Goal: Task Accomplishment & Management: Manage account settings

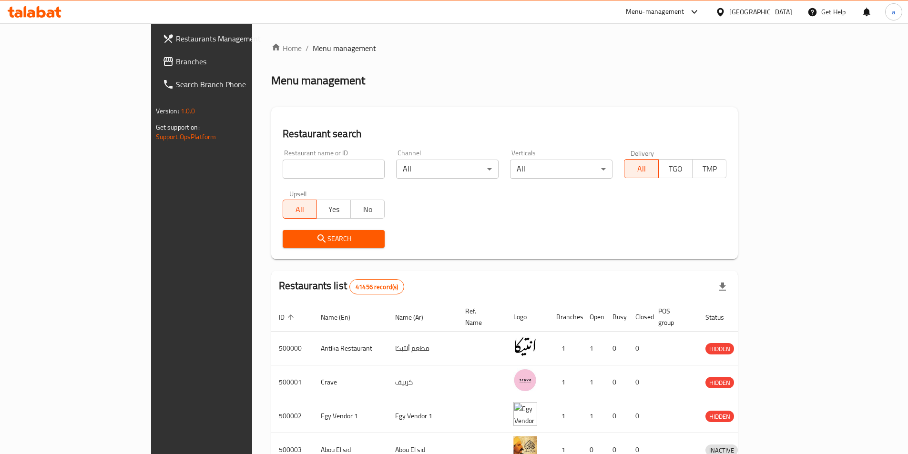
click at [163, 62] on span at bounding box center [169, 61] width 13 height 11
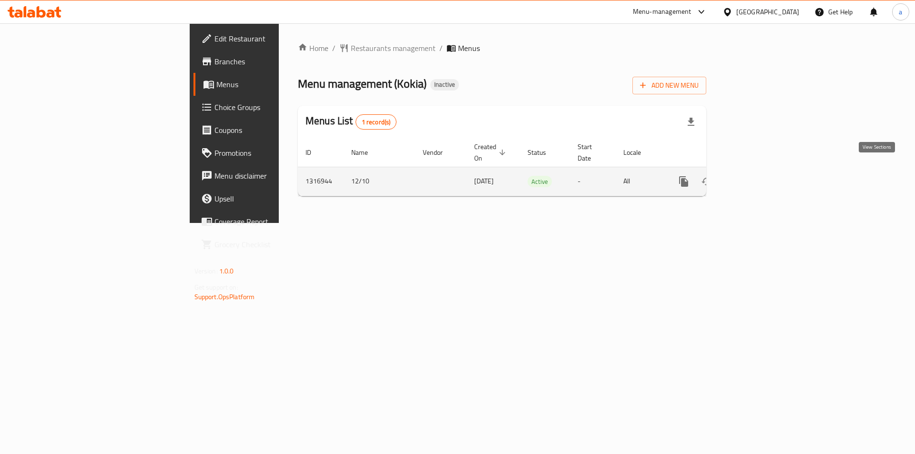
click at [757, 177] on icon "enhanced table" at bounding box center [752, 181] width 9 height 9
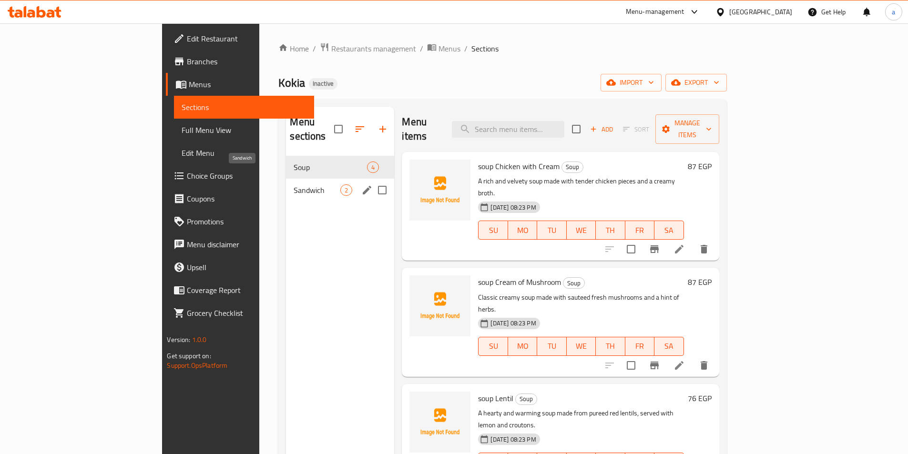
click at [294, 184] on span "Sandwich" at bounding box center [317, 189] width 47 height 11
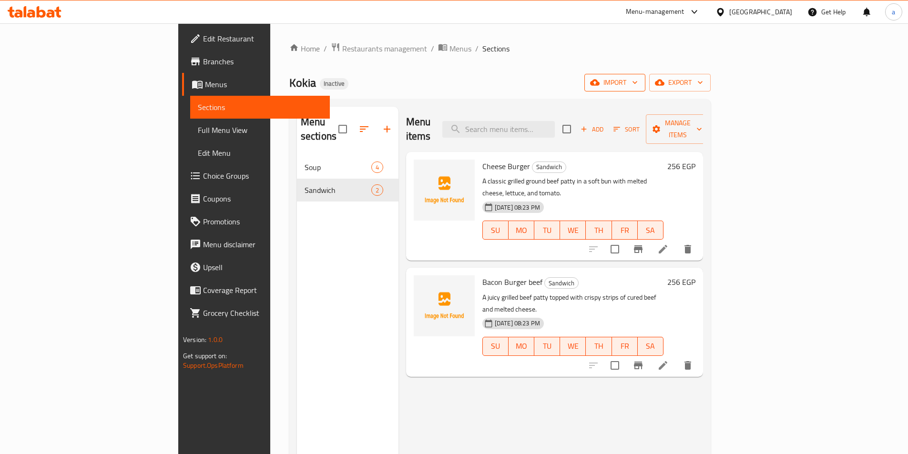
click at [645, 91] on button "import" at bounding box center [614, 83] width 61 height 18
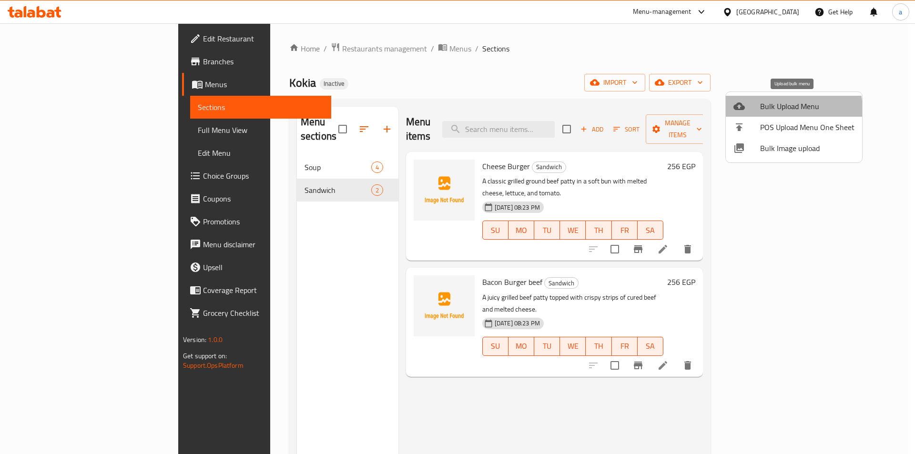
click at [781, 110] on span "Bulk Upload Menu" at bounding box center [807, 106] width 94 height 11
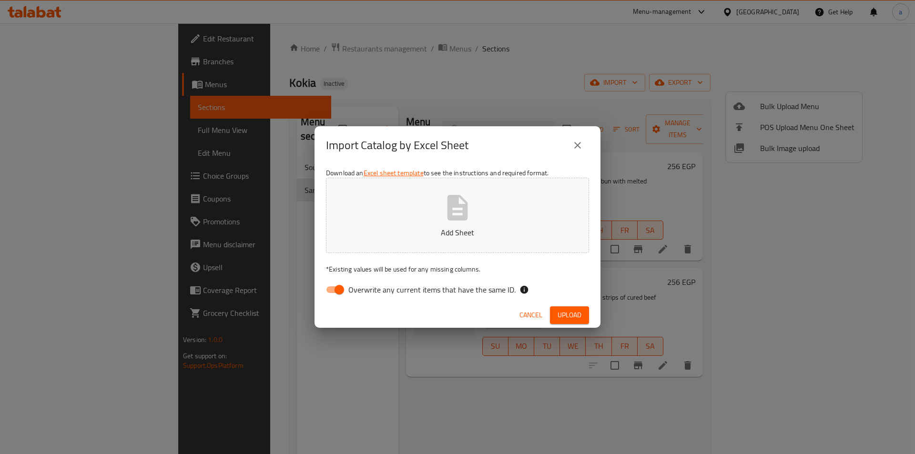
click at [467, 230] on p "Add Sheet" at bounding box center [458, 232] width 234 height 11
click at [345, 296] on input "Overwrite any current items that have the same ID." at bounding box center [339, 290] width 54 height 18
checkbox input "false"
click at [585, 315] on button "Upload" at bounding box center [569, 315] width 39 height 18
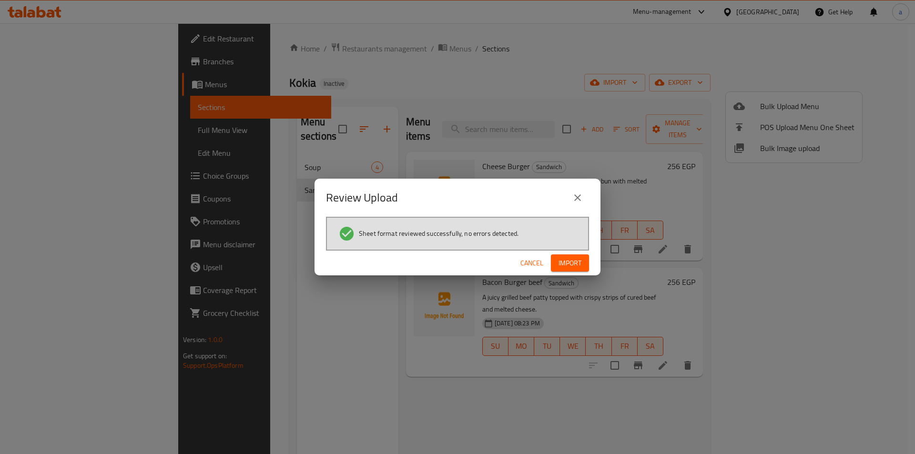
click at [569, 254] on div "Cancel Import" at bounding box center [458, 263] width 286 height 25
click at [569, 262] on span "Import" at bounding box center [570, 263] width 23 height 12
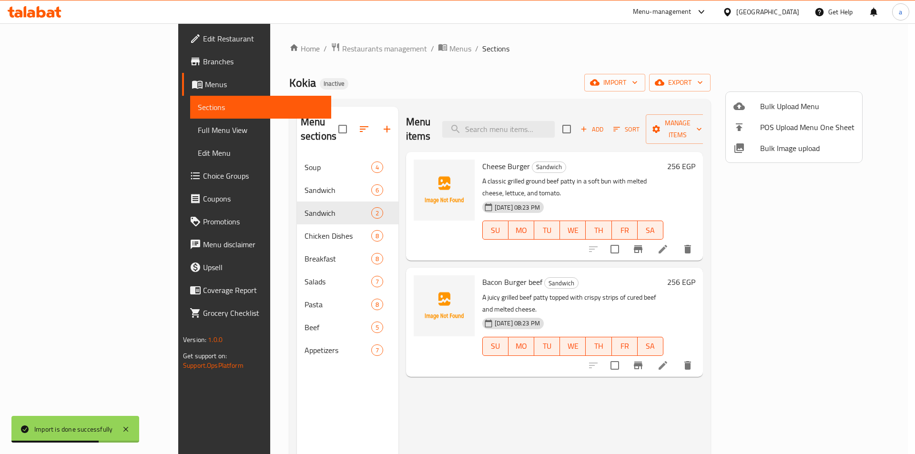
click at [242, 199] on div at bounding box center [457, 227] width 915 height 454
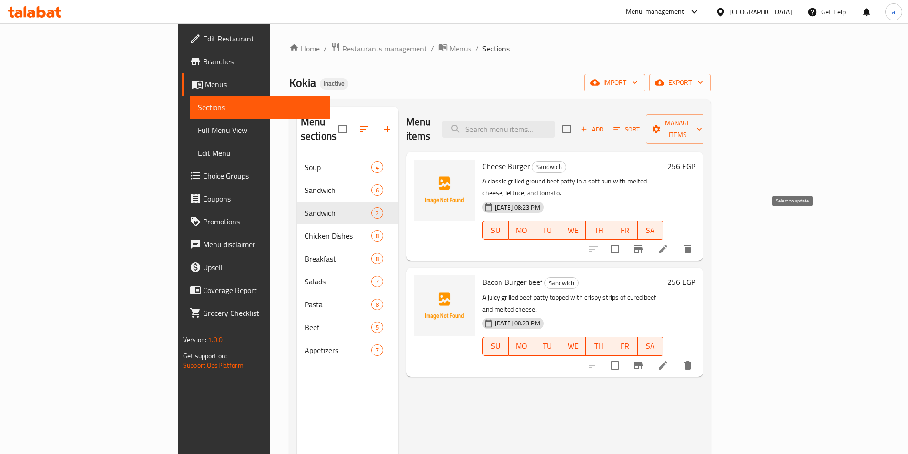
click at [625, 239] on input "checkbox" at bounding box center [615, 249] width 20 height 20
checkbox input "true"
click at [625, 356] on input "checkbox" at bounding box center [615, 366] width 20 height 20
checkbox input "true"
click at [702, 124] on span "Manage items" at bounding box center [677, 129] width 49 height 24
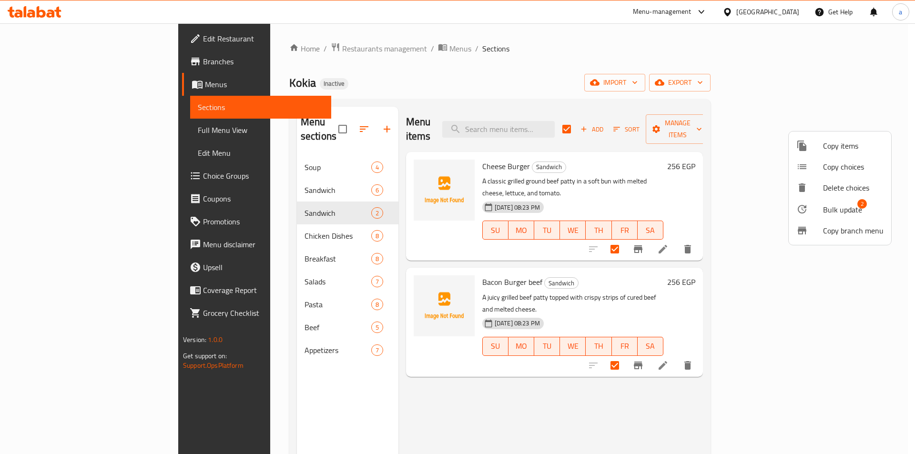
click at [815, 212] on div at bounding box center [809, 209] width 27 height 11
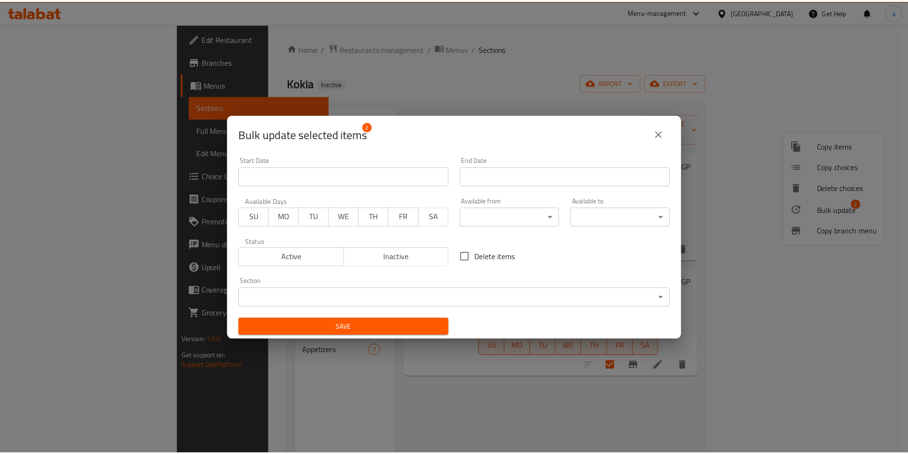
scroll to position [2, 0]
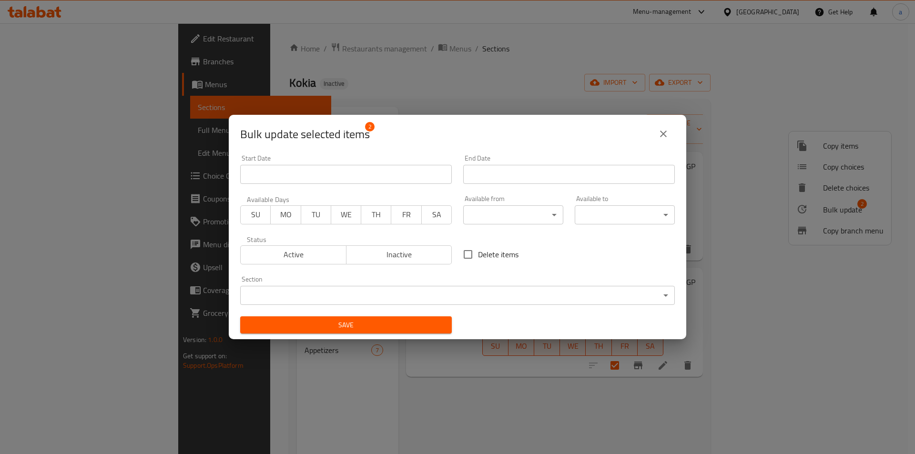
click at [363, 293] on body "​ Menu-management Egypt Get Help a Edit Restaurant Branches Menus Sections Full…" at bounding box center [457, 238] width 915 height 431
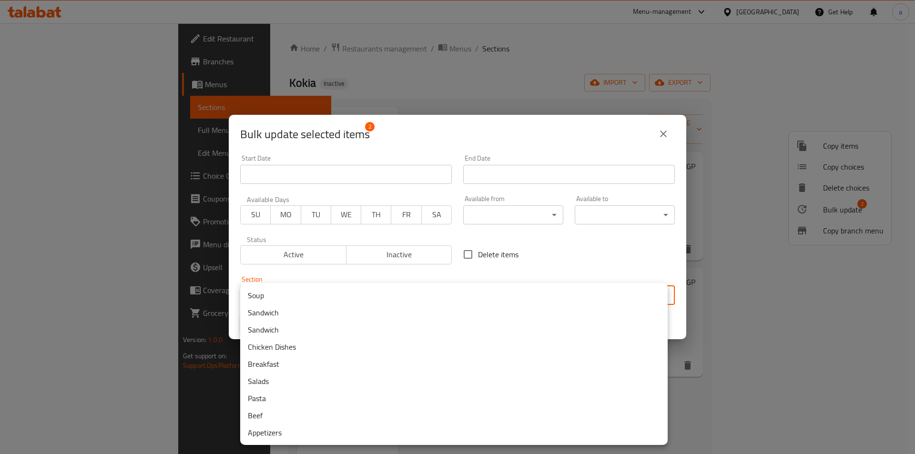
click at [264, 316] on li "Sandwich" at bounding box center [454, 312] width 428 height 17
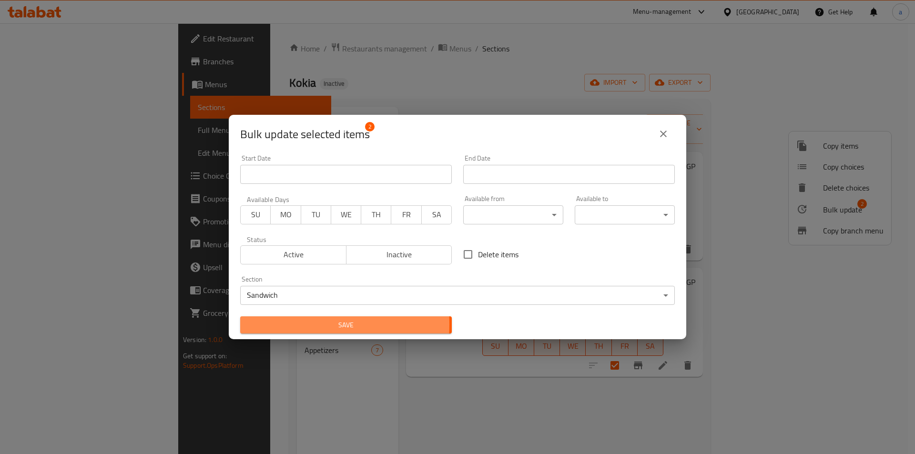
click at [287, 324] on span "Save" at bounding box center [346, 325] width 196 height 12
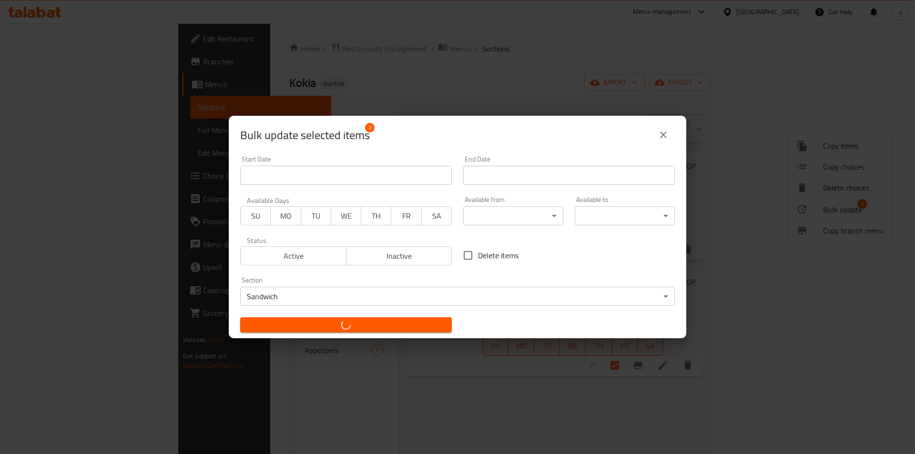
checkbox input "false"
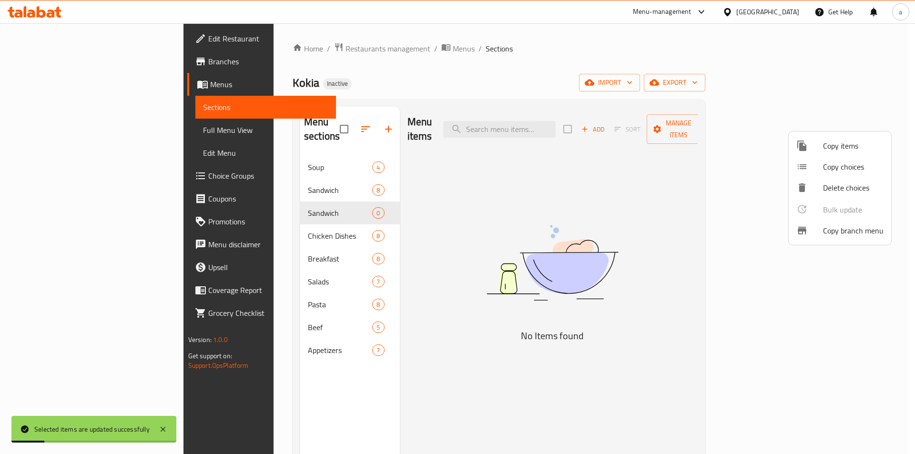
click at [315, 198] on div at bounding box center [457, 227] width 915 height 454
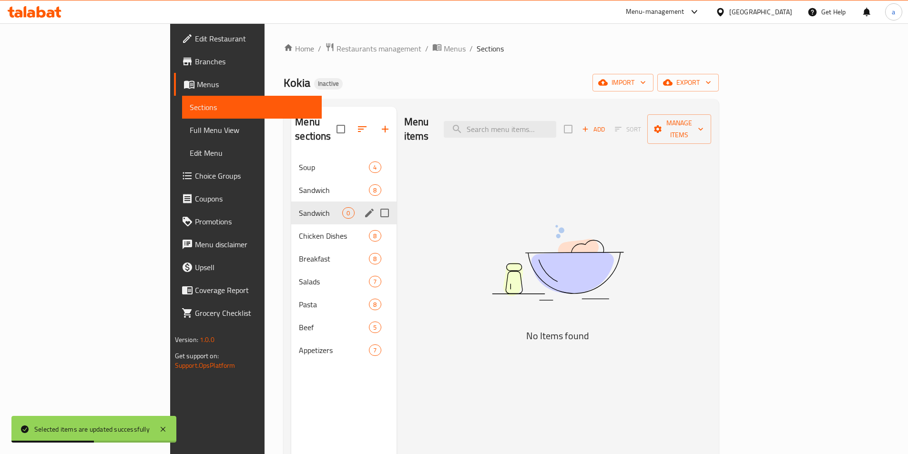
click at [375, 203] on input "Menu sections" at bounding box center [385, 213] width 20 height 20
checkbox input "true"
click at [352, 125] on icon "button" at bounding box center [356, 129] width 9 height 9
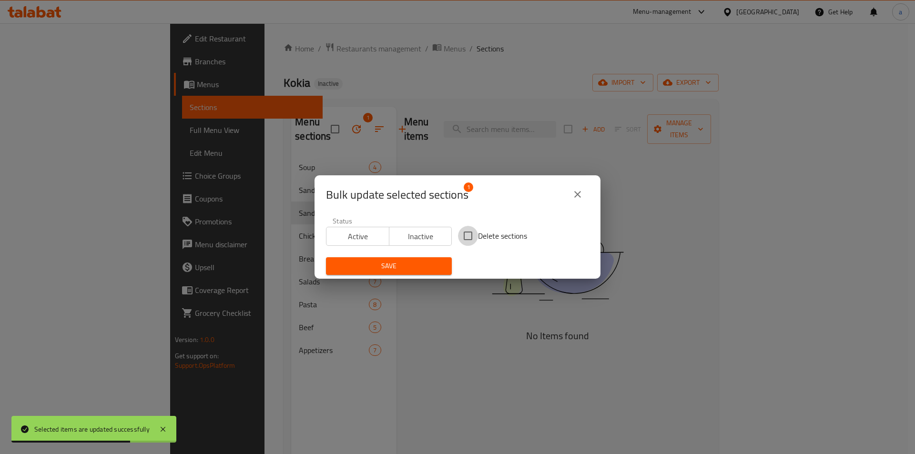
click at [461, 236] on input "Delete sections" at bounding box center [468, 236] width 20 height 20
checkbox input "true"
click at [405, 263] on span "Save" at bounding box center [389, 266] width 111 height 12
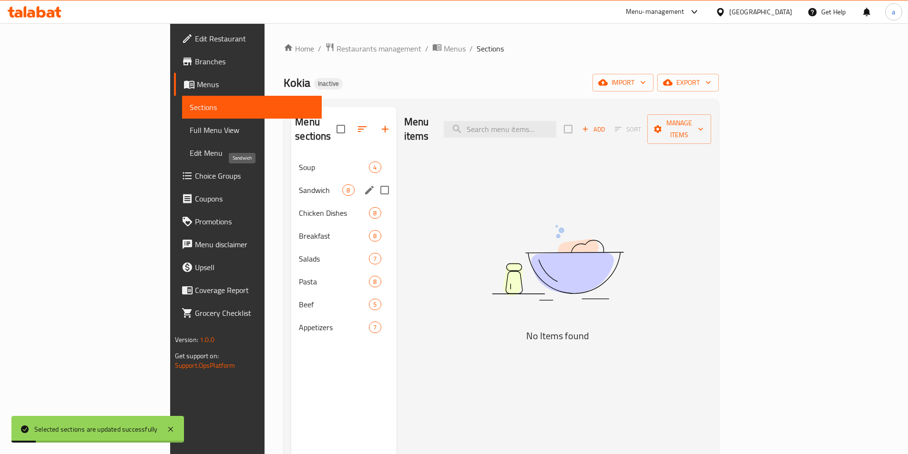
click at [299, 184] on span "Sandwich" at bounding box center [320, 189] width 43 height 11
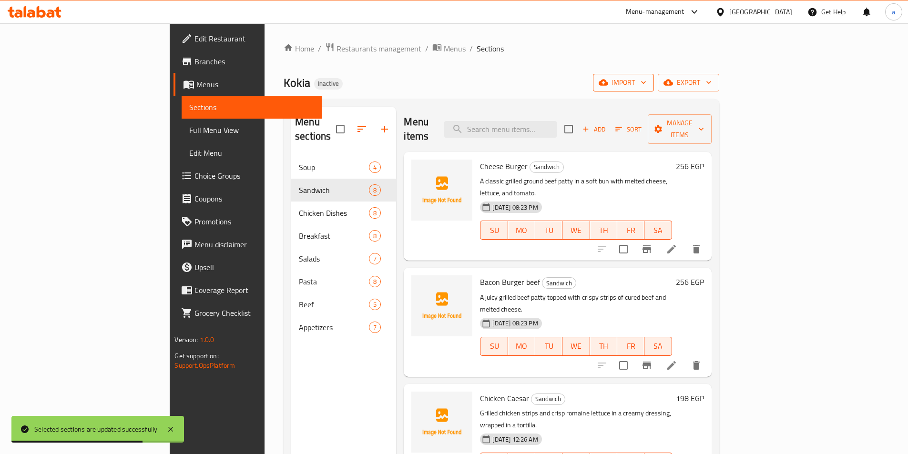
click at [646, 77] on span "import" at bounding box center [624, 83] width 46 height 12
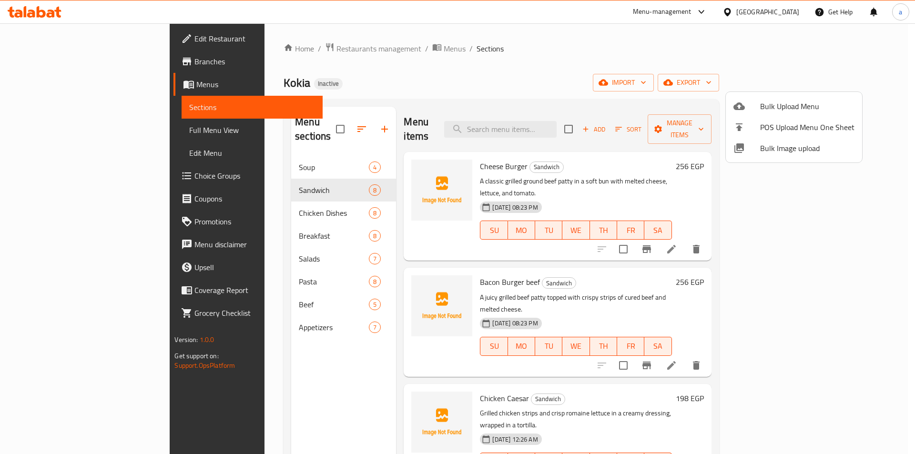
click at [752, 48] on div at bounding box center [457, 227] width 915 height 454
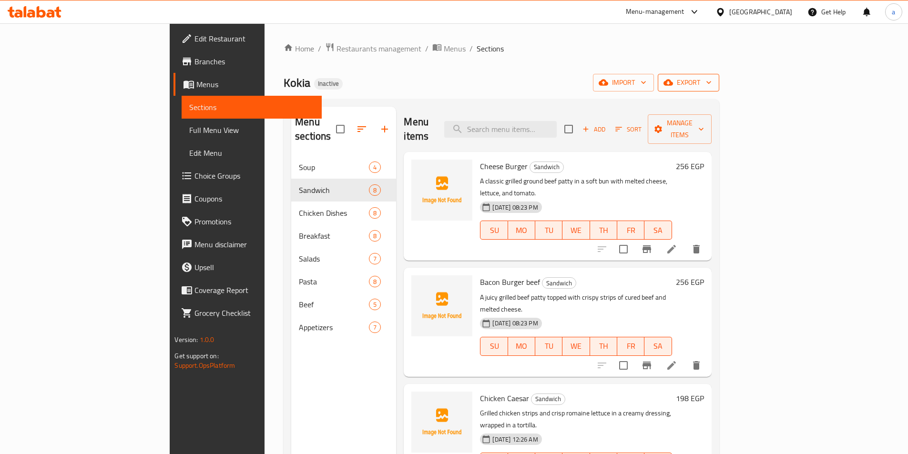
click at [712, 81] on span "export" at bounding box center [688, 83] width 46 height 12
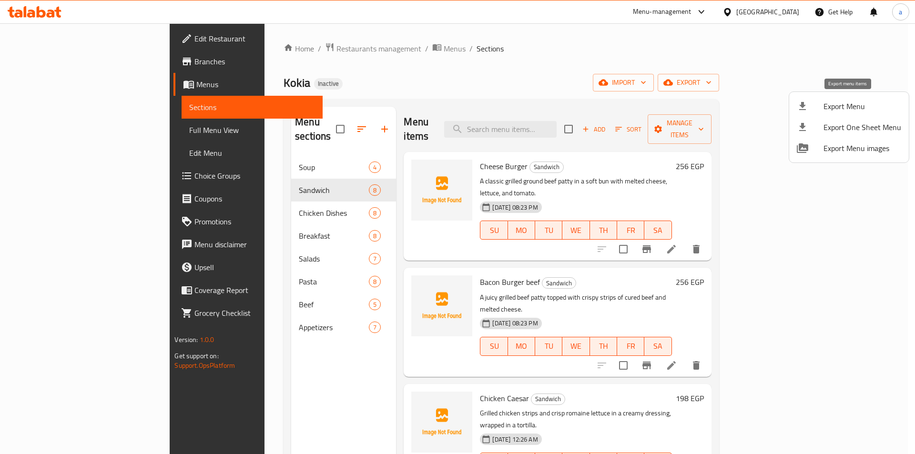
click at [858, 101] on span "Export Menu" at bounding box center [863, 106] width 78 height 11
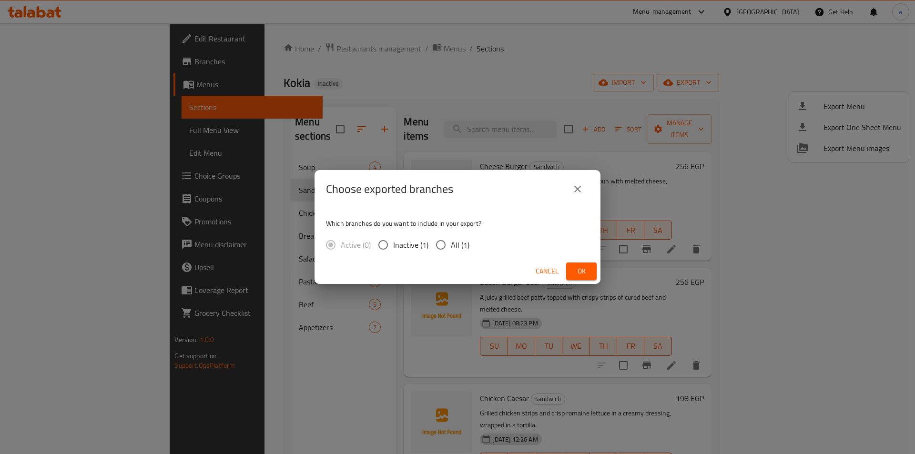
click at [460, 250] on span "All (1)" at bounding box center [460, 244] width 19 height 11
click at [451, 250] on input "All (1)" at bounding box center [441, 245] width 20 height 20
radio input "true"
click at [585, 270] on span "Ok" at bounding box center [581, 271] width 15 height 12
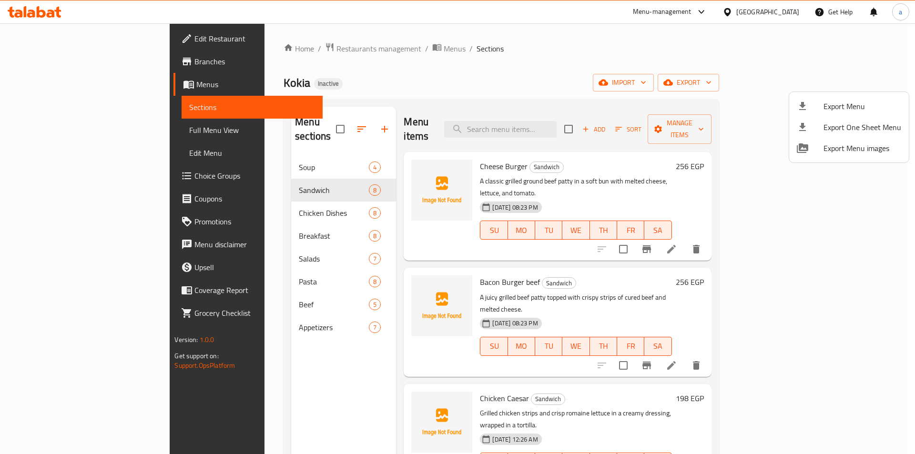
click at [298, 354] on div at bounding box center [457, 227] width 915 height 454
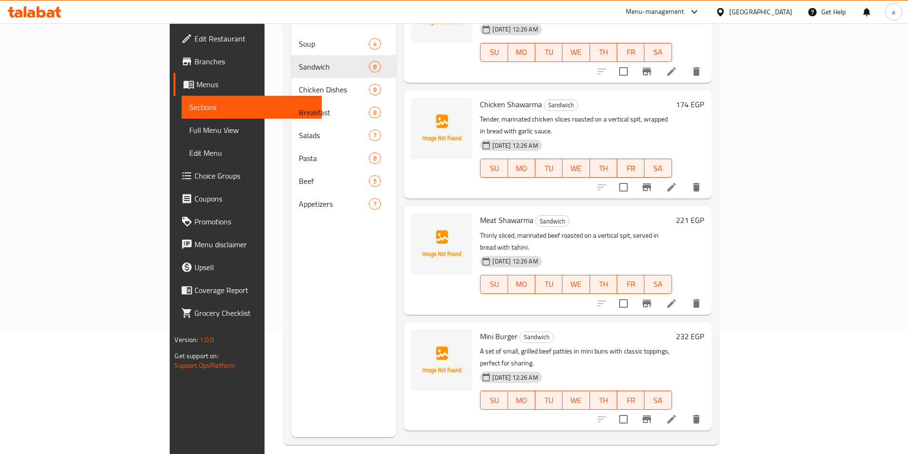
scroll to position [133, 0]
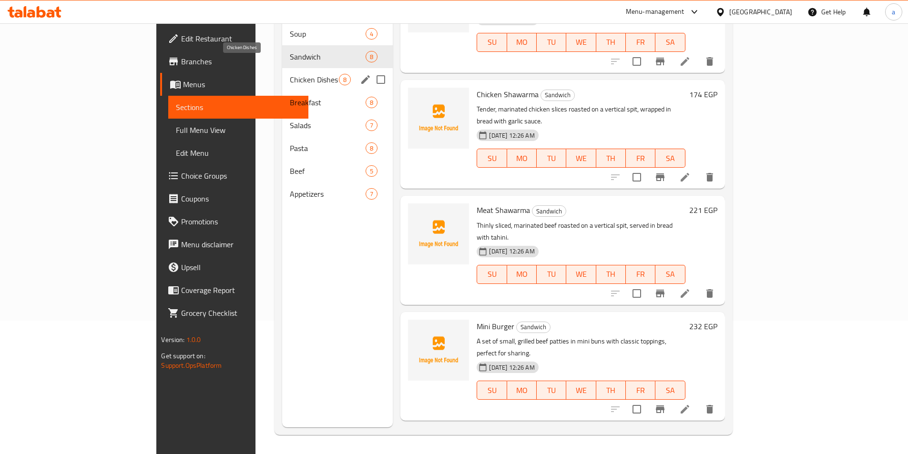
click at [290, 74] on span "Chicken Dishes" at bounding box center [314, 79] width 49 height 11
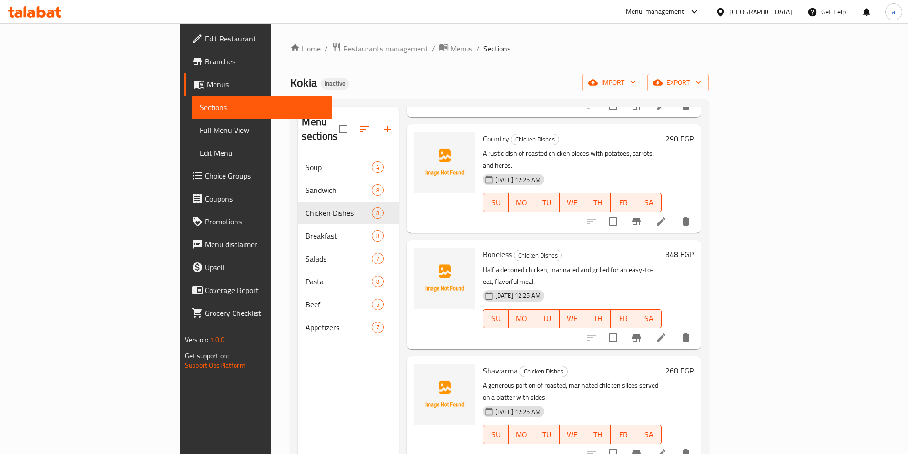
click at [200, 132] on span "Full Menu View" at bounding box center [262, 129] width 124 height 11
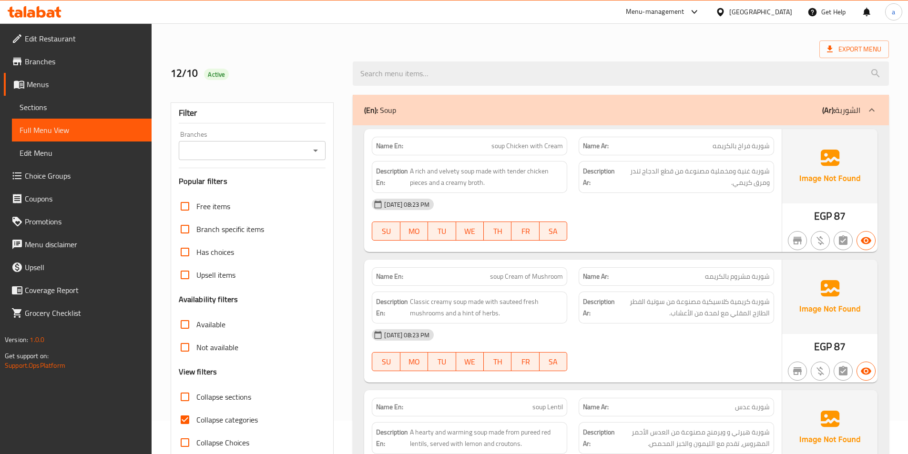
scroll to position [143, 0]
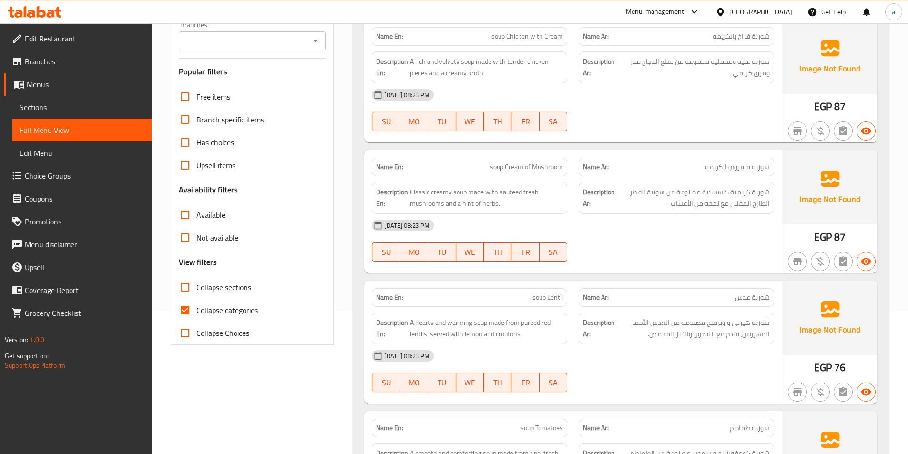
click at [216, 312] on span "Collapse categories" at bounding box center [226, 310] width 61 height 11
click at [196, 312] on input "Collapse categories" at bounding box center [184, 310] width 23 height 23
checkbox input "false"
click at [217, 289] on span "Collapse sections" at bounding box center [223, 287] width 55 height 11
click at [196, 289] on input "Collapse sections" at bounding box center [184, 287] width 23 height 23
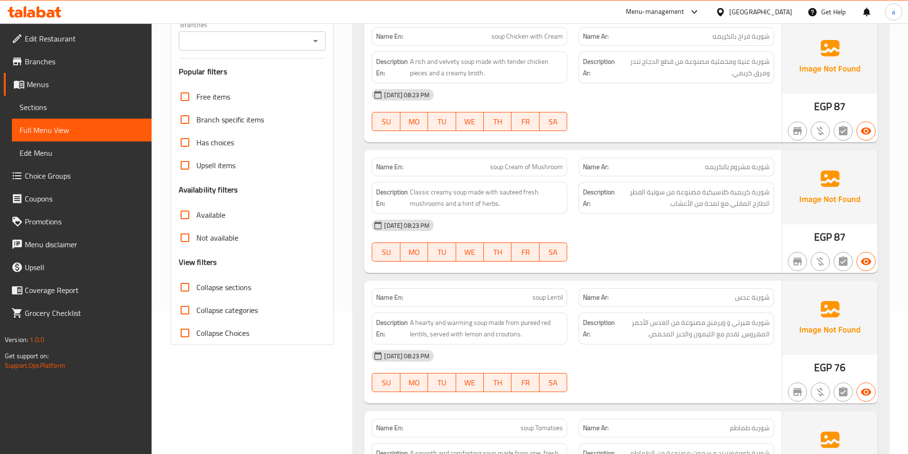
checkbox input "true"
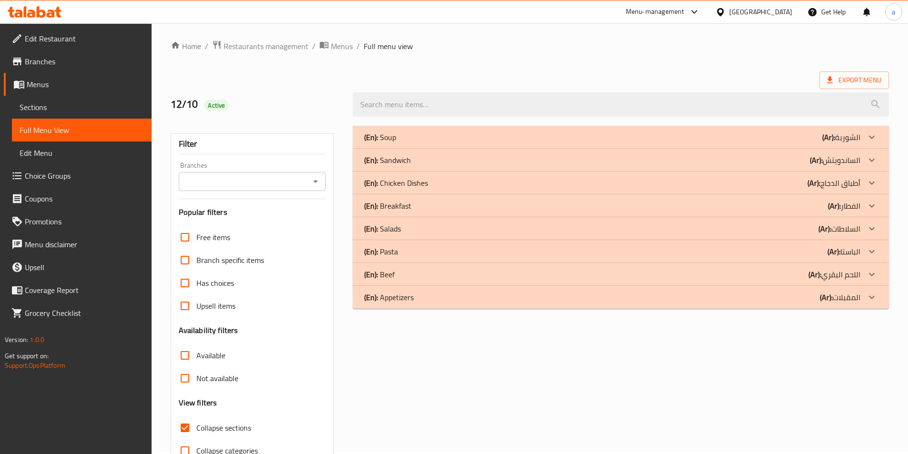
scroll to position [0, 0]
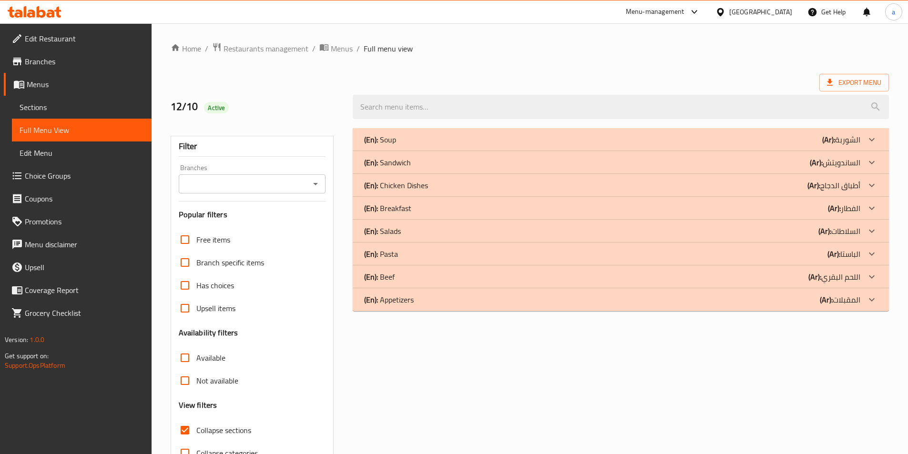
click at [454, 304] on div "(En): Appetizers (Ar): المقبلات" at bounding box center [612, 299] width 496 height 11
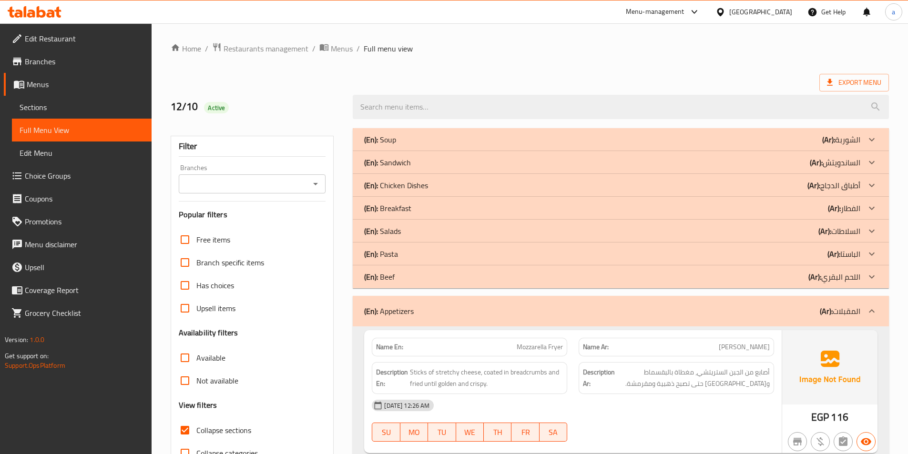
click at [437, 277] on div "(En): Beef (Ar): اللحم البقري" at bounding box center [612, 276] width 496 height 11
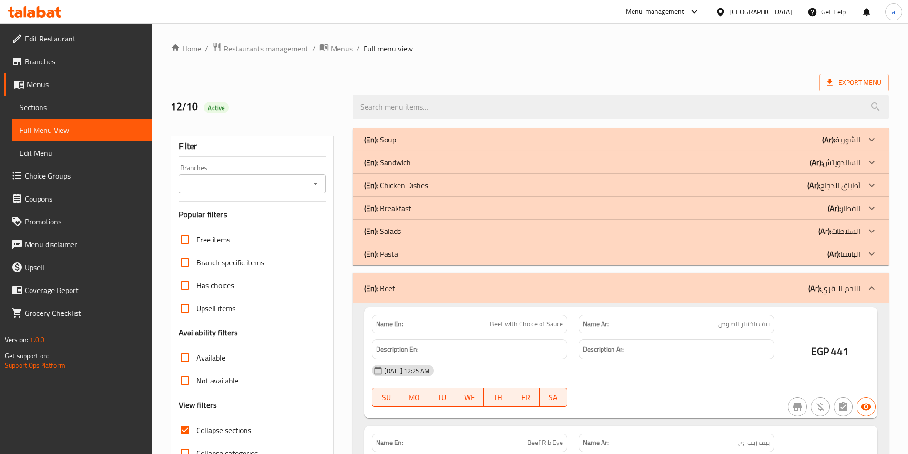
click at [431, 250] on div "(En): Pasta (Ar): الباستا" at bounding box center [612, 253] width 496 height 11
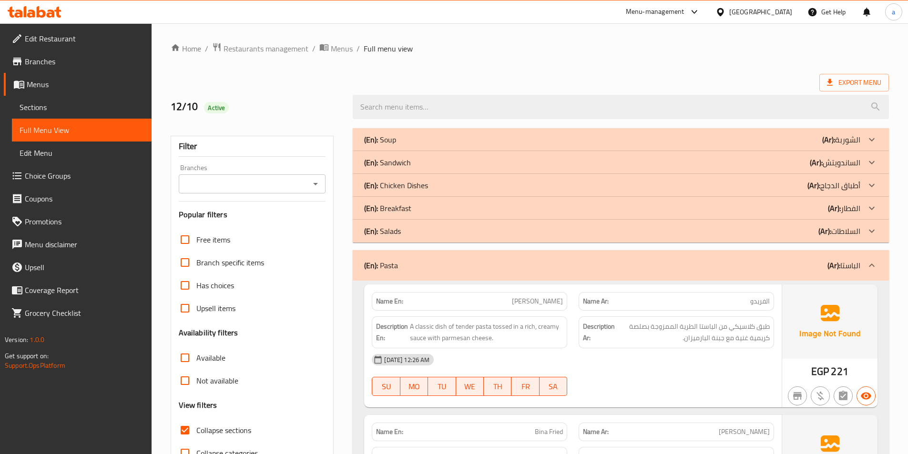
click at [432, 226] on div "(En): Salads (Ar): السلاطات" at bounding box center [612, 230] width 496 height 11
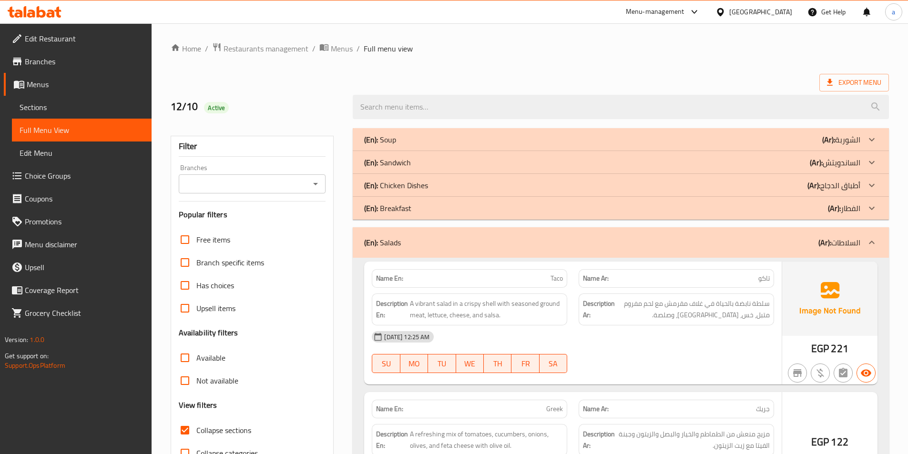
click at [433, 204] on div "(En): Breakfast (Ar): الفطار" at bounding box center [612, 208] width 496 height 11
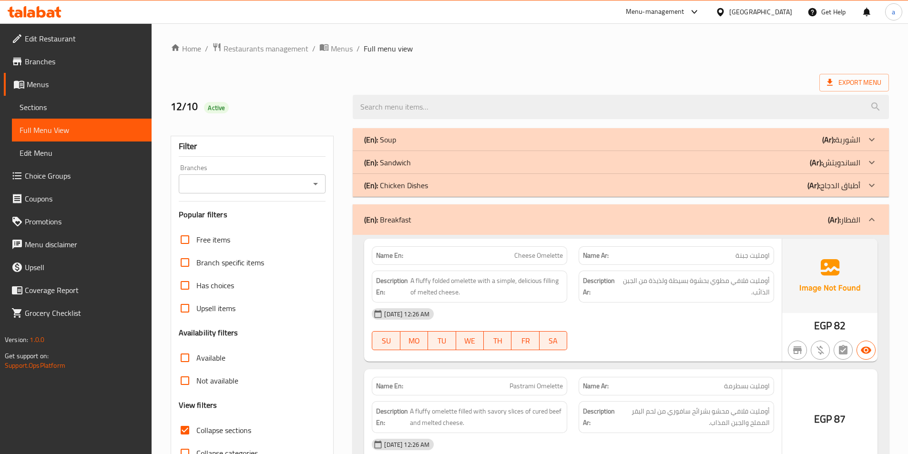
click at [431, 186] on div "(En): Chicken Dishes (Ar): أطباق الدجاج" at bounding box center [612, 185] width 496 height 11
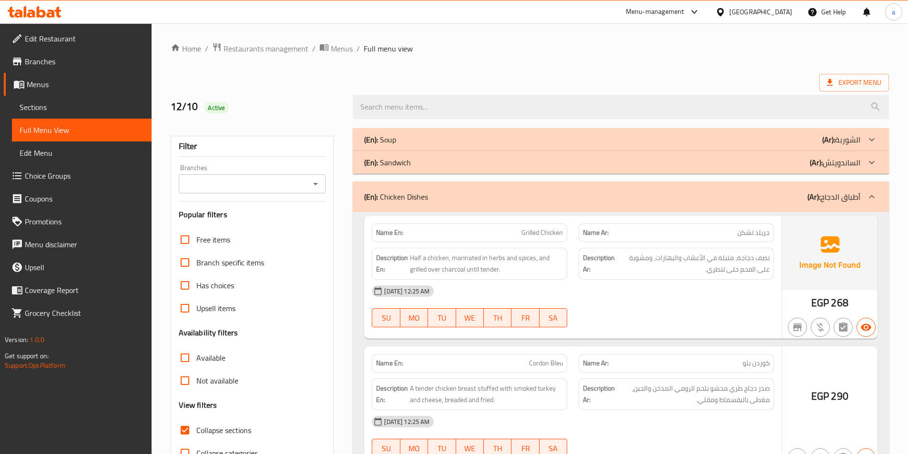
click at [427, 168] on div "(En): Sandwich (Ar): الساندويتش" at bounding box center [621, 162] width 536 height 23
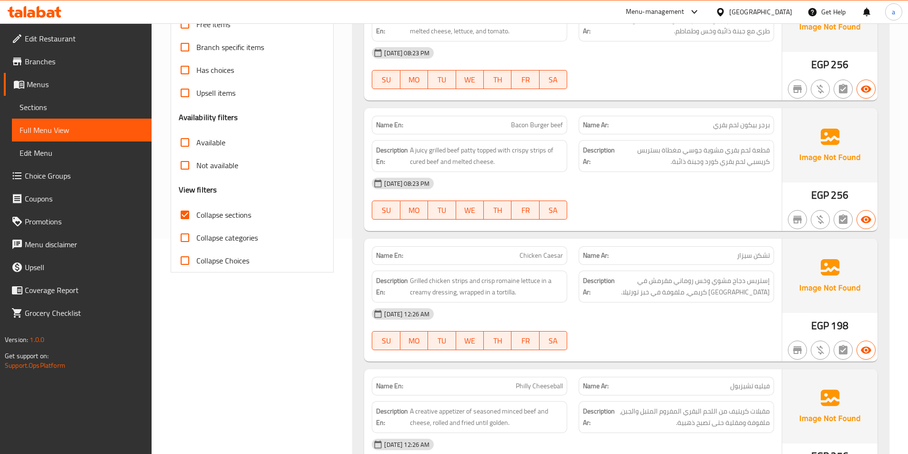
scroll to position [238, 0]
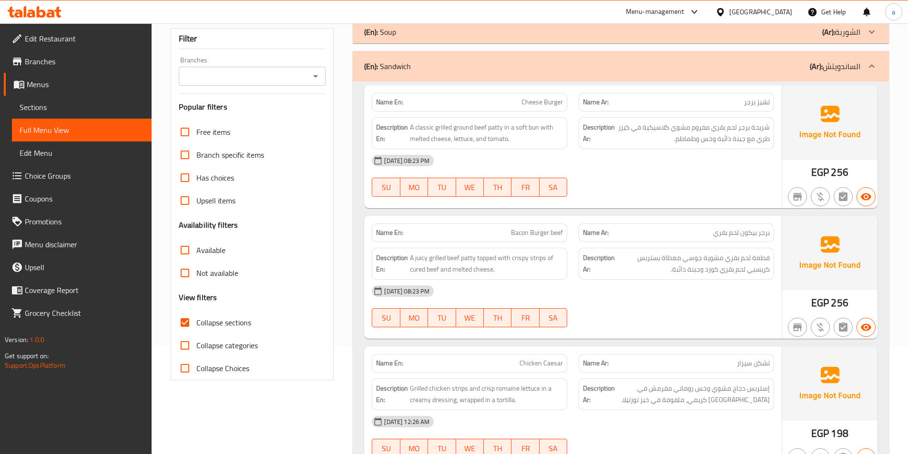
scroll to position [95, 0]
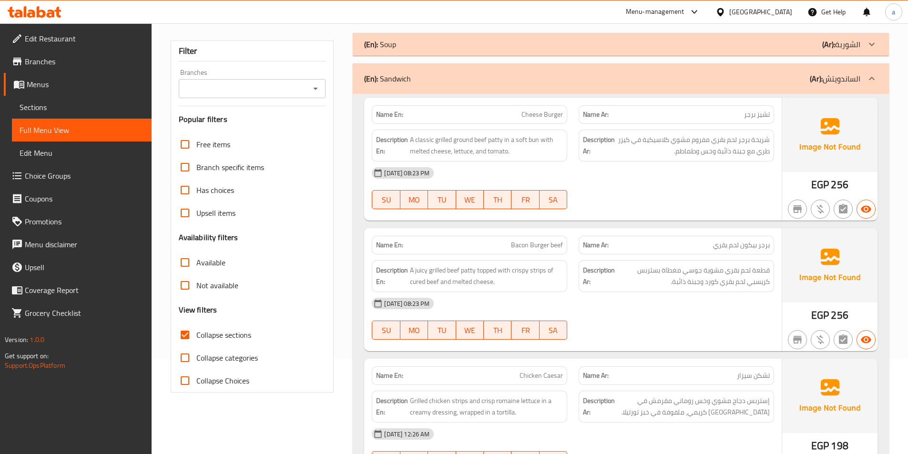
click at [740, 245] on span "برجر بيكون لحم بقري" at bounding box center [741, 245] width 57 height 10
click at [765, 251] on div "Name Ar: برجر بيكون لحم بقري" at bounding box center [676, 245] width 195 height 19
click at [759, 250] on span "برجر بيكون لحم بقري" at bounding box center [741, 245] width 57 height 10
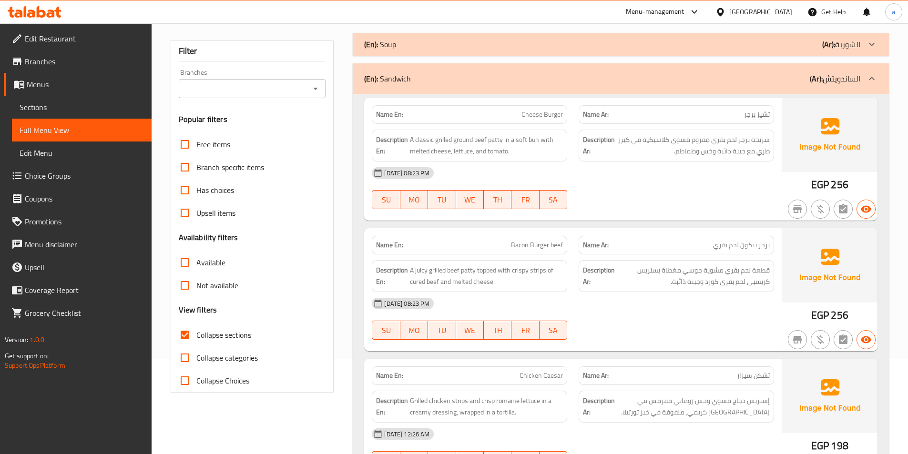
click at [750, 248] on span "برجر بيكون لحم بقري" at bounding box center [741, 245] width 57 height 10
click at [681, 255] on div "Description Ar: قطعة لحم بقري مشوية جوسي مغطاة بستربس كريسبي لحم بقري كورد وجبن…" at bounding box center [676, 276] width 207 height 43
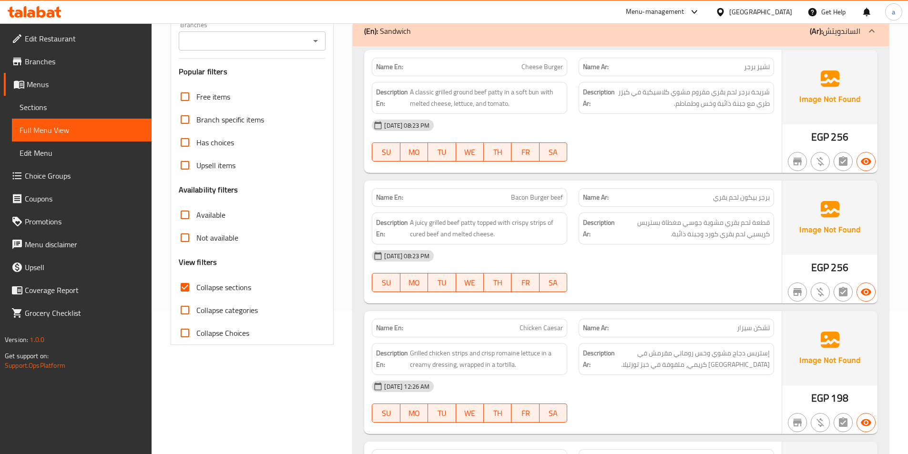
scroll to position [191, 0]
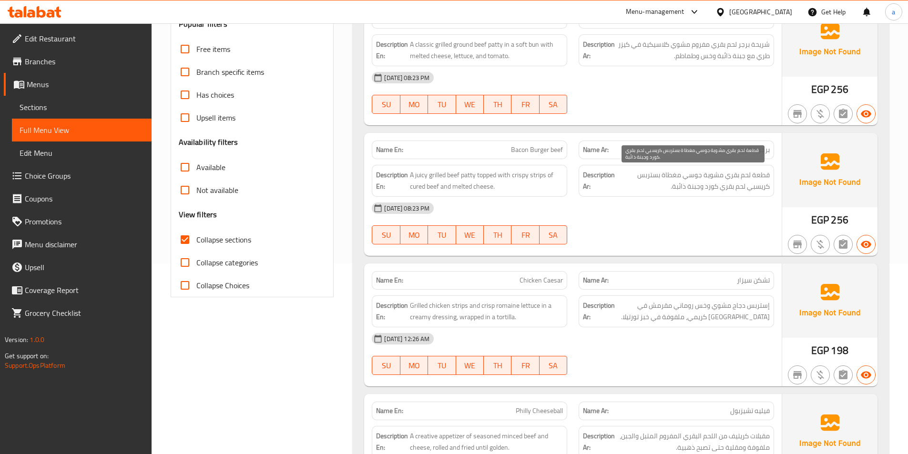
click at [762, 176] on span "قطعة لحم بقري مشوية جوسي مغطاة بستربس كريسبي لحم بقري كورد وجبنة ذائبة." at bounding box center [693, 180] width 153 height 23
click at [740, 174] on span "قطعة لحم بقري مشوية جوسي مغطاة بستربس كريسبي لحم بقري كورد وجبنة ذائبة." at bounding box center [693, 180] width 153 height 23
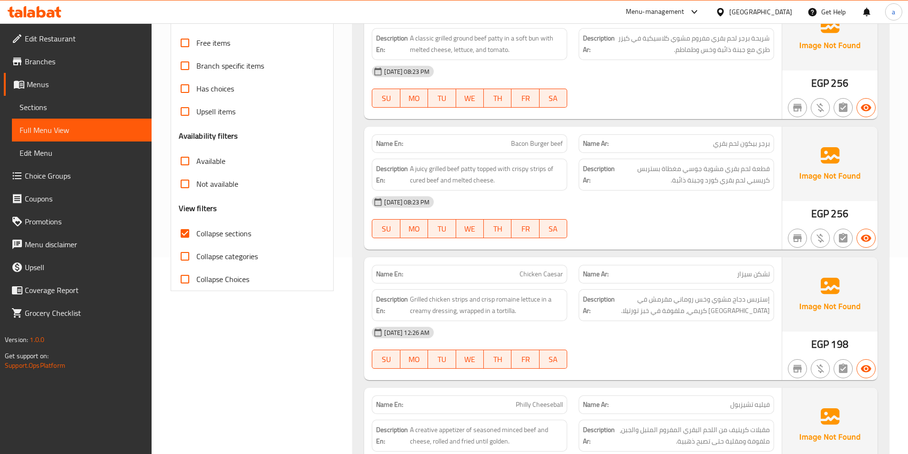
scroll to position [238, 0]
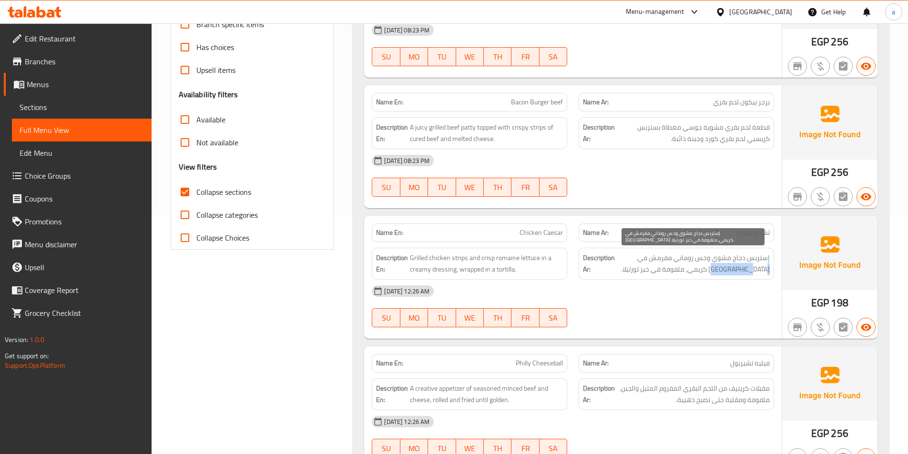
drag, startPoint x: 768, startPoint y: 266, endPoint x: 733, endPoint y: 266, distance: 35.3
click at [733, 266] on span "إستربس دجاج مشوي وخس روماني مقرمش في [GEOGRAPHIC_DATA] كريمي، ملفوفة في خبز تور…" at bounding box center [693, 263] width 153 height 23
click at [741, 259] on span "إستربس دجاج مشوي وخس روماني مقرمش في [GEOGRAPHIC_DATA] كريمي، ملفوفة في خبز تور…" at bounding box center [693, 263] width 153 height 23
drag, startPoint x: 774, startPoint y: 258, endPoint x: 721, endPoint y: 257, distance: 52.9
click at [721, 257] on div "Description Ar: إستربس دجاج مشوي وخس روماني مقرمش في دريسينج كريمي، ملفوفة في خ…" at bounding box center [676, 264] width 195 height 32
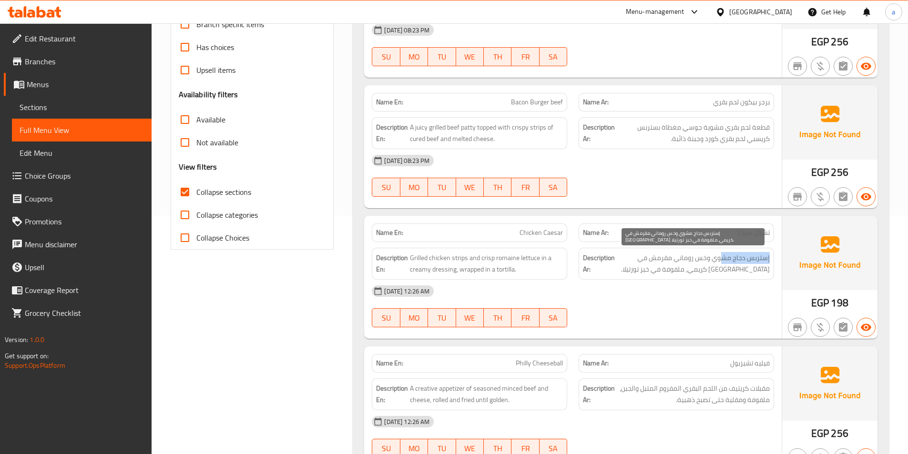
click at [721, 257] on span "إستربس دجاج مشوي وخس روماني مقرمش في [GEOGRAPHIC_DATA] كريمي، ملفوفة في خبز تور…" at bounding box center [693, 263] width 153 height 23
drag, startPoint x: 751, startPoint y: 255, endPoint x: 652, endPoint y: 263, distance: 99.0
click at [652, 263] on span "إستربس دجاج مشوي وخس روماني مقرمش في [GEOGRAPHIC_DATA] كريمي، ملفوفة في خبز تور…" at bounding box center [693, 263] width 153 height 23
click at [649, 263] on span "إستربس دجاج مشوي وخس روماني مقرمش في [GEOGRAPHIC_DATA] كريمي، ملفوفة في خبز تور…" at bounding box center [693, 263] width 153 height 23
drag, startPoint x: 761, startPoint y: 275, endPoint x: 658, endPoint y: 271, distance: 103.0
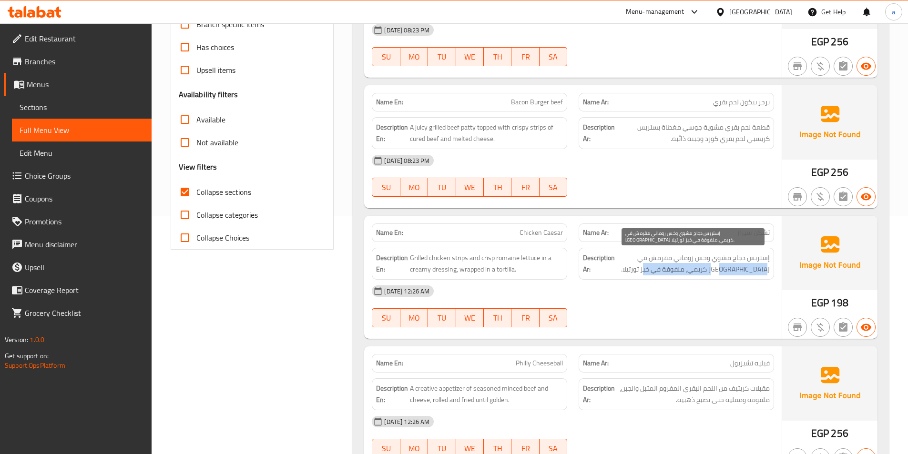
click at [658, 271] on span "إستربس دجاج مشوي وخس روماني مقرمش في [GEOGRAPHIC_DATA] كريمي، ملفوفة في خبز تور…" at bounding box center [693, 263] width 153 height 23
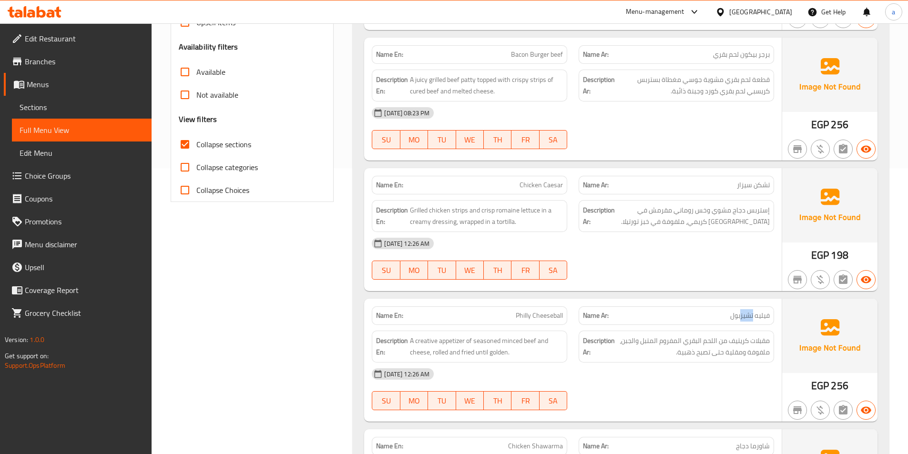
drag, startPoint x: 753, startPoint y: 316, endPoint x: 740, endPoint y: 318, distance: 12.5
click at [740, 318] on span "فيليه تشيزبول" at bounding box center [750, 316] width 40 height 10
click at [530, 315] on span "Philly Cheeseball" at bounding box center [539, 316] width 47 height 10
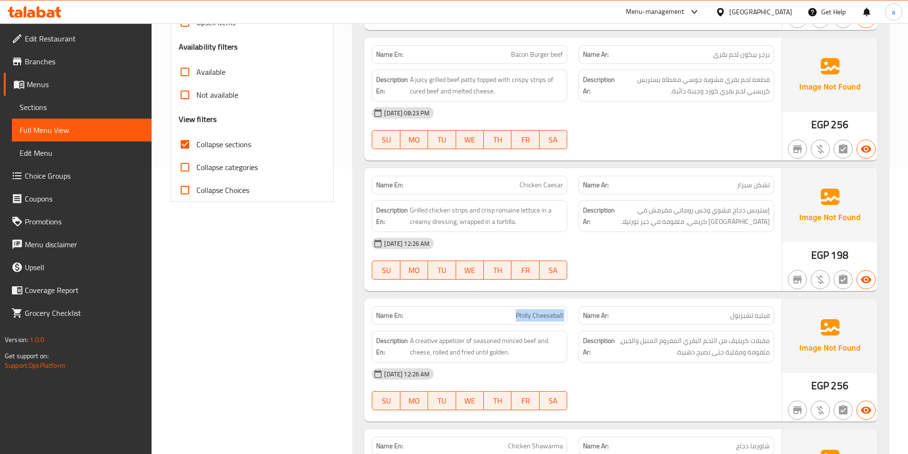
copy span "Philly Cheeseball"
click at [748, 318] on span "فيليه تشيزبول" at bounding box center [750, 316] width 40 height 10
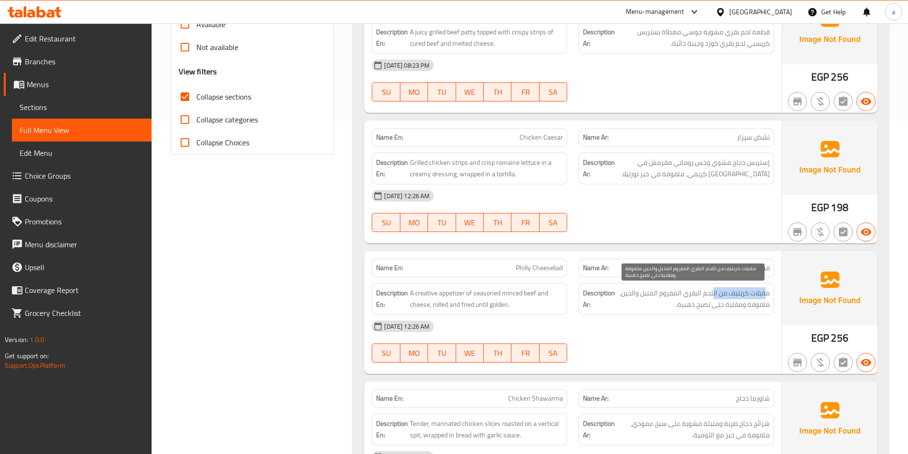
drag, startPoint x: 765, startPoint y: 290, endPoint x: 713, endPoint y: 295, distance: 52.6
click at [713, 295] on span "مقبلات كريتيف من اللحم البقري المفروم المتبل والجبن، ملفوفة ومقلية حتى تصبح ذهب…" at bounding box center [693, 298] width 153 height 23
click at [729, 295] on span "مقبلات كريتيف من اللحم البقري المفروم المتبل والجبن، ملفوفة ومقلية حتى تصبح ذهب…" at bounding box center [693, 298] width 153 height 23
drag, startPoint x: 759, startPoint y: 299, endPoint x: 726, endPoint y: 300, distance: 33.4
click at [726, 300] on span "مقبلات كريتيف من اللحم البقري المفروم المتبل والجبن، ملفوفة ومقلية حتى تصبح ذهب…" at bounding box center [693, 298] width 153 height 23
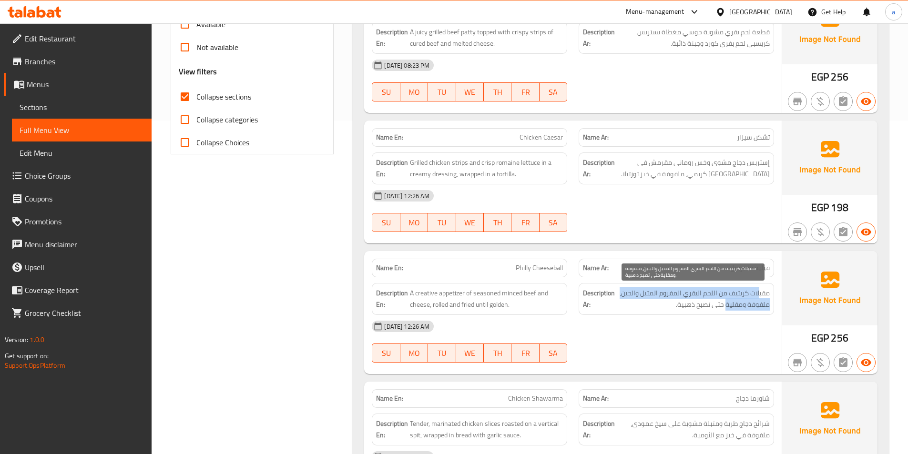
click at [752, 292] on span "مقبلات كريتيف من اللحم البقري المفروم المتبل والجبن، ملفوفة ومقلية حتى تصبح ذهب…" at bounding box center [693, 298] width 153 height 23
drag, startPoint x: 743, startPoint y: 294, endPoint x: 663, endPoint y: 307, distance: 80.3
click at [663, 307] on span "مقبلات كريتيف من اللحم البقري المفروم المتبل والجبن، ملفوفة ومقلية حتى تصبح ذهب…" at bounding box center [693, 298] width 153 height 23
click at [675, 307] on span "مقبلات كريتيف من اللحم البقري المفروم المتبل والجبن، ملفوفة ومقلية حتى تصبح ذهب…" at bounding box center [693, 298] width 153 height 23
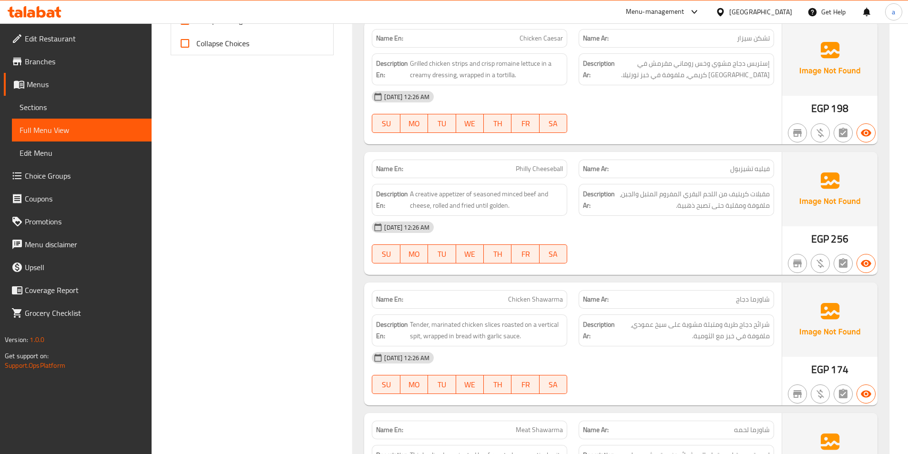
scroll to position [477, 0]
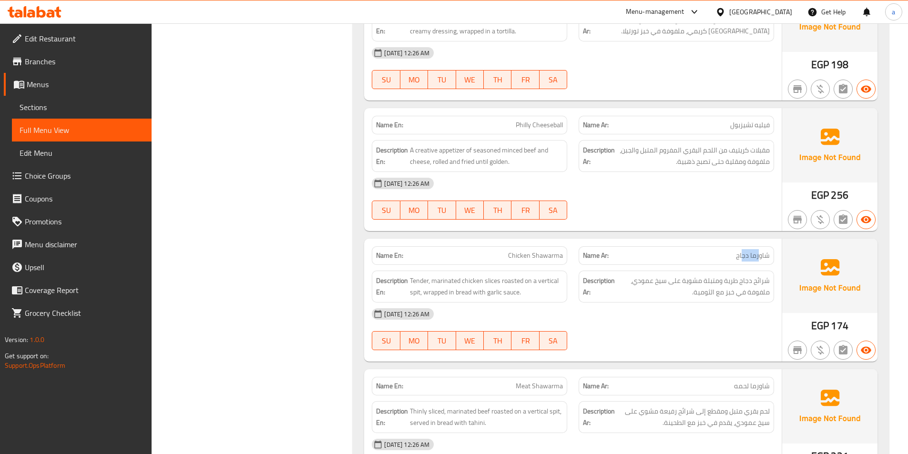
drag, startPoint x: 756, startPoint y: 258, endPoint x: 743, endPoint y: 261, distance: 13.8
click at [743, 261] on span "شاورما دجاج" at bounding box center [753, 256] width 34 height 10
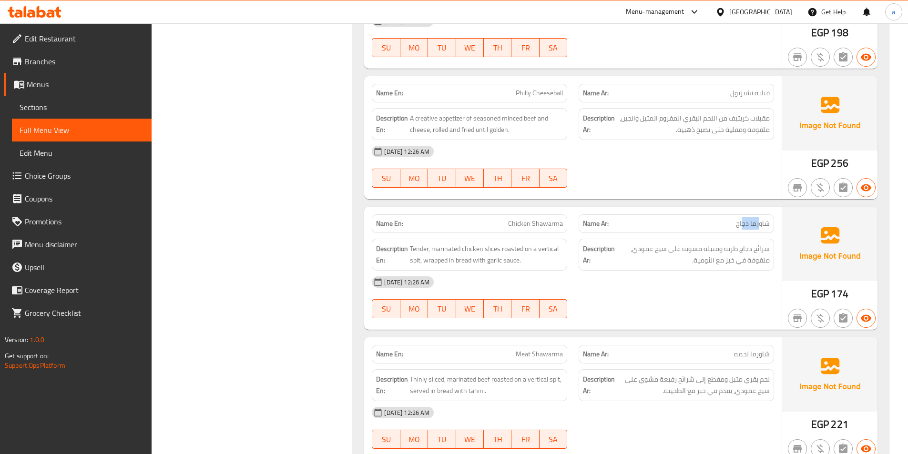
scroll to position [524, 0]
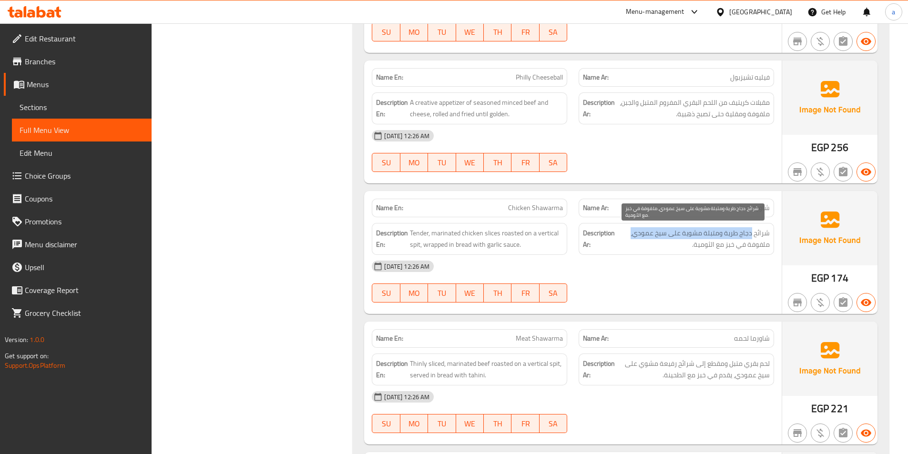
drag, startPoint x: 751, startPoint y: 235, endPoint x: 630, endPoint y: 238, distance: 121.6
click at [630, 238] on span "شرائح دجاج طرية ومتبلة مشوية على سيخ عمودي، ملفوفة في خبز مع الثومية." at bounding box center [693, 238] width 153 height 23
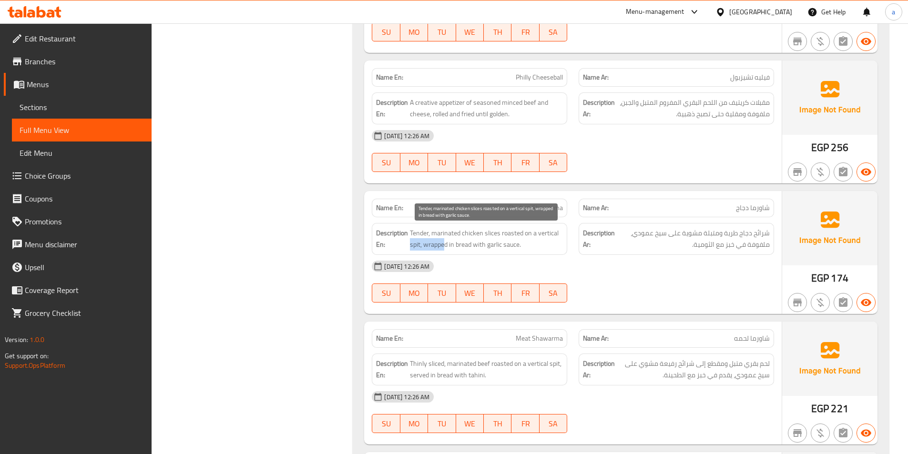
drag, startPoint x: 410, startPoint y: 245, endPoint x: 445, endPoint y: 248, distance: 35.0
click at [445, 248] on span "Tender, marinated chicken slices roasted on a vertical spit, wrapped in bread w…" at bounding box center [486, 238] width 153 height 23
click at [497, 239] on span "Tender, marinated chicken slices roasted on a vertical spit, wrapped in bread w…" at bounding box center [486, 238] width 153 height 23
click at [414, 249] on span "Tender, marinated chicken slices roasted on a vertical spit, wrapped in bread w…" at bounding box center [486, 238] width 153 height 23
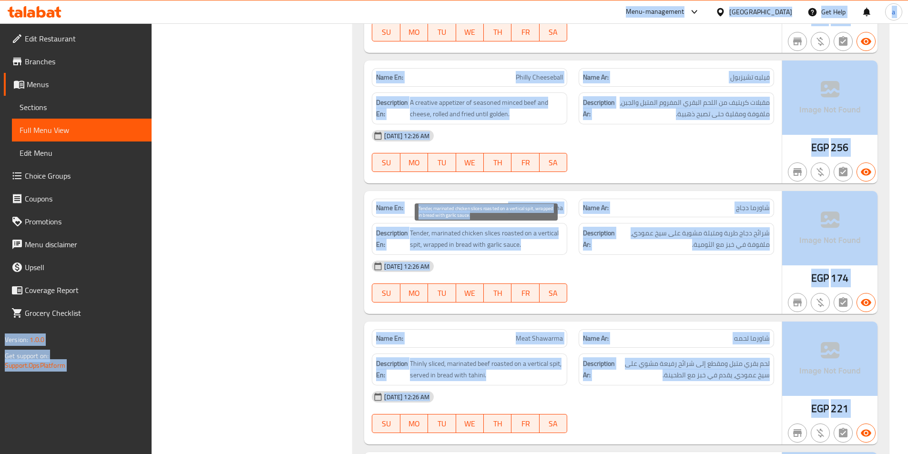
click at [452, 229] on span "Tender, marinated chicken slices roasted on a vertical spit, wrapped in bread w…" at bounding box center [486, 238] width 153 height 23
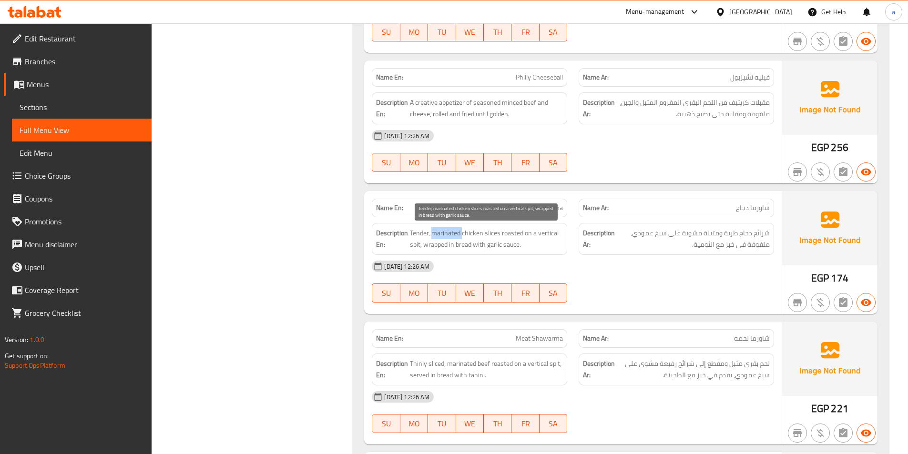
click at [452, 229] on span "Tender, marinated chicken slices roasted on a vertical spit, wrapped in bread w…" at bounding box center [486, 238] width 153 height 23
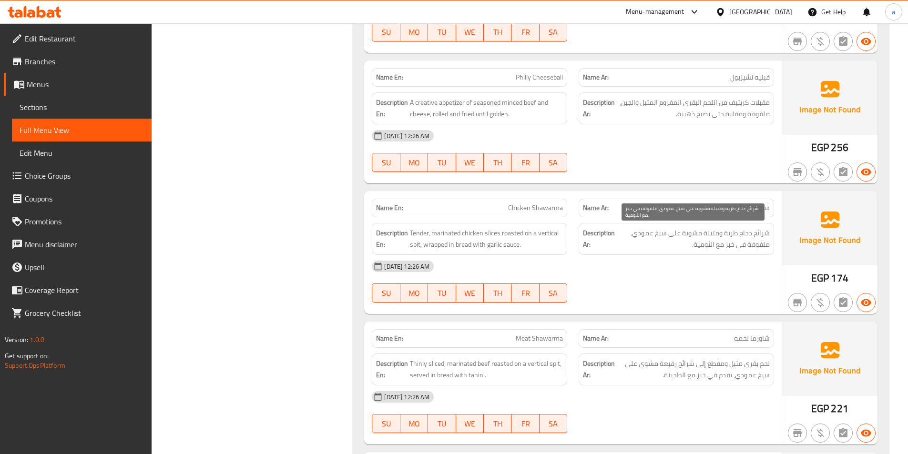
click at [671, 235] on span "شرائح دجاج طرية ومتبلة مشوية على سيخ عمودي، ملفوفة في خبز مع الثومية." at bounding box center [693, 238] width 153 height 23
click at [716, 246] on span "شرائح دجاج طرية ومتبلة مشوية على سيخ عمودي، ملفوفة في خبز مع الثومية." at bounding box center [693, 238] width 153 height 23
drag, startPoint x: 654, startPoint y: 231, endPoint x: 645, endPoint y: 230, distance: 9.1
click at [645, 230] on span "شرائح دجاج طرية ومتبلة مشوية على سيخ عمودي، ملفوفة في خبز مع الثومية." at bounding box center [693, 238] width 153 height 23
click at [715, 240] on span "شرائح دجاج طرية ومتبلة مشوية على سيخ عمودي، ملفوفة في خبز مع الثومية." at bounding box center [693, 238] width 153 height 23
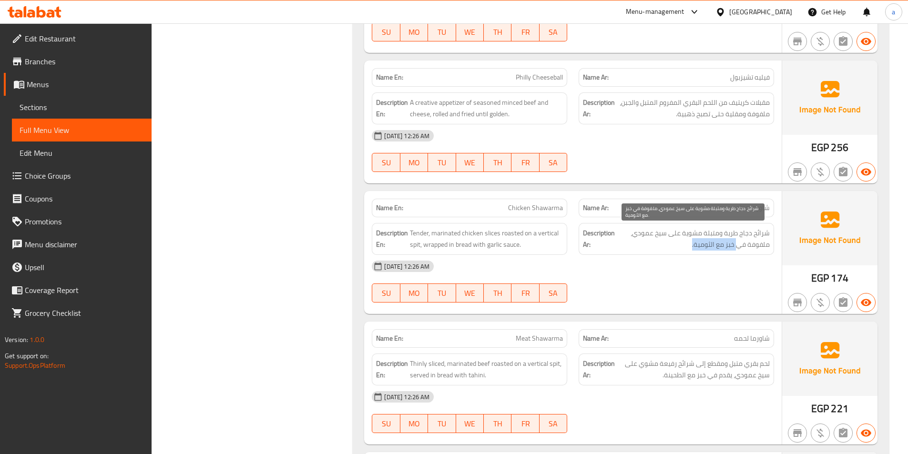
drag, startPoint x: 738, startPoint y: 240, endPoint x: 691, endPoint y: 240, distance: 47.2
click at [691, 240] on span "شرائح دجاج طرية ومتبلة مشوية على سيخ عمودي، ملفوفة في خبز مع الثومية." at bounding box center [693, 238] width 153 height 23
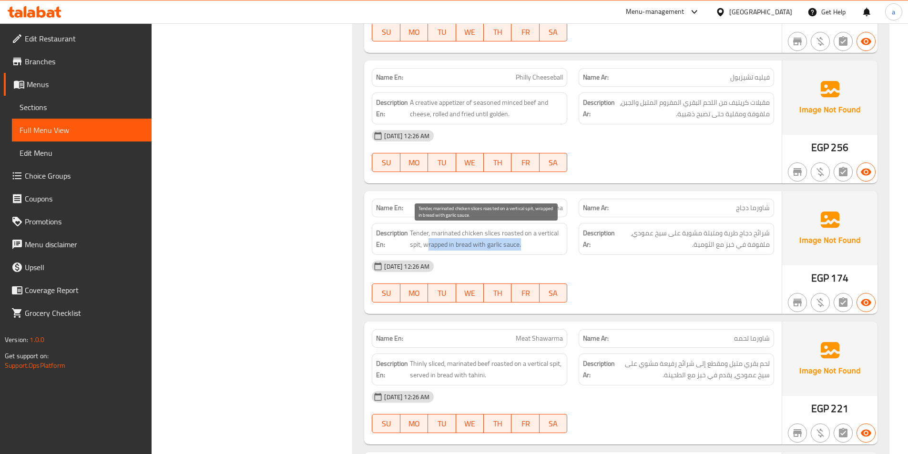
drag, startPoint x: 556, startPoint y: 242, endPoint x: 427, endPoint y: 246, distance: 129.3
click at [427, 246] on span "Tender, marinated chicken slices roasted on a vertical spit, wrapped in bread w…" at bounding box center [486, 238] width 153 height 23
click at [437, 237] on span "Tender, marinated chicken slices roasted on a vertical spit, wrapped in bread w…" at bounding box center [486, 238] width 153 height 23
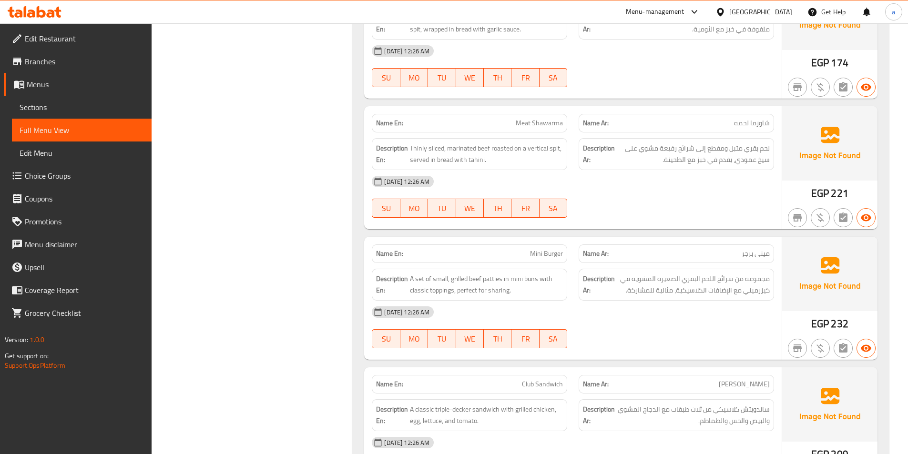
scroll to position [763, 0]
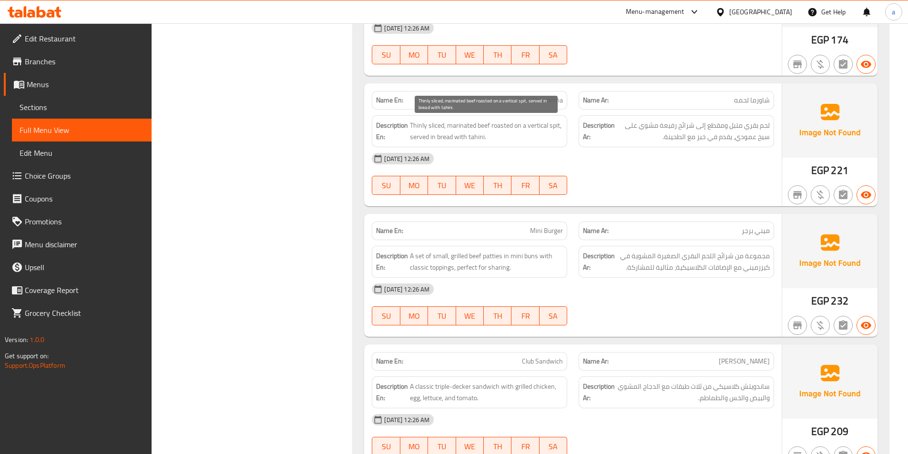
click at [539, 136] on span "Thinly sliced, marinated beef roasted on a vertical spit, served in bread with …" at bounding box center [486, 131] width 153 height 23
drag, startPoint x: 547, startPoint y: 128, endPoint x: 481, endPoint y: 125, distance: 66.3
click at [481, 125] on span "Thinly sliced, marinated beef roasted on a vertical spit, served in bread with …" at bounding box center [486, 131] width 153 height 23
click at [471, 127] on span "Thinly sliced, marinated beef roasted on a vertical spit, served in bread with …" at bounding box center [486, 131] width 153 height 23
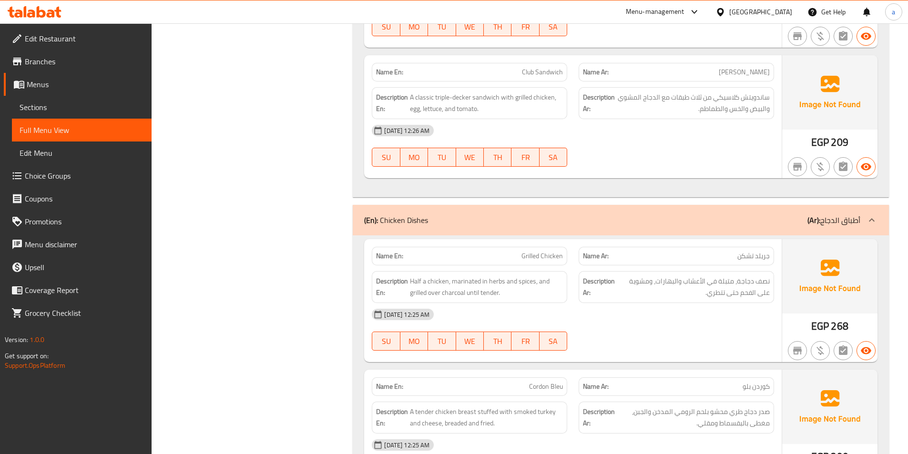
scroll to position [1096, 0]
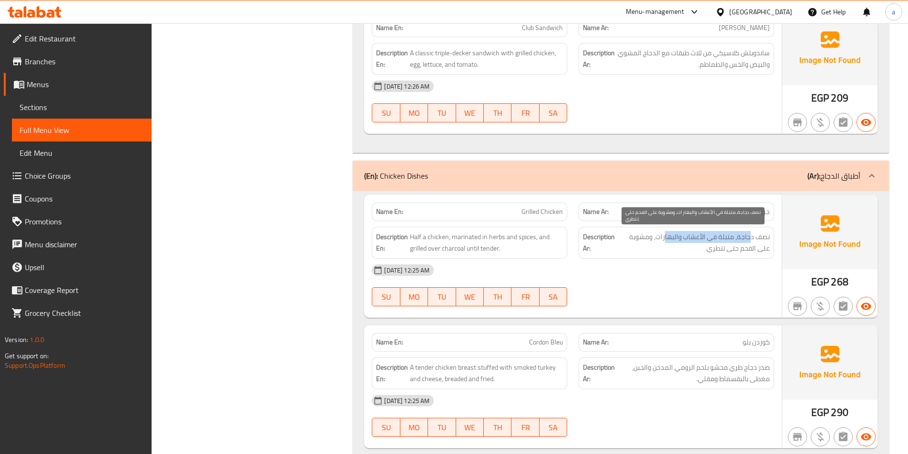
drag, startPoint x: 752, startPoint y: 238, endPoint x: 665, endPoint y: 235, distance: 86.8
click at [665, 235] on span "نصف دجاجة، متبلة في الأعشاب والبهارات، ومشوية على الفحم حتى تتطري." at bounding box center [693, 242] width 153 height 23
drag, startPoint x: 757, startPoint y: 249, endPoint x: 704, endPoint y: 248, distance: 52.9
click at [704, 248] on span "نصف دجاجة، متبلة في الأعشاب والبهارات، ومشوية على الفحم حتى تتطري." at bounding box center [693, 242] width 153 height 23
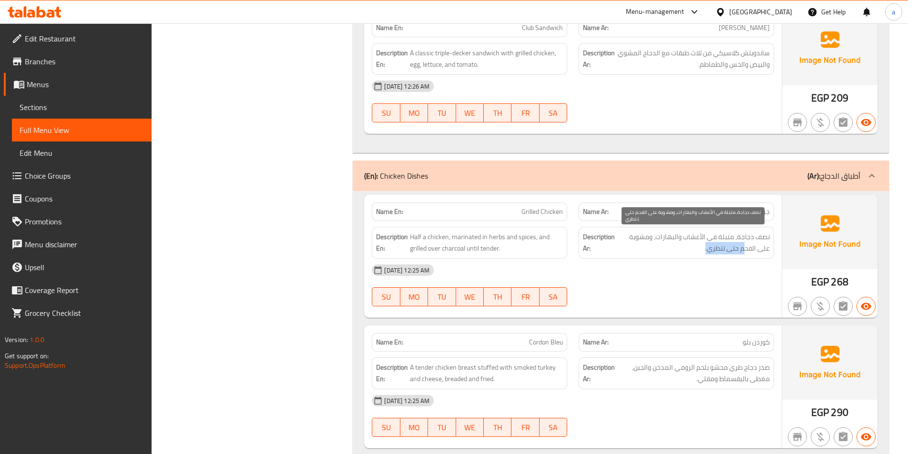
click at [729, 252] on span "نصف دجاجة، متبلة في الأعشاب والبهارات، ومشوية على الفحم حتى تتطري." at bounding box center [693, 242] width 153 height 23
click at [727, 251] on span "نصف دجاجة، متبلة في الأعشاب والبهارات، ومشوية على الفحم حتى تتطري." at bounding box center [693, 242] width 153 height 23
click at [683, 260] on div "[DATE] 12:25 AM" at bounding box center [573, 270] width 414 height 23
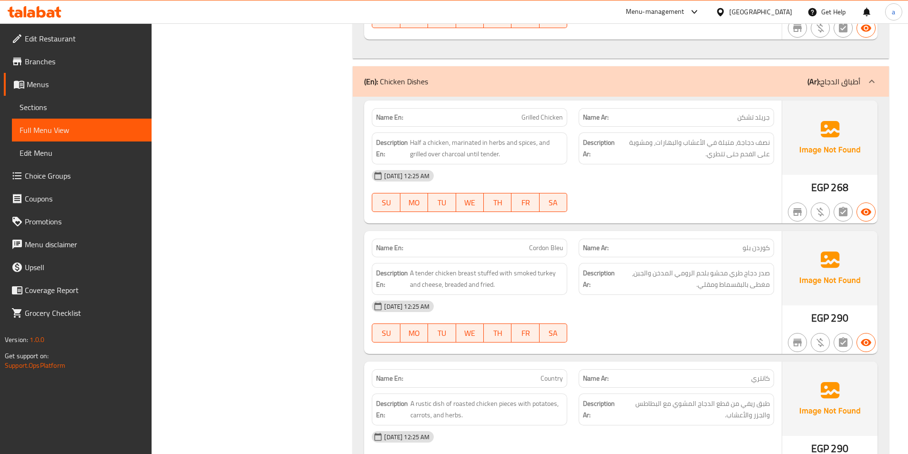
scroll to position [1192, 0]
drag, startPoint x: 759, startPoint y: 249, endPoint x: 735, endPoint y: 248, distance: 24.8
click at [735, 248] on p "Name Ar: كوردن بلو" at bounding box center [676, 247] width 187 height 10
click at [756, 265] on div "Description Ar: صدر دجاج طري محشو بلحم الرومي المدخن والجبن، مغطى بالبقسماط ومق…" at bounding box center [676, 278] width 195 height 32
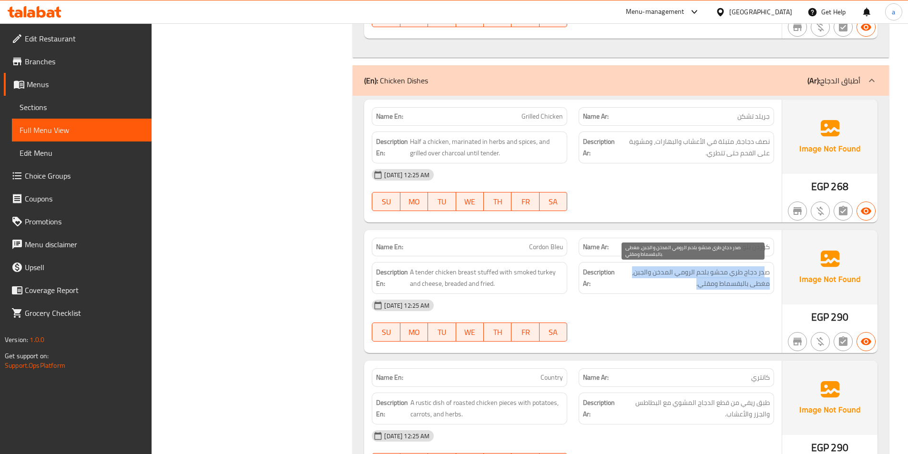
drag, startPoint x: 763, startPoint y: 274, endPoint x: 727, endPoint y: 278, distance: 36.5
click at [719, 278] on span "صدر دجاج طري محشو بلحم الرومي المدخن والجبن، مغطى بالبقسماط ومقلي." at bounding box center [693, 277] width 153 height 23
click at [729, 278] on span "صدر دجاج طري محشو بلحم الرومي المدخن والجبن، مغطى بالبقسماط ومقلي." at bounding box center [693, 277] width 153 height 23
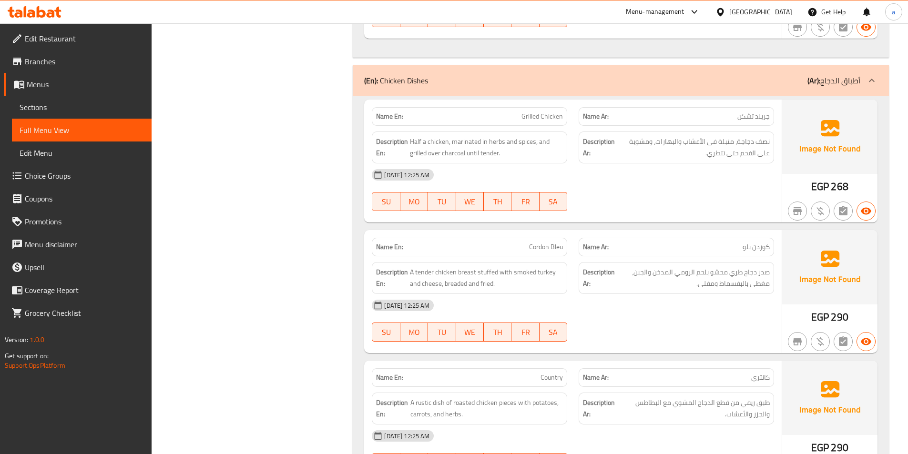
click at [538, 117] on span "Grilled Chicken" at bounding box center [541, 117] width 41 height 10
copy span "Grilled Chicken"
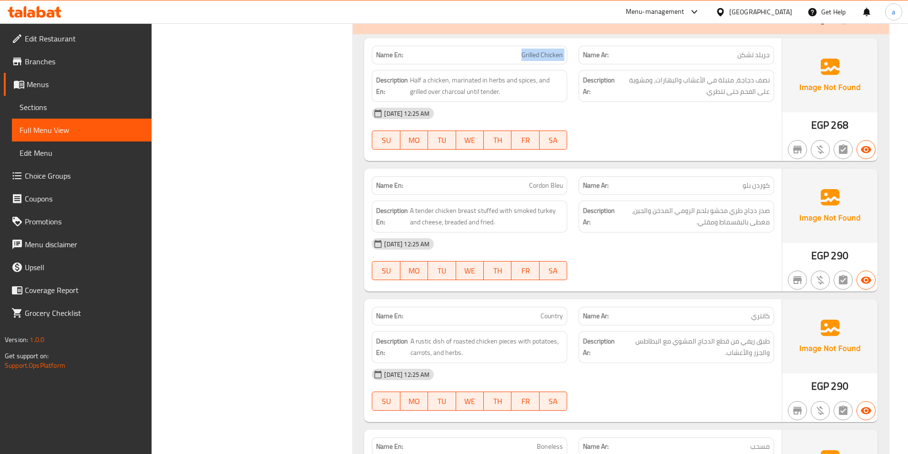
scroll to position [1239, 0]
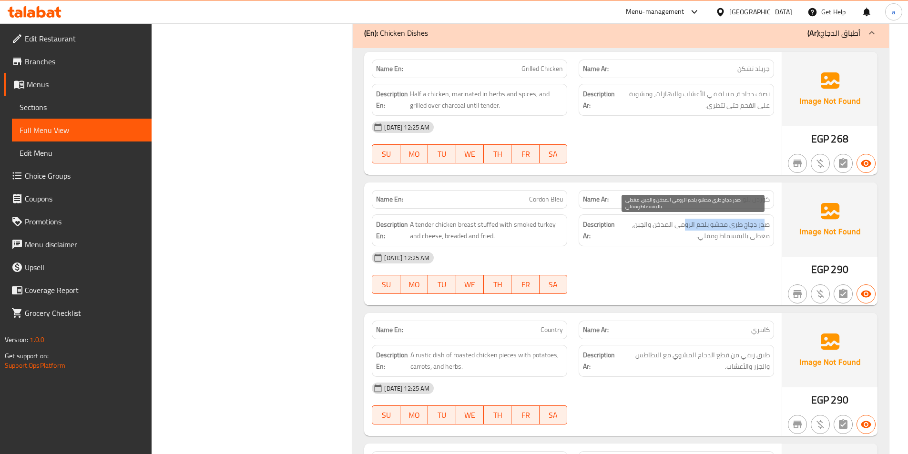
drag, startPoint x: 763, startPoint y: 224, endPoint x: 687, endPoint y: 227, distance: 76.3
click at [687, 227] on span "صدر دجاج طري محشو بلحم الرومي المدخن والجبن، مغطى بالبقسماط ومقلي." at bounding box center [693, 230] width 153 height 23
click at [743, 230] on span "صدر دجاج طري محشو بلحم الرومي المدخن والجبن، مغطى بالبقسماط ومقلي." at bounding box center [693, 230] width 153 height 23
drag, startPoint x: 736, startPoint y: 228, endPoint x: 627, endPoint y: 227, distance: 109.2
click at [627, 227] on span "صدر دجاج طري محشو بلحم الرومي المدخن والجبن، مغطى بالبقسماط ومقلي." at bounding box center [693, 230] width 153 height 23
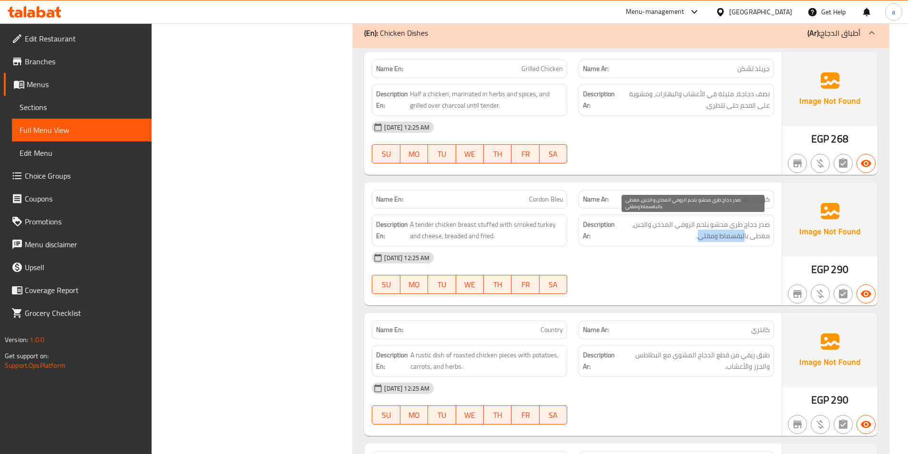
drag, startPoint x: 745, startPoint y: 238, endPoint x: 695, endPoint y: 244, distance: 49.5
click at [699, 242] on span "صدر دجاج طري محشو بلحم الرومي المدخن والجبن، مغطى بالبقسماط ومقلي." at bounding box center [693, 230] width 153 height 23
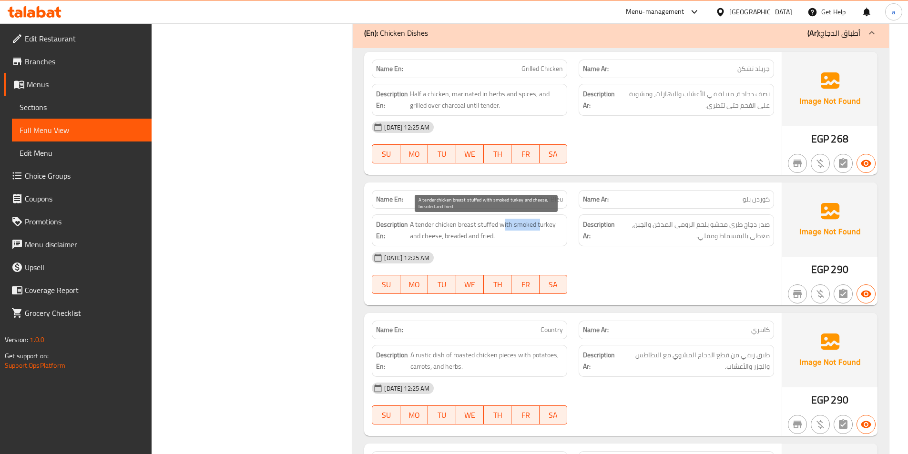
drag, startPoint x: 503, startPoint y: 224, endPoint x: 538, endPoint y: 223, distance: 34.3
click at [538, 223] on span "A tender chicken breast stuffed with smoked turkey and cheese, breaded and frie…" at bounding box center [486, 230] width 153 height 23
drag, startPoint x: 416, startPoint y: 235, endPoint x: 483, endPoint y: 238, distance: 67.3
click at [482, 238] on span "A tender chicken breast stuffed with smoked turkey and cheese, breaded and frie…" at bounding box center [486, 230] width 153 height 23
click at [483, 238] on span "A tender chicken breast stuffed with smoked turkey and cheese, breaded and frie…" at bounding box center [486, 230] width 153 height 23
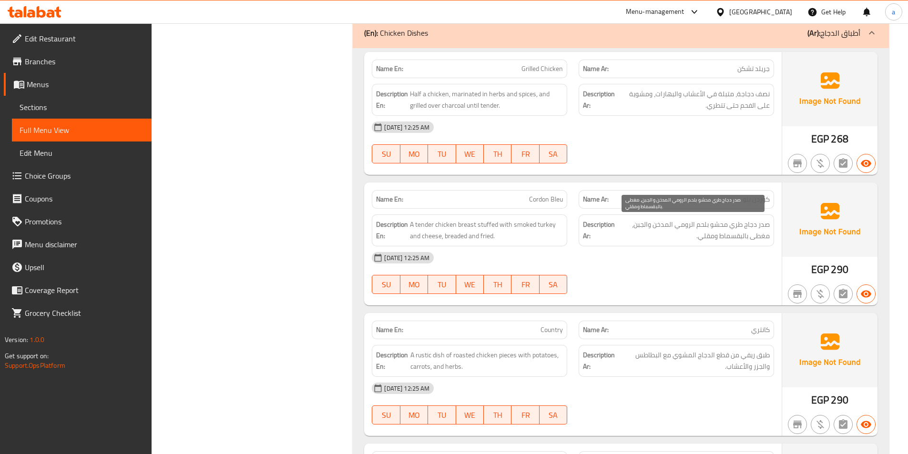
click at [744, 237] on span "صدر دجاج طري محشو بلحم الرومي المدخن والجبن، مغطى بالبقسماط ومقلي." at bounding box center [693, 230] width 153 height 23
drag, startPoint x: 742, startPoint y: 236, endPoint x: 715, endPoint y: 237, distance: 27.2
click at [715, 237] on span "صدر دجاج طري محشو بلحم الرومي المدخن والجبن، مغطى بالبقسماط ومقلي." at bounding box center [693, 230] width 153 height 23
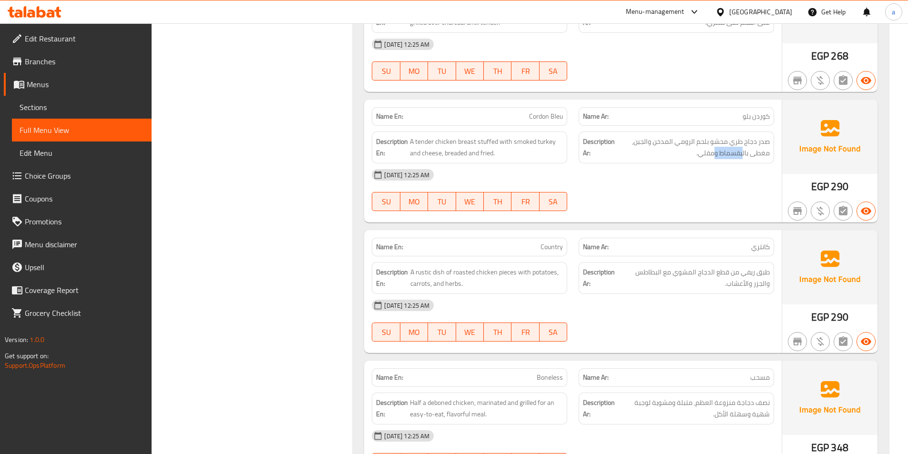
scroll to position [1335, 0]
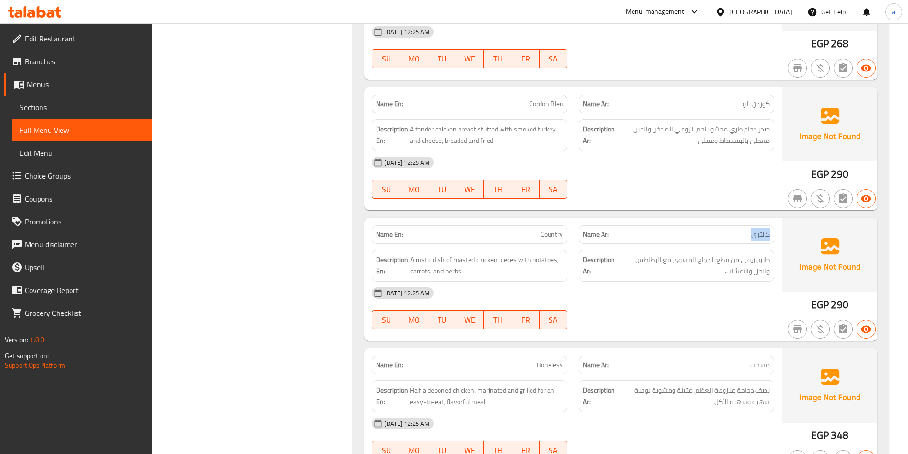
drag, startPoint x: 739, startPoint y: 234, endPoint x: 777, endPoint y: 236, distance: 38.2
click at [777, 236] on div "Name Ar: كانتري" at bounding box center [676, 235] width 207 height 30
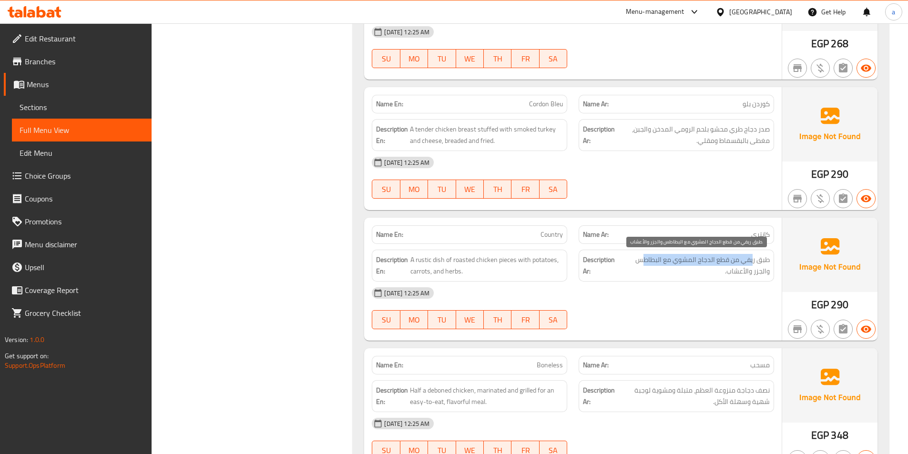
drag, startPoint x: 744, startPoint y: 260, endPoint x: 641, endPoint y: 265, distance: 103.5
click at [641, 265] on span "طبق ريفي من قطع الدجاج المشوي مع البطاطس والجزر والأعشاب." at bounding box center [694, 265] width 151 height 23
click at [694, 276] on span "طبق ريفي من قطع الدجاج المشوي مع البطاطس والجزر والأعشاب." at bounding box center [694, 265] width 151 height 23
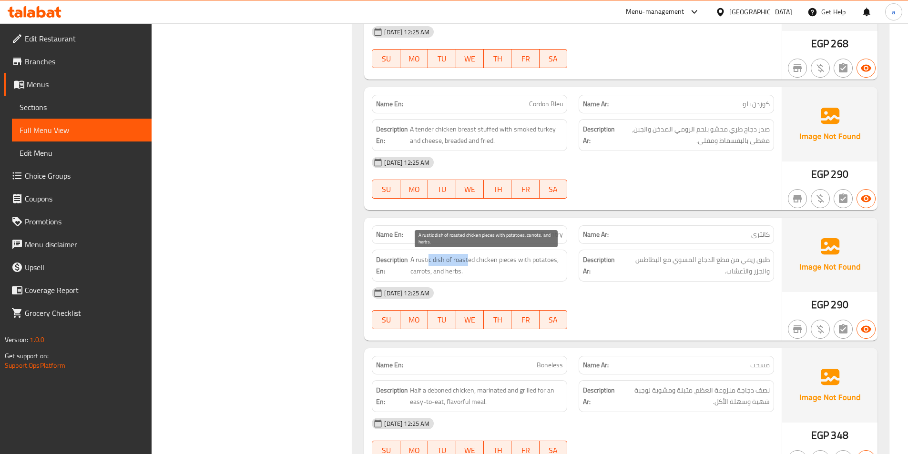
drag, startPoint x: 429, startPoint y: 263, endPoint x: 468, endPoint y: 261, distance: 38.7
click at [468, 261] on span "A rustic dish of roasted chicken pieces with potatoes, carrots, and herbs." at bounding box center [486, 265] width 153 height 23
click at [480, 260] on span "A rustic dish of roasted chicken pieces with potatoes, carrots, and herbs." at bounding box center [486, 265] width 153 height 23
drag, startPoint x: 476, startPoint y: 260, endPoint x: 499, endPoint y: 260, distance: 23.4
click at [495, 260] on span "A rustic dish of roasted chicken pieces with potatoes, carrots, and herbs." at bounding box center [486, 265] width 153 height 23
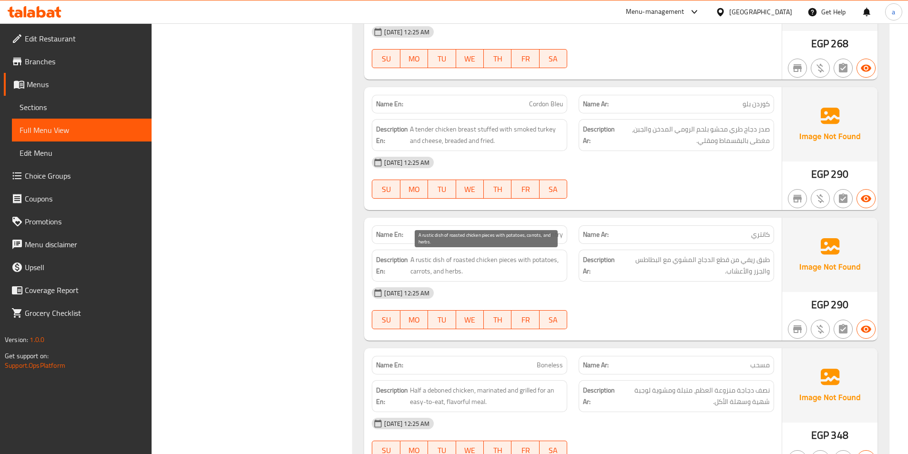
click at [507, 262] on span "A rustic dish of roasted chicken pieces with potatoes, carrots, and herbs." at bounding box center [486, 265] width 153 height 23
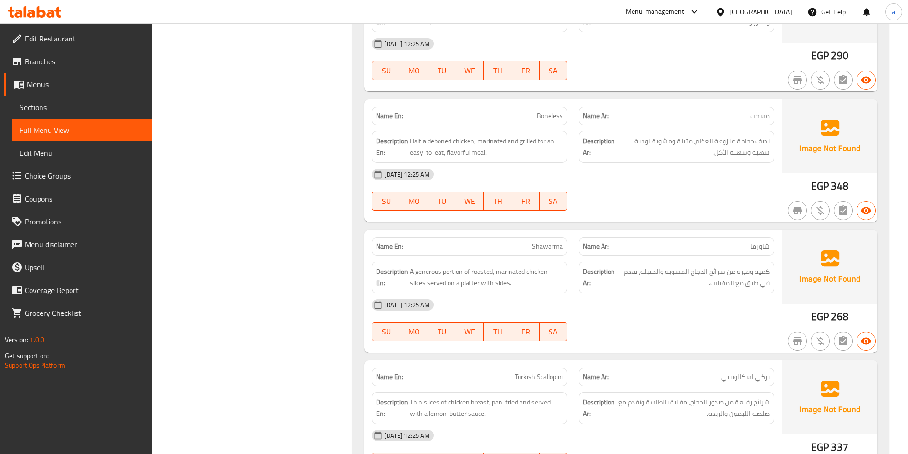
scroll to position [1525, 0]
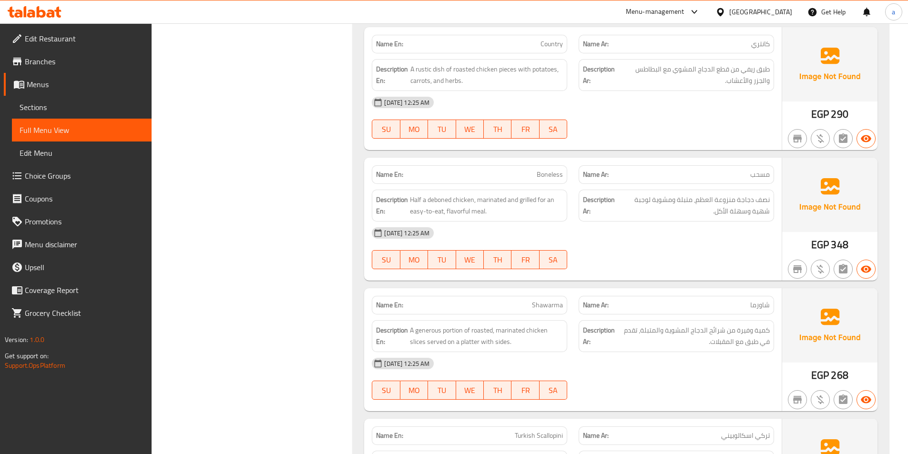
click at [760, 177] on span "مسحب" at bounding box center [760, 175] width 20 height 10
click at [751, 308] on span "شاورما" at bounding box center [760, 305] width 20 height 10
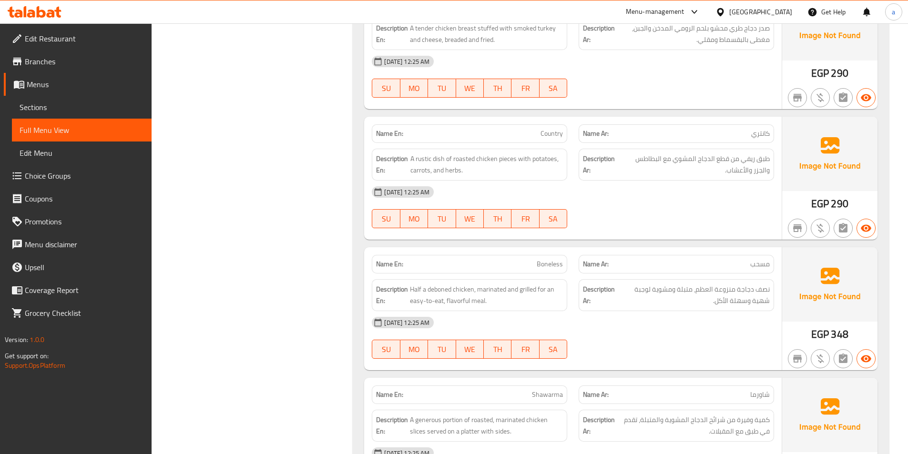
scroll to position [1430, 0]
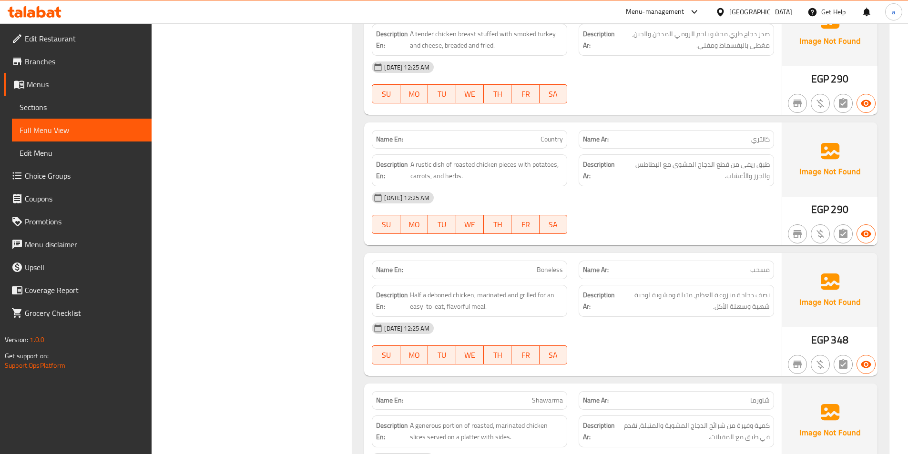
click at [761, 136] on span "كانتري" at bounding box center [760, 139] width 19 height 10
click at [663, 231] on div at bounding box center [676, 233] width 207 height 11
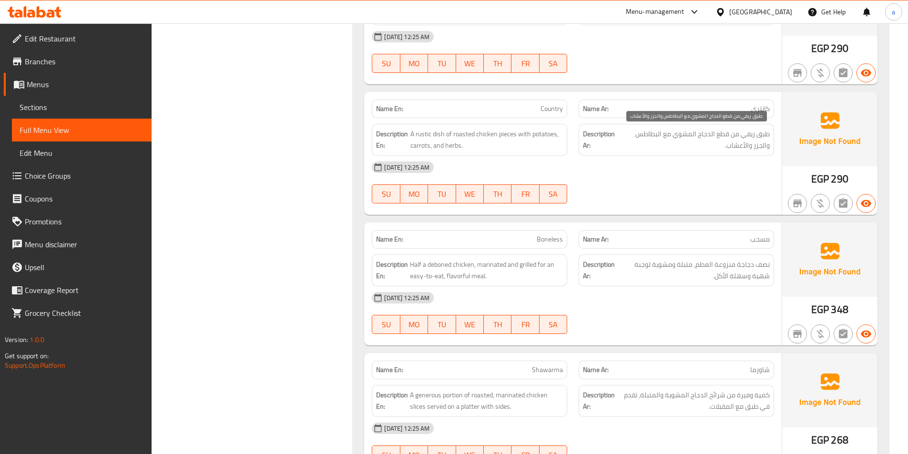
scroll to position [1478, 0]
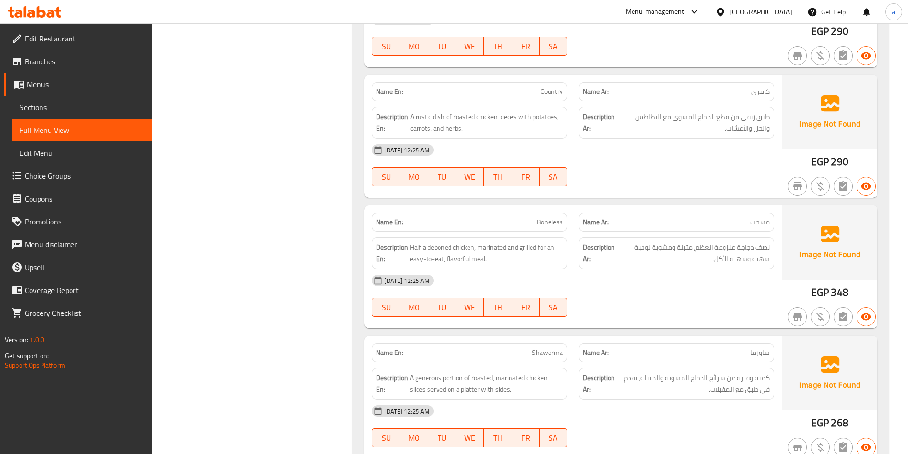
drag, startPoint x: 714, startPoint y: 167, endPoint x: 633, endPoint y: 162, distance: 81.2
click at [633, 162] on div "Name En: Country Name Ar: كانتري Description En: A rustic dish of roasted chick…" at bounding box center [573, 136] width 418 height 123
click at [735, 197] on div "Name En: Country Name Ar: كانتري Description En: A rustic dish of roasted chick…" at bounding box center [573, 136] width 418 height 123
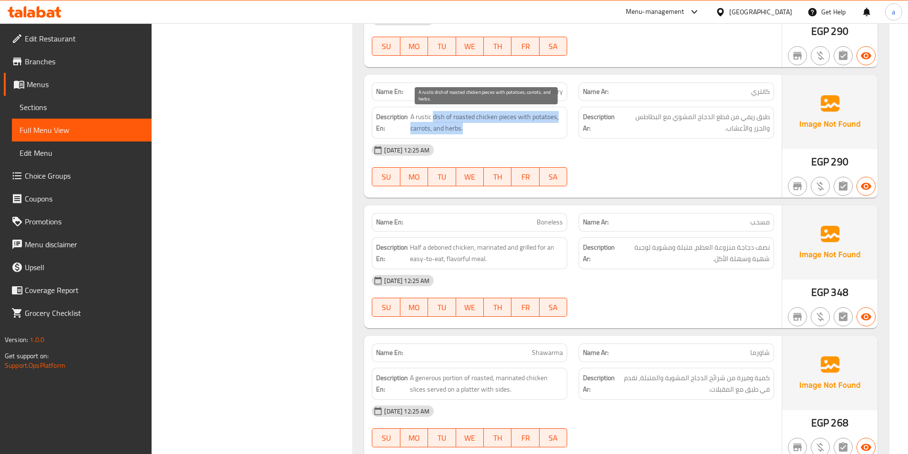
drag, startPoint x: 511, startPoint y: 124, endPoint x: 433, endPoint y: 115, distance: 78.6
click at [433, 115] on span "A rustic dish of roasted chicken pieces with potatoes, carrots, and herbs." at bounding box center [486, 122] width 153 height 23
click at [417, 117] on span "A rustic dish of roasted chicken pieces with potatoes, carrots, and herbs." at bounding box center [486, 122] width 153 height 23
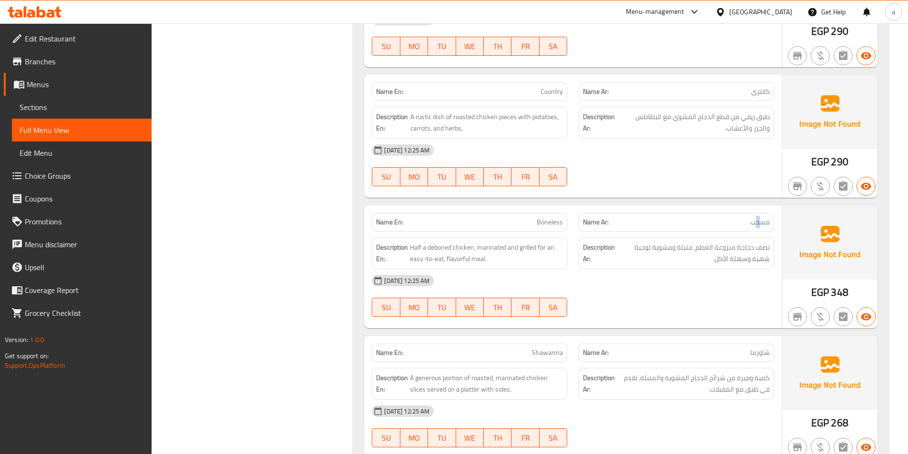
drag, startPoint x: 754, startPoint y: 221, endPoint x: 760, endPoint y: 221, distance: 6.7
click at [760, 221] on span "مسحب" at bounding box center [760, 222] width 20 height 10
drag, startPoint x: 759, startPoint y: 249, endPoint x: 713, endPoint y: 250, distance: 46.2
click at [713, 250] on span "نصف دجاجة منزوعة العظم، متبلة ومشوية لوجبة شهية وسهلة الأكل." at bounding box center [693, 253] width 153 height 23
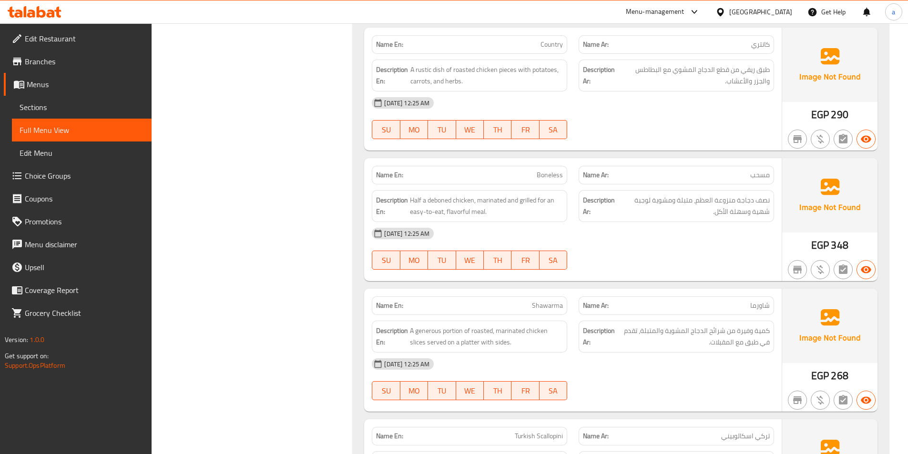
scroll to position [1525, 0]
drag, startPoint x: 724, startPoint y: 203, endPoint x: 694, endPoint y: 204, distance: 30.0
click at [694, 204] on span "نصف دجاجة منزوعة العظم، متبلة ومشوية لوجبة شهية وسهلة الأكل." at bounding box center [693, 205] width 153 height 23
click at [752, 197] on span "نصف دجاجة منزوعة العظم، متبلة ومشوية لوجبة شهية وسهلة الأكل." at bounding box center [693, 205] width 153 height 23
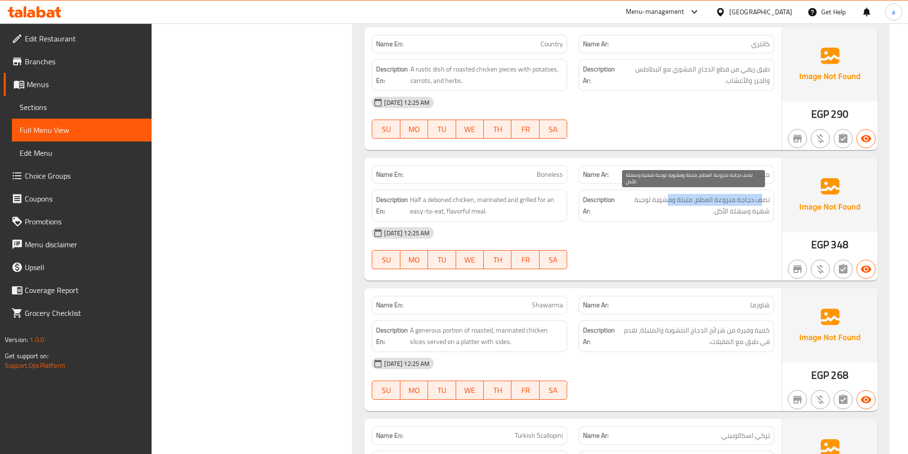
drag, startPoint x: 762, startPoint y: 198, endPoint x: 669, endPoint y: 201, distance: 93.0
click at [669, 201] on span "نصف دجاجة منزوعة العظم، متبلة ومشوية لوجبة شهية وسهلة الأكل." at bounding box center [693, 205] width 153 height 23
click at [666, 203] on span "نصف دجاجة منزوعة العظم، متبلة ومشوية لوجبة شهية وسهلة الأكل." at bounding box center [693, 205] width 153 height 23
drag, startPoint x: 649, startPoint y: 202, endPoint x: 635, endPoint y: 198, distance: 14.8
click at [635, 198] on span "نصف دجاجة منزوعة العظم، متبلة ومشوية لوجبة شهية وسهلة الأكل." at bounding box center [693, 205] width 153 height 23
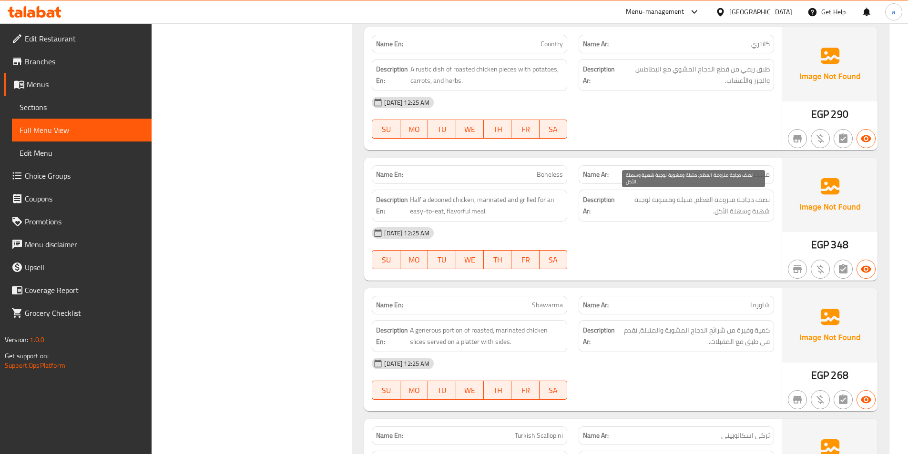
click at [725, 207] on span "نصف دجاجة منزوعة العظم، متبلة ومشوية لوجبة شهية وسهلة الأكل." at bounding box center [693, 205] width 153 height 23
click at [692, 197] on span "نصف دجاجة منزوعة العظم، متبلة ومشوية لوجبة شهية وسهلة الأكل." at bounding box center [693, 205] width 153 height 23
click at [698, 228] on div "[DATE] 12:25 AM" at bounding box center [573, 233] width 414 height 23
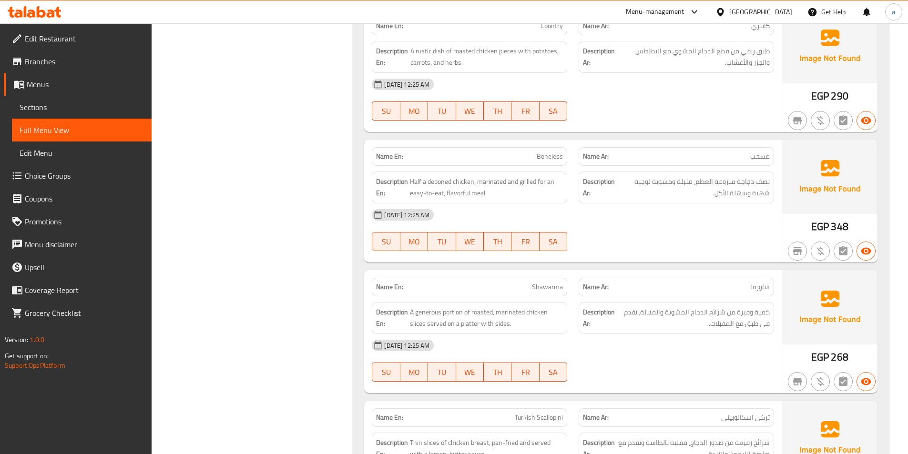
scroll to position [1573, 0]
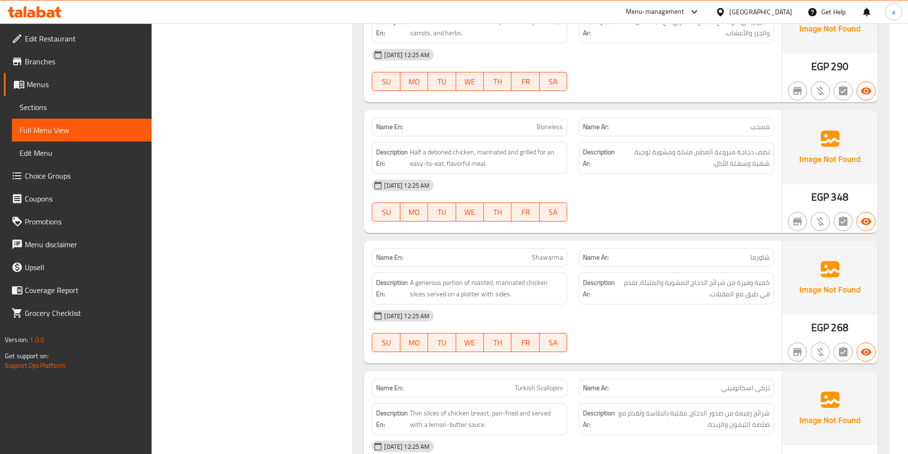
click at [764, 255] on span "شاورما" at bounding box center [760, 258] width 20 height 10
click at [751, 281] on span "كمية وفيرة من شرائح الدجاج المشوية والمتبلة، تقدم في طبق مع المقبلات." at bounding box center [693, 288] width 153 height 23
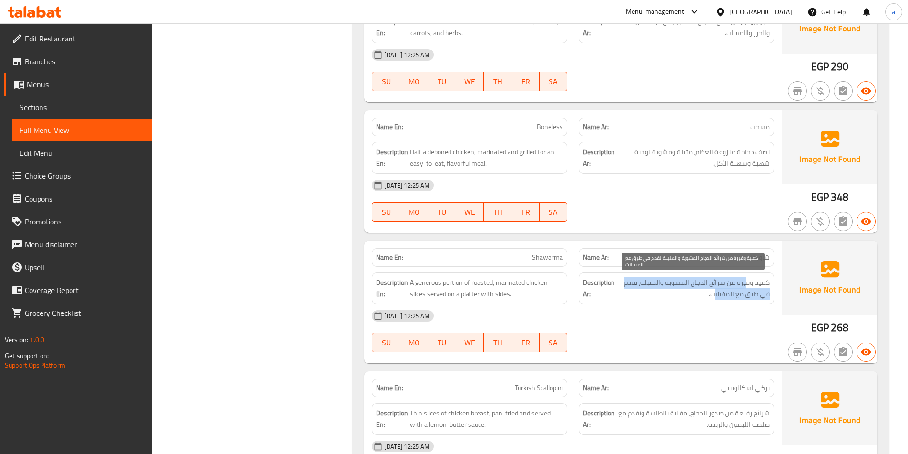
drag, startPoint x: 744, startPoint y: 281, endPoint x: 713, endPoint y: 296, distance: 34.5
click at [713, 296] on span "كمية وفيرة من شرائح الدجاج المشوية والمتبلة، تقدم في طبق مع المقبلات." at bounding box center [693, 288] width 153 height 23
click at [710, 296] on span "كمية وفيرة من شرائح الدجاج المشوية والمتبلة، تقدم في طبق مع المقبلات." at bounding box center [693, 288] width 153 height 23
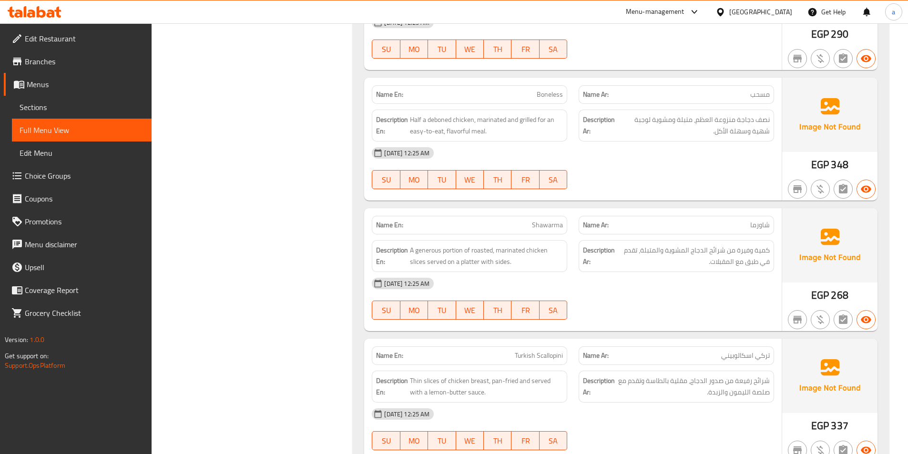
scroll to position [1621, 0]
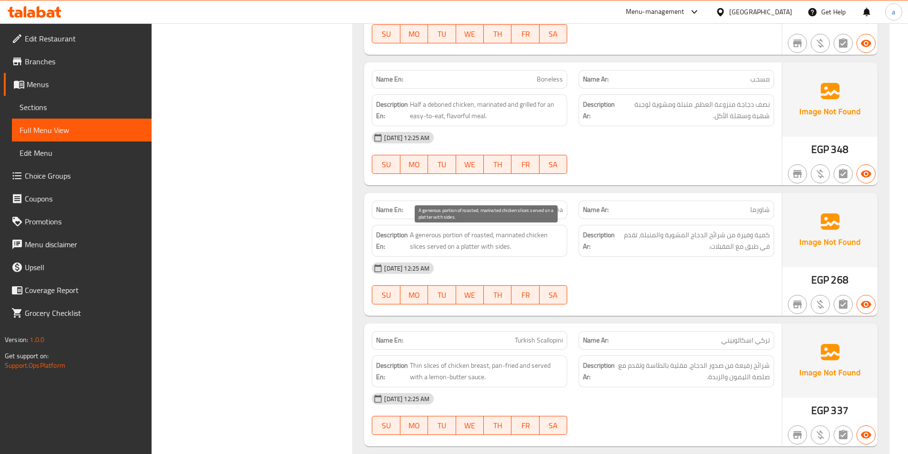
drag, startPoint x: 521, startPoint y: 247, endPoint x: 511, endPoint y: 247, distance: 10.0
click at [511, 247] on span "A generous portion of roasted, marinated chicken slices served on a platter wit…" at bounding box center [486, 240] width 153 height 23
click at [514, 247] on span "A generous portion of roasted, marinated chicken slices served on a platter wit…" at bounding box center [486, 240] width 153 height 23
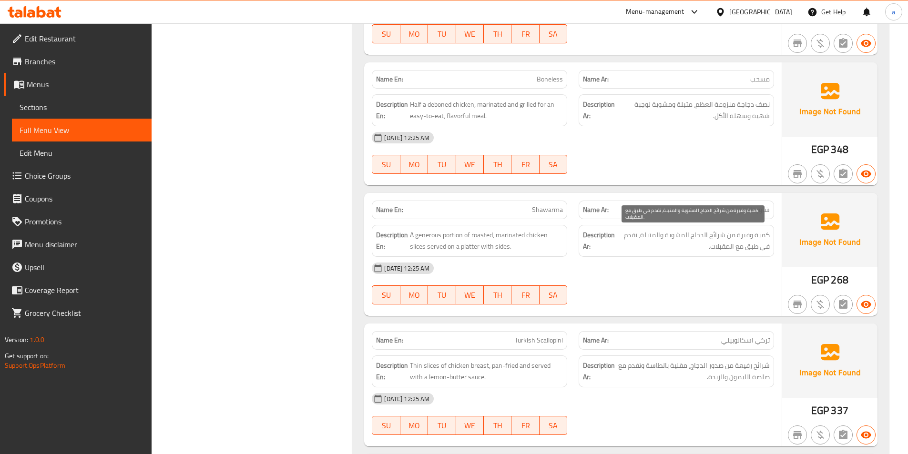
click at [725, 249] on span "كمية وفيرة من شرائح الدجاج المشوية والمتبلة، تقدم في طبق مع المقبلات." at bounding box center [693, 240] width 153 height 23
click at [726, 254] on div "Description Ar: كمية وفيرة من شرائح الدجاج المشوية والمتبلة، تقدم في طبق مع الم…" at bounding box center [676, 241] width 195 height 32
drag, startPoint x: 759, startPoint y: 246, endPoint x: 740, endPoint y: 247, distance: 19.1
click at [740, 247] on span "كمية وفيرة من شرائح الدجاج المشوية والمتبلة، تقدم في طبق مع المقبلات." at bounding box center [693, 240] width 153 height 23
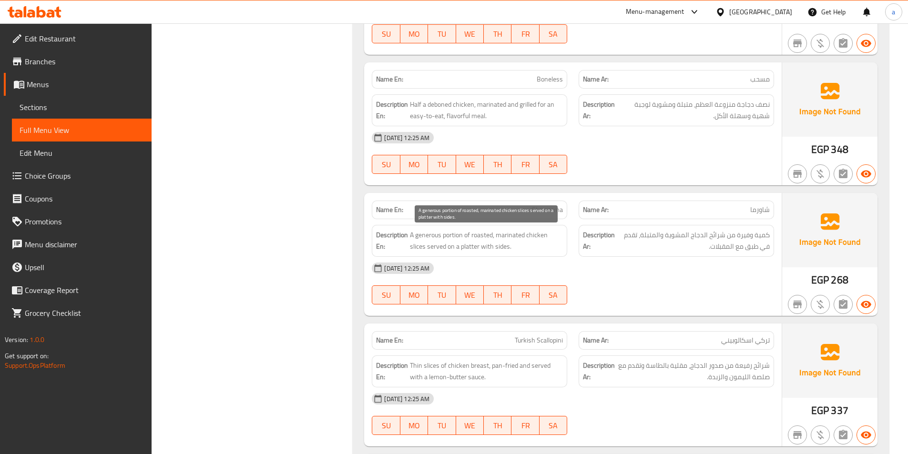
click at [437, 248] on span "A generous portion of roasted, marinated chicken slices served on a platter wit…" at bounding box center [486, 240] width 153 height 23
click at [456, 246] on span "A generous portion of roasted, marinated chicken slices served on a platter wit…" at bounding box center [486, 240] width 153 height 23
click at [496, 246] on span "A generous portion of roasted, marinated chicken slices served on a platter wit…" at bounding box center [486, 240] width 153 height 23
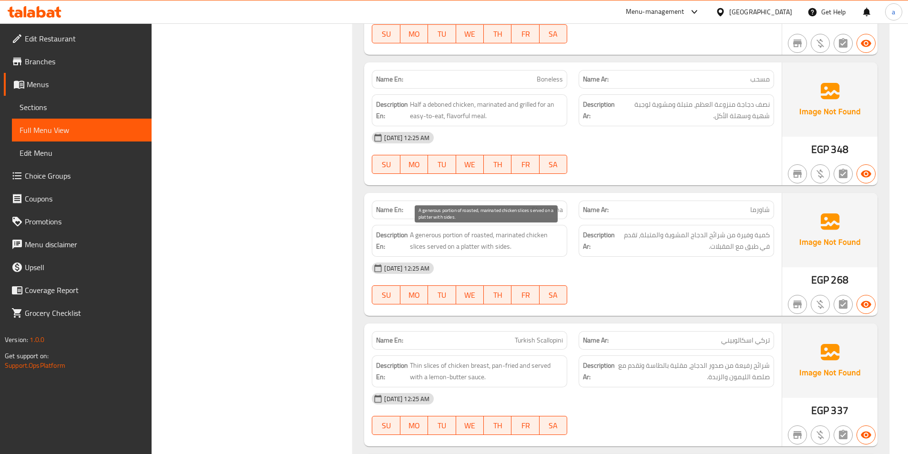
click at [517, 250] on span "A generous portion of roasted, marinated chicken slices served on a platter wit…" at bounding box center [486, 240] width 153 height 23
click at [501, 246] on span "A generous portion of roasted, marinated chicken slices served on a platter wit…" at bounding box center [486, 240] width 153 height 23
click at [493, 246] on span "A generous portion of roasted, marinated chicken slices served on a platter wit…" at bounding box center [486, 240] width 153 height 23
click at [504, 246] on span "A generous portion of roasted, marinated chicken slices served on a platter wit…" at bounding box center [486, 240] width 153 height 23
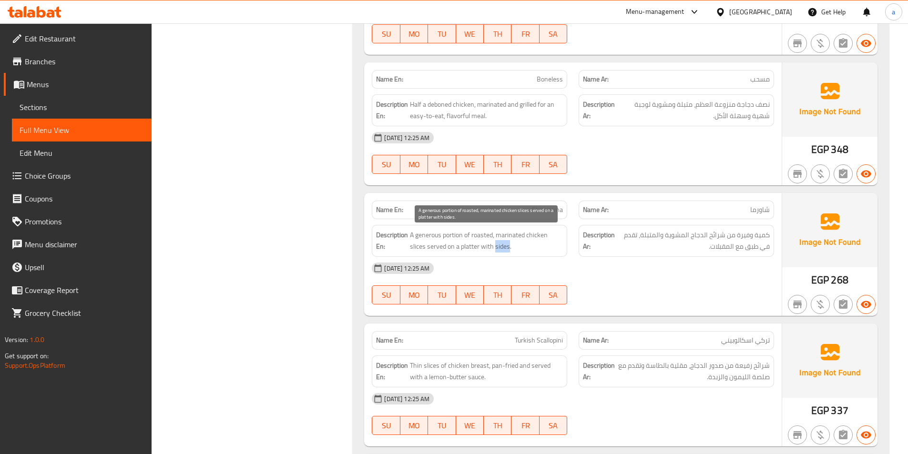
click at [504, 246] on span "A generous portion of roasted, marinated chicken slices served on a platter wit…" at bounding box center [486, 240] width 153 height 23
click at [443, 243] on span "A generous portion of roasted, marinated chicken slices served on a platter wit…" at bounding box center [486, 240] width 153 height 23
click at [474, 247] on span "A generous portion of roasted, marinated chicken slices served on a platter wit…" at bounding box center [486, 240] width 153 height 23
click at [488, 247] on span "A generous portion of roasted, marinated chicken slices served on a platter wit…" at bounding box center [486, 240] width 153 height 23
click at [503, 244] on span "A generous portion of roasted, marinated chicken slices served on a platter wit…" at bounding box center [486, 240] width 153 height 23
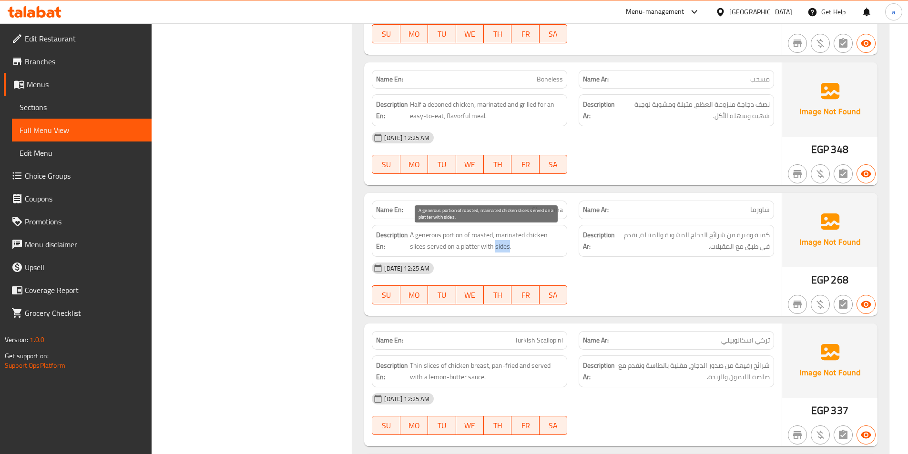
click at [503, 244] on span "A generous portion of roasted, marinated chicken slices served on a platter wit…" at bounding box center [486, 240] width 153 height 23
click at [497, 247] on span "A generous portion of roasted, marinated chicken slices served on a platter wit…" at bounding box center [486, 240] width 153 height 23
click at [500, 245] on span "A generous portion of roasted, marinated chicken slices served on a platter wit…" at bounding box center [486, 240] width 153 height 23
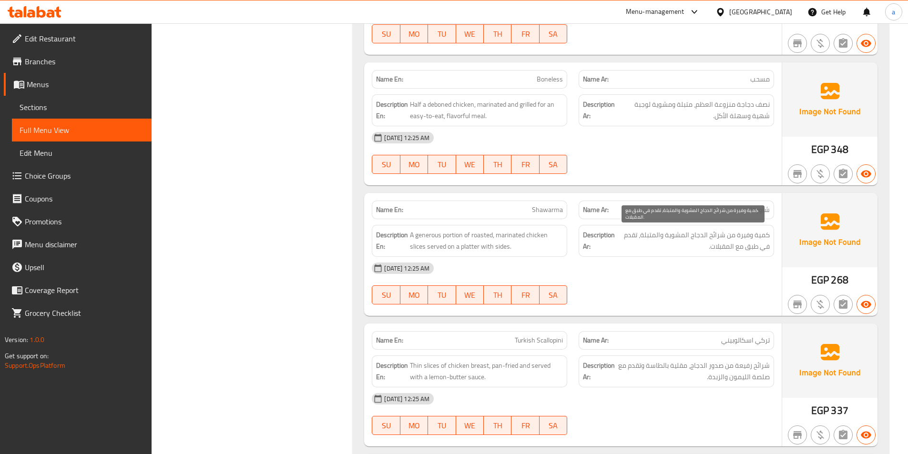
click at [713, 247] on span "كمية وفيرة من شرائح الدجاج المشوية والمتبلة، تقدم في طبق مع المقبلات." at bounding box center [693, 240] width 153 height 23
click at [548, 209] on span "Shawarma" at bounding box center [547, 210] width 31 height 10
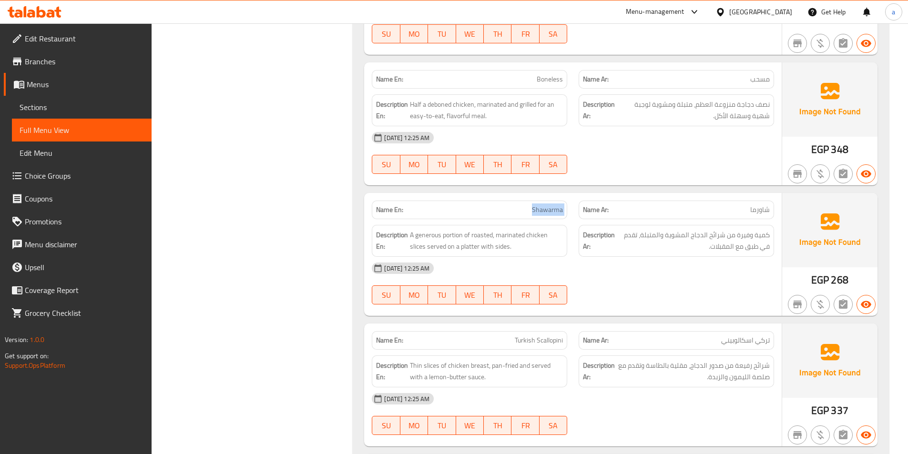
copy span "Shawarma"
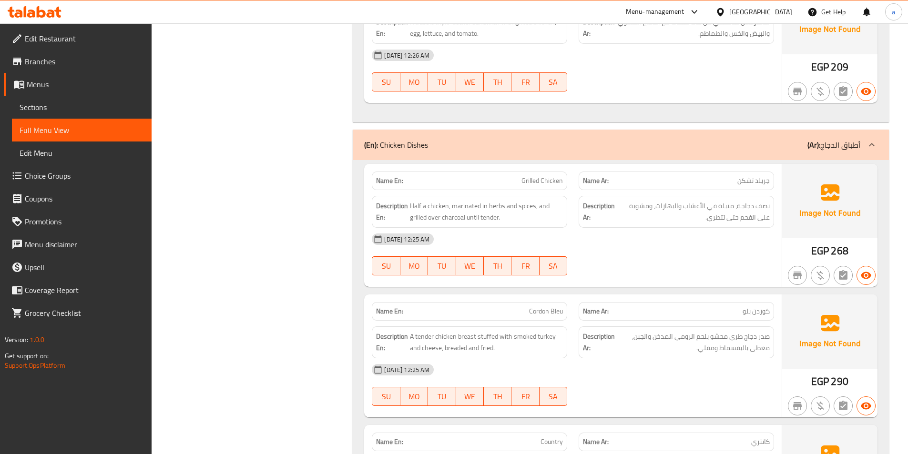
scroll to position [1144, 0]
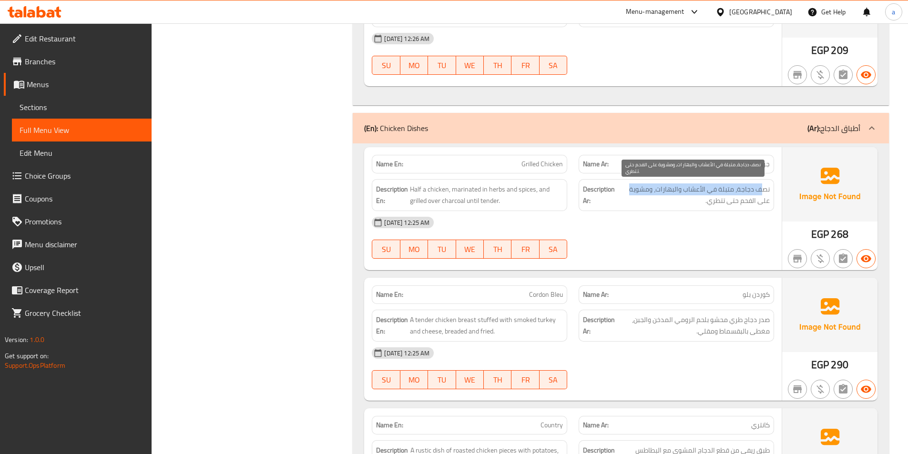
drag, startPoint x: 761, startPoint y: 193, endPoint x: 630, endPoint y: 189, distance: 130.6
click at [630, 189] on span "نصف دجاجة، متبلة في الأعشاب والبهارات، ومشوية على الفحم حتى تتطري." at bounding box center [693, 195] width 153 height 23
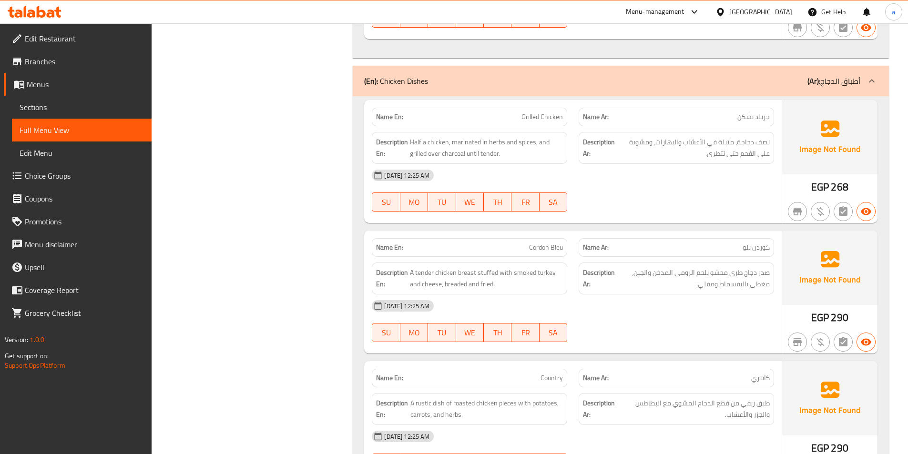
scroll to position [1192, 0]
drag, startPoint x: 759, startPoint y: 244, endPoint x: 731, endPoint y: 245, distance: 28.2
click at [740, 245] on p "Name Ar: كوردن بلو" at bounding box center [676, 247] width 187 height 10
click at [544, 246] on span "Cordon Bleu" at bounding box center [546, 247] width 34 height 10
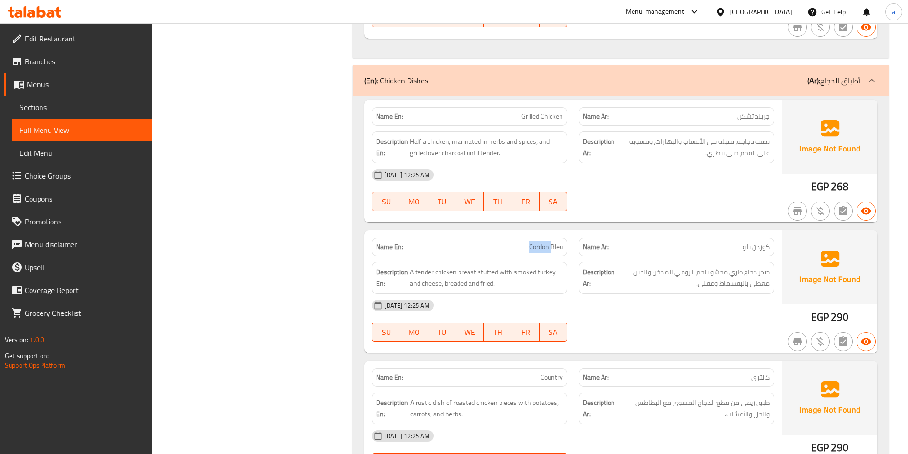
click at [544, 246] on span "Cordon Bleu" at bounding box center [546, 247] width 34 height 10
click at [543, 115] on span "Grilled Chicken" at bounding box center [541, 117] width 41 height 10
copy span "Grilled Chicken"
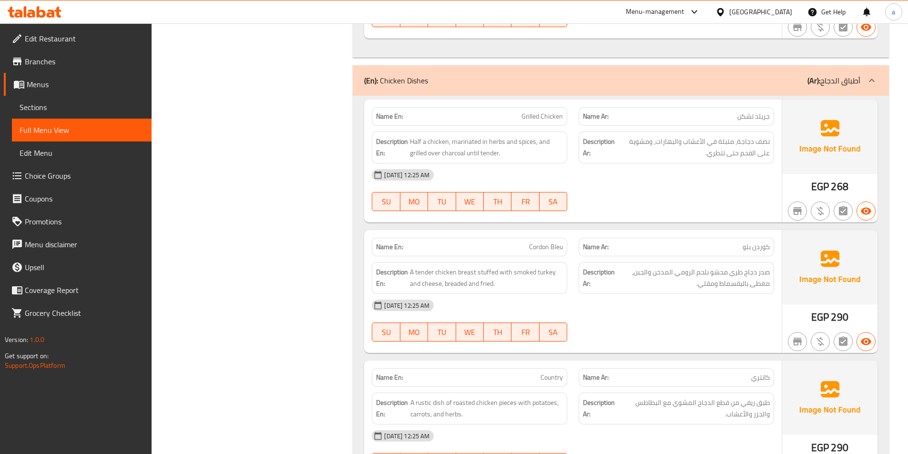
click at [548, 245] on span "Cordon Bleu" at bounding box center [546, 247] width 34 height 10
copy span "Cordon Bleu"
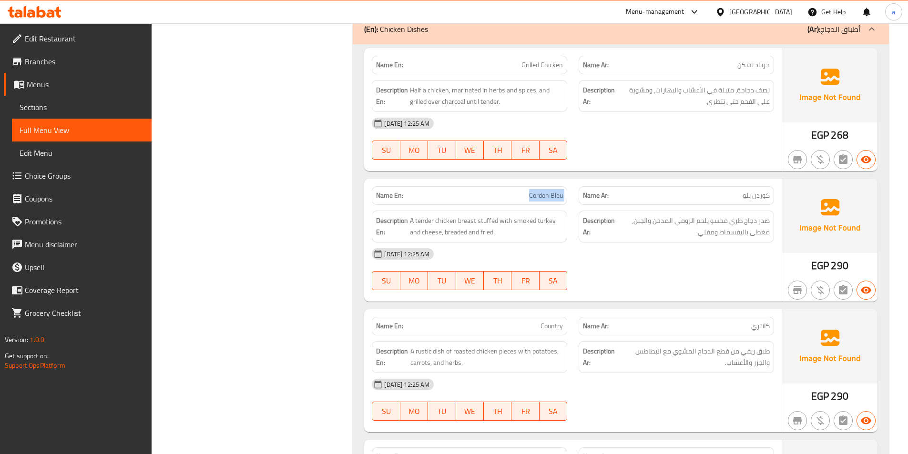
scroll to position [1287, 0]
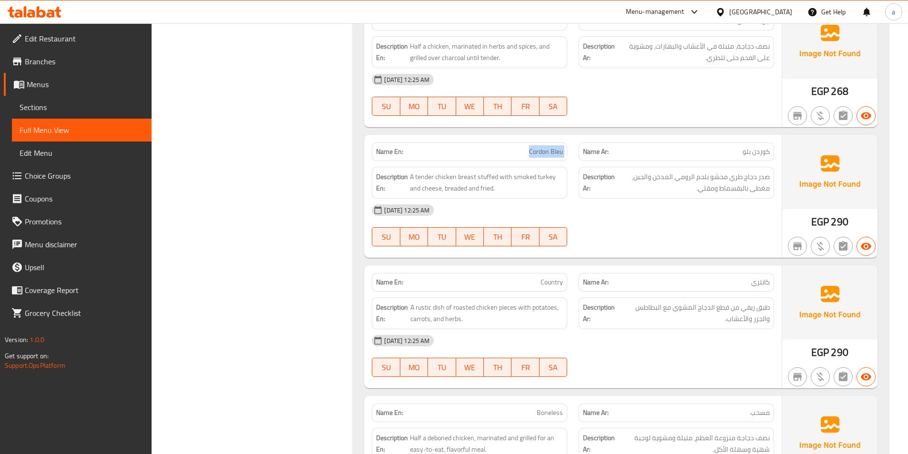
click at [543, 292] on div "Description En: A rustic dish of roasted chicken pieces with potatoes, carrots,…" at bounding box center [469, 313] width 207 height 43
click at [547, 287] on span "Country" at bounding box center [552, 282] width 22 height 10
copy span "Country"
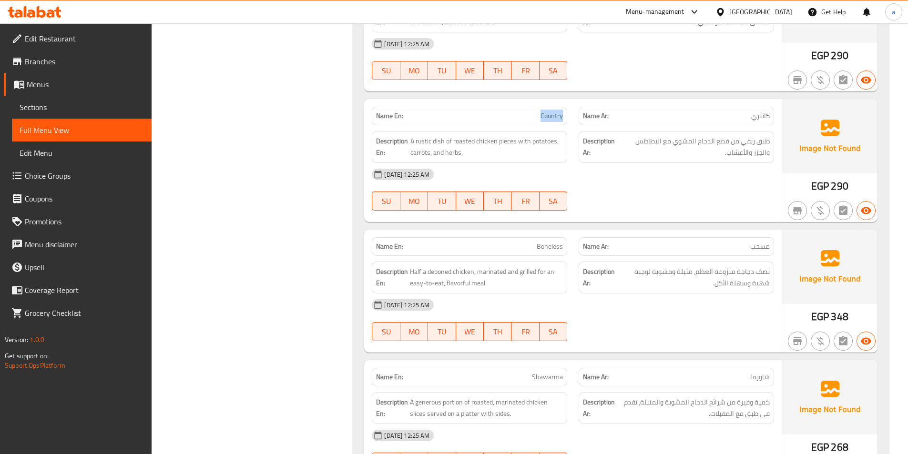
scroll to position [1478, 0]
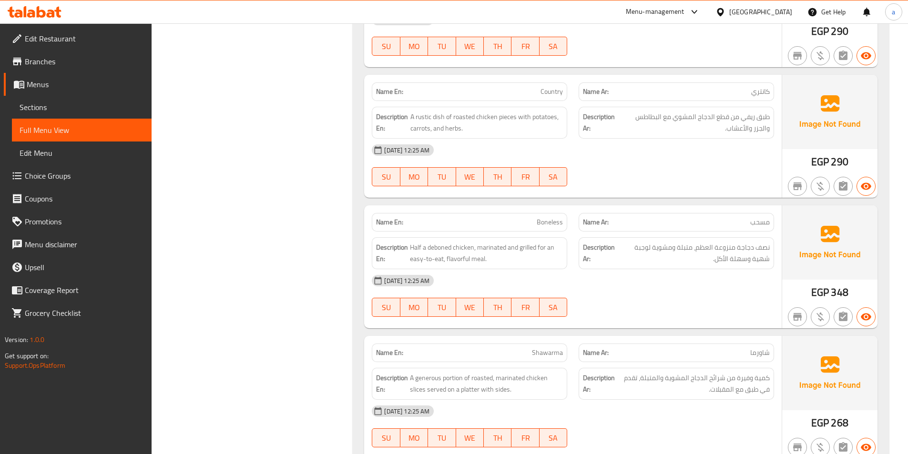
click at [552, 218] on span "Boneless" at bounding box center [550, 222] width 26 height 10
copy span "Boneless"
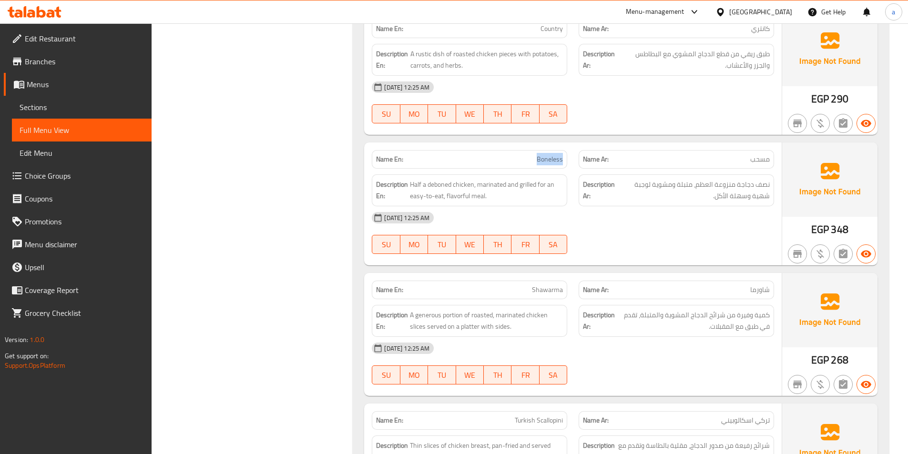
scroll to position [1573, 0]
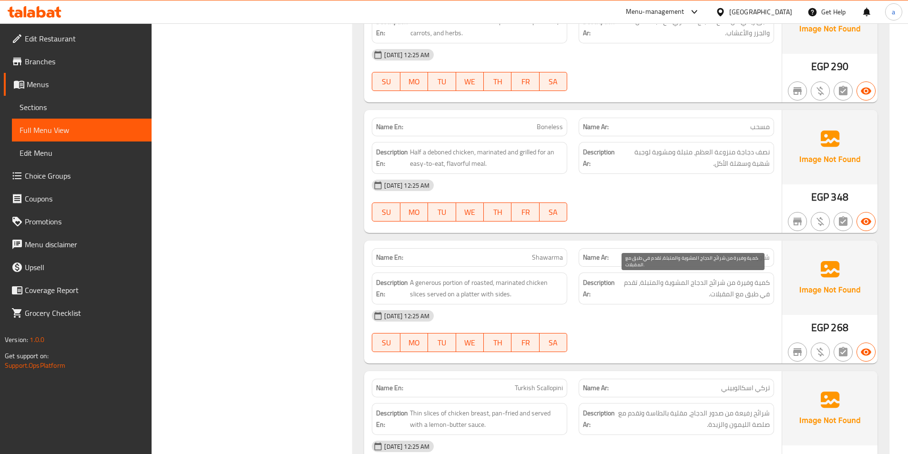
click at [731, 295] on span "كمية وفيرة من شرائح الدجاج المشوية والمتبلة، تقدم في طبق مع المقبلات." at bounding box center [693, 288] width 153 height 23
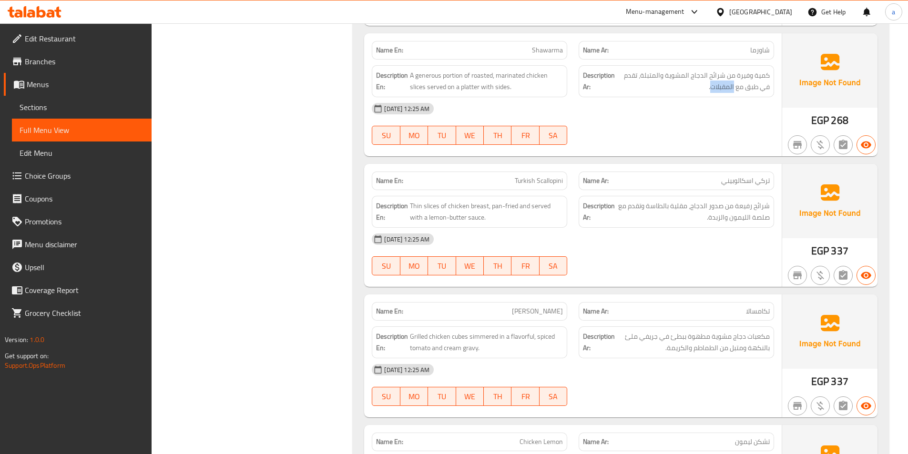
scroll to position [1764, 0]
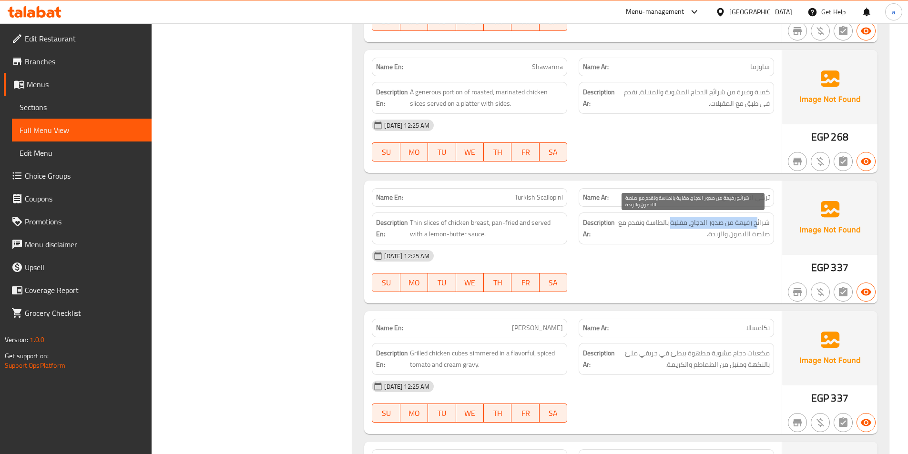
drag, startPoint x: 756, startPoint y: 223, endPoint x: 672, endPoint y: 224, distance: 84.8
click at [672, 224] on span "شرائح رفيعة من صدور الدجاج، مقلية بالطاسة وتقدم مع صلصة الليمون والزبدة." at bounding box center [693, 228] width 153 height 23
click at [755, 224] on span "شرائح رفيعة من صدور الدجاج، مقلية بالطاسة وتقدم مع صلصة الليمون والزبدة." at bounding box center [693, 228] width 153 height 23
drag, startPoint x: 739, startPoint y: 223, endPoint x: 653, endPoint y: 227, distance: 86.4
click at [653, 227] on span "شرائح رفيعة من صدور الدجاج، مقلية بالطاسة وتقدم مع صلصة الليمون والزبدة." at bounding box center [693, 228] width 153 height 23
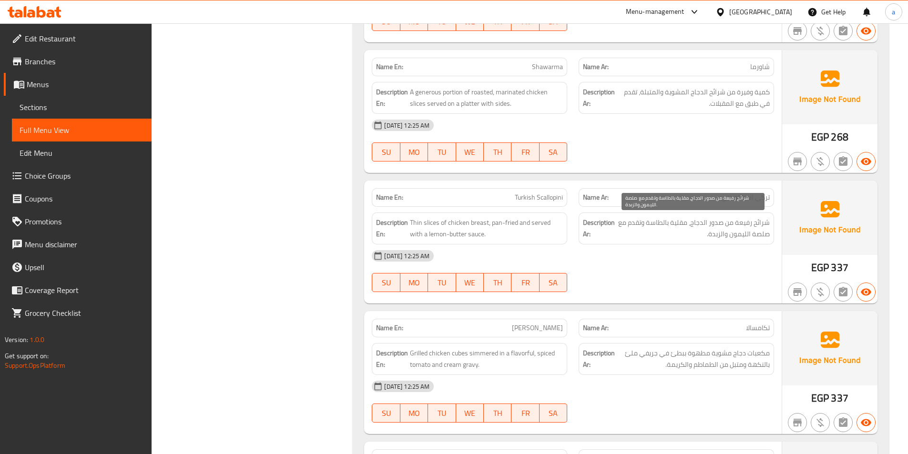
click at [626, 221] on span "شرائح رفيعة من صدور الدجاج، مقلية بالطاسة وتقدم مع صلصة الليمون والزبدة." at bounding box center [693, 228] width 153 height 23
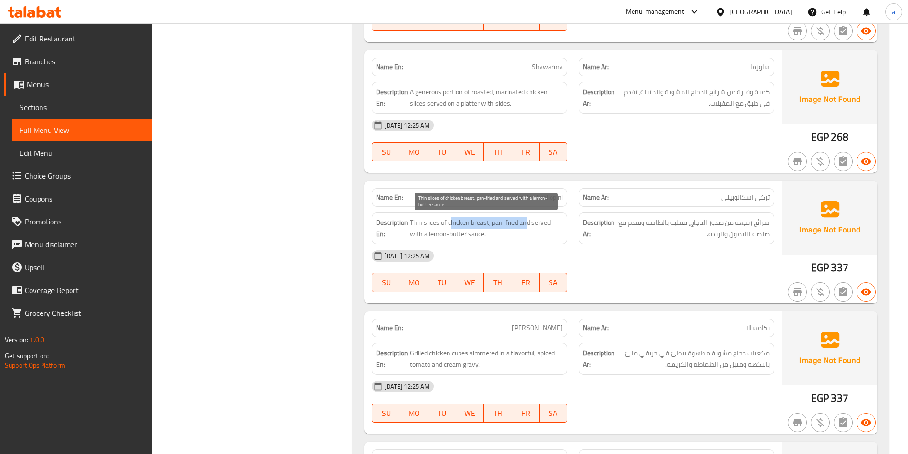
drag, startPoint x: 508, startPoint y: 224, endPoint x: 438, endPoint y: 225, distance: 69.6
click at [448, 224] on span "Thin slices of chicken breast, pan-fried and served with a lemon-butter sauce." at bounding box center [486, 228] width 153 height 23
click at [430, 226] on span "Thin slices of chicken breast, pan-fried and served with a lemon-butter sauce." at bounding box center [486, 228] width 153 height 23
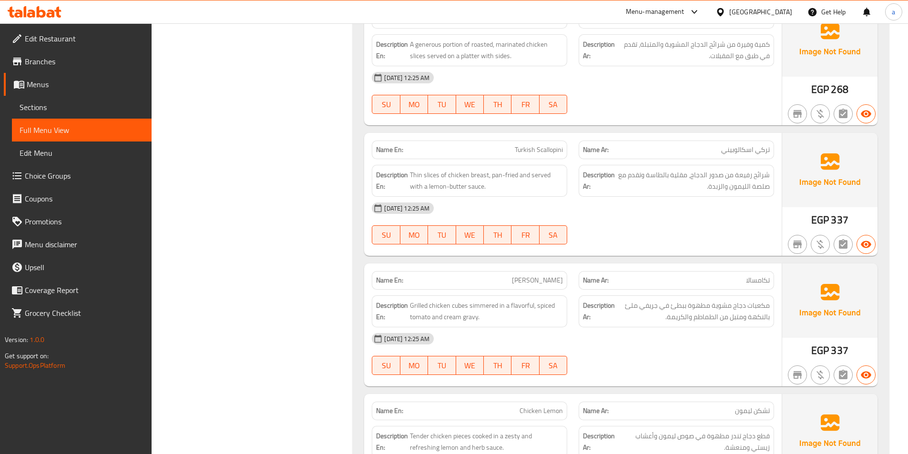
scroll to position [1859, 0]
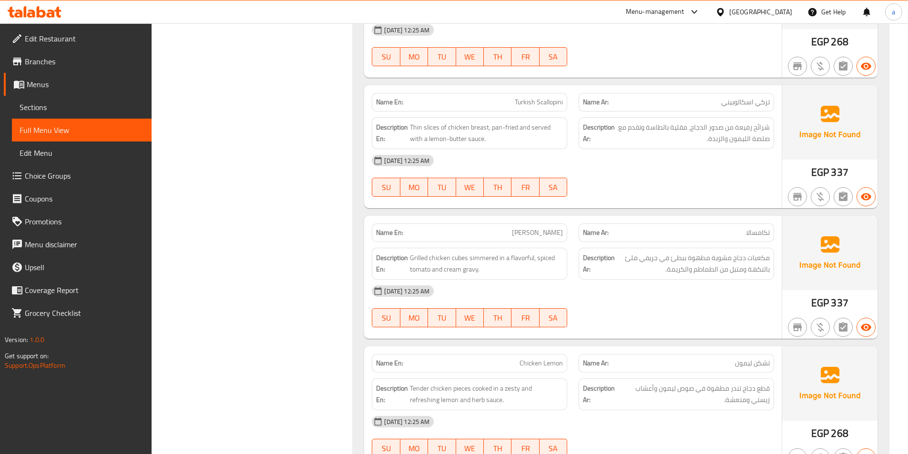
click at [537, 232] on span "[PERSON_NAME]" at bounding box center [537, 233] width 51 height 10
copy span "[PERSON_NAME]"
click at [539, 106] on span "Turkish Scallopini" at bounding box center [539, 102] width 48 height 10
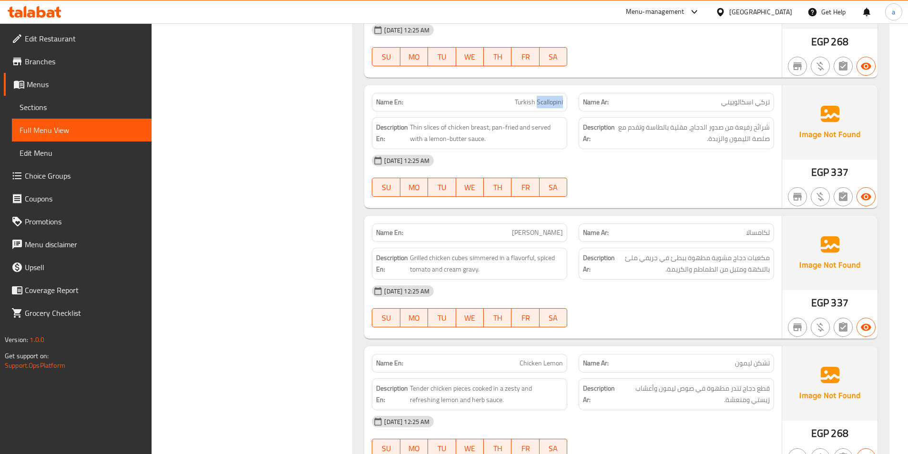
click at [539, 106] on span "Turkish Scallopini" at bounding box center [539, 102] width 48 height 10
click at [690, 123] on span "شرائح رفيعة من صدور الدجاج، مقلية بالطاسة وتقدم مع صلصة الليمون والزبدة." at bounding box center [693, 133] width 153 height 23
click at [666, 124] on span "شرائح رفيعة من صدور الدجاج، مقلية بالطاسة وتقدم مع صلصة الليمون والزبدة." at bounding box center [693, 133] width 153 height 23
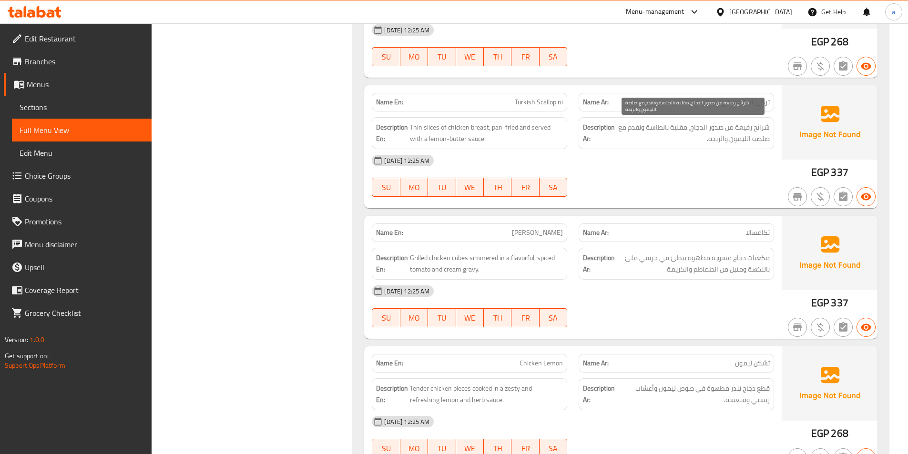
click at [632, 134] on span "شرائح رفيعة من صدور الدجاج، مقلية بالطاسة وتقدم مع صلصة الليمون والزبدة." at bounding box center [693, 133] width 153 height 23
click at [744, 142] on span "شرائح رفيعة من صدور الدجاج، مقلية بالطاسة وتقدم مع صلصة الليمون والزبدة." at bounding box center [693, 133] width 153 height 23
click at [427, 143] on span "Thin slices of chicken breast, pan-fried and served with a lemon-butter sauce." at bounding box center [486, 133] width 153 height 23
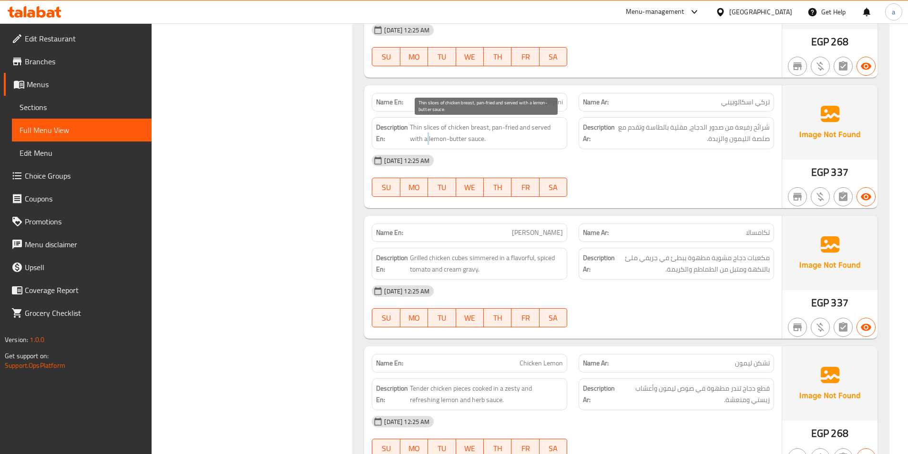
click at [427, 143] on span "Thin slices of chicken breast, pan-fried and served with a lemon-butter sauce." at bounding box center [486, 133] width 153 height 23
click at [446, 139] on span "Thin slices of chicken breast, pan-fried and served with a lemon-butter sauce." at bounding box center [486, 133] width 153 height 23
click at [480, 141] on span "Thin slices of chicken breast, pan-fried and served with a lemon-butter sauce." at bounding box center [486, 133] width 153 height 23
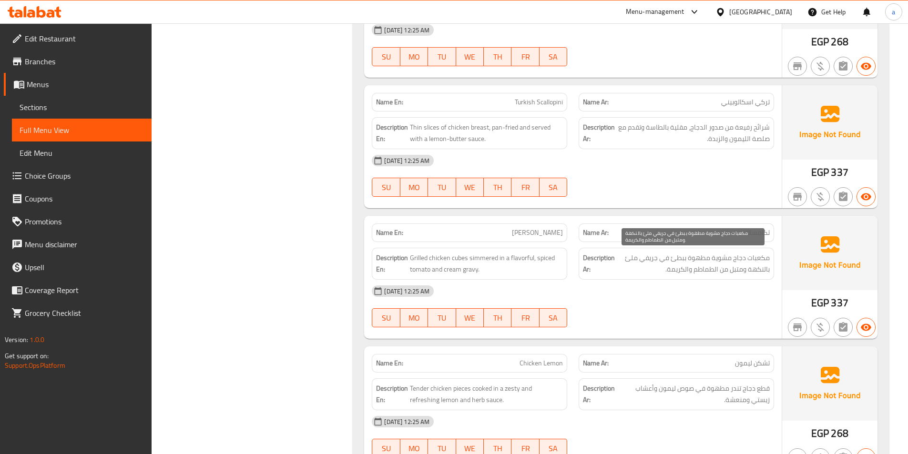
click at [755, 253] on span "مكعبات دجاج مشوية مطهوة ببطئ في جريفي ملئ بالنكهة ومتبل من الطماطم والكريمة." at bounding box center [693, 263] width 153 height 23
click at [698, 257] on span "مكعبات دجاج مشوية مطهوة ببطئ في جريفي ملئ بالنكهة ومتبل من الطماطم والكريمة." at bounding box center [693, 263] width 153 height 23
click at [659, 258] on span "مكعبات دجاج مشوية مطهوة ببطئ في جريفي ملئ بالنكهة ومتبل من الطماطم والكريمة." at bounding box center [693, 263] width 153 height 23
click at [745, 272] on span "مكعبات دجاج مشوية مطهوة ببطئ في جريفي ملئ بالنكهة ومتبل من الطماطم والكريمة." at bounding box center [693, 263] width 153 height 23
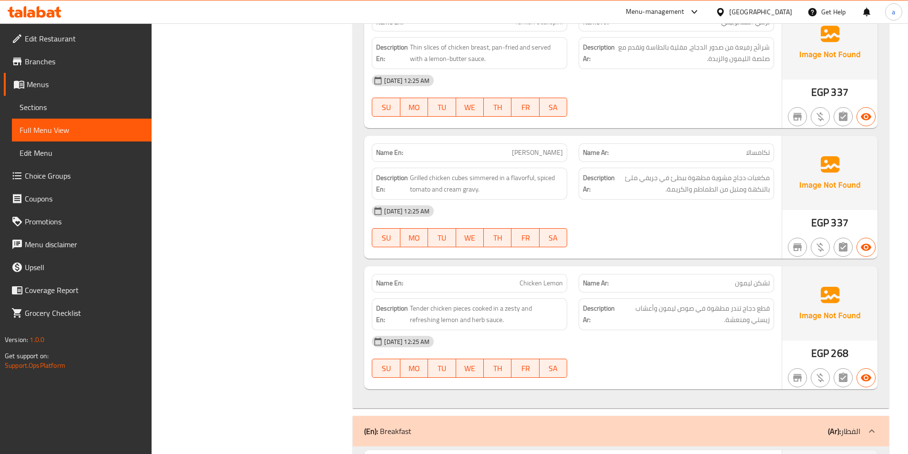
scroll to position [1954, 0]
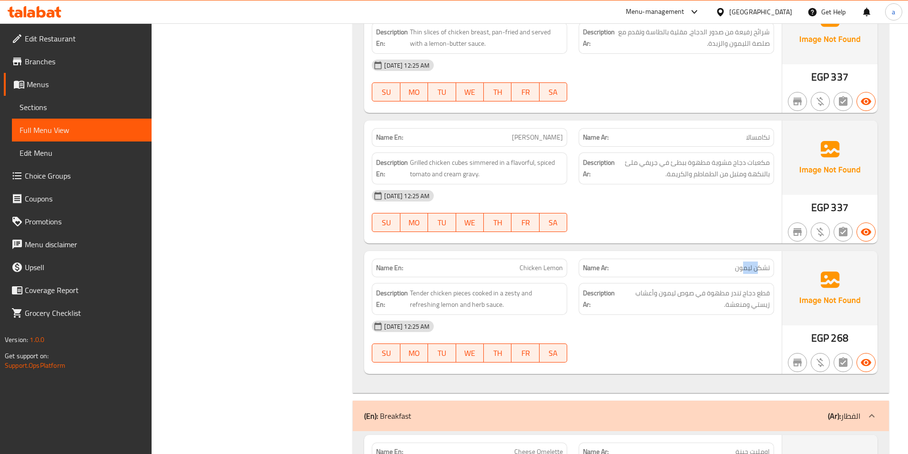
drag, startPoint x: 757, startPoint y: 268, endPoint x: 744, endPoint y: 270, distance: 14.0
click at [744, 270] on span "تشكن ليمون" at bounding box center [752, 268] width 35 height 10
click at [536, 272] on span "Chicken Lemon" at bounding box center [541, 268] width 43 height 10
click at [749, 297] on span "قطع دجاج تندر مطهوة في صوص ليمون وأعشاب زيستي ومنعشة." at bounding box center [694, 298] width 151 height 23
drag, startPoint x: 757, startPoint y: 298, endPoint x: 739, endPoint y: 299, distance: 17.7
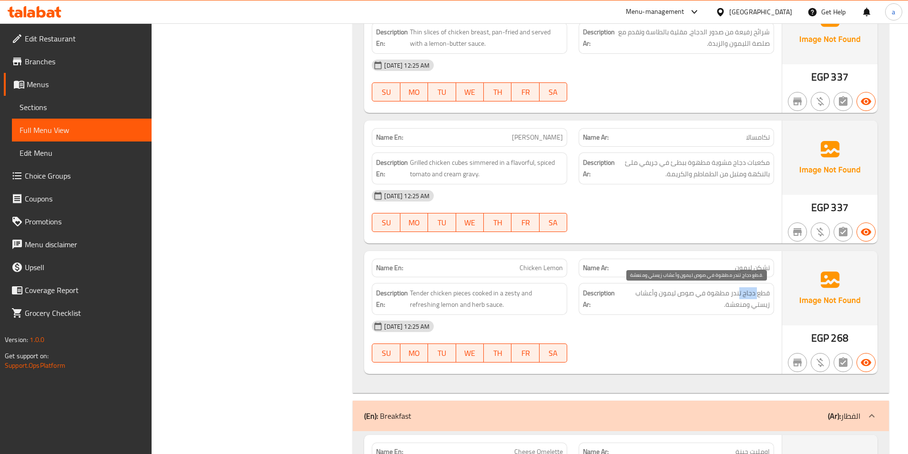
click at [739, 299] on span "قطع دجاج تندر مطهوة في صوص ليمون وأعشاب زيستي ومنعشة." at bounding box center [694, 298] width 151 height 23
click at [751, 296] on span "قطع دجاج تندر مطهوة في صوص ليمون وأعشاب زيستي ومنعشة." at bounding box center [694, 298] width 151 height 23
drag, startPoint x: 728, startPoint y: 295, endPoint x: 714, endPoint y: 295, distance: 14.3
click at [714, 295] on span "قطع دجاج تندر مطهوة في صوص ليمون وأعشاب زيستي ومنعشة." at bounding box center [694, 298] width 151 height 23
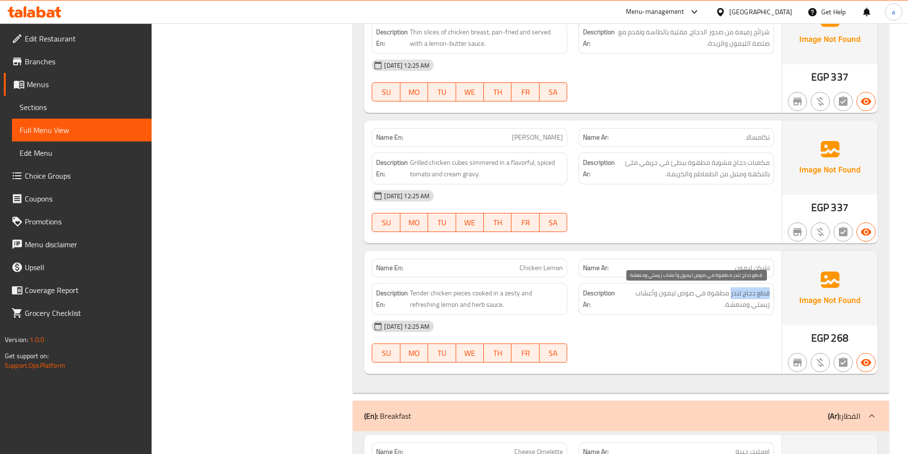
drag, startPoint x: 769, startPoint y: 293, endPoint x: 731, endPoint y: 295, distance: 38.7
click at [731, 295] on span "قطع دجاج تندر مطهوة في صوص ليمون وأعشاب زيستي ومنعشة." at bounding box center [694, 298] width 151 height 23
drag, startPoint x: 731, startPoint y: 295, endPoint x: 702, endPoint y: 297, distance: 29.2
click at [702, 297] on span "قطع دجاج تندر مطهوة في صوص ليمون وأعشاب زيستي ومنعشة." at bounding box center [694, 298] width 151 height 23
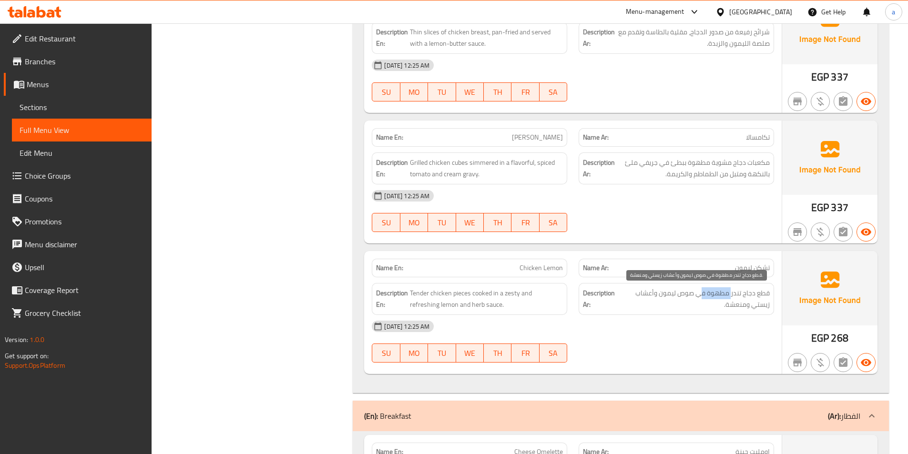
click at [720, 295] on span "قطع دجاج تندر مطهوة في صوص ليمون وأعشاب زيستي ومنعشة." at bounding box center [694, 298] width 151 height 23
click at [537, 268] on span "Chicken Lemon" at bounding box center [541, 268] width 43 height 10
copy span "Chicken Lemon"
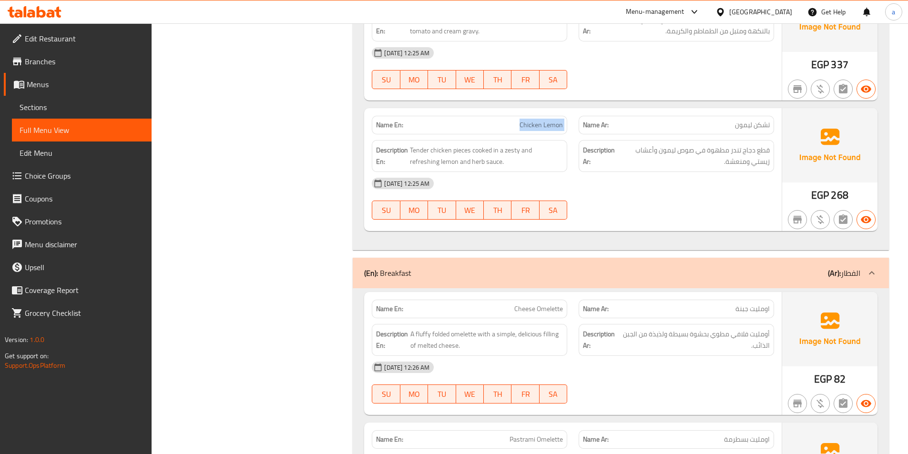
scroll to position [2145, 0]
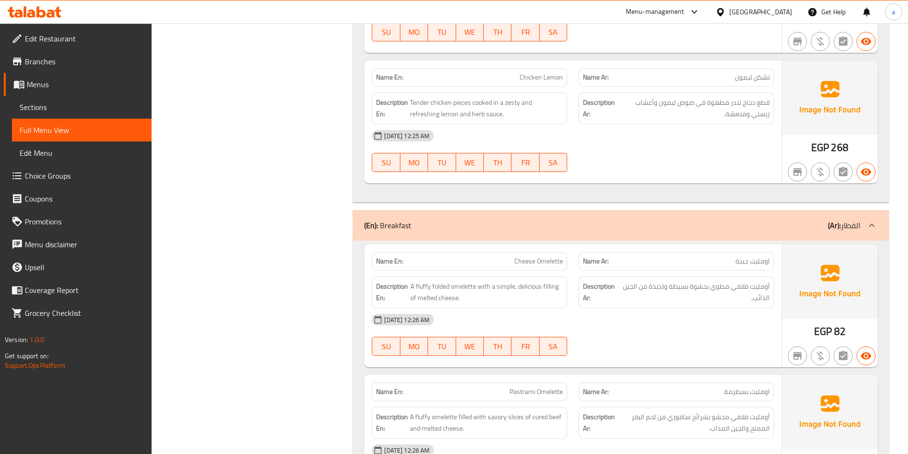
click at [742, 263] on span "اومليت جبنة" at bounding box center [752, 261] width 34 height 10
drag, startPoint x: 754, startPoint y: 286, endPoint x: 729, endPoint y: 287, distance: 24.8
click at [729, 287] on span "أومليت فلافي مطوي بحشوة بسيطة ولذيذة من الجبن الذائب." at bounding box center [696, 292] width 148 height 23
click at [722, 287] on span "أومليت فلافي مطوي بحشوة بسيطة ولذيذة من الجبن الذائب." at bounding box center [696, 292] width 148 height 23
drag, startPoint x: 726, startPoint y: 292, endPoint x: 624, endPoint y: 291, distance: 102.0
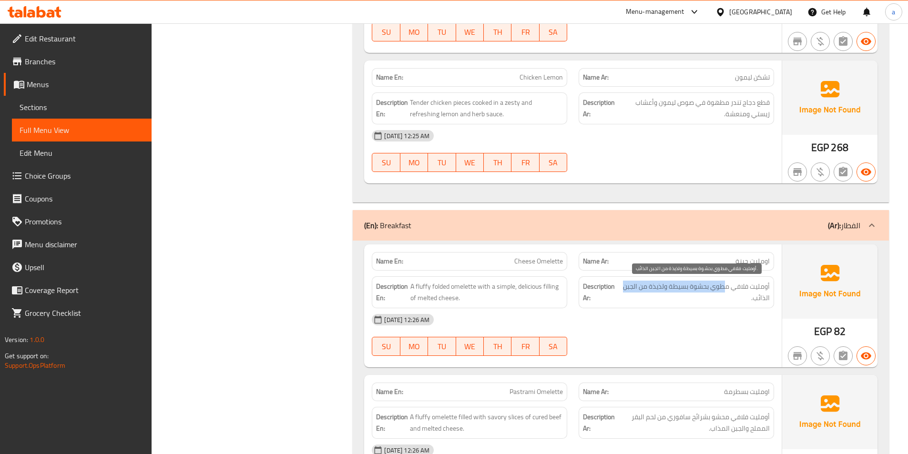
click at [624, 291] on span "أومليت فلافي مطوي بحشوة بسيطة ولذيذة من الجبن الذائب." at bounding box center [696, 292] width 148 height 23
click at [653, 294] on span "أومليت فلافي مطوي بحشوة بسيطة ولذيذة من الجبن الذائب." at bounding box center [696, 292] width 148 height 23
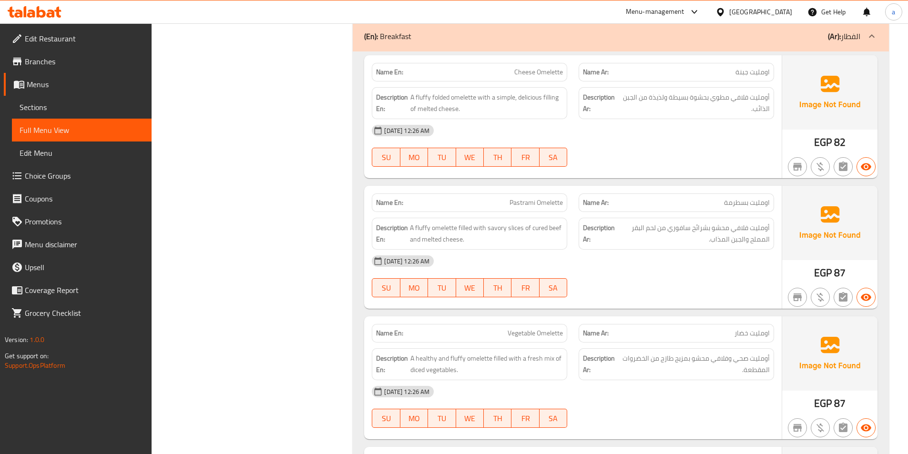
scroll to position [2336, 0]
drag, startPoint x: 764, startPoint y: 200, endPoint x: 706, endPoint y: 200, distance: 57.2
click at [706, 200] on p "Name Ar: اومليت بسطرمة" at bounding box center [676, 201] width 187 height 10
click at [723, 227] on span "أومليت فلافي محشو بشرائح سافوري من لحم البقر المملح والجبن المذاب." at bounding box center [693, 232] width 153 height 23
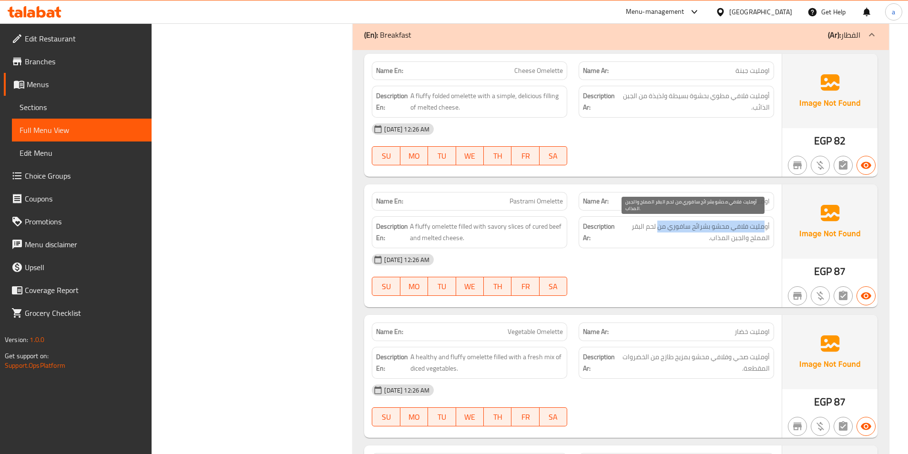
drag, startPoint x: 752, startPoint y: 229, endPoint x: 657, endPoint y: 232, distance: 94.9
click at [657, 232] on span "أومليت فلافي محشو بشرائح سافوري من لحم البقر المملح والجبن المذاب." at bounding box center [693, 232] width 153 height 23
click at [683, 230] on span "أومليت فلافي محشو بشرائح سافوري من لحم البقر المملح والجبن المذاب." at bounding box center [693, 232] width 153 height 23
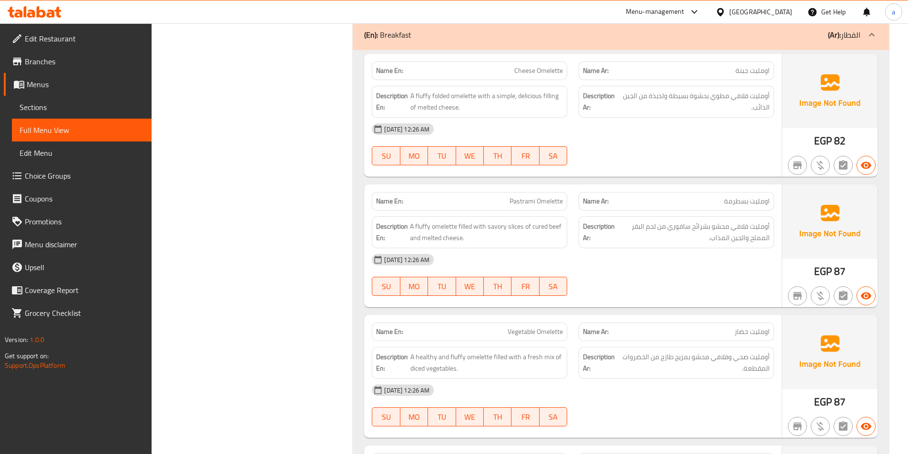
click at [535, 200] on span "Pastrami Omelette" at bounding box center [536, 201] width 53 height 10
copy span "Pastrami Omelette"
click at [656, 249] on div "[DATE] 12:26 AM" at bounding box center [573, 259] width 414 height 23
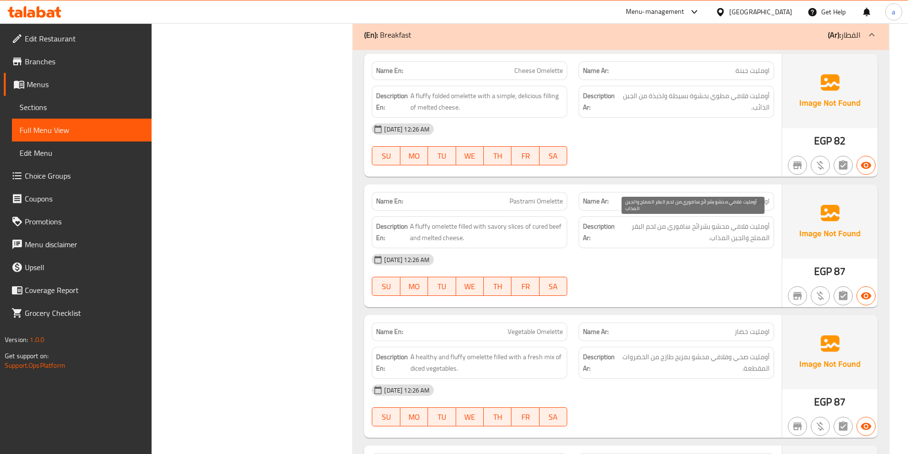
click at [723, 238] on span "أومليت فلافي محشو بشرائح سافوري من لحم البقر المملح والجبن المذاب." at bounding box center [693, 232] width 153 height 23
click at [733, 229] on span "أومليت فلافي محشو بشرائح سافوري من لحم البقر المملح والجبن المذاب." at bounding box center [693, 232] width 153 height 23
click at [704, 226] on span "أومليت فلافي محشو بشرائح سافوري من لحم البقر المملح والجبن المذاب." at bounding box center [693, 232] width 153 height 23
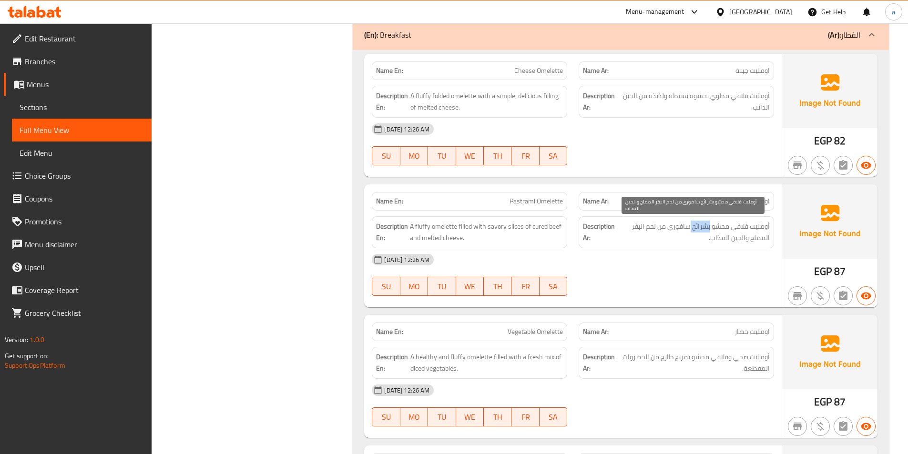
click at [704, 226] on span "أومليت فلافي محشو بشرائح سافوري من لحم البقر المملح والجبن المذاب." at bounding box center [693, 232] width 153 height 23
click at [668, 228] on span "أومليت فلافي محشو بشرائح سافوري من لحم البقر المملح والجبن المذاب." at bounding box center [693, 232] width 153 height 23
click at [740, 239] on span "أومليت فلافي محشو بشرائح سافوري من لحم البقر المملح والجبن المذاب." at bounding box center [693, 232] width 153 height 23
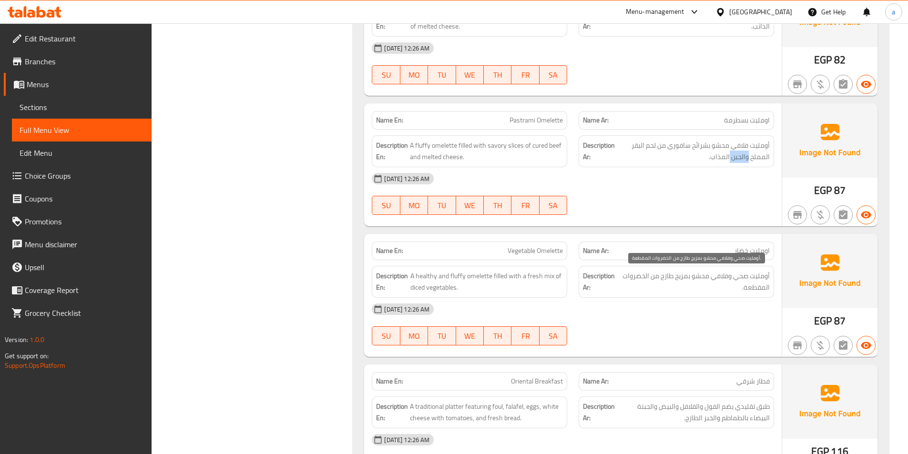
scroll to position [2431, 0]
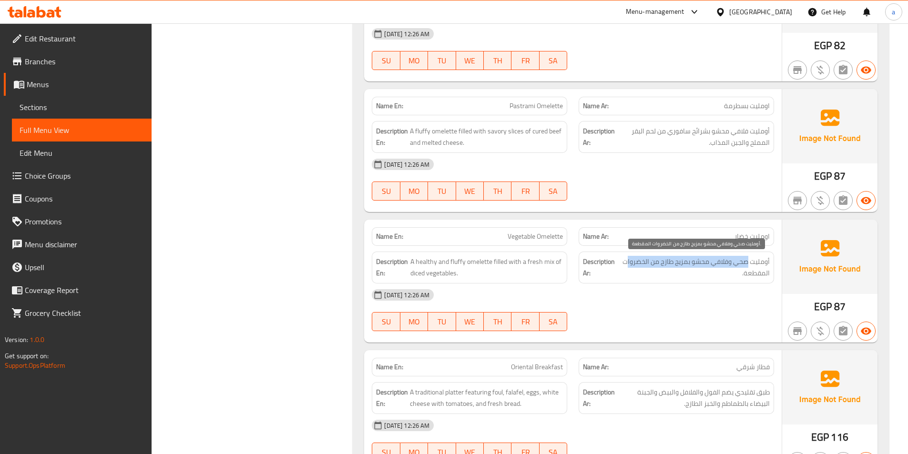
drag, startPoint x: 749, startPoint y: 266, endPoint x: 627, endPoint y: 265, distance: 121.6
click at [627, 265] on span "أومليت صحي وفلافي محشو بمزيج طازج من الخضروات المقطعة." at bounding box center [695, 267] width 150 height 23
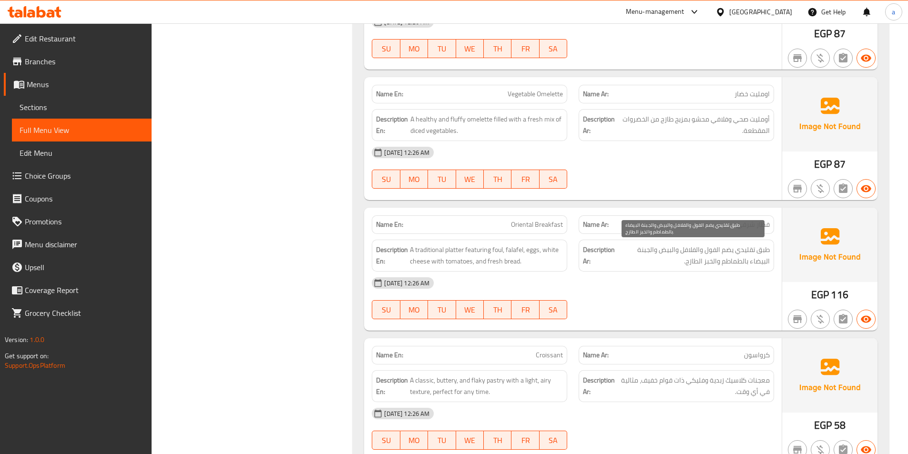
scroll to position [2574, 0]
drag, startPoint x: 749, startPoint y: 225, endPoint x: 627, endPoint y: 235, distance: 122.9
click at [676, 233] on div "Name En: Oriental Breakfast Name Ar: فطار شرقي Description En: A traditional pl…" at bounding box center [573, 268] width 418 height 123
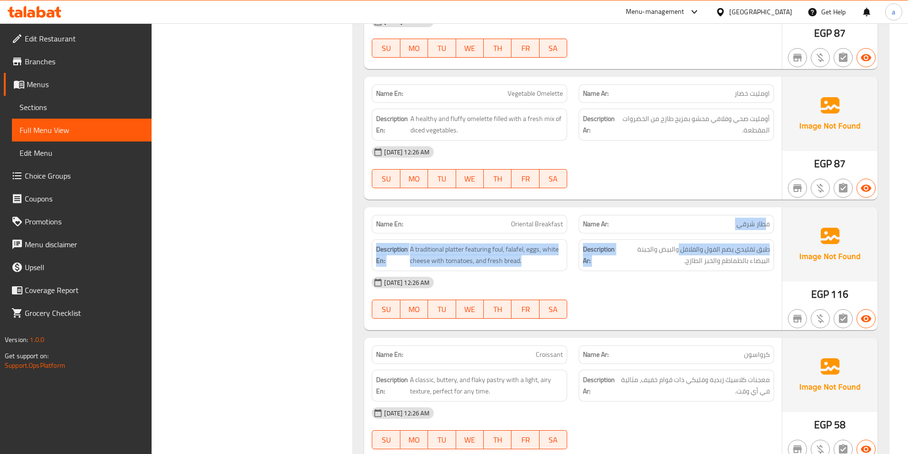
click at [458, 257] on span "A traditional platter featuring foul, falafel, eggs, white cheese with tomatoes…" at bounding box center [486, 255] width 153 height 23
drag, startPoint x: 419, startPoint y: 251, endPoint x: 729, endPoint y: 250, distance: 309.3
click at [716, 250] on div "Description En: A traditional platter featuring foul, falafel, eggs, white chee…" at bounding box center [573, 255] width 414 height 43
click at [729, 250] on span "طبق تقليدي يضم الفول والفلافل والبيض والجبنة البيضاء بالطماطم والخبز الطازج." at bounding box center [693, 255] width 153 height 23
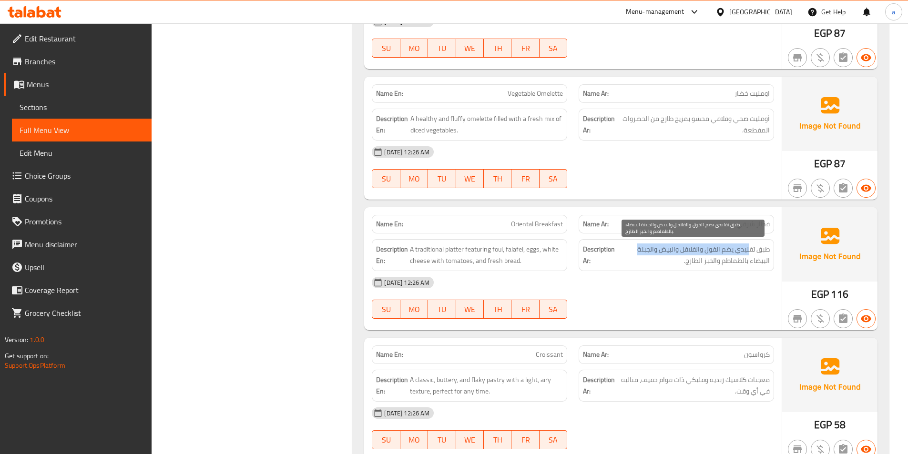
drag, startPoint x: 713, startPoint y: 249, endPoint x: 634, endPoint y: 251, distance: 78.7
click at [634, 251] on span "طبق تقليدي يضم الفول والفلافل والبيض والجبنة البيضاء بالطماطم والخبز الطازج." at bounding box center [693, 255] width 153 height 23
click at [719, 262] on span "طبق تقليدي يضم الفول والفلافل والبيض والجبنة البيضاء بالطماطم والخبز الطازج." at bounding box center [693, 255] width 153 height 23
drag, startPoint x: 740, startPoint y: 265, endPoint x: 695, endPoint y: 266, distance: 45.3
click at [695, 266] on span "طبق تقليدي يضم الفول والفلافل والبيض والجبنة البيضاء بالطماطم والخبز الطازج." at bounding box center [693, 255] width 153 height 23
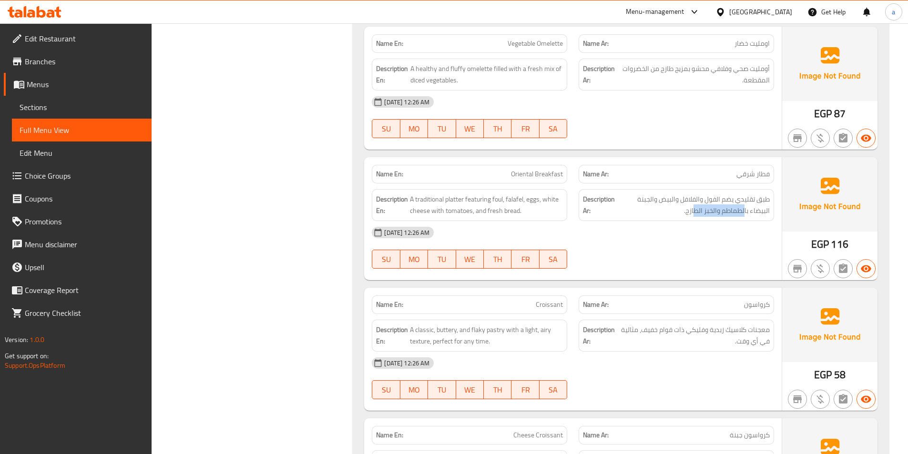
scroll to position [2669, 0]
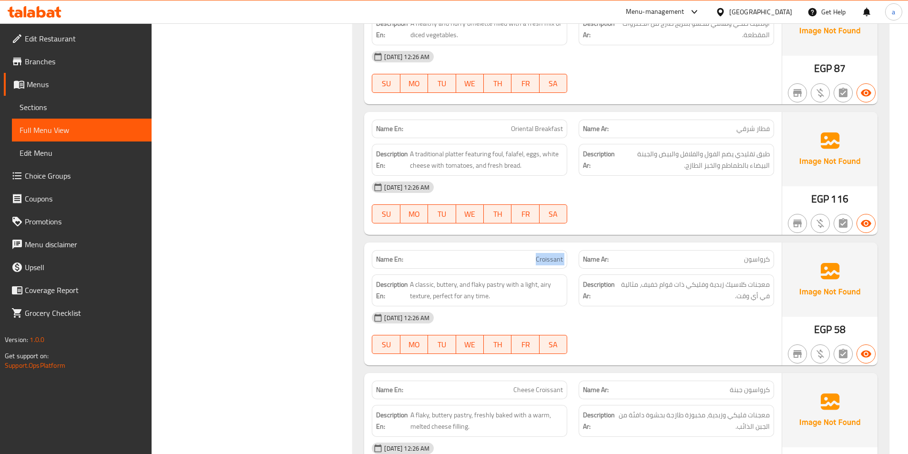
drag, startPoint x: 537, startPoint y: 262, endPoint x: 582, endPoint y: 260, distance: 44.4
click at [582, 260] on div "Name En: Croissant Name Ar: كرواسون" at bounding box center [573, 260] width 414 height 30
click at [677, 259] on p "Name Ar: كرواسون" at bounding box center [676, 260] width 187 height 10
drag, startPoint x: 767, startPoint y: 287, endPoint x: 708, endPoint y: 290, distance: 59.6
click at [708, 290] on span "معجنات كلاسيك زبدية وفليكي ذات قوام خفيف، مثالية في أي وقت." at bounding box center [694, 290] width 151 height 23
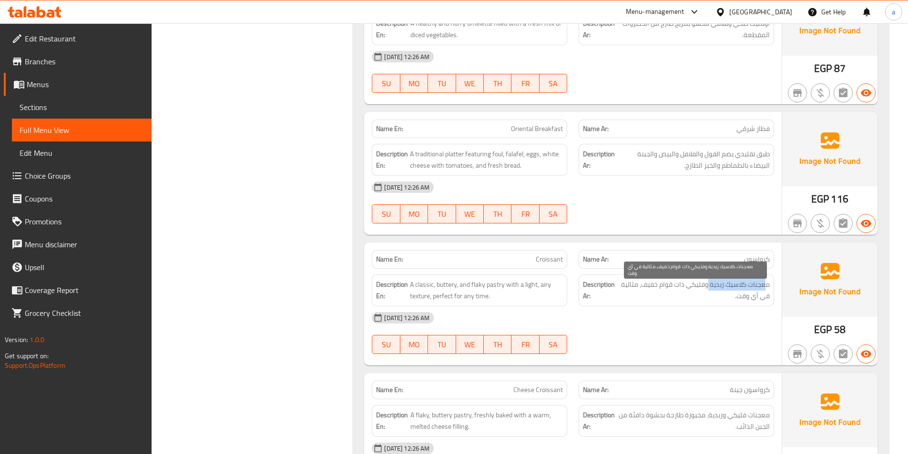
click at [714, 286] on span "معجنات كلاسيك زبدية وفليكي ذات قوام خفيف، مثالية في أي وقت." at bounding box center [694, 290] width 151 height 23
drag, startPoint x: 701, startPoint y: 286, endPoint x: 682, endPoint y: 286, distance: 19.1
click at [682, 286] on span "معجنات كلاسيك زبدية وفليكي ذات قوام خفيف، مثالية في أي وقت." at bounding box center [694, 290] width 151 height 23
click at [710, 286] on span "معجنات كلاسيك زبدية وفليكي ذات قوام خفيف، مثالية في أي وقت." at bounding box center [694, 290] width 151 height 23
drag, startPoint x: 704, startPoint y: 285, endPoint x: 696, endPoint y: 286, distance: 8.3
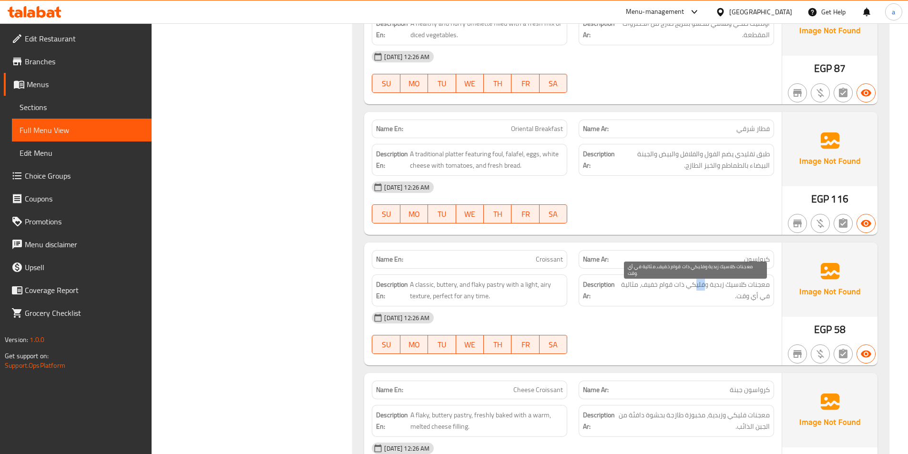
click at [696, 286] on span "معجنات كلاسيك زبدية وفليكي ذات قوام خفيف، مثالية في أي وقت." at bounding box center [694, 290] width 151 height 23
drag, startPoint x: 714, startPoint y: 287, endPoint x: 714, endPoint y: 299, distance: 12.4
click at [714, 299] on span "معجنات كلاسيك زبدية وفليكي ذات قوام خفيف، مثالية في أي وقت." at bounding box center [694, 290] width 151 height 23
click at [474, 303] on div "Description En: A classic, buttery, and flaky pastry with a light, airy texture…" at bounding box center [469, 291] width 195 height 32
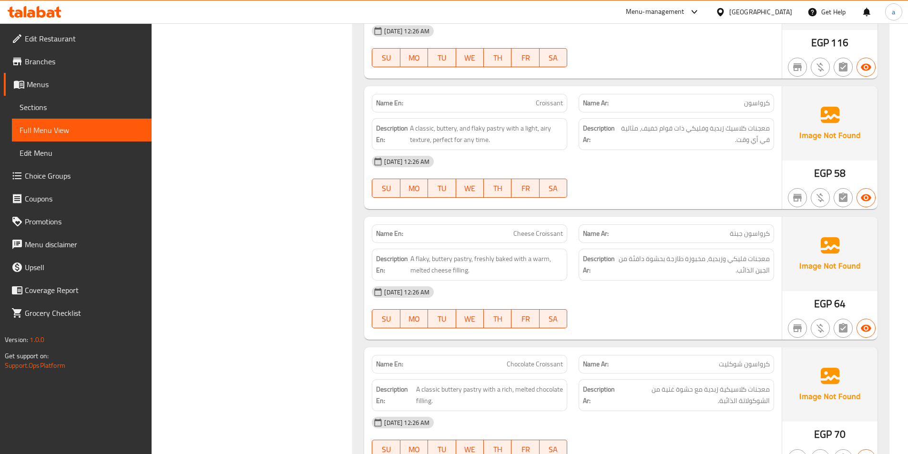
scroll to position [2765, 0]
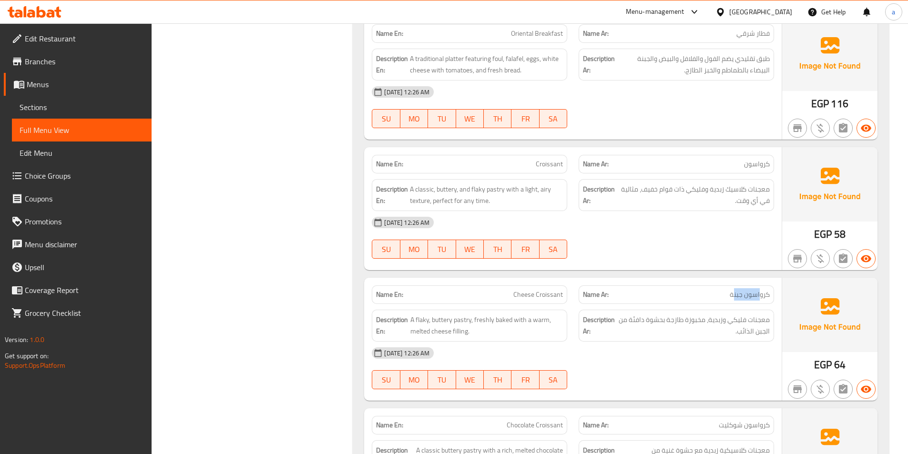
drag, startPoint x: 737, startPoint y: 298, endPoint x: 728, endPoint y: 298, distance: 8.6
click at [730, 298] on p "Name Ar: كرواسون جبنة" at bounding box center [676, 295] width 187 height 10
click at [478, 327] on span "A flaky, buttery pastry, freshly baked with a warm, melted cheese filling." at bounding box center [486, 325] width 153 height 23
drag, startPoint x: 432, startPoint y: 323, endPoint x: 476, endPoint y: 318, distance: 44.2
click at [476, 318] on span "A flaky, buttery pastry, freshly baked with a warm, melted cheese filling." at bounding box center [486, 325] width 153 height 23
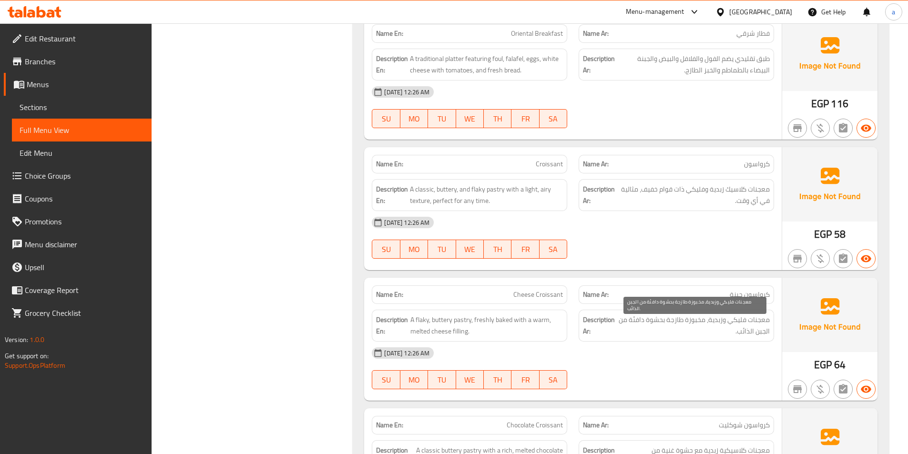
click at [652, 319] on span "معجنات فليكي وزبدية، مخبوزة طازجة بحشوة دافئة من الجبن الذائب." at bounding box center [694, 325] width 152 height 23
drag, startPoint x: 726, startPoint y: 326, endPoint x: 692, endPoint y: 326, distance: 34.3
click at [692, 326] on span "معجنات فليكي وزبدية، مخبوزة طازجة بحشوة دافئة من الجبن الذائب." at bounding box center [694, 325] width 152 height 23
click at [678, 322] on span "معجنات فليكي وزبدية، مخبوزة طازجة بحشوة دافئة من الجبن الذائب." at bounding box center [694, 325] width 152 height 23
drag, startPoint x: 649, startPoint y: 325, endPoint x: 634, endPoint y: 324, distance: 14.8
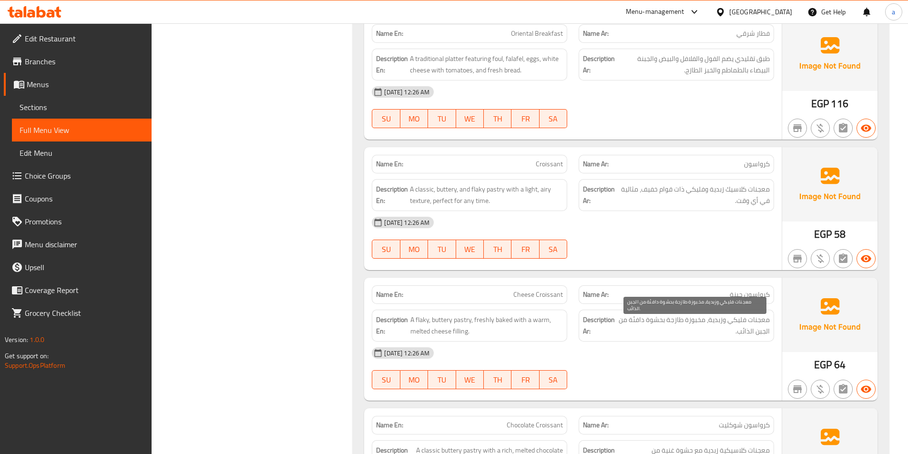
click at [649, 325] on span "معجنات فليكي وزبدية، مخبوزة طازجة بحشوة دافئة من الجبن الذائب." at bounding box center [694, 325] width 152 height 23
drag, startPoint x: 634, startPoint y: 324, endPoint x: 622, endPoint y: 324, distance: 12.4
click at [622, 324] on span "معجنات فليكي وزبدية، مخبوزة طازجة بحشوة دافئة من الجبن الذائب." at bounding box center [694, 325] width 152 height 23
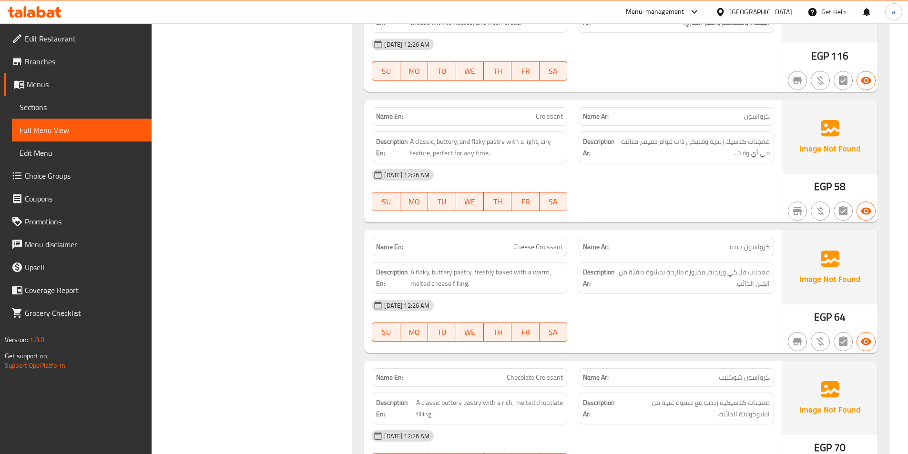
click at [473, 293] on div "Description En: A flaky, buttery pastry, freshly baked with a warm, melted chee…" at bounding box center [469, 278] width 195 height 32
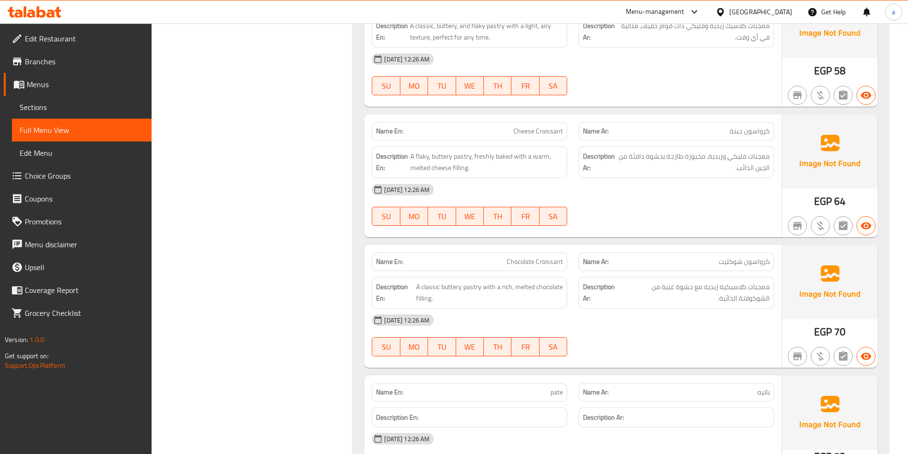
scroll to position [2955, 0]
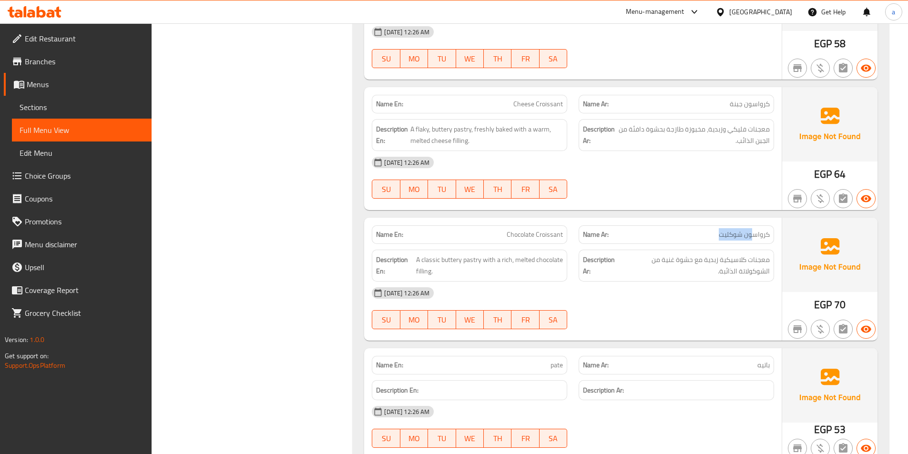
drag, startPoint x: 755, startPoint y: 235, endPoint x: 713, endPoint y: 235, distance: 41.9
click at [713, 235] on p "Name Ar: كرواسون شوكليت" at bounding box center [676, 235] width 187 height 10
click at [521, 245] on div "Description En: A classic buttery pastry with a rich, melted chocolate filling." at bounding box center [469, 265] width 207 height 43
drag, startPoint x: 428, startPoint y: 261, endPoint x: 459, endPoint y: 260, distance: 31.0
click at [459, 260] on span "A classic buttery pastry with a rich, melted chocolate filling." at bounding box center [489, 265] width 147 height 23
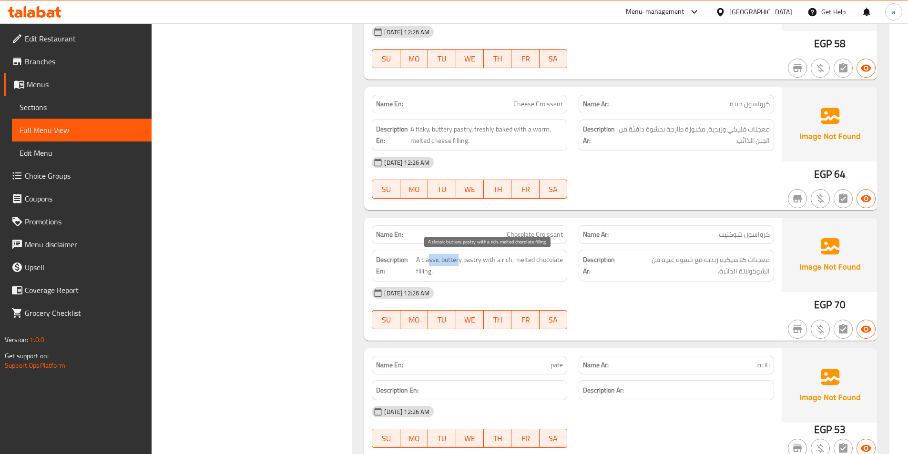
click at [459, 260] on span "A classic buttery pastry with a rich, melted chocolate filling." at bounding box center [489, 265] width 147 height 23
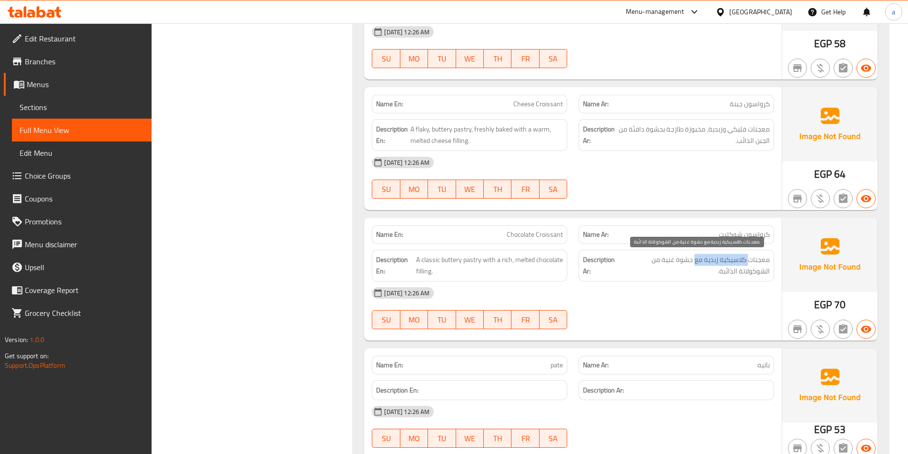
drag, startPoint x: 748, startPoint y: 260, endPoint x: 694, endPoint y: 263, distance: 53.4
click at [694, 263] on span "معجنات كلاسيكية زبدية مع حشوة غنية من الشوكولاتة الذائبة." at bounding box center [695, 265] width 149 height 23
click at [698, 263] on span "معجنات كلاسيكية زبدية مع حشوة غنية من الشوكولاتة الذائبة." at bounding box center [695, 265] width 149 height 23
drag, startPoint x: 724, startPoint y: 265, endPoint x: 676, endPoint y: 267, distance: 48.2
click at [676, 267] on span "معجنات كلاسيكية زبدية مع حشوة غنية من الشوكولاتة الذائبة." at bounding box center [695, 265] width 149 height 23
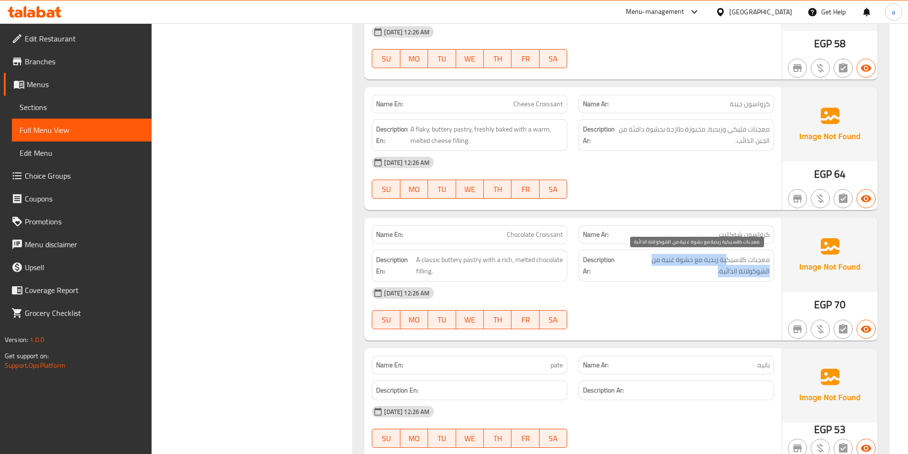
click at [679, 264] on span "معجنات كلاسيكية زبدية مع حشوة غنية من الشوكولاتة الذائبة." at bounding box center [695, 265] width 149 height 23
drag, startPoint x: 758, startPoint y: 275, endPoint x: 735, endPoint y: 275, distance: 22.4
click at [735, 275] on span "معجنات كلاسيكية زبدية مع حشوة غنية من الشوكولاتة الذائبة." at bounding box center [695, 265] width 149 height 23
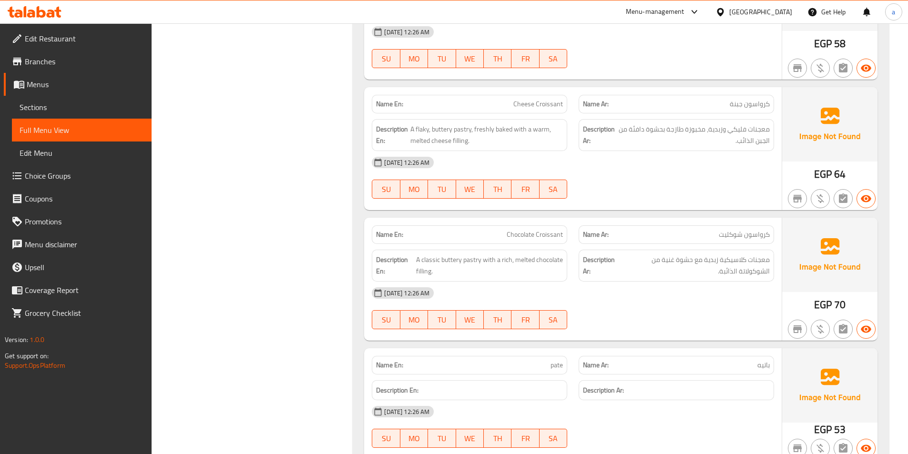
click at [551, 271] on span "A classic buttery pastry with a rich, melted chocolate filling." at bounding box center [489, 265] width 147 height 23
click at [492, 262] on span "A classic buttery pastry with a rich, melted chocolate filling." at bounding box center [489, 265] width 147 height 23
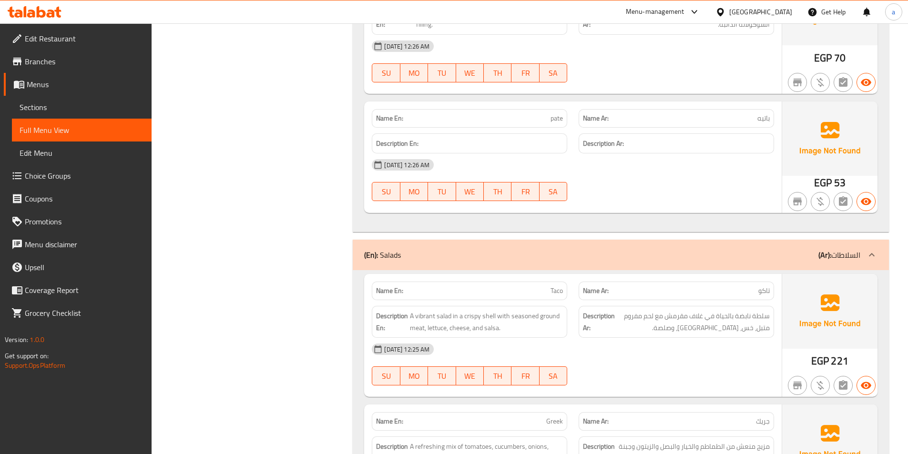
scroll to position [3241, 0]
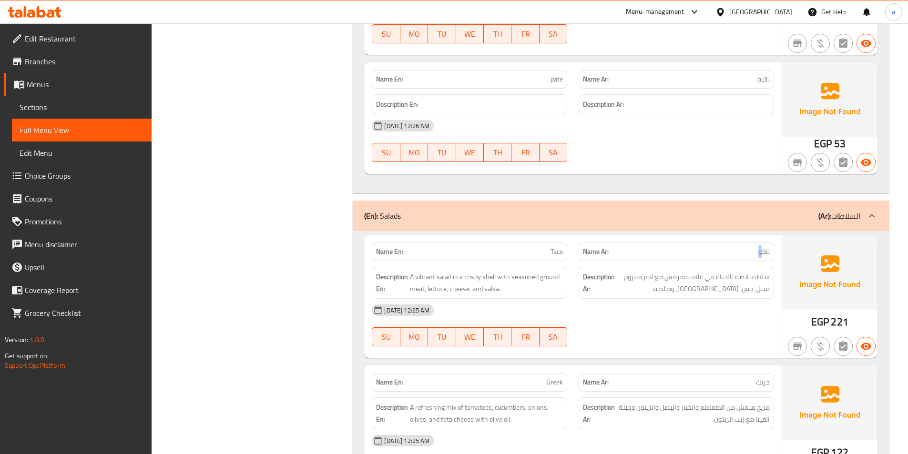
drag, startPoint x: 761, startPoint y: 248, endPoint x: 738, endPoint y: 249, distance: 23.4
click at [738, 249] on p "Name Ar: تاكو" at bounding box center [676, 252] width 187 height 10
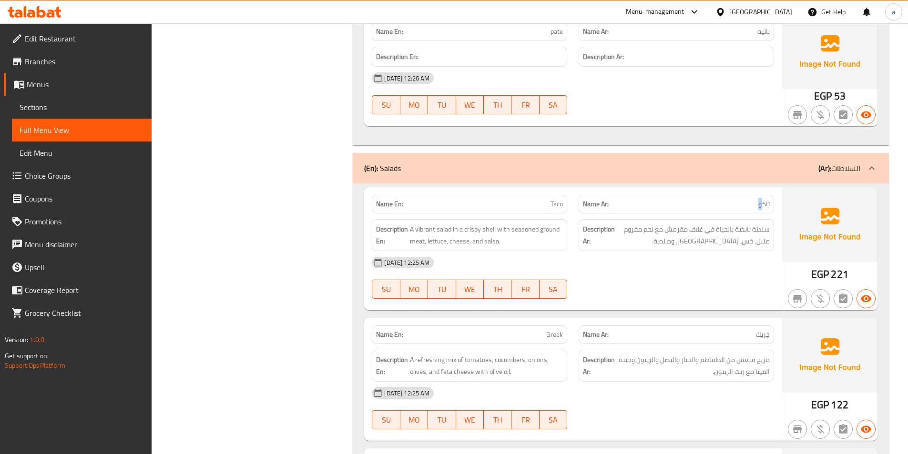
click at [751, 207] on p "Name Ar: تاكو" at bounding box center [676, 204] width 187 height 10
click at [546, 205] on p "Name En: Taco" at bounding box center [469, 204] width 187 height 10
click at [727, 232] on span "سلطة نابضة بالحياة في غلاف مقرمش مع لحم مفروم متبل، خس، [GEOGRAPHIC_DATA]، وصلص…" at bounding box center [693, 235] width 153 height 23
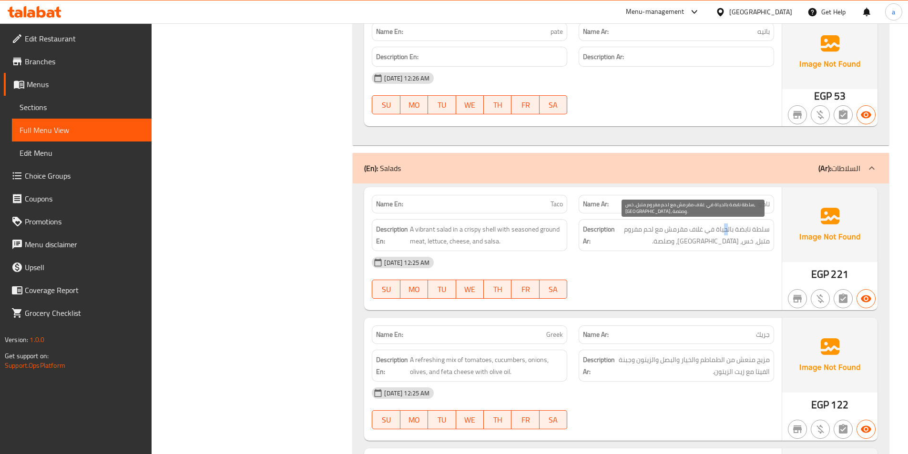
click at [727, 232] on span "سلطة نابضة بالحياة في غلاف مقرمش مع لحم مفروم متبل، خس، [GEOGRAPHIC_DATA]، وصلص…" at bounding box center [693, 235] width 153 height 23
click at [754, 232] on span "سلطة نابضة بالحياة في غلاف مقرمش مع لحم مفروم متبل، خس، [GEOGRAPHIC_DATA]، وصلص…" at bounding box center [693, 235] width 153 height 23
click at [750, 232] on span "سلطة نابضة بالحياة في غلاف مقرمش مع لحم مفروم متبل، خس، [GEOGRAPHIC_DATA]، وصلص…" at bounding box center [693, 235] width 153 height 23
drag, startPoint x: 760, startPoint y: 232, endPoint x: 690, endPoint y: 233, distance: 70.5
click at [690, 233] on span "سلطة نابضة بالحياة في غلاف مقرمش مع لحم مفروم متبل، خس، [GEOGRAPHIC_DATA]، وصلص…" at bounding box center [693, 235] width 153 height 23
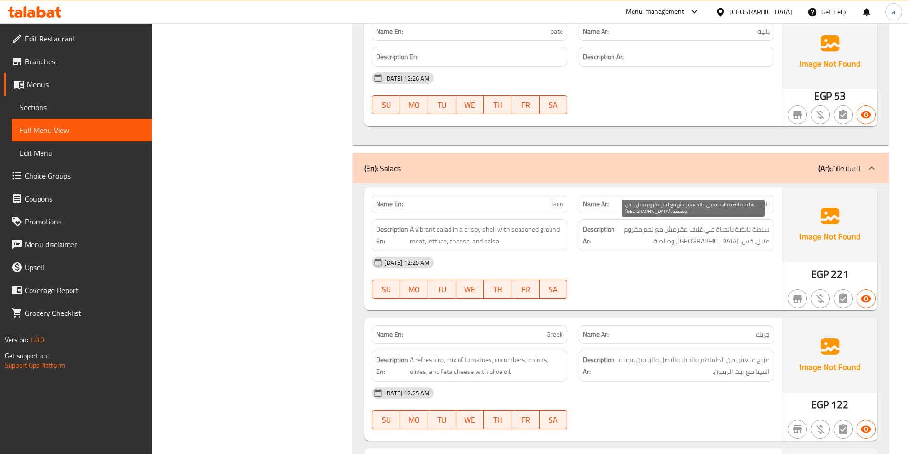
click at [689, 233] on span "سلطة نابضة بالحياة في غلاف مقرمش مع لحم مفروم متبل، خس، [GEOGRAPHIC_DATA]، وصلص…" at bounding box center [693, 235] width 153 height 23
drag, startPoint x: 667, startPoint y: 231, endPoint x: 669, endPoint y: 241, distance: 10.1
click at [635, 232] on span "سلطة نابضة بالحياة في غلاف مقرمش مع لحم مفروم متبل، خس، [GEOGRAPHIC_DATA]، وصلص…" at bounding box center [693, 235] width 153 height 23
drag, startPoint x: 769, startPoint y: 242, endPoint x: 729, endPoint y: 240, distance: 40.1
click at [729, 240] on span "سلطة نابضة بالحياة في غلاف مقرمش مع لحم مفروم متبل، خس، [GEOGRAPHIC_DATA]، وصلص…" at bounding box center [693, 235] width 153 height 23
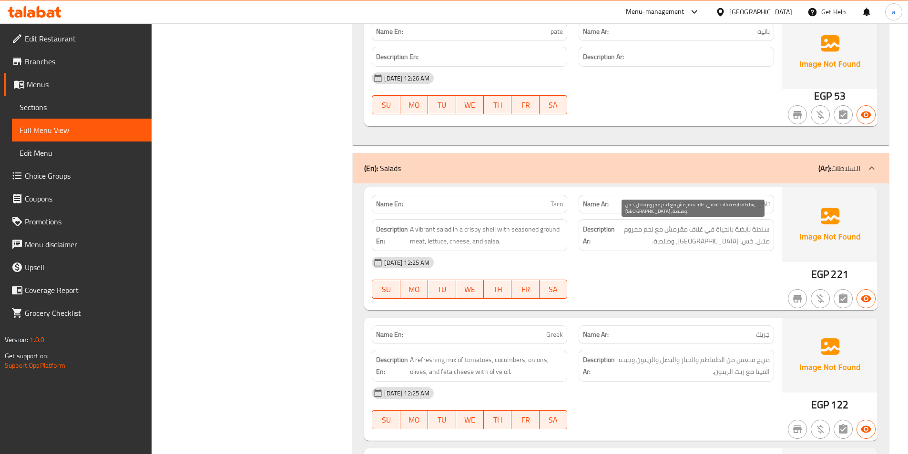
click at [711, 242] on span "سلطة نابضة بالحياة في غلاف مقرمش مع لحم مفروم متبل، خس، [GEOGRAPHIC_DATA]، وصلص…" at bounding box center [693, 235] width 153 height 23
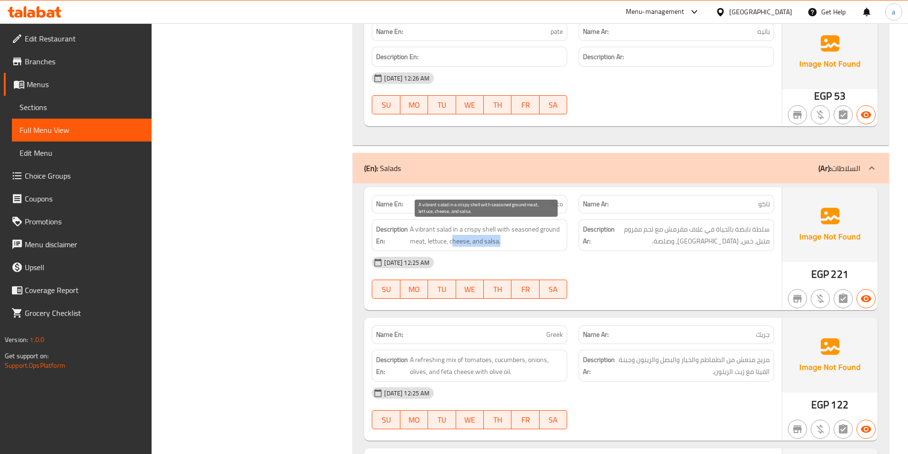
drag, startPoint x: 510, startPoint y: 246, endPoint x: 451, endPoint y: 241, distance: 58.9
click at [451, 241] on span "A vibrant salad in a crispy shell with seasoned ground meat, lettuce, cheese, a…" at bounding box center [486, 235] width 153 height 23
click at [448, 239] on span "A vibrant salad in a crispy shell with seasoned ground meat, lettuce, cheese, a…" at bounding box center [486, 235] width 153 height 23
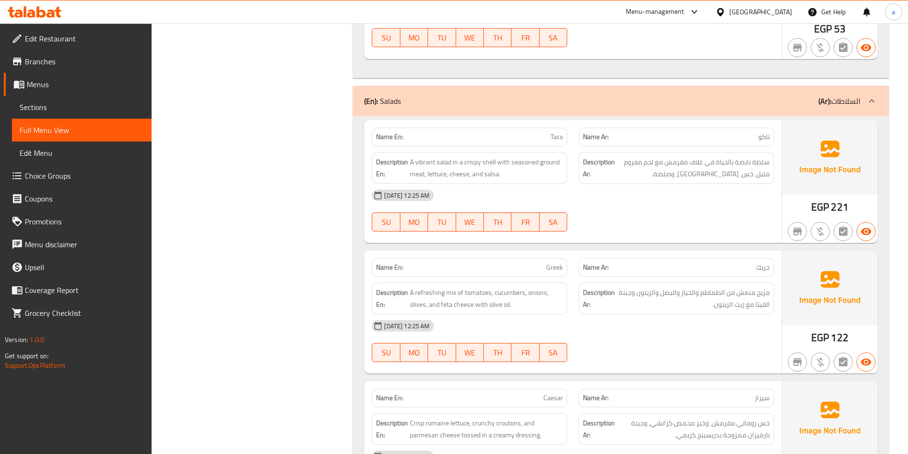
scroll to position [3384, 0]
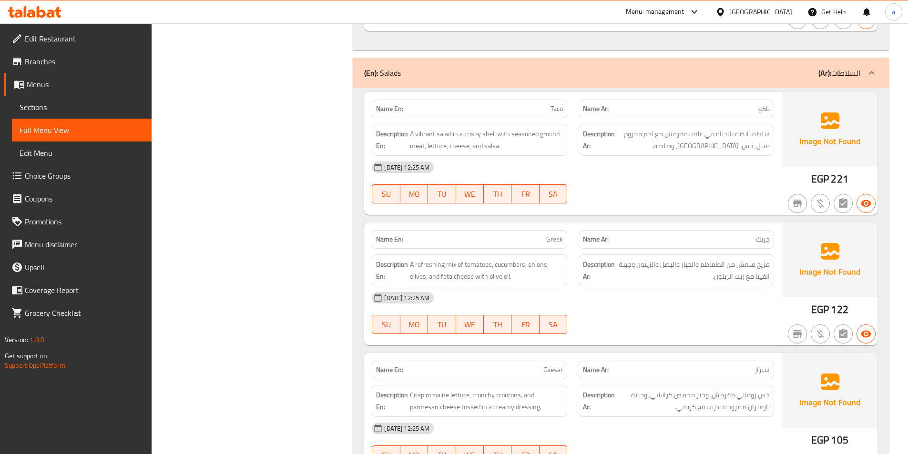
drag, startPoint x: 723, startPoint y: 239, endPoint x: 715, endPoint y: 239, distance: 7.6
click at [715, 239] on p "Name Ar: جريك" at bounding box center [676, 240] width 187 height 10
drag, startPoint x: 766, startPoint y: 264, endPoint x: 761, endPoint y: 266, distance: 5.6
click at [761, 266] on span "مزيج منعش من الطماطم والخيار والبصل والزيتون وجبنة الفيتا مع زيت الزيتون." at bounding box center [693, 270] width 153 height 23
click at [559, 111] on span "Taco" at bounding box center [557, 109] width 12 height 10
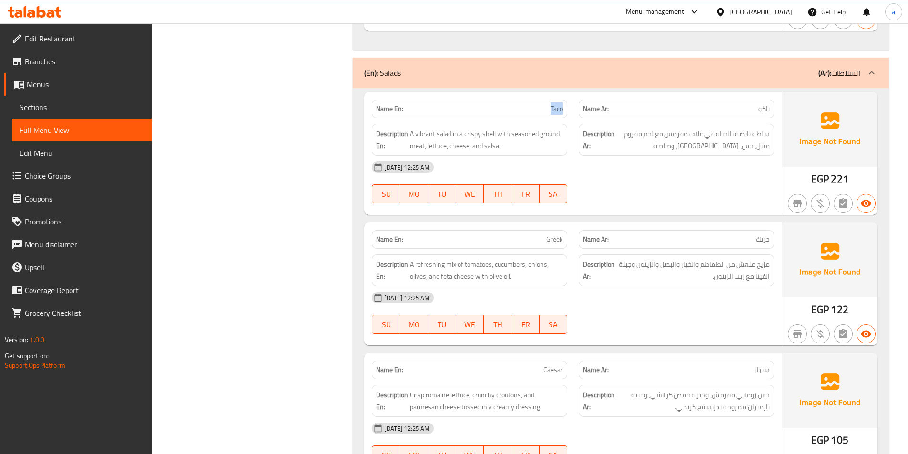
click at [559, 111] on span "Taco" at bounding box center [557, 109] width 12 height 10
click at [557, 237] on span "Greek" at bounding box center [554, 240] width 17 height 10
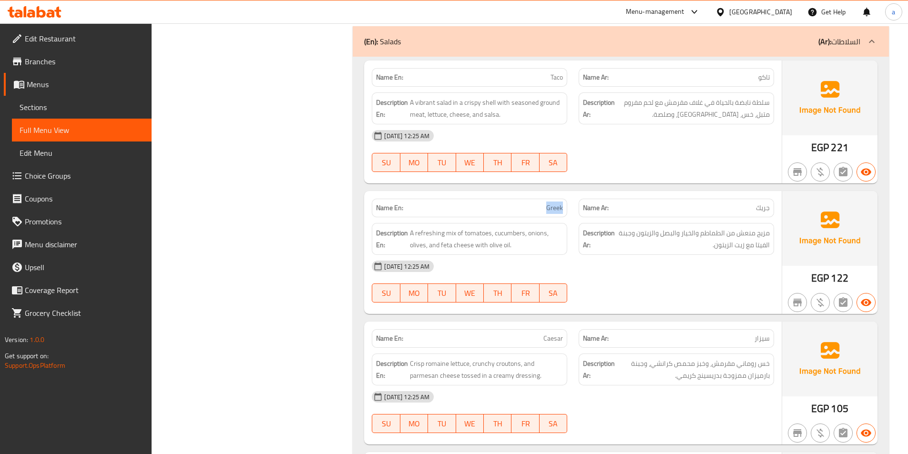
scroll to position [3479, 0]
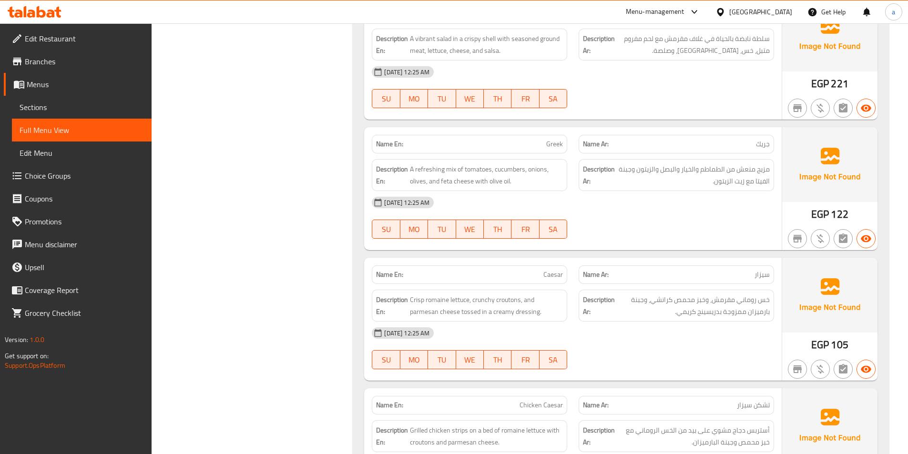
click at [554, 270] on span "Caesar" at bounding box center [553, 275] width 20 height 10
click at [751, 292] on div "Description Ar: خس روماني مقرمش، وخبز محمص كرانشي، وجبنة بارميزان ممزوجة بدريسي…" at bounding box center [676, 306] width 195 height 32
click at [748, 310] on span "خس روماني مقرمش، وخبز محمص كرانشي، وجبنة بارميزان ممزوجة بدريسينج كريمي." at bounding box center [693, 305] width 153 height 23
click at [735, 305] on span "خس روماني مقرمش، وخبز محمص كرانشي، وجبنة بارميزان ممزوجة بدريسينج كريمي." at bounding box center [693, 305] width 153 height 23
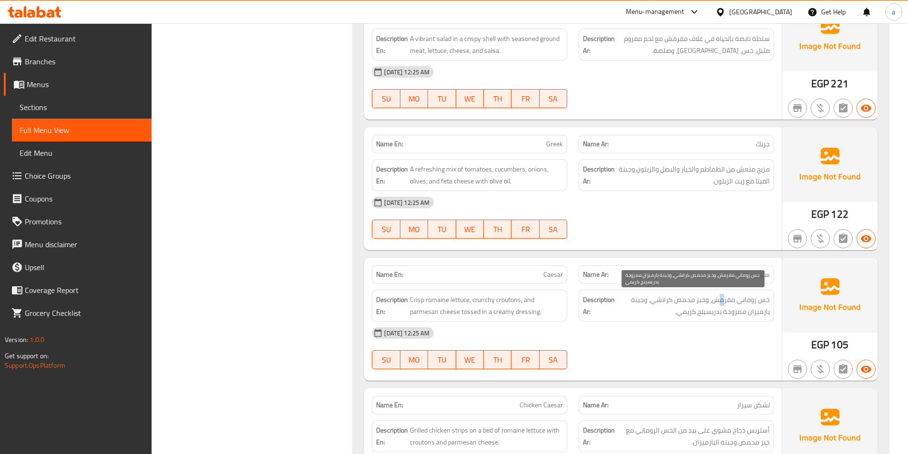
click at [720, 298] on span "خس روماني مقرمش، وخبز محمص كرانشي، وجبنة بارميزان ممزوجة بدريسينج كريمي." at bounding box center [693, 305] width 153 height 23
click at [683, 297] on span "خس روماني مقرمش، وخبز محمص كرانشي، وجبنة بارميزان ممزوجة بدريسينج كريمي." at bounding box center [693, 305] width 153 height 23
click at [669, 297] on span "خس روماني مقرمش، وخبز محمص كرانشي، وجبنة بارميزان ممزوجة بدريسينج كريمي." at bounding box center [693, 305] width 153 height 23
drag, startPoint x: 781, startPoint y: 316, endPoint x: 765, endPoint y: 316, distance: 16.2
click at [773, 318] on div "Name En: Caesar Name Ar: سيزار Description En: Crisp romaine lettuce, crunchy c…" at bounding box center [573, 319] width 418 height 123
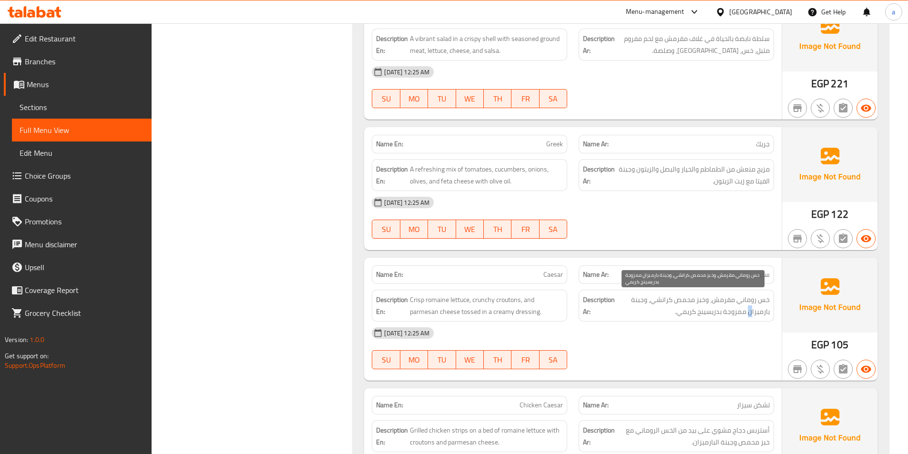
drag, startPoint x: 751, startPoint y: 313, endPoint x: 710, endPoint y: 313, distance: 40.5
click at [747, 313] on span "خس روماني مقرمش، وخبز محمص كرانشي، وجبنة بارميزان ممزوجة بدريسينج كريمي." at bounding box center [693, 305] width 153 height 23
click at [703, 313] on span "خس روماني مقرمش، وخبز محمص كرانشي، وجبنة بارميزان ممزوجة بدريسينج كريمي." at bounding box center [693, 305] width 153 height 23
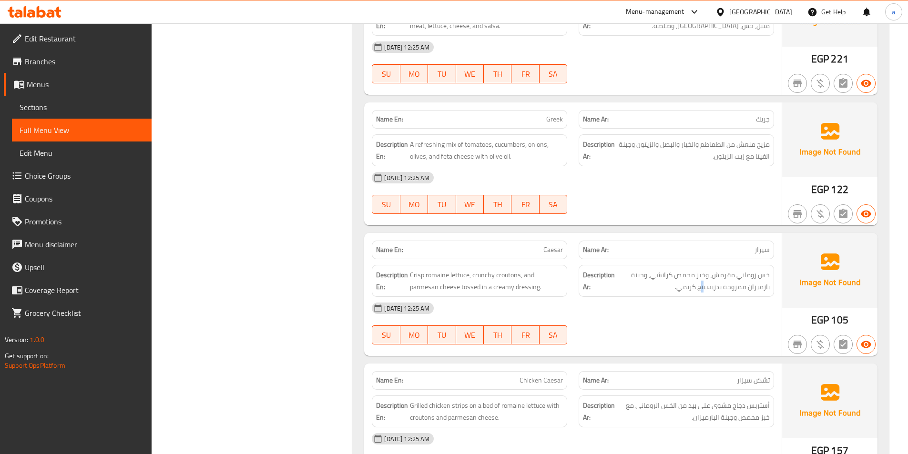
scroll to position [3527, 0]
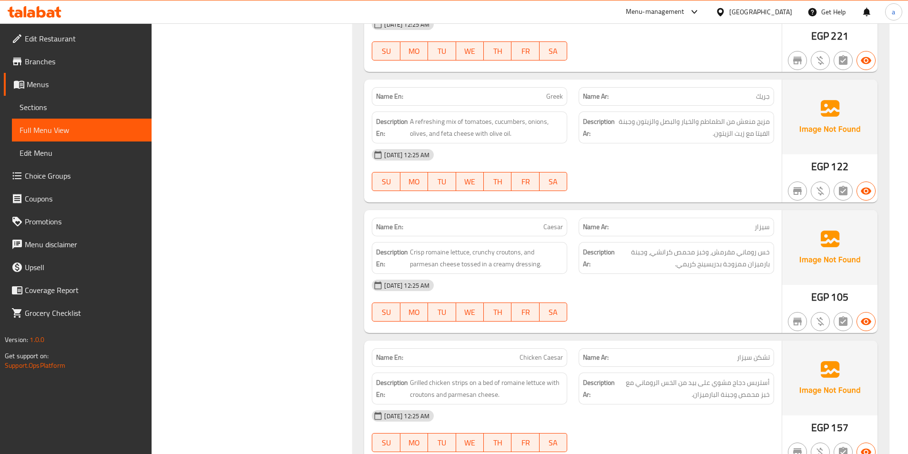
click at [484, 260] on span "Crisp romaine lettuce, crunchy croutons, and parmesan cheese tossed in a creamy…" at bounding box center [486, 257] width 153 height 23
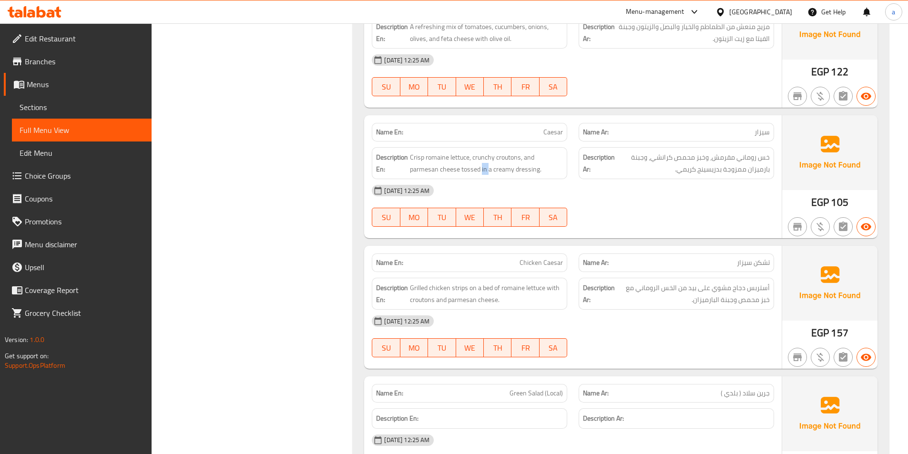
scroll to position [3622, 0]
click at [529, 263] on span "Chicken Caesar" at bounding box center [541, 262] width 43 height 10
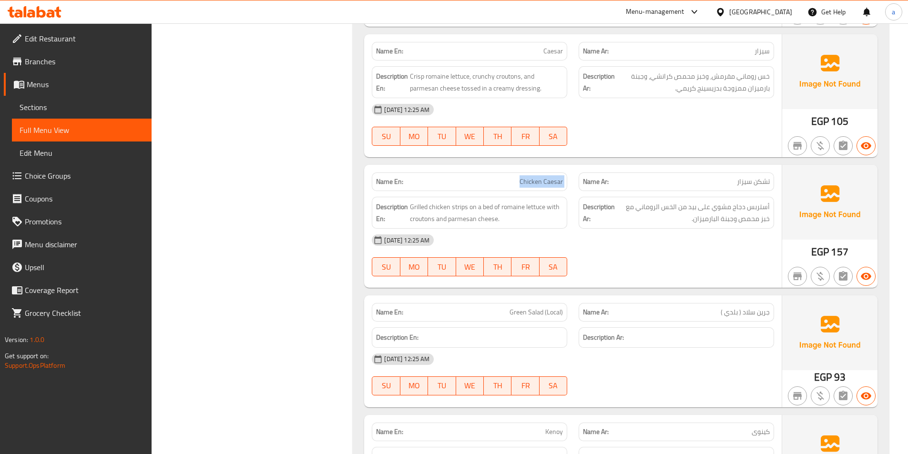
scroll to position [3765, 0]
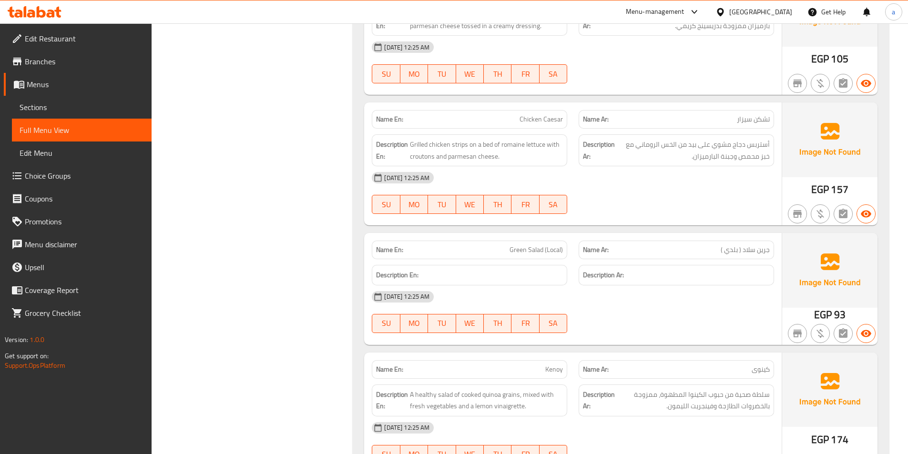
click at [756, 253] on span "جرين سلاد ( بلدي )" at bounding box center [745, 250] width 49 height 10
click at [730, 247] on span "جرين سلاد ( بلدي )" at bounding box center [745, 250] width 49 height 10
click at [548, 252] on span "Green Salad (Local)" at bounding box center [536, 250] width 53 height 10
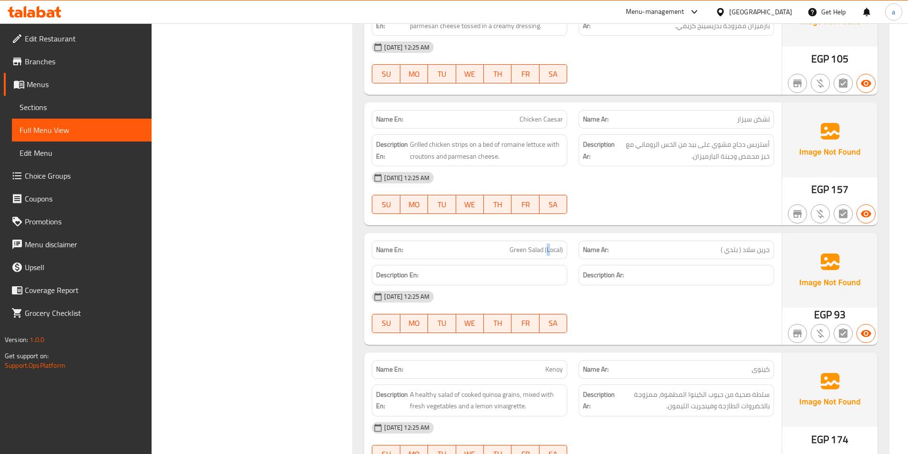
click at [548, 252] on span "Green Salad (Local)" at bounding box center [536, 250] width 53 height 10
click at [564, 250] on div "Name En: Green Salad (Local)" at bounding box center [469, 250] width 195 height 19
click at [549, 253] on span "Green Salad (Local)" at bounding box center [536, 250] width 53 height 10
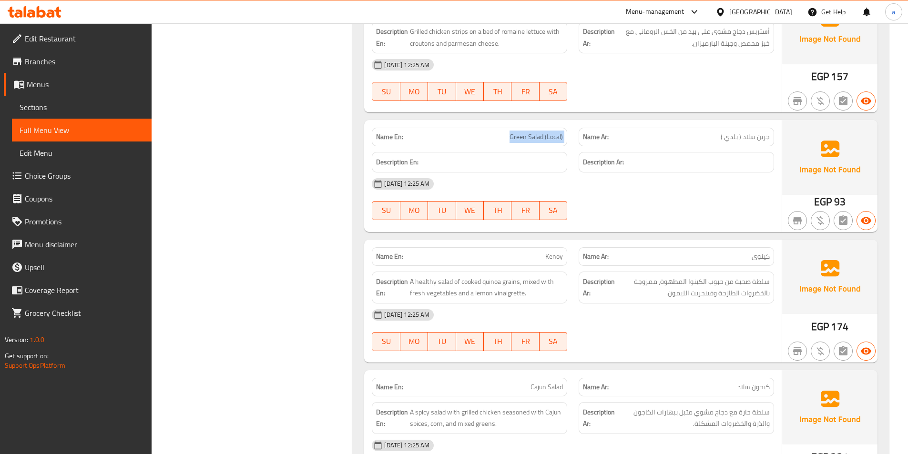
scroll to position [3908, 0]
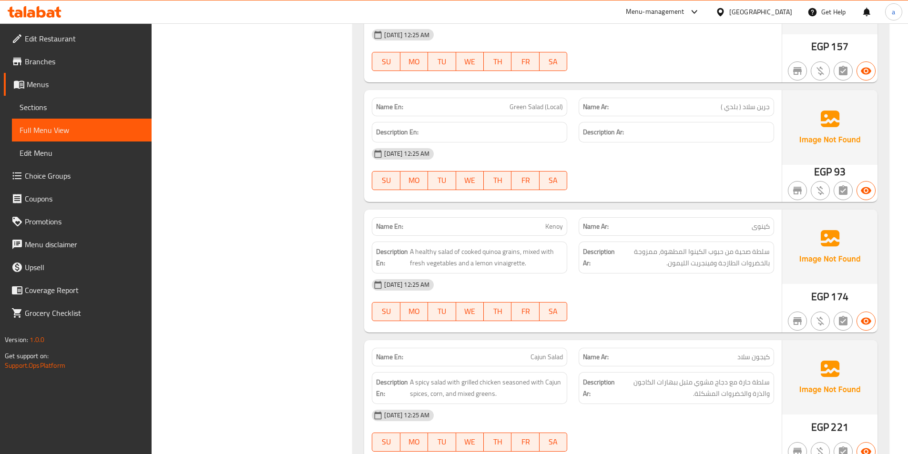
click at [759, 222] on span "كينوى" at bounding box center [761, 227] width 18 height 10
click at [555, 223] on span "Kenoy" at bounding box center [554, 227] width 18 height 10
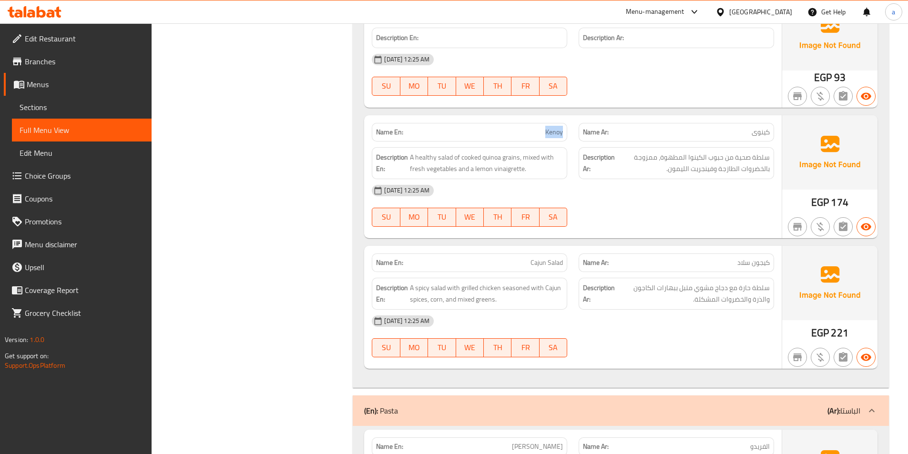
scroll to position [4004, 0]
click at [544, 264] on span "Cajun Salad" at bounding box center [547, 262] width 32 height 10
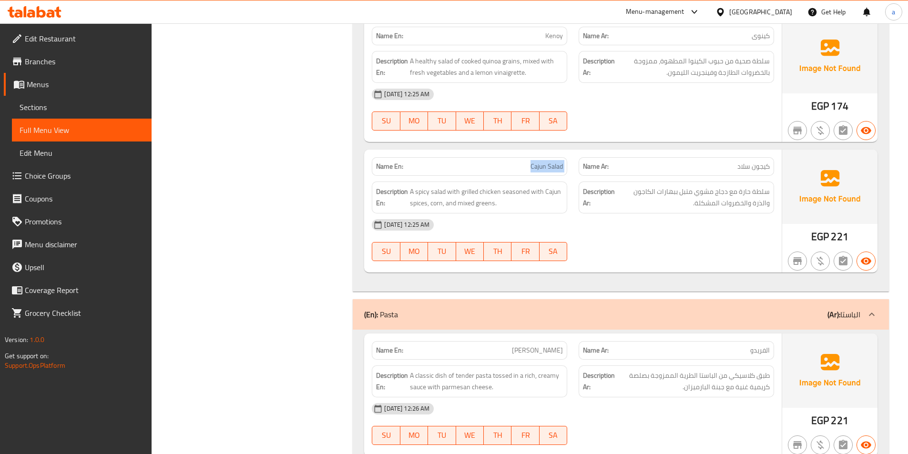
scroll to position [4194, 0]
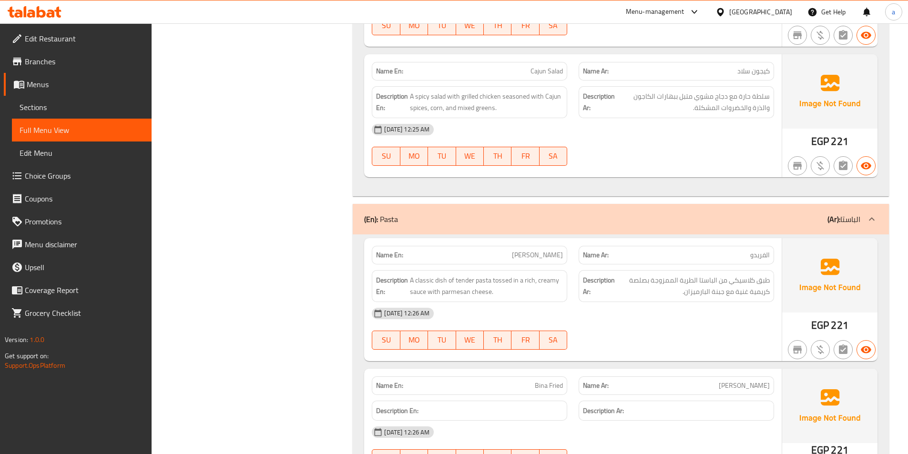
click at [542, 251] on p "Name En: Alfredo" at bounding box center [469, 255] width 187 height 10
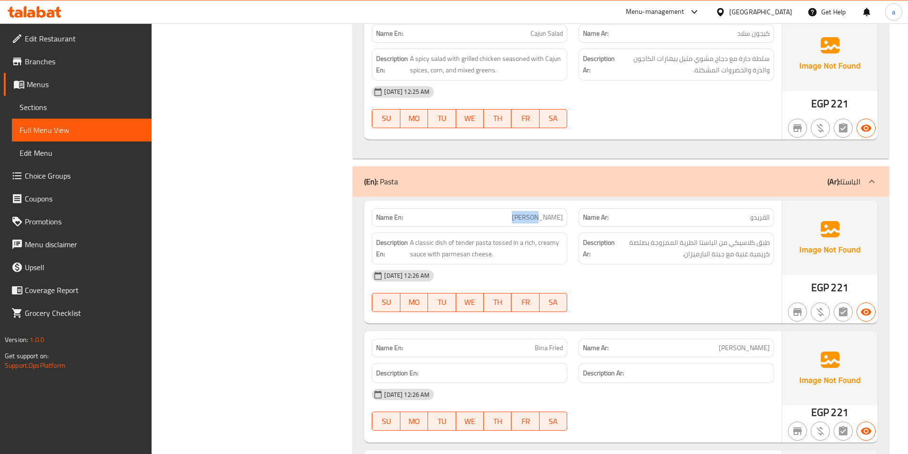
scroll to position [4290, 0]
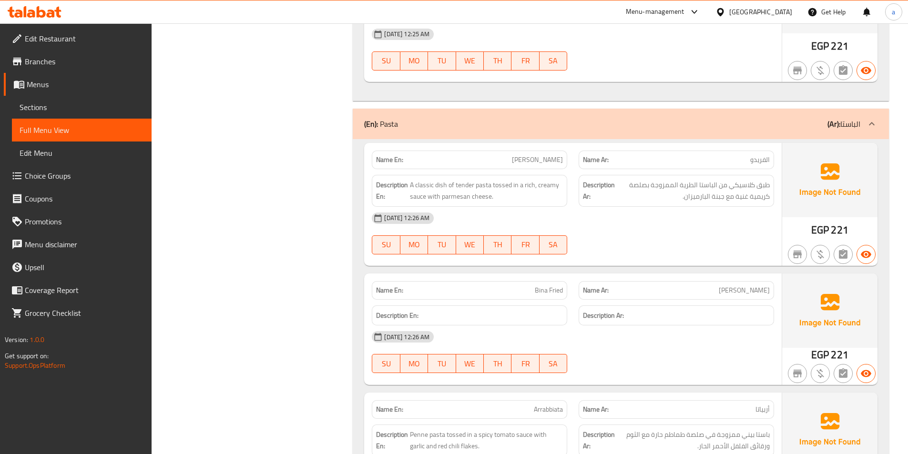
click at [551, 291] on span "Bina Fried" at bounding box center [549, 291] width 28 height 10
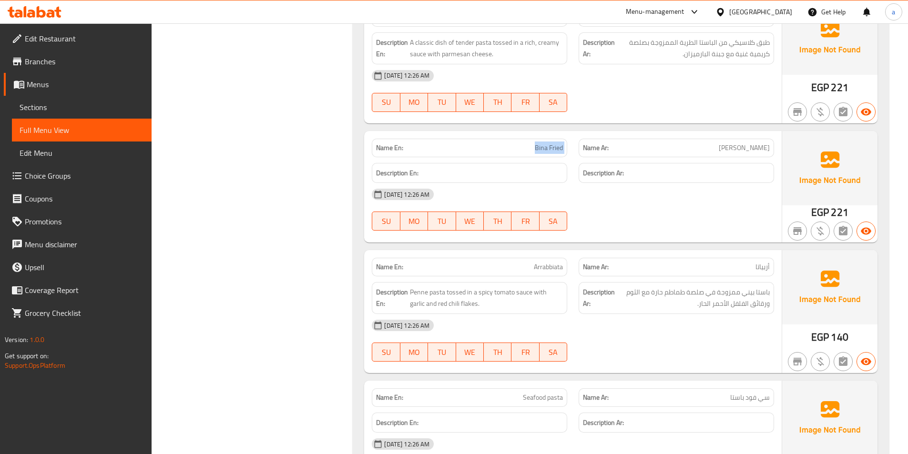
scroll to position [4433, 0]
click at [756, 146] on span "[PERSON_NAME]" at bounding box center [744, 148] width 51 height 10
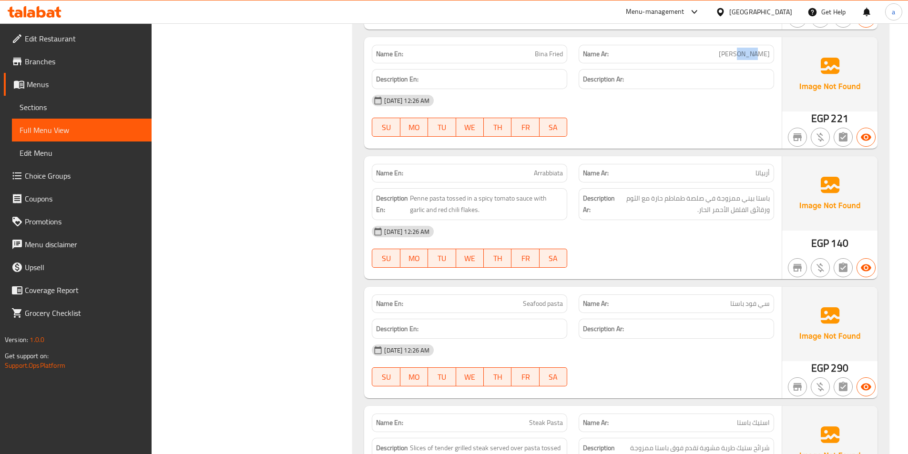
scroll to position [4528, 0]
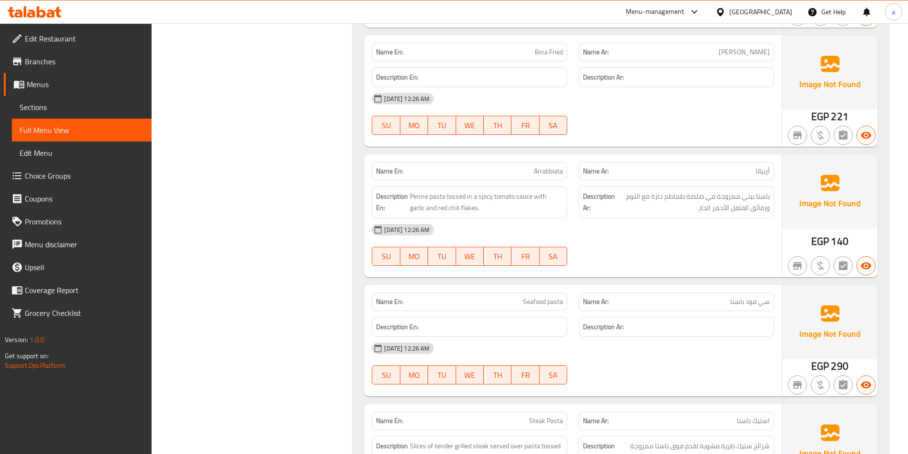
click at [545, 175] on span "Arrabbiata" at bounding box center [548, 171] width 29 height 10
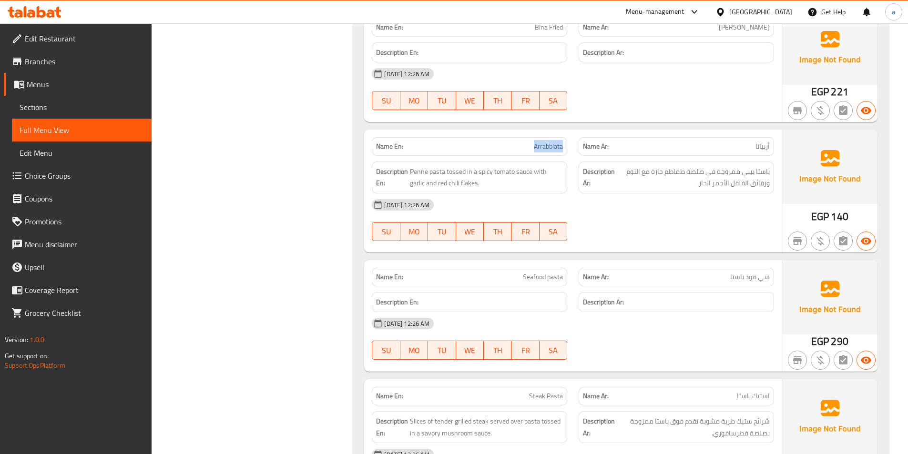
scroll to position [4576, 0]
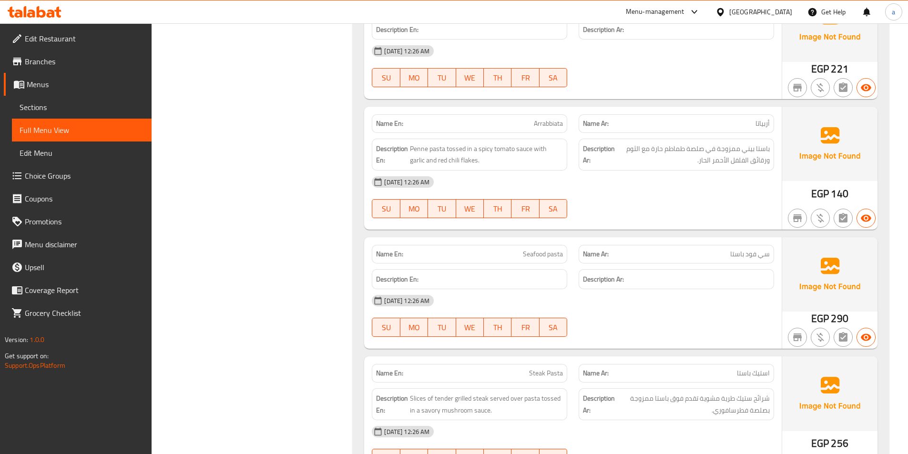
click at [540, 255] on span "Seafood pasta" at bounding box center [543, 254] width 40 height 10
click at [766, 289] on div "Description Ar:" at bounding box center [676, 279] width 195 height 20
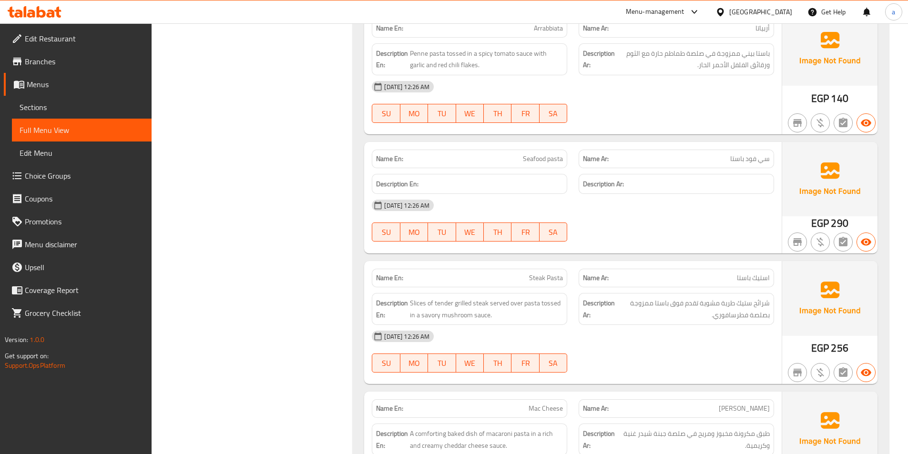
click at [541, 279] on span "Steak Pasta" at bounding box center [546, 278] width 34 height 10
click at [736, 277] on p "Name Ar: استيك باستا" at bounding box center [676, 278] width 187 height 10
drag, startPoint x: 769, startPoint y: 308, endPoint x: 735, endPoint y: 307, distance: 34.3
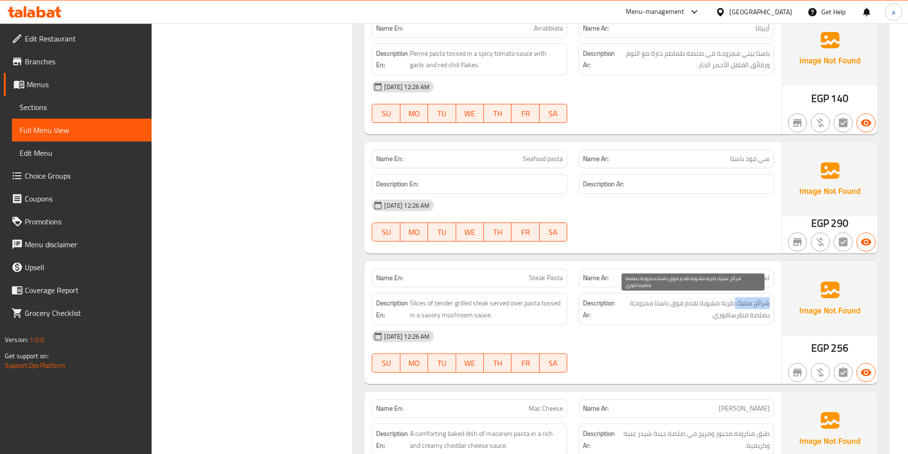
click at [735, 307] on span "شرائح ستيك طرية مشوية تقدم فوق باستا ممزوجة بصلصة فطرسافوري." at bounding box center [693, 308] width 153 height 23
drag, startPoint x: 738, startPoint y: 305, endPoint x: 717, endPoint y: 306, distance: 21.0
click at [717, 306] on span "شرائح ستيك طرية مشوية تقدم فوق باستا ممزوجة بصلصة فطرسافوري." at bounding box center [693, 308] width 153 height 23
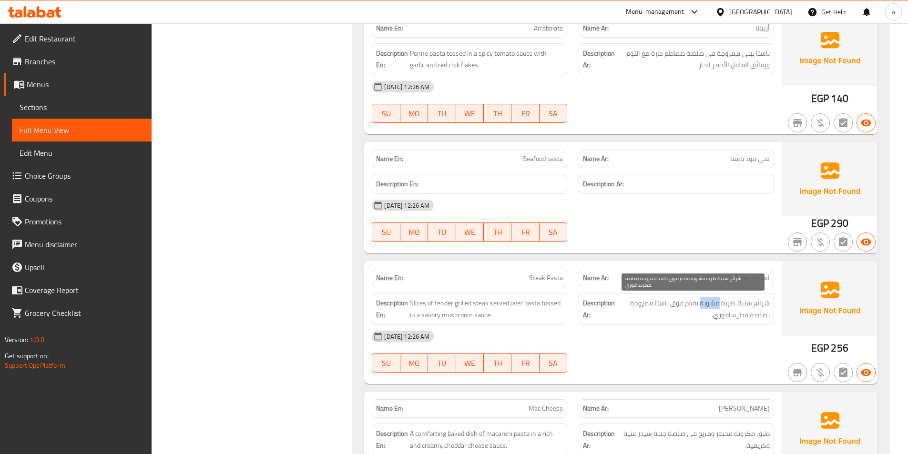
click at [716, 306] on span "شرائح ستيك طرية مشوية تقدم فوق باستا ممزوجة بصلصة فطرسافوري." at bounding box center [693, 308] width 153 height 23
click at [659, 301] on span "شرائح ستيك طرية مشوية تقدم فوق باستا ممزوجة بصلصة فطرسافوري." at bounding box center [693, 308] width 153 height 23
click at [647, 302] on span "شرائح ستيك طرية مشوية تقدم فوق باستا ممزوجة بصلصة فطرسافوري." at bounding box center [693, 308] width 153 height 23
drag, startPoint x: 748, startPoint y: 321, endPoint x: 727, endPoint y: 318, distance: 20.8
click at [748, 322] on div "Description Ar: شرائح ستيك طرية مشوية تقدم فوق باستا ممزوجة بصلصة فطرسافوري." at bounding box center [676, 309] width 195 height 32
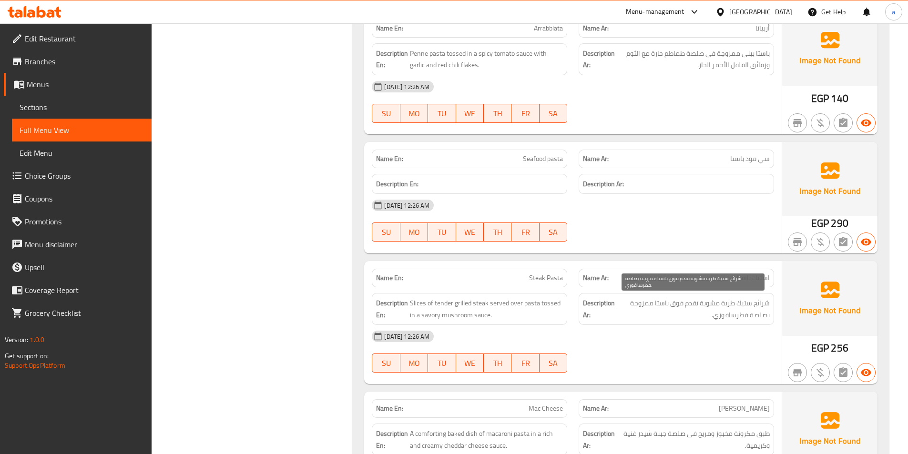
click at [722, 316] on span "شرائح ستيك طرية مشوية تقدم فوق باستا ممزوجة بصلصة فطرسافوري." at bounding box center [693, 308] width 153 height 23
click at [543, 279] on span "Steak Pasta" at bounding box center [546, 278] width 34 height 10
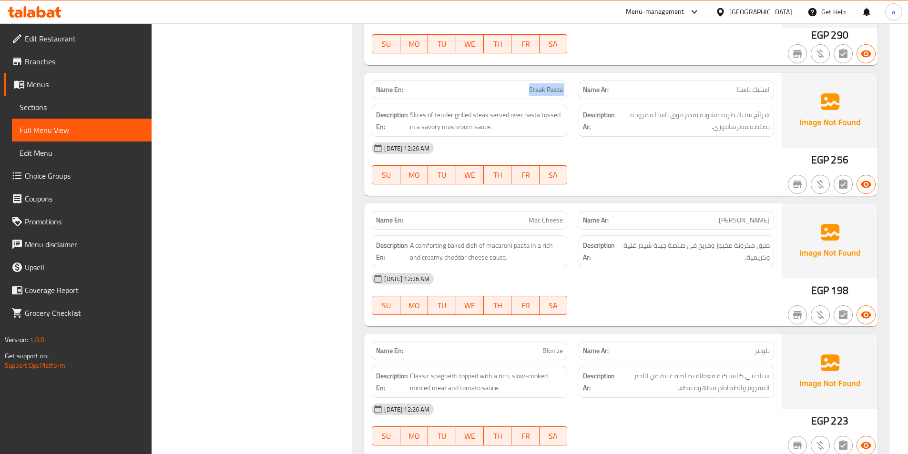
scroll to position [4862, 0]
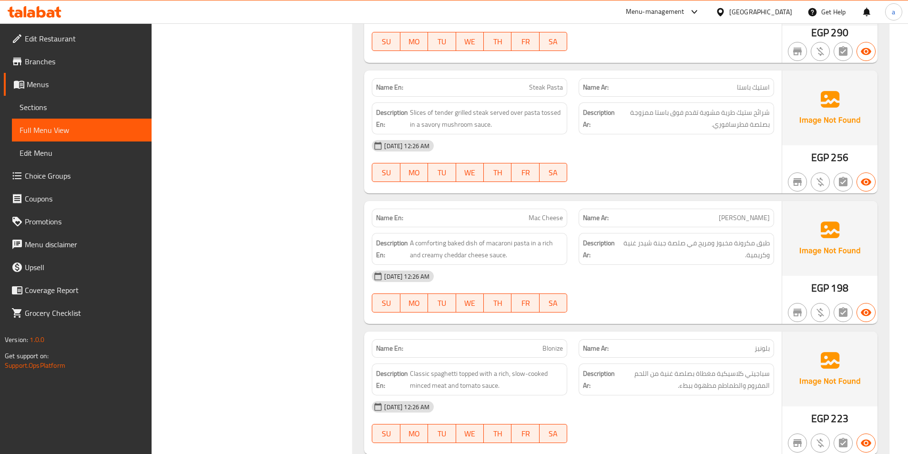
click at [538, 216] on span "Mac Cheese" at bounding box center [546, 218] width 34 height 10
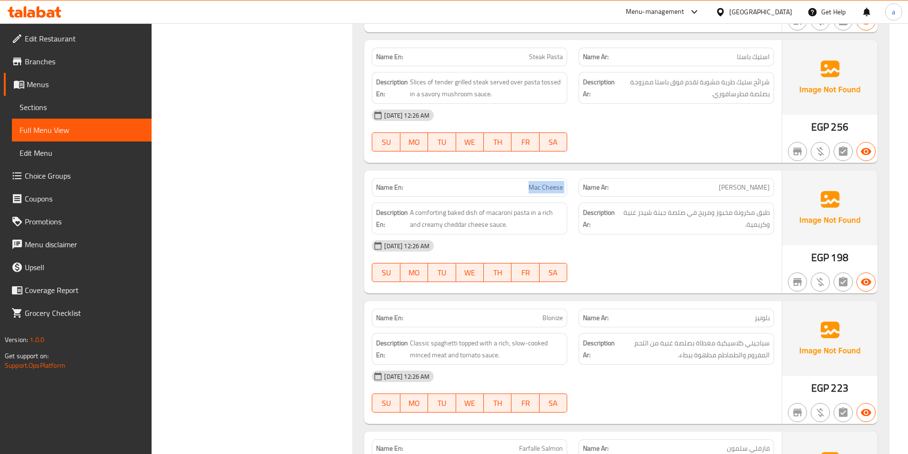
scroll to position [4957, 0]
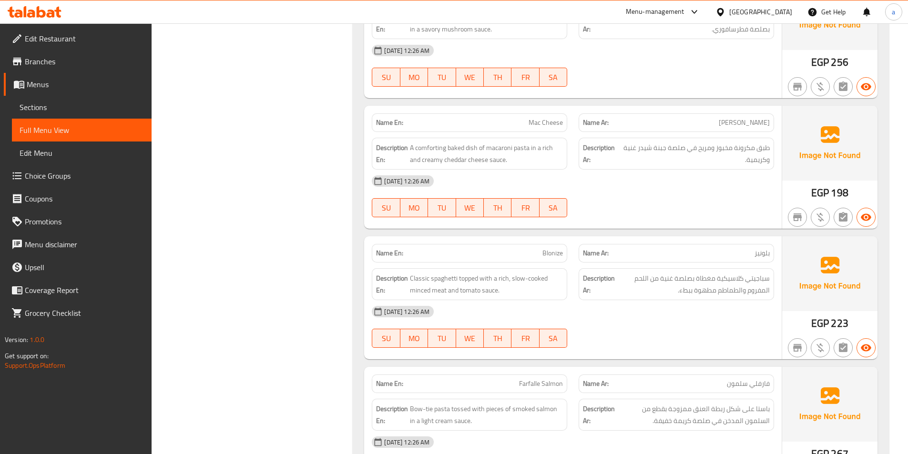
click at [555, 255] on span "Blonize" at bounding box center [552, 253] width 20 height 10
click at [719, 286] on span "سباجيتي كلاسيكية مغطاة بصلصة غنية من اللحم المفروم والطماطم مطهوة ببطء." at bounding box center [693, 284] width 153 height 23
click at [753, 279] on span "سباجيتي كلاسيكية مغطاة بصلصة غنية من اللحم المفروم والطماطم مطهوة ببطء." at bounding box center [693, 284] width 153 height 23
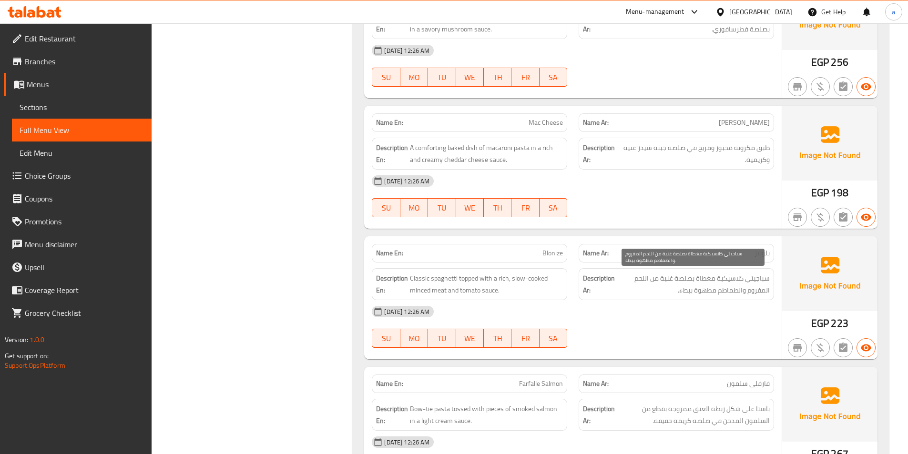
click at [704, 285] on span "سباجيتي كلاسيكية مغطاة بصلصة غنية من اللحم المفروم والطماطم مطهوة ببطء." at bounding box center [693, 284] width 153 height 23
drag, startPoint x: 735, startPoint y: 280, endPoint x: 696, endPoint y: 285, distance: 39.4
click at [696, 285] on span "سباجيتي كلاسيكية مغطاة بصلصة غنية من اللحم المفروم والطماطم مطهوة ببطء." at bounding box center [693, 284] width 153 height 23
click at [680, 276] on span "سباجيتي كلاسيكية مغطاة بصلصة غنية من اللحم المفروم والطماطم مطهوة ببطء." at bounding box center [693, 284] width 153 height 23
click at [640, 277] on span "سباجيتي كلاسيكية مغطاة بصلصة غنية من اللحم المفروم والطماطم مطهوة ببطء." at bounding box center [693, 284] width 153 height 23
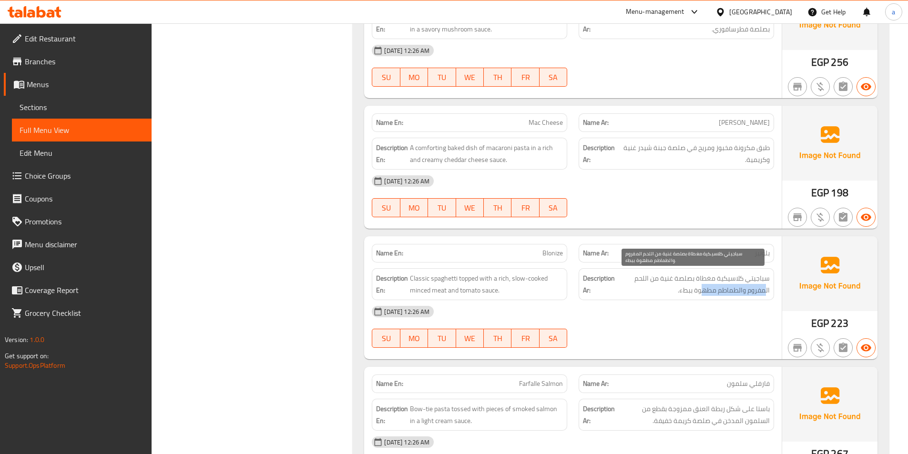
drag, startPoint x: 766, startPoint y: 289, endPoint x: 704, endPoint y: 295, distance: 62.7
click at [704, 295] on span "سباجيتي كلاسيكية مغطاة بصلصة غنية من اللحم المفروم والطماطم مطهوة ببطء." at bounding box center [693, 284] width 153 height 23
click at [676, 290] on span "سباجيتي كلاسيكية مغطاة بصلصة غنية من اللحم المفروم والطماطم مطهوة ببطء." at bounding box center [693, 284] width 153 height 23
drag, startPoint x: 676, startPoint y: 290, endPoint x: 747, endPoint y: 280, distance: 72.2
click at [747, 280] on span "سباجيتي كلاسيكية مغطاة بصلصة غنية من اللحم المفروم والطماطم مطهوة ببطء." at bounding box center [693, 284] width 153 height 23
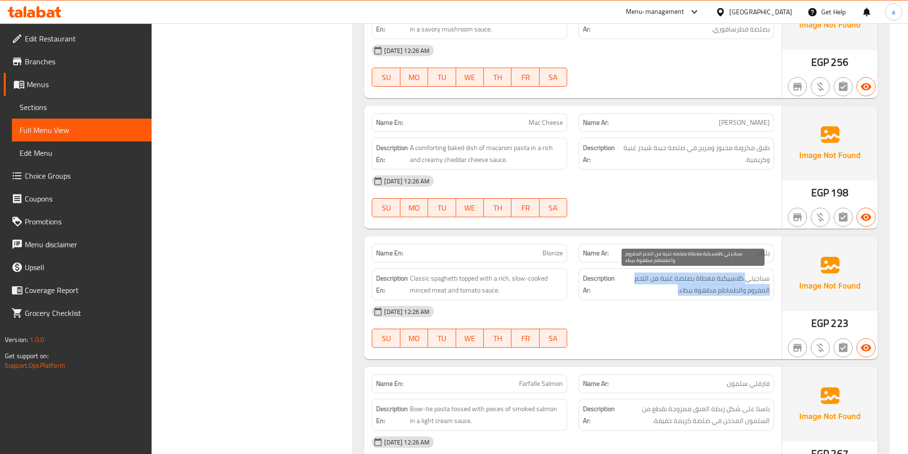
click at [742, 280] on span "سباجيتي كلاسيكية مغطاة بصلصة غنية من اللحم المفروم والطماطم مطهوة ببطء." at bounding box center [693, 284] width 153 height 23
drag, startPoint x: 704, startPoint y: 282, endPoint x: 680, endPoint y: 298, distance: 28.6
click at [680, 298] on div "Description Ar: سباجيتي كلاسيكية مغطاة بصلصة غنية من اللحم المفروم والطماطم مطه…" at bounding box center [676, 284] width 195 height 32
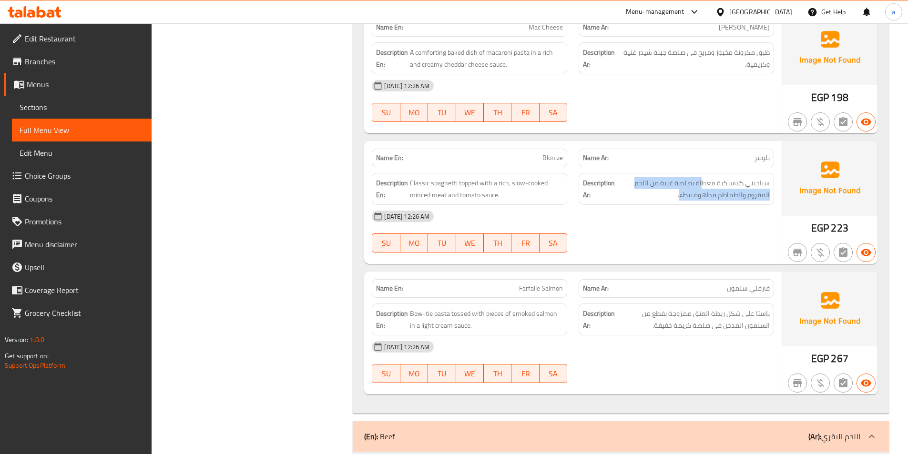
scroll to position [5100, 0]
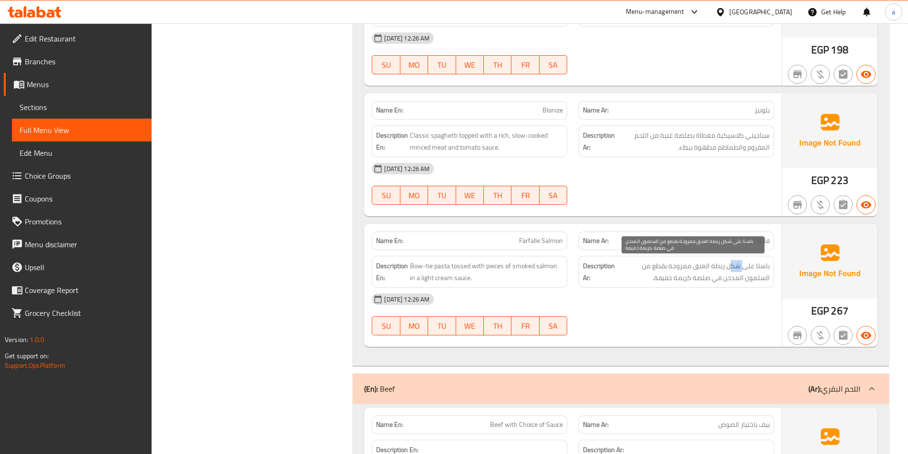
drag, startPoint x: 744, startPoint y: 264, endPoint x: 732, endPoint y: 267, distance: 12.4
click at [732, 267] on span "باستا على شكل ربطة العنق ممزوجة بقطع من السلمون المدخن في صلصة كريمة خفيفة." at bounding box center [693, 271] width 153 height 23
click at [719, 266] on span "باستا على شكل ربطة العنق ممزوجة بقطع من السلمون المدخن في صلصة كريمة خفيفة." at bounding box center [693, 271] width 153 height 23
drag, startPoint x: 716, startPoint y: 266, endPoint x: 691, endPoint y: 270, distance: 25.5
click at [691, 270] on span "باستا على شكل ربطة العنق ممزوجة بقطع من السلمون المدخن في صلصة كريمة خفيفة." at bounding box center [693, 271] width 153 height 23
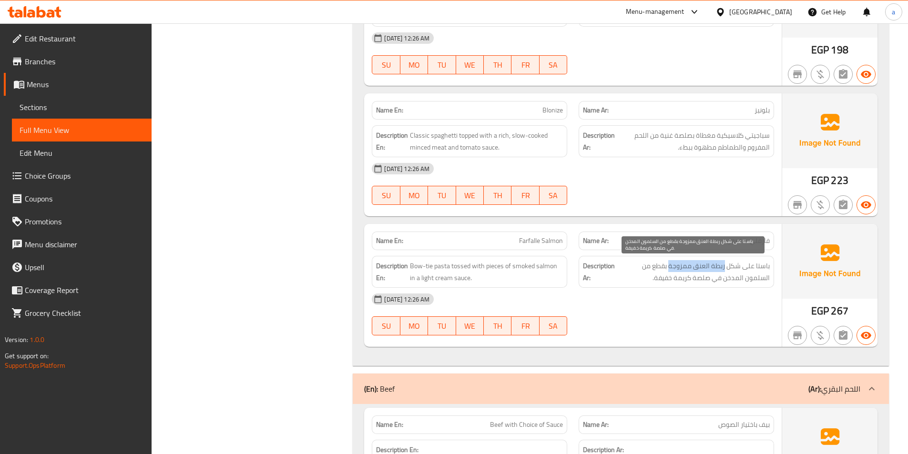
click at [687, 269] on span "باستا على شكل ربطة العنق ممزوجة بقطع من السلمون المدخن في صلصة كريمة خفيفة." at bounding box center [693, 271] width 153 height 23
click at [709, 266] on span "باستا على شكل ربطة العنق ممزوجة بقطع من السلمون المدخن في صلصة كريمة خفيفة." at bounding box center [693, 271] width 153 height 23
drag, startPoint x: 701, startPoint y: 265, endPoint x: 637, endPoint y: 268, distance: 63.9
click at [637, 268] on span "باستا على شكل ربطة العنق ممزوجة بقطع من السلمون المدخن في صلصة كريمة خفيفة." at bounding box center [693, 271] width 153 height 23
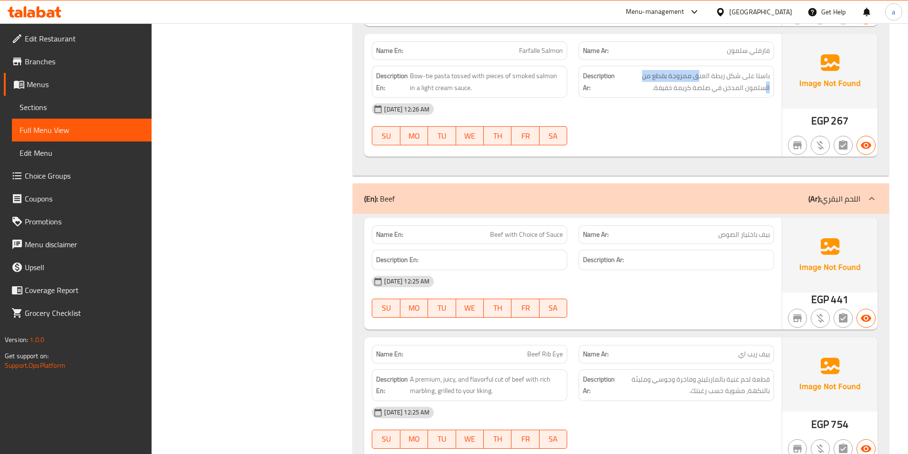
scroll to position [5291, 0]
drag, startPoint x: 750, startPoint y: 236, endPoint x: 708, endPoint y: 239, distance: 41.6
click at [708, 239] on p "Name Ar: بيف باختيار الصوص" at bounding box center [676, 234] width 187 height 10
click at [533, 235] on span "Beef with Choice of Sauce" at bounding box center [526, 234] width 73 height 10
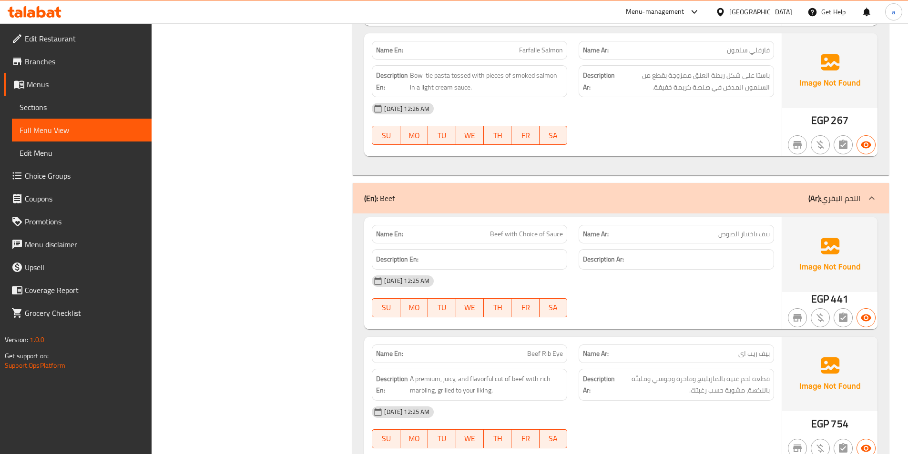
click at [542, 229] on span "Beef with Choice of Sauce" at bounding box center [526, 234] width 73 height 10
click at [757, 239] on span "بيف باختيار الصوص" at bounding box center [743, 234] width 51 height 10
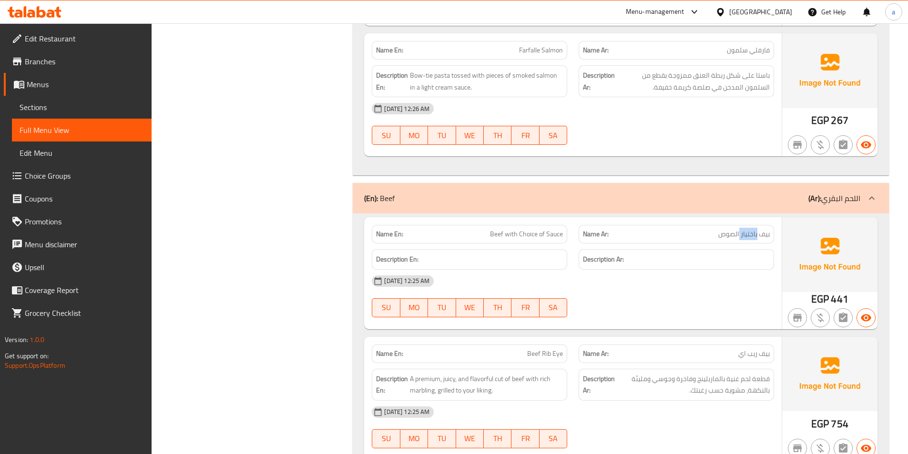
click at [757, 239] on span "بيف باختيار الصوص" at bounding box center [743, 234] width 51 height 10
click at [750, 239] on span "بيف باختيار الصوص" at bounding box center [743, 234] width 51 height 10
click at [736, 229] on span "بيف باختيار الصوص" at bounding box center [743, 234] width 51 height 10
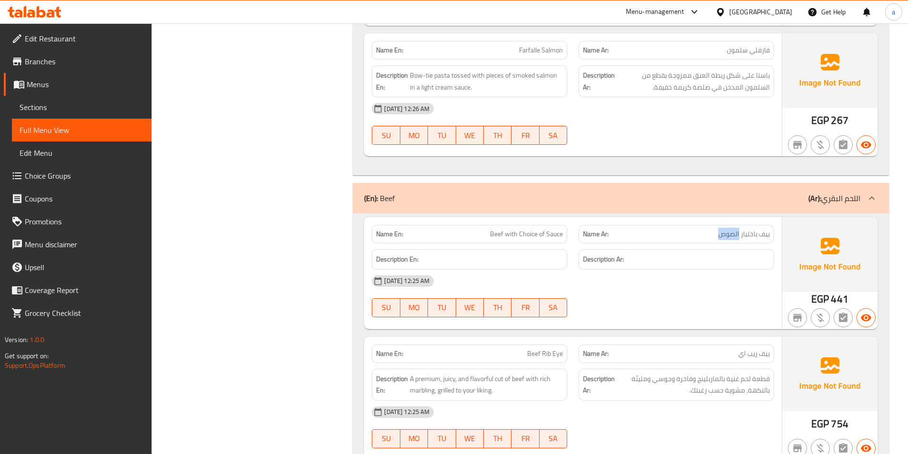
click at [700, 280] on div "[DATE] 12:25 AM" at bounding box center [573, 281] width 414 height 23
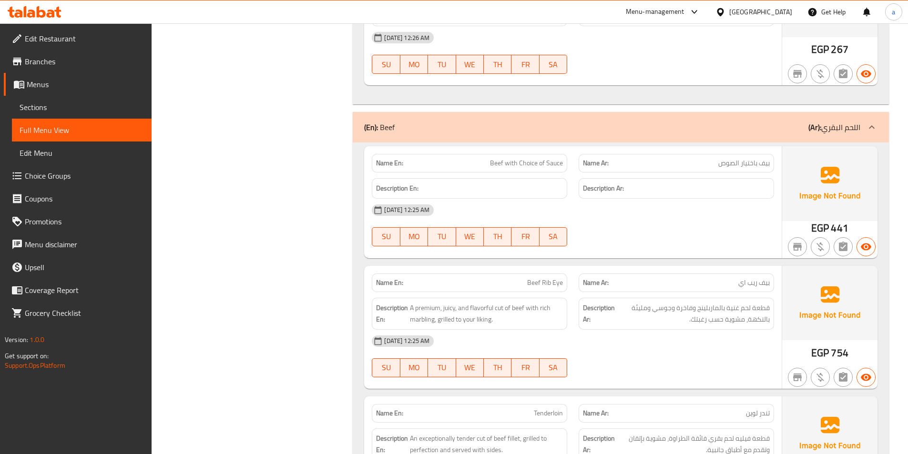
scroll to position [5386, 0]
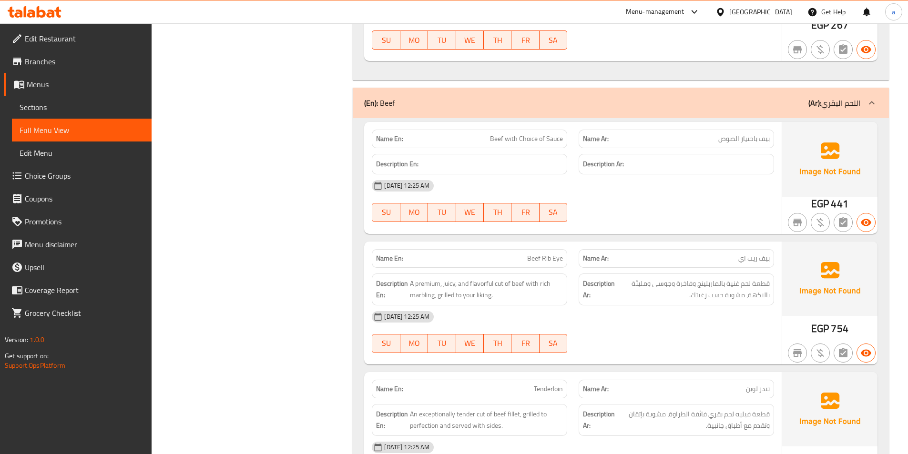
click at [755, 265] on div "Name Ar: بيف ريب اي" at bounding box center [676, 258] width 195 height 19
click at [755, 258] on span "بيف ريب اي" at bounding box center [753, 259] width 31 height 10
click at [547, 259] on span "Beef Rib Eye" at bounding box center [545, 259] width 36 height 10
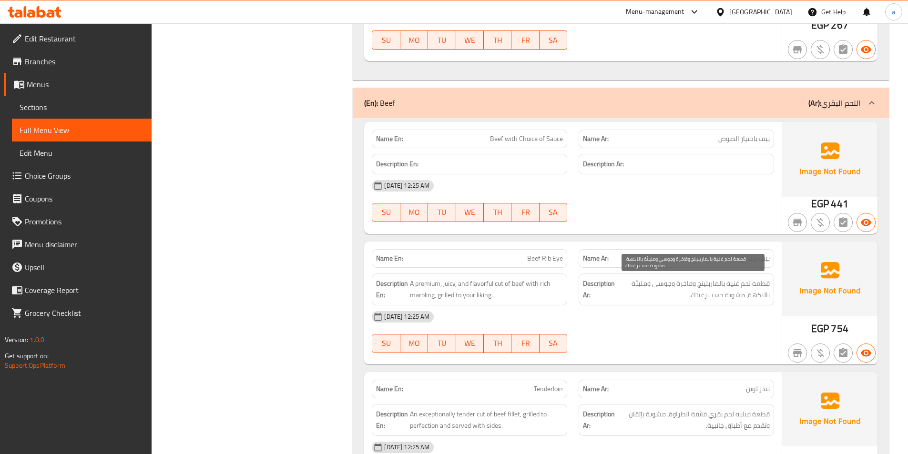
click at [755, 292] on span "قطعة لحم غنية بالماربلينج وفاخرة وجوسي ومليئة بالنكهة، مشوية حسب رغبتك." at bounding box center [693, 289] width 153 height 23
drag, startPoint x: 761, startPoint y: 284, endPoint x: 704, endPoint y: 286, distance: 56.8
click at [705, 286] on span "قطعة لحم غنية بالماربلينج وفاخرة وجوسي ومليئة بالنكهة، مشوية حسب رغبتك." at bounding box center [693, 289] width 153 height 23
click at [704, 286] on span "قطعة لحم غنية بالماربلينج وفاخرة وجوسي ومليئة بالنكهة، مشوية حسب رغبتك." at bounding box center [693, 289] width 153 height 23
drag, startPoint x: 716, startPoint y: 286, endPoint x: 682, endPoint y: 288, distance: 34.4
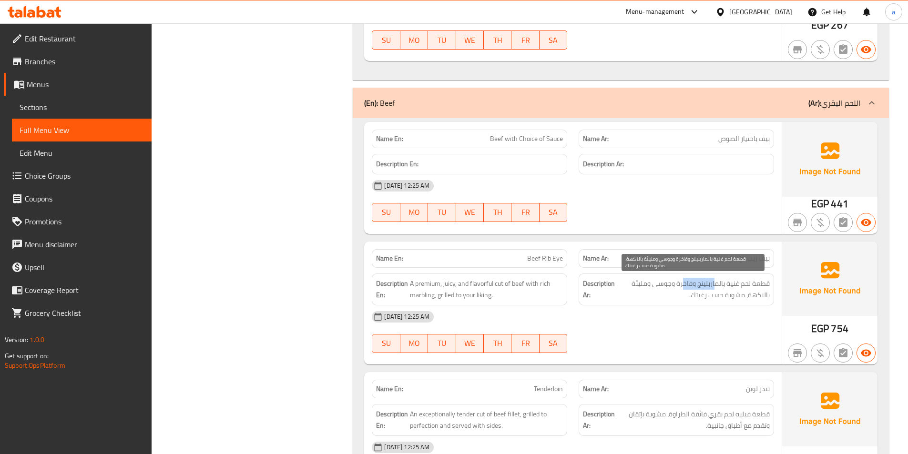
click at [682, 288] on span "قطعة لحم غنية بالماربلينج وفاخرة وجوسي ومليئة بالنكهة، مشوية حسب رغبتك." at bounding box center [693, 289] width 153 height 23
click at [697, 289] on span "قطعة لحم غنية بالماربلينج وفاخرة وجوسي ومليئة بالنكهة، مشوية حسب رغبتك." at bounding box center [693, 289] width 153 height 23
drag, startPoint x: 728, startPoint y: 293, endPoint x: 667, endPoint y: 288, distance: 61.2
click at [667, 288] on span "قطعة لحم غنية بالماربلينج وفاخرة وجوسي ومليئة بالنكهة، مشوية حسب رغبتك." at bounding box center [693, 289] width 153 height 23
click at [665, 283] on span "قطعة لحم غنية بالماربلينج وفاخرة وجوسي ومليئة بالنكهة، مشوية حسب رغبتك." at bounding box center [693, 289] width 153 height 23
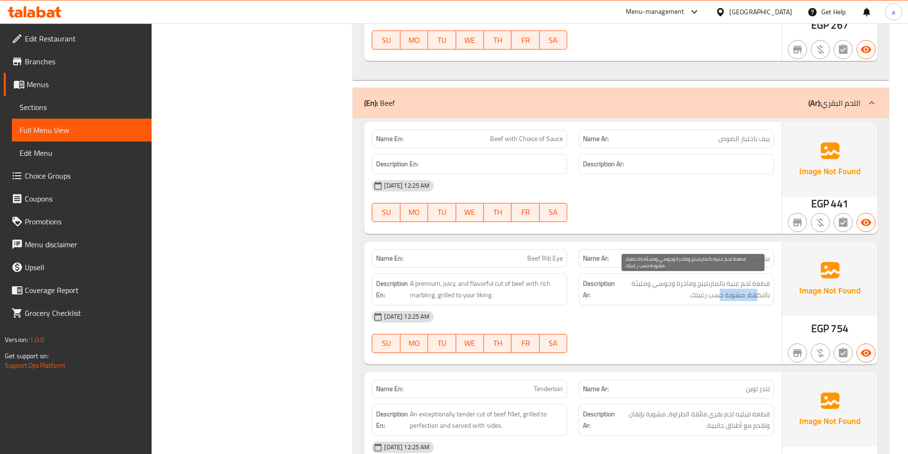
drag, startPoint x: 752, startPoint y: 295, endPoint x: 713, endPoint y: 295, distance: 39.1
click at [713, 295] on span "قطعة لحم غنية بالماربلينج وفاخرة وجوسي ومليئة بالنكهة، مشوية حسب رغبتك." at bounding box center [693, 289] width 153 height 23
click at [706, 295] on span "قطعة لحم غنية بالماربلينج وفاخرة وجوسي ومليئة بالنكهة، مشوية حسب رغبتك." at bounding box center [693, 289] width 153 height 23
drag, startPoint x: 737, startPoint y: 297, endPoint x: 716, endPoint y: 298, distance: 20.5
click at [717, 298] on span "قطعة لحم غنية بالماربلينج وفاخرة وجوسي ومليئة بالنكهة، مشوية حسب رغبتك." at bounding box center [693, 289] width 153 height 23
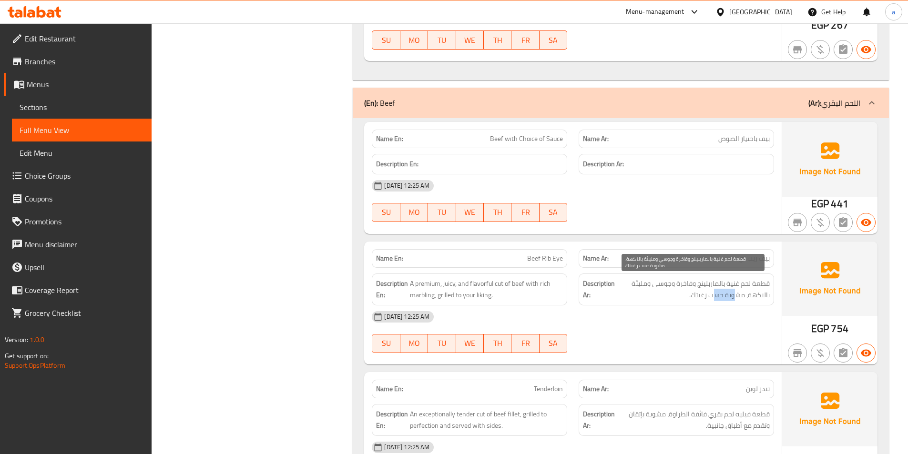
click at [712, 298] on span "قطعة لحم غنية بالماربلينج وفاخرة وجوسي ومليئة بالنكهة، مشوية حسب رغبتك." at bounding box center [693, 289] width 153 height 23
click at [716, 298] on span "قطعة لحم غنية بالماربلينج وفاخرة وجوسي ومليئة بالنكهة، مشوية حسب رغبتك." at bounding box center [693, 289] width 153 height 23
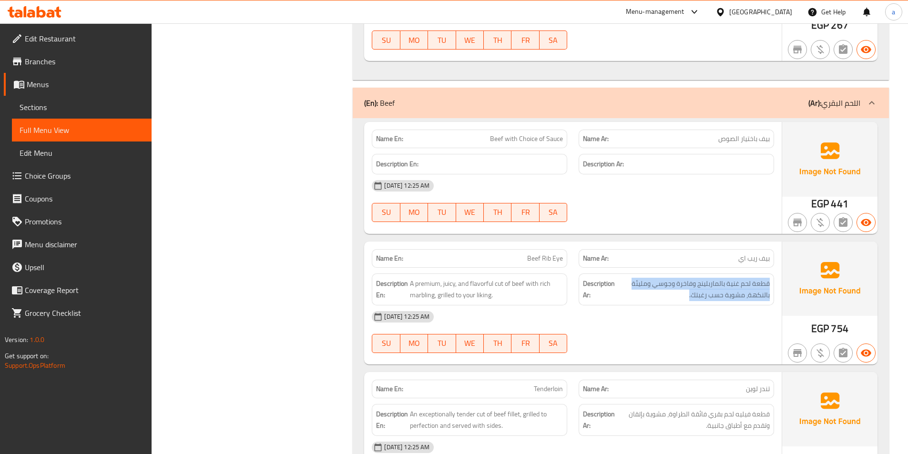
click at [702, 298] on span "قطعة لحم غنية بالماربلينج وفاخرة وجوسي ومليئة بالنكهة، مشوية حسب رغبتك." at bounding box center [693, 289] width 153 height 23
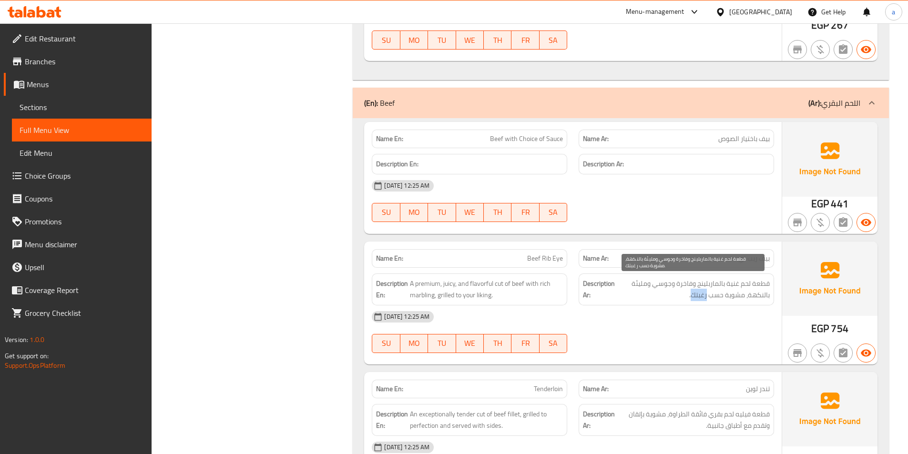
click at [702, 298] on span "قطعة لحم غنية بالماربلينج وفاخرة وجوسي ومليئة بالنكهة، مشوية حسب رغبتك." at bounding box center [693, 289] width 153 height 23
click at [723, 296] on span "قطعة لحم غنية بالماربلينج وفاخرة وجوسي ومليئة بالنكهة، مشوية حسب رغبتك." at bounding box center [693, 289] width 153 height 23
click at [750, 298] on span "قطعة لحم غنية بالماربلينج وفاخرة وجوسي ومليئة بالنكهة، مشوية حسب رغبتك." at bounding box center [693, 289] width 153 height 23
drag, startPoint x: 744, startPoint y: 298, endPoint x: 684, endPoint y: 298, distance: 59.1
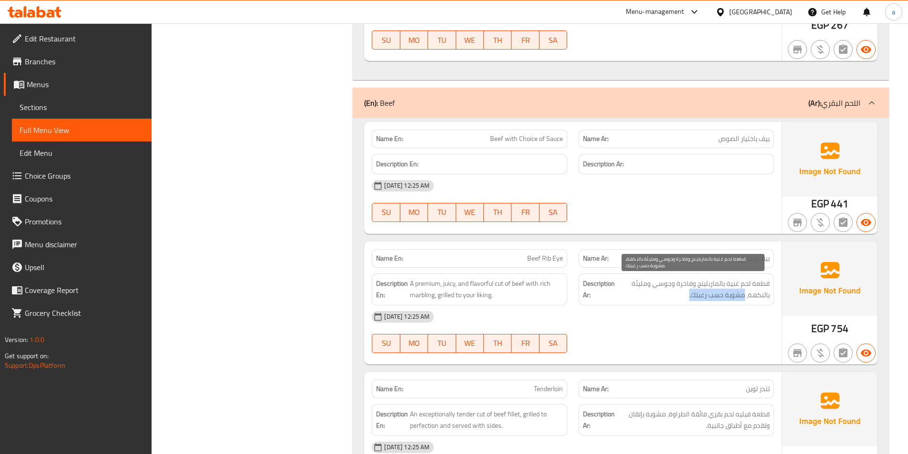
click at [684, 298] on span "قطعة لحم غنية بالماربلينج وفاخرة وجوسي ومليئة بالنكهة، مشوية حسب رغبتك." at bounding box center [693, 289] width 153 height 23
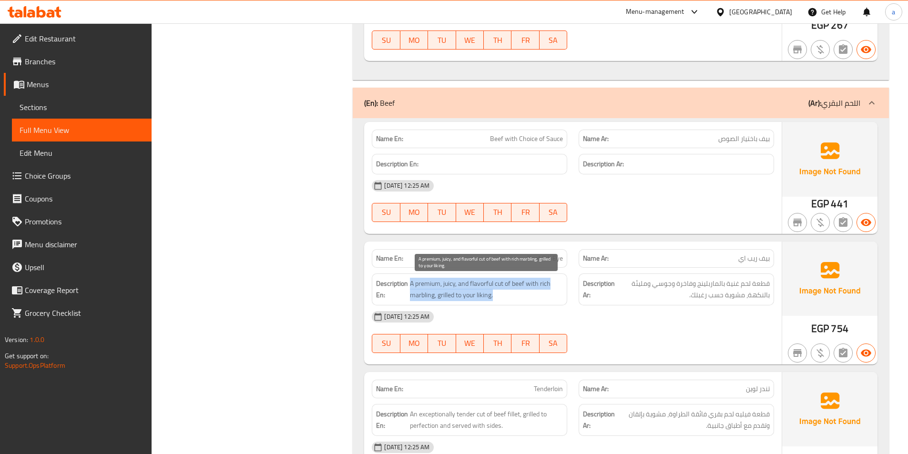
drag, startPoint x: 511, startPoint y: 297, endPoint x: 410, endPoint y: 280, distance: 102.0
click at [410, 280] on span "A premium, juicy, and flavorful cut of beef with rich marbling, grilled to your…" at bounding box center [486, 289] width 153 height 23
click at [421, 283] on span "A premium, juicy, and flavorful cut of beef with rich marbling, grilled to your…" at bounding box center [486, 289] width 153 height 23
drag, startPoint x: 500, startPoint y: 296, endPoint x: 425, endPoint y: 286, distance: 75.9
click at [425, 286] on span "A premium, juicy, and flavorful cut of beef with rich marbling, grilled to your…" at bounding box center [486, 289] width 153 height 23
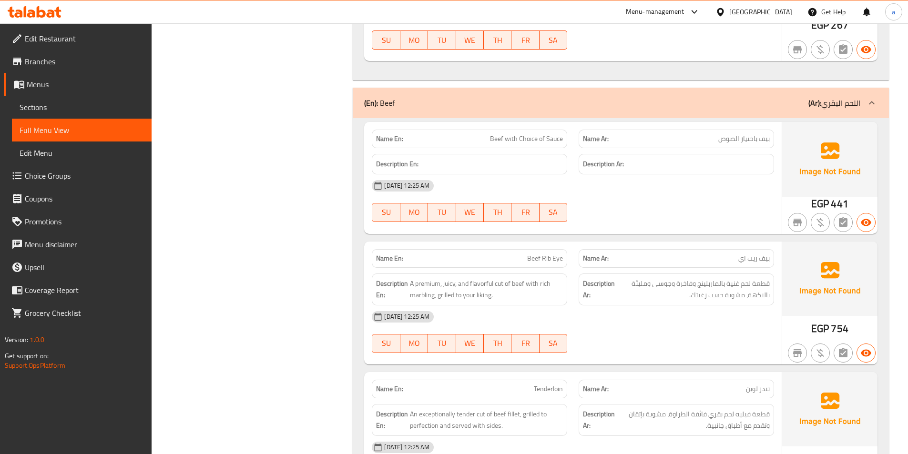
click at [549, 254] on span "Beef Rib Eye" at bounding box center [545, 259] width 36 height 10
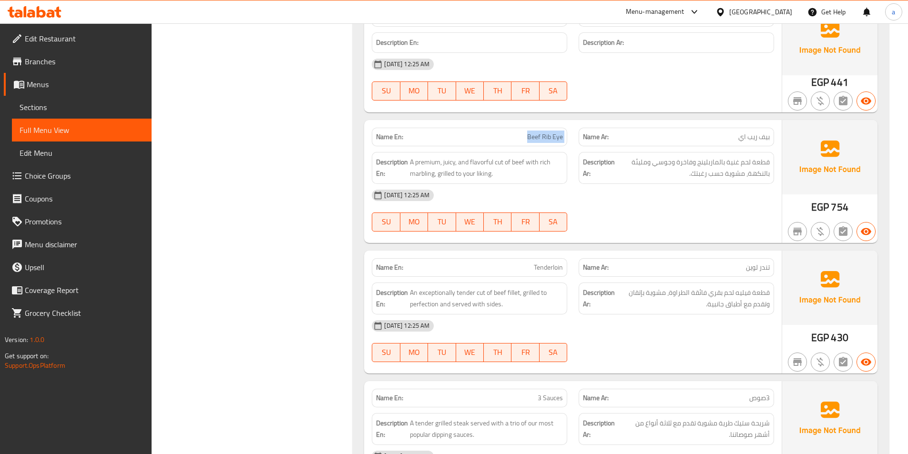
scroll to position [5529, 0]
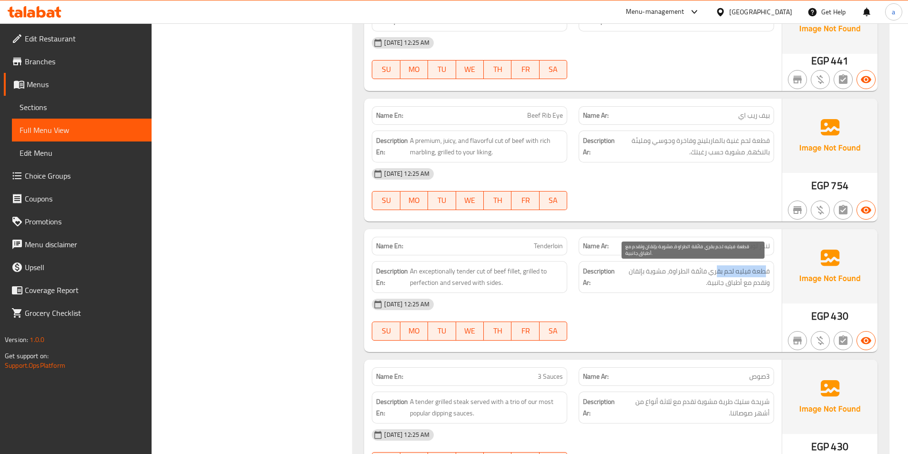
drag, startPoint x: 767, startPoint y: 275, endPoint x: 714, endPoint y: 276, distance: 52.9
click at [716, 276] on span "قطعة فيليه لحم بقري فائقة الطراوة، مشوية بإتقان وتقدم مع أطباق جانبية." at bounding box center [693, 276] width 153 height 23
click at [714, 276] on span "قطعة فيليه لحم بقري فائقة الطراوة، مشوية بإتقان وتقدم مع أطباق جانبية." at bounding box center [693, 276] width 153 height 23
drag, startPoint x: 677, startPoint y: 272, endPoint x: 648, endPoint y: 276, distance: 29.5
click at [648, 276] on span "قطعة فيليه لحم بقري فائقة الطراوة، مشوية بإتقان وتقدم مع أطباق جانبية." at bounding box center [693, 276] width 153 height 23
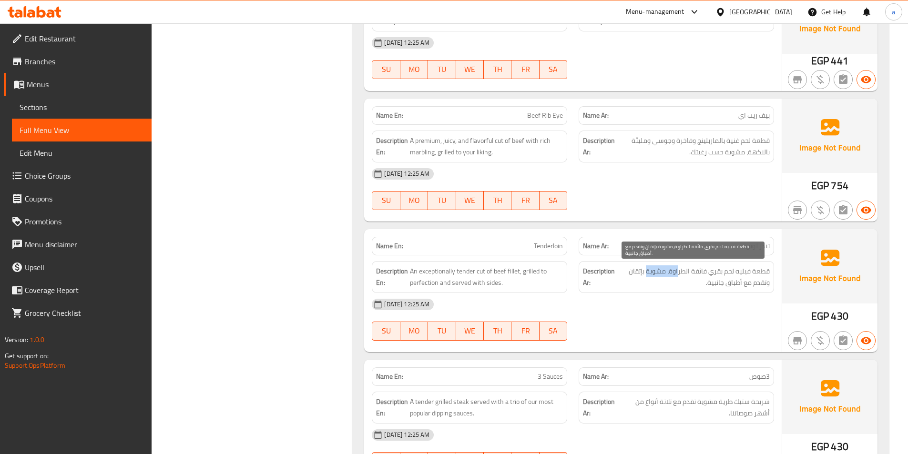
click at [648, 276] on span "قطعة فيليه لحم بقري فائقة الطراوة، مشوية بإتقان وتقدم مع أطباق جانبية." at bounding box center [693, 276] width 153 height 23
drag, startPoint x: 765, startPoint y: 286, endPoint x: 726, endPoint y: 289, distance: 39.7
click at [726, 289] on div "Description Ar: قطعة فيليه لحم بقري فائقة الطراوة، مشوية بإتقان وتقدم مع أطباق …" at bounding box center [676, 277] width 195 height 32
click at [720, 282] on span "قطعة فيليه لحم بقري فائقة الطراوة، مشوية بإتقان وتقدم مع أطباق جانبية." at bounding box center [693, 276] width 153 height 23
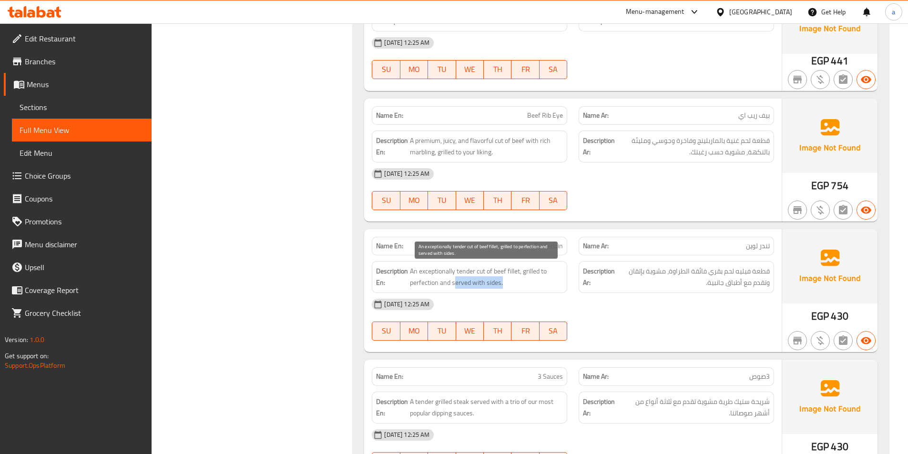
drag, startPoint x: 521, startPoint y: 286, endPoint x: 456, endPoint y: 286, distance: 65.8
click at [456, 286] on span "An exceptionally tender cut of beef fillet, grilled to perfection and served wi…" at bounding box center [486, 276] width 153 height 23
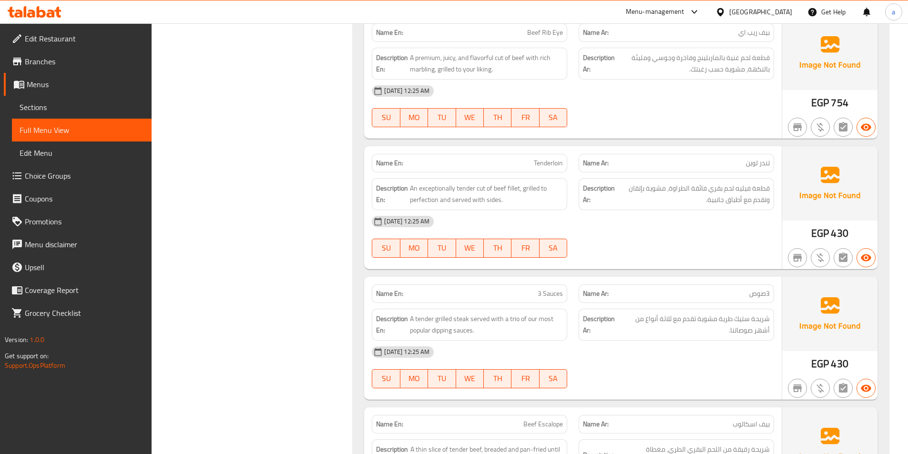
scroll to position [5624, 0]
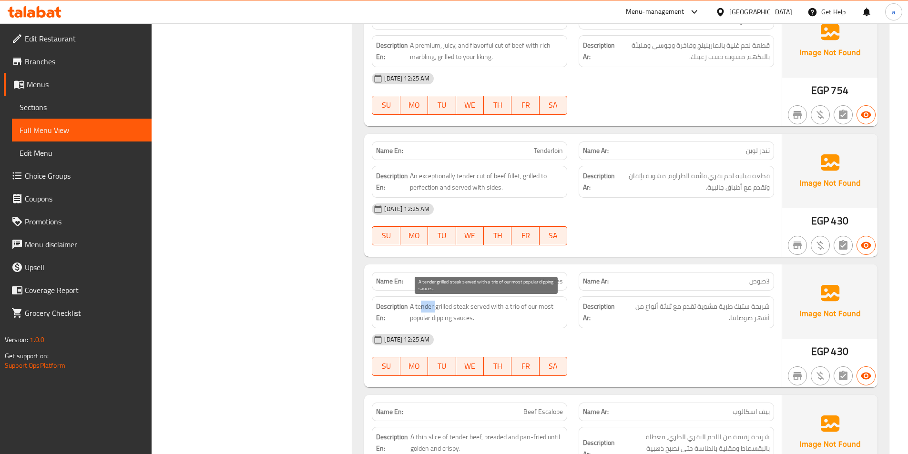
drag, startPoint x: 421, startPoint y: 308, endPoint x: 436, endPoint y: 310, distance: 14.8
click at [436, 310] on span "A tender grilled steak served with a trio of our most popular dipping sauces." at bounding box center [486, 312] width 153 height 23
click at [447, 307] on span "A tender grilled steak served with a trio of our most popular dipping sauces." at bounding box center [486, 312] width 153 height 23
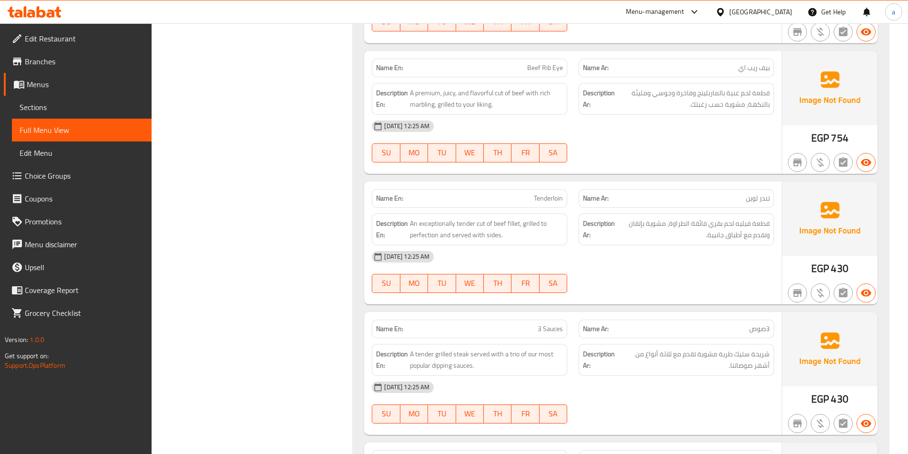
click at [556, 201] on span "Tenderloin" at bounding box center [548, 199] width 29 height 10
click at [541, 326] on span "3 Sauces" at bounding box center [550, 329] width 25 height 10
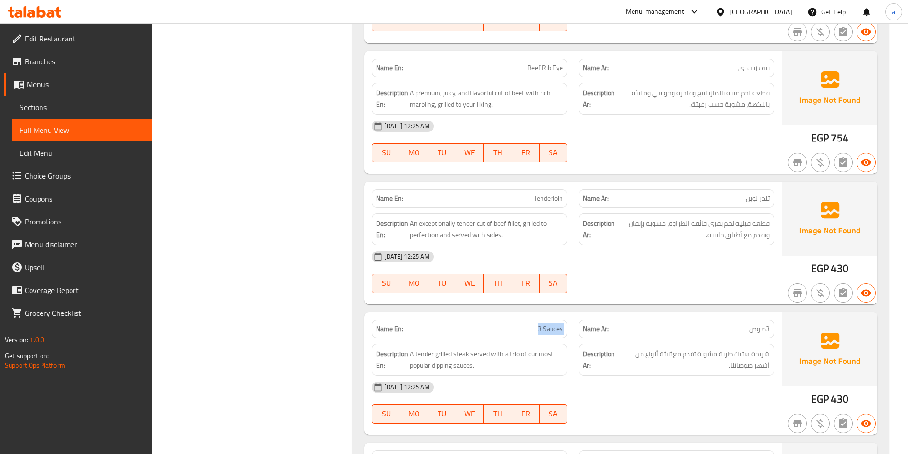
click at [541, 326] on span "3 Sauces" at bounding box center [550, 329] width 25 height 10
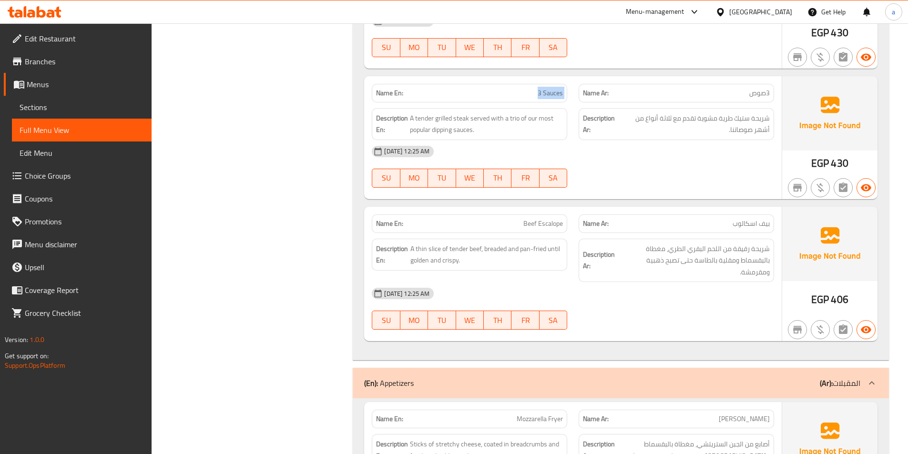
scroll to position [5815, 0]
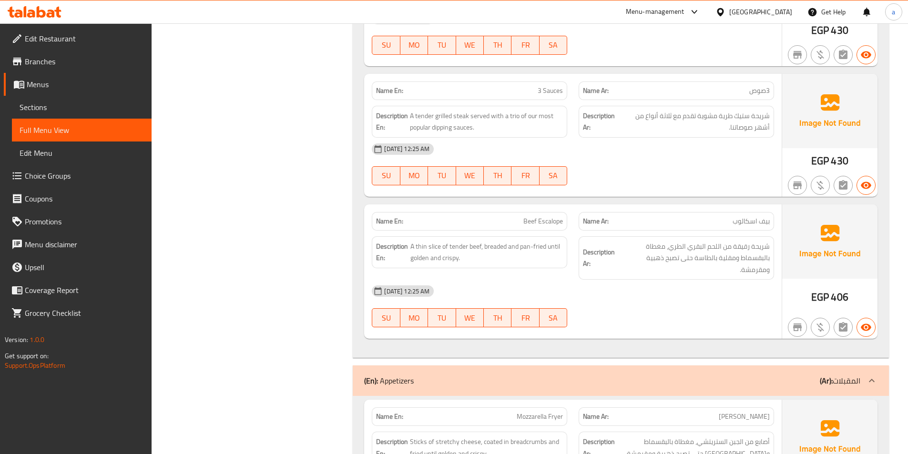
click at [541, 219] on span "Beef Escalope" at bounding box center [543, 221] width 40 height 10
click at [705, 231] on div "Description Ar: شريحة رقيقة من اللحم البقري الطري، مغطاة بالبقسماط ومقلية بالطا…" at bounding box center [676, 258] width 207 height 55
drag, startPoint x: 768, startPoint y: 245, endPoint x: 749, endPoint y: 247, distance: 19.2
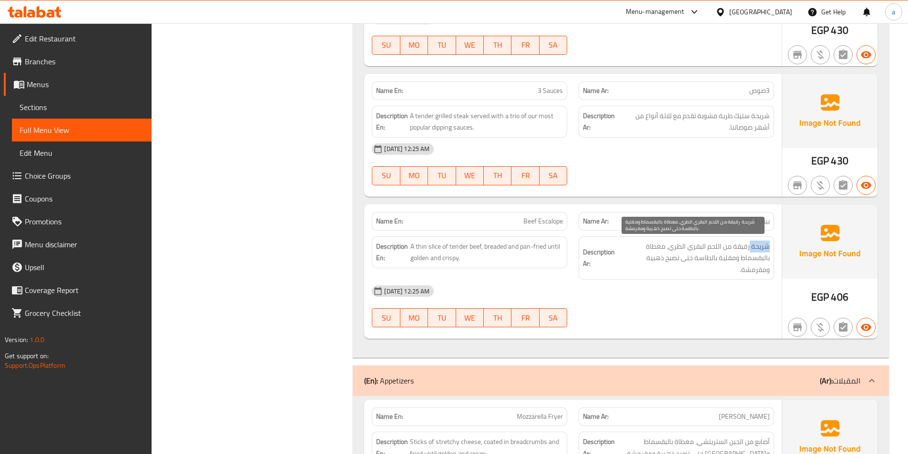
click at [749, 247] on span "شريحة رقيقة من اللحم البقري الطري، مغطاة بالبقسماط ومقلية بالطاسة حتى تصبح ذهبي…" at bounding box center [693, 258] width 153 height 35
click at [744, 248] on span "شريحة رقيقة من اللحم البقري الطري، مغطاة بالبقسماط ومقلية بالطاسة حتى تصبح ذهبي…" at bounding box center [693, 258] width 153 height 35
drag, startPoint x: 716, startPoint y: 247, endPoint x: 673, endPoint y: 249, distance: 43.9
click at [673, 249] on span "شريحة رقيقة من اللحم البقري الطري، مغطاة بالبقسماط ومقلية بالطاسة حتى تصبح ذهبي…" at bounding box center [693, 258] width 153 height 35
click at [670, 249] on span "شريحة رقيقة من اللحم البقري الطري، مغطاة بالبقسماط ومقلية بالطاسة حتى تصبح ذهبي…" at bounding box center [693, 258] width 153 height 35
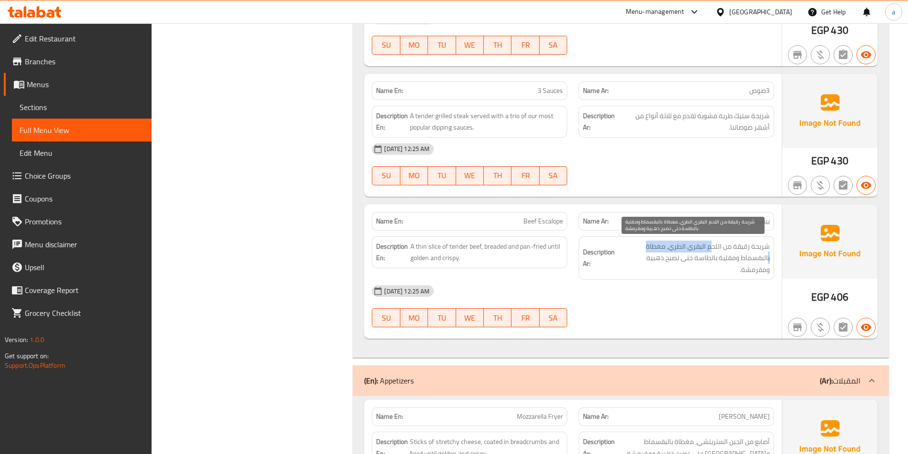
drag, startPoint x: 754, startPoint y: 251, endPoint x: 713, endPoint y: 247, distance: 41.1
click at [713, 247] on span "شريحة رقيقة من اللحم البقري الطري، مغطاة بالبقسماط ومقلية بالطاسة حتى تصبح ذهبي…" at bounding box center [693, 258] width 153 height 35
click at [728, 248] on span "شريحة رقيقة من اللحم البقري الطري، مغطاة بالبقسماط ومقلية بالطاسة حتى تصبح ذهبي…" at bounding box center [693, 258] width 153 height 35
drag, startPoint x: 685, startPoint y: 247, endPoint x: 646, endPoint y: 245, distance: 39.6
click at [646, 245] on span "شريحة رقيقة من اللحم البقري الطري، مغطاة بالبقسماط ومقلية بالطاسة حتى تصبح ذهبي…" at bounding box center [693, 258] width 153 height 35
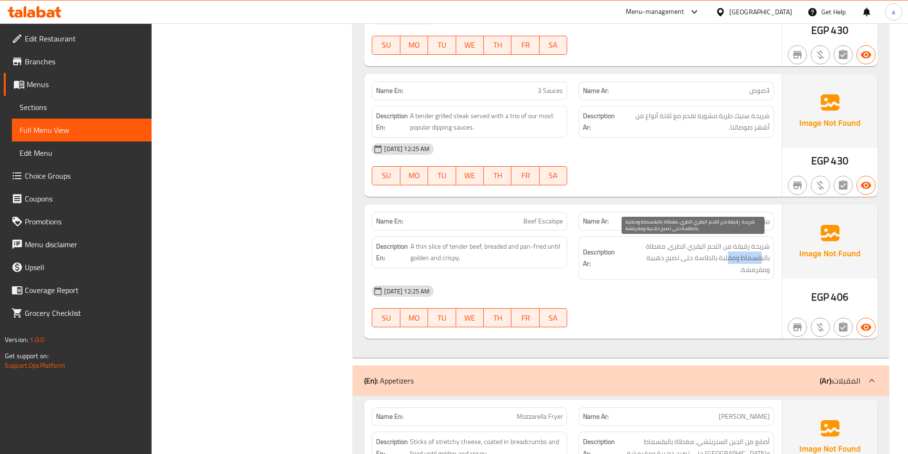
drag, startPoint x: 761, startPoint y: 262, endPoint x: 728, endPoint y: 264, distance: 32.5
click at [728, 264] on span "شريحة رقيقة من اللحم البقري الطري، مغطاة بالبقسماط ومقلية بالطاسة حتى تصبح ذهبي…" at bounding box center [693, 258] width 153 height 35
click at [695, 261] on span "شريحة رقيقة من اللحم البقري الطري، مغطاة بالبقسماط ومقلية بالطاسة حتى تصبح ذهبي…" at bounding box center [693, 258] width 153 height 35
drag, startPoint x: 700, startPoint y: 260, endPoint x: 660, endPoint y: 261, distance: 40.5
click at [660, 261] on span "شريحة رقيقة من اللحم البقري الطري، مغطاة بالبقسماط ومقلية بالطاسة حتى تصبح ذهبي…" at bounding box center [693, 258] width 153 height 35
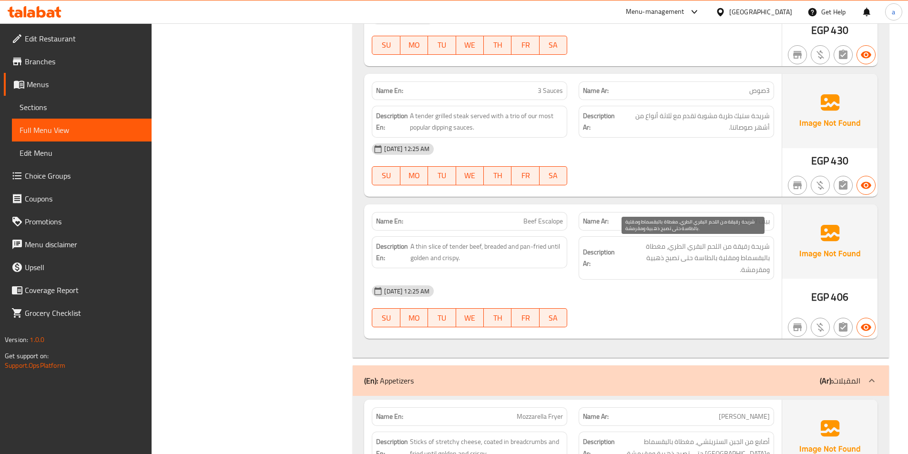
click at [730, 270] on span "شريحة رقيقة من اللحم البقري الطري، مغطاة بالبقسماط ومقلية بالطاسة حتى تصبح ذهبي…" at bounding box center [693, 258] width 153 height 35
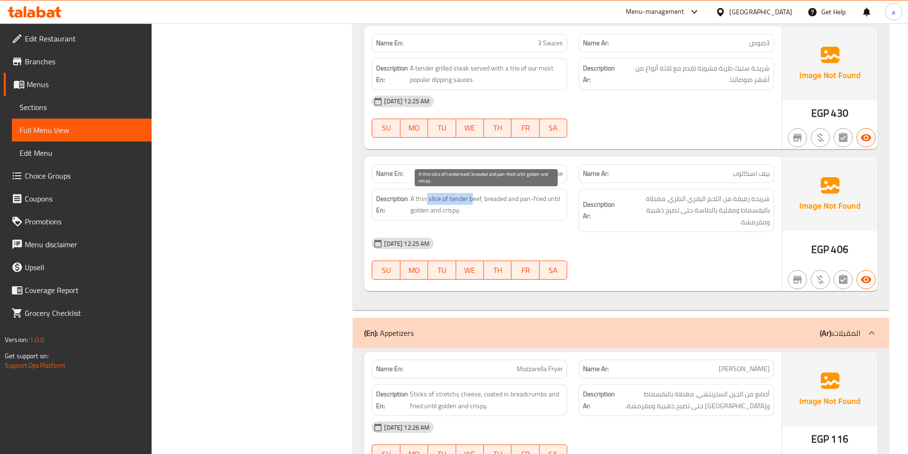
drag, startPoint x: 426, startPoint y: 200, endPoint x: 472, endPoint y: 203, distance: 46.8
click at [472, 203] on span "A thin slice of tender beef, breaded and pan-fried until golden and crispy." at bounding box center [486, 204] width 153 height 23
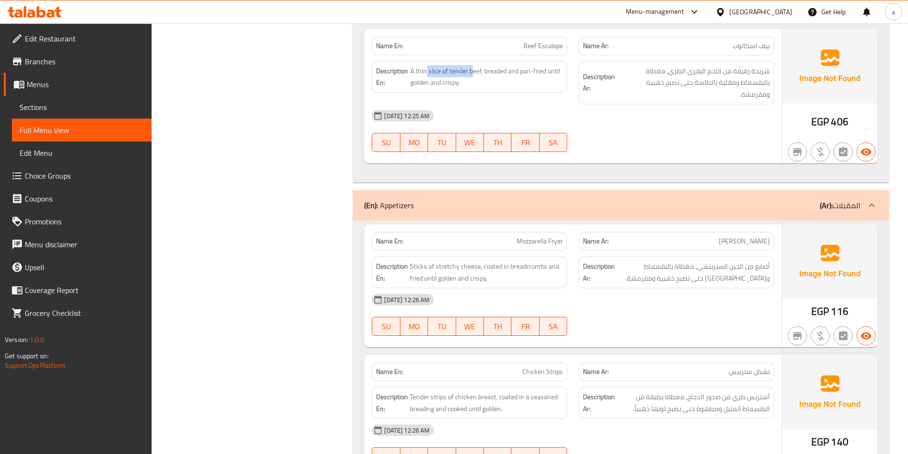
scroll to position [6006, 0]
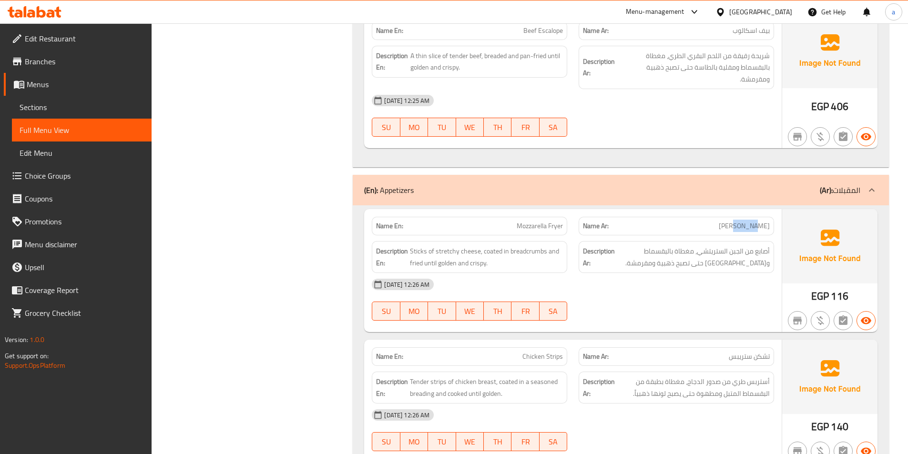
drag, startPoint x: 759, startPoint y: 232, endPoint x: 743, endPoint y: 230, distance: 16.3
click at [743, 230] on span "[PERSON_NAME]" at bounding box center [744, 226] width 51 height 10
click at [754, 227] on span "[PERSON_NAME]" at bounding box center [744, 226] width 51 height 10
drag, startPoint x: 532, startPoint y: 228, endPoint x: 515, endPoint y: 228, distance: 17.6
click at [515, 228] on p "Name En: Mozzarella Fryer" at bounding box center [469, 226] width 187 height 10
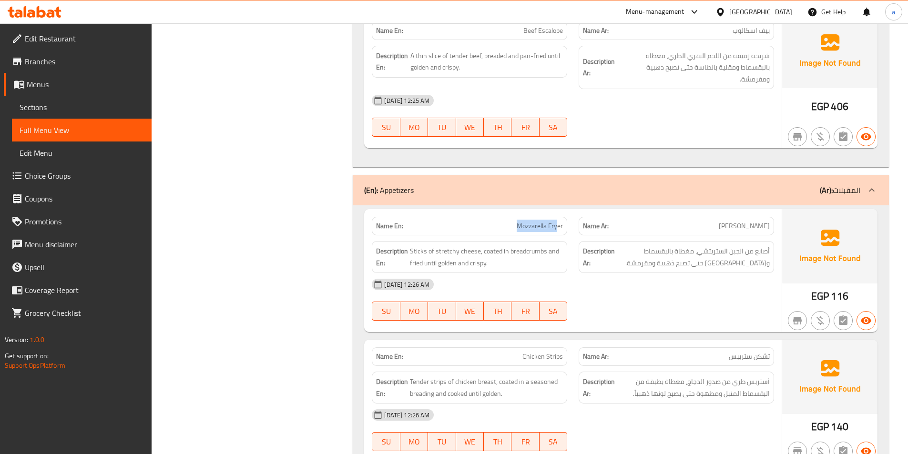
click at [531, 229] on span "Mozzarella Fryer" at bounding box center [540, 226] width 46 height 10
click at [508, 225] on p "Name En: Mozzarella Fryer" at bounding box center [469, 226] width 187 height 10
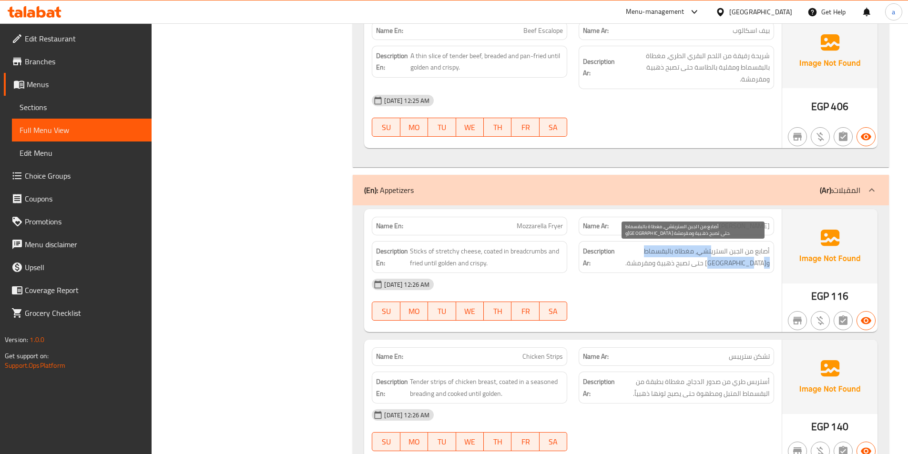
drag, startPoint x: 746, startPoint y: 258, endPoint x: 710, endPoint y: 256, distance: 36.3
click at [711, 257] on span "أصابع من الجبن الستريتشي، مغطاة بالبقسماط و[GEOGRAPHIC_DATA] حتى تصبح ذهبية ومق…" at bounding box center [693, 256] width 153 height 23
click at [711, 251] on span "أصابع من الجبن الستريتشي، مغطاة بالبقسماط و[GEOGRAPHIC_DATA] حتى تصبح ذهبية ومق…" at bounding box center [693, 256] width 153 height 23
drag, startPoint x: 650, startPoint y: 250, endPoint x: 614, endPoint y: 249, distance: 35.8
click at [614, 249] on h6 "Description Ar: أصابع من الجبن الستريتشي، مغطاة بالبقسماط ومقلية حتى تصبح ذهبية…" at bounding box center [676, 256] width 187 height 23
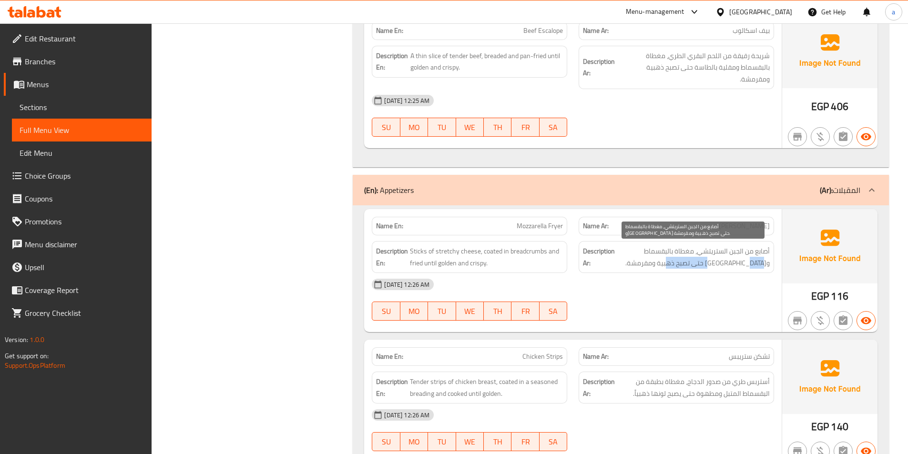
drag, startPoint x: 742, startPoint y: 267, endPoint x: 628, endPoint y: 269, distance: 114.4
click at [677, 268] on span "أصابع من الجبن الستريتشي، مغطاة بالبقسماط و[GEOGRAPHIC_DATA] حتى تصبح ذهبية ومق…" at bounding box center [693, 256] width 153 height 23
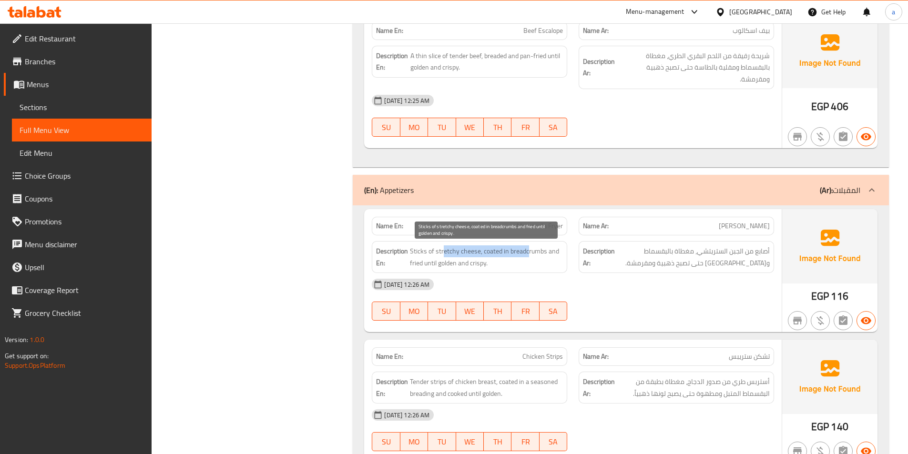
drag, startPoint x: 464, startPoint y: 251, endPoint x: 444, endPoint y: 248, distance: 20.2
click at [444, 248] on span "Sticks of stretchy cheese, coated in breadcrumbs and fried until golden and cri…" at bounding box center [486, 256] width 153 height 23
click at [447, 255] on span "Sticks of stretchy cheese, coated in breadcrumbs and fried until golden and cri…" at bounding box center [486, 256] width 153 height 23
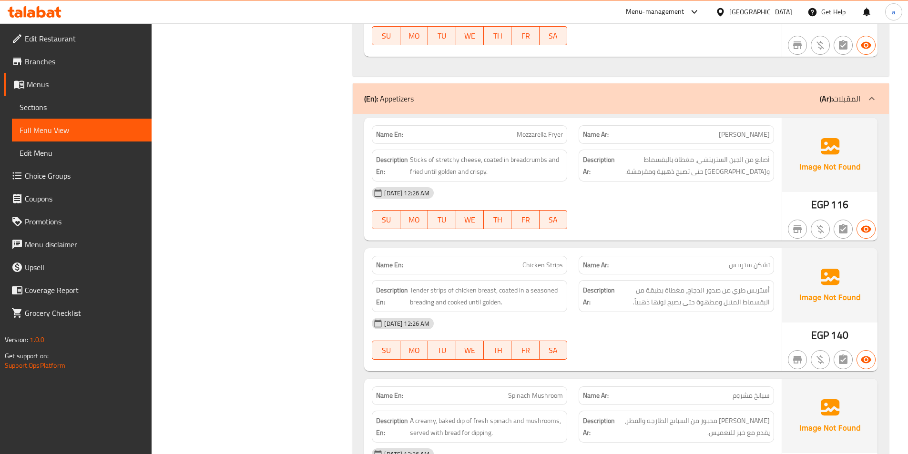
scroll to position [6101, 0]
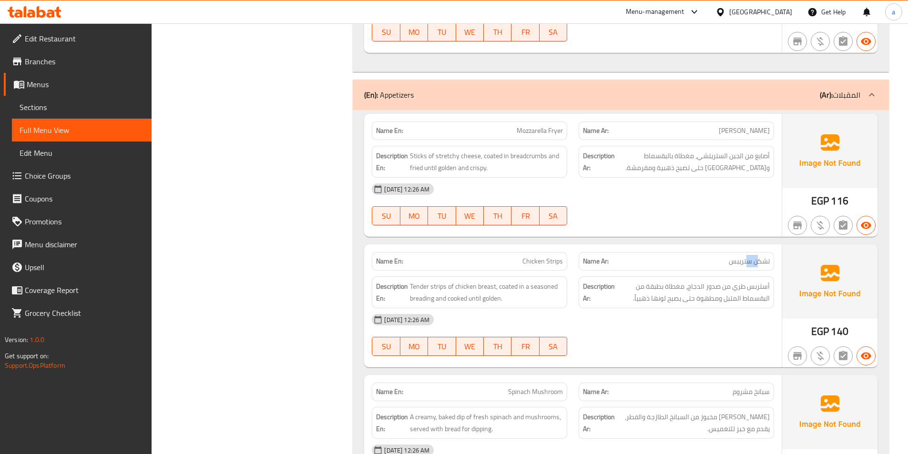
drag, startPoint x: 759, startPoint y: 260, endPoint x: 749, endPoint y: 260, distance: 10.5
click at [749, 260] on span "تشكن ستريبس" at bounding box center [749, 261] width 41 height 10
drag, startPoint x: 768, startPoint y: 288, endPoint x: 644, endPoint y: 289, distance: 123.9
click at [644, 289] on span "أستربس طري من صدور الدجاج، مغطاة بطبقة من البقسماط المتبل ومطهوة حتى يصبح لونها…" at bounding box center [693, 292] width 153 height 23
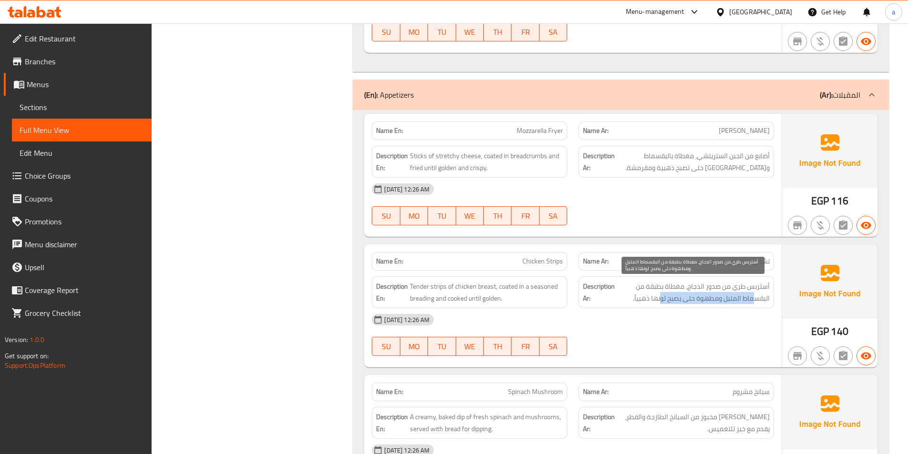
drag, startPoint x: 752, startPoint y: 302, endPoint x: 659, endPoint y: 304, distance: 92.5
click at [659, 304] on span "أستربس طري من صدور الدجاج، مغطاة بطبقة من البقسماط المتبل ومطهوة حتى يصبح لونها…" at bounding box center [693, 292] width 153 height 23
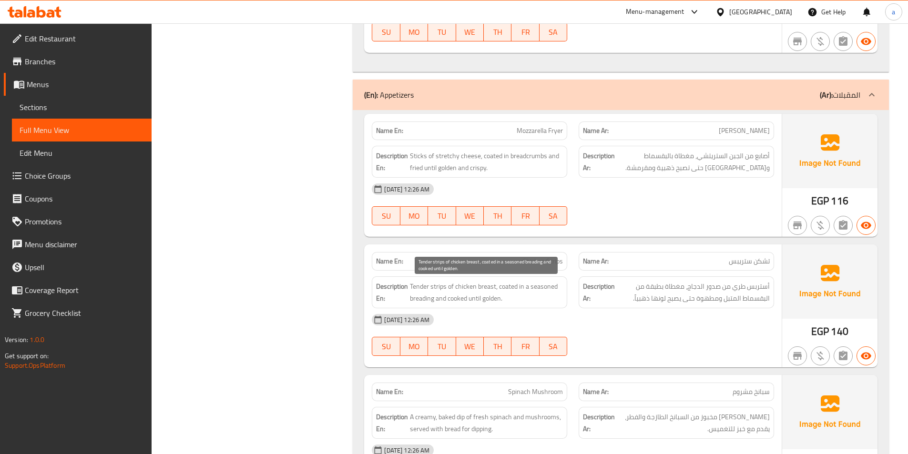
click at [457, 289] on span "Tender strips of chicken breast, coated in a seasoned breading and cooked until…" at bounding box center [486, 292] width 153 height 23
click at [520, 299] on span "Tender strips of chicken breast, coated in a seasoned breading and cooked until…" at bounding box center [486, 292] width 153 height 23
drag, startPoint x: 508, startPoint y: 297, endPoint x: 440, endPoint y: 296, distance: 67.7
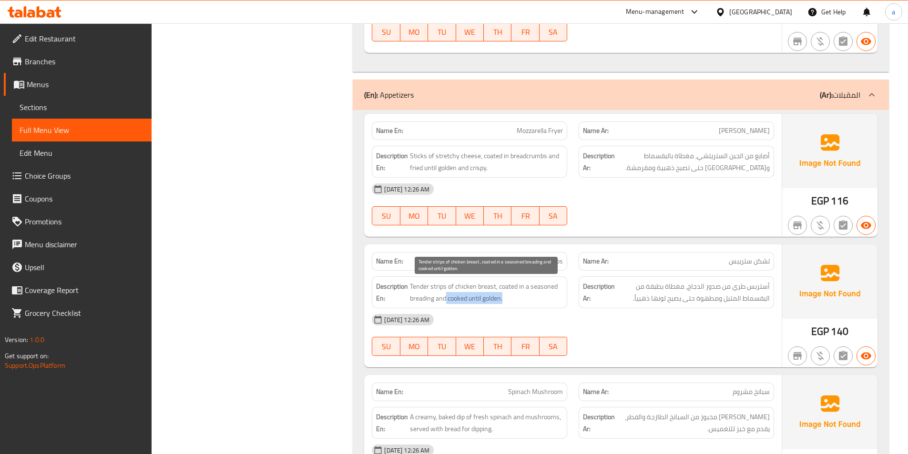
click at [447, 298] on span "Tender strips of chicken breast, coated in a seasoned breading and cooked until…" at bounding box center [486, 292] width 153 height 23
click at [430, 291] on span "Tender strips of chicken breast, coated in a seasoned breading and cooked until…" at bounding box center [486, 292] width 153 height 23
click at [454, 286] on span "Tender strips of chicken breast, coated in a seasoned breading and cooked until…" at bounding box center [486, 292] width 153 height 23
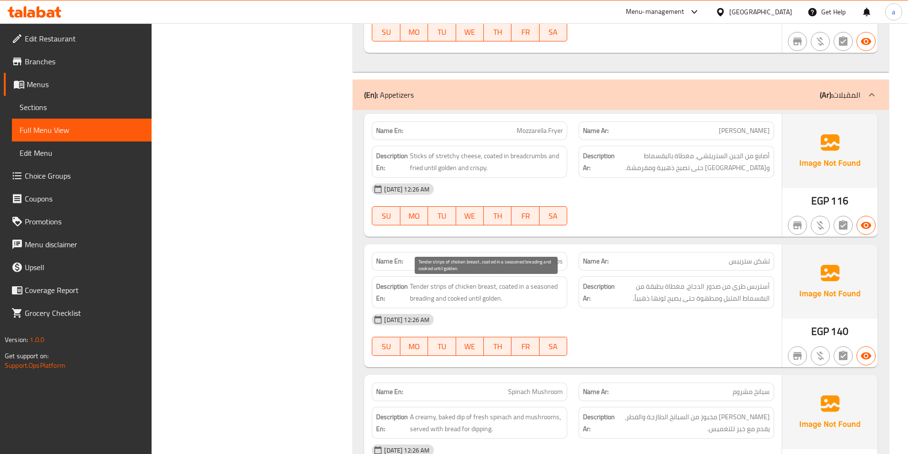
click at [508, 284] on span "Tender strips of chicken breast, coated in a seasoned breading and cooked until…" at bounding box center [486, 292] width 153 height 23
click at [417, 290] on span "Tender strips of chicken breast, coated in a seasoned breading and cooked until…" at bounding box center [486, 292] width 153 height 23
click at [448, 291] on span "Tender strips of chicken breast, coated in a seasoned breading and cooked until…" at bounding box center [486, 292] width 153 height 23
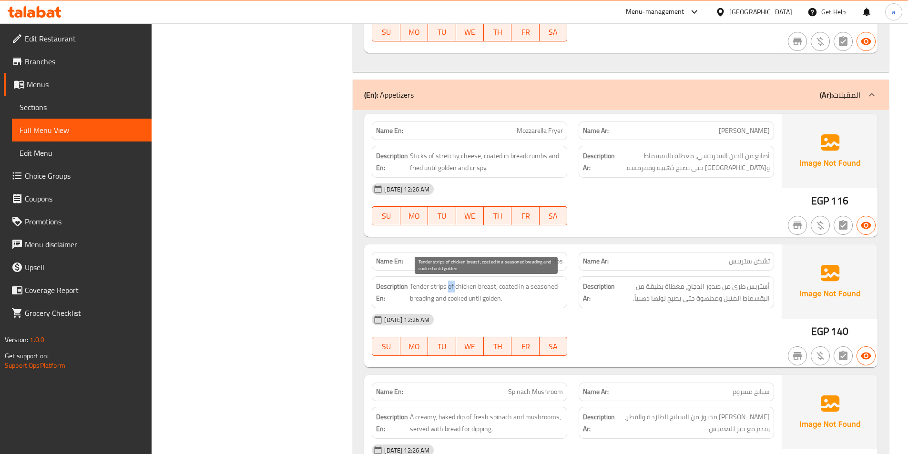
click at [448, 291] on span "Tender strips of chicken breast, coated in a seasoned breading and cooked until…" at bounding box center [486, 292] width 153 height 23
click at [492, 291] on span "Tender strips of chicken breast, coated in a seasoned breading and cooked until…" at bounding box center [486, 292] width 153 height 23
click at [514, 289] on span "Tender strips of chicken breast, coated in a seasoned breading and cooked until…" at bounding box center [486, 292] width 153 height 23
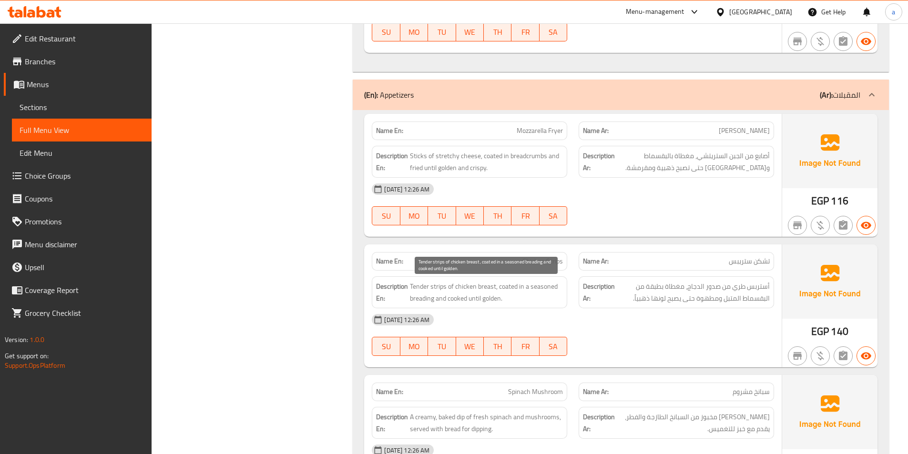
click at [532, 286] on span "Tender strips of chicken breast, coated in a seasoned breading and cooked until…" at bounding box center [486, 292] width 153 height 23
click at [439, 299] on span "Tender strips of chicken breast, coated in a seasoned breading and cooked until…" at bounding box center [486, 292] width 153 height 23
click at [468, 299] on span "Tender strips of chicken breast, coated in a seasoned breading and cooked until…" at bounding box center [486, 292] width 153 height 23
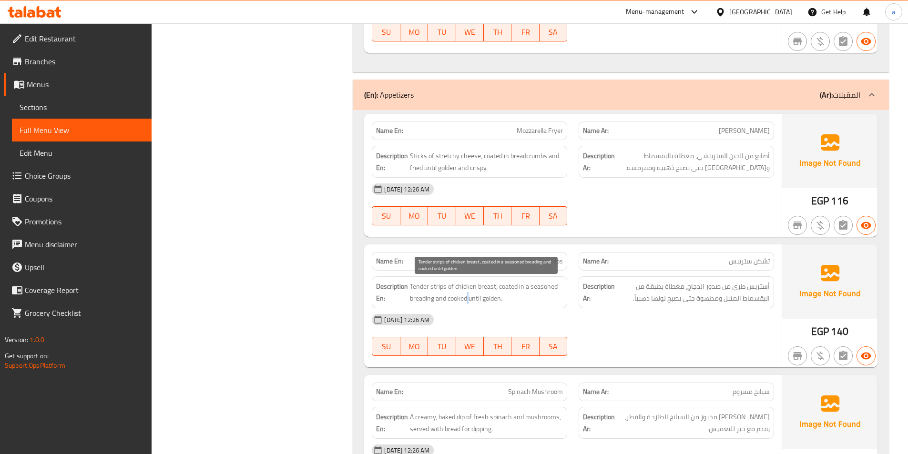
click at [468, 299] on span "Tender strips of chicken breast, coated in a seasoned breading and cooked until…" at bounding box center [486, 292] width 153 height 23
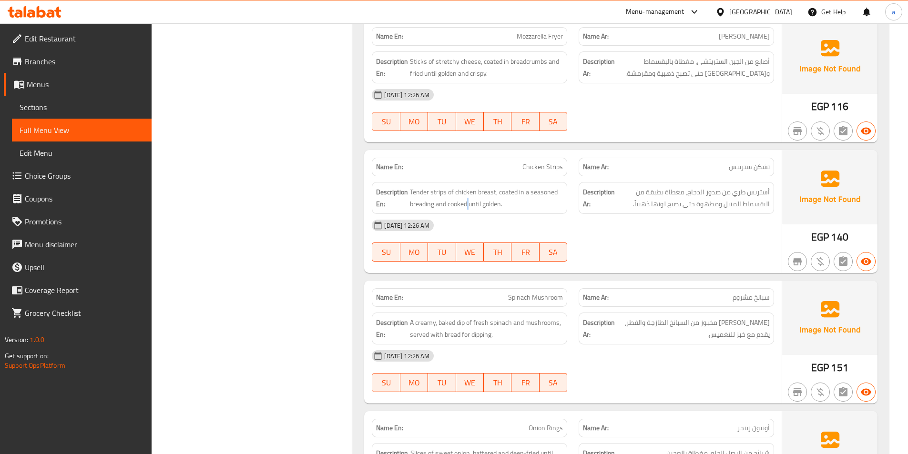
scroll to position [6196, 0]
click at [749, 297] on span "سبانخ مشروم" at bounding box center [751, 297] width 37 height 10
click at [521, 292] on span "Spinach Mushroom" at bounding box center [535, 297] width 55 height 10
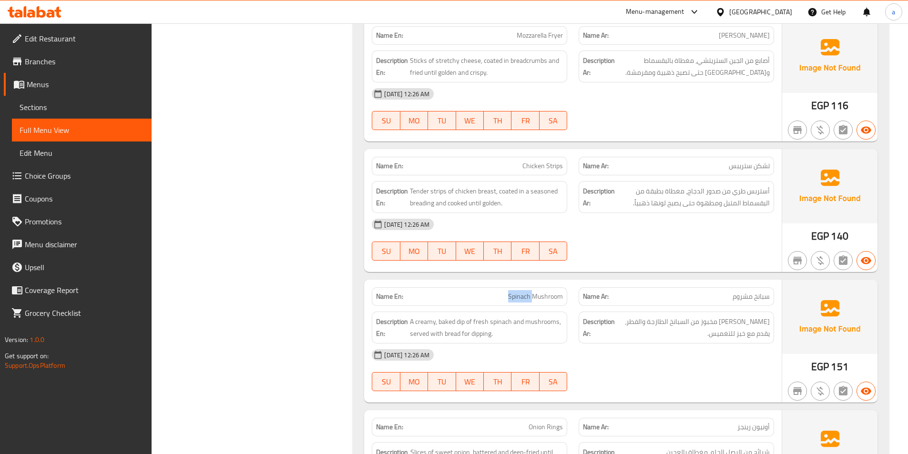
click at [521, 292] on span "Spinach Mushroom" at bounding box center [535, 297] width 55 height 10
click at [750, 324] on span "[PERSON_NAME] مخبوز من السبانخ الطازجة والفطر، يقدم مع خبز للتغميس." at bounding box center [693, 327] width 153 height 23
click at [719, 321] on span "[PERSON_NAME] مخبوز من السبانخ الطازجة والفطر، يقدم مع خبز للتغميس." at bounding box center [693, 327] width 153 height 23
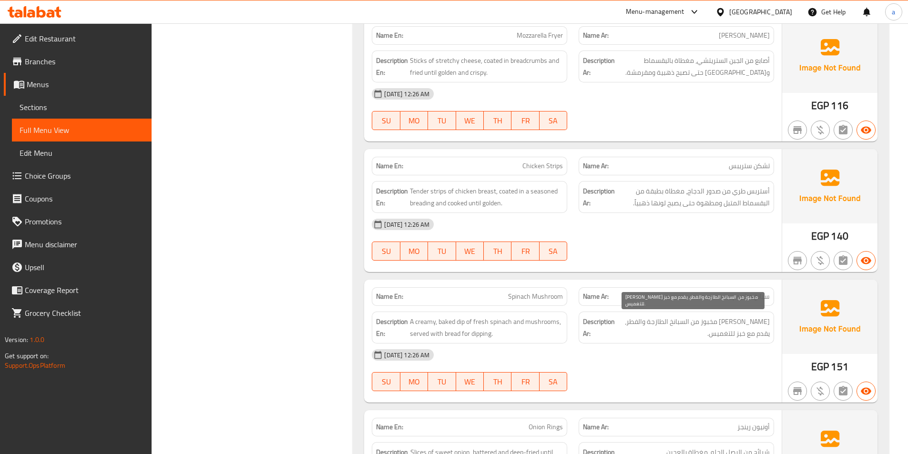
click at [695, 320] on span "[PERSON_NAME] مخبوز من السبانخ الطازجة والفطر، يقدم مع خبز للتغميس." at bounding box center [693, 327] width 153 height 23
click at [667, 321] on span "[PERSON_NAME] مخبوز من السبانخ الطازجة والفطر، يقدم مع خبز للتغميس." at bounding box center [693, 327] width 153 height 23
click at [747, 336] on span "[PERSON_NAME] مخبوز من السبانخ الطازجة والفطر، يقدم مع خبز للتغميس." at bounding box center [693, 327] width 153 height 23
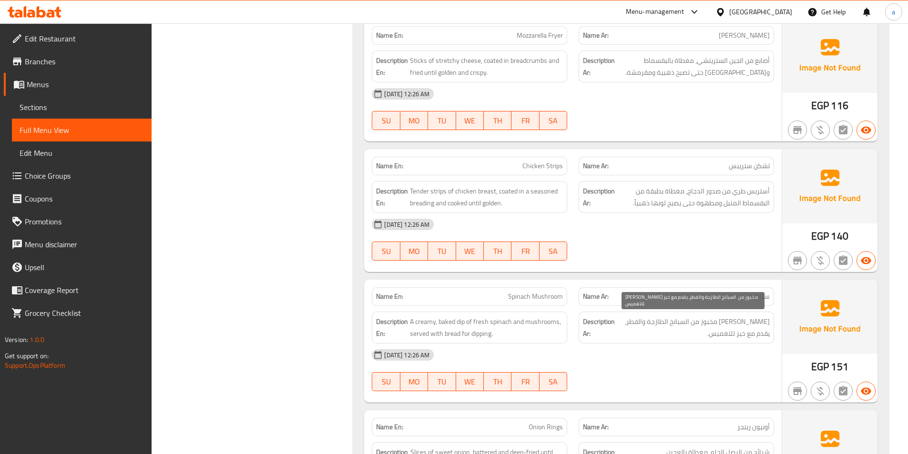
click at [727, 335] on span "[PERSON_NAME] مخبوز من السبانخ الطازجة والفطر، يقدم مع خبز للتغميس." at bounding box center [693, 327] width 153 height 23
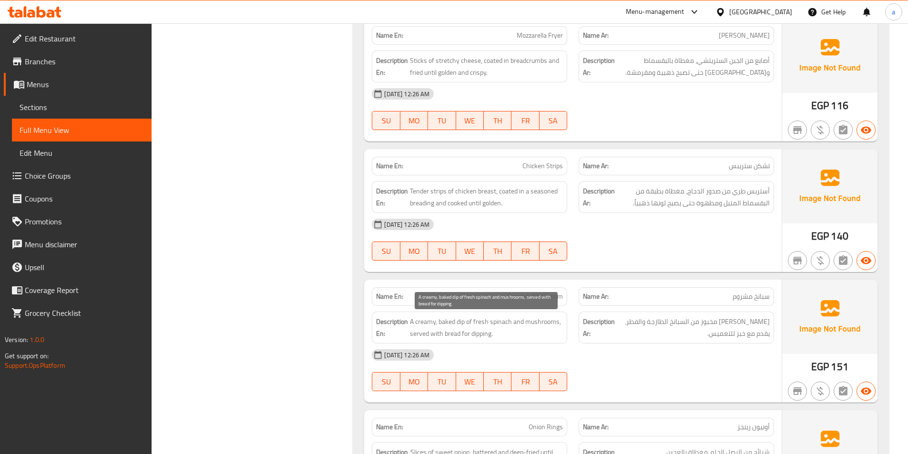
click at [473, 331] on span "A creamy, baked dip of fresh spinach and mushrooms, served with bread for dippi…" at bounding box center [486, 327] width 153 height 23
click at [486, 321] on span "A creamy, baked dip of fresh spinach and mushrooms, served with bread for dippi…" at bounding box center [486, 327] width 153 height 23
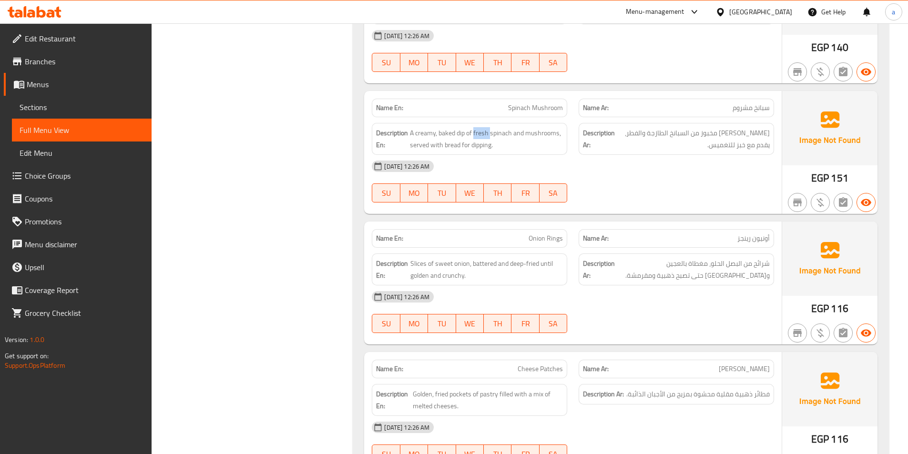
scroll to position [6387, 0]
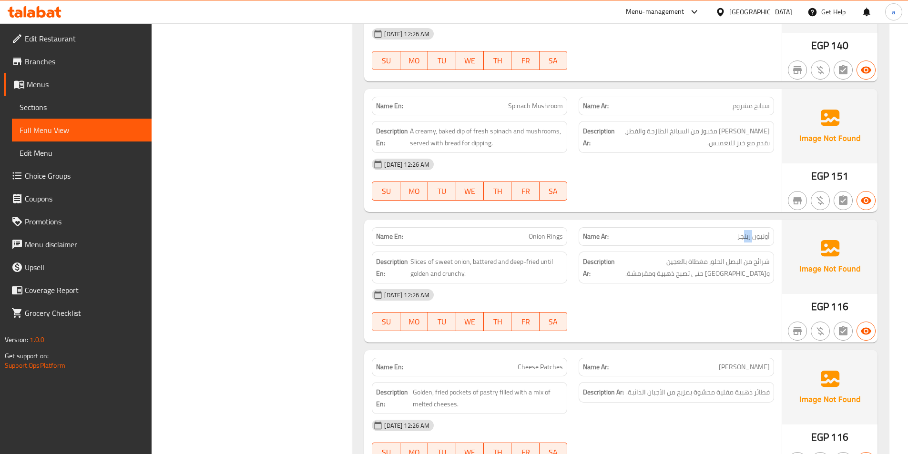
drag, startPoint x: 752, startPoint y: 238, endPoint x: 743, endPoint y: 238, distance: 9.1
click at [743, 238] on span "أونيون رينجز" at bounding box center [753, 237] width 32 height 10
drag, startPoint x: 538, startPoint y: 239, endPoint x: 560, endPoint y: 245, distance: 22.9
click at [538, 238] on span "Onion Rings" at bounding box center [546, 237] width 34 height 10
drag, startPoint x: 766, startPoint y: 264, endPoint x: 742, endPoint y: 266, distance: 24.9
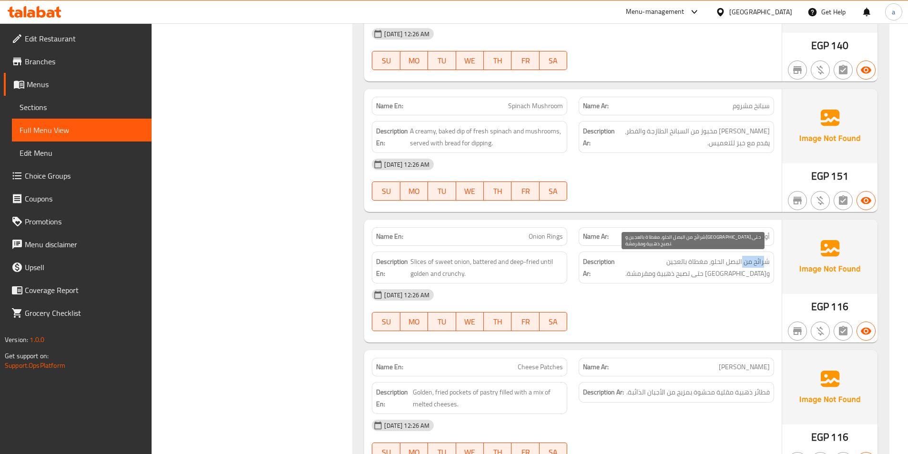
click at [742, 266] on span "شرائح من البصل الحلو، مغطاة بالعجين و[GEOGRAPHIC_DATA] حتى تصبح ذهبية ومقرمشة." at bounding box center [693, 267] width 153 height 23
click at [755, 265] on span "شرائح من البصل الحلو، مغطاة بالعجين و[GEOGRAPHIC_DATA] حتى تصبح ذهبية ومقرمشة." at bounding box center [693, 267] width 153 height 23
drag, startPoint x: 717, startPoint y: 261, endPoint x: 613, endPoint y: 263, distance: 103.9
click at [613, 263] on h6 "Description Ar: شرائح من البصل الحلو، مغطاة بالعجين ومقلية حتى تصبح ذهبية ومقرم…" at bounding box center [676, 267] width 187 height 23
click at [758, 274] on span "شرائح من البصل الحلو، مغطاة بالعجين و[GEOGRAPHIC_DATA] حتى تصبح ذهبية ومقرمشة." at bounding box center [693, 267] width 153 height 23
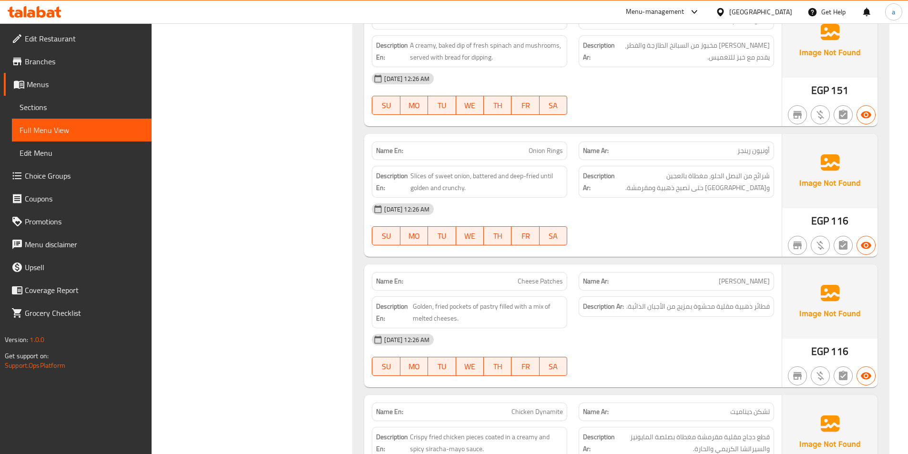
scroll to position [6482, 0]
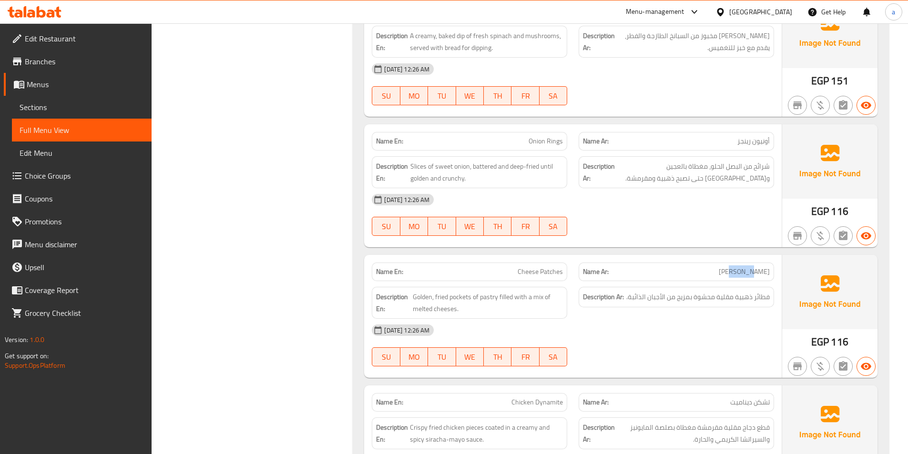
drag, startPoint x: 759, startPoint y: 275, endPoint x: 744, endPoint y: 276, distance: 15.8
click at [744, 276] on span "[PERSON_NAME]" at bounding box center [744, 272] width 51 height 10
drag, startPoint x: 517, startPoint y: 275, endPoint x: 547, endPoint y: 275, distance: 30.0
click at [547, 275] on p "Name En: Cheese Patches" at bounding box center [469, 272] width 187 height 10
click at [761, 268] on span "[PERSON_NAME]" at bounding box center [744, 272] width 51 height 10
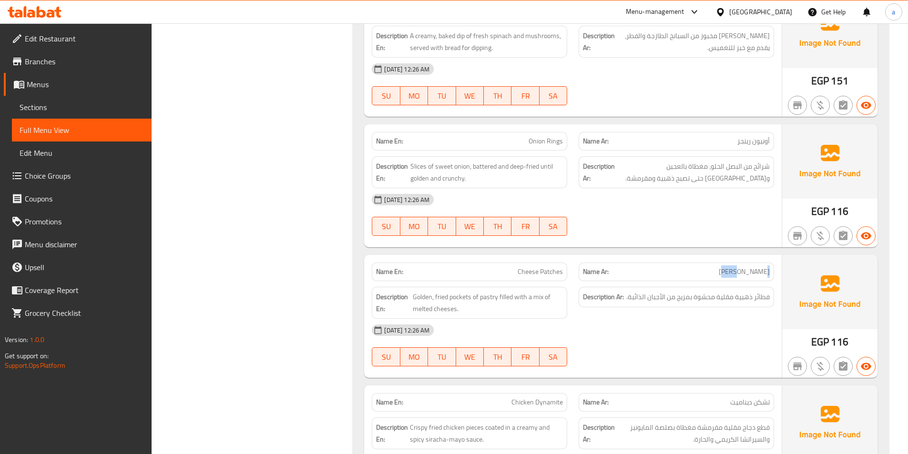
click at [761, 268] on span "[PERSON_NAME]" at bounding box center [744, 272] width 51 height 10
click at [705, 287] on div "Description Ar: فطائر ذهبية مقلية محشوة بمزيج من الأجبان الذائبة." at bounding box center [676, 297] width 195 height 20
click at [535, 275] on span "Cheese Patches" at bounding box center [540, 272] width 45 height 10
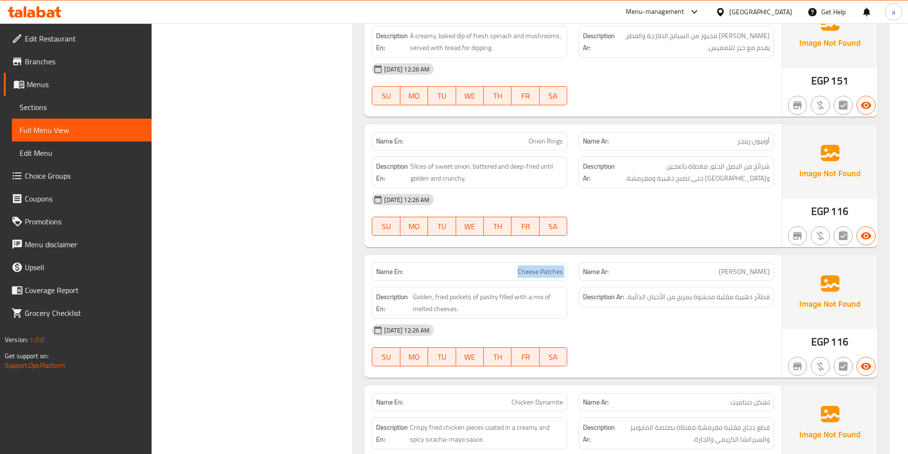
click at [535, 275] on span "Cheese Patches" at bounding box center [540, 272] width 45 height 10
click at [755, 297] on span "فطائر ذهبية مقلية محشوة بمزيج من الأجبان الذائبة." at bounding box center [697, 297] width 143 height 12
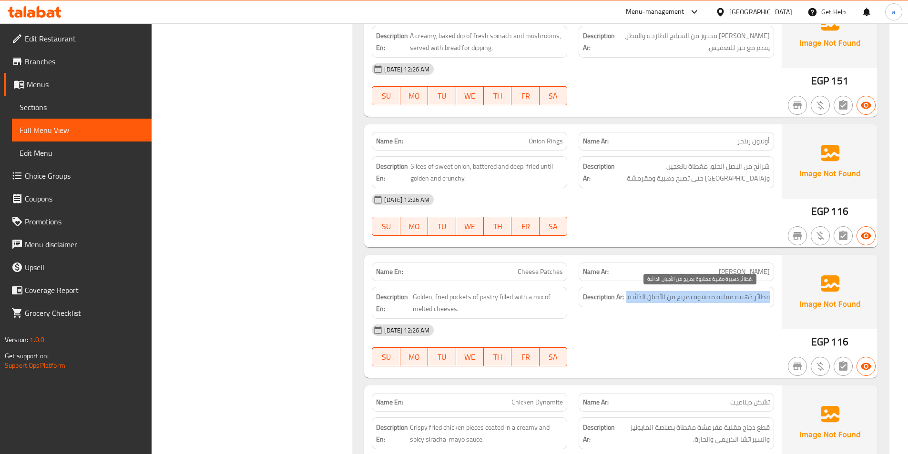
click at [755, 297] on span "فطائر ذهبية مقلية محشوة بمزيج من الأجبان الذائبة." at bounding box center [697, 297] width 143 height 12
click at [745, 298] on span "فطائر ذهبية مقلية محشوة بمزيج من الأجبان الذائبة." at bounding box center [697, 297] width 143 height 12
click at [725, 297] on span "فطائر ذهبية مقلية محشوة بمزيج من الأجبان الذائبة." at bounding box center [697, 297] width 143 height 12
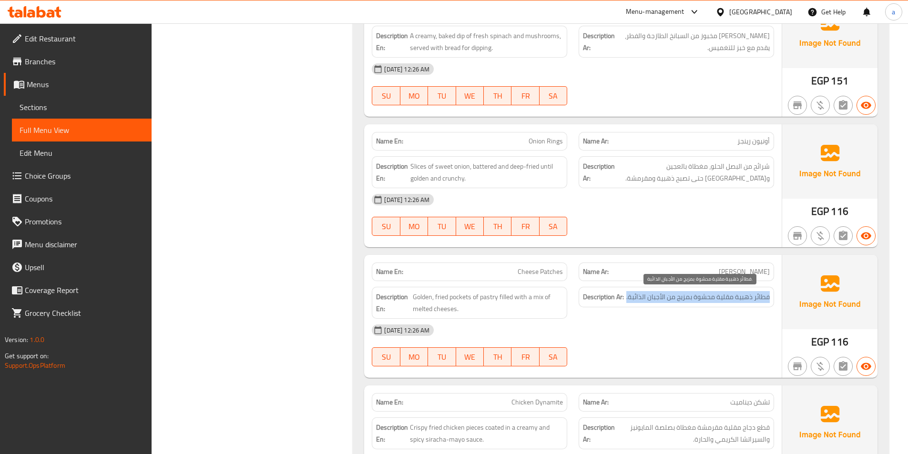
click at [725, 297] on span "فطائر ذهبية مقلية محشوة بمزيج من الأجبان الذائبة." at bounding box center [697, 297] width 143 height 12
click at [650, 300] on span "فطائر ذهبية مقلية محشوة بمزيج من الأجبان الذائبة." at bounding box center [697, 297] width 143 height 12
click at [758, 298] on span "فطائر ذهبية مقلية محشوة بمزيج من الأجبان الذائبة." at bounding box center [697, 297] width 143 height 12
click at [746, 298] on span "فطائر ذهبية مقلية محشوة بمزيج من الأجبان الذائبة." at bounding box center [697, 297] width 143 height 12
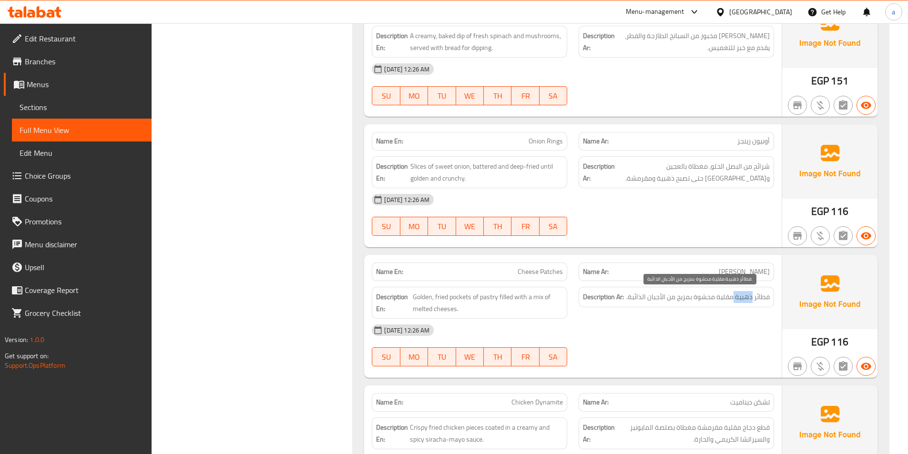
click at [746, 298] on span "فطائر ذهبية مقلية محشوة بمزيج من الأجبان الذائبة." at bounding box center [697, 297] width 143 height 12
click at [738, 297] on span "فطائر ذهبية مقلية محشوة بمزيج من الأجبان الذائبة." at bounding box center [697, 297] width 143 height 12
click at [716, 295] on span "فطائر ذهبية مقلية محشوة بمزيج من الأجبان الذائبة." at bounding box center [697, 297] width 143 height 12
click at [681, 295] on span "فطائر ذهبية مقلية محشوة بمزيج من الأجبان الذائبة." at bounding box center [697, 297] width 143 height 12
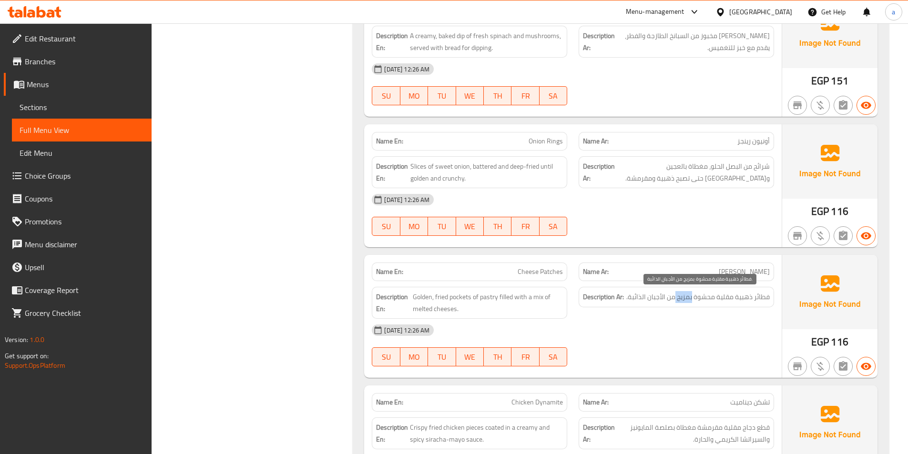
click at [681, 295] on span "فطائر ذهبية مقلية محشوة بمزيج من الأجبان الذائبة." at bounding box center [697, 297] width 143 height 12
click at [645, 303] on span "فطائر ذهبية مقلية محشوة بمزيج من الأجبان الذائبة." at bounding box center [697, 297] width 143 height 12
click at [639, 299] on span "فطائر ذهبية مقلية محشوة بمزيج من الأجبان الذائبة." at bounding box center [697, 297] width 143 height 12
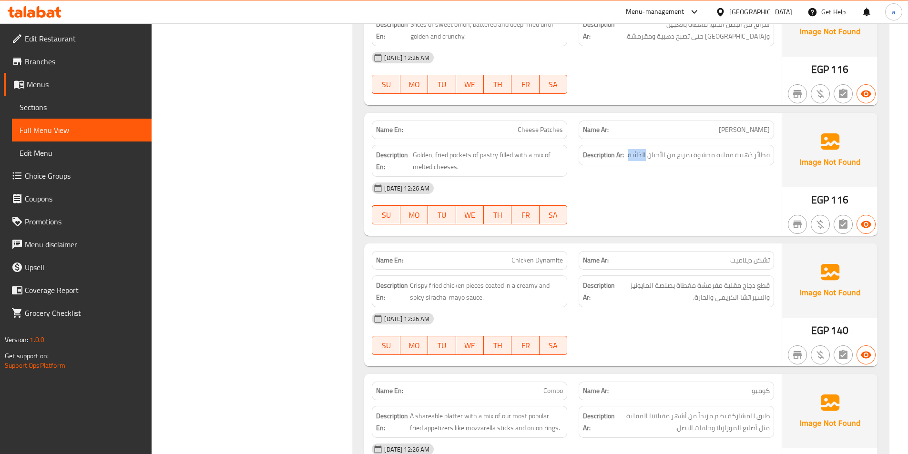
scroll to position [6625, 0]
click at [761, 257] on span "تشكن ديناميت" at bounding box center [750, 260] width 40 height 10
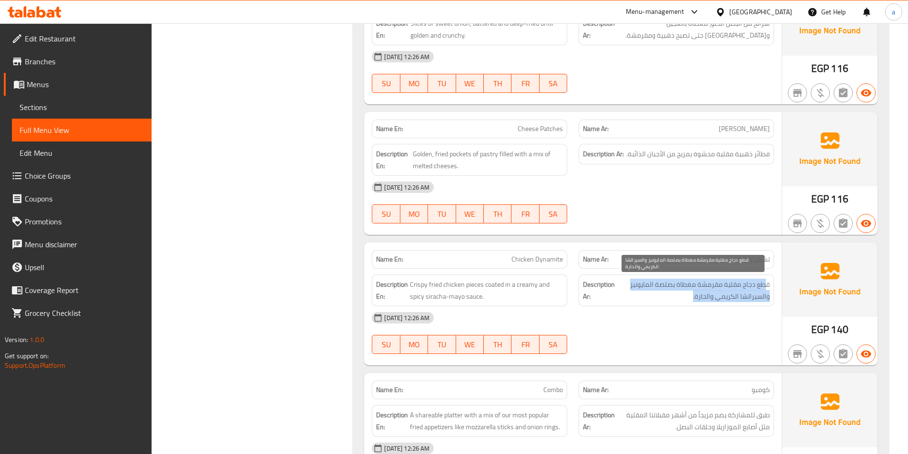
drag, startPoint x: 759, startPoint y: 288, endPoint x: 651, endPoint y: 296, distance: 108.5
click at [651, 296] on span "قطع دجاج مقلية مقرمشة مغطاة بصلصة المايونيز والسيراتشا الكريمي والحارة." at bounding box center [693, 290] width 153 height 23
click at [652, 291] on span "قطع دجاج مقلية مقرمشة مغطاة بصلصة المايونيز والسيراتشا الكريمي والحارة." at bounding box center [693, 290] width 153 height 23
click at [724, 296] on span "قطع دجاج مقلية مقرمشة مغطاة بصلصة المايونيز والسيراتشا الكريمي والحارة." at bounding box center [693, 290] width 153 height 23
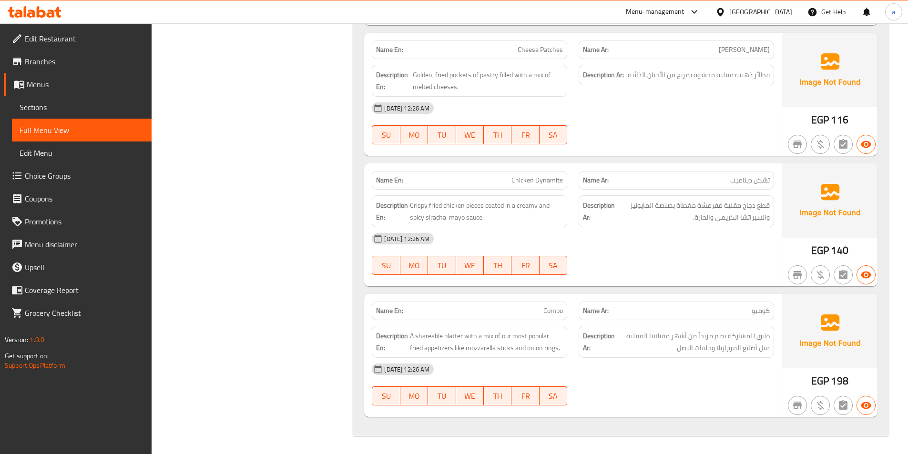
scroll to position [6705, 0]
click at [762, 307] on span "كومبو" at bounding box center [761, 310] width 18 height 10
click at [681, 304] on div "Name Ar: كومبو" at bounding box center [676, 310] width 195 height 19
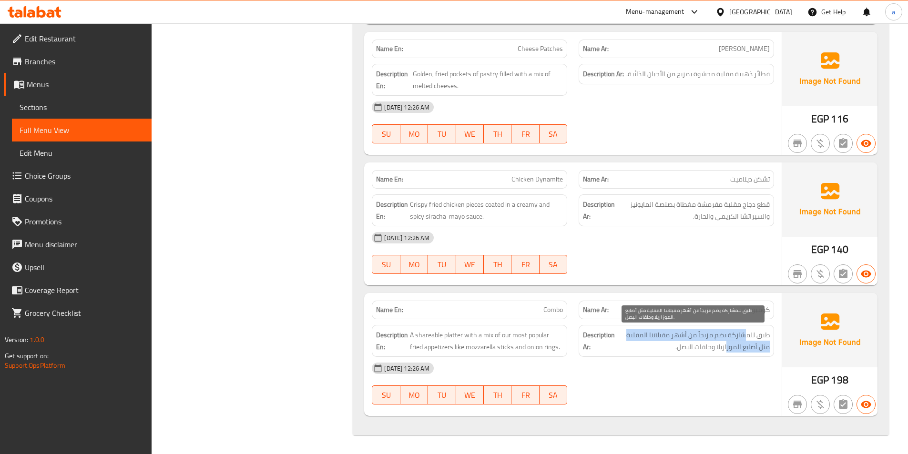
drag, startPoint x: 745, startPoint y: 333, endPoint x: 727, endPoint y: 352, distance: 26.3
click at [727, 352] on span "طبق للمشاركة يضم مزيجاً من أشهر مقبلاتنا المقلية مثل أصابع الموزاريلا وحلقات ال…" at bounding box center [693, 340] width 153 height 23
click at [731, 350] on span "طبق للمشاركة يضم مزيجاً من أشهر مقبلاتنا المقلية مثل أصابع الموزاريلا وحلقات ال…" at bounding box center [693, 340] width 153 height 23
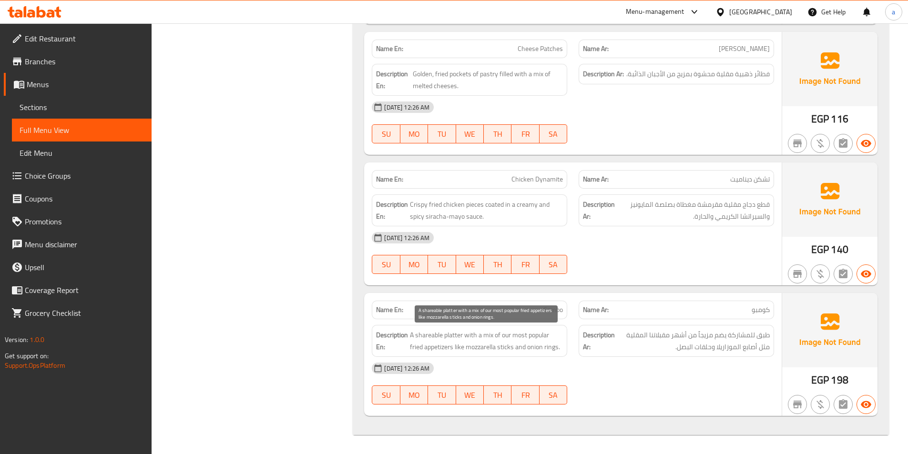
click at [463, 340] on span "A shareable platter with a mix of our most popular fried appetizers like mozzar…" at bounding box center [486, 340] width 153 height 23
click at [476, 348] on span "A shareable platter with a mix of our most popular fried appetizers like mozzar…" at bounding box center [486, 340] width 153 height 23
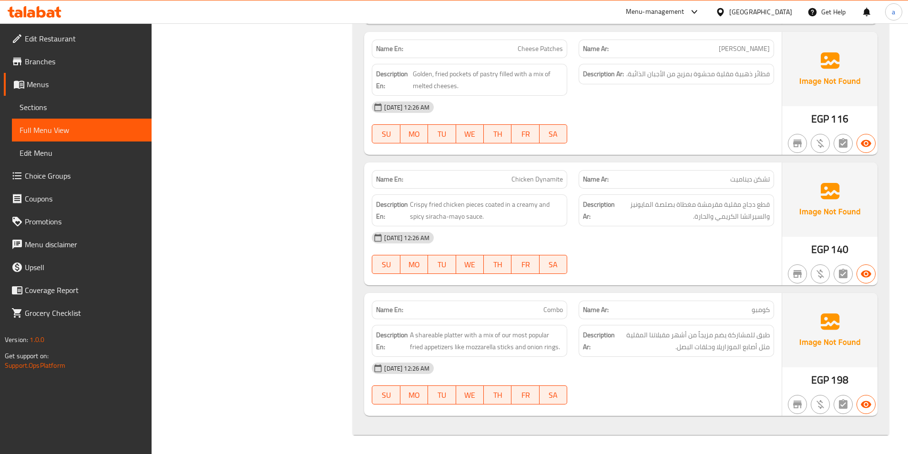
click at [554, 312] on span "Combo" at bounding box center [553, 310] width 20 height 10
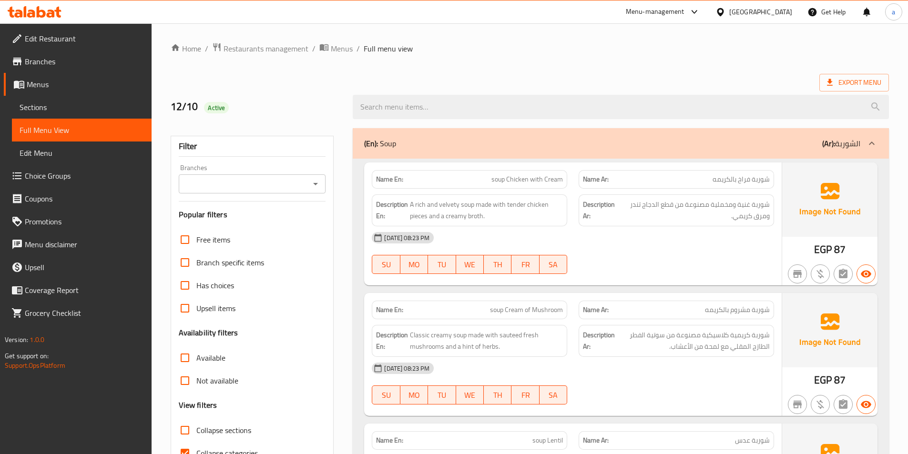
click at [60, 108] on span "Sections" at bounding box center [82, 107] width 124 height 11
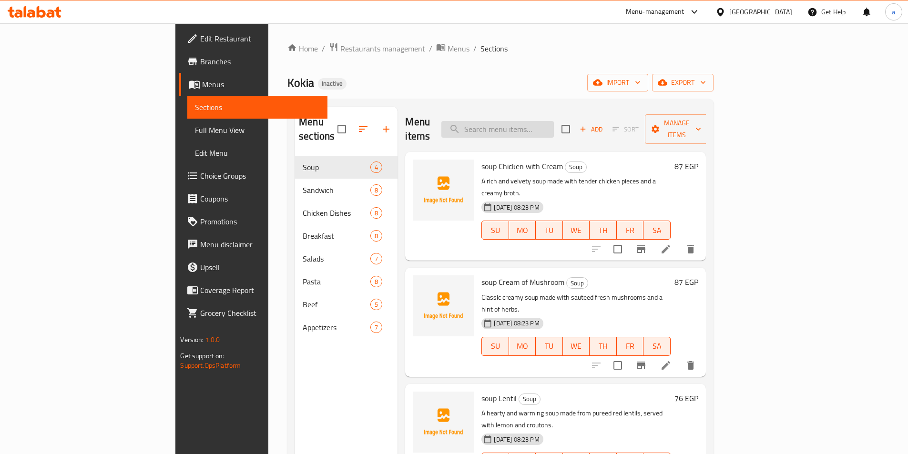
click at [544, 122] on input "search" at bounding box center [497, 129] width 112 height 17
paste input "Philly Cheeseball"
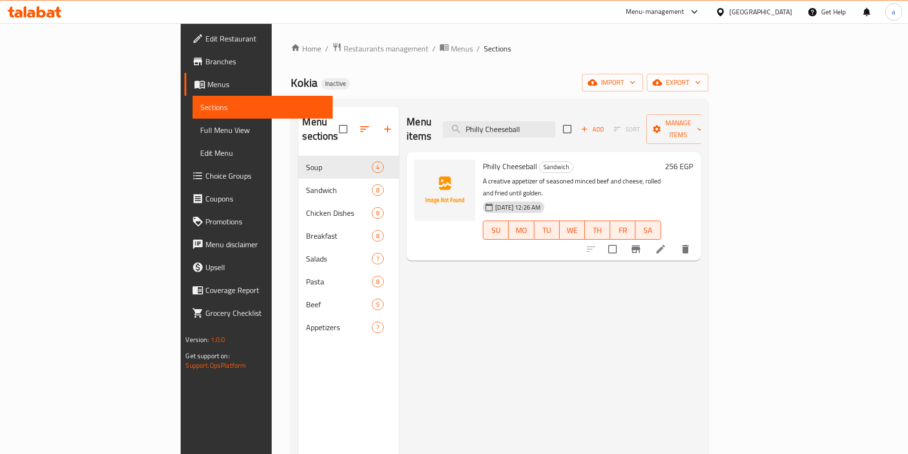
type input "Philly Cheeseball"
click at [666, 244] on icon at bounding box center [660, 249] width 11 height 11
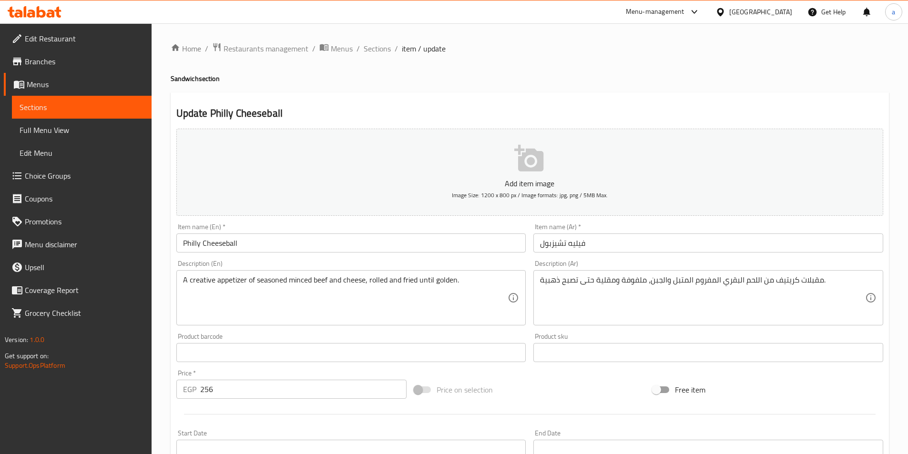
click at [680, 246] on input "فيليه تشيزبول" at bounding box center [708, 243] width 350 height 19
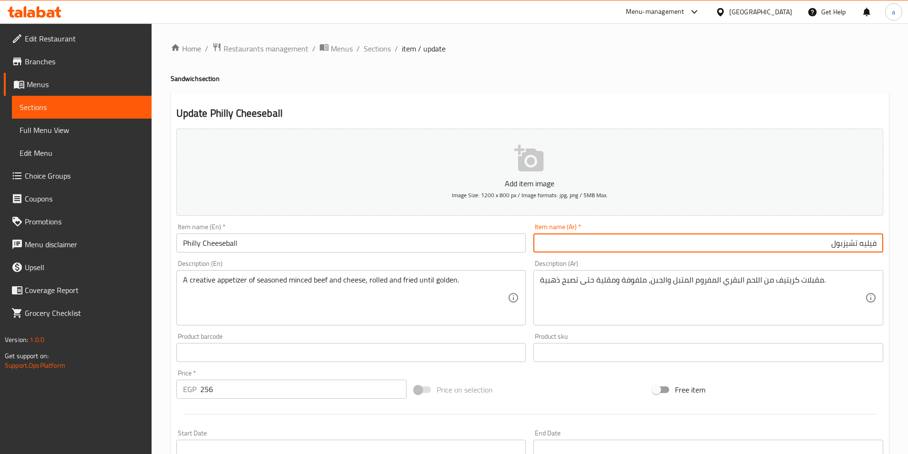
click at [862, 246] on input "فيليه تشيزبول" at bounding box center [708, 243] width 350 height 19
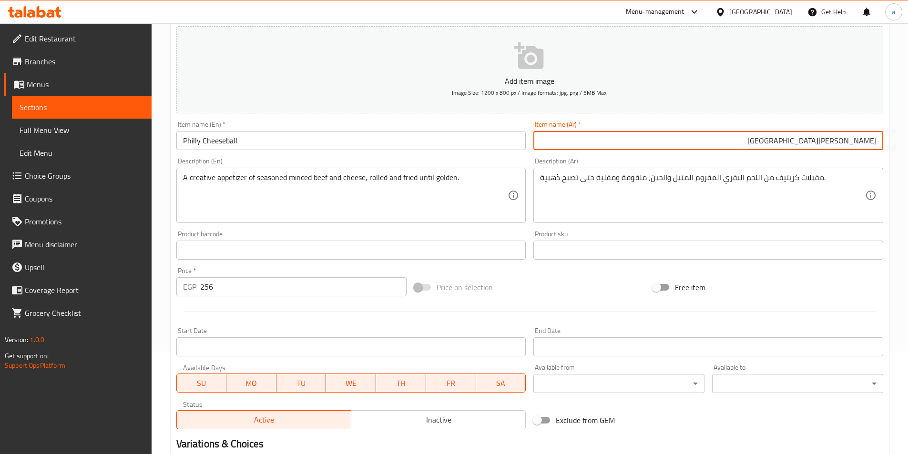
scroll to position [219, 0]
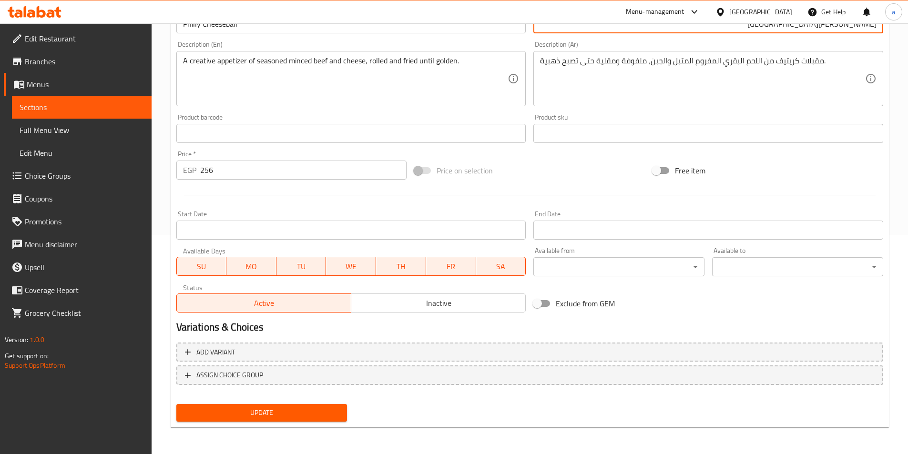
type input "[PERSON_NAME][GEOGRAPHIC_DATA]"
click at [314, 410] on span "Update" at bounding box center [262, 413] width 156 height 12
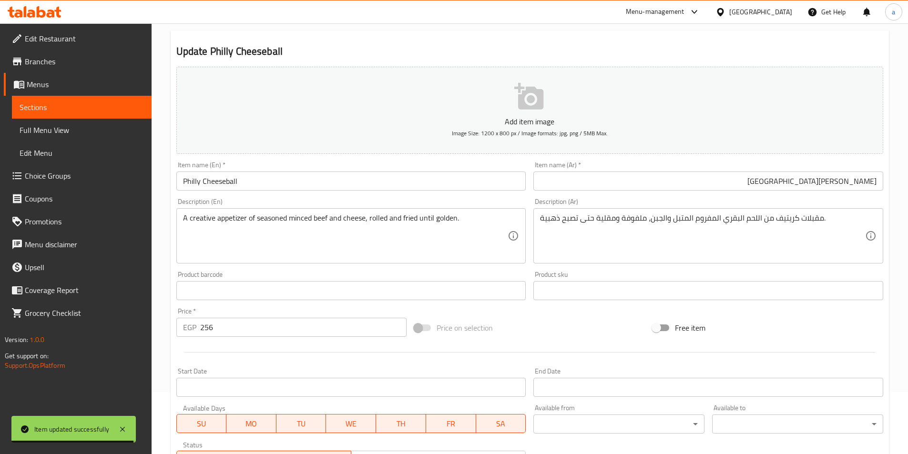
scroll to position [0, 0]
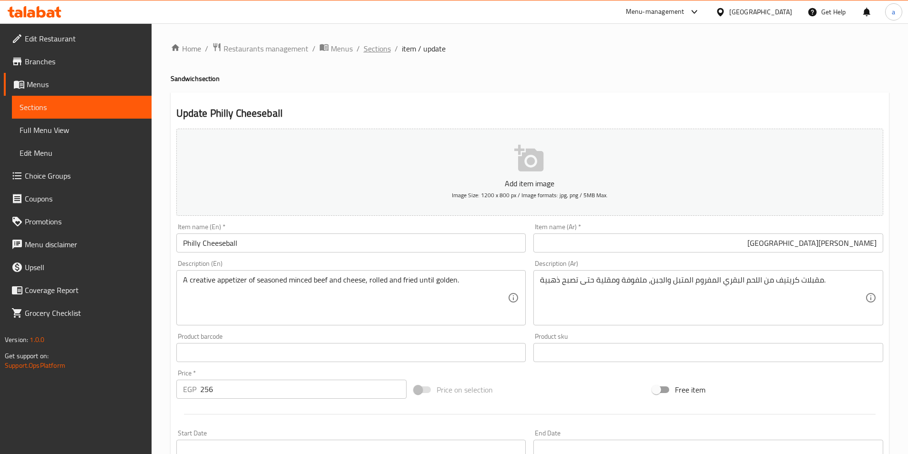
click at [381, 52] on span "Sections" at bounding box center [377, 48] width 27 height 11
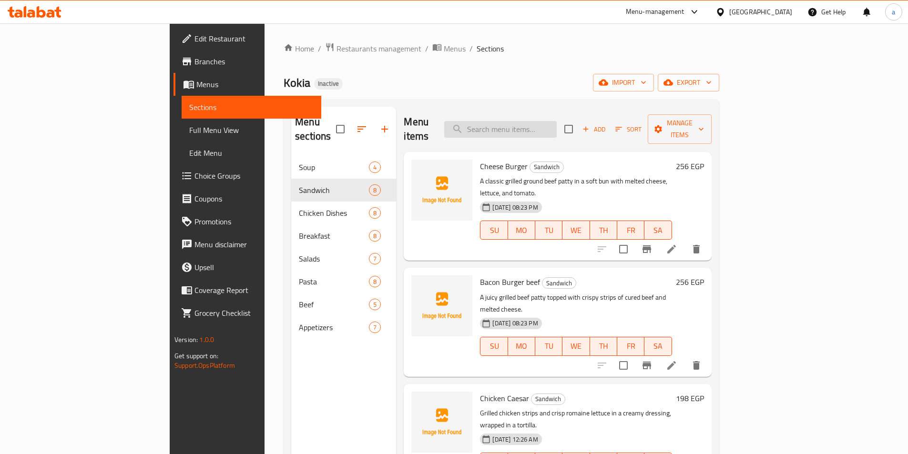
click at [531, 122] on input "search" at bounding box center [500, 129] width 112 height 17
paste input "Grilled Chicken"
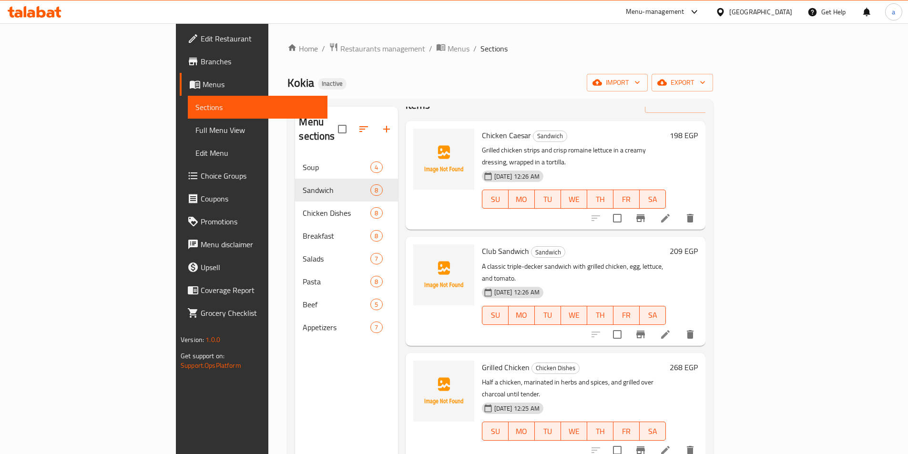
scroll to position [48, 0]
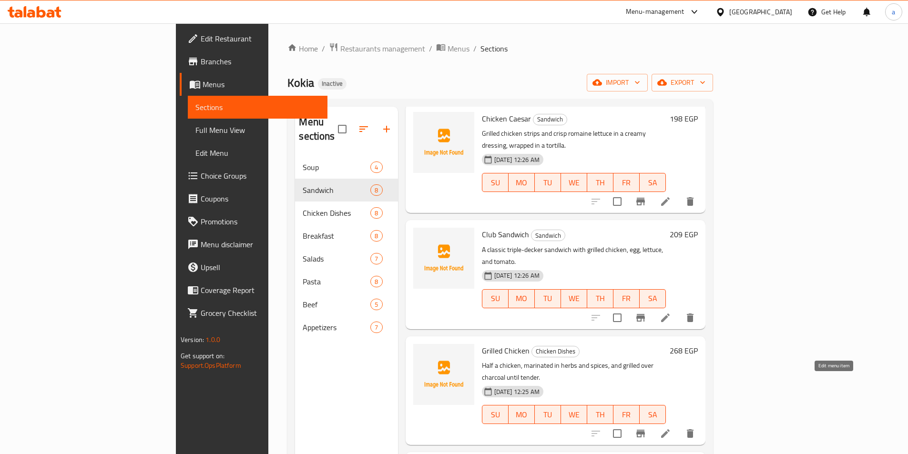
type input "Grilled Chicken"
click at [671, 428] on icon at bounding box center [665, 433] width 11 height 11
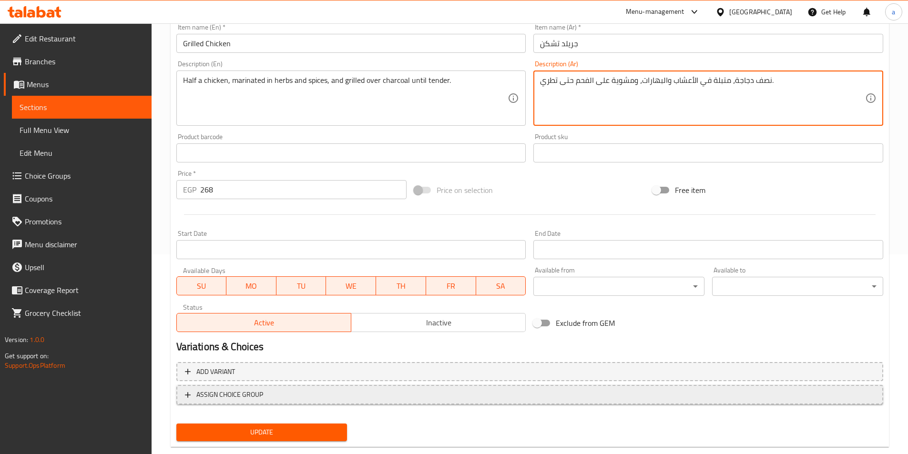
scroll to position [219, 0]
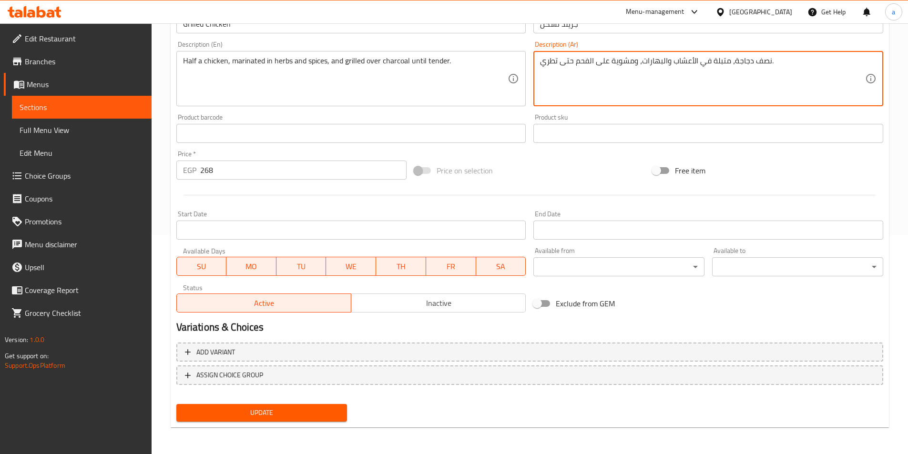
type textarea "نصف دجاجة، متبلة في الأعشاب والبهارات، ومشوية على الفحم حتى تطري."
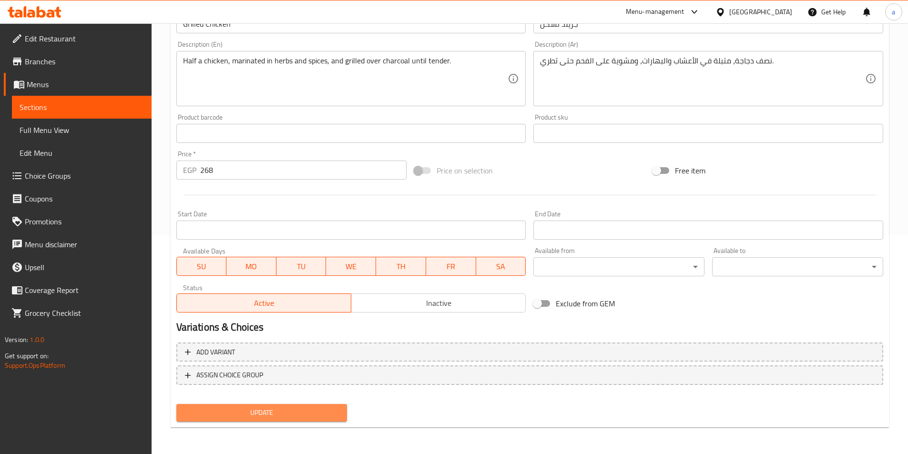
click at [300, 413] on span "Update" at bounding box center [262, 413] width 156 height 12
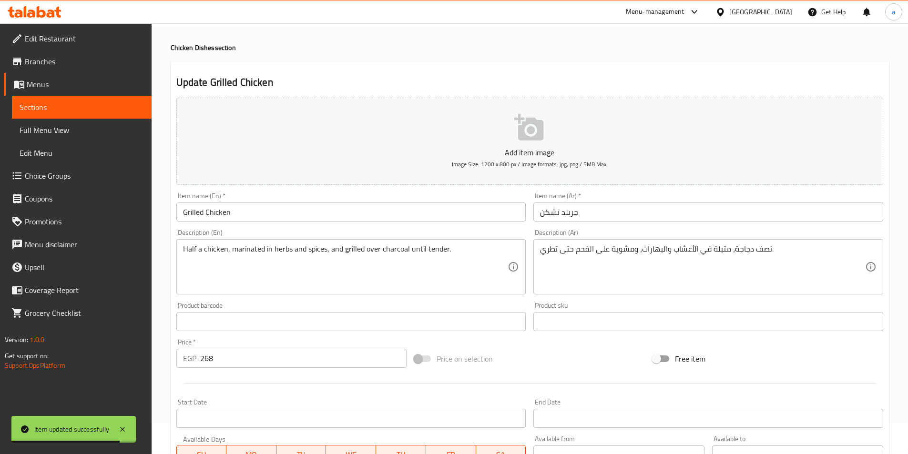
scroll to position [0, 0]
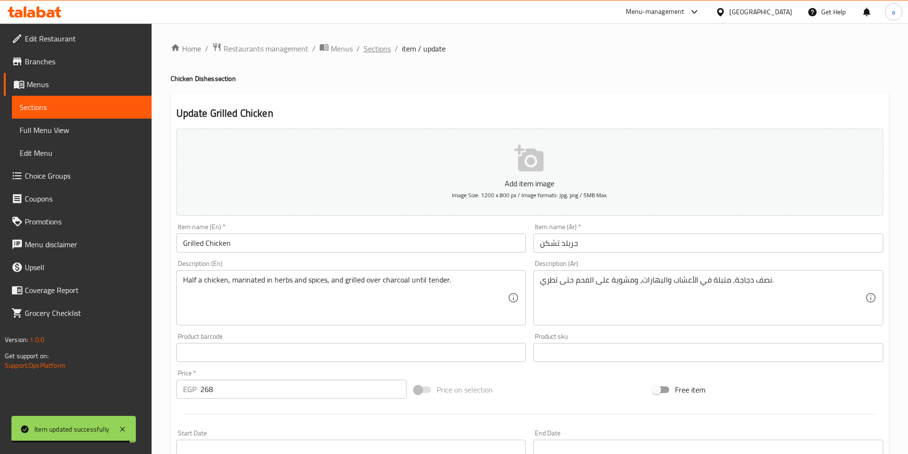
click at [374, 52] on span "Sections" at bounding box center [377, 48] width 27 height 11
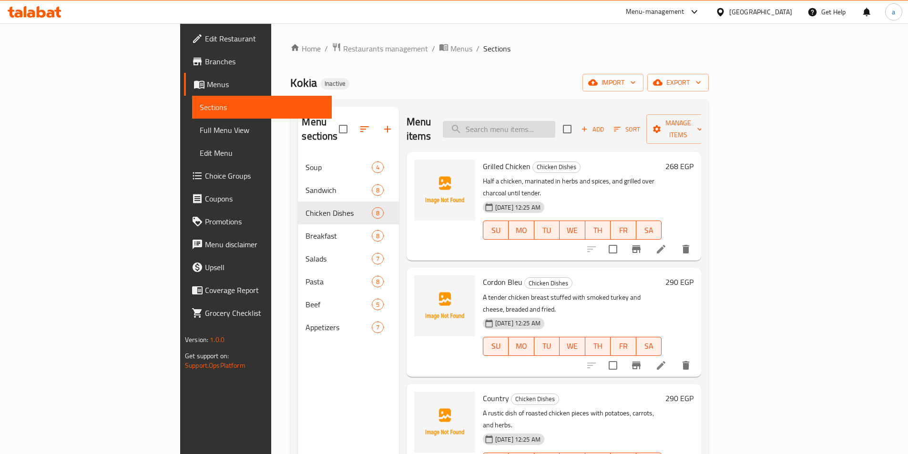
click at [547, 122] on input "search" at bounding box center [499, 129] width 112 height 17
paste input "Shawarma"
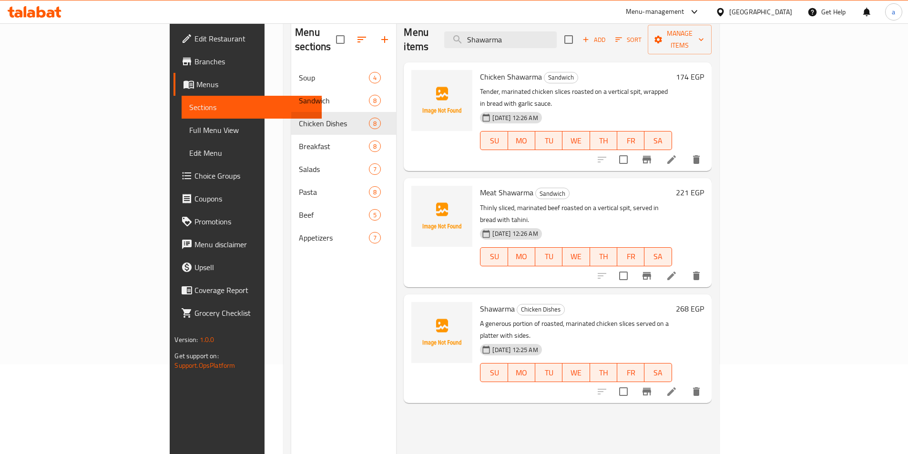
scroll to position [95, 0]
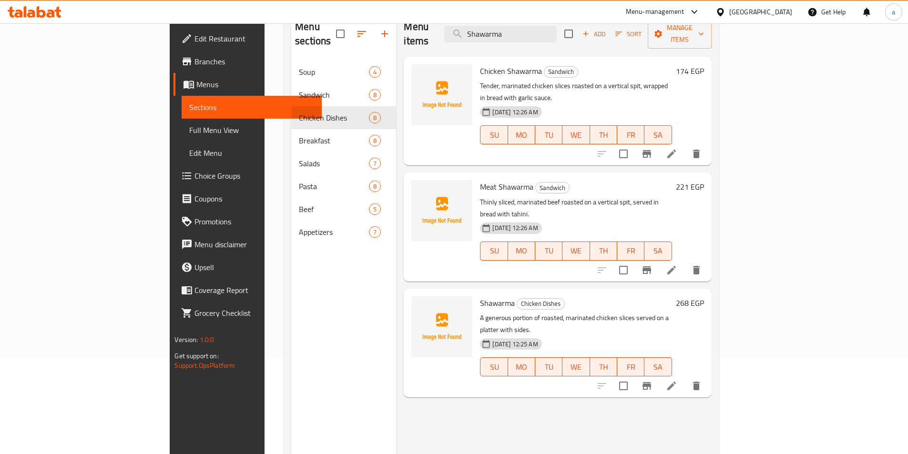
type input "Shawarma"
drag, startPoint x: 439, startPoint y: 57, endPoint x: 500, endPoint y: 57, distance: 61.0
click at [500, 64] on h6 "Chicken Shawarma Sandwich" at bounding box center [576, 70] width 192 height 13
drag, startPoint x: 442, startPoint y: 156, endPoint x: 489, endPoint y: 161, distance: 47.4
click at [480, 180] on span "Meat Shawarma" at bounding box center [506, 187] width 53 height 14
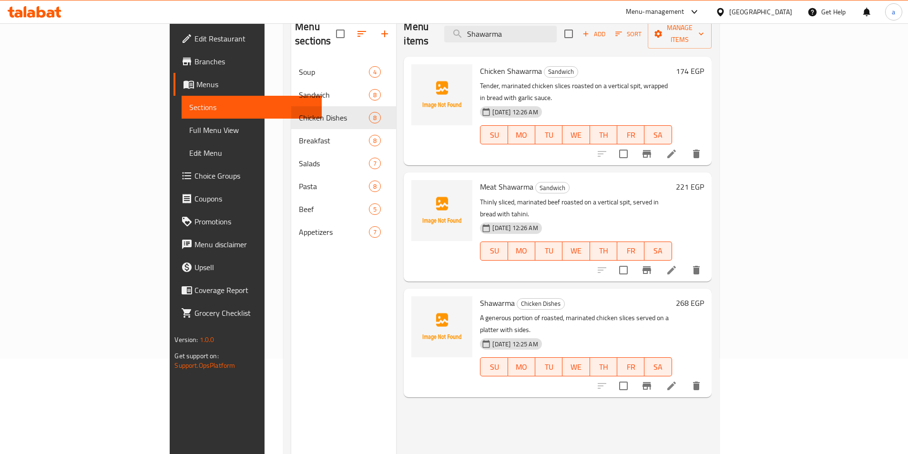
click at [548, 180] on h6 "Meat Shawarma Sandwich" at bounding box center [576, 186] width 192 height 13
drag, startPoint x: 438, startPoint y: 263, endPoint x: 458, endPoint y: 263, distance: 20.5
click at [480, 296] on span "Shawarma" at bounding box center [497, 303] width 35 height 14
click at [685, 377] on li at bounding box center [671, 385] width 27 height 17
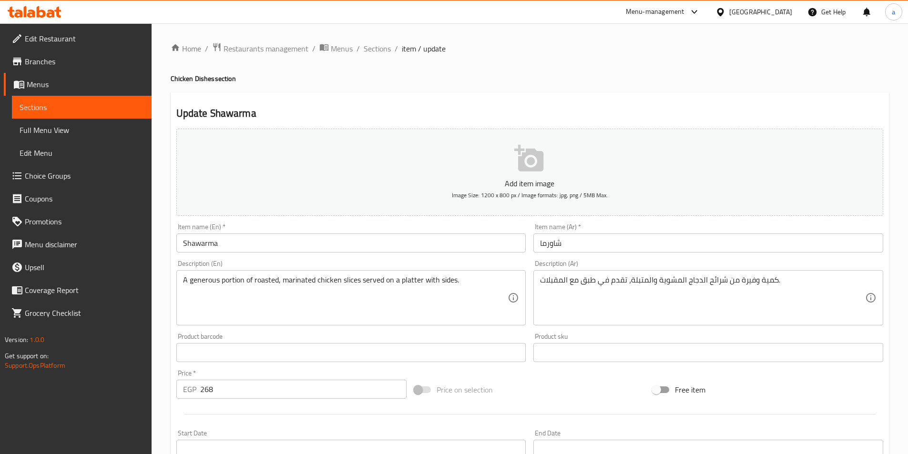
click at [588, 235] on input "شاورما" at bounding box center [708, 243] width 350 height 19
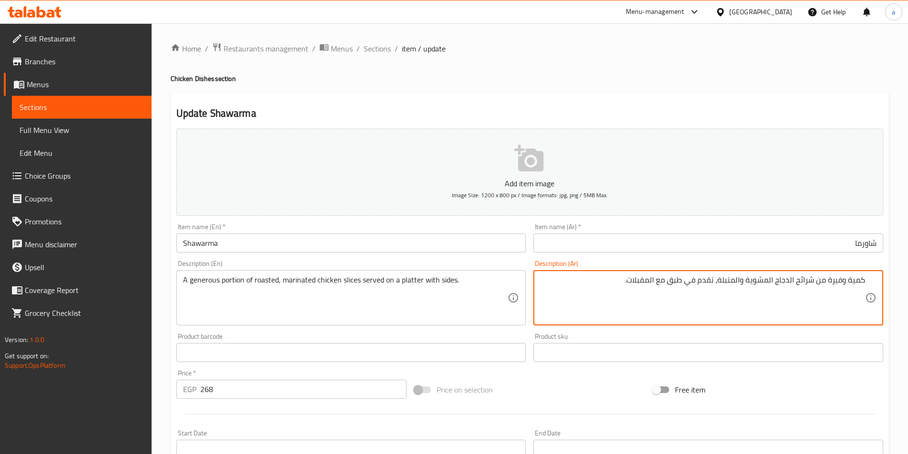
click at [644, 282] on textarea "كمية وفيرة من شرائح الدجاج المشوية والمتبلة، تقدم في طبق مع المقبلات." at bounding box center [702, 297] width 325 height 45
type textarea "كمية وفيرة من شرائح الدجاج المشوية والمتبلة، تقدم في طبق مع الاطباق الجانبية."
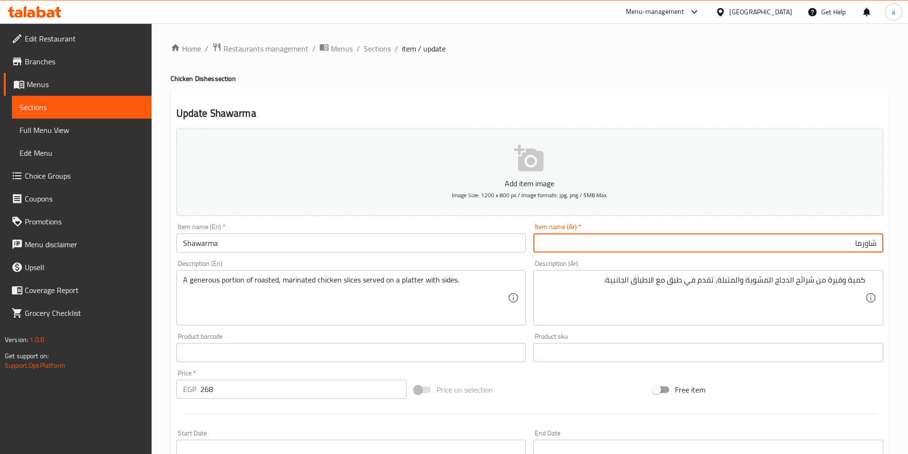
click at [799, 241] on input "شاورما" at bounding box center [708, 243] width 350 height 19
type input "طبق شاورما دجاج"
click at [291, 251] on input "Shawarma" at bounding box center [351, 243] width 350 height 19
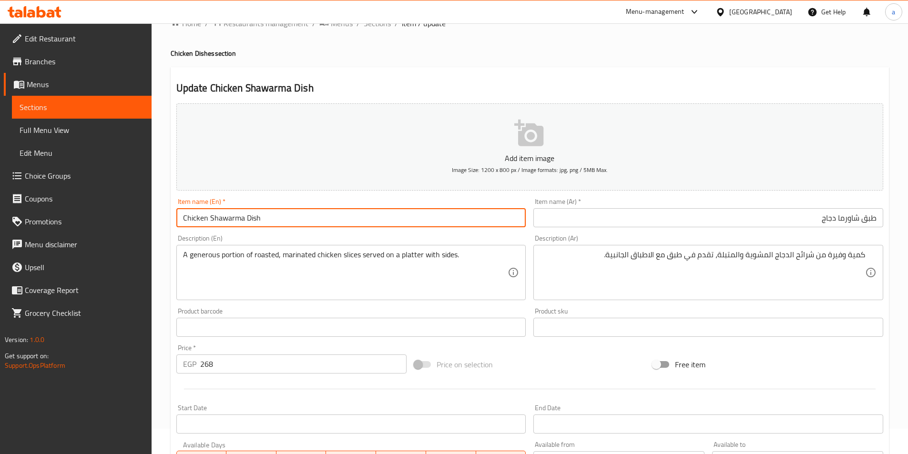
scroll to position [48, 0]
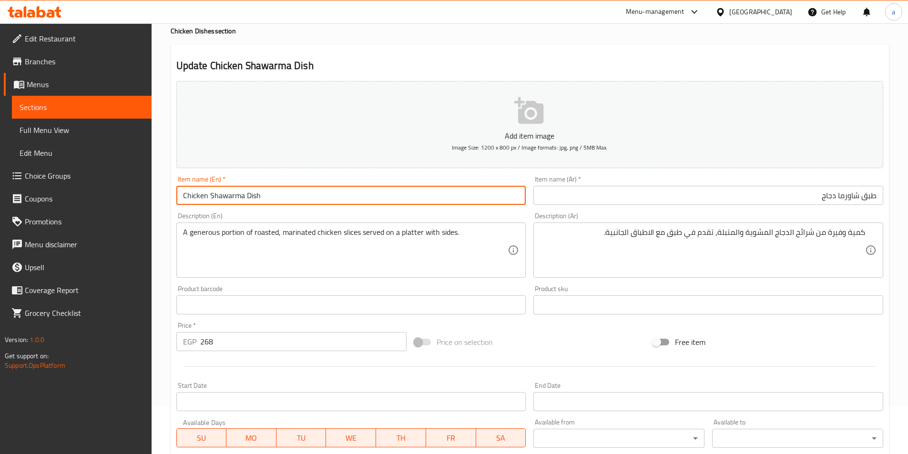
type input "Chicken Shawarma Dish"
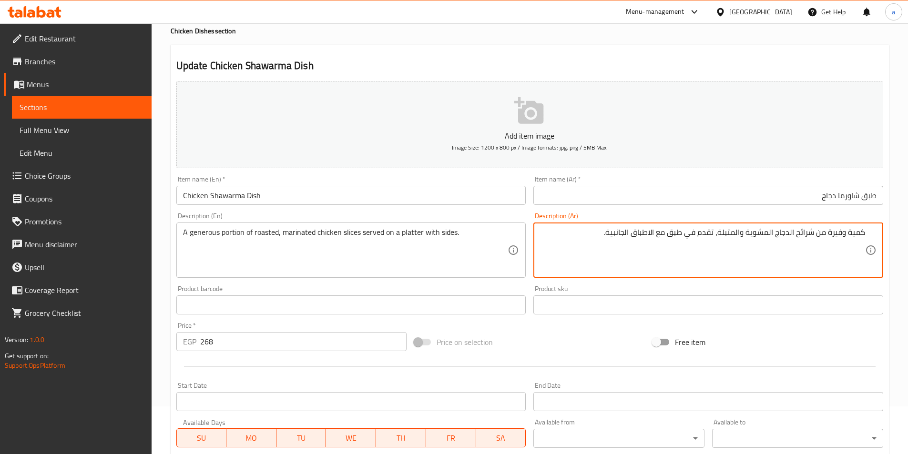
drag, startPoint x: 775, startPoint y: 235, endPoint x: 720, endPoint y: 235, distance: 54.3
click at [684, 231] on textarea "كمية وفيرة من شرائح الدجاج المشوية والمتبلة، تقدم في طبق مع الاطباق الجانبية." at bounding box center [702, 250] width 325 height 45
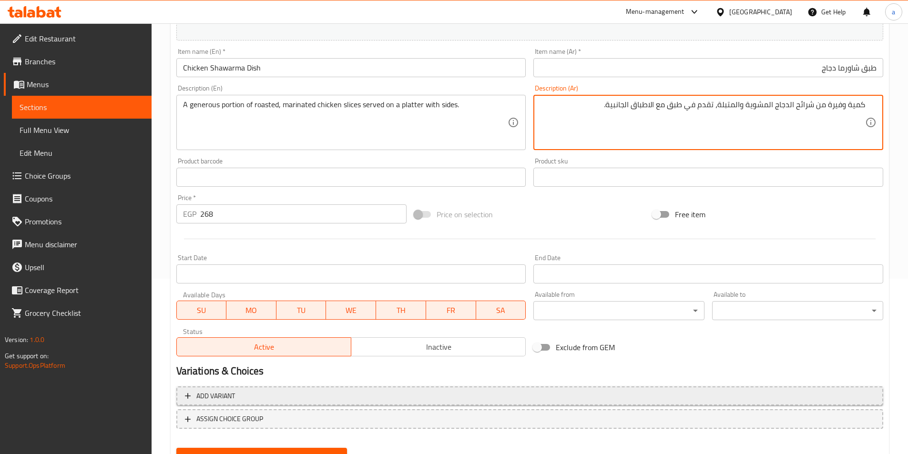
scroll to position [219, 0]
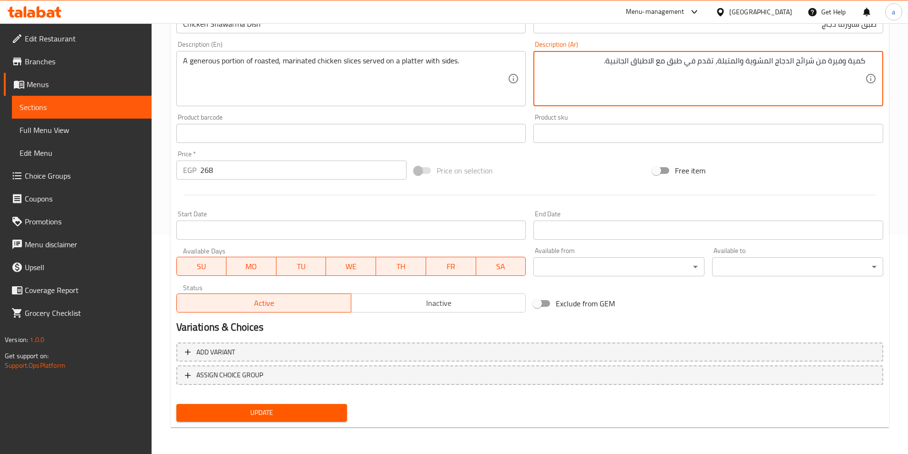
click at [251, 407] on span "Update" at bounding box center [262, 413] width 156 height 12
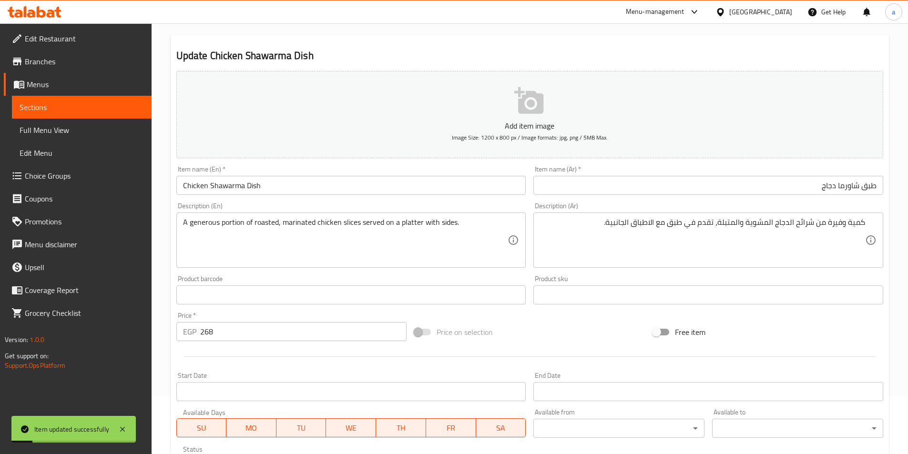
scroll to position [0, 0]
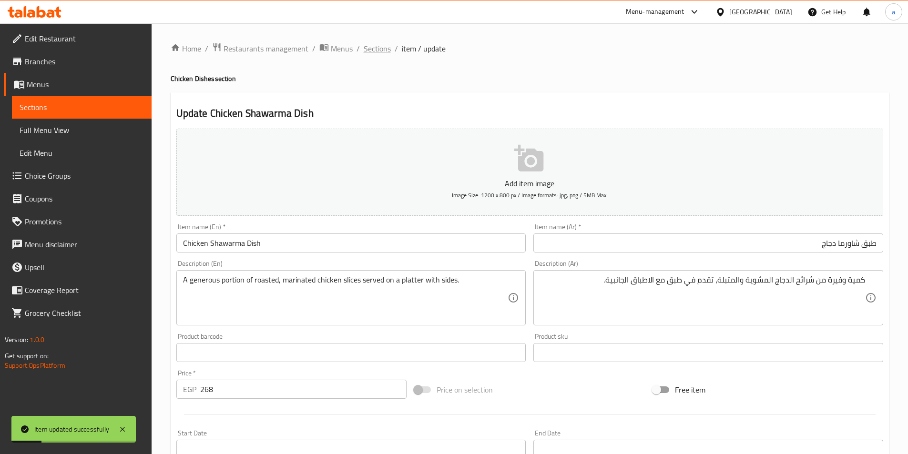
click at [377, 50] on span "Sections" at bounding box center [377, 48] width 27 height 11
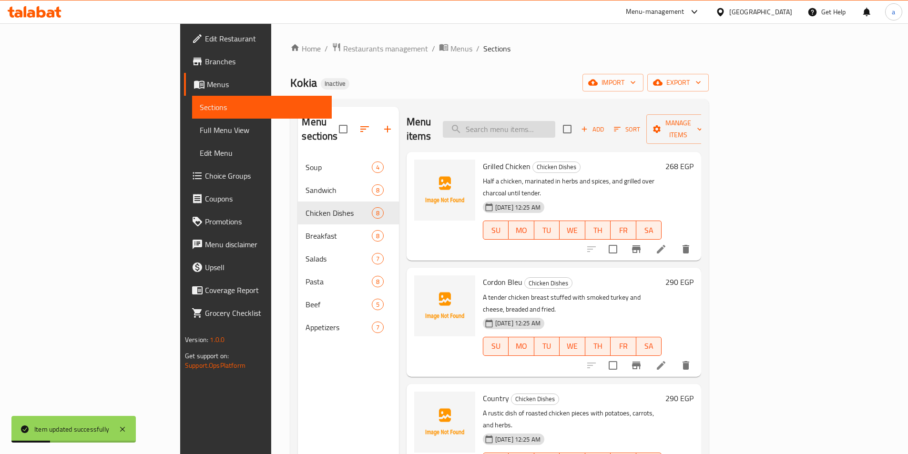
click at [547, 125] on input "search" at bounding box center [499, 129] width 112 height 17
paste input "Grilled Chicken"
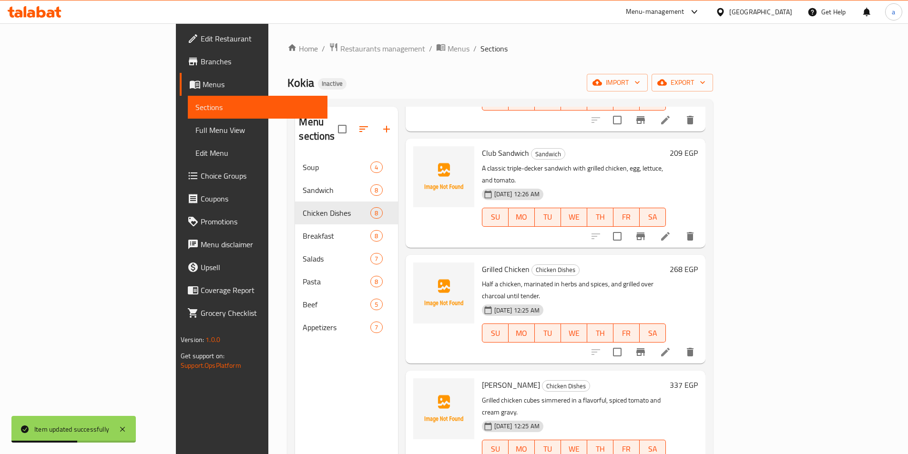
scroll to position [143, 0]
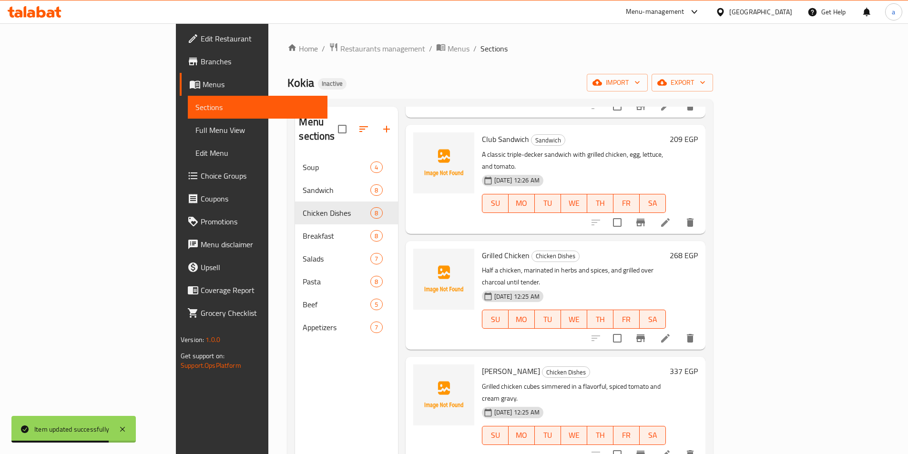
type input "Grilled Chicken"
click at [671, 333] on icon at bounding box center [665, 338] width 11 height 11
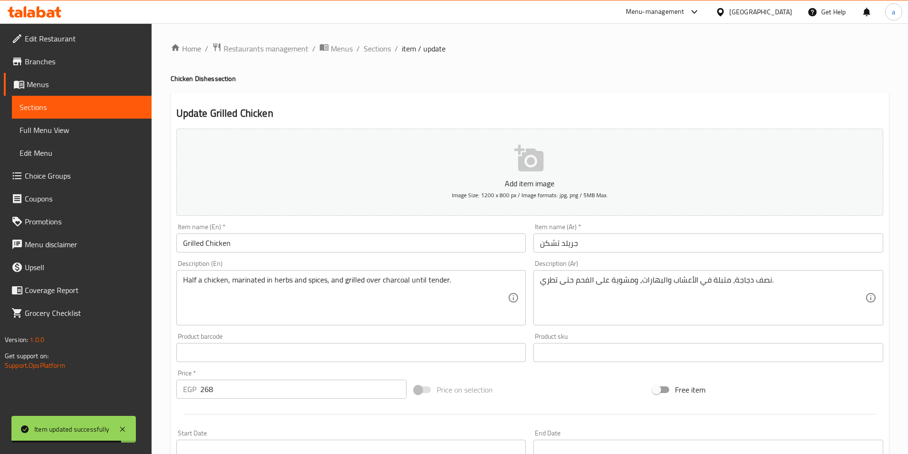
click at [628, 245] on input "جريلد تشكن" at bounding box center [708, 243] width 350 height 19
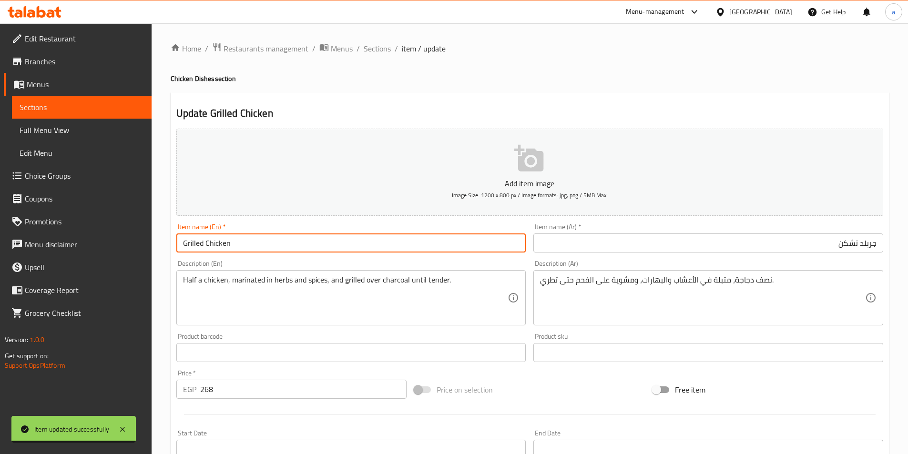
click at [301, 244] on input "Grilled Chicken" at bounding box center [351, 243] width 350 height 19
type input "Grilled Chicken Dish"
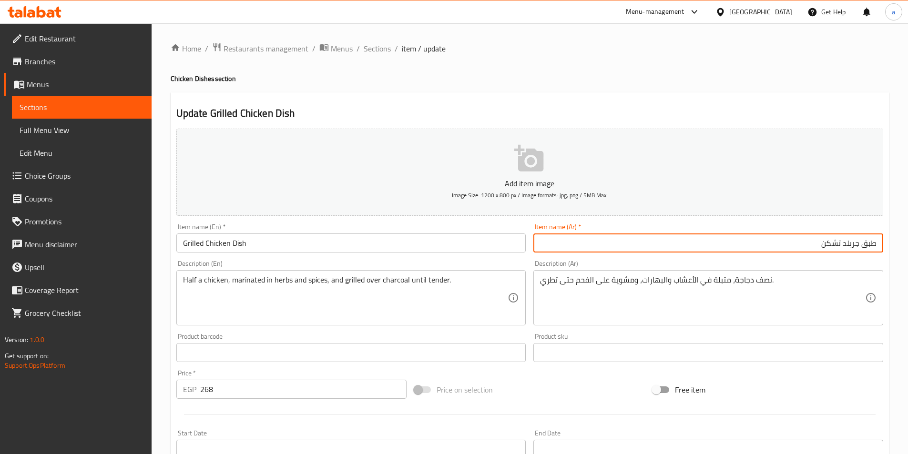
type input "طبق جريلد تشكن"
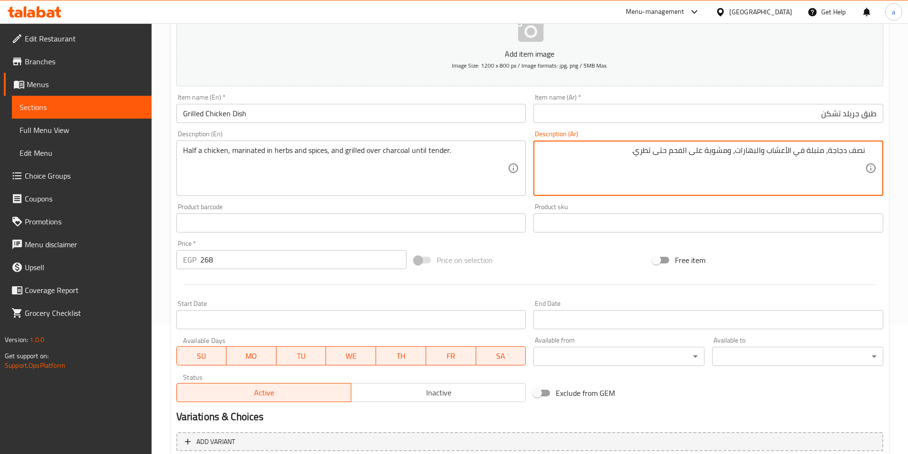
scroll to position [219, 0]
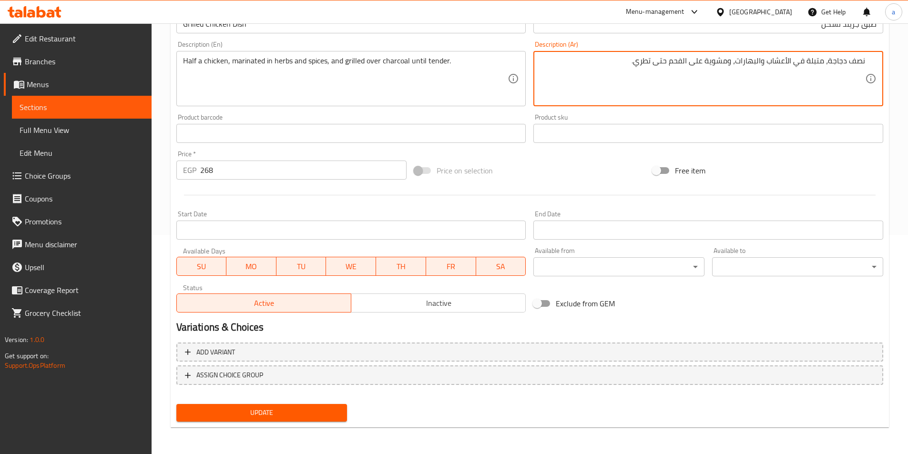
click at [282, 414] on span "Update" at bounding box center [262, 413] width 156 height 12
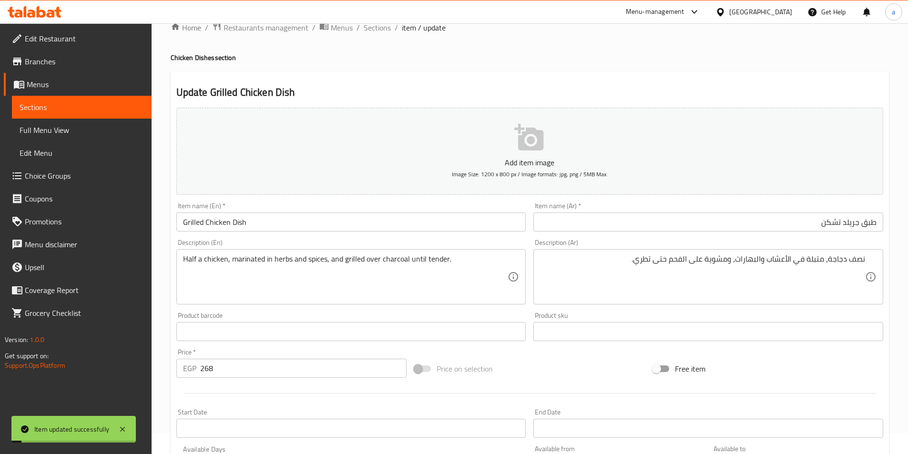
scroll to position [0, 0]
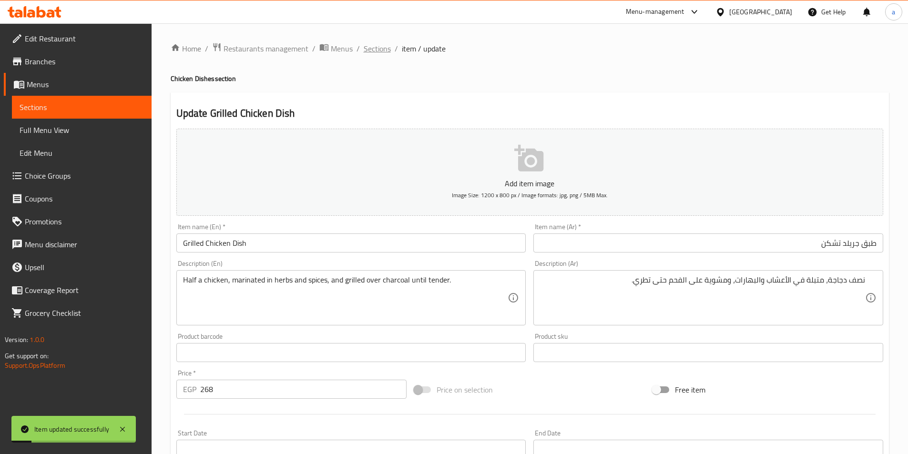
click at [379, 53] on span "Sections" at bounding box center [377, 48] width 27 height 11
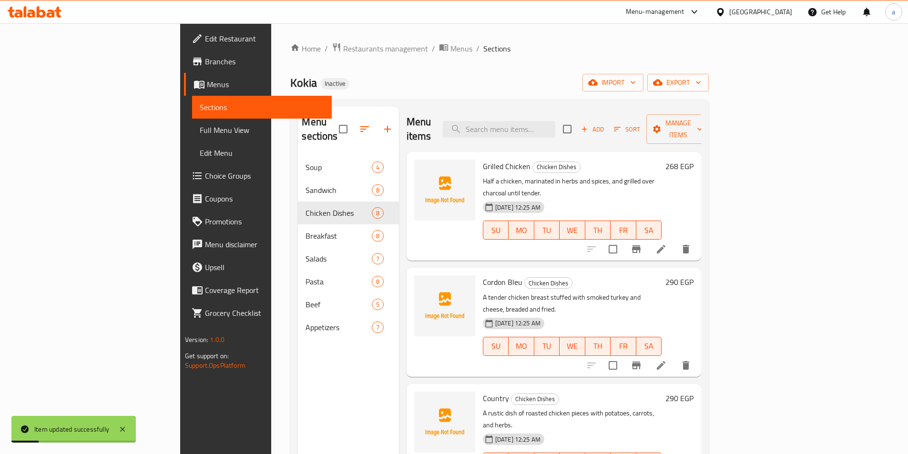
drag, startPoint x: 489, startPoint y: 113, endPoint x: 545, endPoint y: 123, distance: 57.1
click at [496, 115] on div "Menu items Add Sort Manage items" at bounding box center [554, 129] width 295 height 45
click at [545, 123] on input "search" at bounding box center [499, 129] width 112 height 17
paste input "Cordon Bleu"
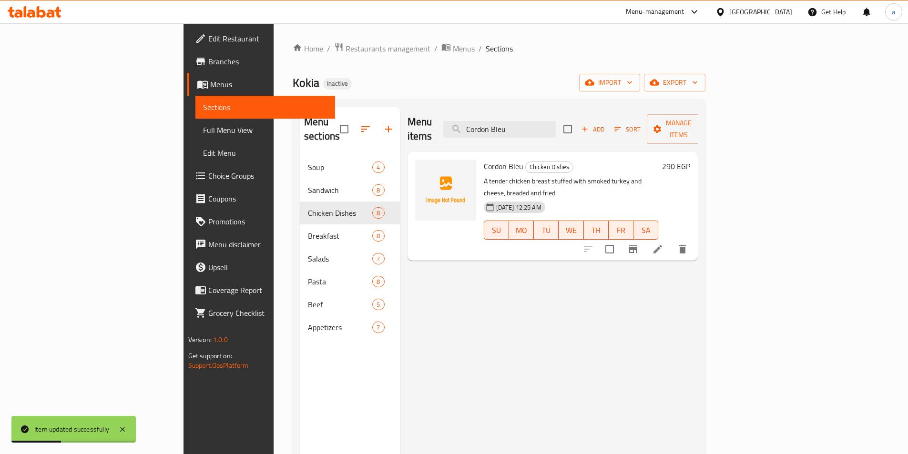
type input "Cordon Bleu"
click at [671, 241] on li at bounding box center [657, 249] width 27 height 17
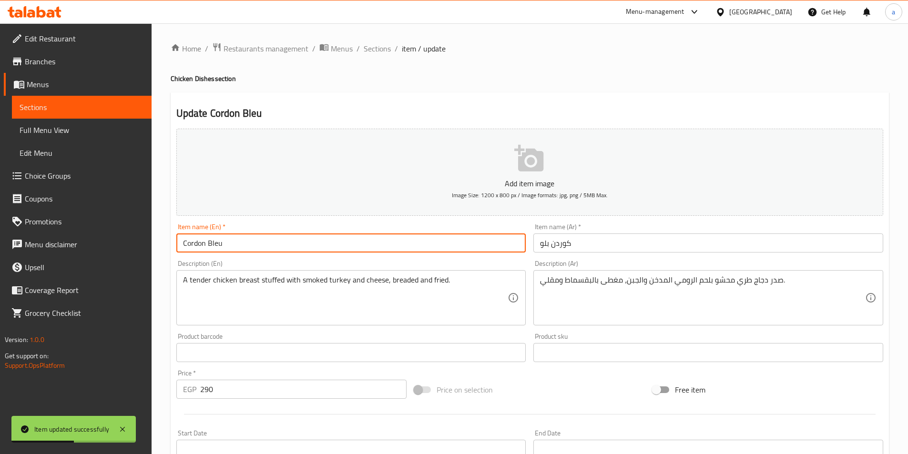
click at [245, 244] on input "Cordon Bleu" at bounding box center [351, 243] width 350 height 19
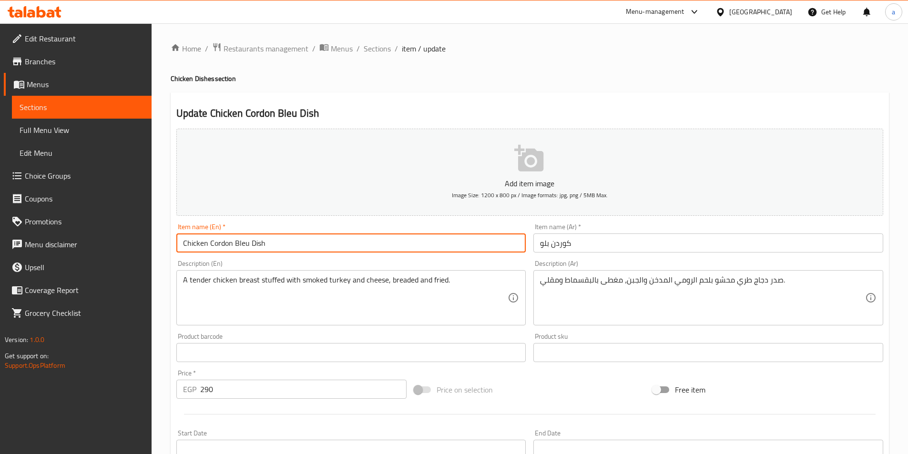
click at [249, 243] on input "Chicken Cordon Bleu Dish" at bounding box center [351, 243] width 350 height 19
type input "Chicken Cordon Bleu Dish"
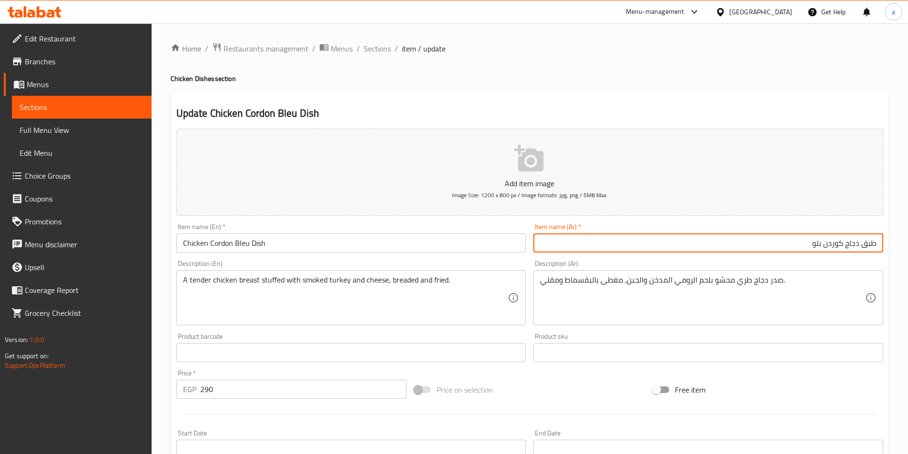
type input "طبق دجاج كوردن بلو"
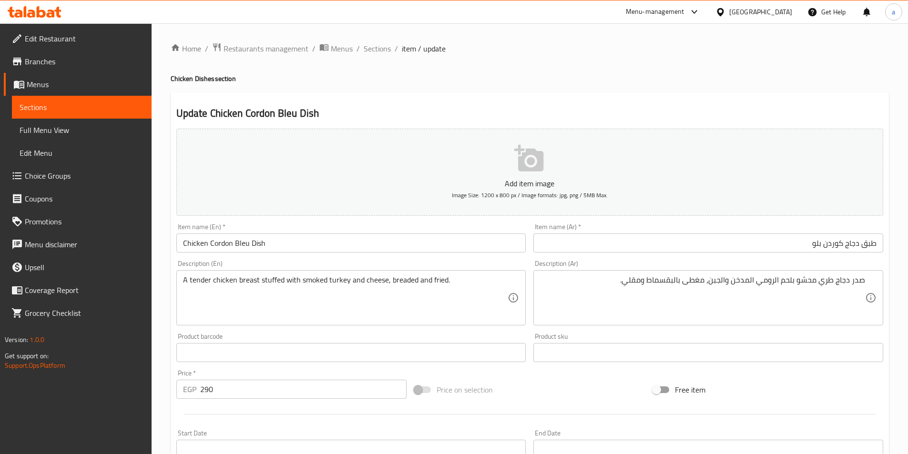
click at [722, 97] on div "Update Chicken Cordon Bleu Dish Add item image Image Size: 1200 x 800 px / Imag…" at bounding box center [530, 369] width 718 height 555
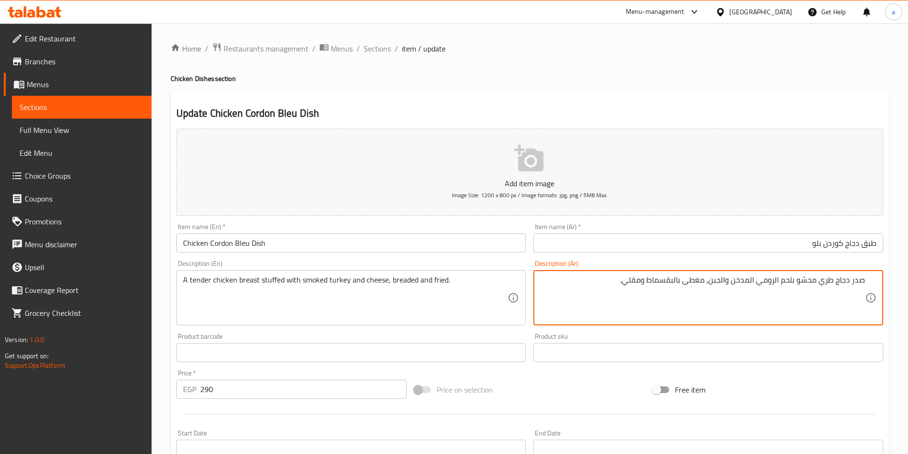
drag, startPoint x: 837, startPoint y: 282, endPoint x: 626, endPoint y: 282, distance: 211.2
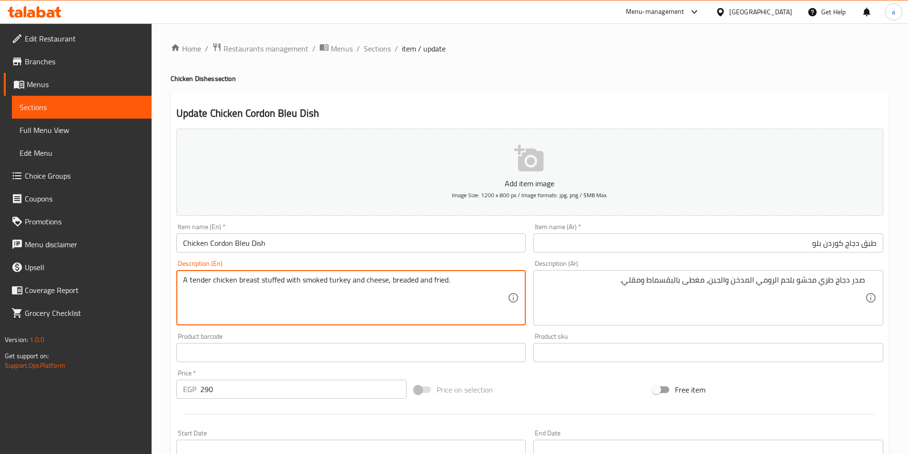
drag, startPoint x: 228, startPoint y: 283, endPoint x: 422, endPoint y: 279, distance: 193.6
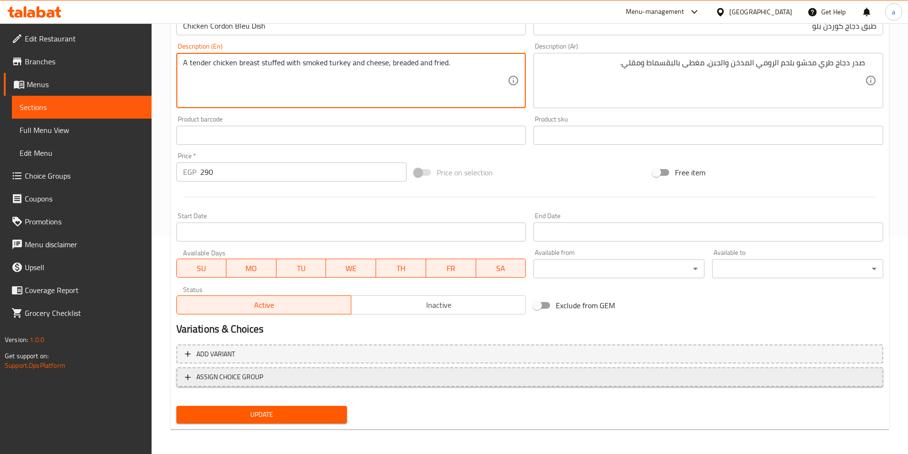
scroll to position [219, 0]
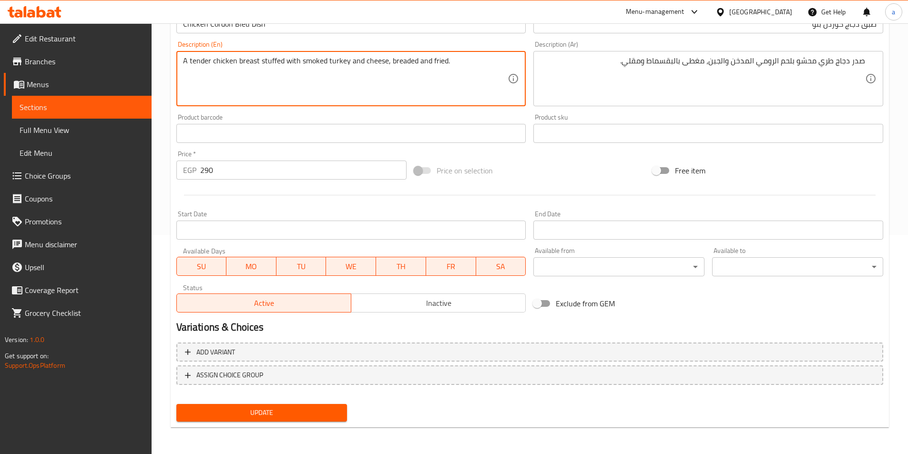
click at [316, 408] on span "Update" at bounding box center [262, 413] width 156 height 12
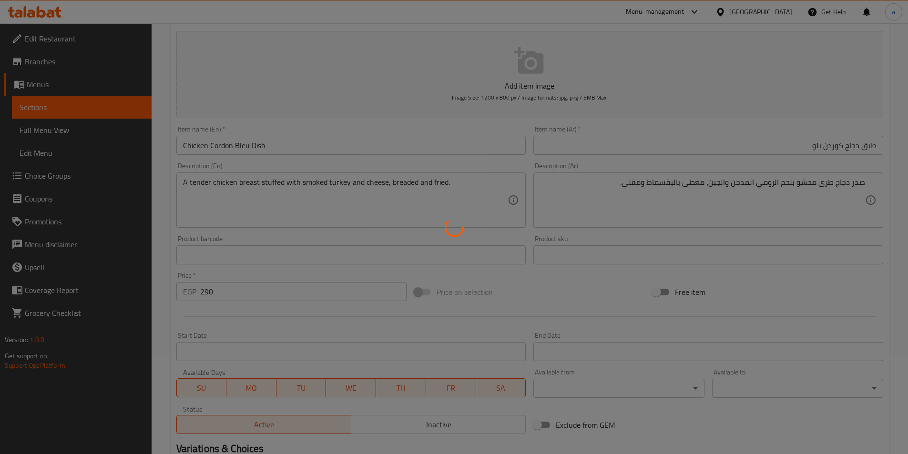
scroll to position [0, 0]
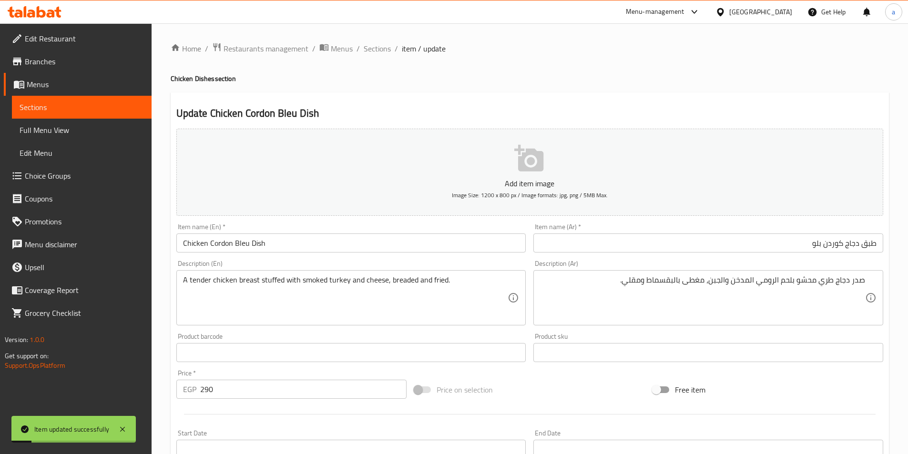
click at [377, 50] on span "Sections" at bounding box center [377, 48] width 27 height 11
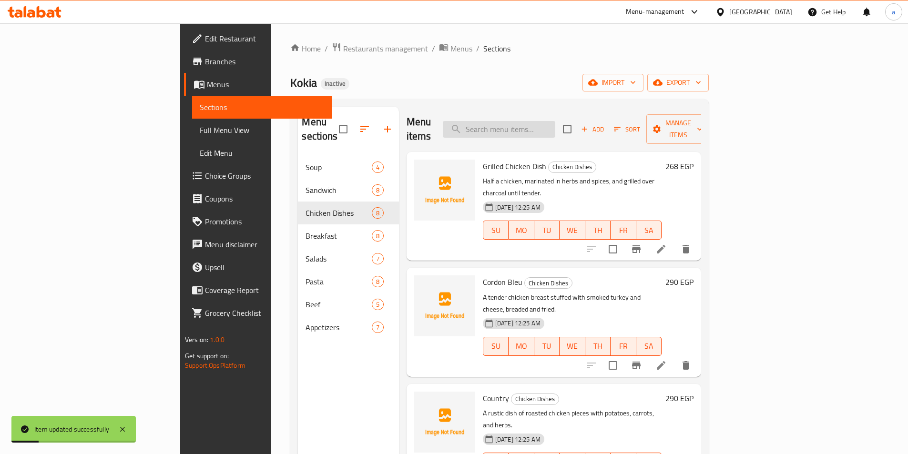
click at [555, 125] on input "search" at bounding box center [499, 129] width 112 height 17
paste input "Country"
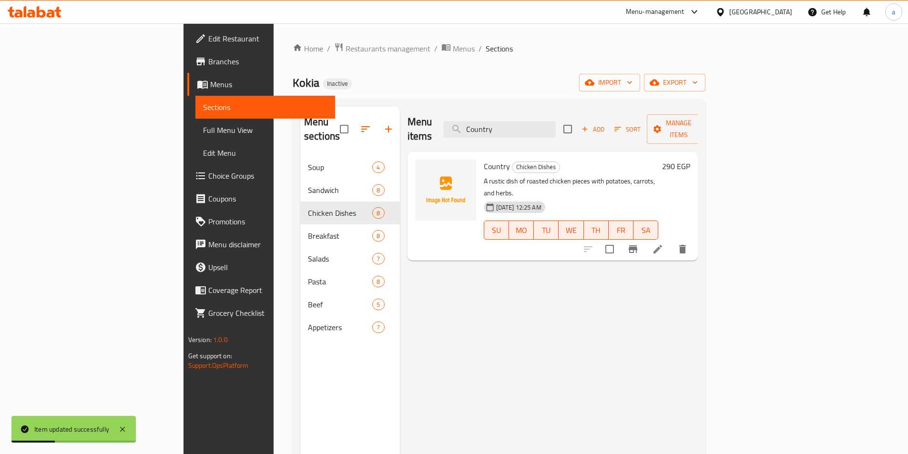
type input "Country"
click at [663, 244] on icon at bounding box center [657, 249] width 11 height 11
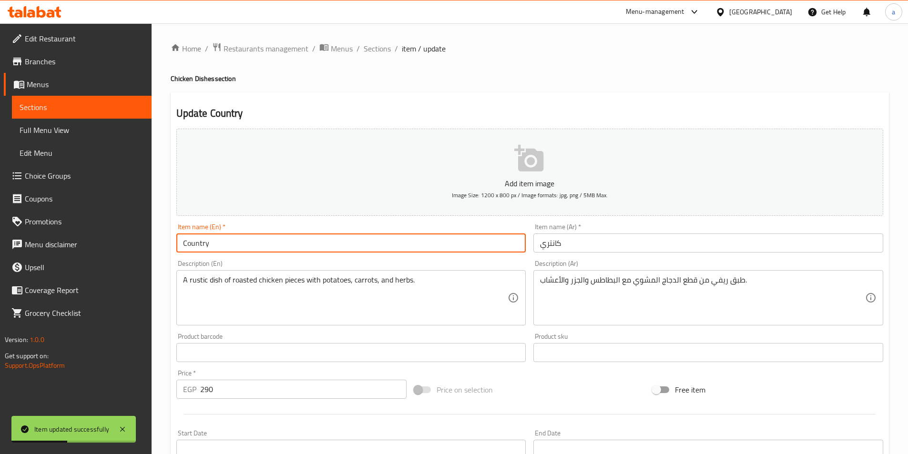
click at [245, 236] on input "Country" at bounding box center [351, 243] width 350 height 19
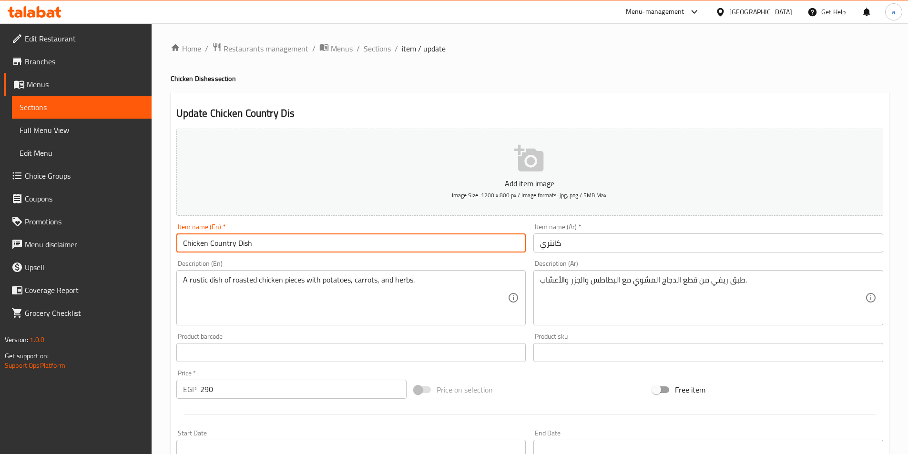
type input "Chicken Country Dish"
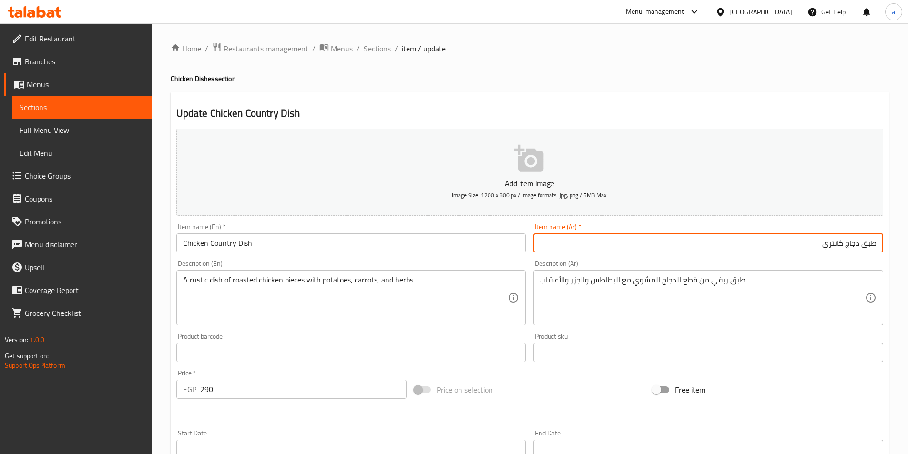
type input "طبق دجاج كانتري"
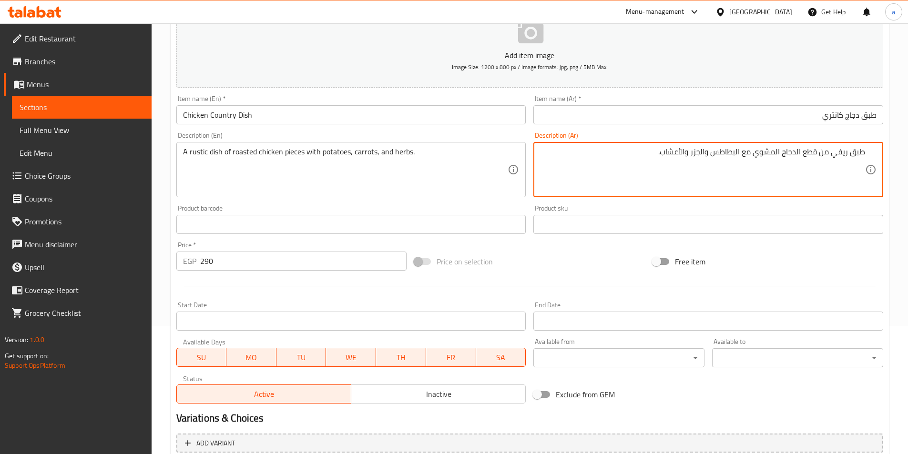
scroll to position [219, 0]
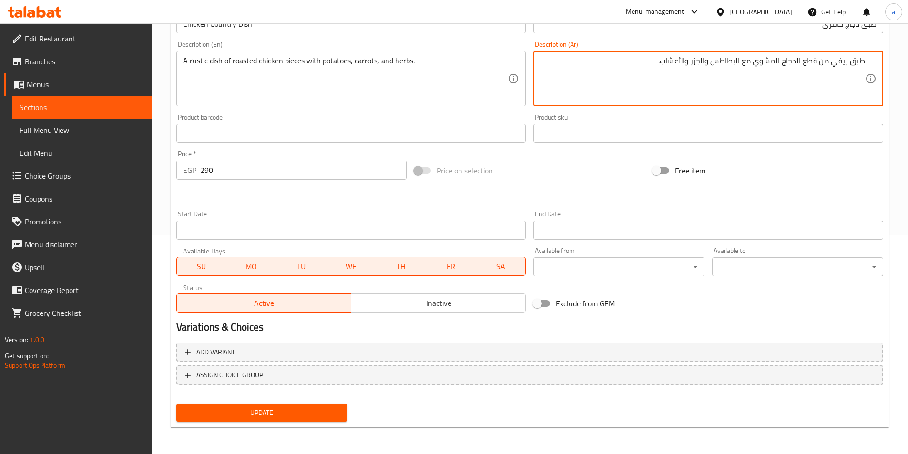
click at [308, 408] on span "Update" at bounding box center [262, 413] width 156 height 12
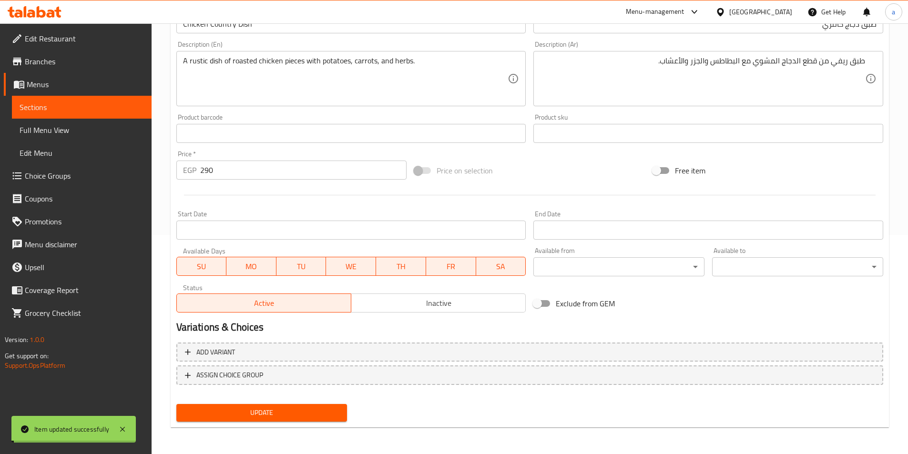
click at [88, 109] on span "Sections" at bounding box center [82, 107] width 124 height 11
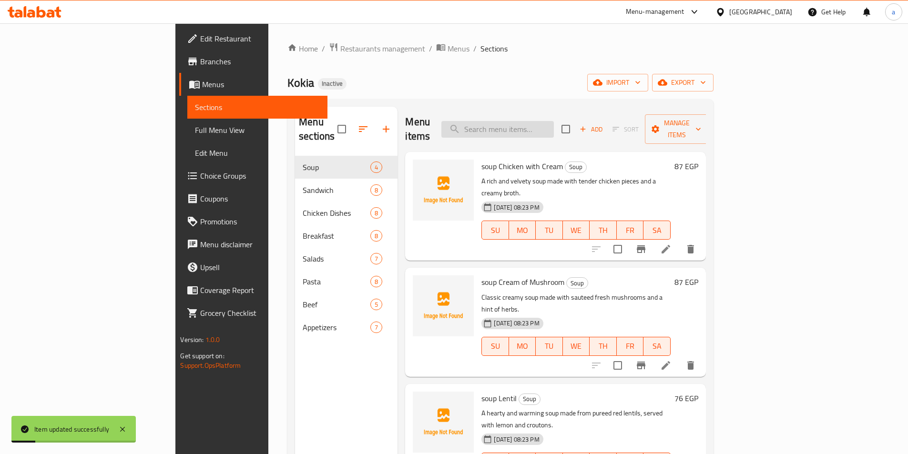
click at [554, 121] on input "search" at bounding box center [497, 129] width 112 height 17
paste input "Boneless"
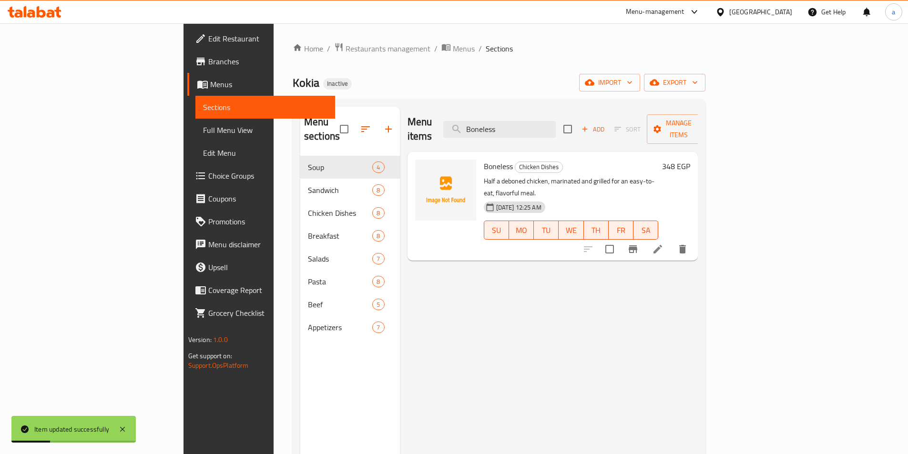
type input "Boneless"
click at [671, 241] on li at bounding box center [657, 249] width 27 height 17
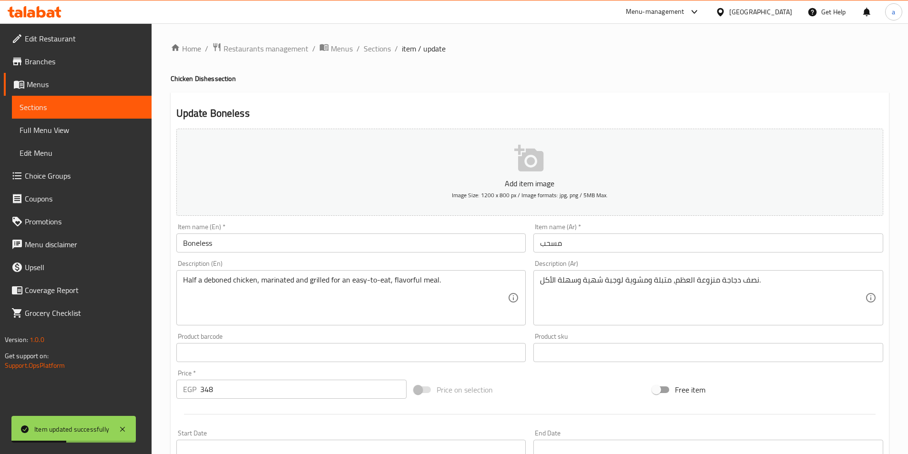
click at [724, 255] on div "Item name (Ar)   * مسحب Item name (Ar) *" at bounding box center [708, 238] width 357 height 37
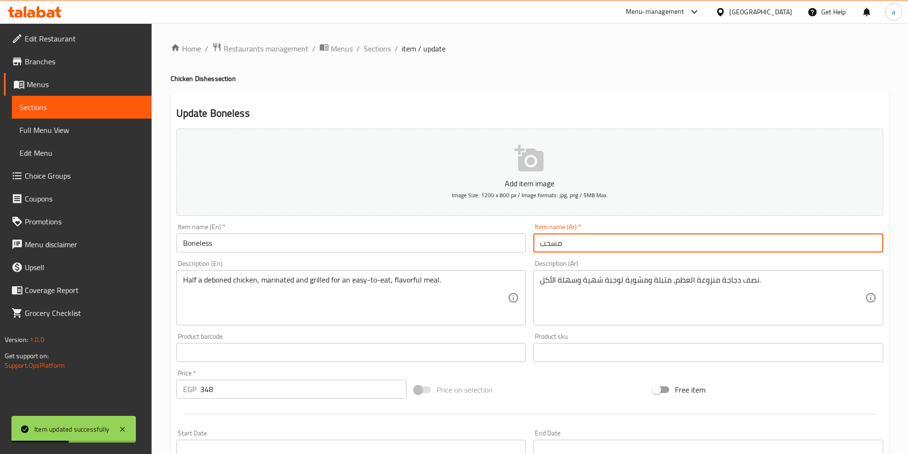
click at [714, 246] on input "مسحب" at bounding box center [708, 243] width 350 height 19
type input "طبق دجاج مسحب"
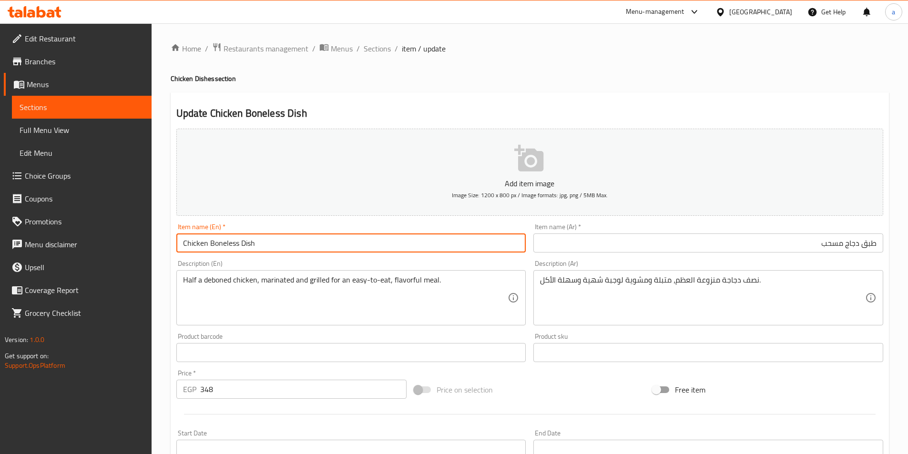
type input "Chicken Boneless Dish"
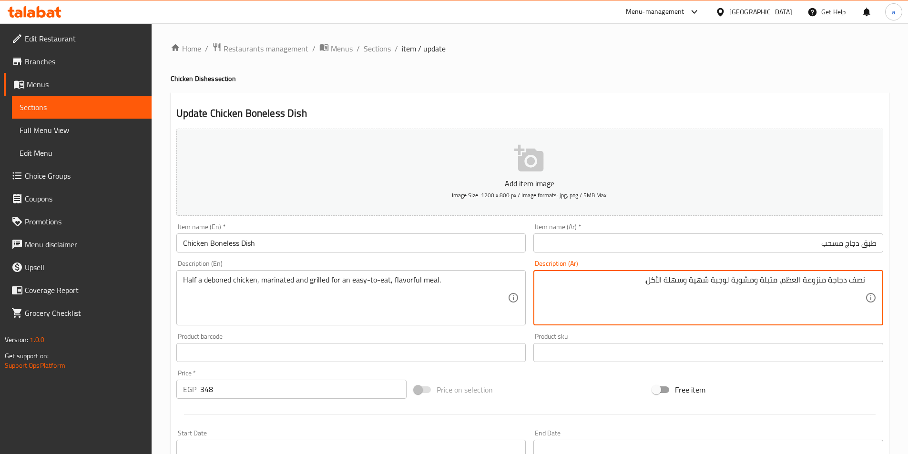
drag, startPoint x: 800, startPoint y: 278, endPoint x: 675, endPoint y: 286, distance: 125.1
click at [677, 286] on textarea "نصف دجاجة منزوعة العظم، متبلة ومشوية لوجبة شهية وسهلة الأكل." at bounding box center [702, 297] width 325 height 45
click at [673, 287] on textarea "نصف دجاجة منزوعة العظم، متبلة ومشوية لوجبة شهية وسهلة الأكل." at bounding box center [702, 297] width 325 height 45
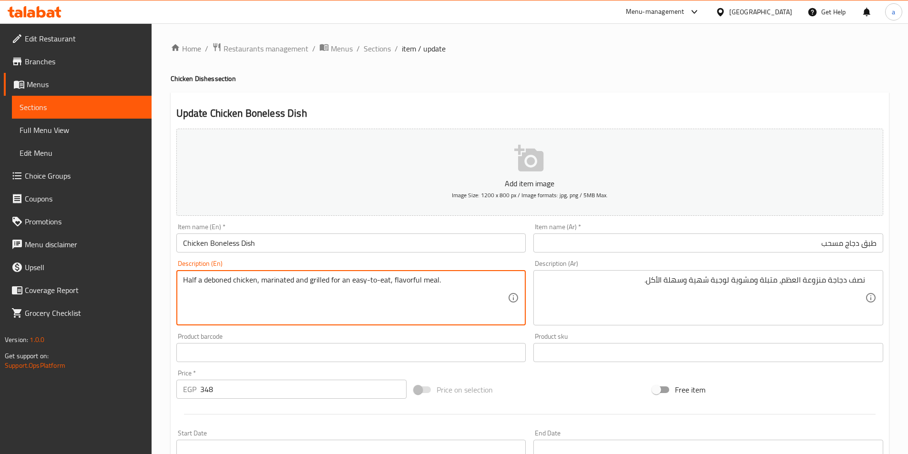
scroll to position [219, 0]
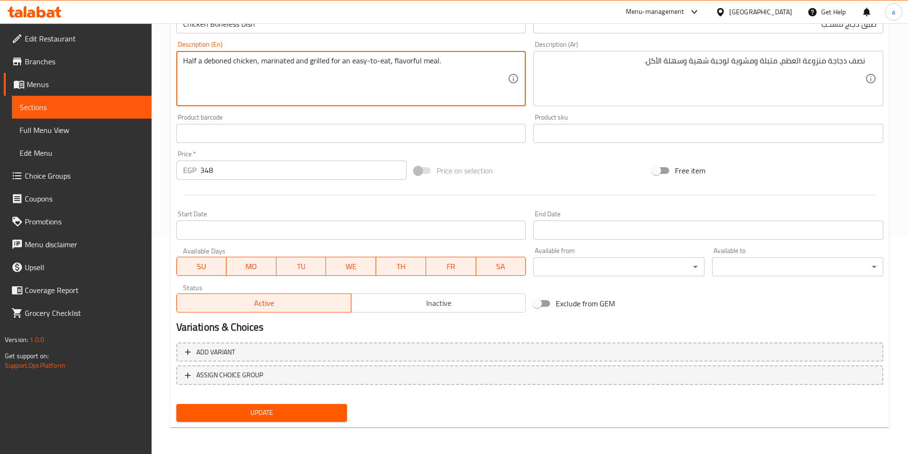
click at [309, 408] on span "Update" at bounding box center [262, 413] width 156 height 12
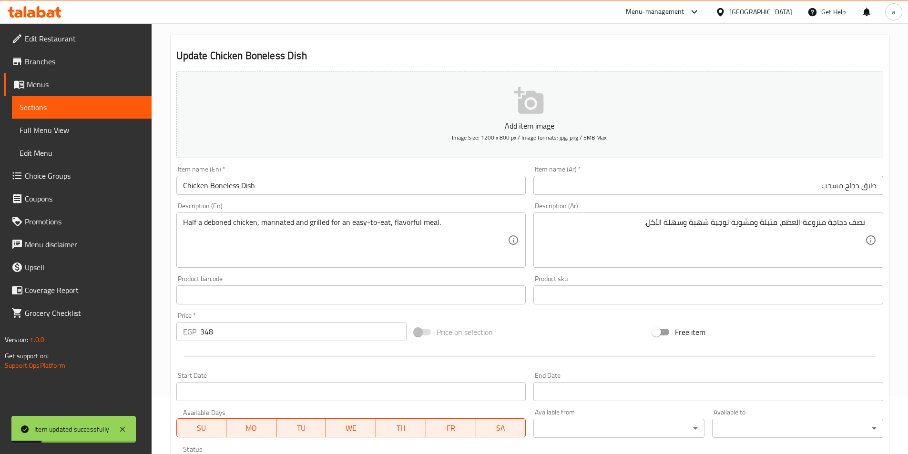
scroll to position [0, 0]
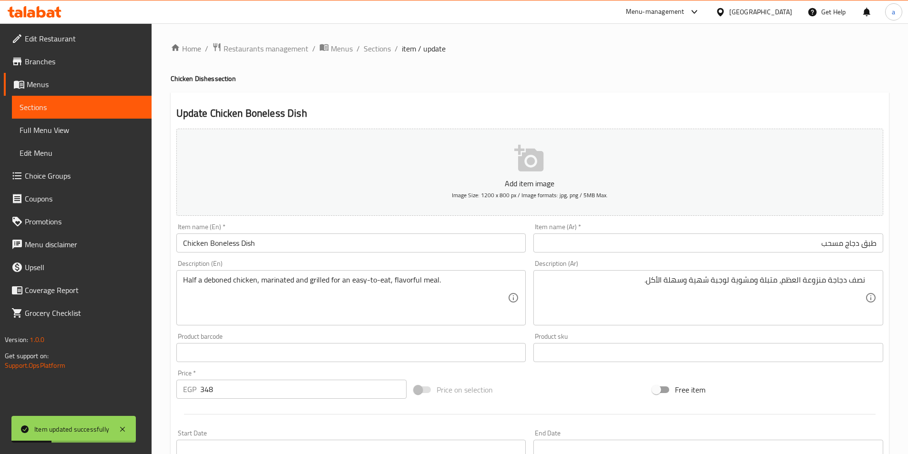
click at [358, 52] on ol "Home / Restaurants management / Menus / Sections / item / update" at bounding box center [530, 48] width 718 height 12
click at [384, 50] on span "Sections" at bounding box center [377, 48] width 27 height 11
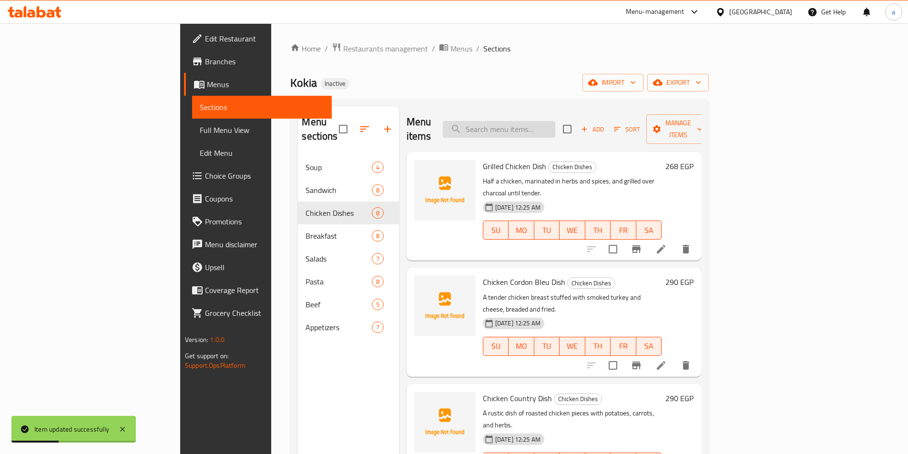
click at [555, 121] on input "search" at bounding box center [499, 129] width 112 height 17
paste input "[PERSON_NAME]"
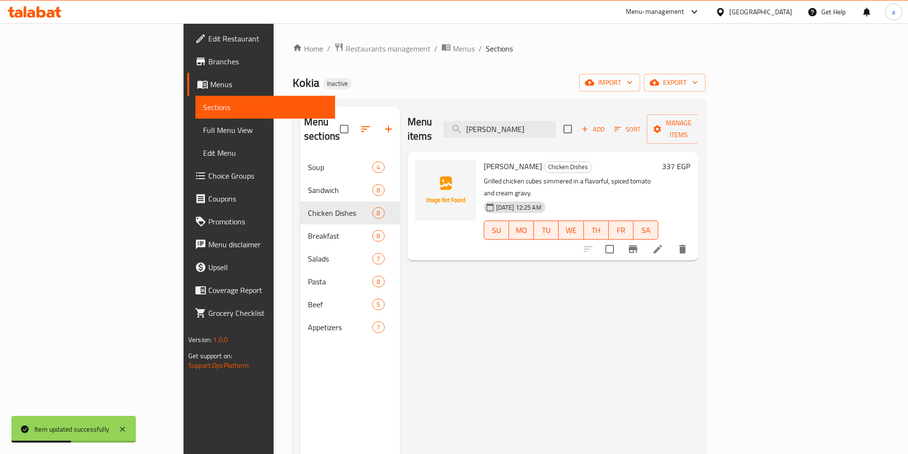
type input "[PERSON_NAME]"
click at [663, 244] on icon at bounding box center [657, 249] width 11 height 11
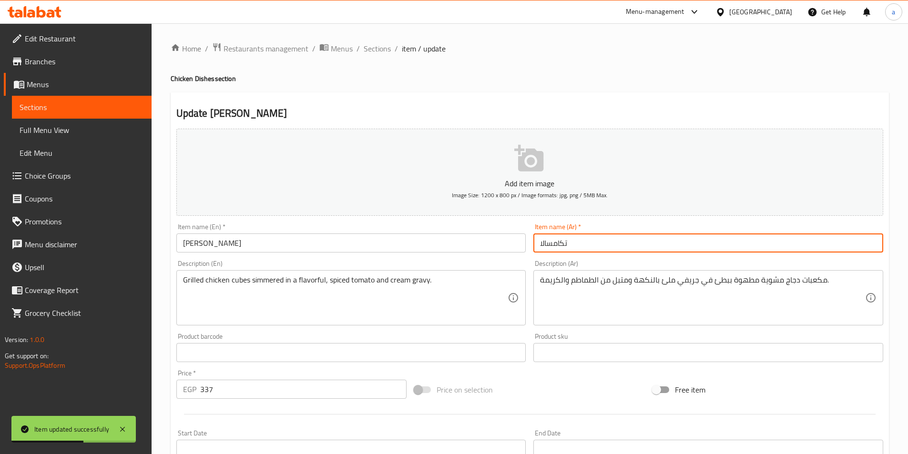
click at [705, 244] on input "تكامسالا" at bounding box center [708, 243] width 350 height 19
click at [867, 246] on input "تكامسالا" at bounding box center [708, 243] width 350 height 19
click at [859, 245] on input "تكا مسالا" at bounding box center [708, 243] width 350 height 19
type input "تكا ماسالا"
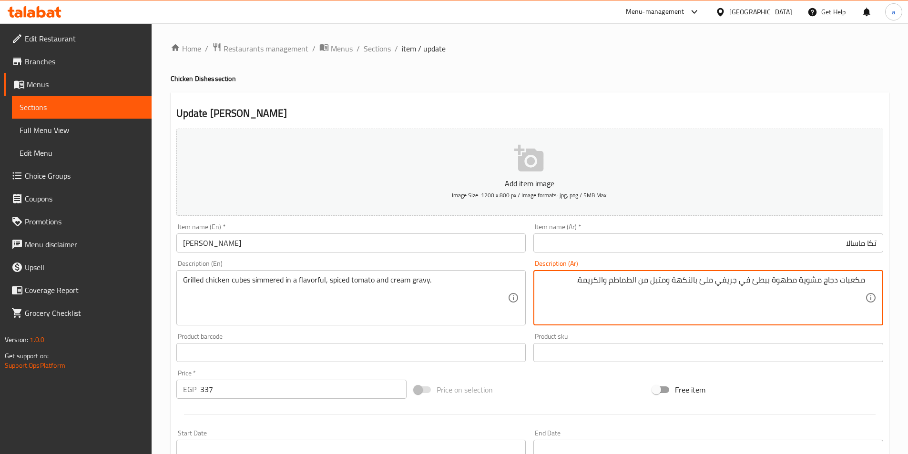
drag, startPoint x: 843, startPoint y: 282, endPoint x: 663, endPoint y: 286, distance: 179.7
click at [663, 286] on textarea "مكعبات دجاج مشوية مطهوة ببطئ في جريفي ملئ بالنكهة ومتبل من الطماطم والكريمة." at bounding box center [702, 297] width 325 height 45
click at [845, 281] on textarea "مكعبات دجاج مشوية مطهوة ببطئ في جريفي ملئ بالنكهة ومتبل من الطماطم والكريمة." at bounding box center [702, 297] width 325 height 45
drag, startPoint x: 718, startPoint y: 284, endPoint x: 465, endPoint y: 286, distance: 253.6
click at [488, 284] on div "Add item image Image Size: 1200 x 800 px / Image formats: jpg, png / 5MB Max. I…" at bounding box center [530, 330] width 714 height 411
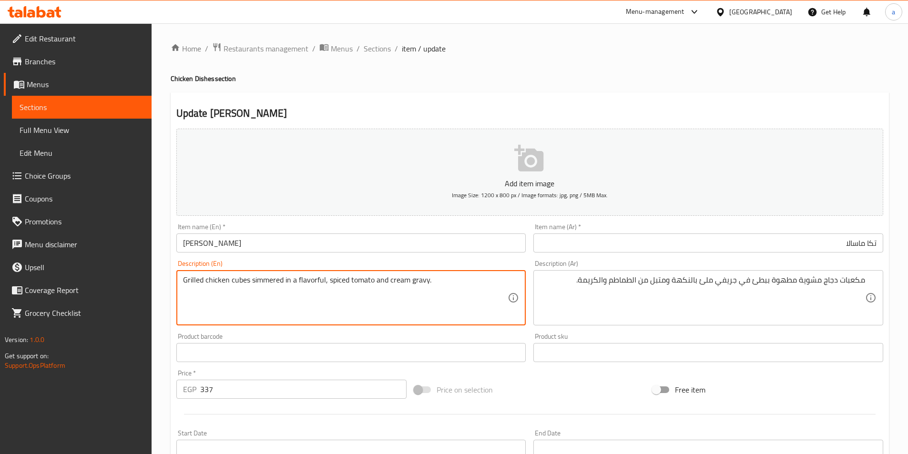
click at [278, 295] on textarea "Grilled chicken cubes simmered in a flavorful, spiced tomato and cream gravy." at bounding box center [345, 297] width 325 height 45
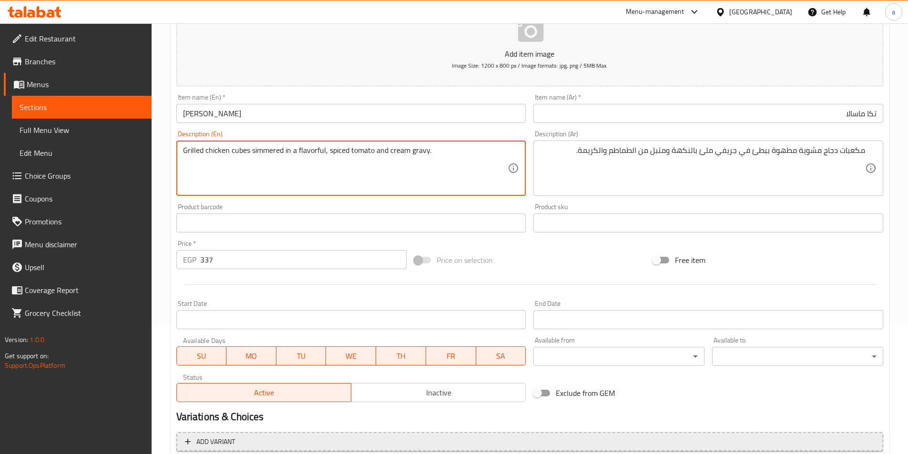
scroll to position [219, 0]
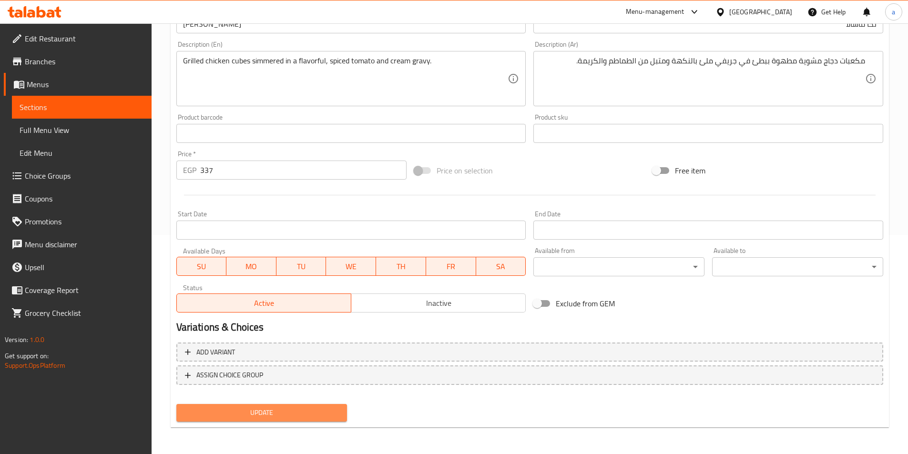
click at [274, 410] on span "Update" at bounding box center [262, 413] width 156 height 12
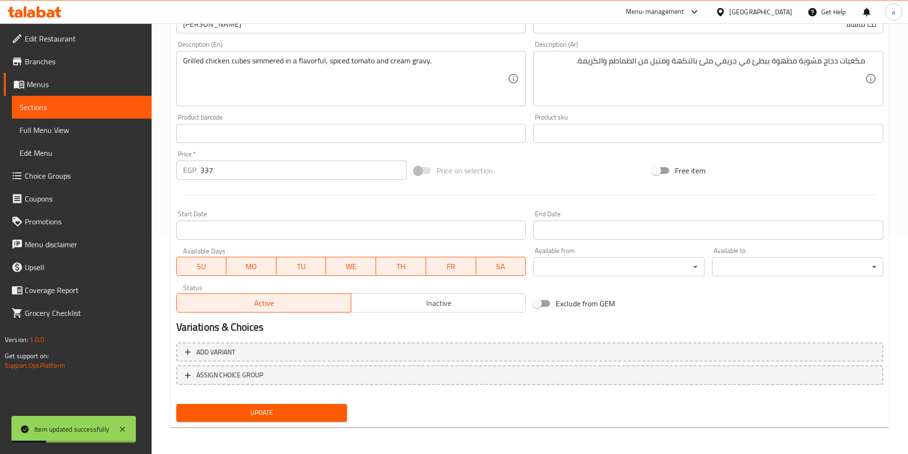
scroll to position [0, 0]
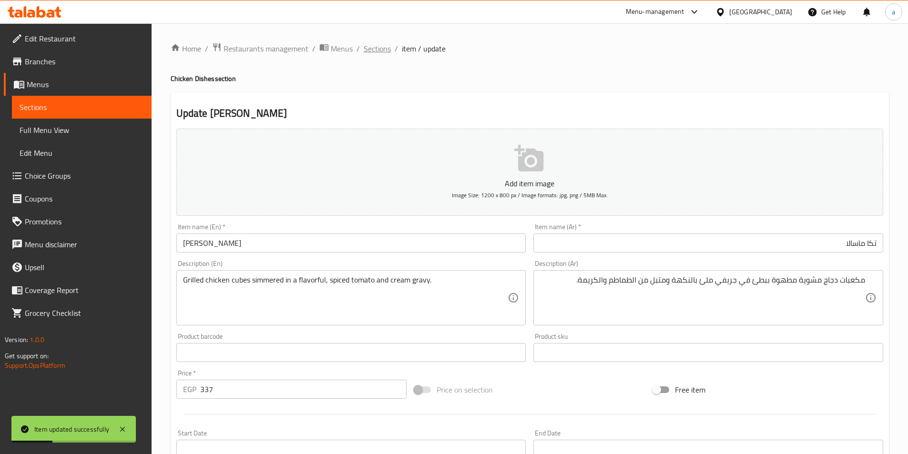
click at [380, 54] on span "Sections" at bounding box center [377, 48] width 27 height 11
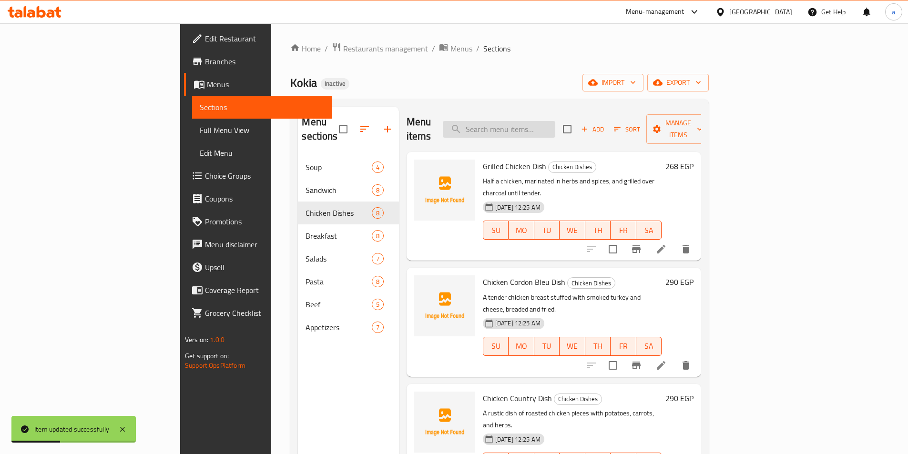
click at [555, 121] on input "search" at bounding box center [499, 129] width 112 height 17
paste input "Chicken Lemon"
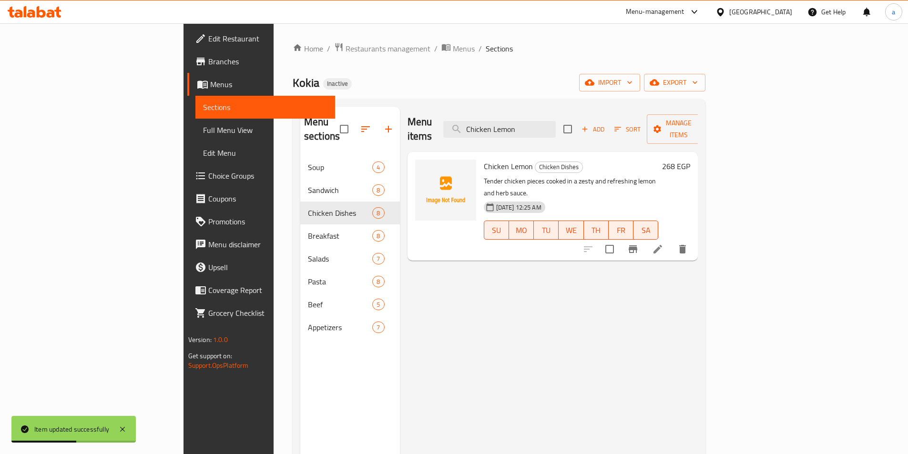
type input "Chicken Lemon"
click at [662, 245] on icon at bounding box center [657, 249] width 9 height 9
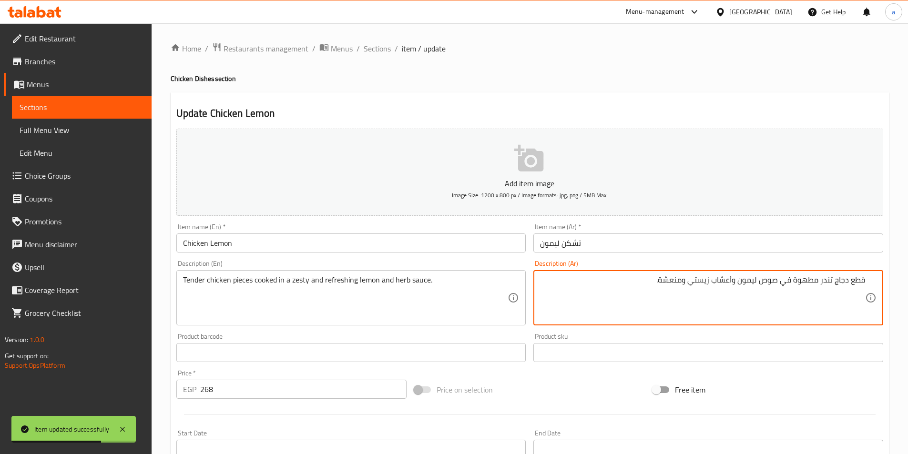
click at [826, 280] on textarea "قطع دجاج تندر مطهوة في صوص ليمون وأعشاب زيستي ومنعشة." at bounding box center [702, 297] width 325 height 45
drag, startPoint x: 789, startPoint y: 293, endPoint x: 639, endPoint y: 295, distance: 150.2
click at [639, 295] on textarea "قطع دجاج طرية مطهوة في صوص ليمون وأعشاب زيستي ومنعشة." at bounding box center [702, 297] width 325 height 45
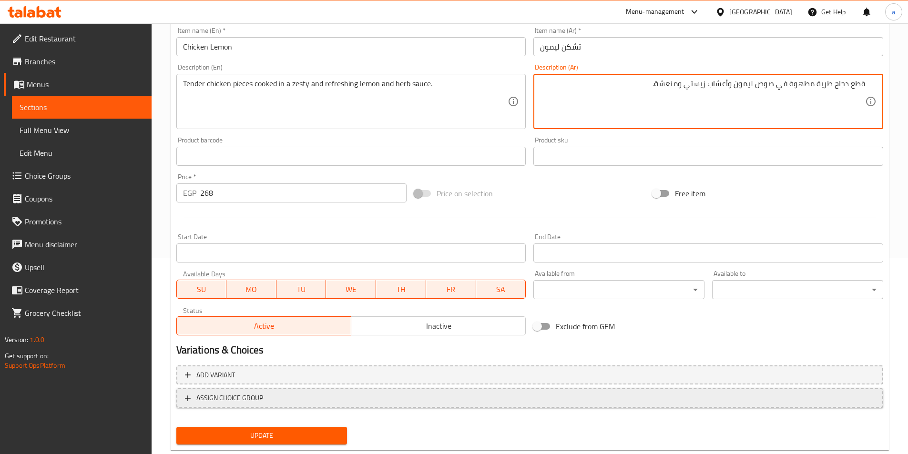
scroll to position [219, 0]
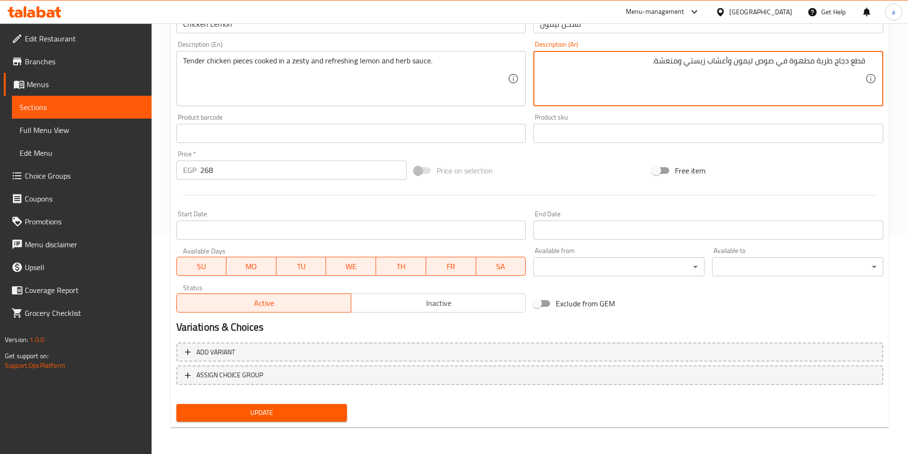
type textarea "قطع دجاج طرية مطهوة في صوص ليمون وأعشاب زيستي ومنعشة."
click at [282, 415] on span "Update" at bounding box center [262, 413] width 156 height 12
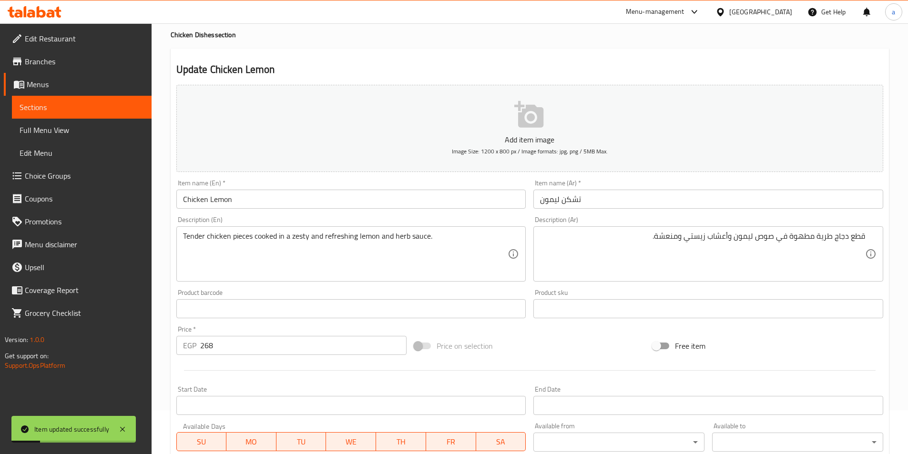
scroll to position [0, 0]
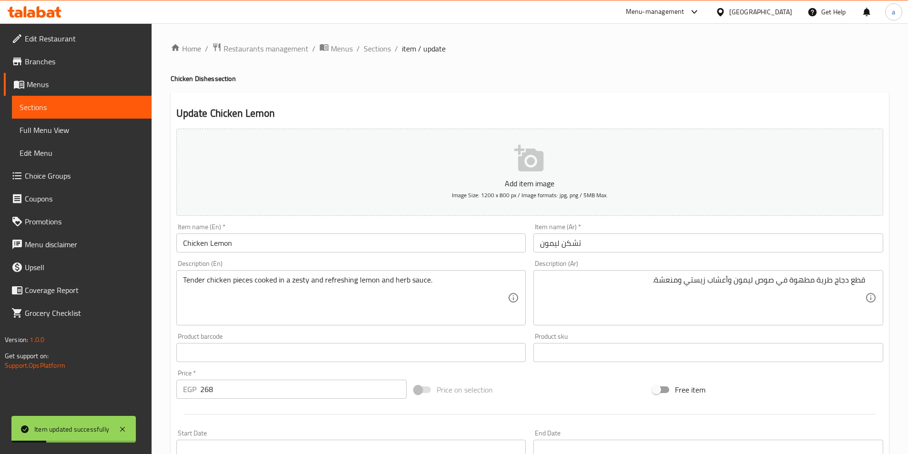
click at [373, 52] on span "Sections" at bounding box center [377, 48] width 27 height 11
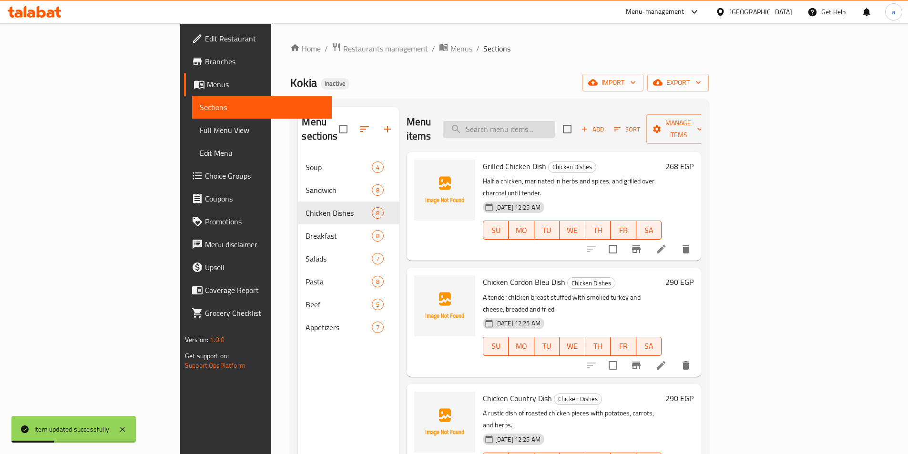
click at [555, 122] on input "search" at bounding box center [499, 129] width 112 height 17
paste input "Pastrami Omelette"
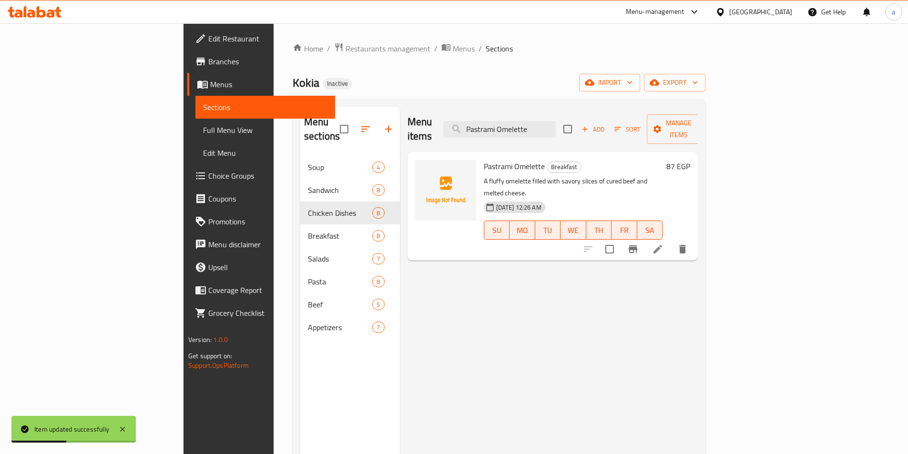
type input "Pastrami Omelette"
click at [663, 244] on icon at bounding box center [657, 249] width 11 height 11
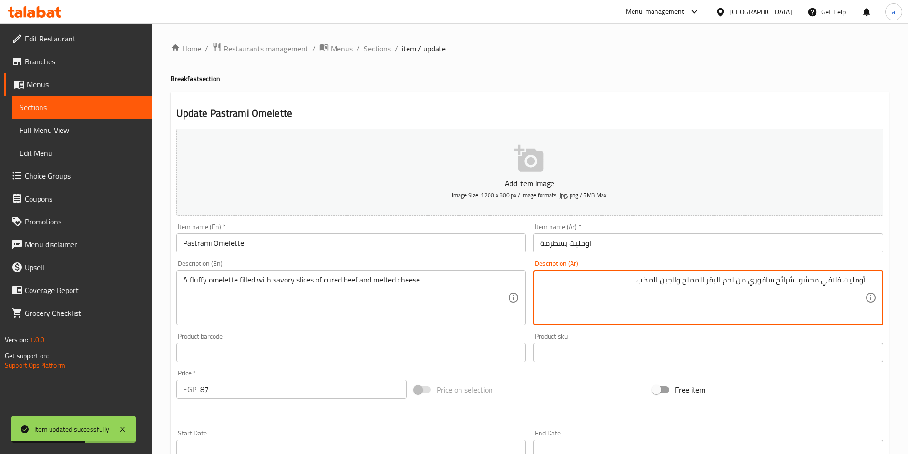
click at [760, 281] on textarea "أومليت فلافي محشو بشرائح سافوري من لحم البقر المملح والجبن المذاب." at bounding box center [702, 297] width 325 height 45
drag, startPoint x: 731, startPoint y: 290, endPoint x: 670, endPoint y: 287, distance: 60.6
click at [670, 287] on textarea "أومليت فلافي محشو بشرائح مالح من لحم البقر المملح والجبن المذاب." at bounding box center [702, 297] width 325 height 45
click at [680, 283] on textarea "أومليت فلافي محشو بشرائح مالح من لحم البقر المملح والجبن المذاب." at bounding box center [702, 297] width 325 height 45
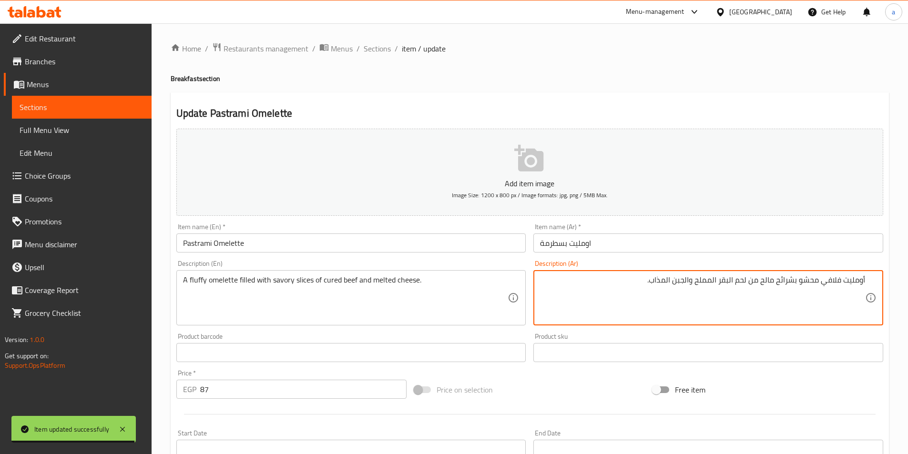
drag, startPoint x: 689, startPoint y: 286, endPoint x: 654, endPoint y: 287, distance: 35.3
click at [654, 287] on textarea "أومليت فلافي محشو بشرائح مالح من لحم البقر المملح والجبن المذاب." at bounding box center [702, 297] width 325 height 45
type textarea "أومليت فلافي محشو بشرائح مالح من لحم البقر المملح والجبن المذاب."
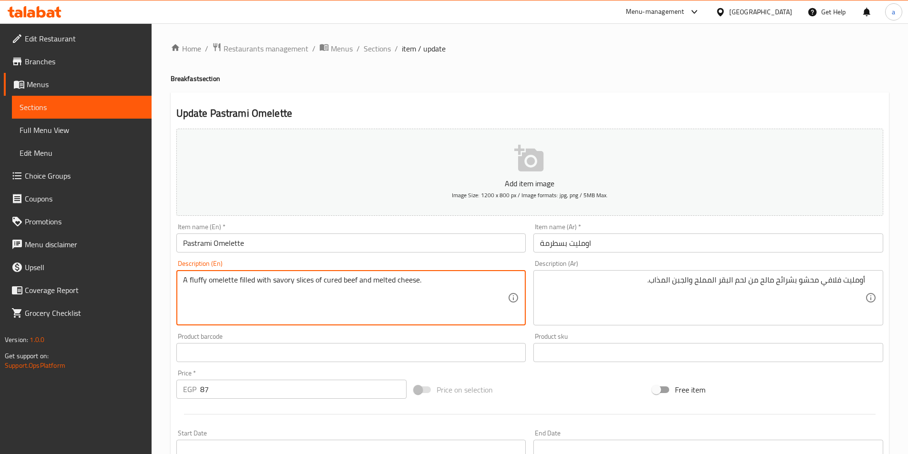
click at [333, 284] on textarea "A fluffy omelette filled with savory slices of cured beef and melted cheese." at bounding box center [345, 297] width 325 height 45
click at [385, 51] on span "Sections" at bounding box center [377, 48] width 27 height 11
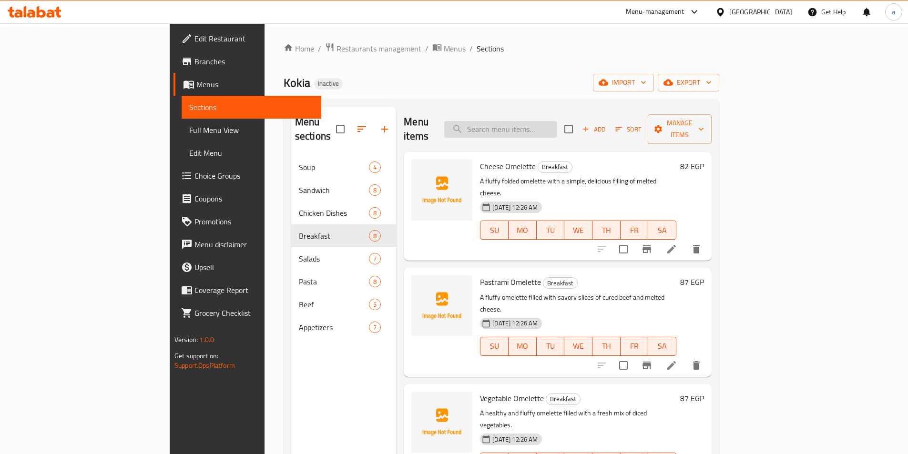
click at [526, 121] on input "search" at bounding box center [500, 129] width 112 height 17
paste input "Taco"
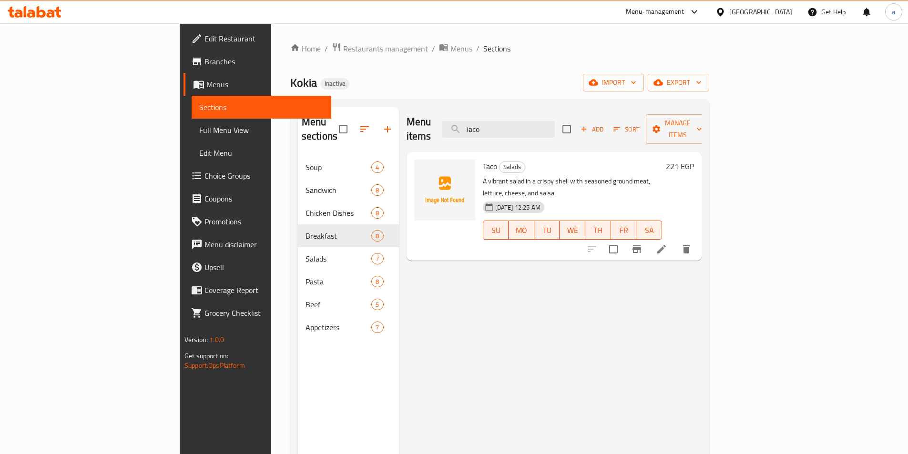
type input "Taco"
click at [667, 244] on icon at bounding box center [661, 249] width 11 height 11
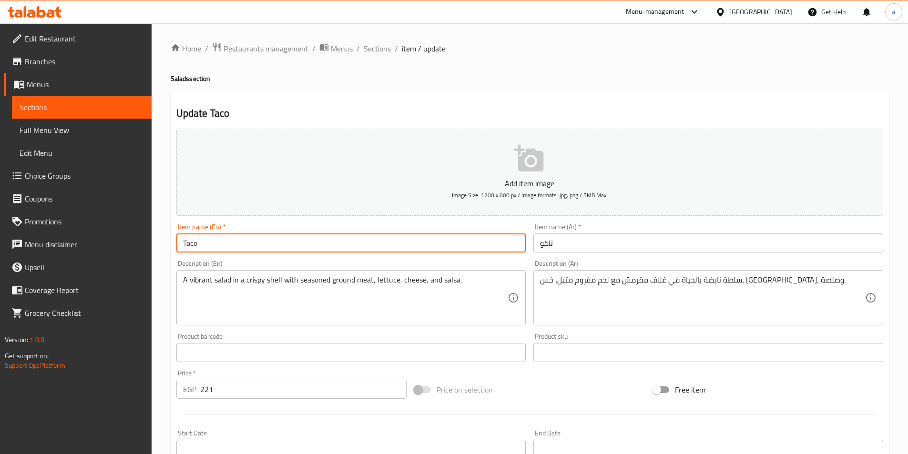
click at [259, 245] on input "Taco" at bounding box center [351, 243] width 350 height 19
type input "Taco Salad"
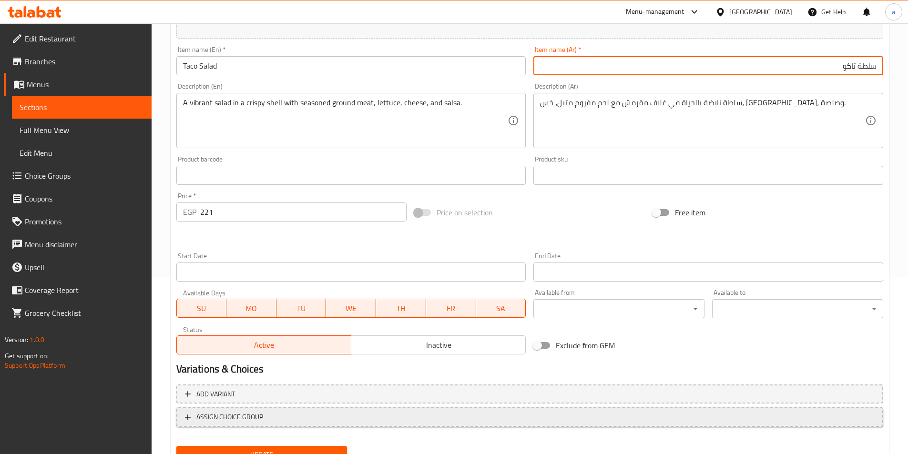
scroll to position [219, 0]
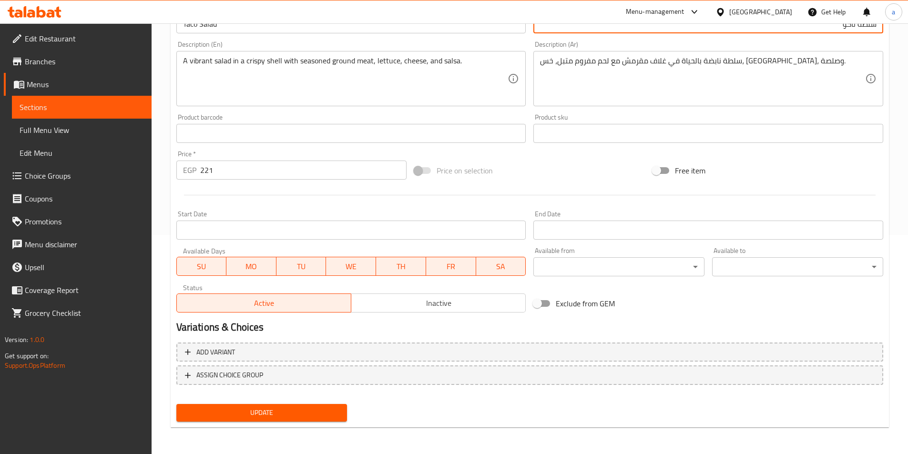
type input "سلطة تاكو"
click at [307, 411] on span "Update" at bounding box center [262, 413] width 156 height 12
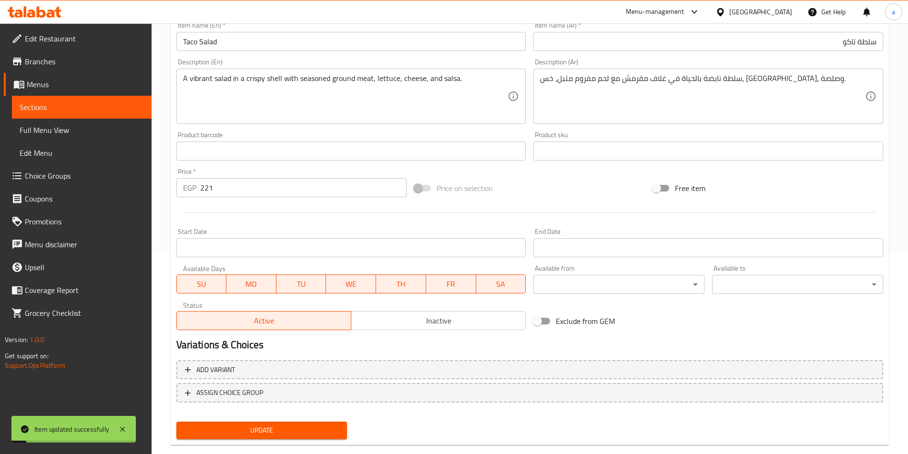
scroll to position [0, 0]
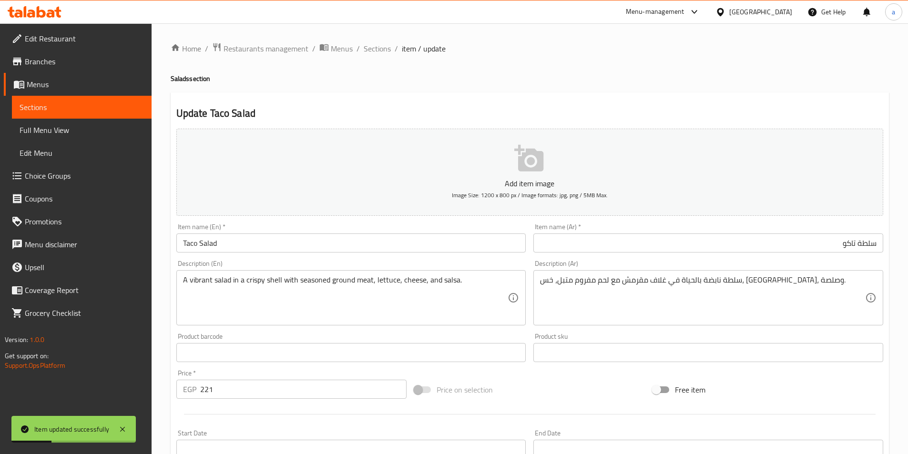
click at [113, 105] on span "Sections" at bounding box center [82, 107] width 124 height 11
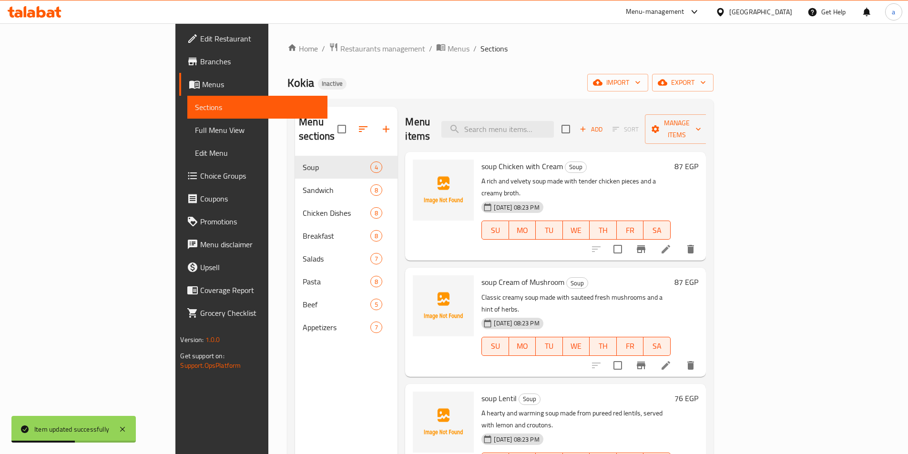
click at [565, 111] on div "Menu items Add Sort Manage items" at bounding box center [555, 129] width 300 height 45
click at [554, 121] on input "search" at bounding box center [497, 129] width 112 height 17
paste input "Greek"
type input "Greek"
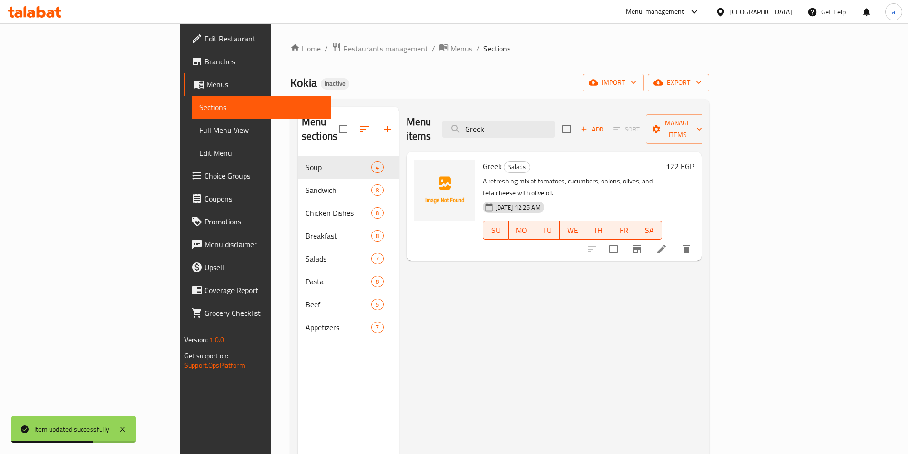
click at [675, 241] on li at bounding box center [661, 249] width 27 height 17
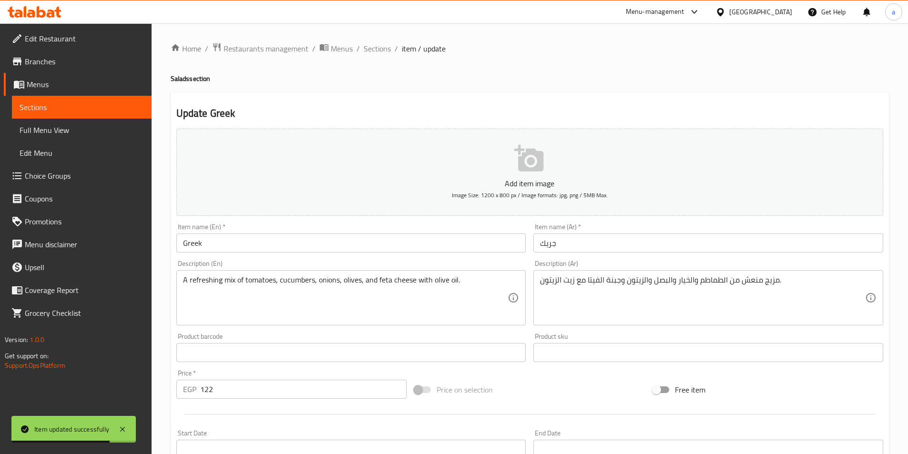
click at [397, 255] on div "Item name (En)   * Greek Item name (En) *" at bounding box center [351, 238] width 357 height 37
click at [392, 242] on input "Greek" at bounding box center [351, 243] width 350 height 19
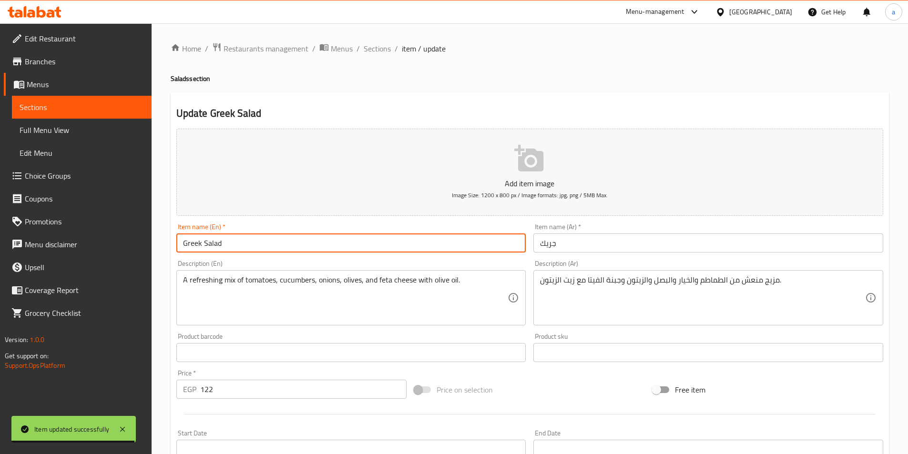
type input "Greek Salad"
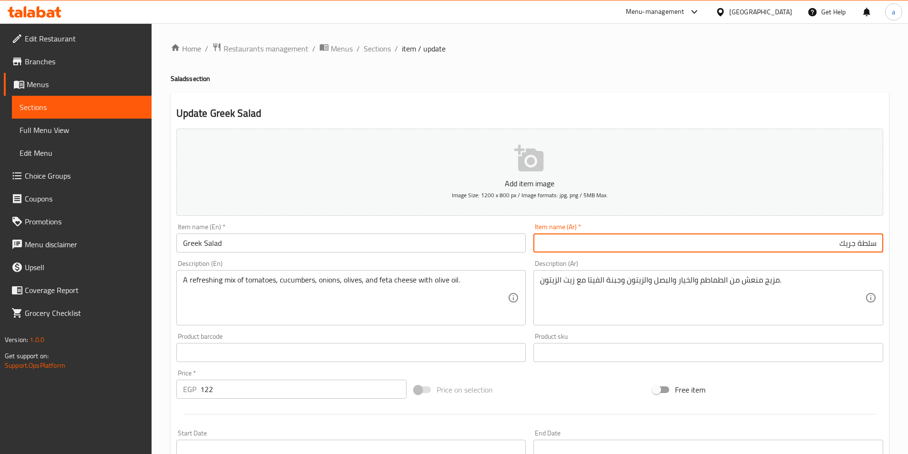
type input "سلطة جريك"
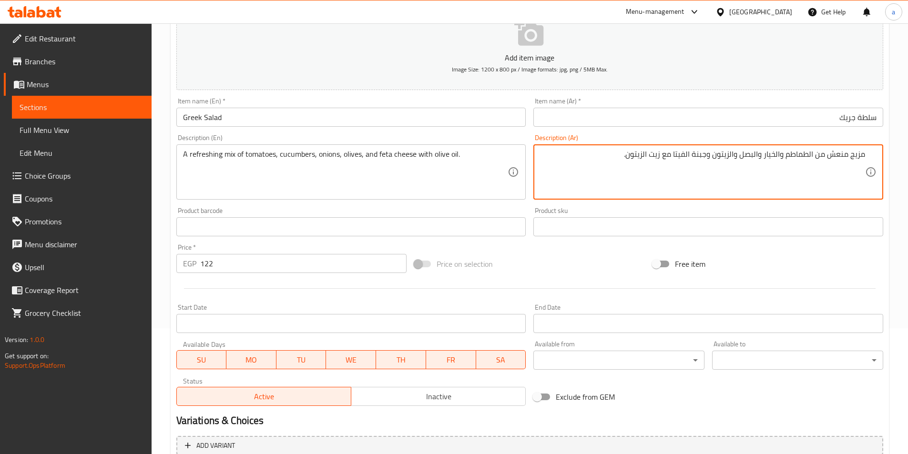
scroll to position [219, 0]
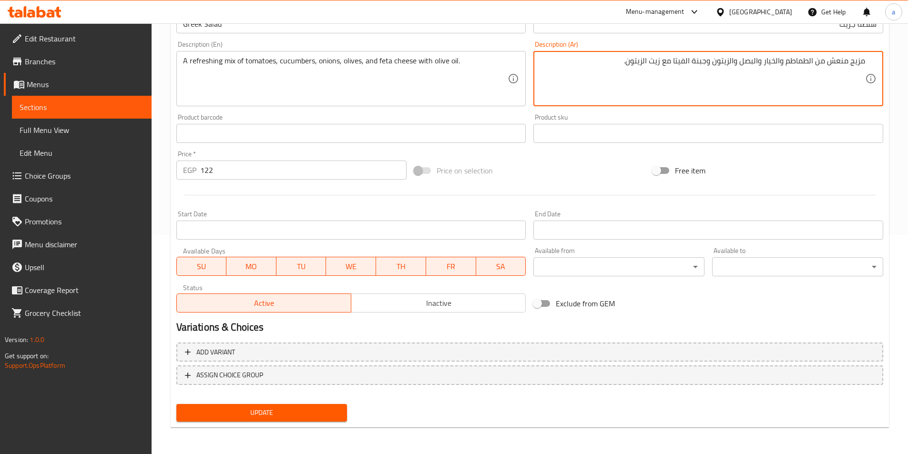
click at [324, 402] on div "Update" at bounding box center [262, 412] width 179 height 25
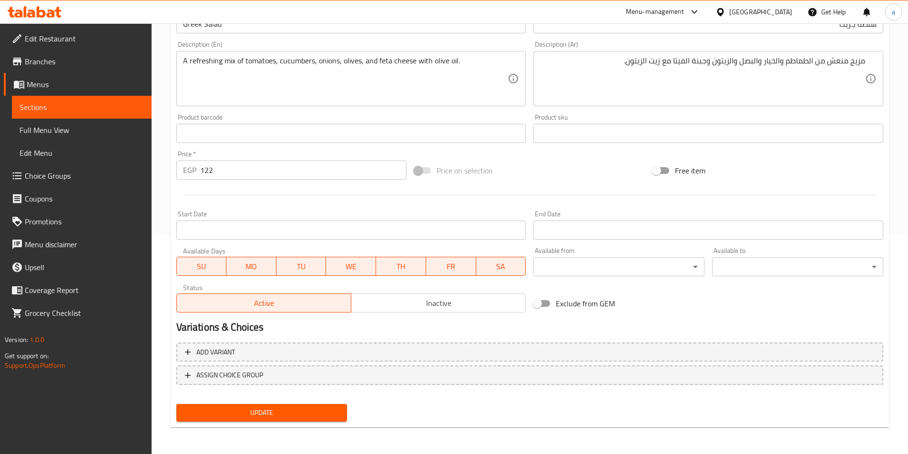
click at [324, 410] on span "Update" at bounding box center [262, 413] width 156 height 12
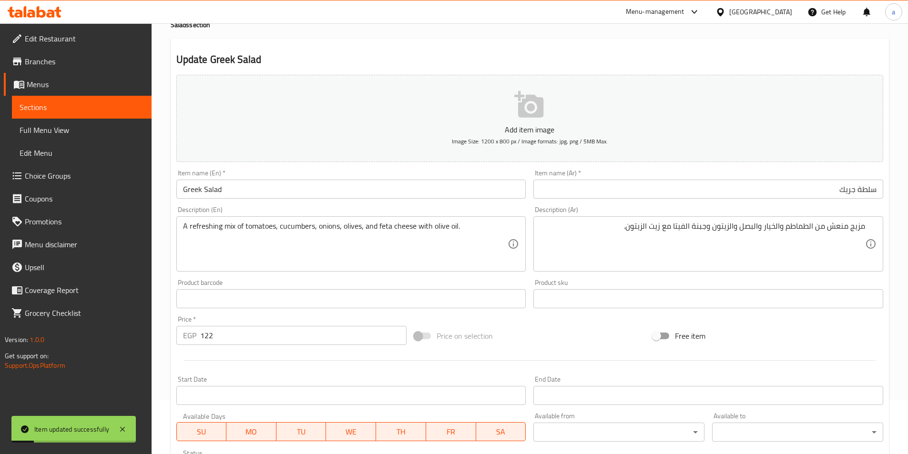
scroll to position [0, 0]
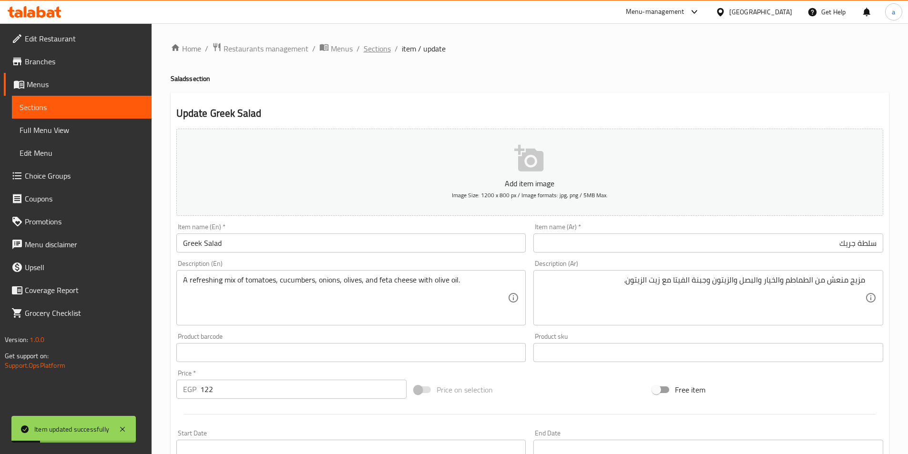
click at [375, 43] on span "Sections" at bounding box center [377, 48] width 27 height 11
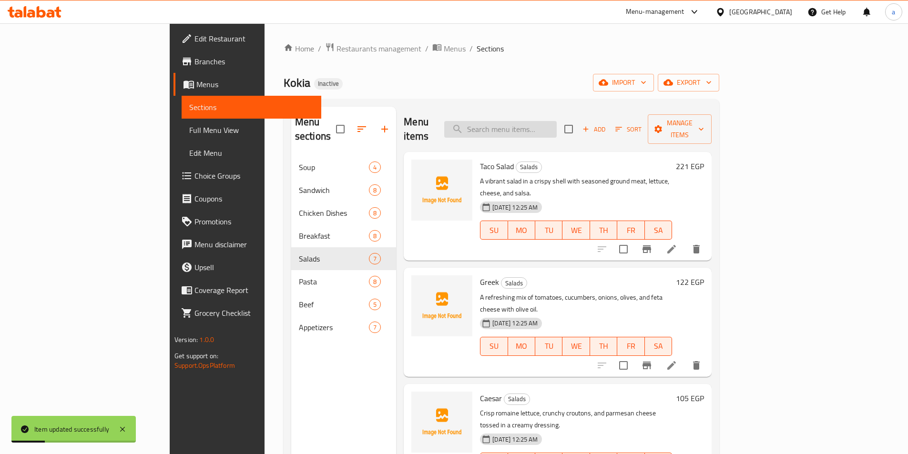
click at [557, 128] on input "search" at bounding box center [500, 129] width 112 height 17
paste input "Caesar"
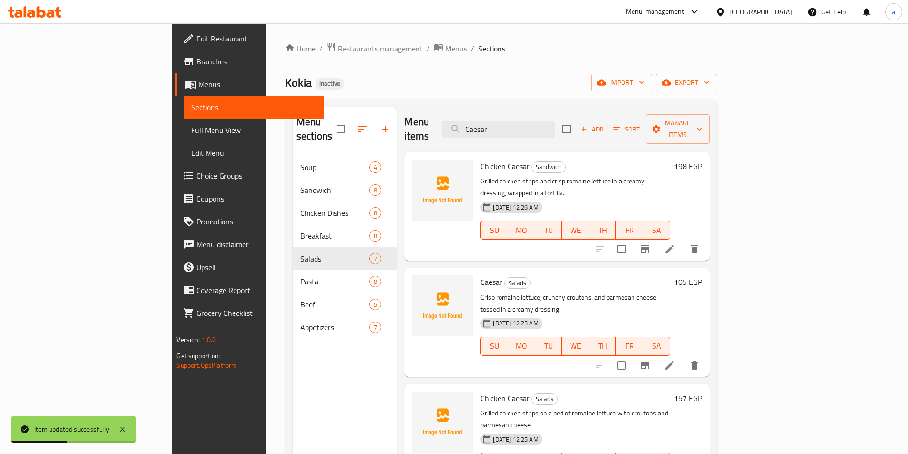
scroll to position [48, 0]
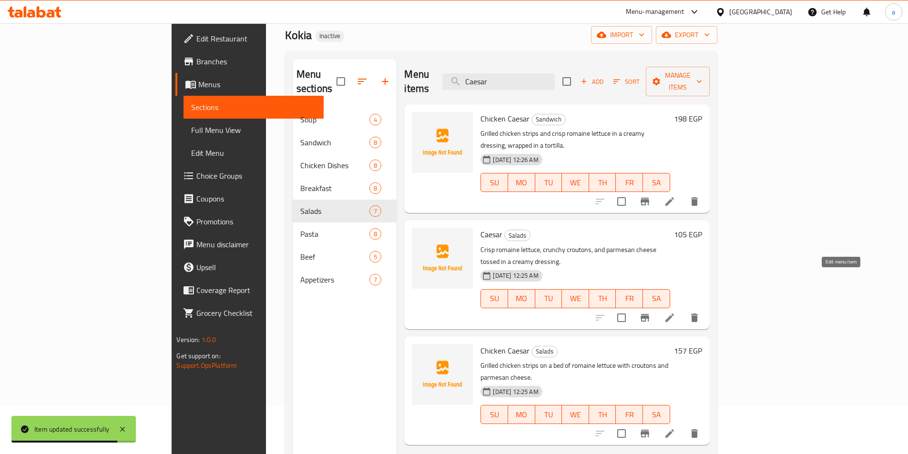
type input "Caesar"
click at [675, 312] on icon at bounding box center [669, 317] width 11 height 11
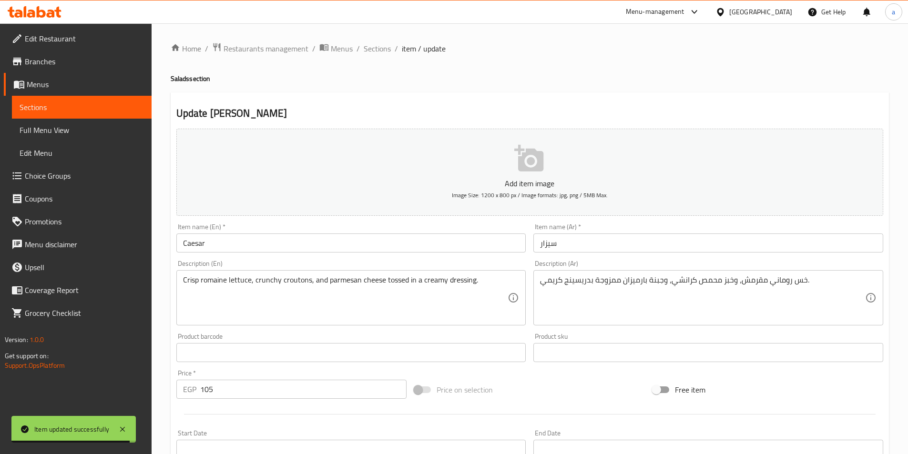
click at [383, 242] on input "Caesar" at bounding box center [351, 243] width 350 height 19
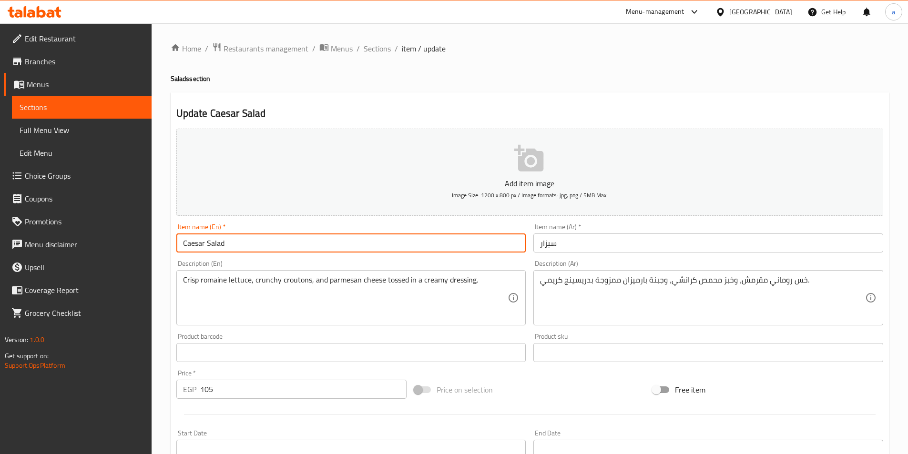
type input "Caesar Salad"
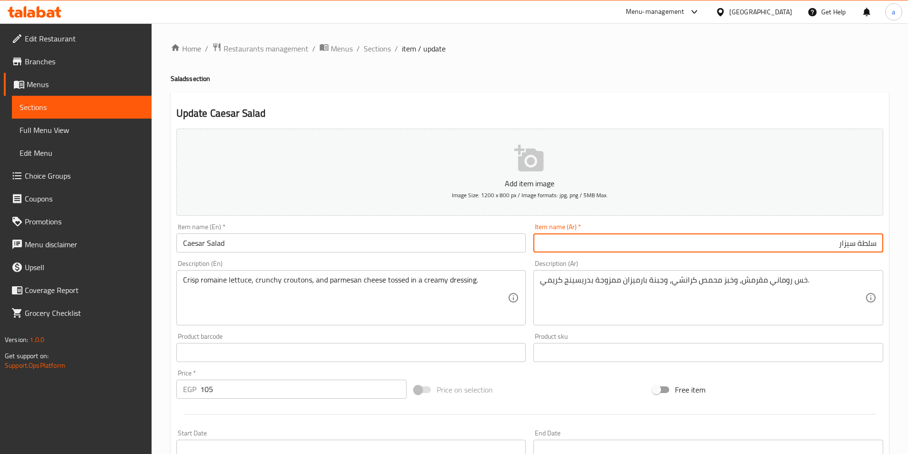
type input "سلطة سيزار"
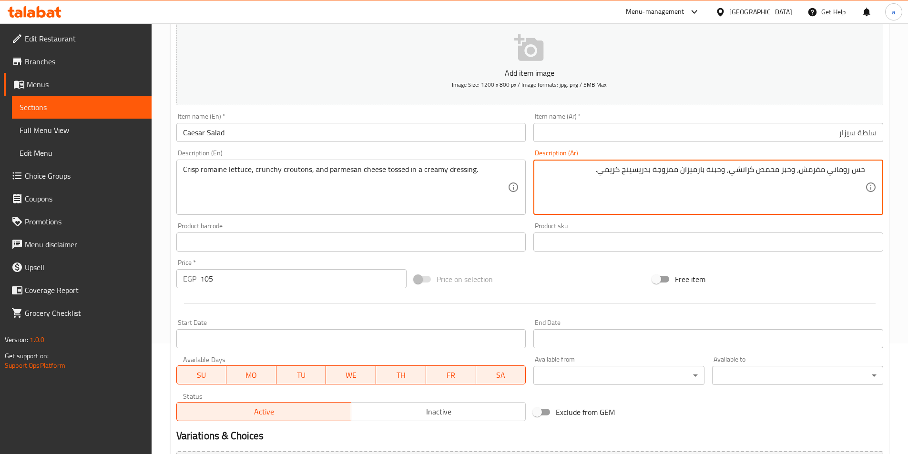
scroll to position [219, 0]
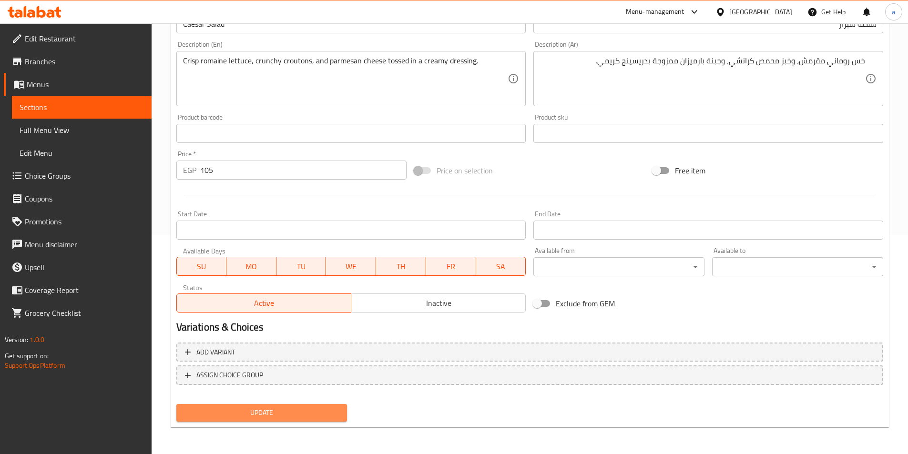
click at [286, 412] on span "Update" at bounding box center [262, 413] width 156 height 12
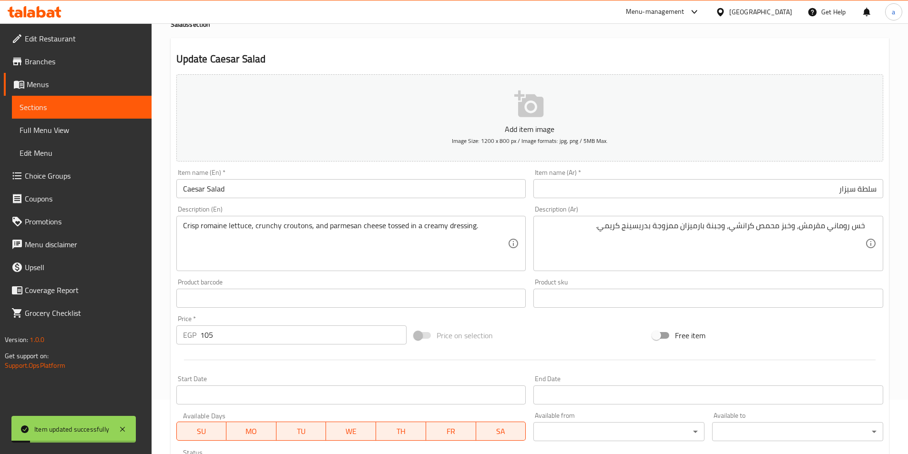
scroll to position [0, 0]
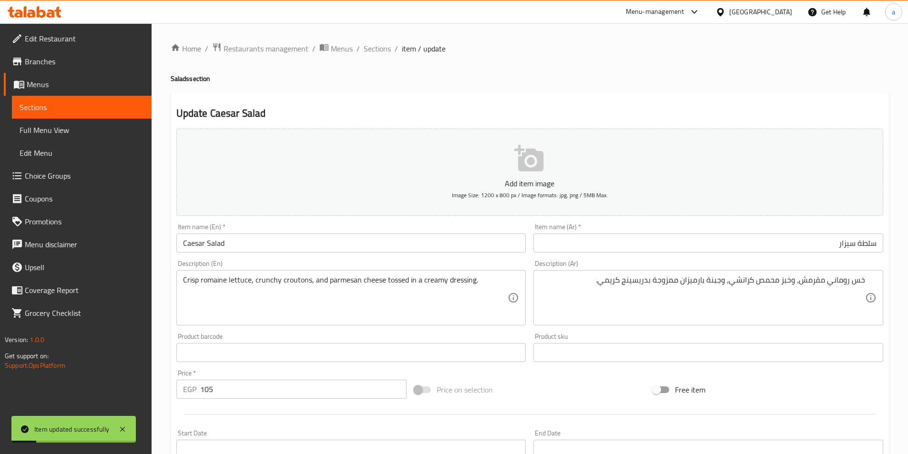
click at [383, 53] on span "Sections" at bounding box center [377, 48] width 27 height 11
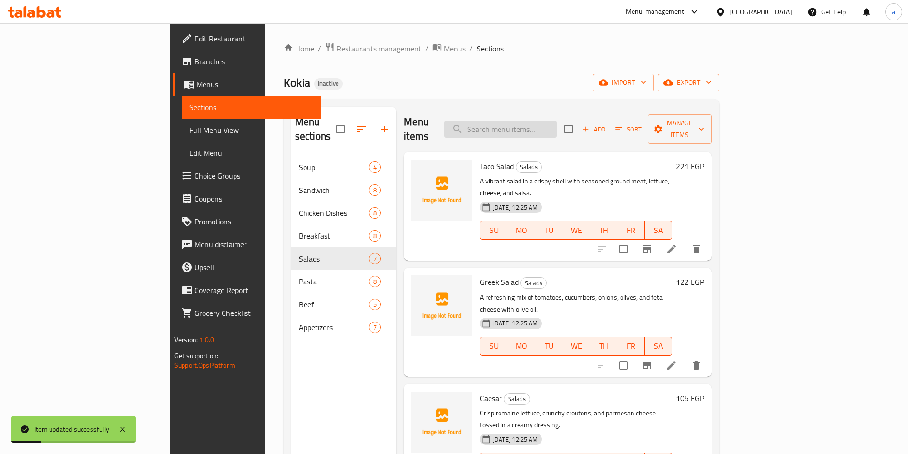
click at [538, 127] on input "search" at bounding box center [500, 129] width 112 height 17
paste input "Chicken Caesar"
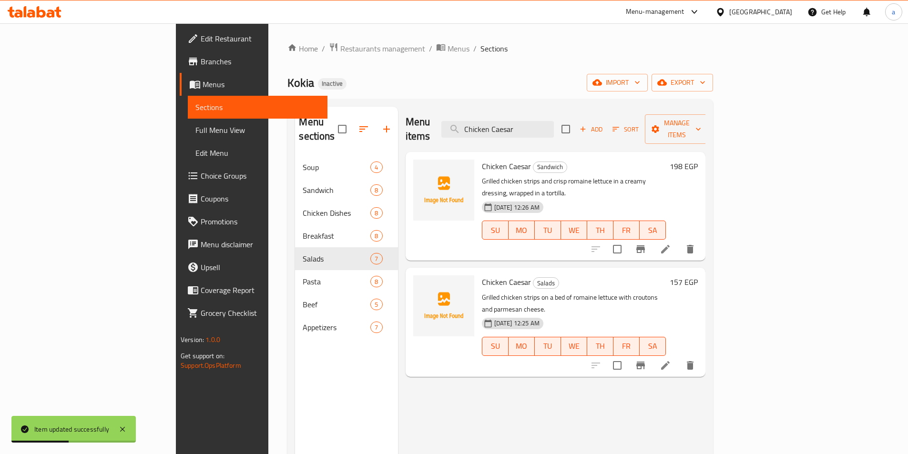
type input "Chicken Caesar"
click at [679, 357] on li at bounding box center [665, 365] width 27 height 17
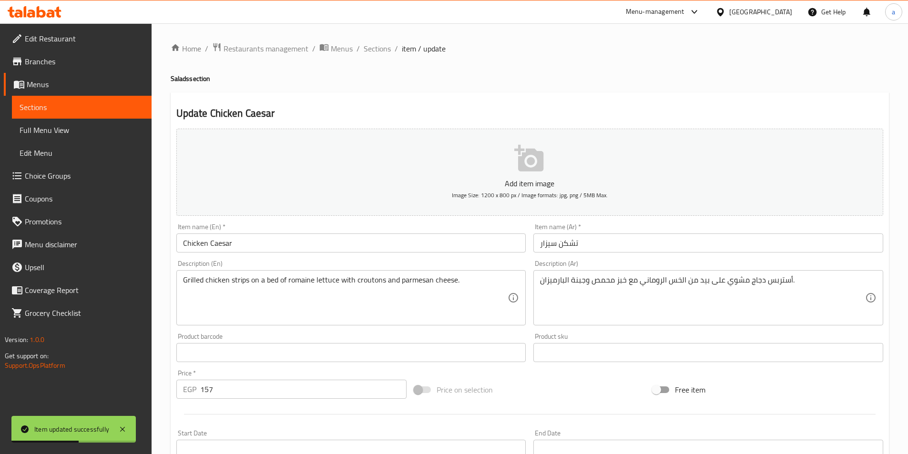
click at [286, 242] on input "Chicken Caesar" at bounding box center [351, 243] width 350 height 19
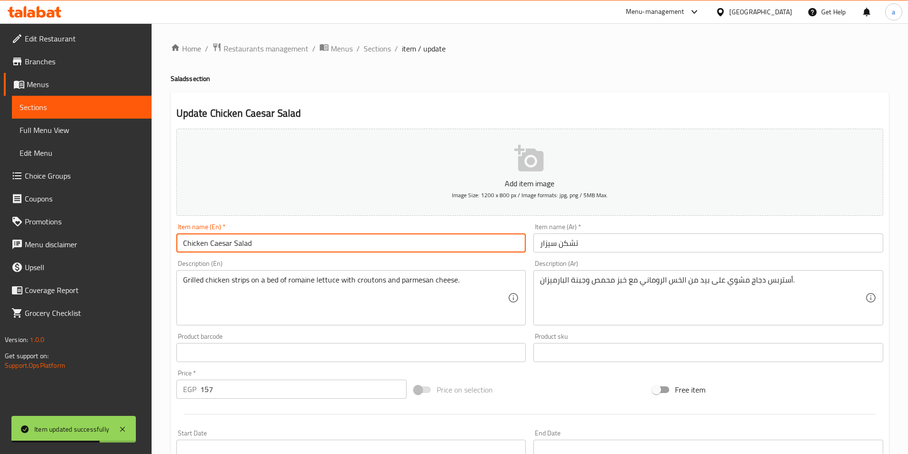
type input "Chicken Caesar Salad"
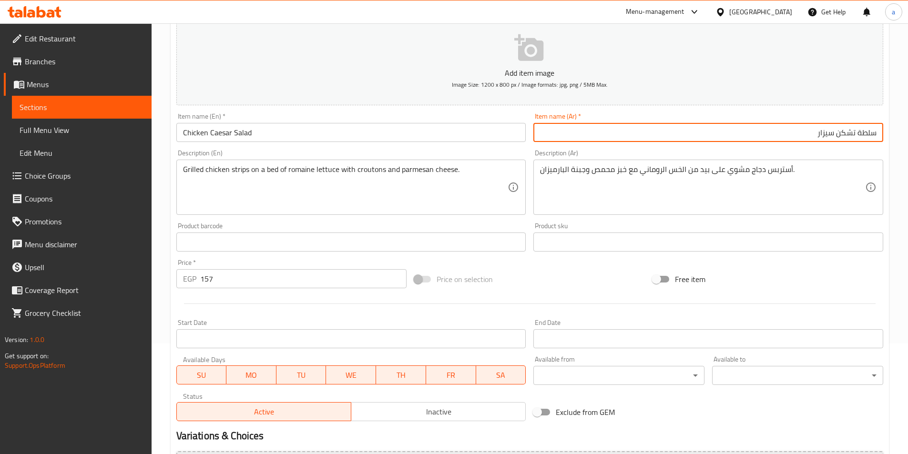
scroll to position [219, 0]
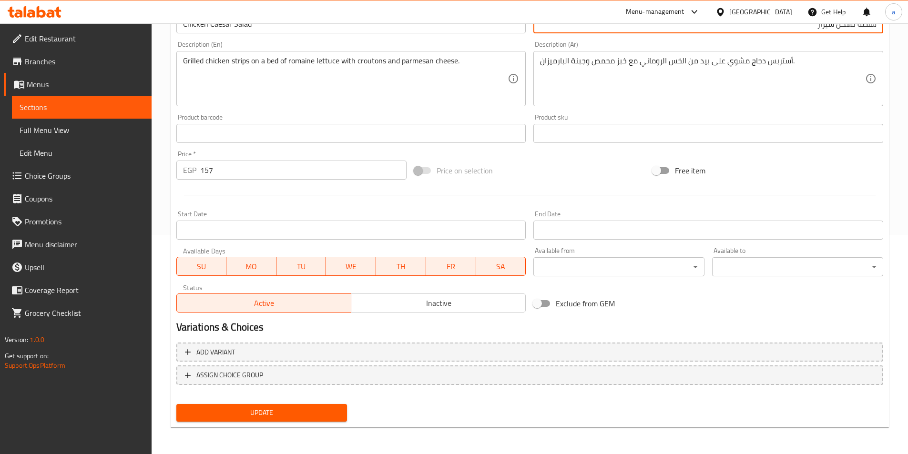
type input "سلطة تشكن سيزار"
click at [270, 400] on div "Add item image Image Size: 1200 x 800 px / Image formats: jpg, png / 5MB Max. I…" at bounding box center [530, 166] width 714 height 520
click at [270, 404] on button "Update" at bounding box center [261, 413] width 171 height 18
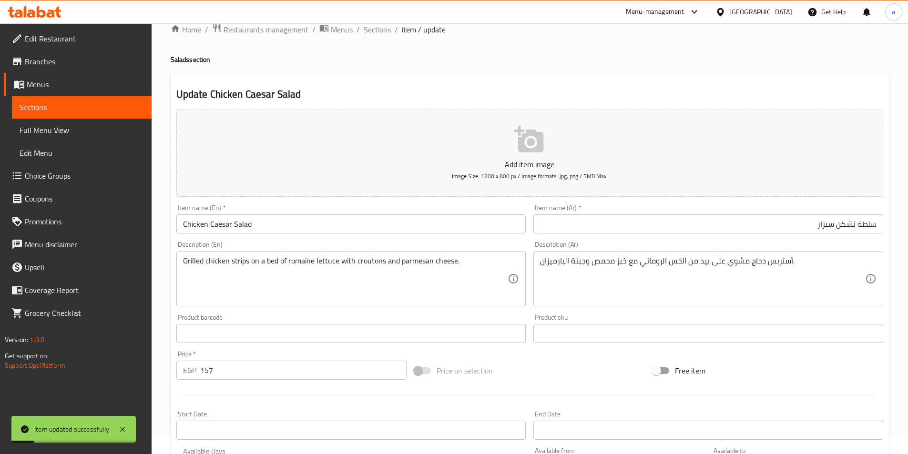
scroll to position [0, 0]
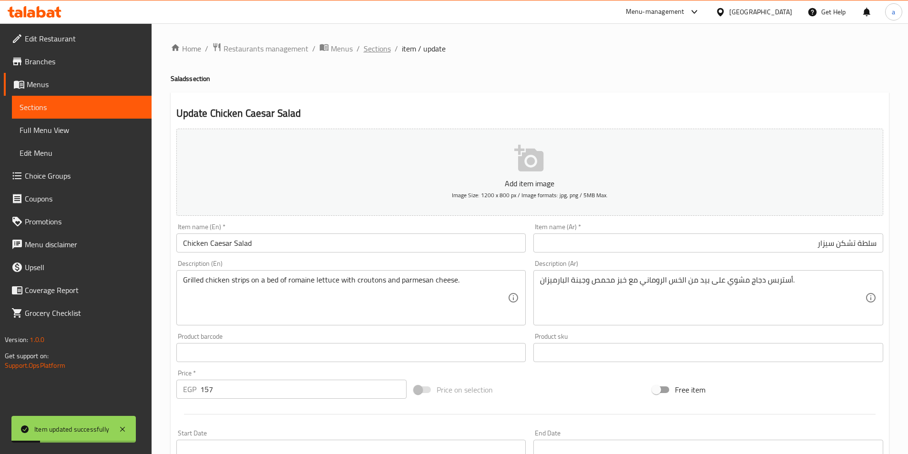
click at [369, 48] on span "Sections" at bounding box center [377, 48] width 27 height 11
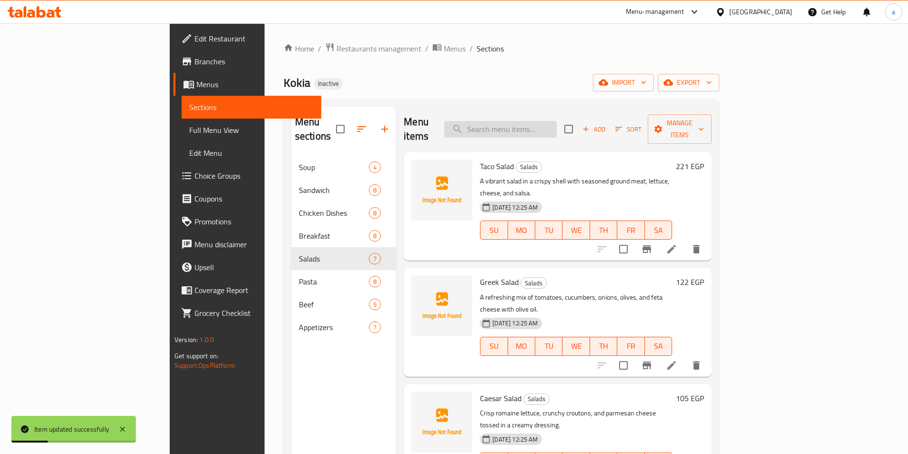
click at [547, 123] on input "search" at bounding box center [500, 129] width 112 height 17
paste input "Green Salad (Local)"
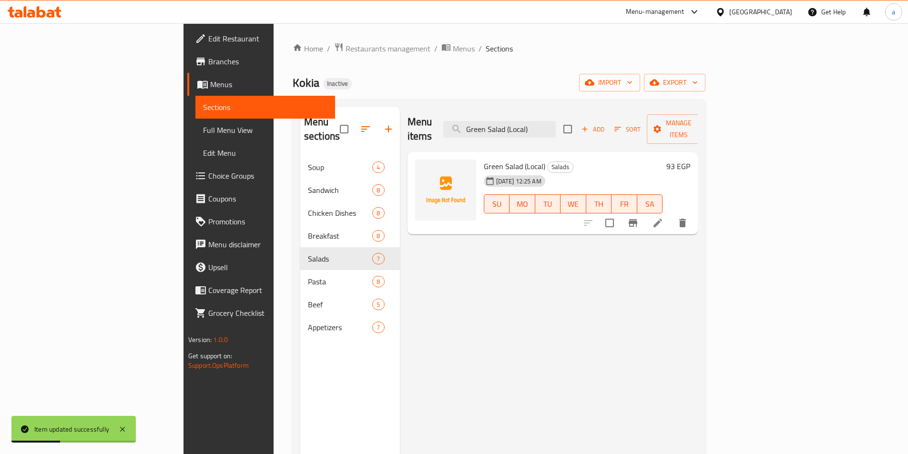
type input "Green Salad (Local)"
click at [662, 219] on icon at bounding box center [657, 223] width 9 height 9
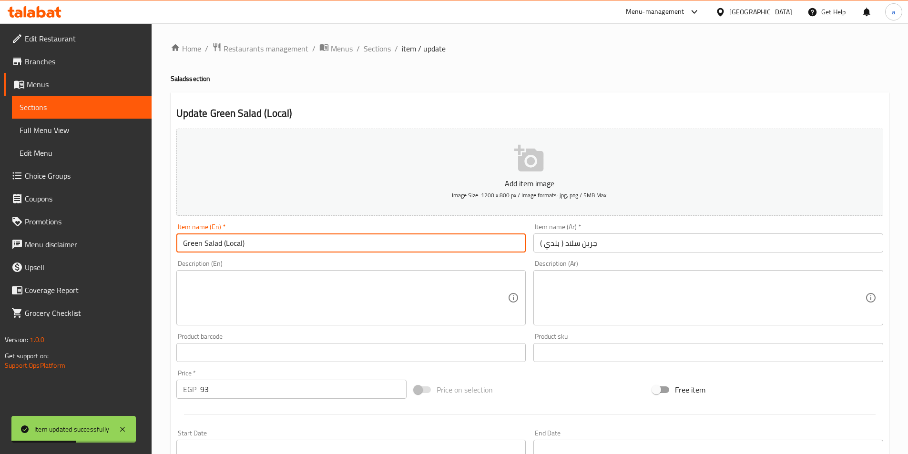
click at [238, 242] on input "Green Salad (Local)" at bounding box center [351, 243] width 350 height 19
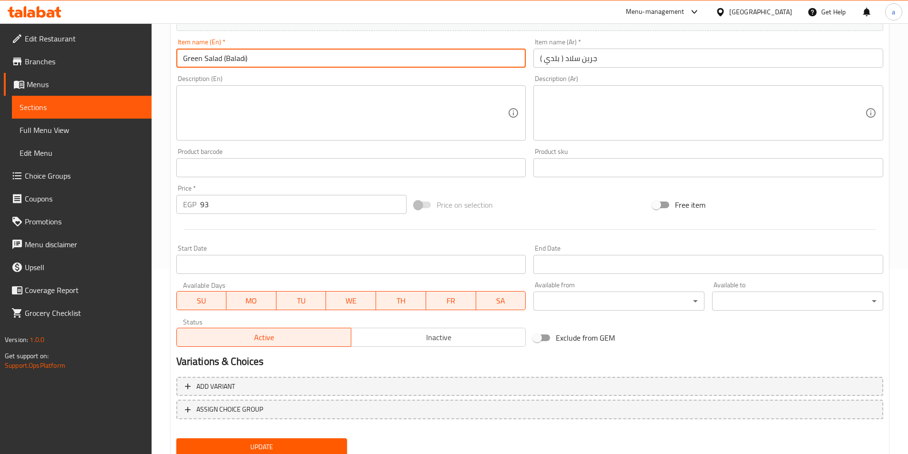
scroll to position [219, 0]
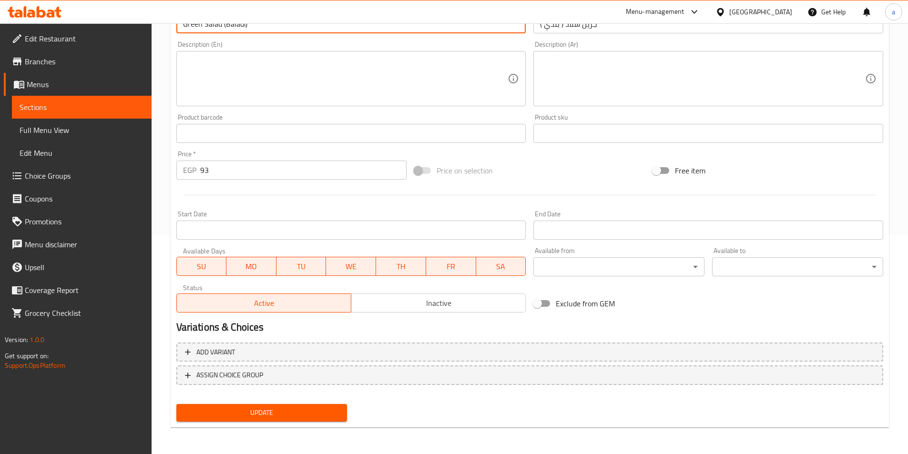
type input "Green Salad (Baladi)"
click at [270, 416] on span "Update" at bounding box center [262, 413] width 156 height 12
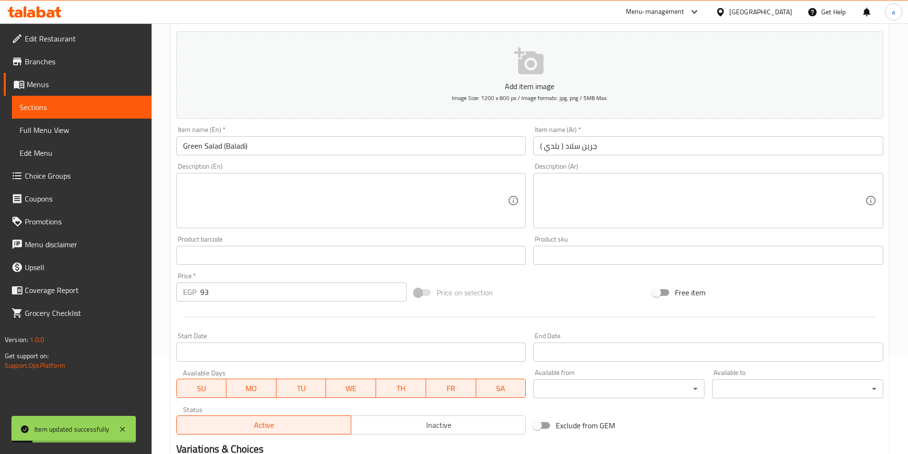
scroll to position [0, 0]
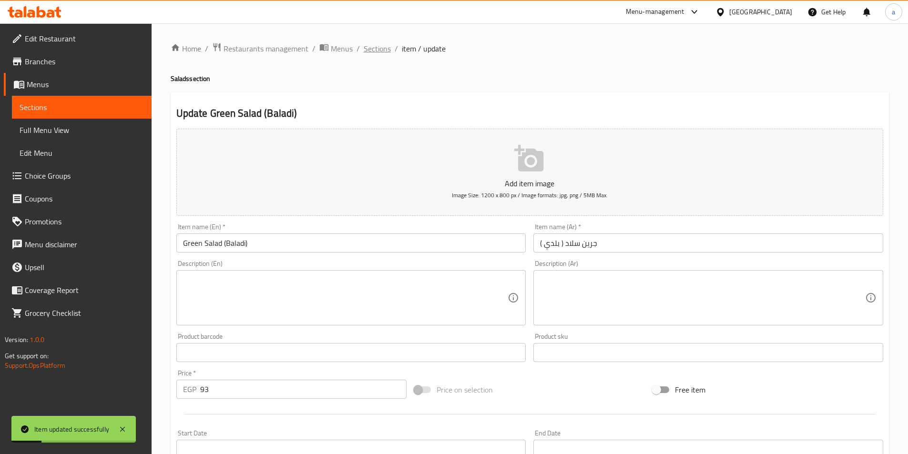
click at [378, 50] on span "Sections" at bounding box center [377, 48] width 27 height 11
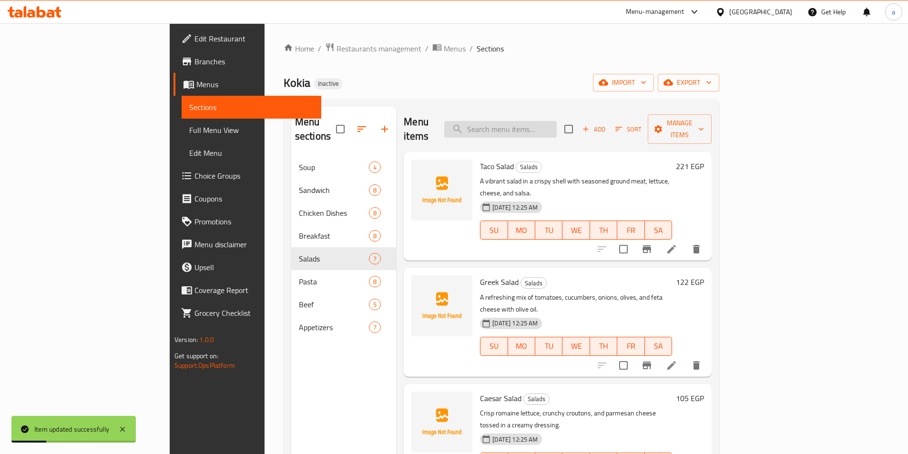
click at [551, 124] on input "search" at bounding box center [500, 129] width 112 height 17
paste input "Kenoy"
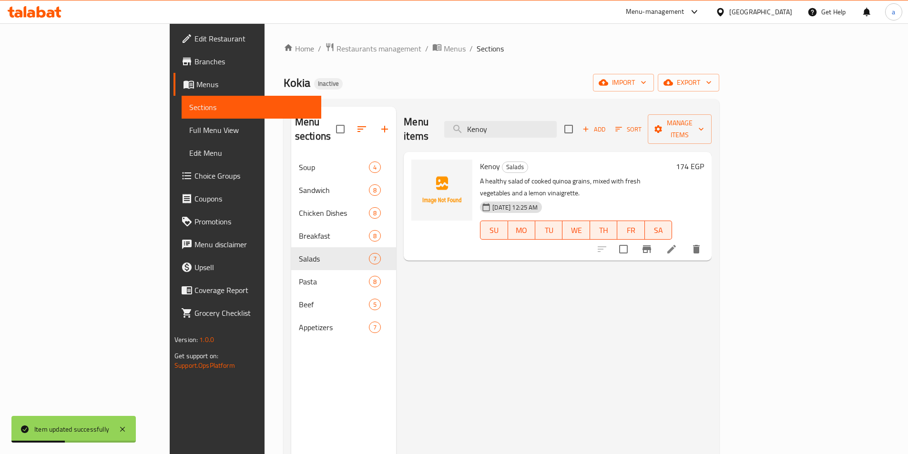
type input "Kenoy"
click at [677, 244] on icon at bounding box center [671, 249] width 11 height 11
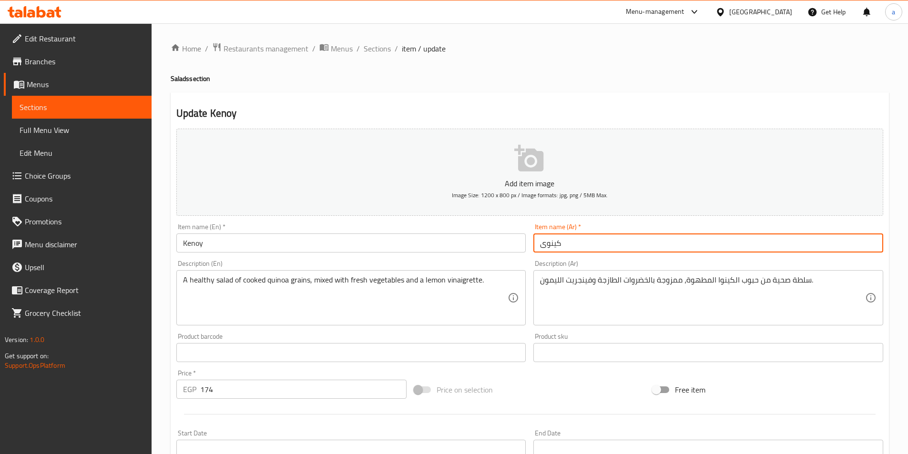
click at [585, 248] on input "كينوى" at bounding box center [708, 243] width 350 height 19
type input "كينوا"
click at [374, 244] on input "Kenoy" at bounding box center [351, 243] width 350 height 19
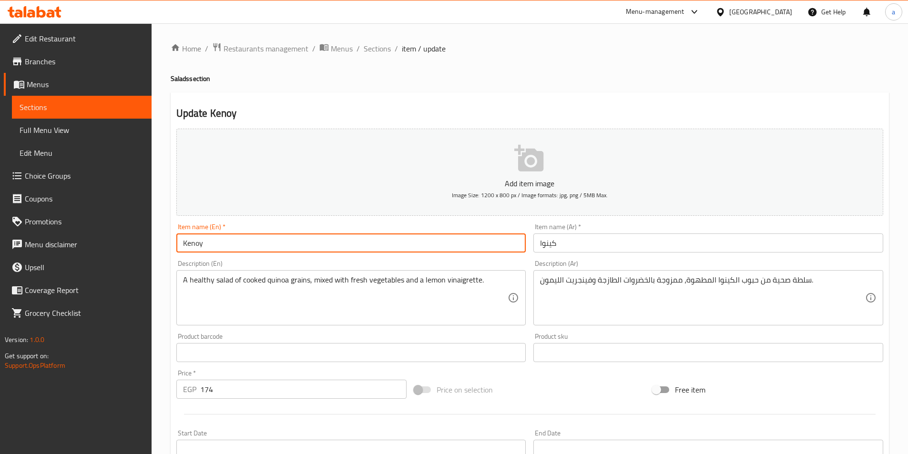
click at [374, 244] on input "Kenoy" at bounding box center [351, 243] width 350 height 19
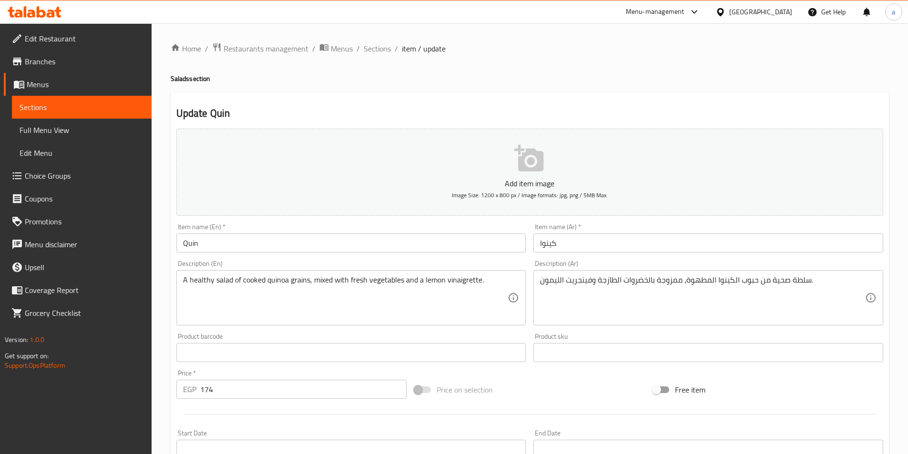
click at [187, 236] on input "Quin" at bounding box center [351, 243] width 350 height 19
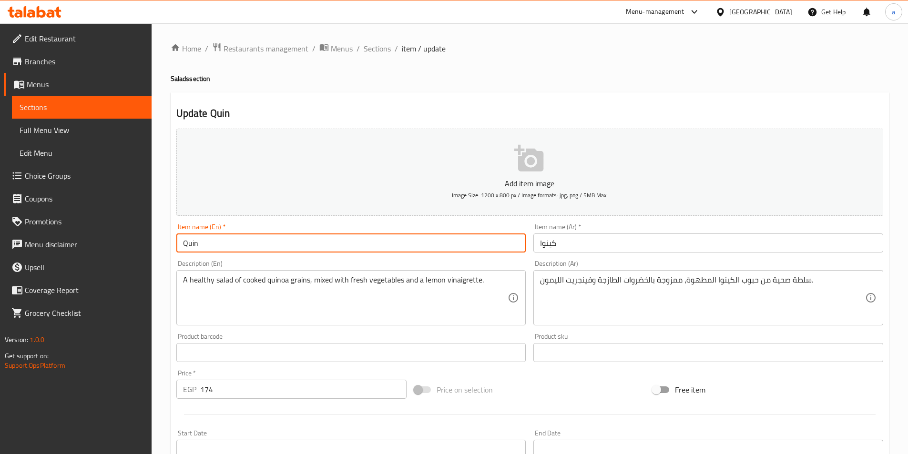
click at [187, 236] on input "Quin" at bounding box center [351, 243] width 350 height 19
paste input "quinoa"
click at [180, 243] on input "quinoa" at bounding box center [351, 243] width 350 height 19
click at [182, 244] on input "quinoa" at bounding box center [351, 243] width 350 height 19
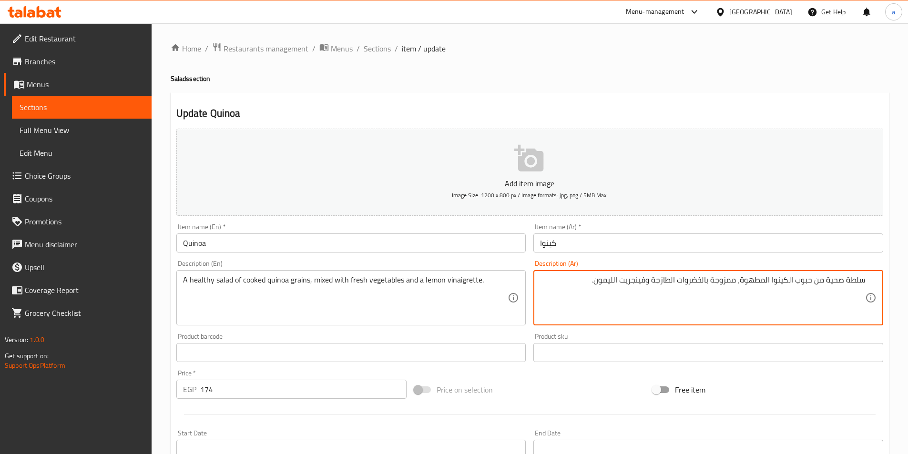
click at [777, 279] on textarea "سلطة صحية من حبوب الكينوا المطهوة، ممزوجة بالخضروات الطازجة وفينجريت الليمون." at bounding box center [702, 297] width 325 height 45
click at [796, 284] on textarea "سلطة صحية من حبوب الكينوا المطهوة، ممزوجة بالخضروات الطازجة وفينجريت الليمون." at bounding box center [702, 297] width 325 height 45
click at [757, 282] on textarea "سلطة صحية من حبوب الكينوا المطهوة، ممزوجة بالخضروات الطازجة وفينجريت الليمون." at bounding box center [702, 297] width 325 height 45
click at [738, 282] on textarea "سلطة صحية من حبوب الكينوا المطهوة، ممزوجة بالخضروات الطازجة وفينجريت الليمون." at bounding box center [702, 297] width 325 height 45
click at [710, 277] on textarea "سلطة صحية من حبوب الكينوا المطهوة، ممزوجة بالخضروات الطازجة وفينجريت الليمون." at bounding box center [702, 297] width 325 height 45
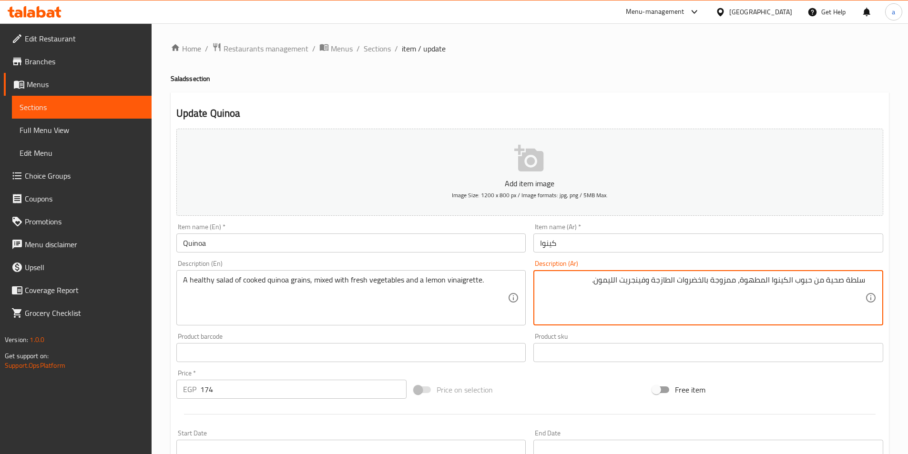
click at [674, 278] on textarea "سلطة صحية من حبوب الكينوا المطهوة، ممزوجة بالخضروات الطازجة وفينجريت الليمون." at bounding box center [702, 297] width 325 height 45
click at [643, 282] on textarea "سلطة صحية من حبوب الكينوا المطهوة، ممزوجة بالخضروات الطازجة وفينجريت الليمون." at bounding box center [702, 297] width 325 height 45
click at [626, 281] on textarea "سلطة صحية من حبوب الكينوا المطهوة، ممزوجة بالخضروات الطازجة وفينجريت الليمون." at bounding box center [702, 297] width 325 height 45
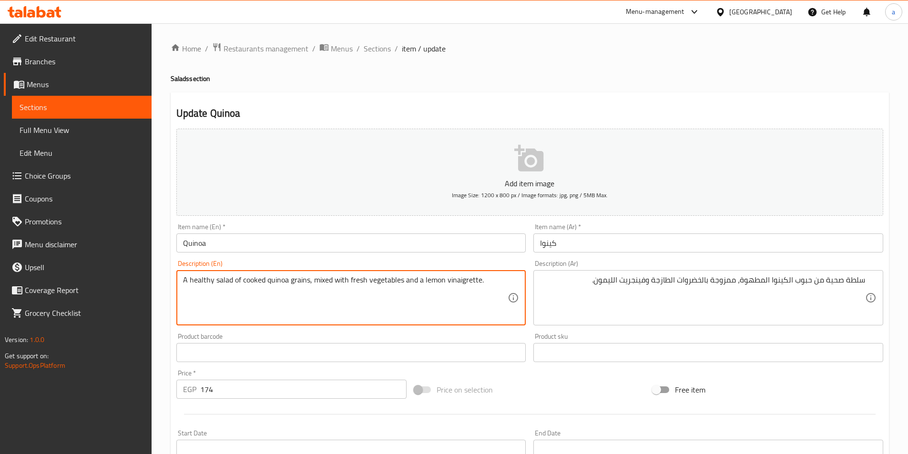
click at [450, 280] on textarea "A healthy salad of cooked quinoa grains, mixed with fresh vegetables and a lemo…" at bounding box center [345, 297] width 325 height 45
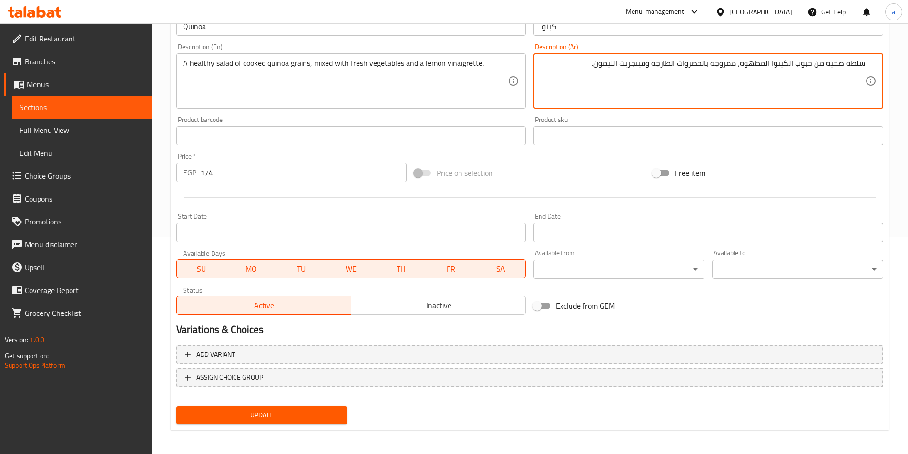
scroll to position [219, 0]
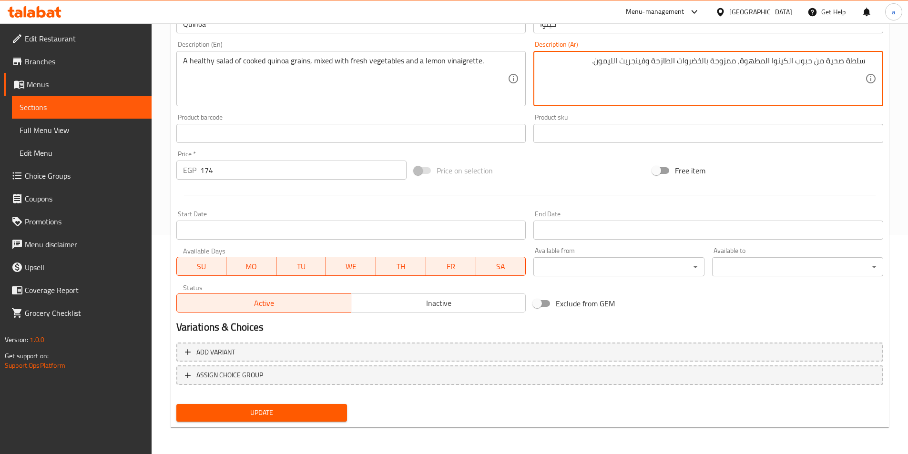
click at [282, 408] on span "Update" at bounding box center [262, 413] width 156 height 12
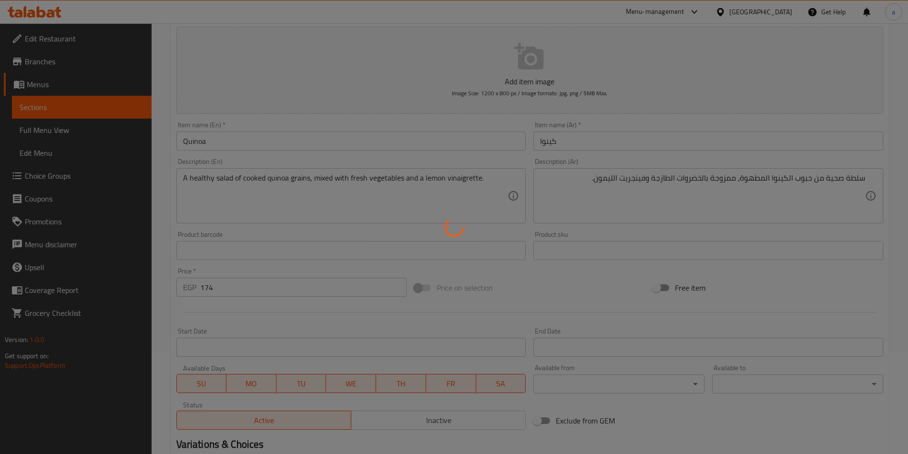
scroll to position [0, 0]
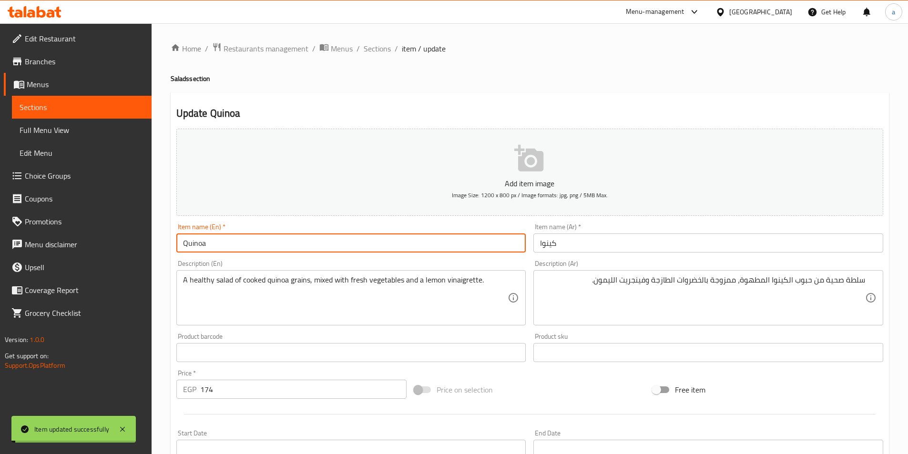
click at [223, 252] on input "Quinoa" at bounding box center [351, 243] width 350 height 19
type input "Quinoa Salad"
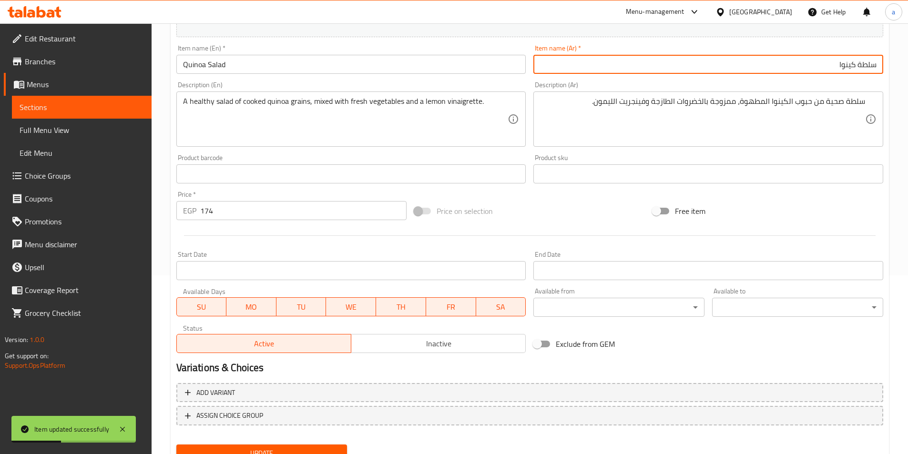
scroll to position [219, 0]
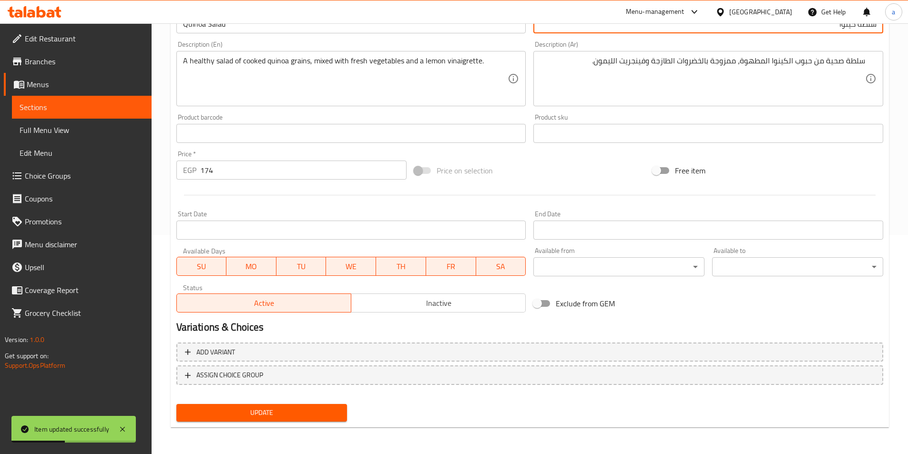
type input "سلطة كينوا"
click at [233, 399] on div "Add variant ASSIGN CHOICE GROUP" at bounding box center [530, 370] width 714 height 62
click at [240, 413] on span "Update" at bounding box center [262, 413] width 156 height 12
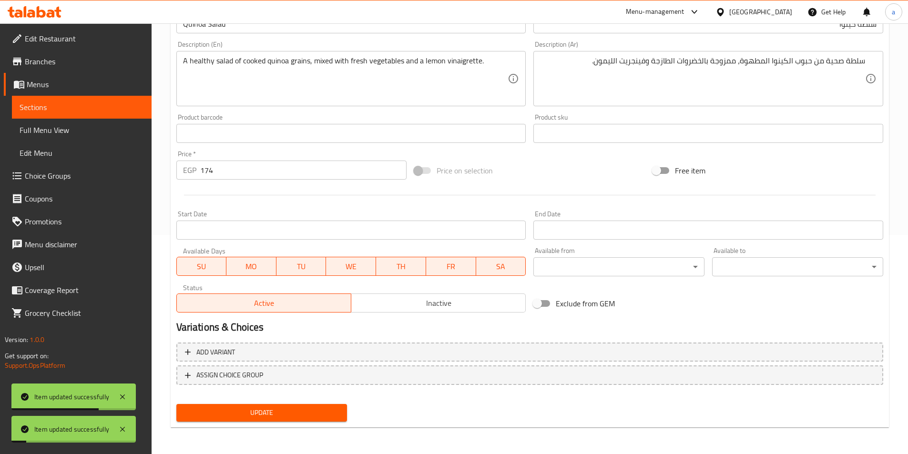
scroll to position [0, 0]
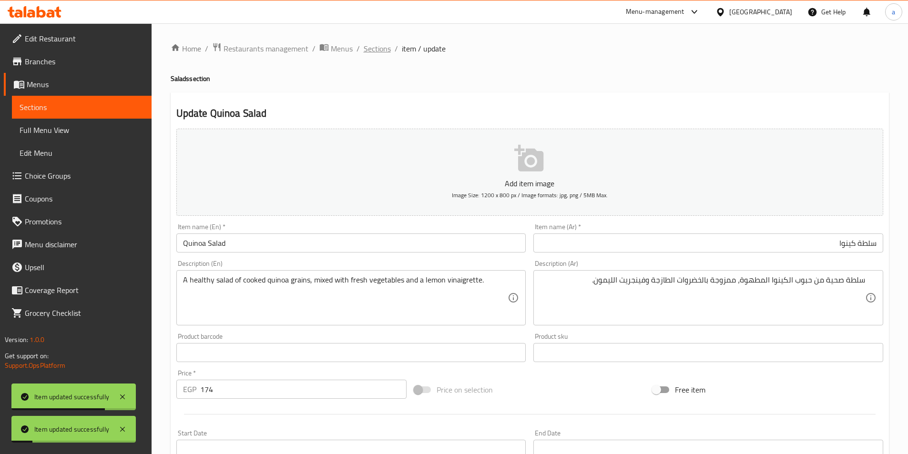
click at [374, 54] on span "Sections" at bounding box center [377, 48] width 27 height 11
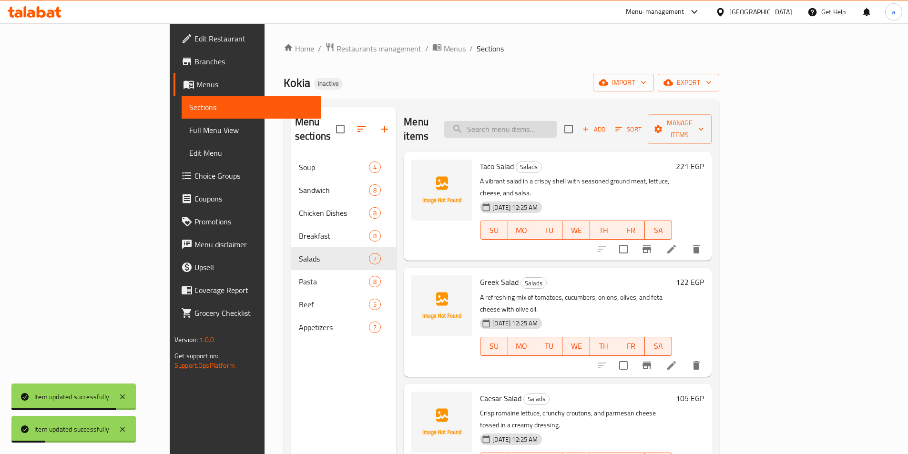
click at [557, 130] on input "search" at bounding box center [500, 129] width 112 height 17
paste input "Cajun Salad"
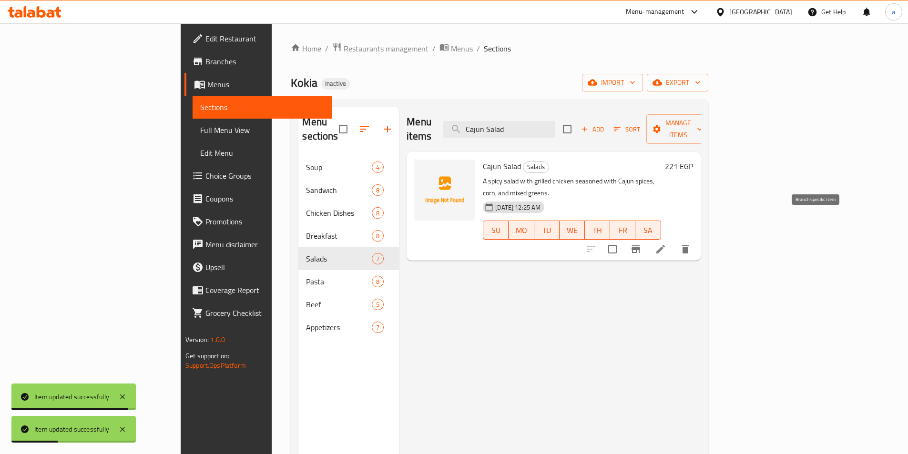
type input "Cajun Salad"
click at [674, 241] on li at bounding box center [660, 249] width 27 height 17
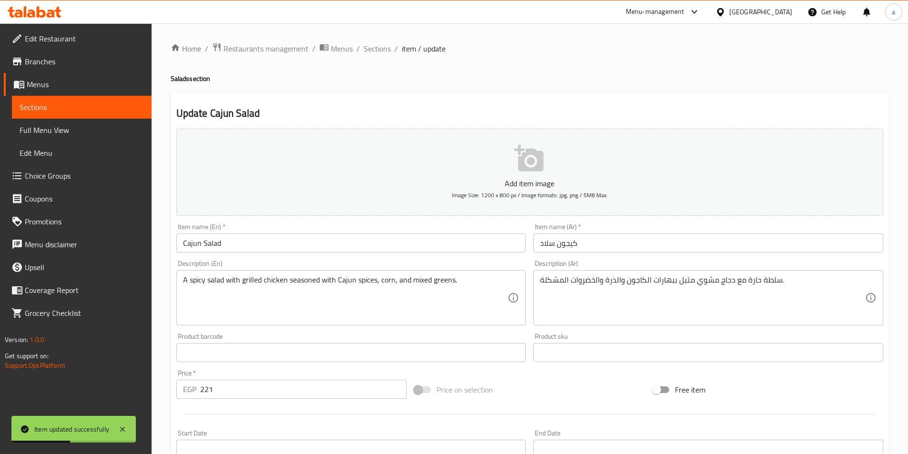
click at [616, 242] on input "كيجون سلاد" at bounding box center [708, 243] width 350 height 19
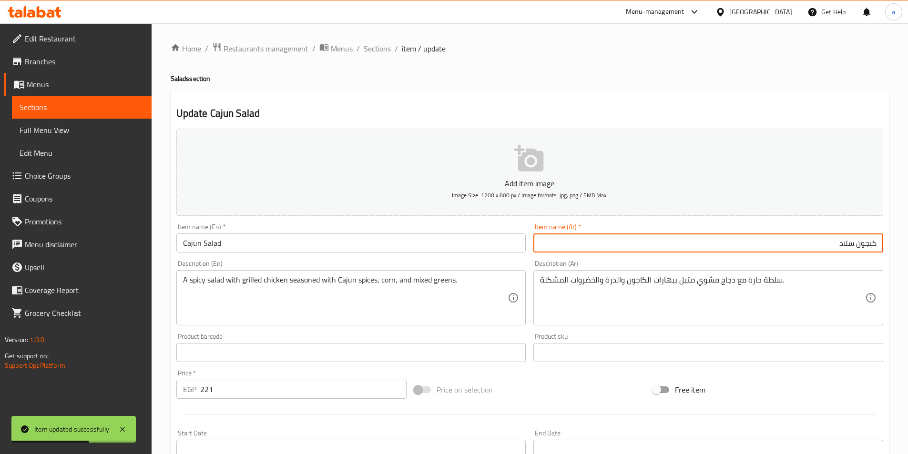
click at [187, 244] on input "Cajun Salad" at bounding box center [351, 243] width 350 height 19
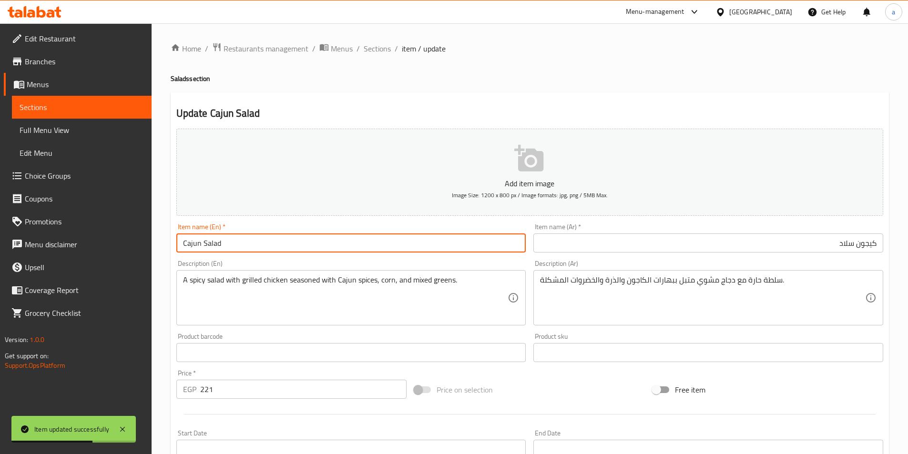
click at [187, 244] on input "Cajun Salad" at bounding box center [351, 243] width 350 height 19
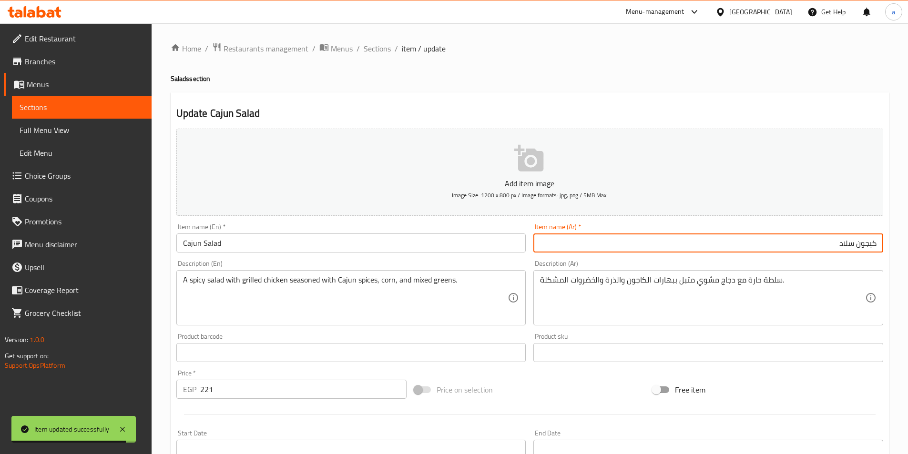
click at [857, 248] on input "كيجون سلاد" at bounding box center [708, 243] width 350 height 19
click at [866, 245] on input "كيجون سلاد" at bounding box center [708, 243] width 350 height 19
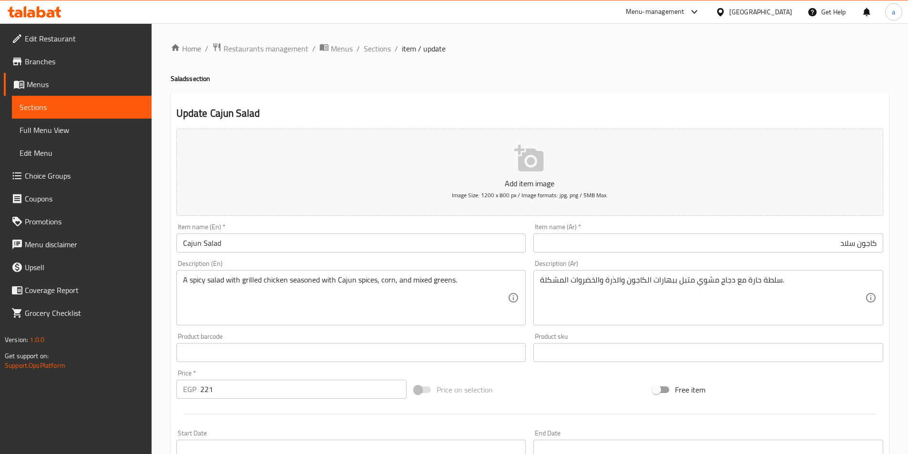
click at [868, 245] on input "كاجون سلاد" at bounding box center [708, 243] width 350 height 19
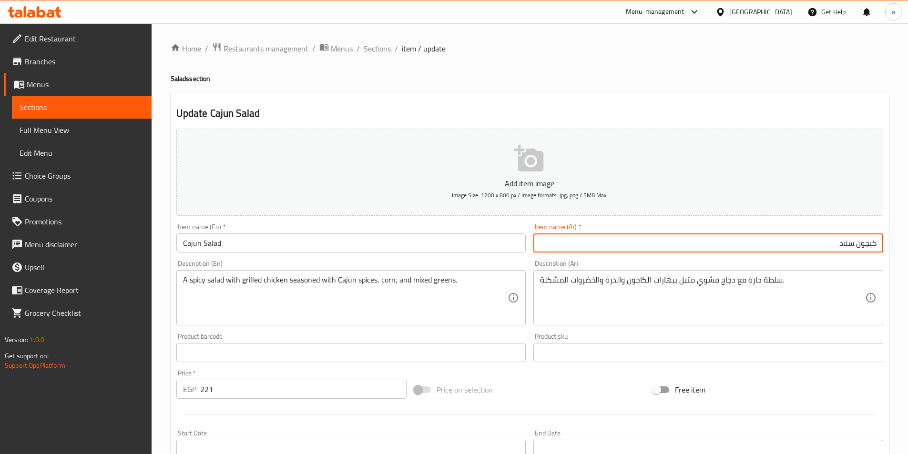
type input "كيجون سلاد"
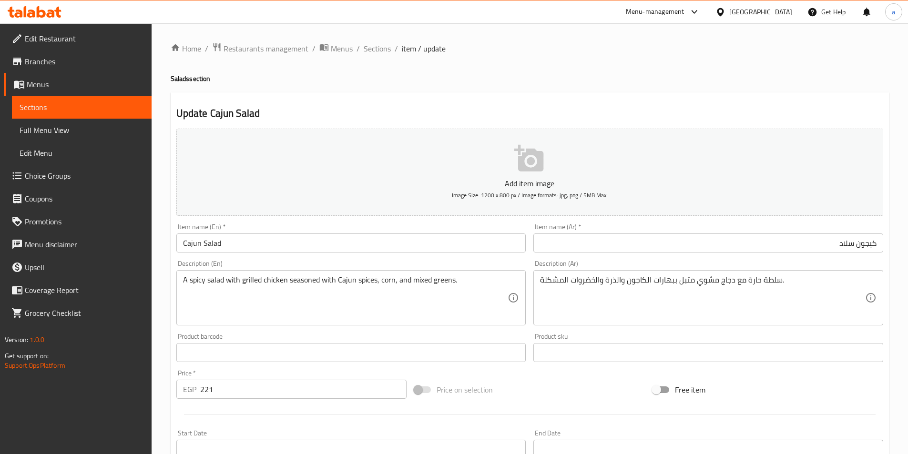
click at [855, 260] on div "Description (Ar) سلطة حارة مع دجاج مشوي متبل ببهارات الكاجون والذرة والخضروات ا…" at bounding box center [708, 292] width 357 height 73
click at [377, 44] on span "Sections" at bounding box center [377, 48] width 27 height 11
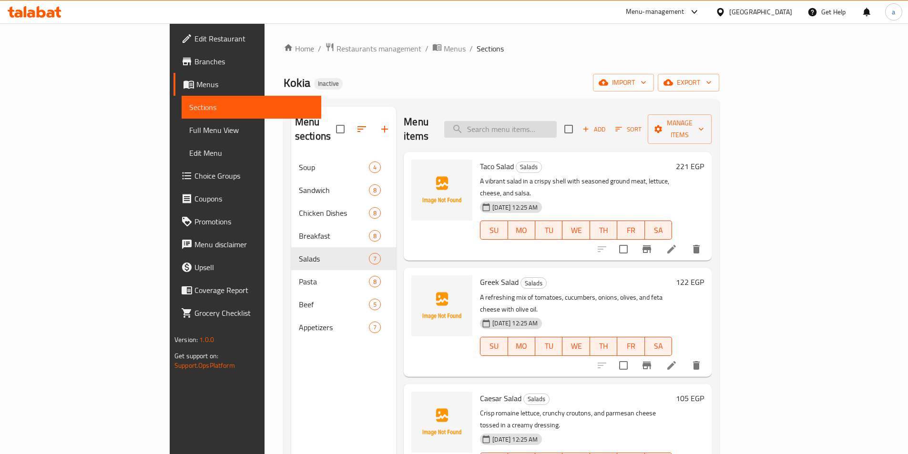
click at [553, 127] on input "search" at bounding box center [500, 129] width 112 height 17
paste input "[PERSON_NAME]"
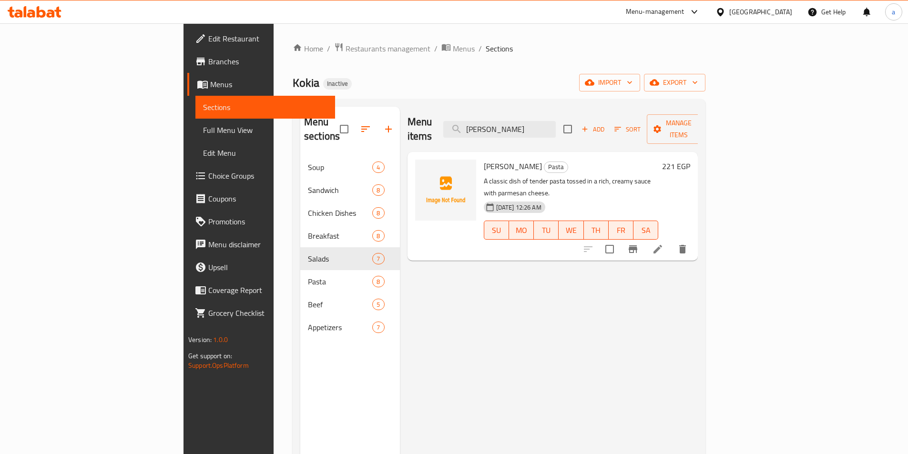
type input "[PERSON_NAME]"
click at [662, 245] on icon at bounding box center [657, 249] width 9 height 9
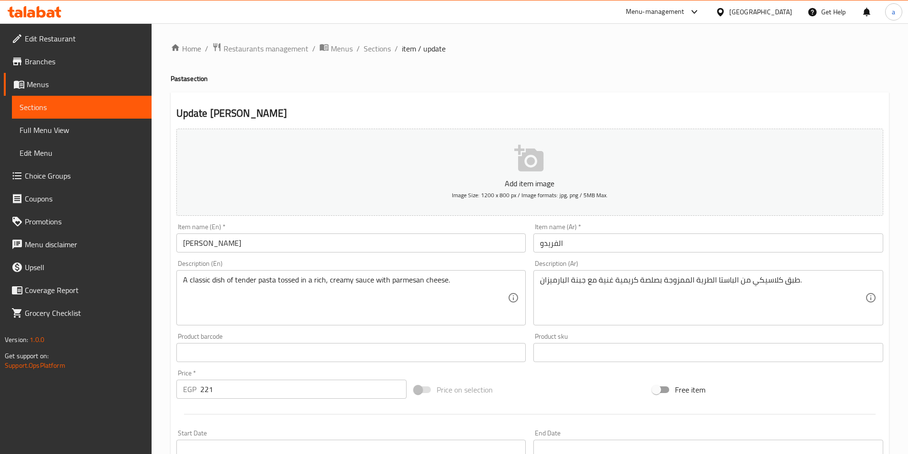
click at [297, 223] on div "Item name (En)   * [PERSON_NAME] name (En) *" at bounding box center [351, 238] width 357 height 37
click at [297, 252] on input "[PERSON_NAME]" at bounding box center [351, 243] width 350 height 19
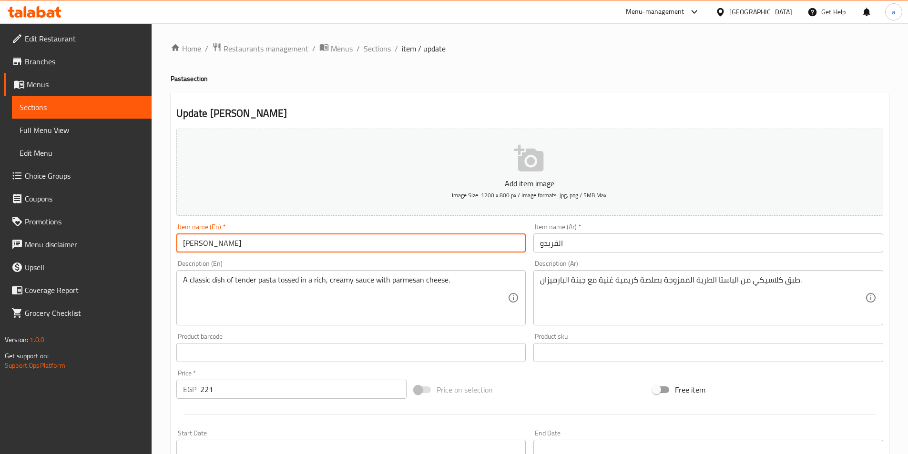
type input "[PERSON_NAME]"
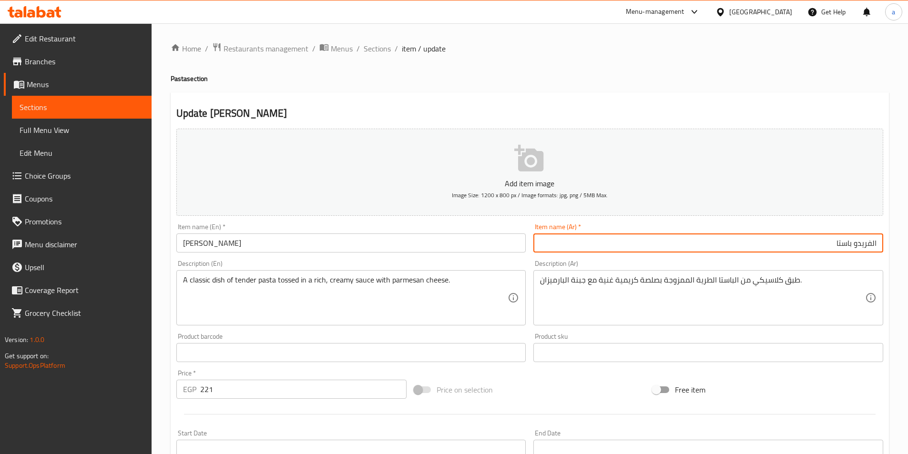
type input "الفريدو باستا"
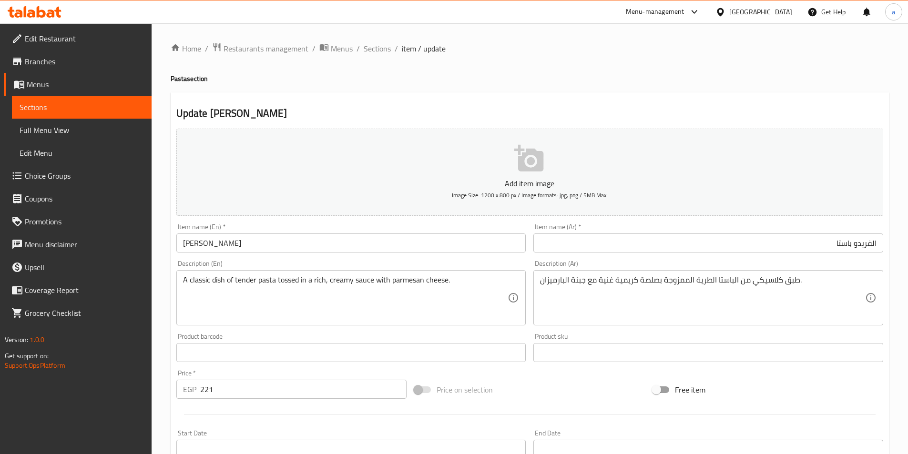
click at [696, 264] on div "Description (Ar) طبق كلاسيكي من الباستا الطرية الممزوجة بصلصة كريمية غنية مع جب…" at bounding box center [708, 292] width 350 height 65
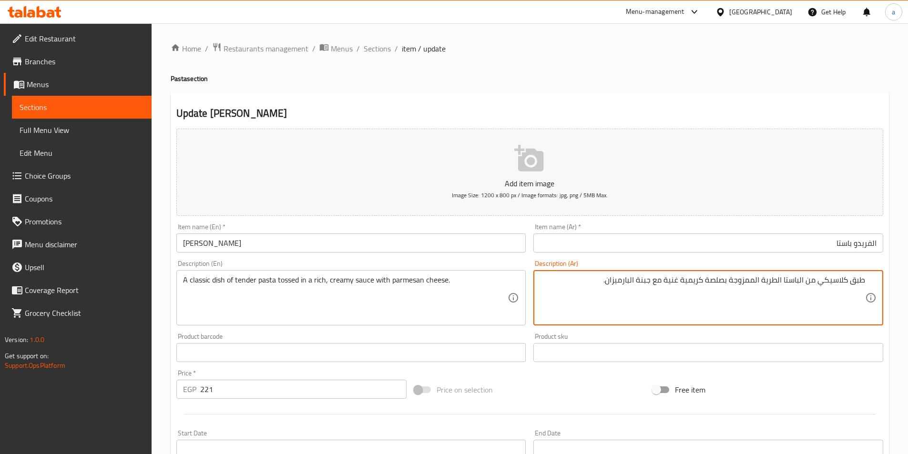
drag, startPoint x: 834, startPoint y: 278, endPoint x: 598, endPoint y: 286, distance: 236.1
click at [598, 286] on textarea "طبق كلاسيكي من الباستا الطرية الممزوجة بصلصة كريمية غنية مع جبنة البارميزان." at bounding box center [702, 297] width 325 height 45
click at [599, 286] on textarea "طبق كلاسيكي من الباستا الطرية الممزوجة بصلصة كريمية غنية مع جبنة البارميزان." at bounding box center [702, 297] width 325 height 45
drag, startPoint x: 581, startPoint y: 280, endPoint x: 584, endPoint y: 287, distance: 7.7
click at [584, 287] on textarea "طبق كلاسيكي من الباستا الطرية الممزوجة بصلصة كريمية غنية مع جبنة البارميزان." at bounding box center [702, 297] width 325 height 45
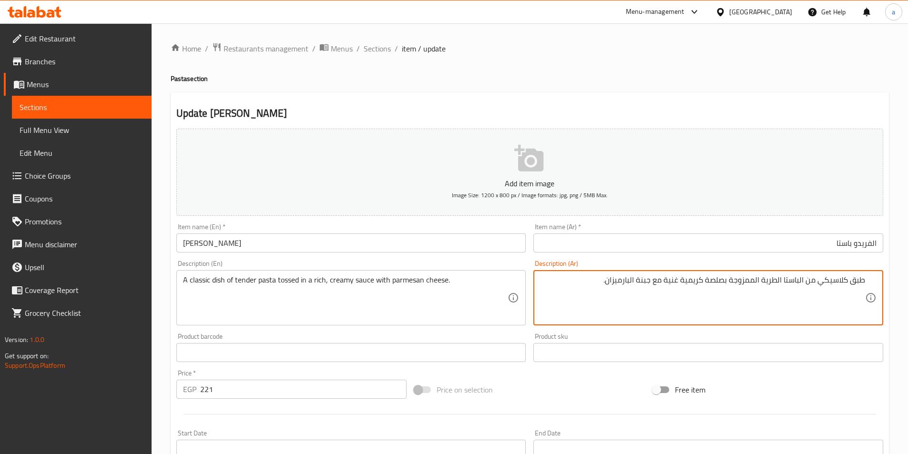
click at [586, 284] on textarea "طبق كلاسيكي من الباستا الطرية الممزوجة بصلصة كريمية غنية مع جبنة البارميزان." at bounding box center [702, 297] width 325 height 45
drag, startPoint x: 587, startPoint y: 282, endPoint x: 885, endPoint y: 281, distance: 297.9
click at [885, 281] on div "Description (Ar) طبق كلاسيكي من الباستا الطرية الممزوجة بصلصة كريمية غنية مع جب…" at bounding box center [708, 292] width 357 height 73
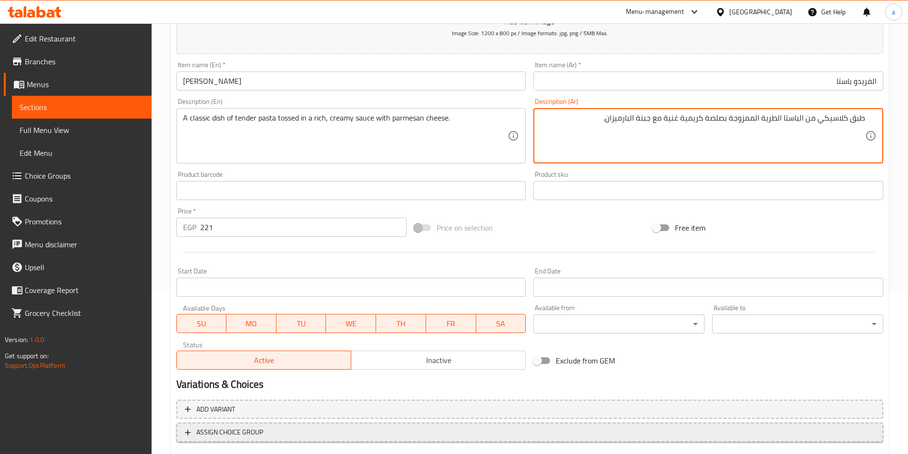
scroll to position [219, 0]
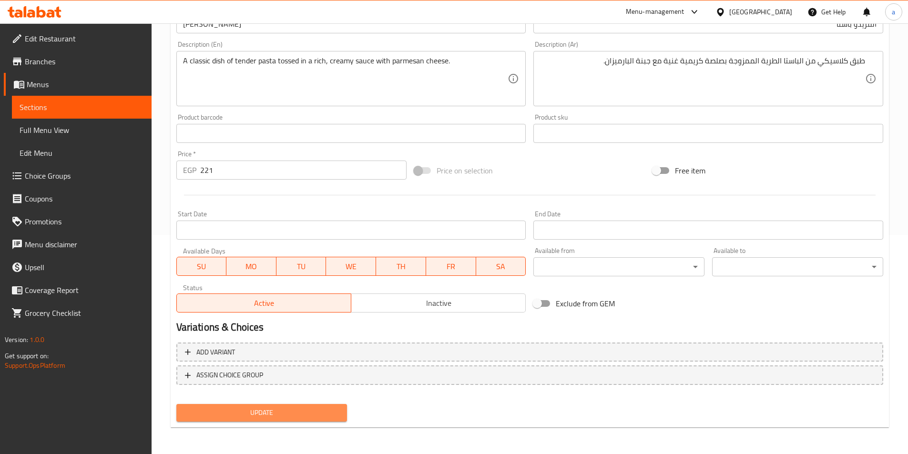
click at [318, 408] on span "Update" at bounding box center [262, 413] width 156 height 12
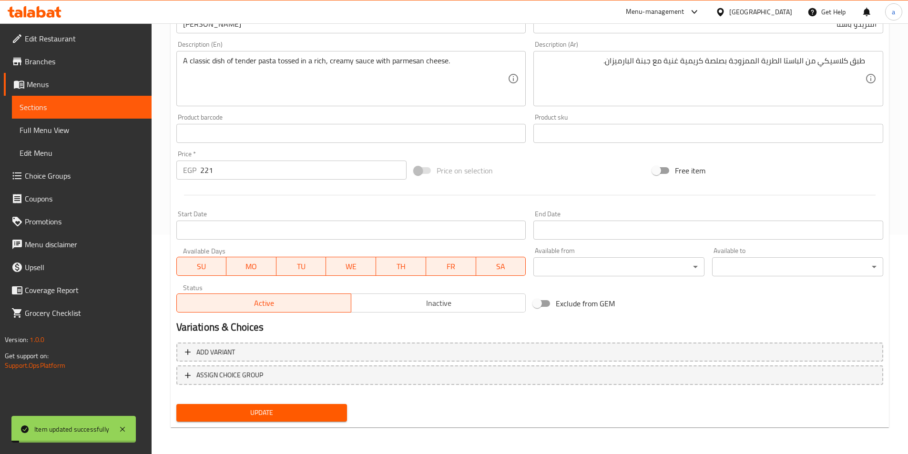
scroll to position [0, 0]
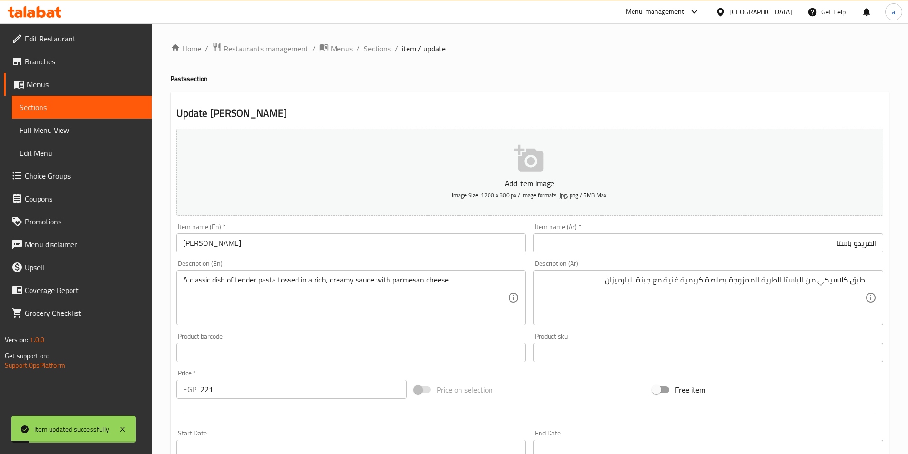
click at [388, 54] on span "Sections" at bounding box center [377, 48] width 27 height 11
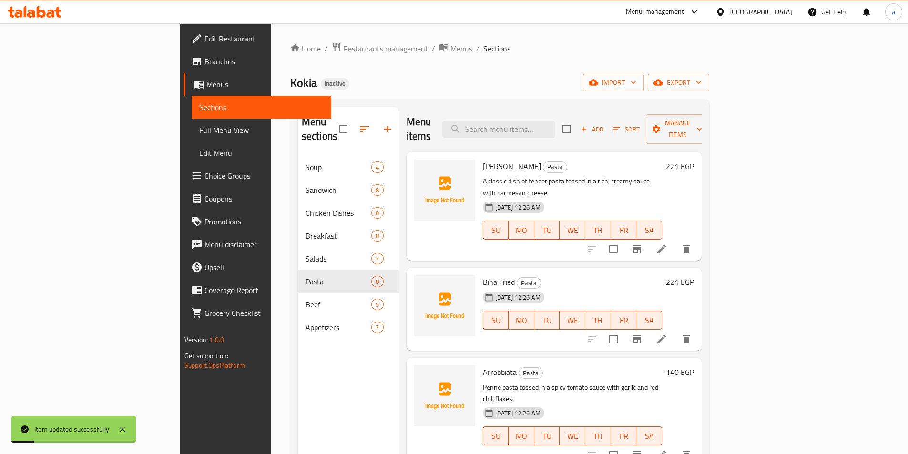
click at [555, 104] on div "Menu sections Soup 4 Sandwich 8 Chicken Dishes 8 Breakfast 8 Salads 7 Pasta 8 B…" at bounding box center [499, 333] width 419 height 469
click at [554, 121] on input "search" at bounding box center [498, 129] width 112 height 17
paste input "Bina Fried"
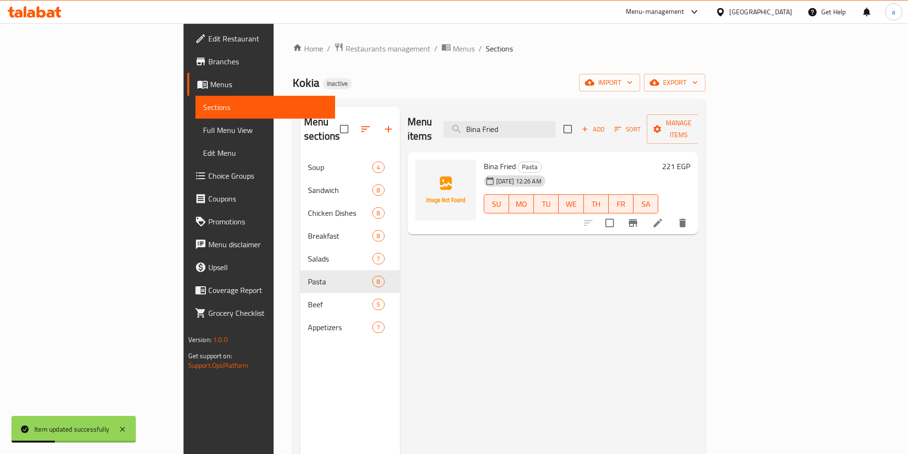
type input "Bina Fried"
click at [671, 214] on li at bounding box center [657, 222] width 27 height 17
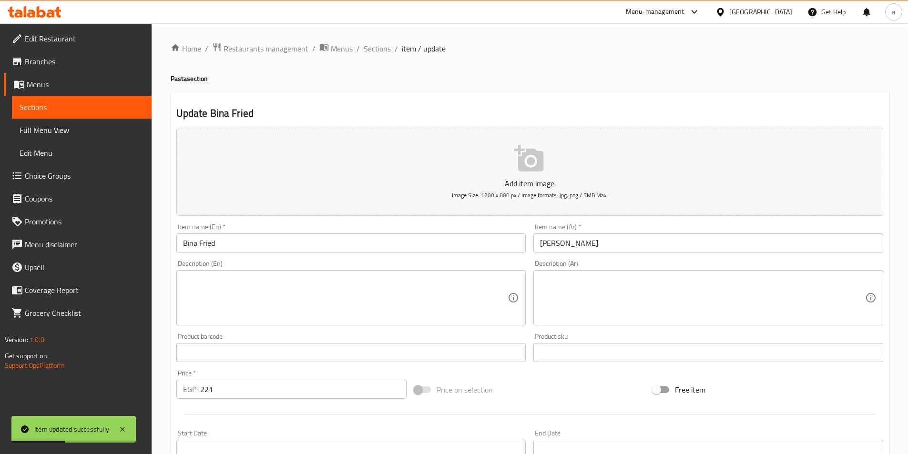
click at [283, 238] on input "Bina Fried" at bounding box center [351, 243] width 350 height 19
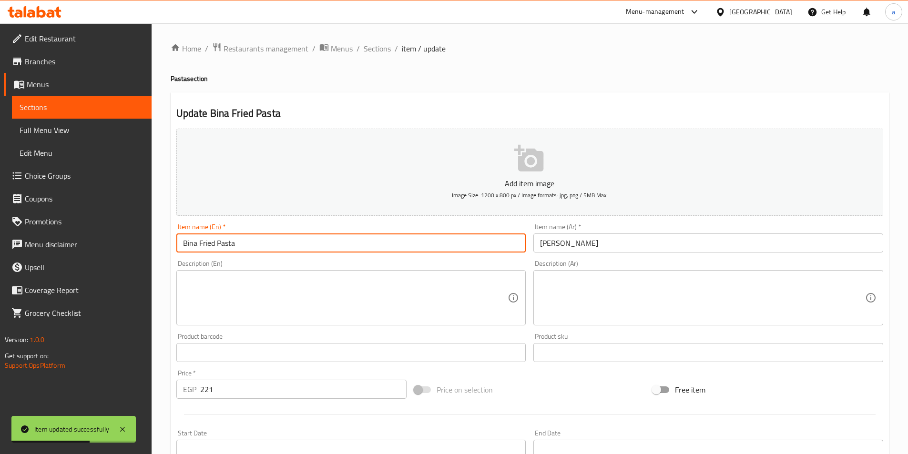
type input "Bina Fried Pasta"
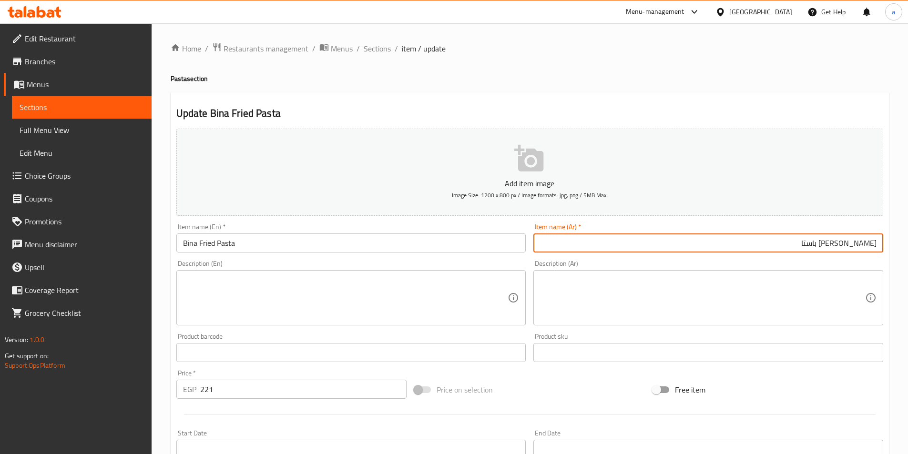
scroll to position [219, 0]
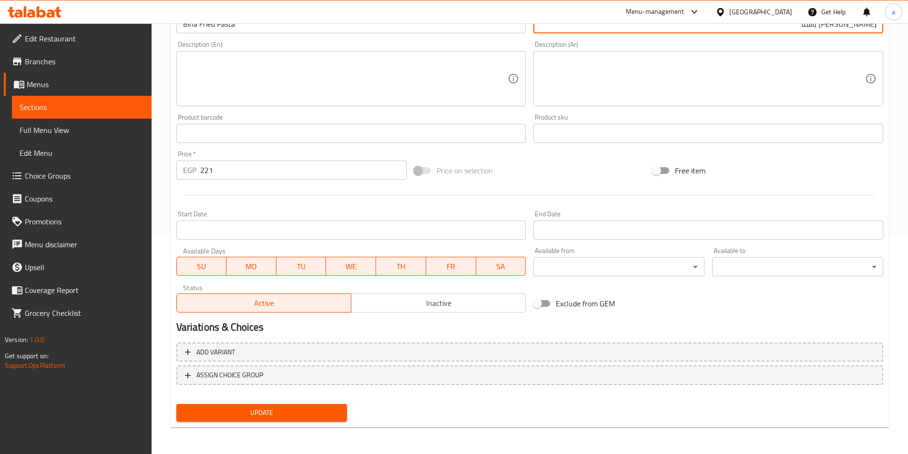
type input "[PERSON_NAME] باستا"
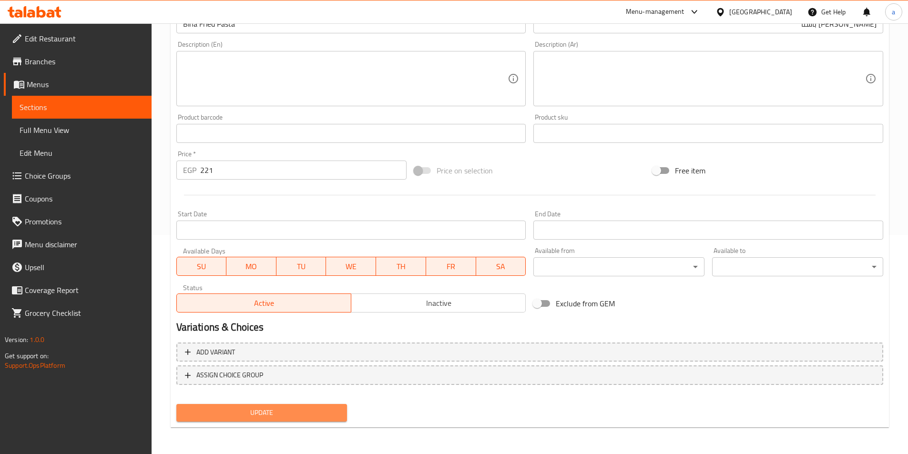
click at [265, 408] on span "Update" at bounding box center [262, 413] width 156 height 12
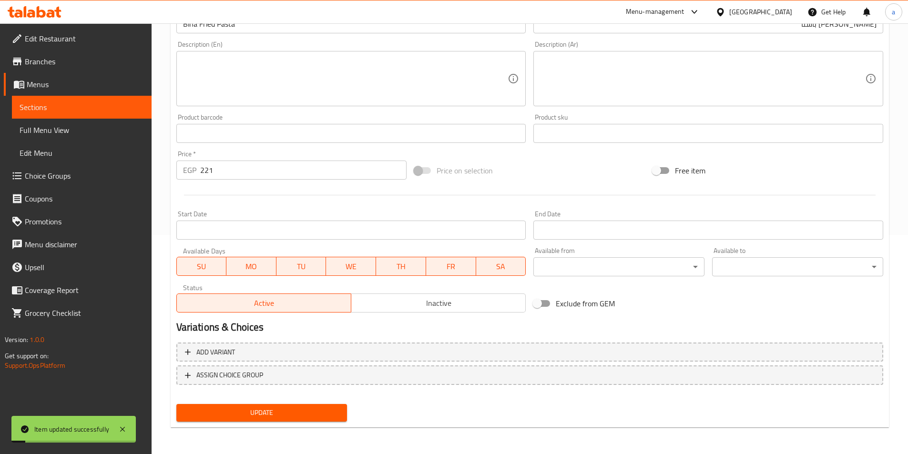
scroll to position [0, 0]
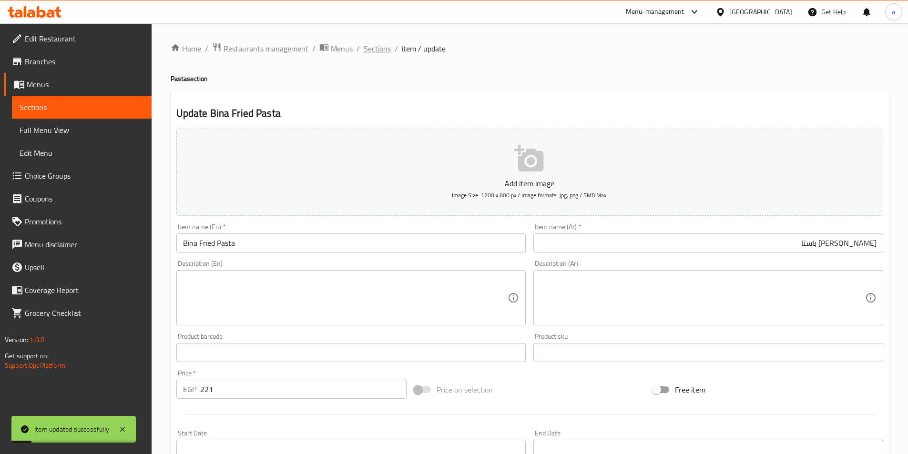
click at [372, 52] on span "Sections" at bounding box center [377, 48] width 27 height 11
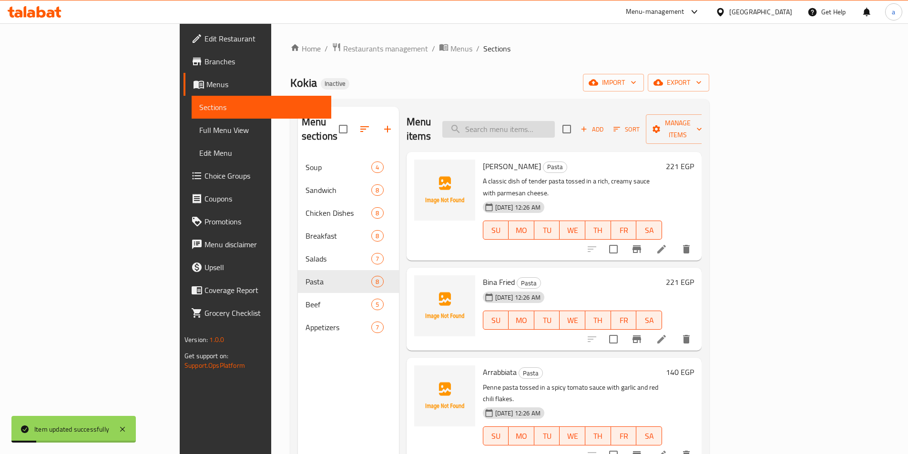
click at [564, 127] on div "Menu items Add Sort Manage items" at bounding box center [554, 129] width 295 height 45
click at [555, 126] on input "search" at bounding box center [498, 129] width 112 height 17
paste input "Arrabbiata"
type input "Arrabbiata"
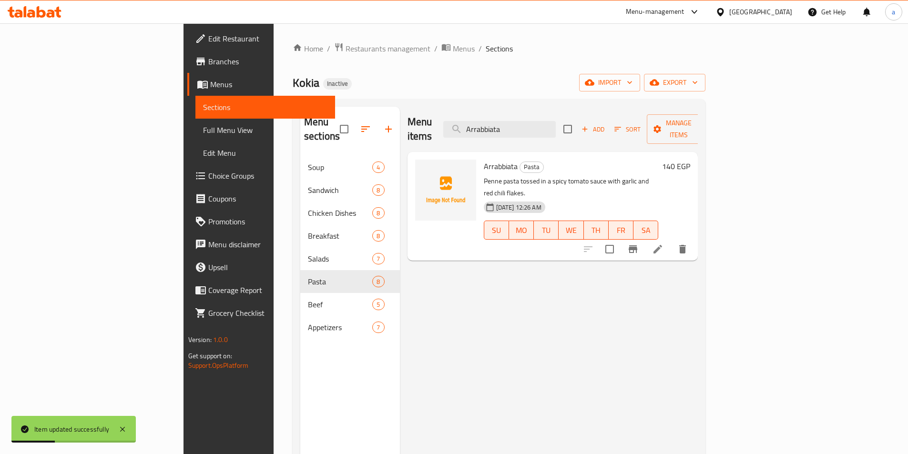
click at [662, 245] on icon at bounding box center [657, 249] width 9 height 9
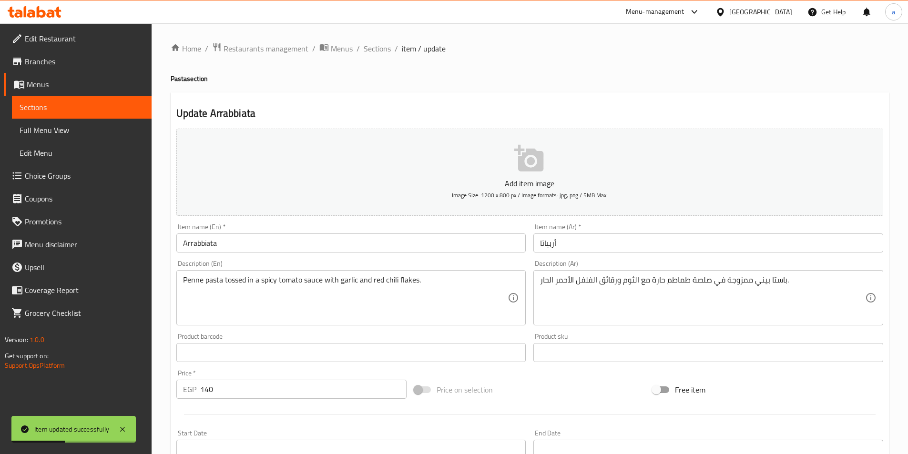
click at [291, 226] on div "Item name (En)   * Arrabbiata Item name (En) *" at bounding box center [351, 238] width 350 height 29
click at [292, 239] on input "Arrabbiata" at bounding box center [351, 243] width 350 height 19
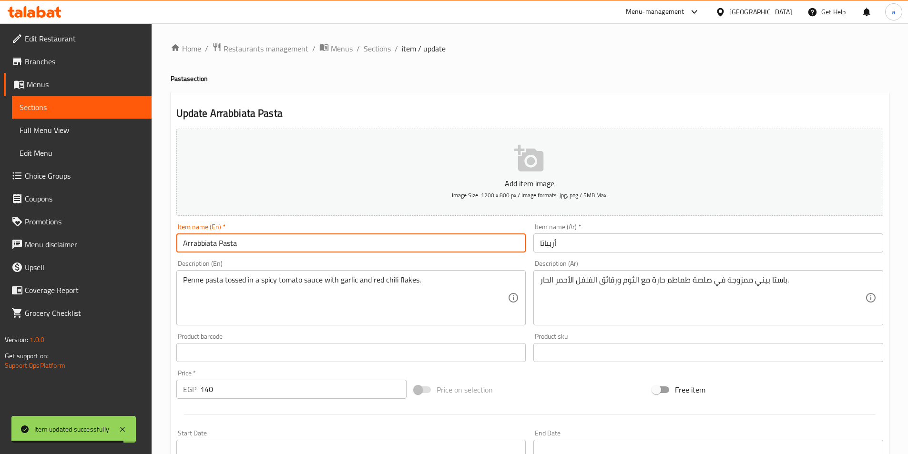
type input "Arrabbiata Pasta"
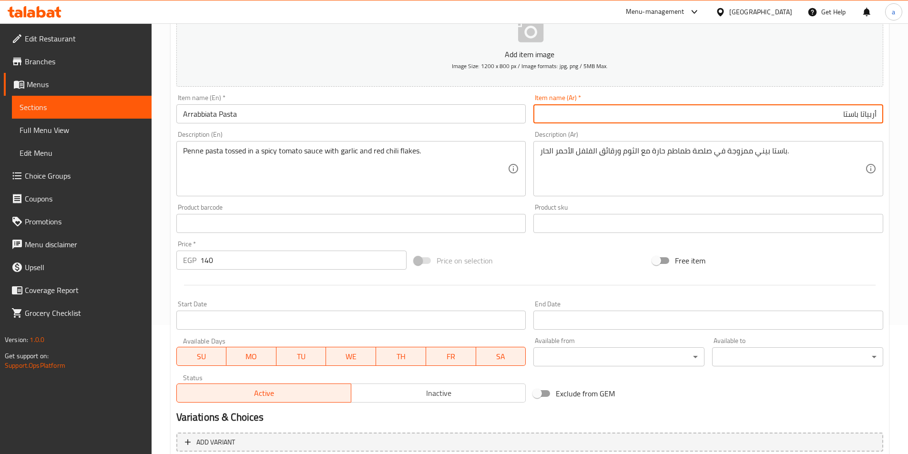
scroll to position [219, 0]
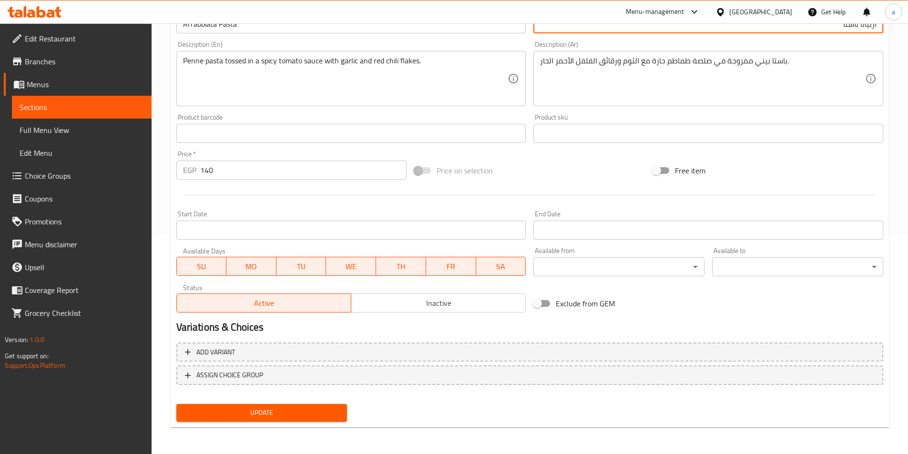
type input "أربياتا باستا"
click at [290, 410] on span "Update" at bounding box center [262, 413] width 156 height 12
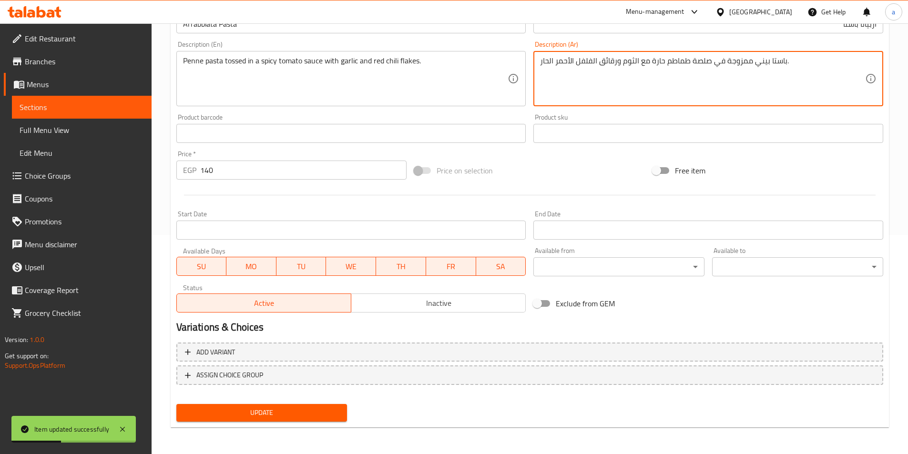
drag, startPoint x: 732, startPoint y: 62, endPoint x: 383, endPoint y: 86, distance: 350.2
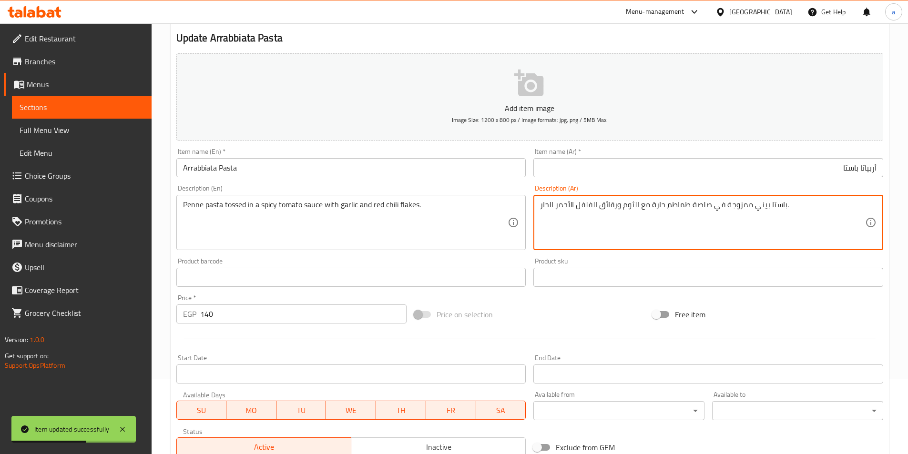
scroll to position [0, 0]
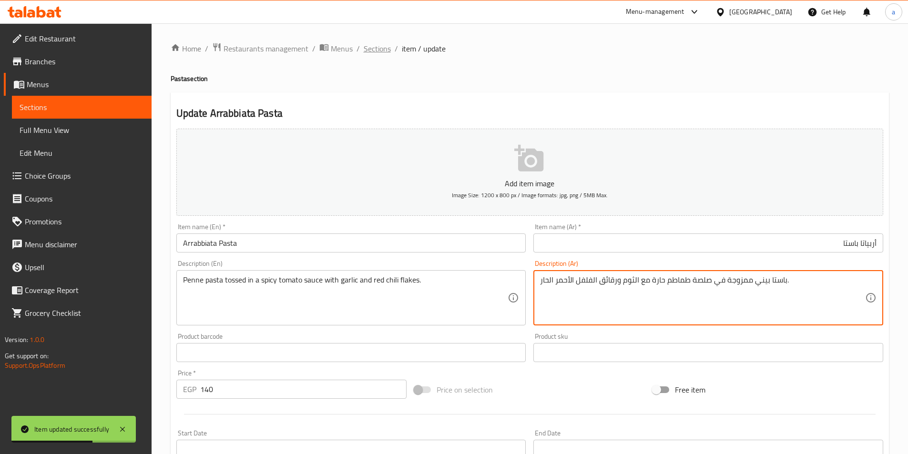
click at [388, 52] on span "Sections" at bounding box center [377, 48] width 27 height 11
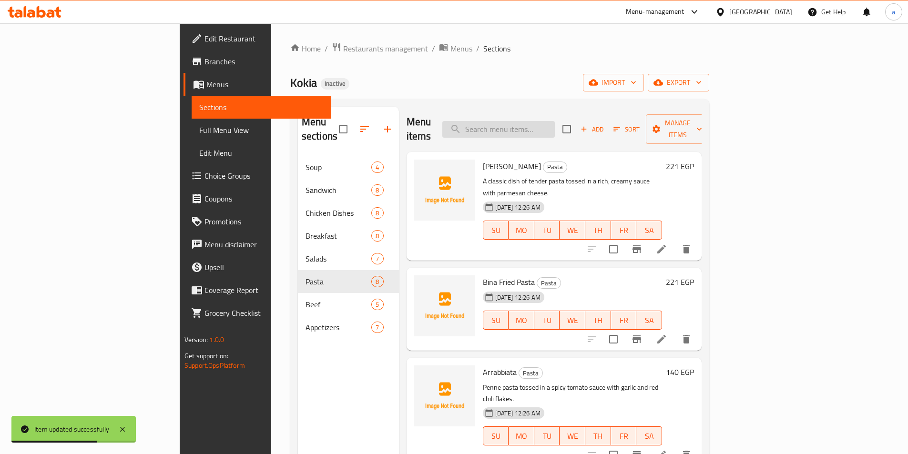
click at [555, 121] on input "search" at bounding box center [498, 129] width 112 height 17
paste input "Steak Pasta"
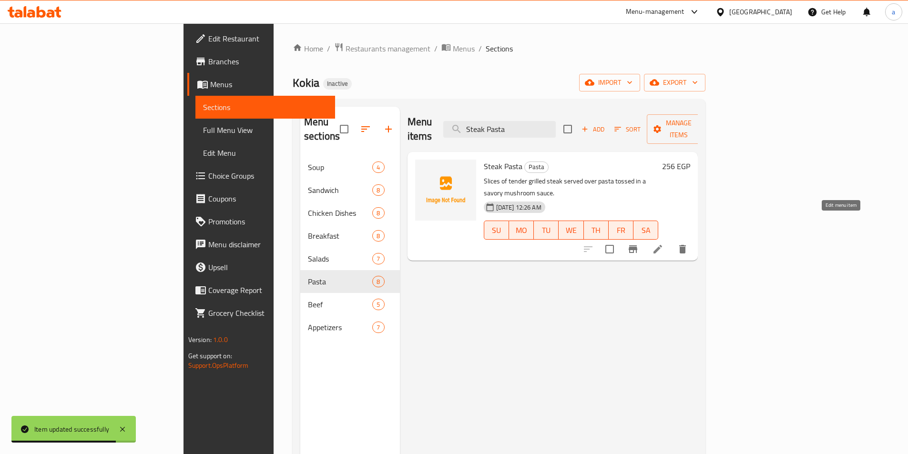
type input "Steak Pasta"
click at [663, 244] on icon at bounding box center [657, 249] width 11 height 11
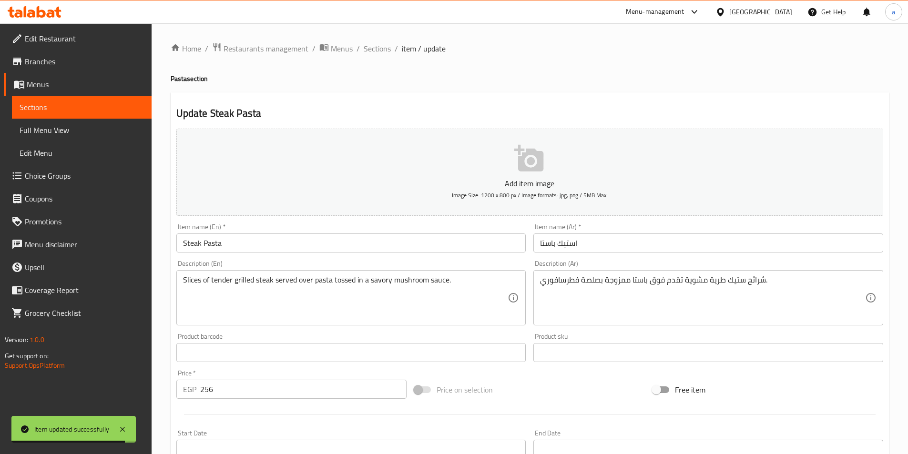
click at [612, 236] on input "استيك باستا" at bounding box center [708, 243] width 350 height 19
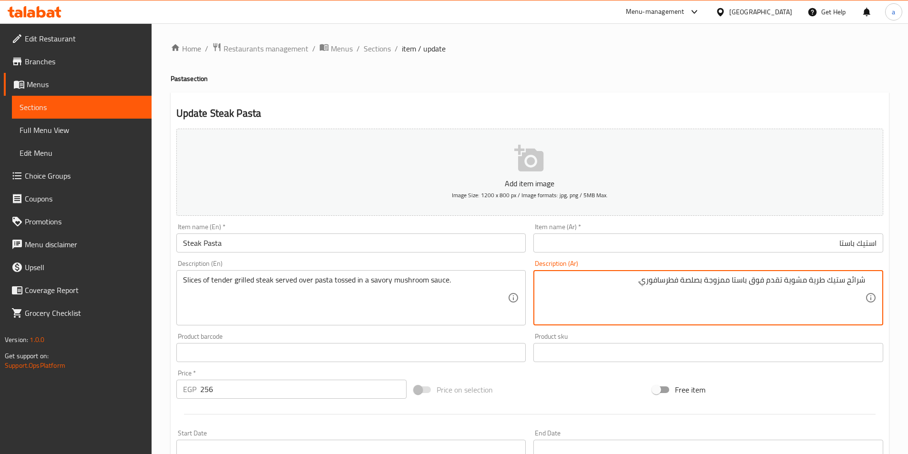
click at [823, 284] on textarea "شرائح ستيك طرية مشوية تقدم فوق باستا ممزوجة بصلصة فطرسافوري." at bounding box center [702, 297] width 325 height 45
click at [793, 281] on textarea "شرائح ستيك طرية مشوية تقدم فوق باستا ممزوجة بصلصة فطرسافوري." at bounding box center [702, 297] width 325 height 45
click at [762, 279] on textarea "شرائح ستيك طرية مشوية تقدم فوق باستا ممزوجة بصلصة فطرسافوري." at bounding box center [702, 297] width 325 height 45
click at [665, 282] on textarea "شرائح ستيك طرية مشوية تقدم فوق باستا ممزوجة بصلصة فطرسافوري." at bounding box center [702, 297] width 325 height 45
click at [650, 281] on textarea "شرائح ستيك طرية مشوية تقدم فوق باستا ممزوجة بصلصة فطر سافوري." at bounding box center [702, 297] width 325 height 45
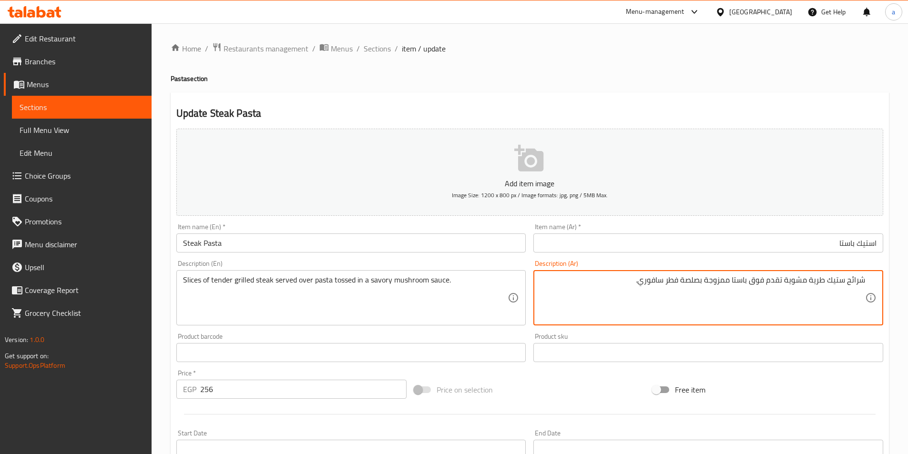
click at [650, 281] on textarea "شرائح ستيك طرية مشوية تقدم فوق باستا ممزوجة بصلصة فطر سافوري." at bounding box center [702, 297] width 325 height 45
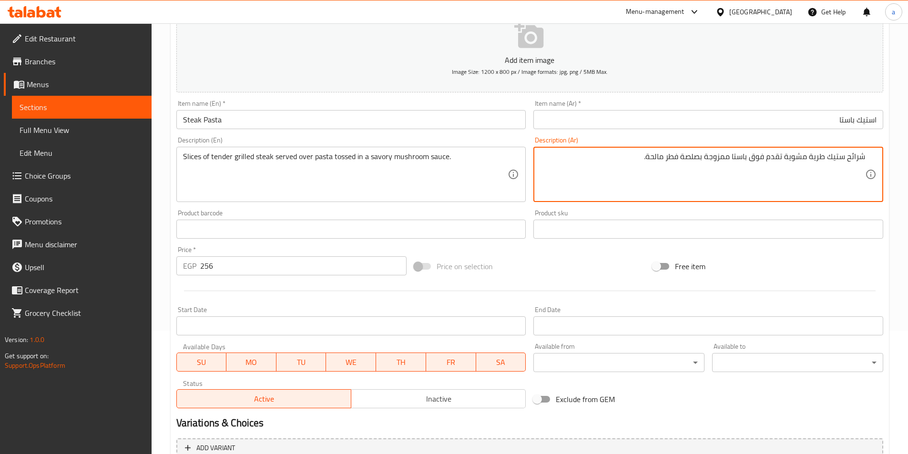
scroll to position [219, 0]
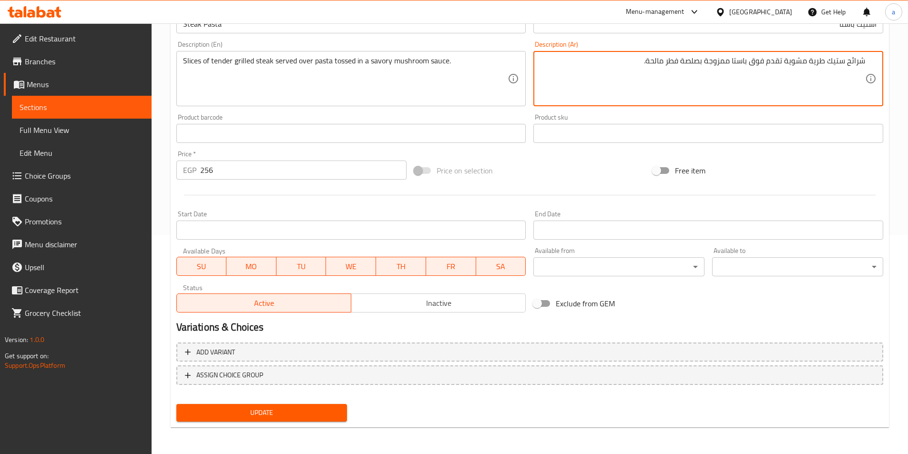
click at [303, 419] on button "Update" at bounding box center [261, 413] width 171 height 18
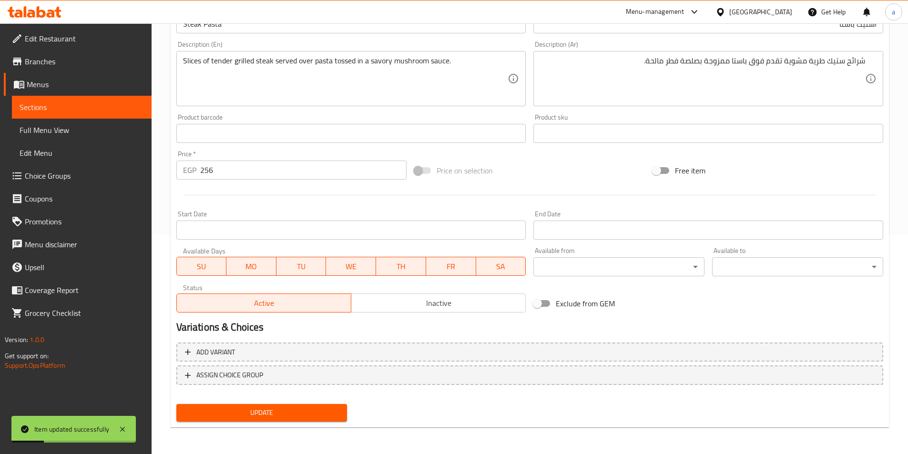
click at [717, 61] on textarea "شرائح ستيك طرية مشوية تقدم فوق باستا ممزوجة بصلصة فطر مالحة." at bounding box center [702, 78] width 325 height 45
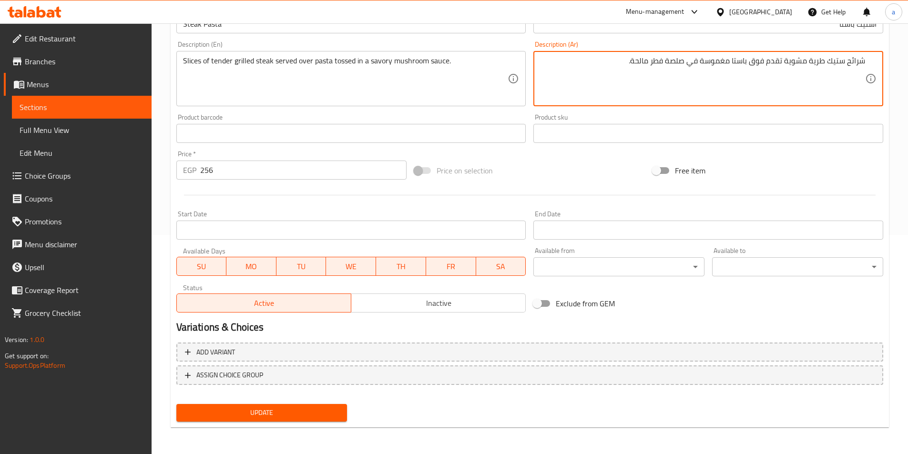
type textarea "شرائح ستيك طرية مشوية تقدم فوق باستا مغموسة في صلصة فطر مالحة."
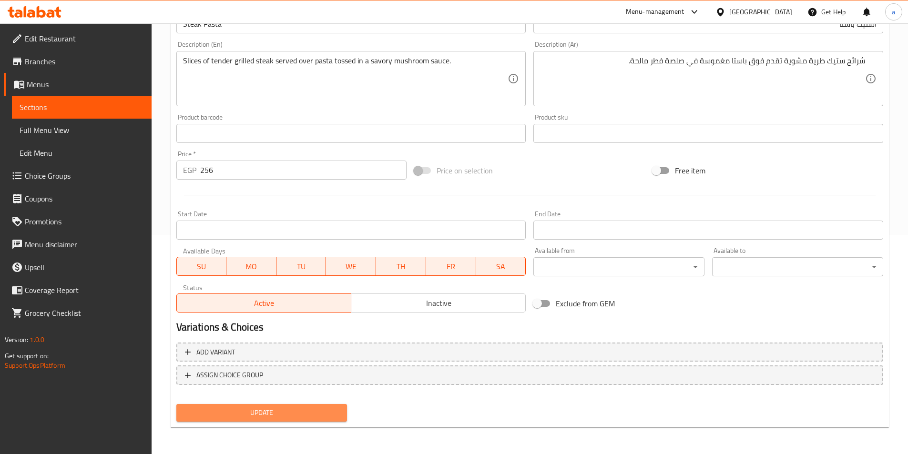
click at [274, 421] on button "Update" at bounding box center [261, 413] width 171 height 18
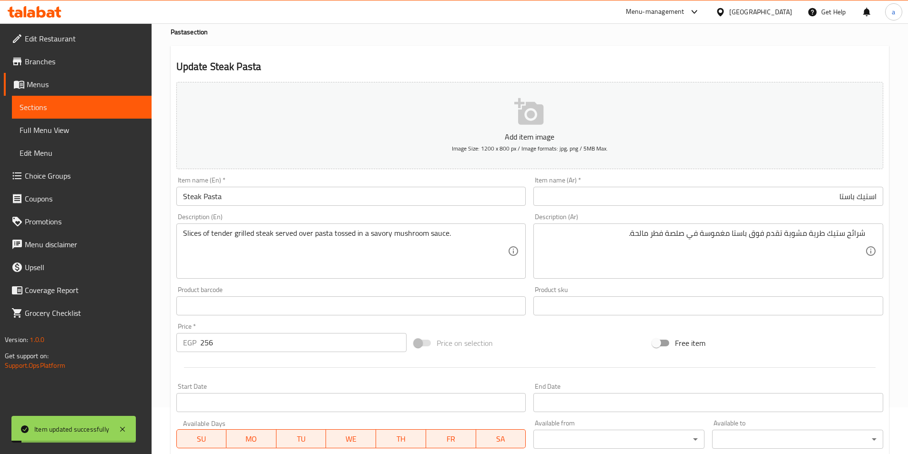
scroll to position [0, 0]
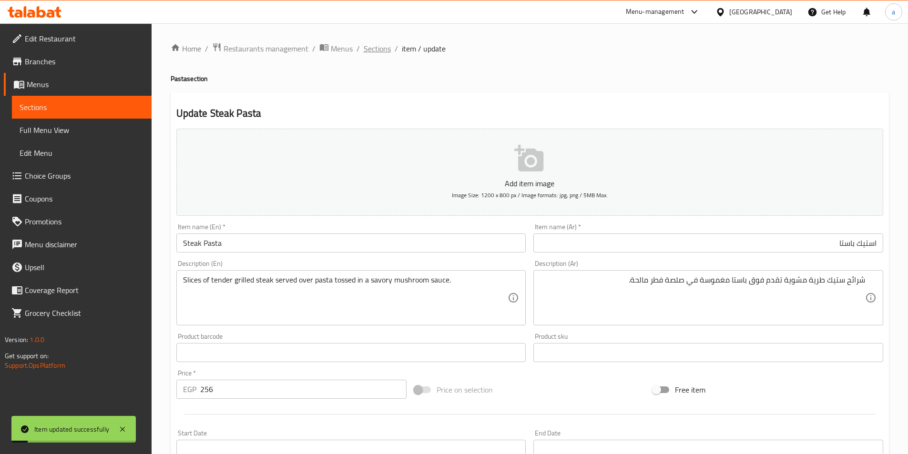
click at [379, 54] on span "Sections" at bounding box center [377, 48] width 27 height 11
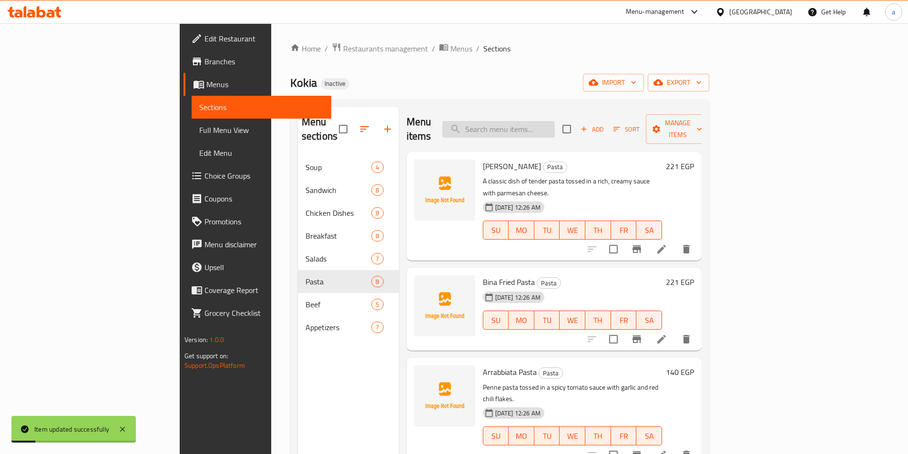
click at [555, 127] on input "search" at bounding box center [498, 129] width 112 height 17
paste input "Mac Cheese"
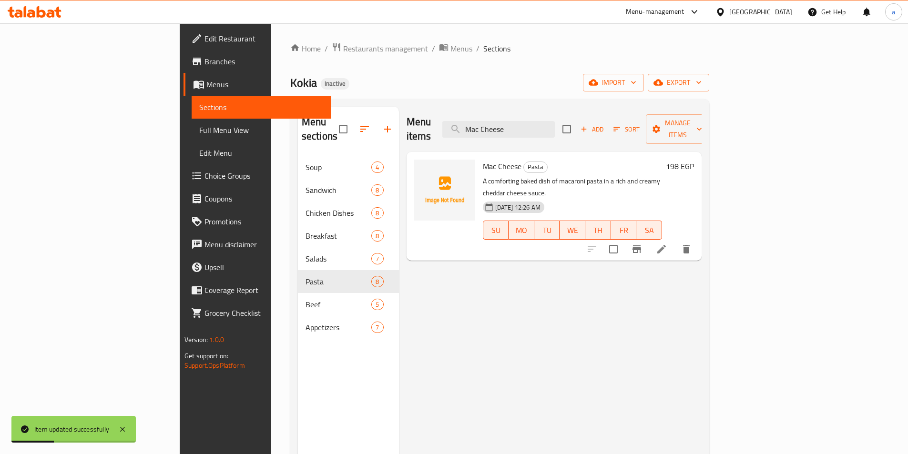
type input "Mac Cheese"
click at [667, 244] on icon at bounding box center [661, 249] width 11 height 11
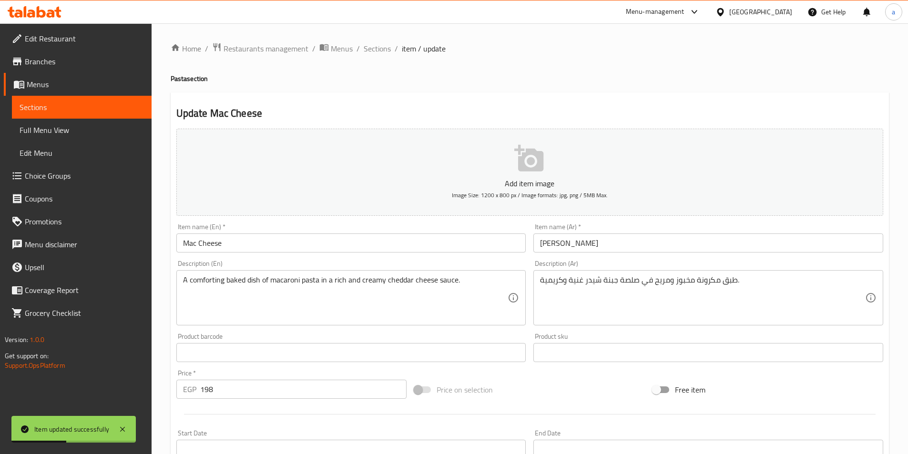
click at [336, 222] on div "Item name (En)   * Mac Cheese Item name (En) *" at bounding box center [351, 238] width 357 height 37
click at [333, 249] on input "Mac Cheese" at bounding box center [351, 243] width 350 height 19
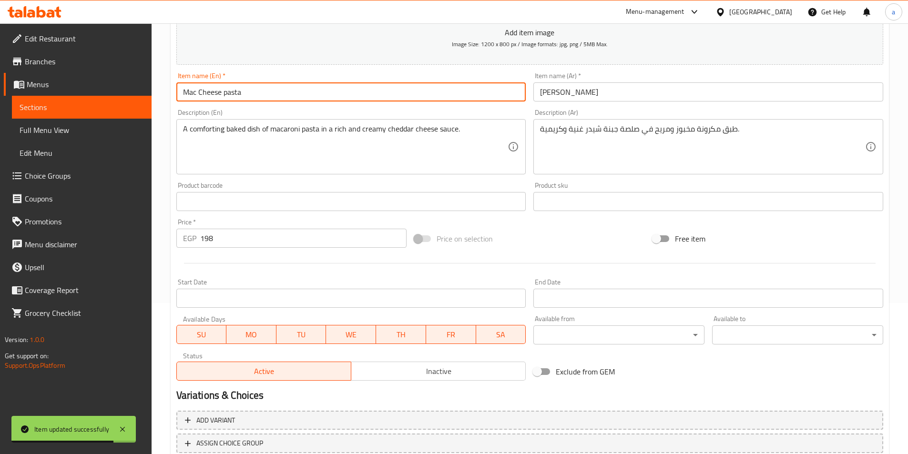
scroll to position [219, 0]
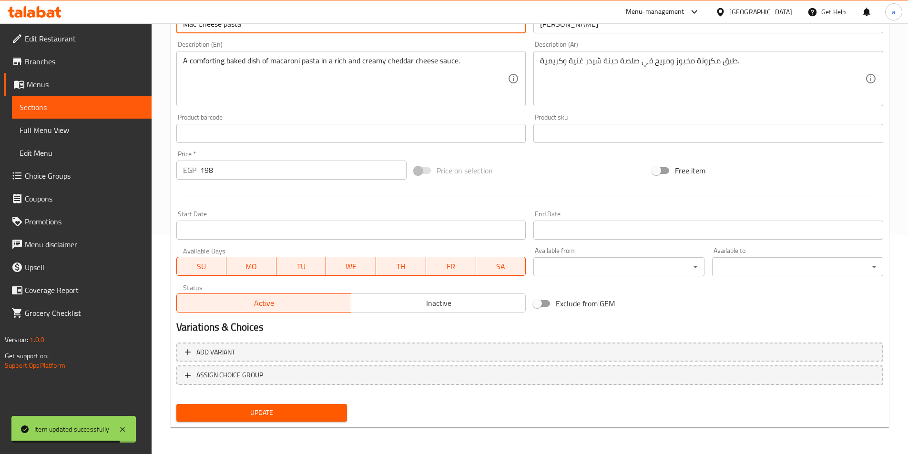
type input "Mac Cheese pasta"
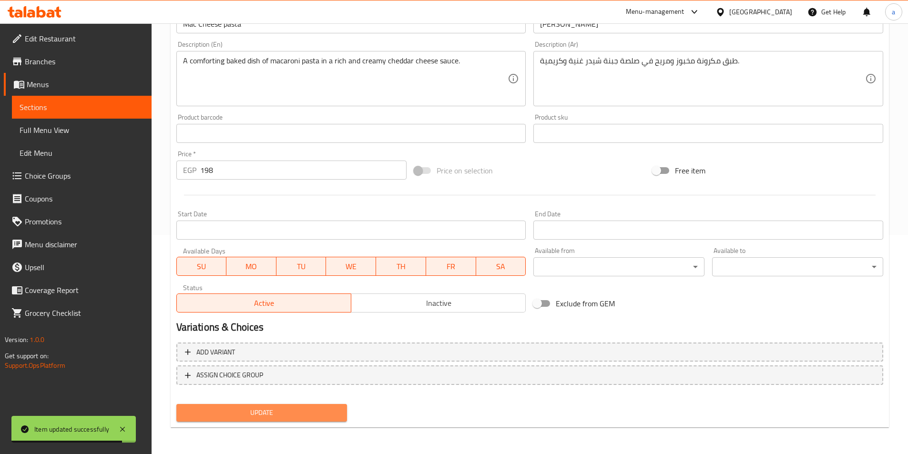
click at [279, 415] on span "Update" at bounding box center [262, 413] width 156 height 12
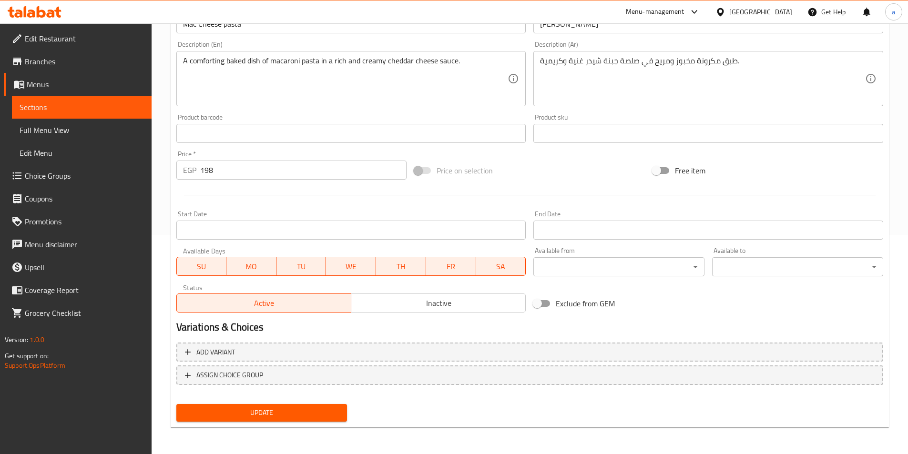
drag, startPoint x: 497, startPoint y: 162, endPoint x: 509, endPoint y: 153, distance: 15.3
click at [498, 162] on div "Price on selection" at bounding box center [529, 171] width 238 height 26
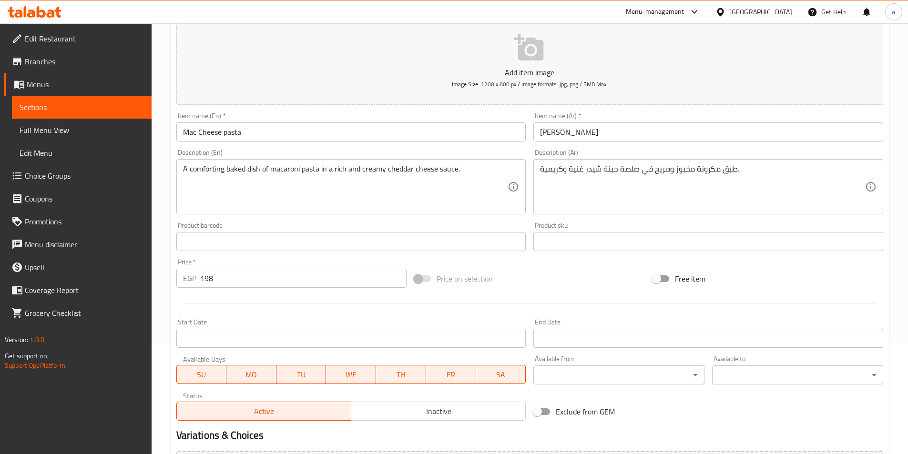
scroll to position [0, 0]
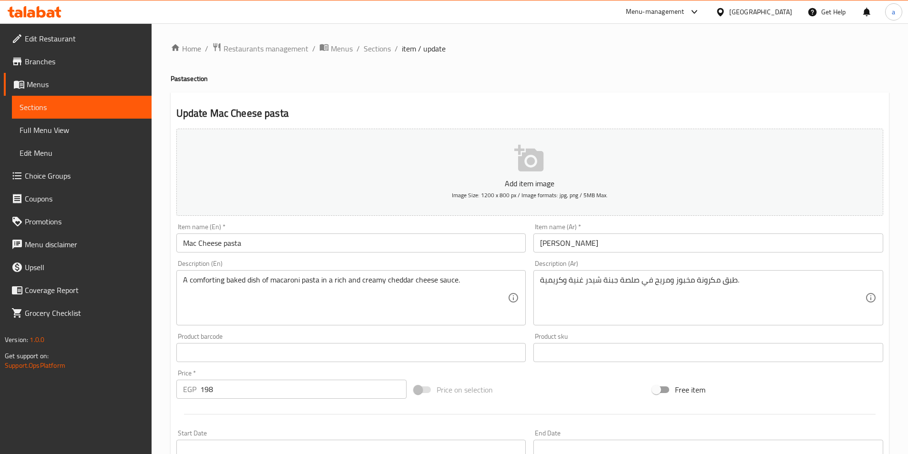
click at [607, 249] on input "[PERSON_NAME]" at bounding box center [708, 243] width 350 height 19
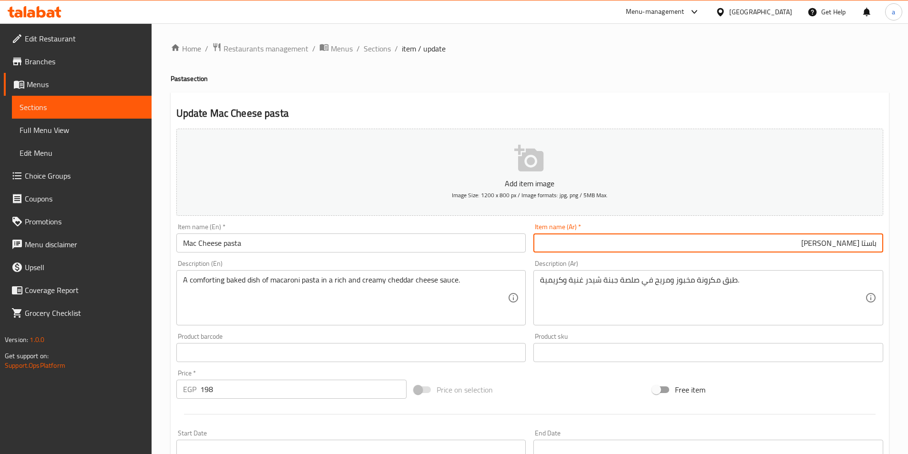
type input "باستا [PERSON_NAME]"
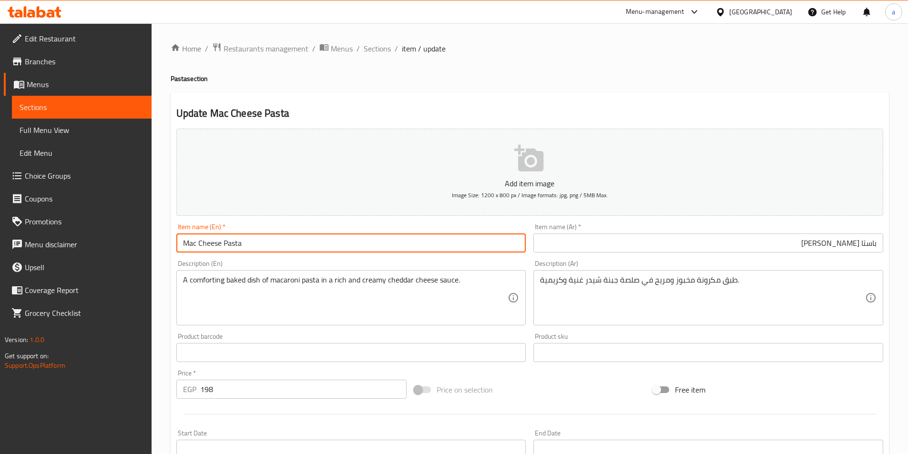
type input "Mac Cheese Pasta"
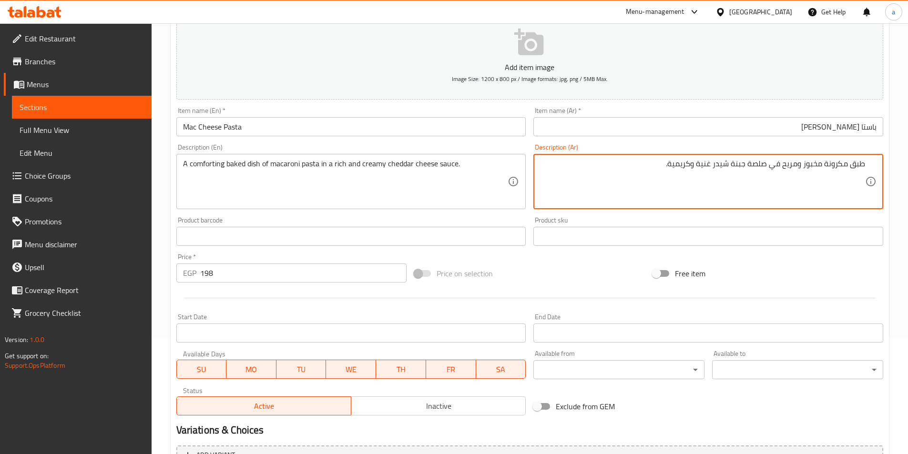
scroll to position [219, 0]
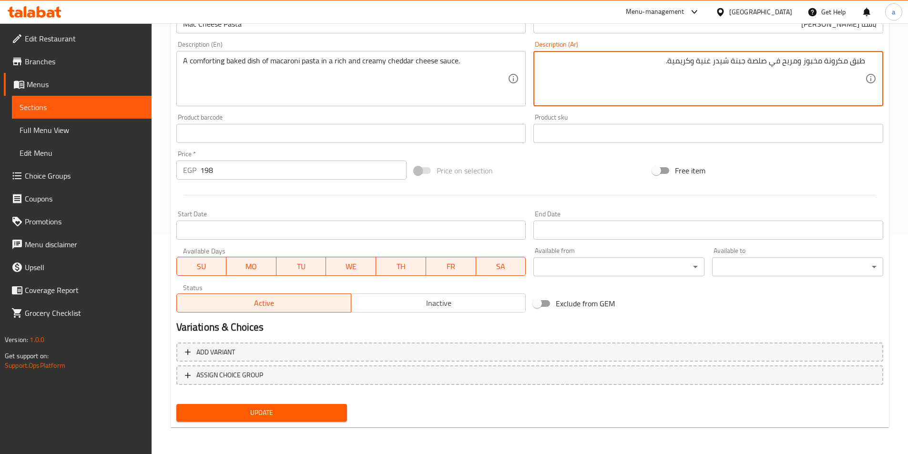
click at [331, 413] on span "Update" at bounding box center [262, 413] width 156 height 12
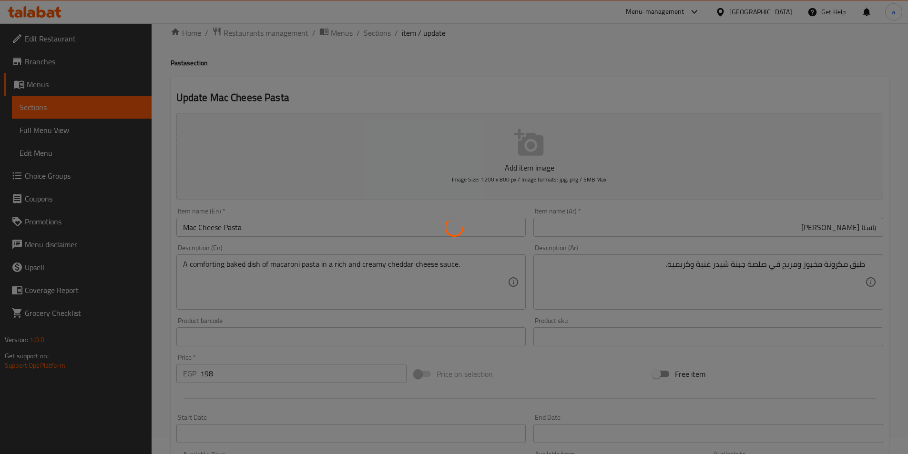
scroll to position [0, 0]
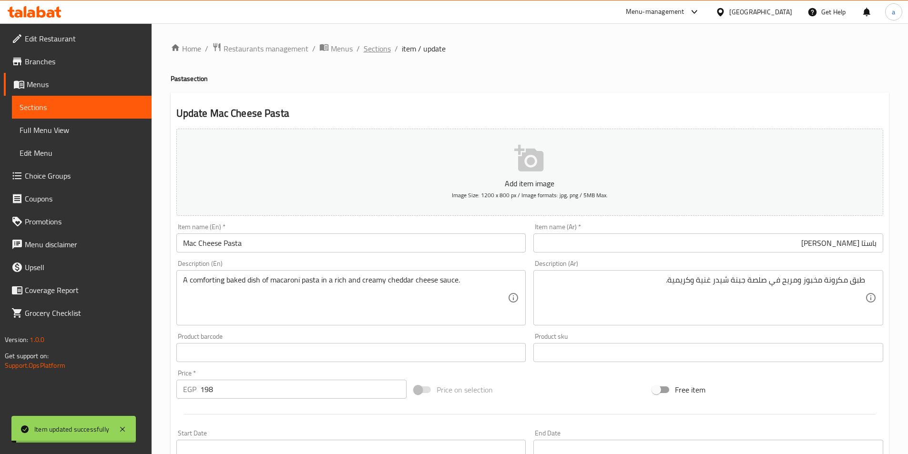
click at [383, 49] on span "Sections" at bounding box center [377, 48] width 27 height 11
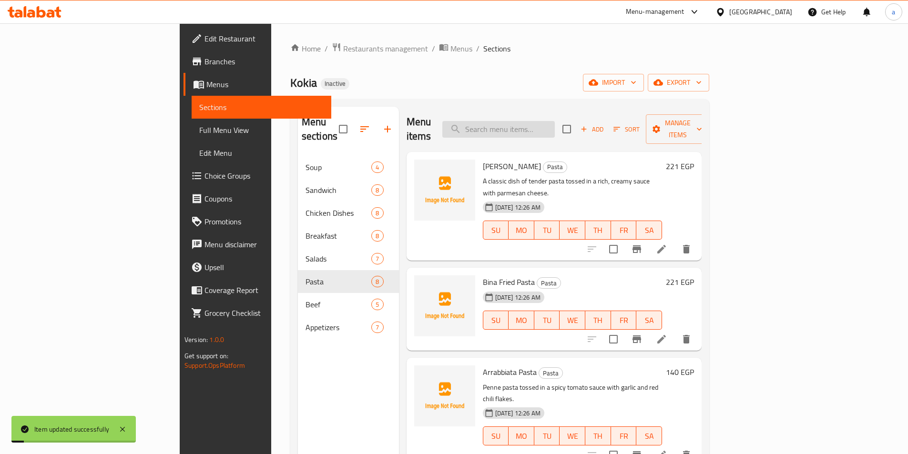
click at [525, 130] on input "search" at bounding box center [498, 129] width 112 height 17
paste input "Blonize"
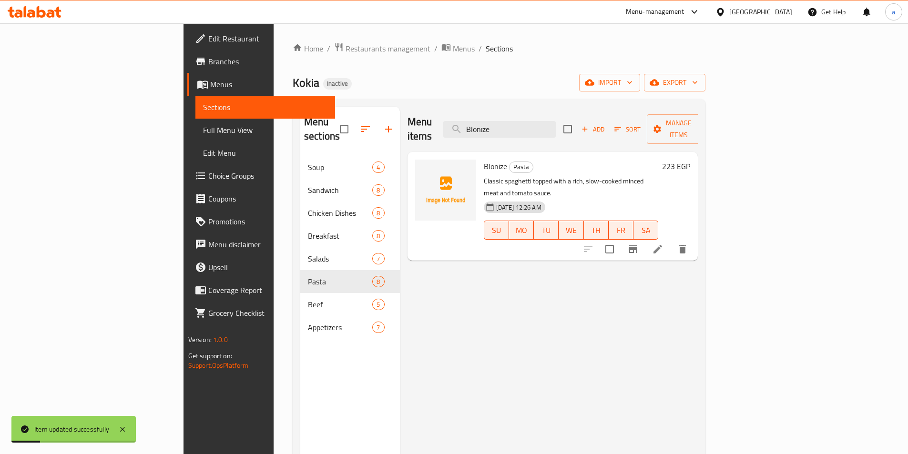
type input "Blonize"
click at [663, 244] on icon at bounding box center [657, 249] width 11 height 11
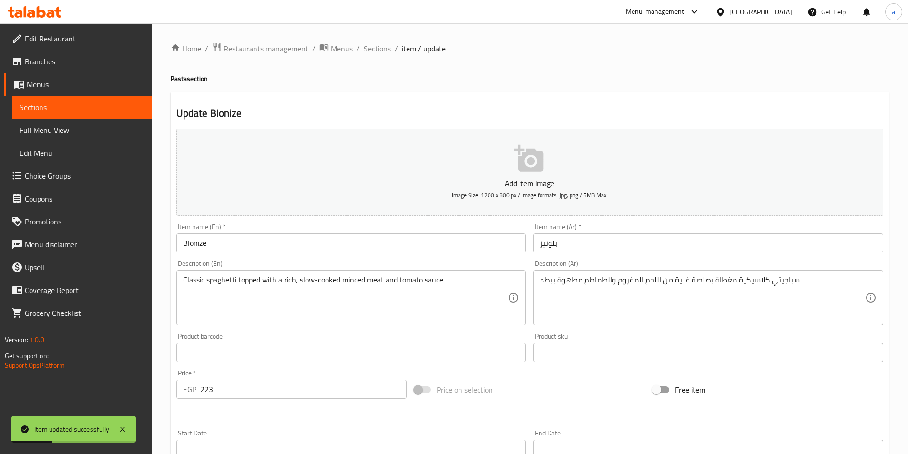
click at [271, 246] on input "Blonize" at bounding box center [351, 243] width 350 height 19
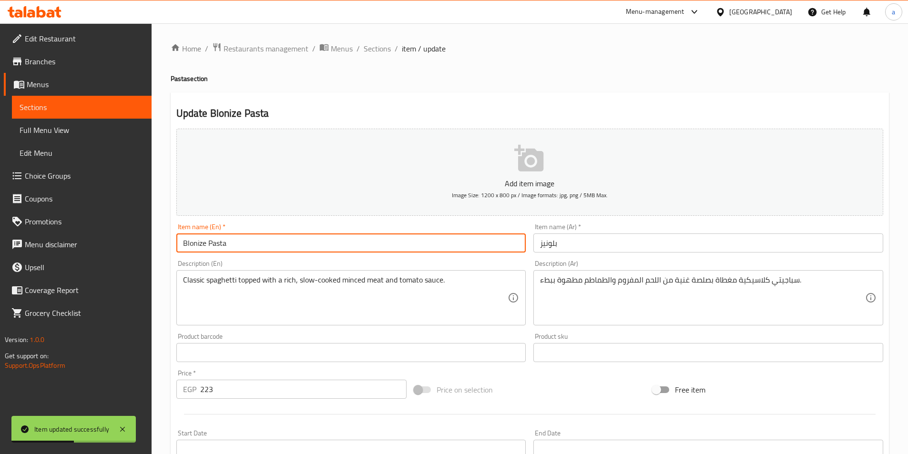
type input "Blonize Pasta"
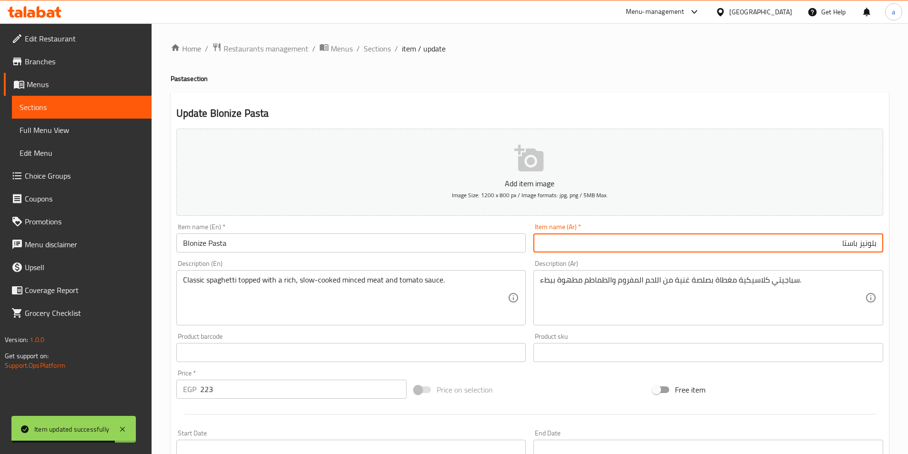
type input "بلونيز باستا"
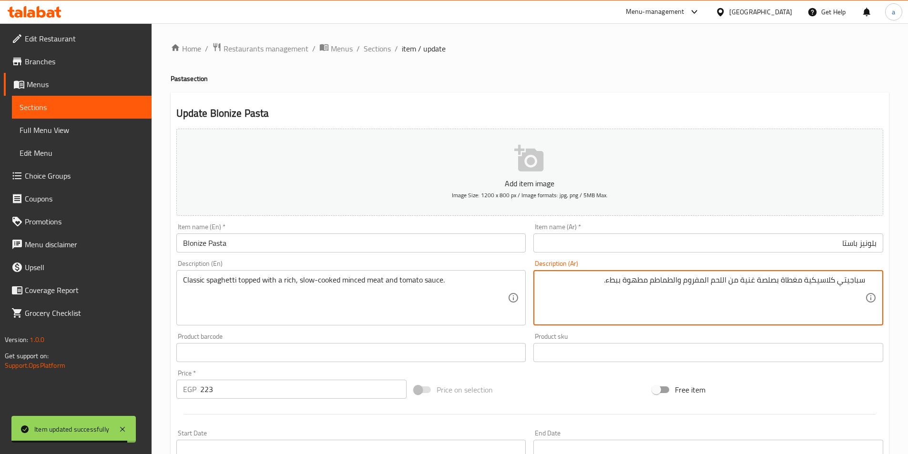
click at [818, 284] on textarea "سباجيتي كلاسيكية مغطاة بصلصة غنية من اللحم المفروم والطماطم مطهوة ببطء." at bounding box center [702, 297] width 325 height 45
click at [799, 282] on textarea "سباجيتي كلاسيكية مغطاة بصلصة غنية من اللحم المفروم والطماطم مطهوة ببطء." at bounding box center [702, 297] width 325 height 45
click at [786, 282] on textarea "سباجيتي كلاسيكية مغطاة بصلصة غنية من اللحم المفروم والطماطم مطهوة ببطء." at bounding box center [702, 297] width 325 height 45
click at [774, 280] on textarea "سباجيتي كلاسيكية مغطاة بصلصة غنية من اللحم المفروم والطماطم مطهوة ببطء." at bounding box center [702, 297] width 325 height 45
click at [744, 279] on textarea "سباجيتي كلاسيكية مغطاة بصلصة غنية من اللحم المفروم والطماطم مطهوة ببطء." at bounding box center [702, 297] width 325 height 45
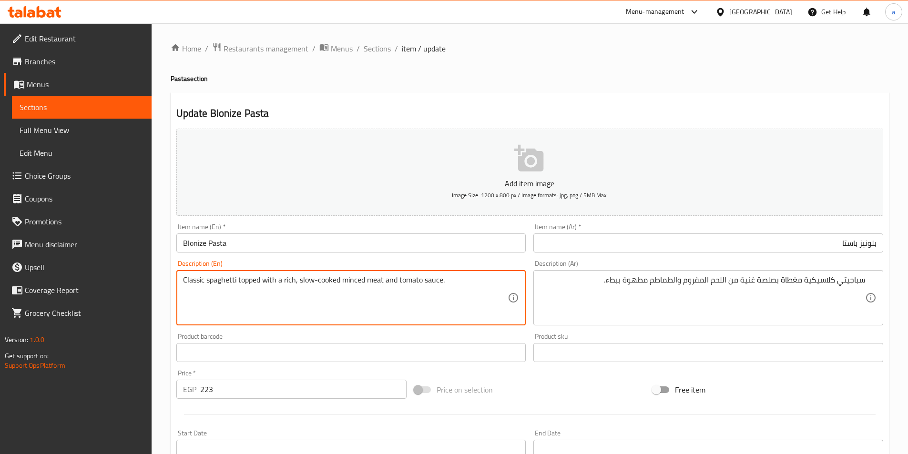
click at [417, 275] on div "Classic spaghetti topped with a rich, slow-cooked minced meat and tomato sauce.…" at bounding box center [351, 297] width 350 height 55
click at [386, 281] on textarea "Classic spaghetti topped with a rich, slow-cooked minced meat and tomato sauce." at bounding box center [345, 297] width 325 height 45
click at [314, 273] on div "Classic spaghetti topped with a rich, slow-cooked minced meat and tomato sauce.…" at bounding box center [351, 297] width 350 height 55
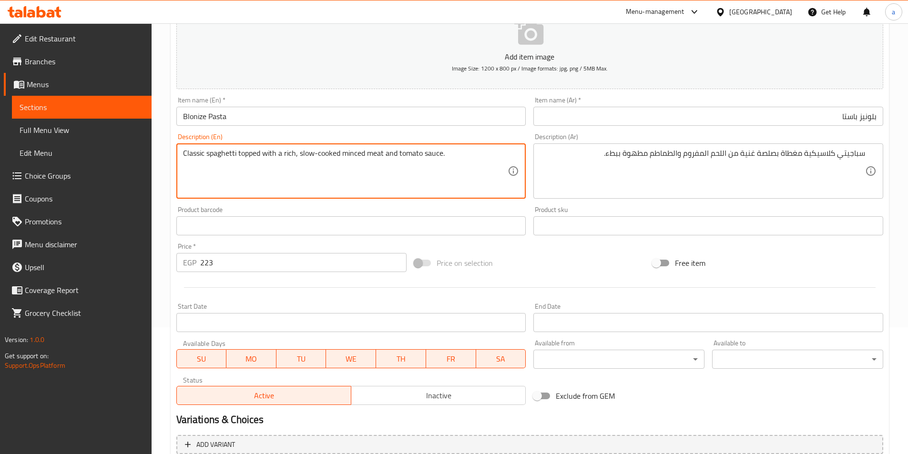
scroll to position [219, 0]
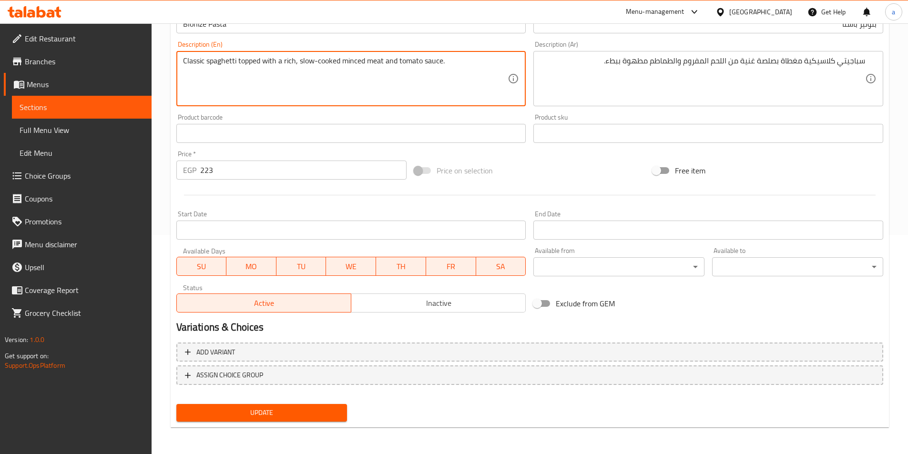
click at [308, 405] on button "Update" at bounding box center [261, 413] width 171 height 18
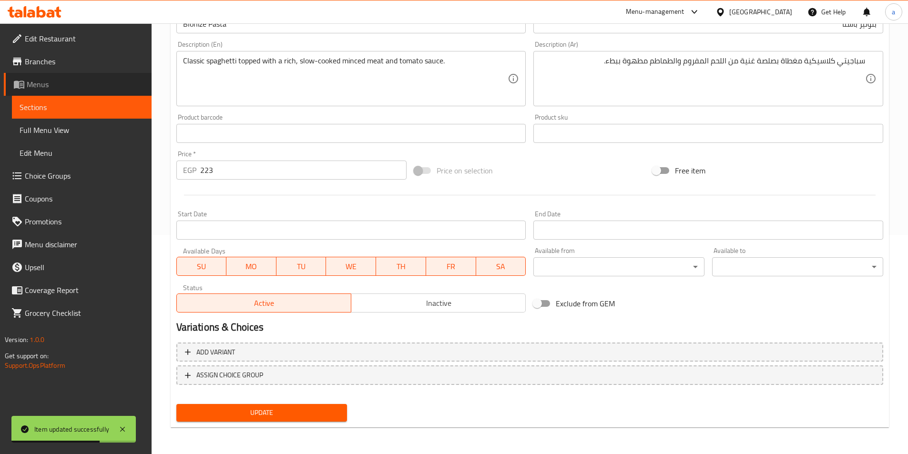
click at [57, 85] on span "Menus" at bounding box center [85, 84] width 117 height 11
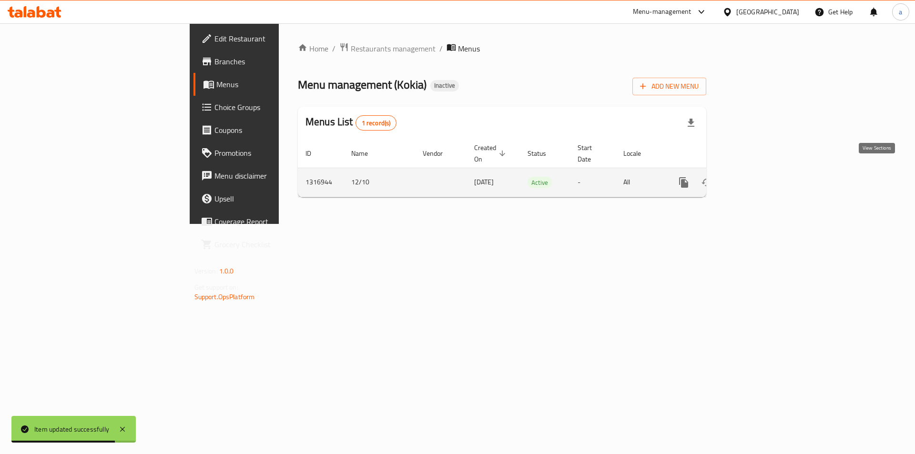
click at [758, 177] on icon "enhanced table" at bounding box center [752, 182] width 11 height 11
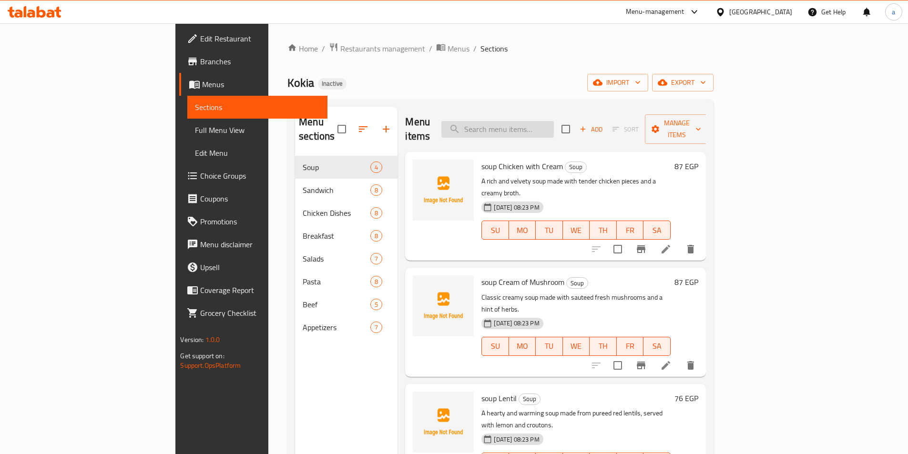
click at [554, 122] on input "search" at bounding box center [497, 129] width 112 height 17
click at [554, 121] on input "لاثثب" at bounding box center [497, 129] width 112 height 17
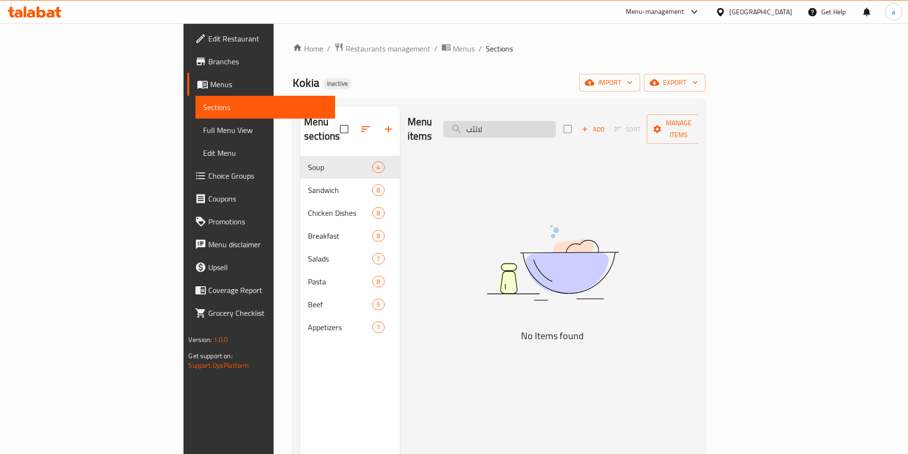
click at [555, 121] on input "لاثثب" at bounding box center [499, 129] width 112 height 17
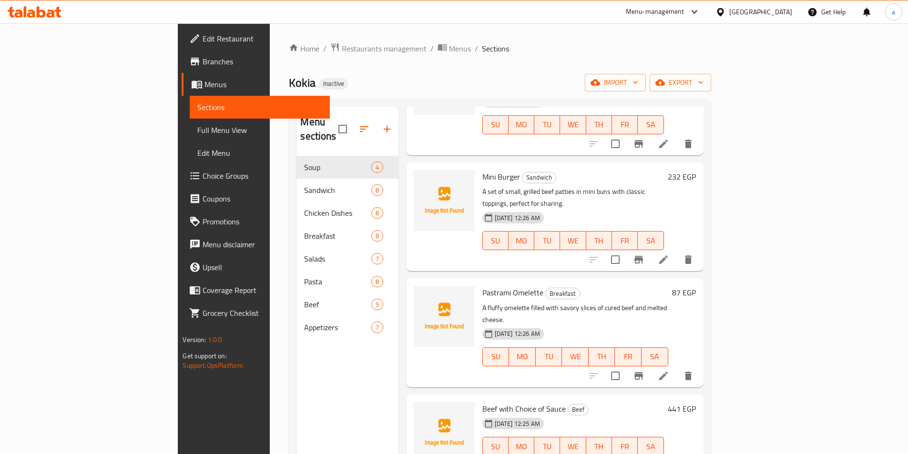
scroll to position [549, 0]
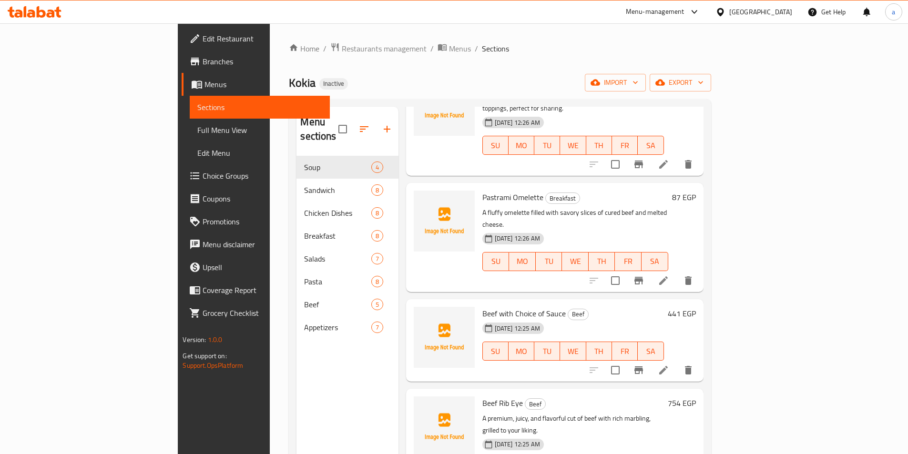
click at [482, 306] on span "Beef with Choice of Sauce" at bounding box center [523, 313] width 83 height 14
copy h6 "Beef with Choice of Sauce"
click at [692, 366] on icon "delete" at bounding box center [688, 370] width 7 height 9
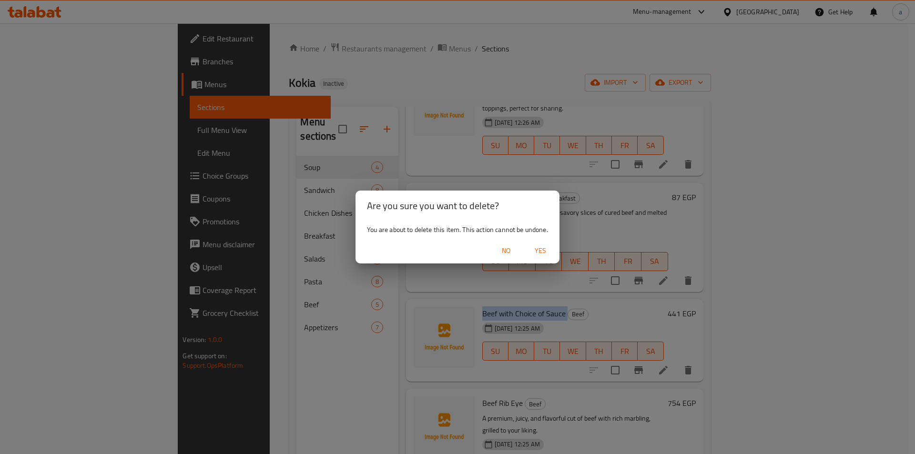
click at [549, 243] on button "Yes" at bounding box center [540, 251] width 31 height 18
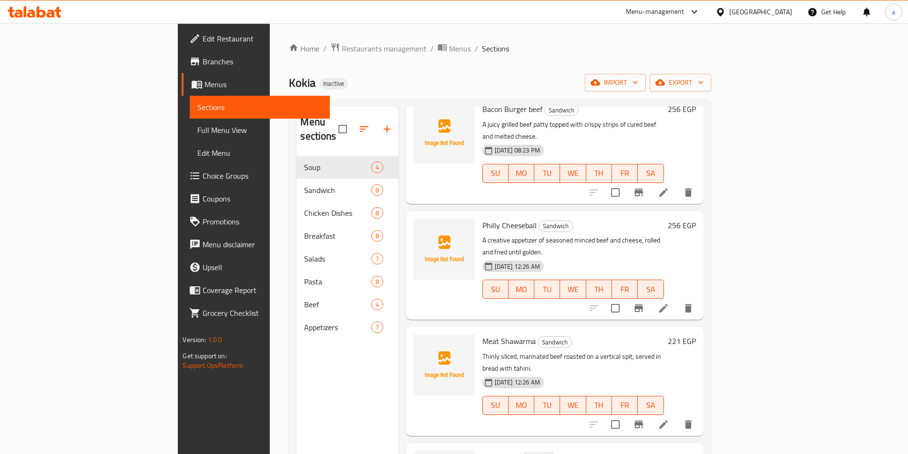
scroll to position [0, 0]
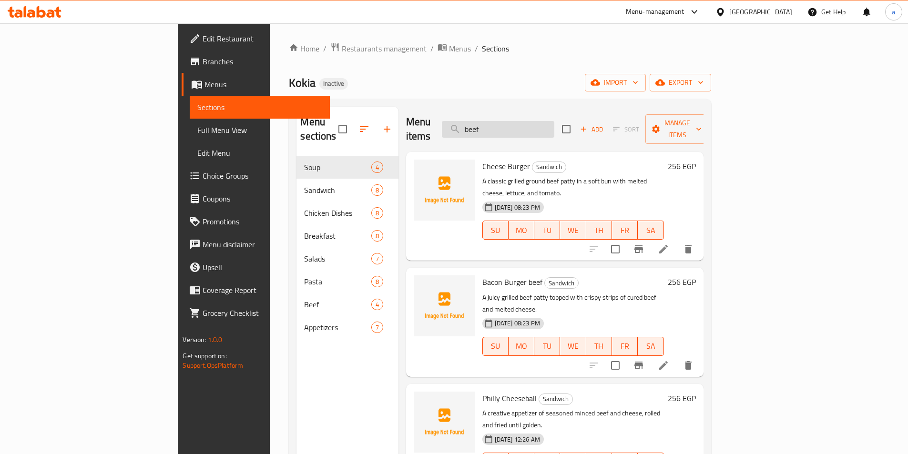
click at [544, 124] on input "beef" at bounding box center [498, 129] width 112 height 17
paste input "Beef Rib Eye"
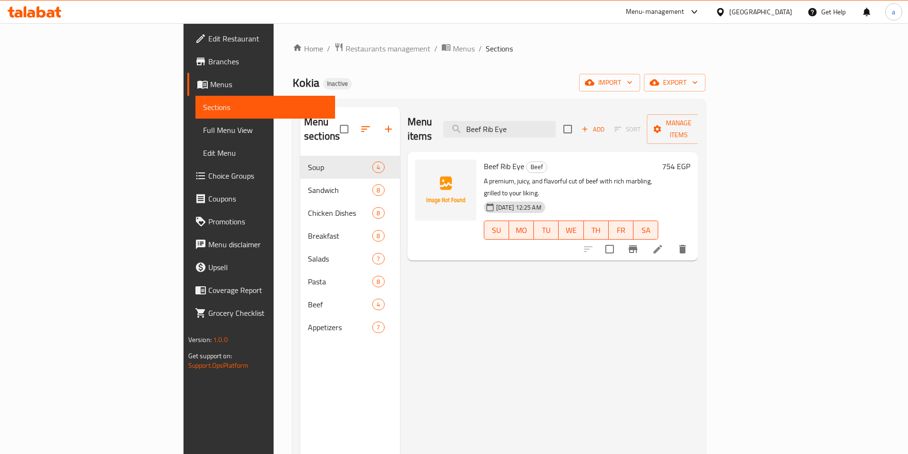
type input "Beef Rib Eye"
click at [663, 244] on icon at bounding box center [657, 249] width 11 height 11
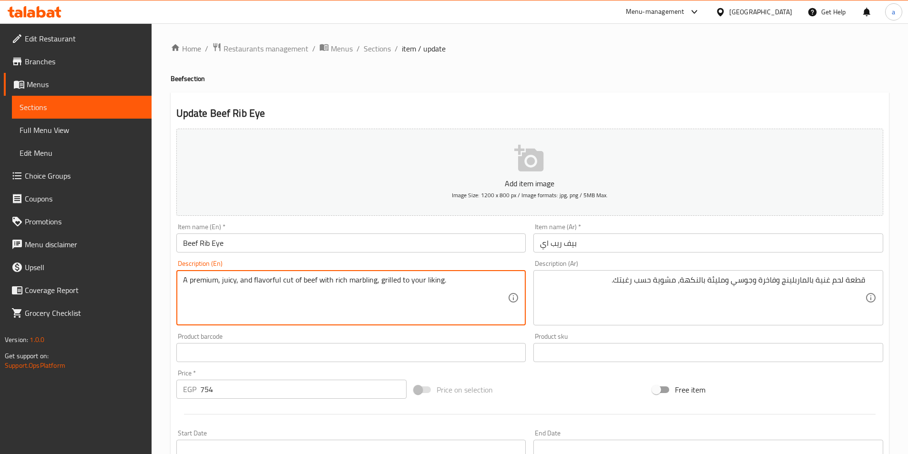
click at [460, 292] on textarea "A premium, juicy, and flavorful cut of beef with rich marbling, grilled to your…" at bounding box center [345, 297] width 325 height 45
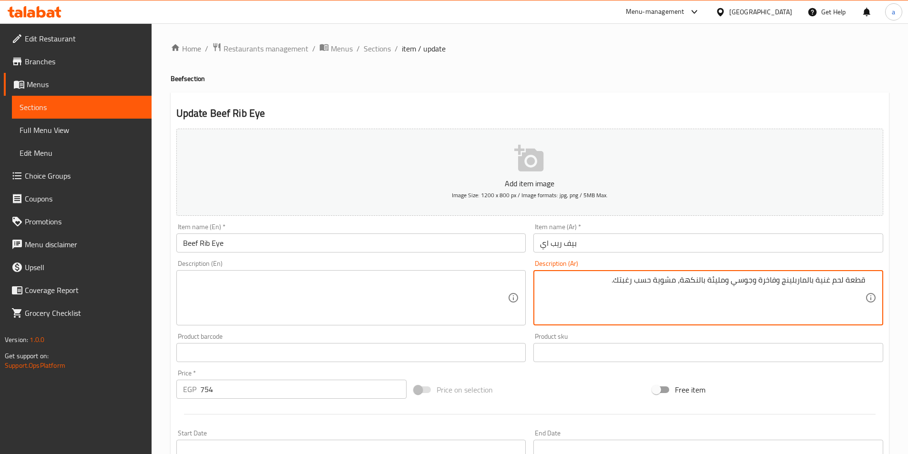
click at [667, 286] on textarea "قطعة لحم غنية بالماربلينج وفاخرة وجوسي ومليئة بالنكهة، مشوية حسب رغبتك." at bounding box center [702, 297] width 325 height 45
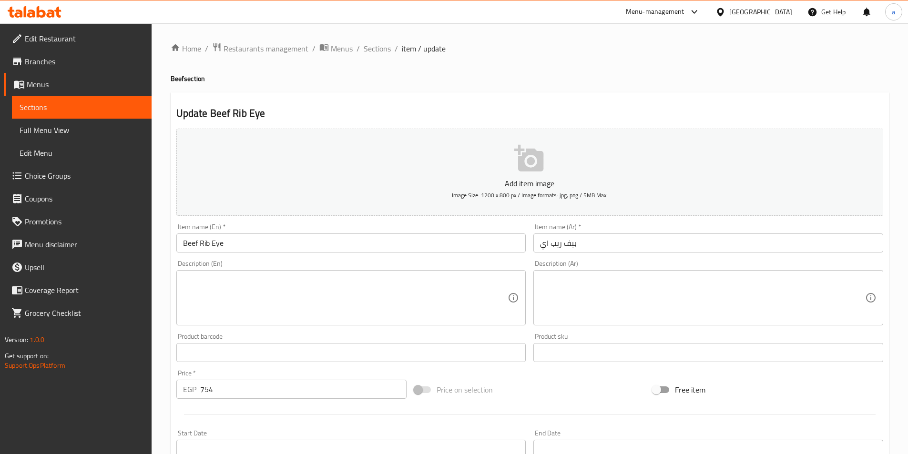
click at [606, 98] on div "Update Beef Rib Eye Add item image Image Size: 1200 x 800 px / Image formats: j…" at bounding box center [530, 369] width 718 height 555
click at [208, 245] on input "Beef Rib Eye" at bounding box center [351, 243] width 350 height 19
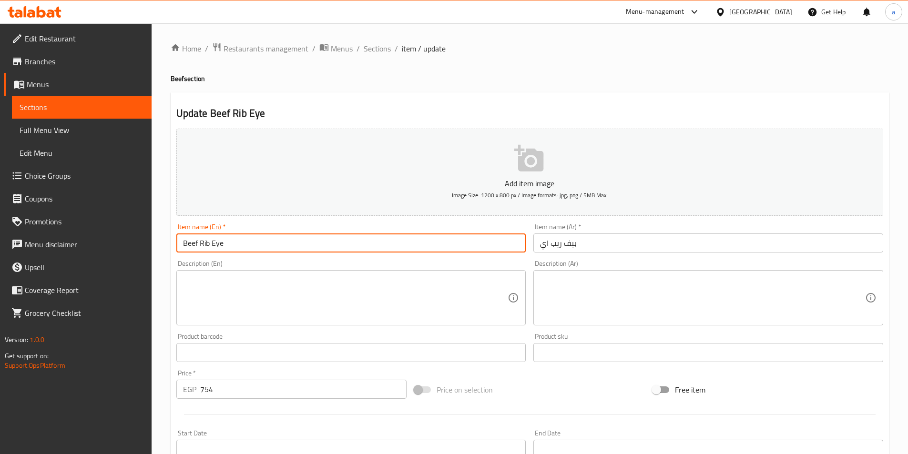
click at [208, 245] on input "Beef Rib Eye" at bounding box center [351, 243] width 350 height 19
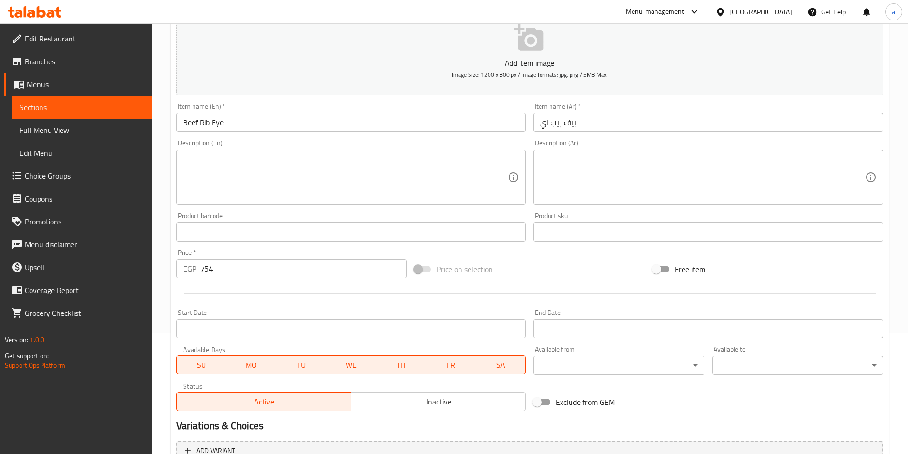
scroll to position [219, 0]
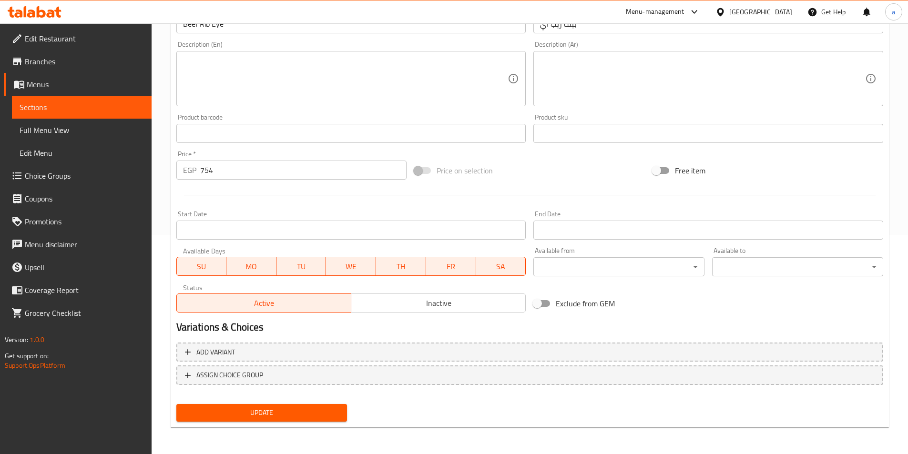
click at [289, 407] on span "Update" at bounding box center [262, 413] width 156 height 12
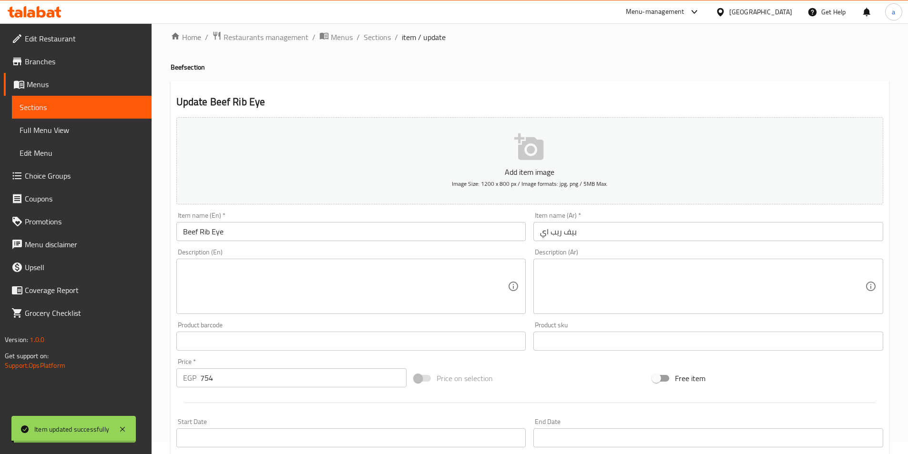
scroll to position [0, 0]
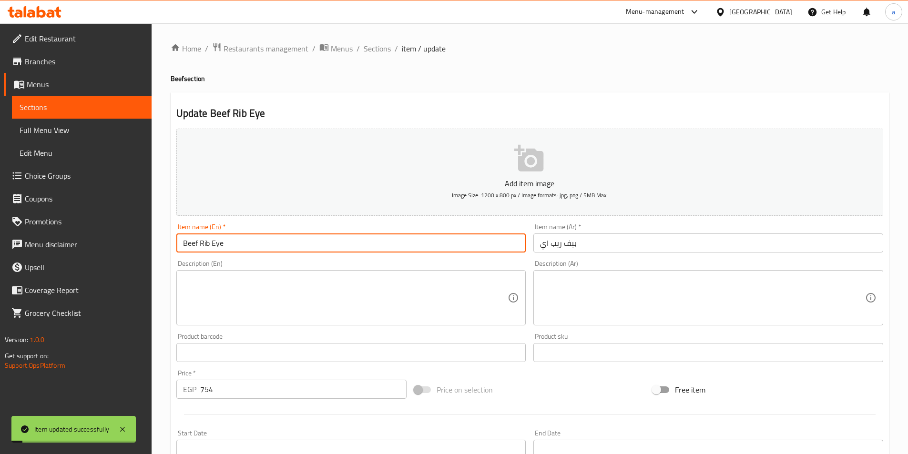
click at [203, 239] on input "Beef Rib Eye" at bounding box center [351, 243] width 350 height 19
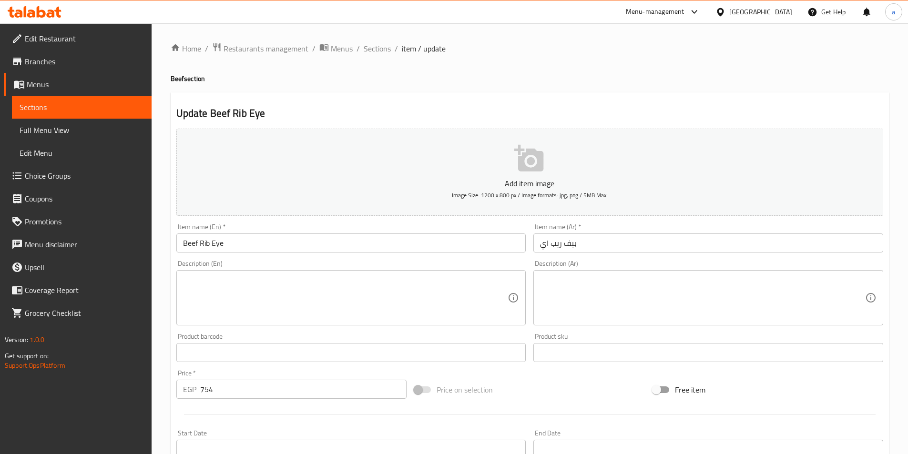
scroll to position [219, 0]
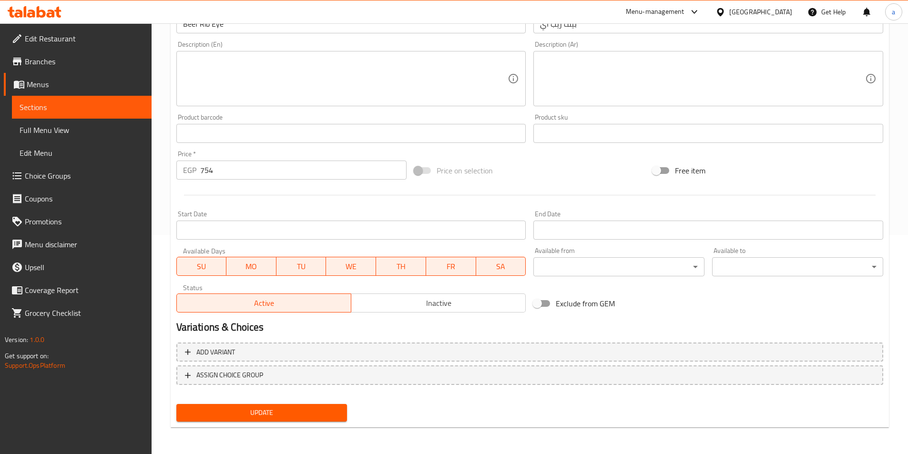
click at [288, 408] on span "Update" at bounding box center [262, 413] width 156 height 12
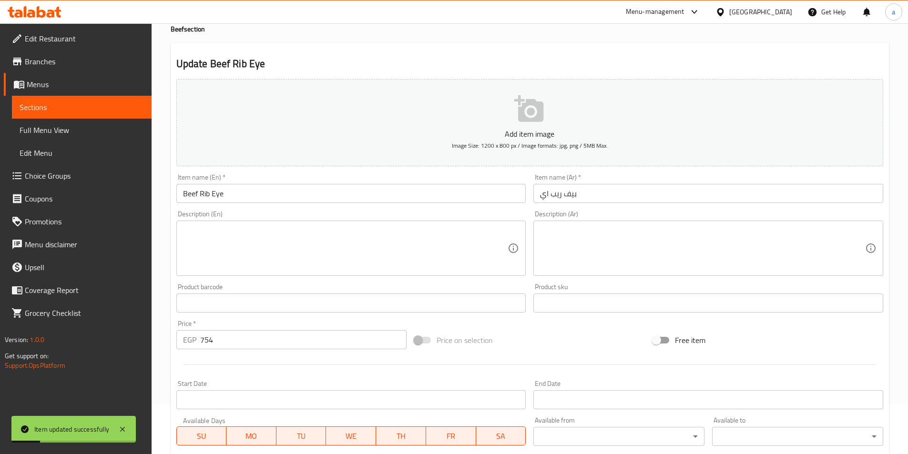
scroll to position [0, 0]
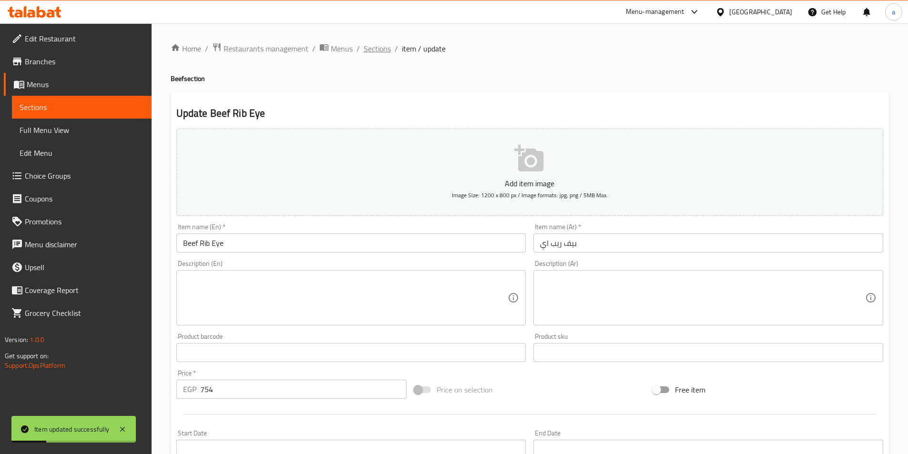
click at [378, 46] on span "Sections" at bounding box center [377, 48] width 27 height 11
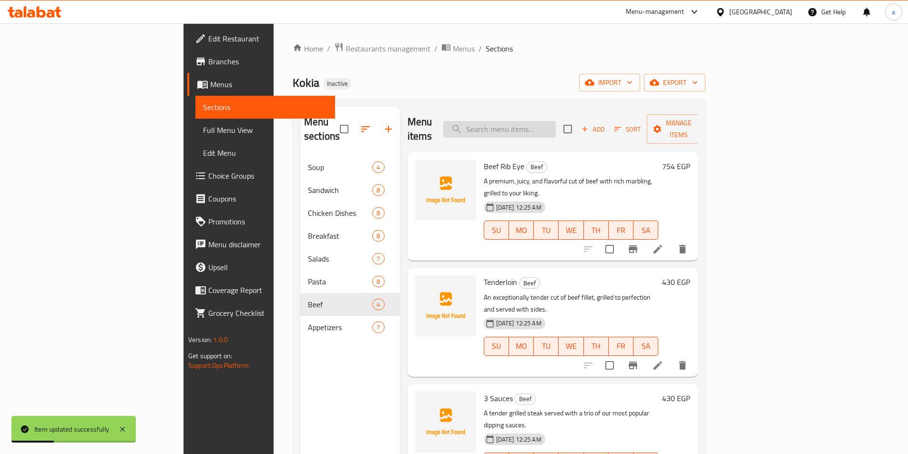
click at [556, 129] on input "search" at bounding box center [499, 129] width 112 height 17
paste input "Tenderloin"
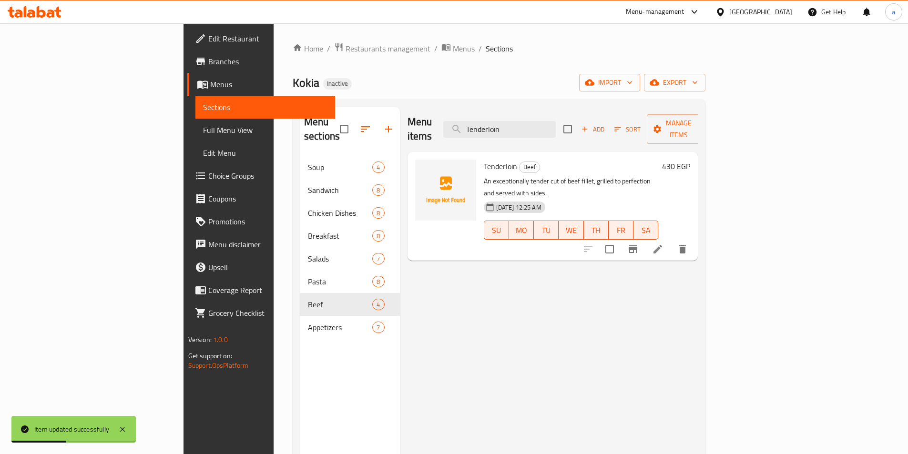
type input "Tenderloin"
click at [662, 245] on icon at bounding box center [657, 249] width 9 height 9
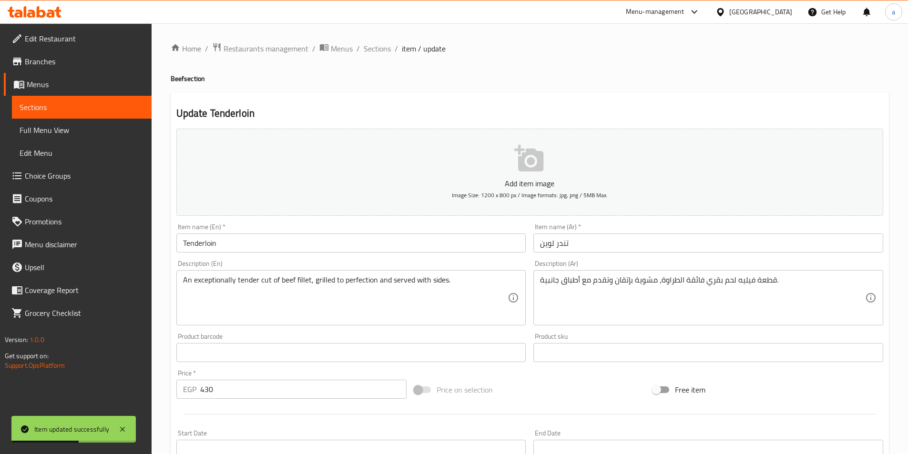
click at [306, 254] on div "Item name (En)   * Tenderloin Item name (En) *" at bounding box center [351, 238] width 357 height 37
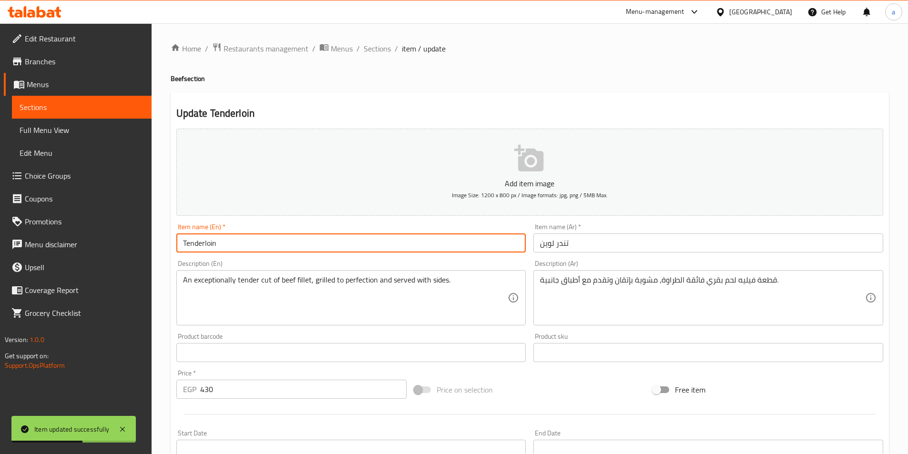
click at [304, 252] on input "Tenderloin" at bounding box center [351, 243] width 350 height 19
type input "Beef Tenderloin"
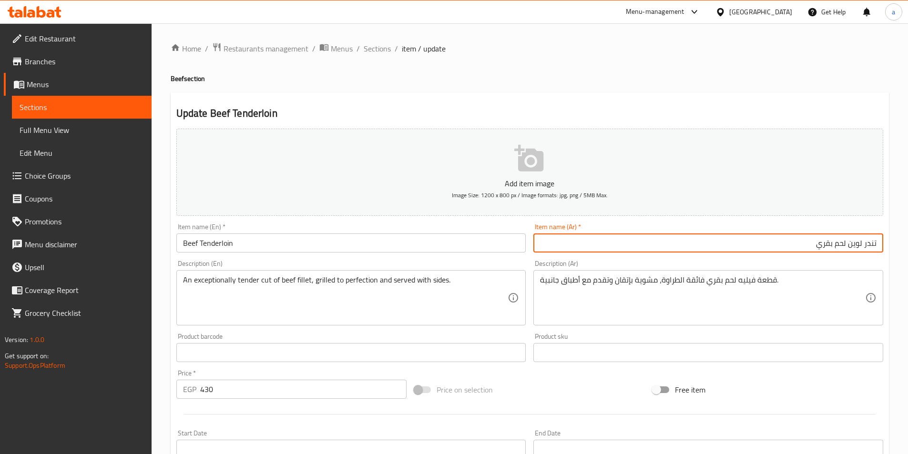
click at [864, 244] on input "تندر لوين لحم بقري" at bounding box center [708, 243] width 350 height 19
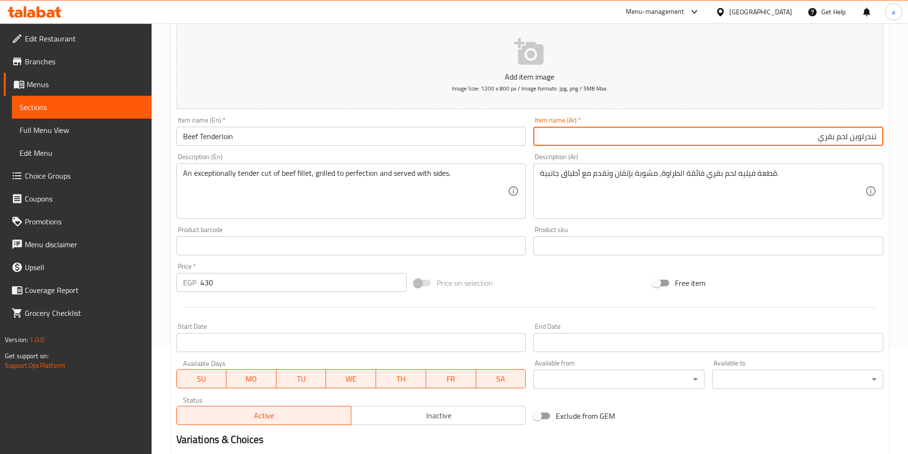
scroll to position [219, 0]
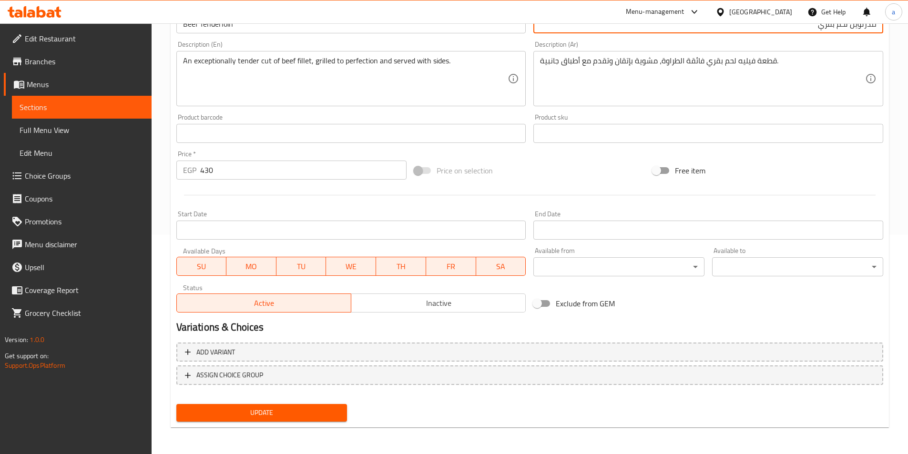
type input "تندرلوين لحم بقري"
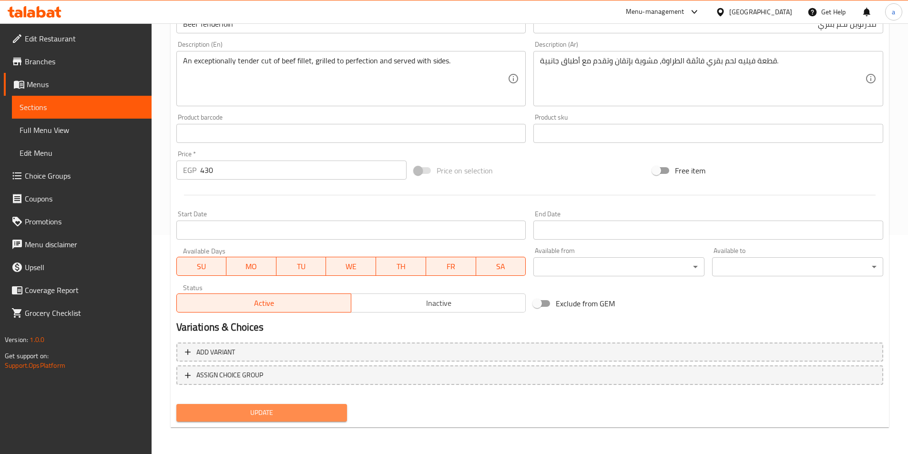
click at [315, 410] on span "Update" at bounding box center [262, 413] width 156 height 12
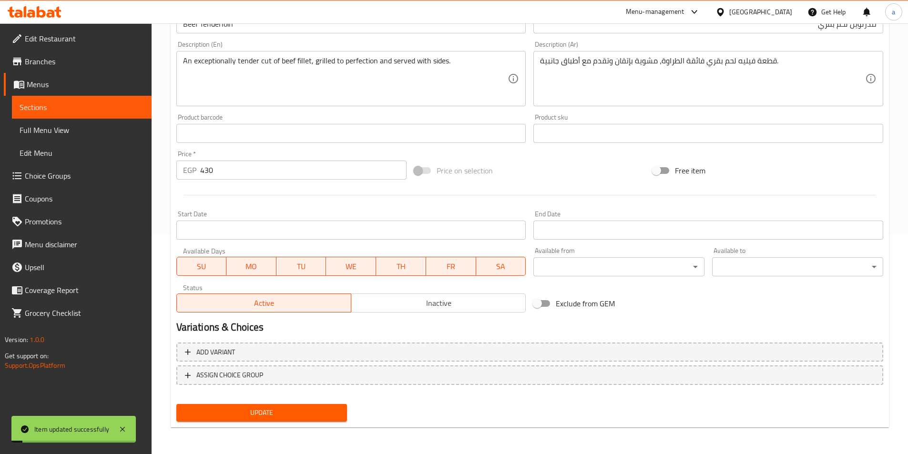
scroll to position [0, 0]
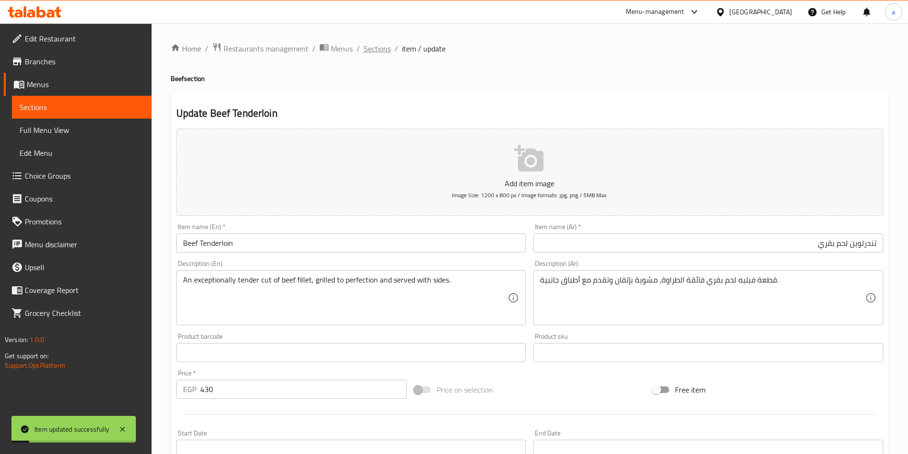
click at [374, 51] on span "Sections" at bounding box center [377, 48] width 27 height 11
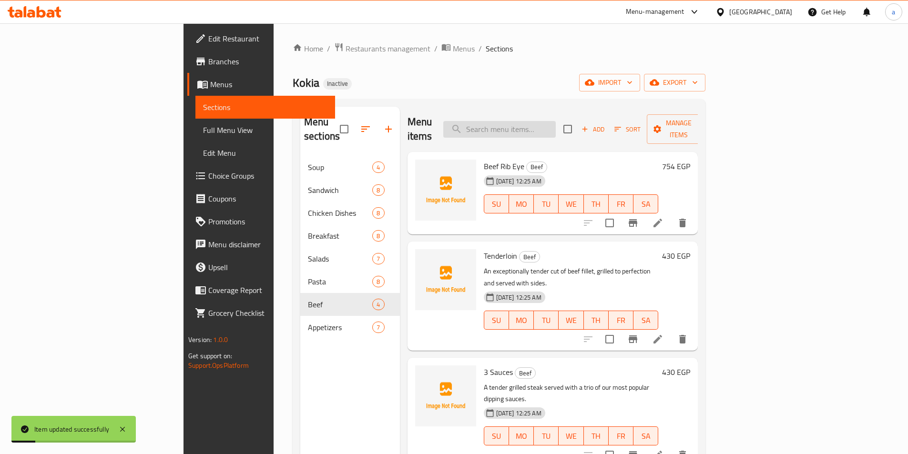
click at [554, 126] on input "search" at bounding box center [499, 129] width 112 height 17
paste input "3 Sauces"
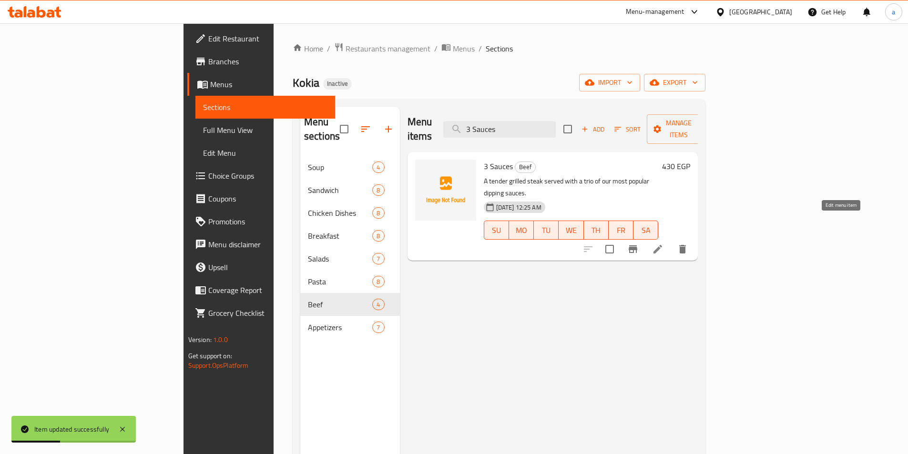
type input "3 Sauces"
click at [663, 244] on icon at bounding box center [657, 249] width 11 height 11
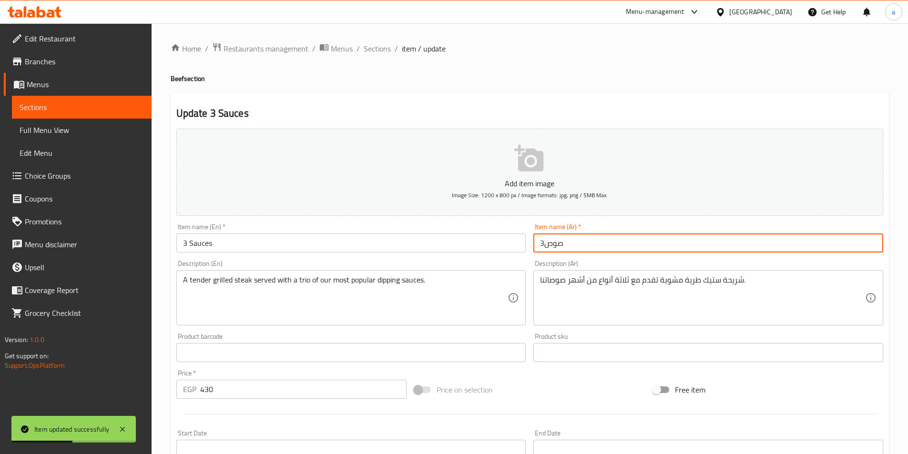
click at [592, 245] on input "3صوص" at bounding box center [708, 243] width 350 height 19
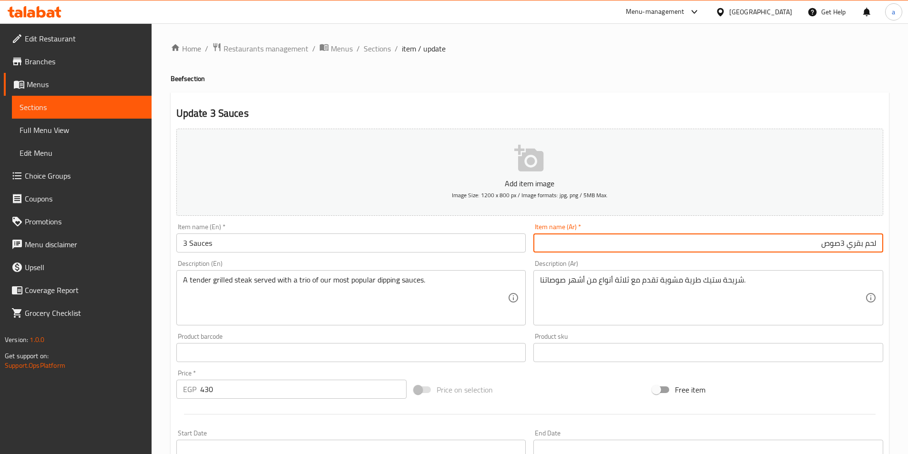
type input "لحم بقري 3صوص"
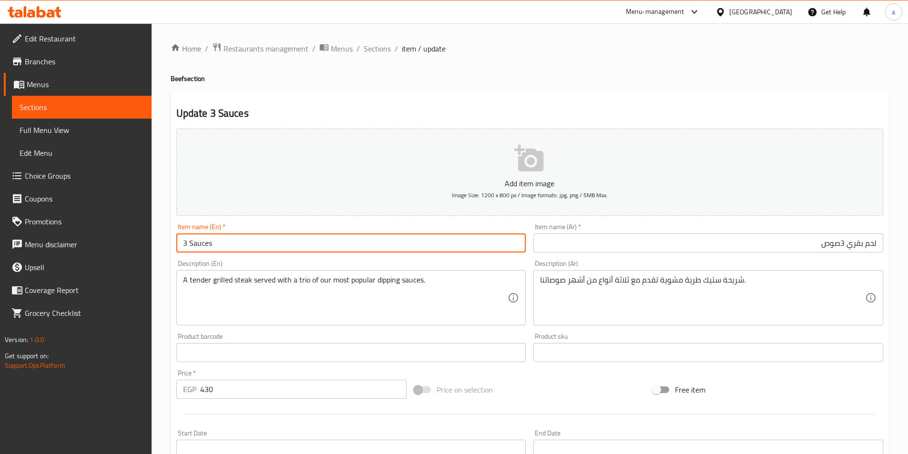
click at [298, 253] on input "3 Sauces" at bounding box center [351, 243] width 350 height 19
type input "Beef 3 Sauces"
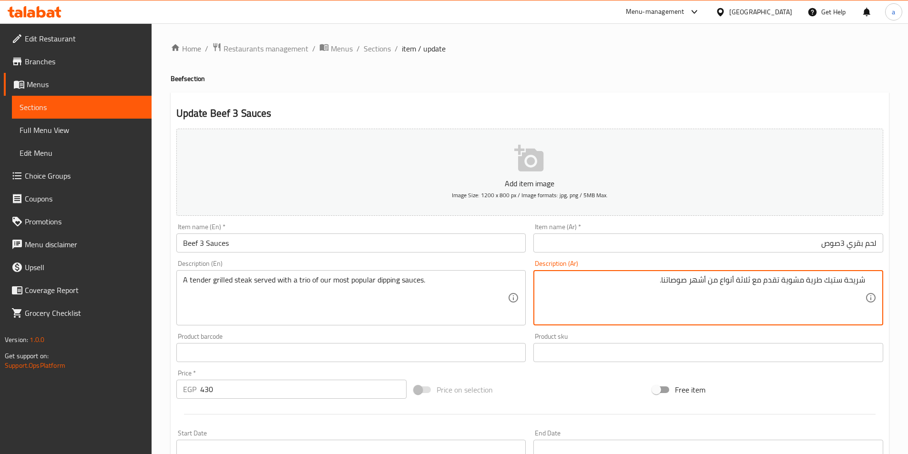
drag, startPoint x: 834, startPoint y: 286, endPoint x: 774, endPoint y: 286, distance: 60.1
click at [774, 286] on textarea "شريحة ستيك طرية مشوية تقدم مع ثلاثة أنواع من أشهر صوصاتنا." at bounding box center [702, 297] width 325 height 45
click at [766, 281] on textarea "شريحة ستيك طرية مشوية تقدم مع ثلاثة أنواع من أشهر صوصاتنا." at bounding box center [702, 297] width 325 height 45
drag, startPoint x: 758, startPoint y: 283, endPoint x: 716, endPoint y: 283, distance: 41.9
click at [716, 283] on textarea "شريحة ستيك طرية مشوية تقدم مع ثلاثة أنواع من أشهر صوصاتنا." at bounding box center [702, 297] width 325 height 45
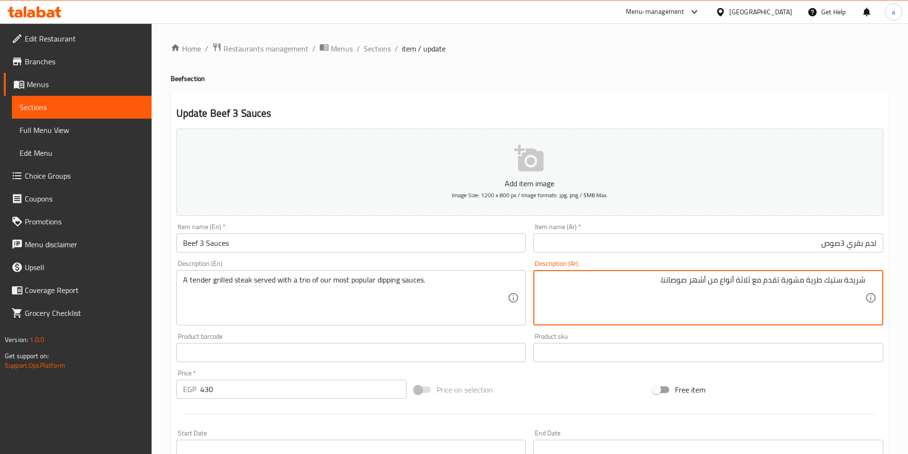
click at [716, 283] on textarea "شريحة ستيك طرية مشوية تقدم مع ثلاثة أنواع من أشهر صوصاتنا." at bounding box center [702, 297] width 325 height 45
drag, startPoint x: 789, startPoint y: 280, endPoint x: 675, endPoint y: 280, distance: 113.9
click at [675, 280] on textarea "شريحة ستيك طرية مشوية تقدم مع ثلاثة أنواع من أشهر صوصاتنا." at bounding box center [702, 297] width 325 height 45
click at [663, 280] on textarea "شريحة ستيك طرية مشوية تقدم مع ثلاثة أنواع من أشهر صوصاتنا." at bounding box center [702, 297] width 325 height 45
click at [841, 243] on input "لحم بقري 3صوص" at bounding box center [708, 243] width 350 height 19
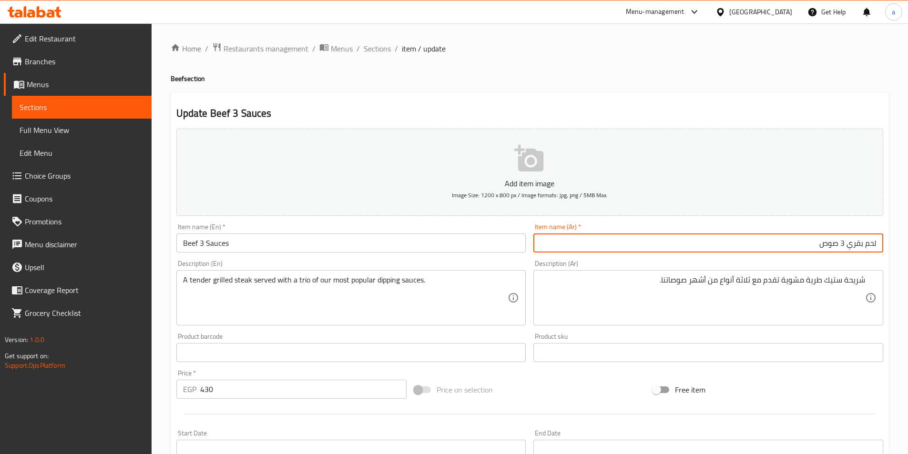
scroll to position [219, 0]
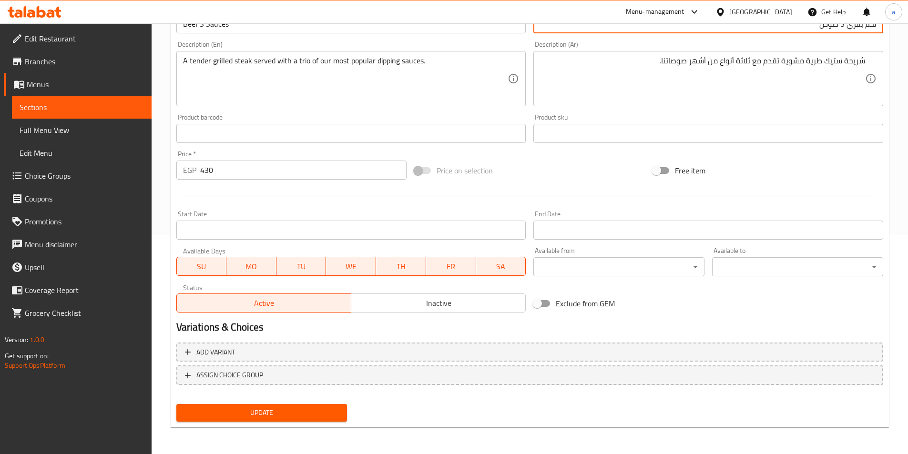
type input "لحم بقري 3 صوص"
click at [273, 410] on span "Update" at bounding box center [262, 413] width 156 height 12
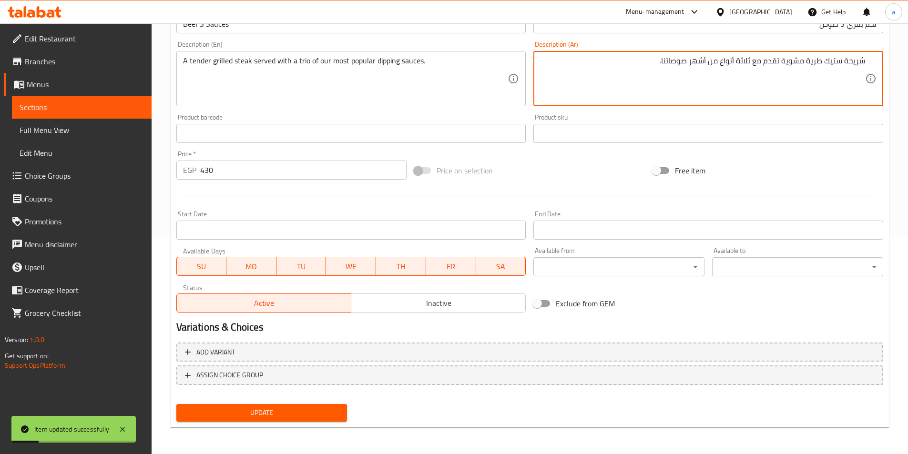
drag, startPoint x: 826, startPoint y: 68, endPoint x: 414, endPoint y: 71, distance: 411.4
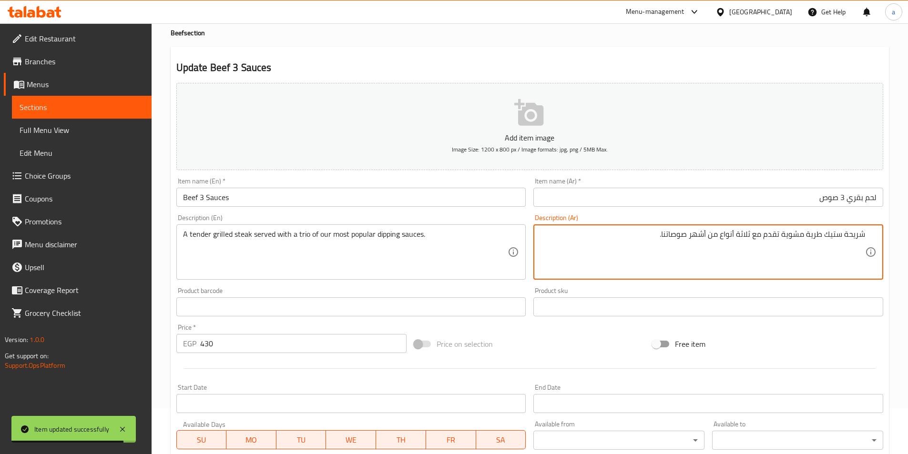
scroll to position [0, 0]
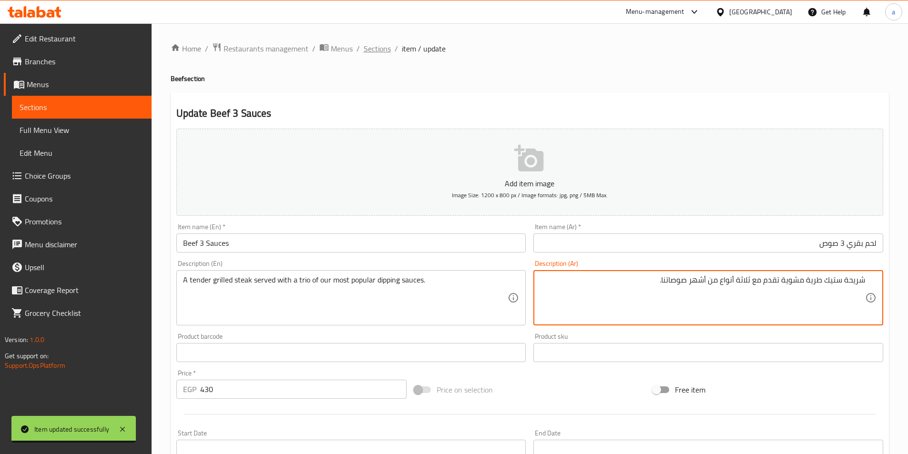
click at [382, 54] on span "Sections" at bounding box center [377, 48] width 27 height 11
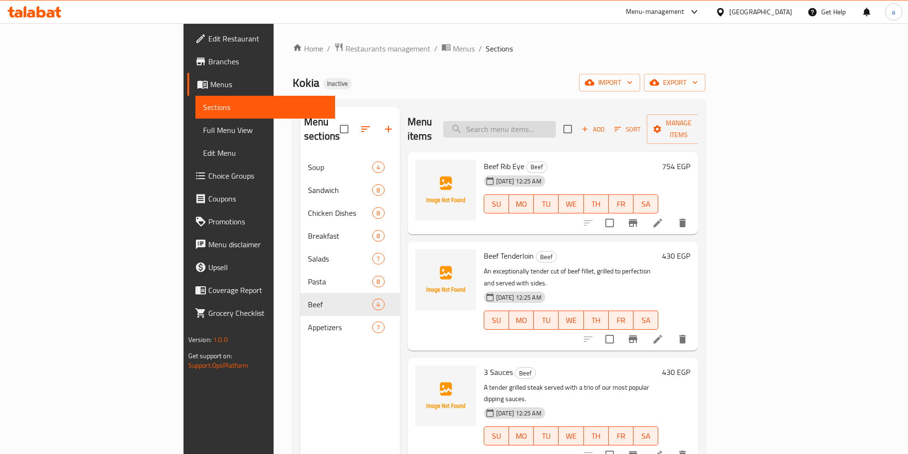
click at [551, 121] on input "search" at bounding box center [499, 129] width 112 height 17
paste input "Cheese Patches"
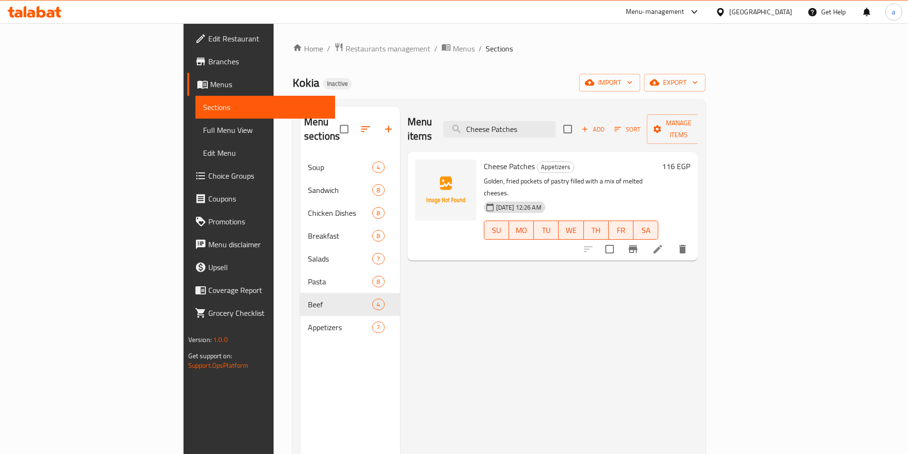
type input "Cheese Patches"
click at [663, 244] on icon at bounding box center [657, 249] width 11 height 11
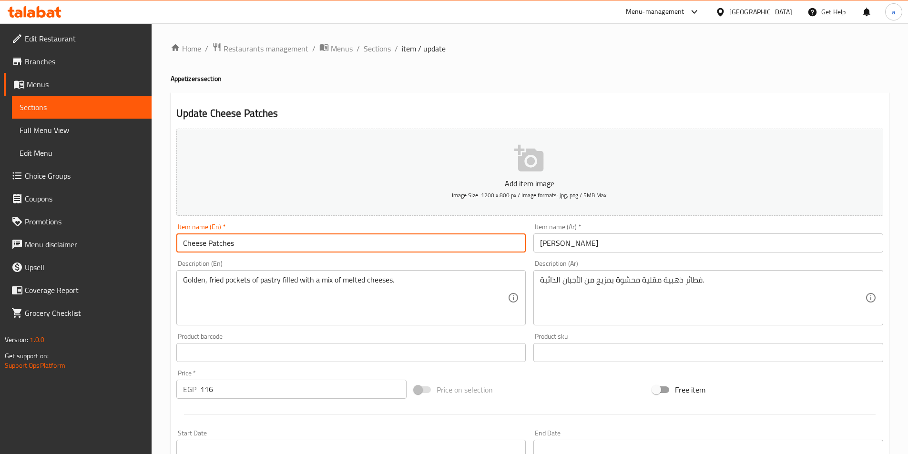
click at [230, 248] on input "Cheese Patches" at bounding box center [351, 243] width 350 height 19
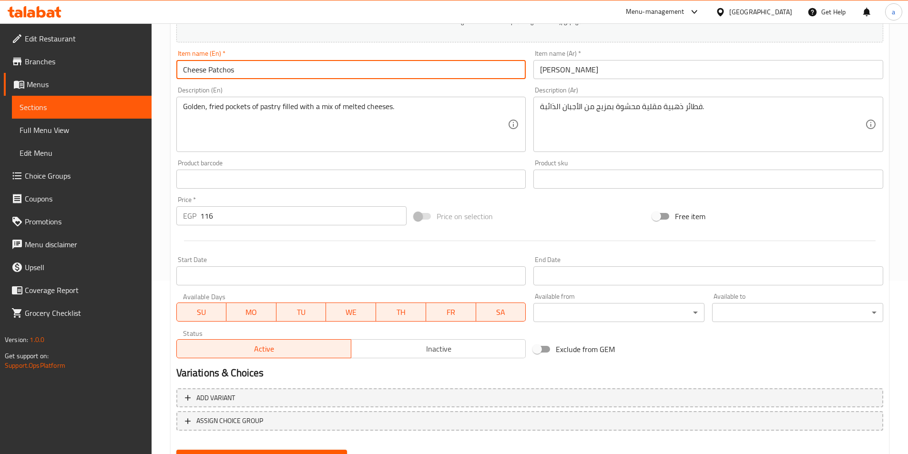
scroll to position [219, 0]
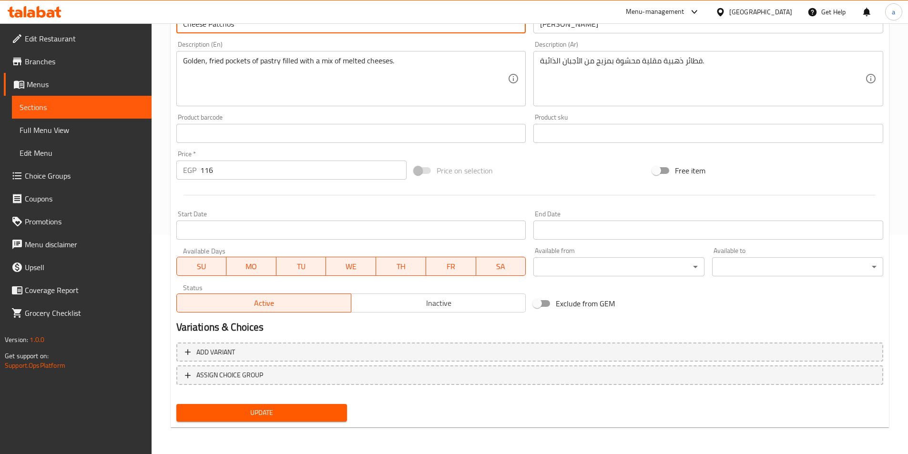
type input "Cheese Patchos"
click at [289, 414] on span "Update" at bounding box center [262, 413] width 156 height 12
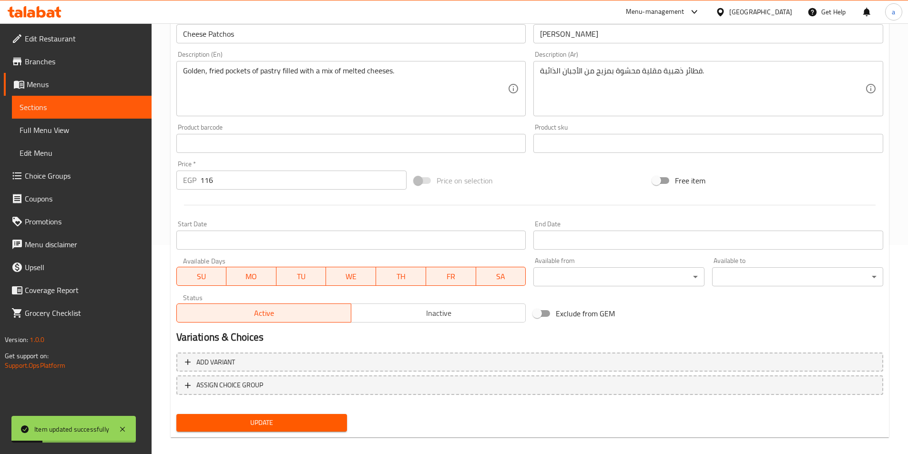
scroll to position [0, 0]
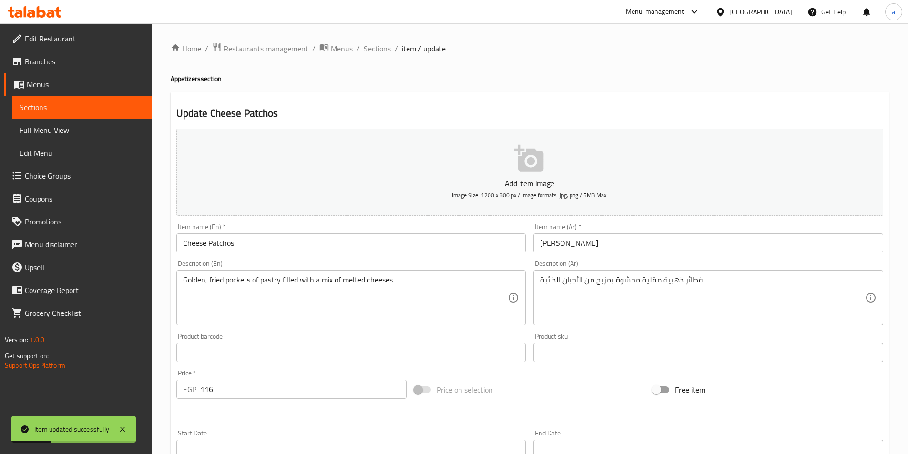
click at [395, 48] on li "/" at bounding box center [396, 48] width 3 height 11
click at [384, 49] on span "Sections" at bounding box center [377, 48] width 27 height 11
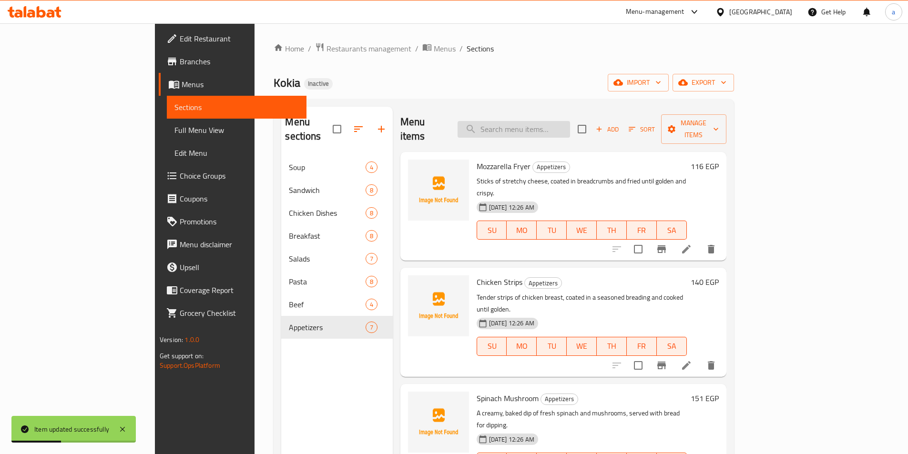
click at [570, 121] on input "search" at bounding box center [514, 129] width 112 height 17
paste input "Combo"
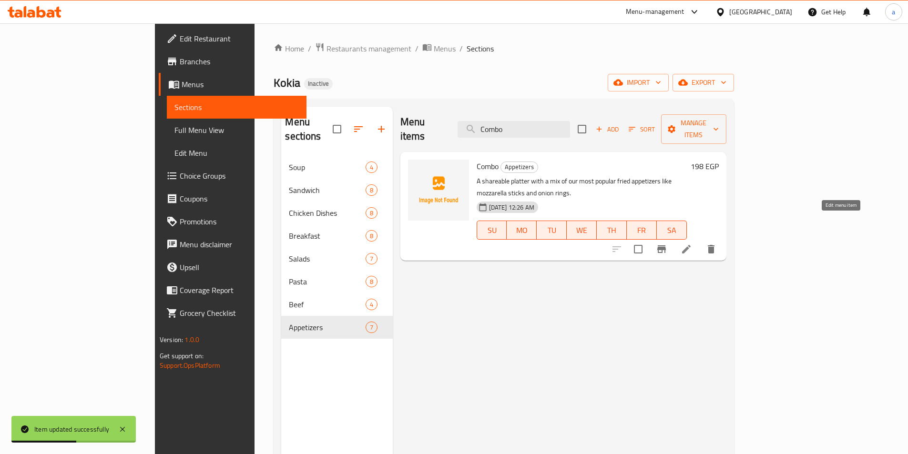
type input "Combo"
click at [691, 245] on icon at bounding box center [686, 249] width 9 height 9
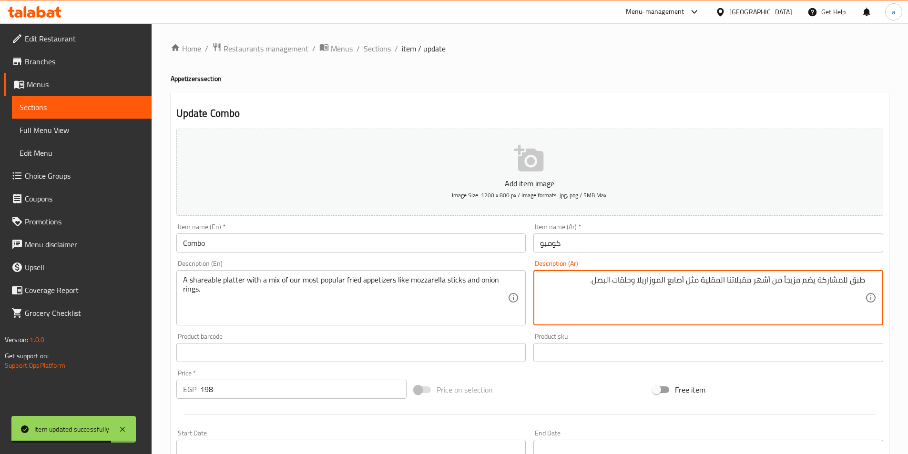
click at [691, 281] on textarea "طبق للمشاركة يضم مزيجاً من أشهر مقبلاتنا المقلية مثل أصابع الموزاريلا وحلقات ال…" at bounding box center [702, 297] width 325 height 45
click at [663, 277] on textarea "طبق للمشاركة يضم مزيجاً من أشهر مقبلاتنا المقلية مثل أصابع الموزاريلا وحلقات ال…" at bounding box center [702, 297] width 325 height 45
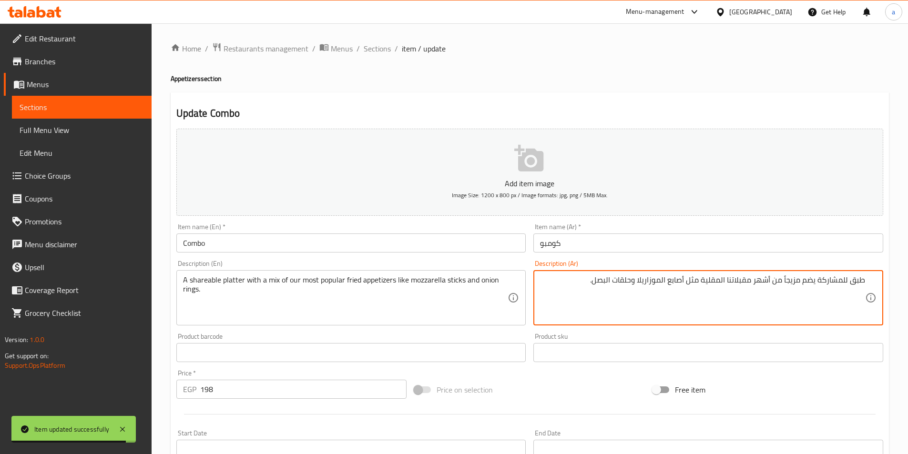
click at [631, 277] on textarea "طبق للمشاركة يضم مزيجاً من أشهر مقبلاتنا المقلية مثل أصابع الموزاريلا وحلقات ال…" at bounding box center [702, 297] width 325 height 45
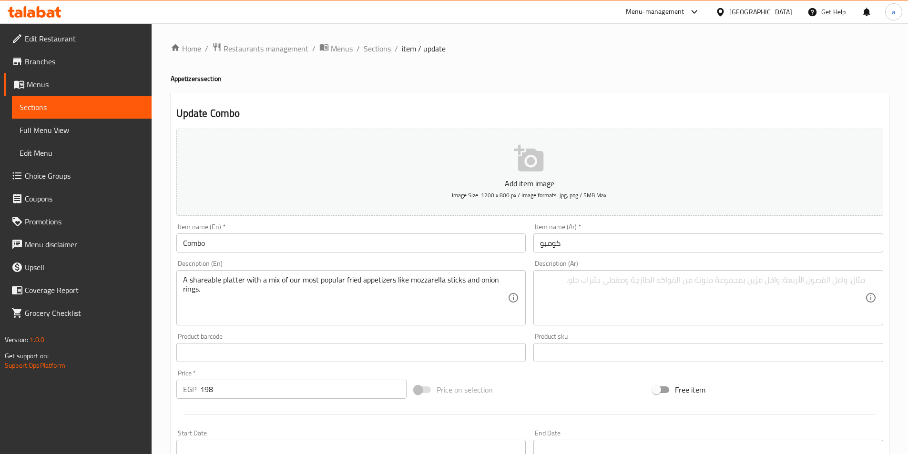
click at [385, 275] on div "A shareable platter with a mix of our most popular fried appetizers like mozzar…" at bounding box center [351, 297] width 350 height 55
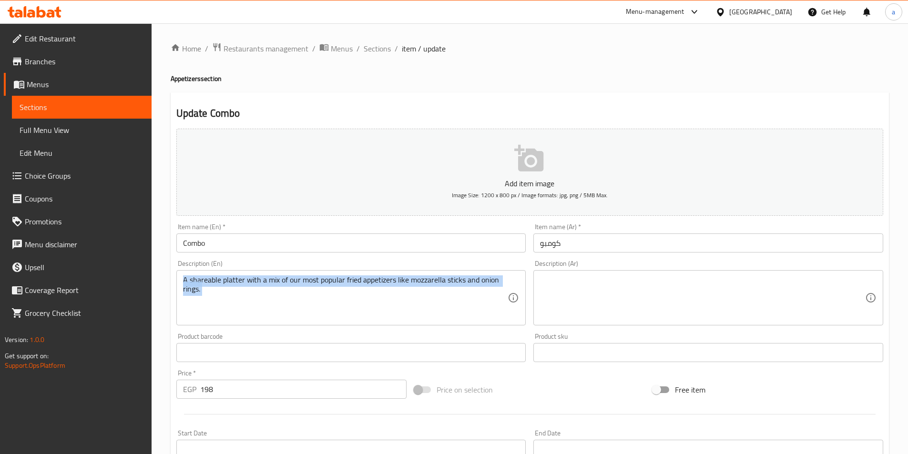
click at [385, 275] on div "A shareable platter with a mix of our most popular fried appetizers like mozzar…" at bounding box center [351, 297] width 350 height 55
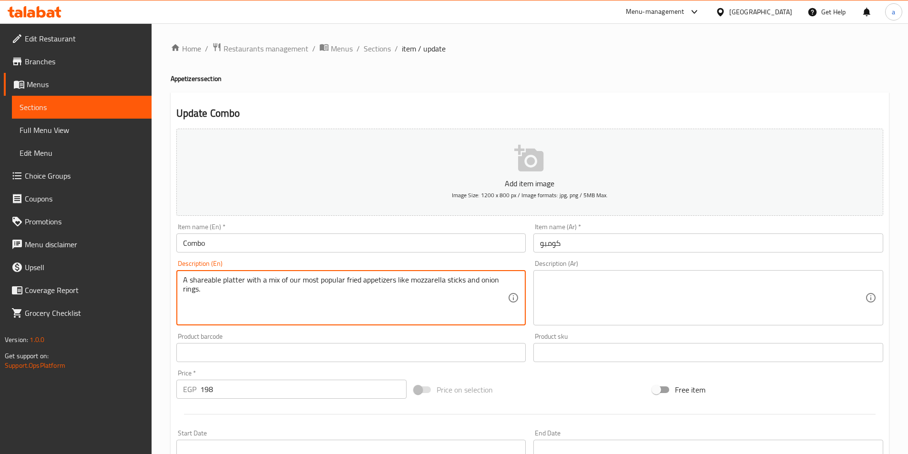
click at [390, 282] on textarea "A shareable platter with a mix of our most popular fried appetizers like mozzar…" at bounding box center [345, 297] width 325 height 45
click at [429, 98] on div "Update Combo Add item image Image Size: 1200 x 800 px / Image formats: jpg, png…" at bounding box center [530, 369] width 718 height 555
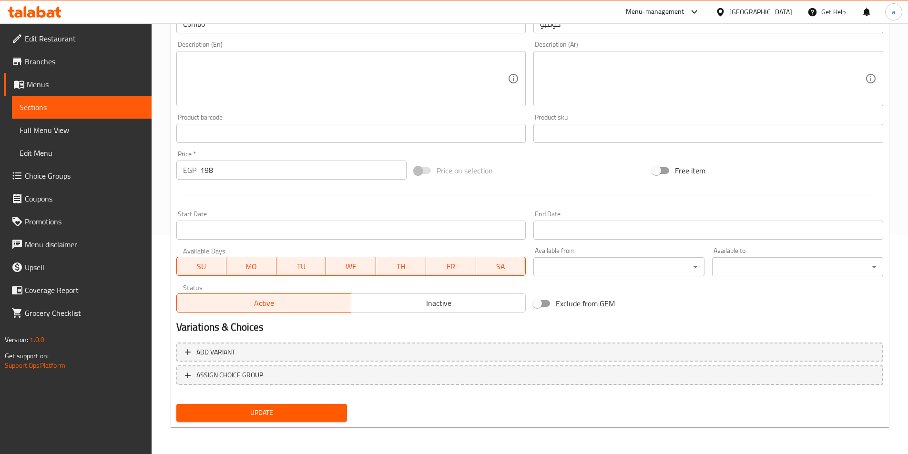
click at [326, 412] on span "Update" at bounding box center [262, 413] width 156 height 12
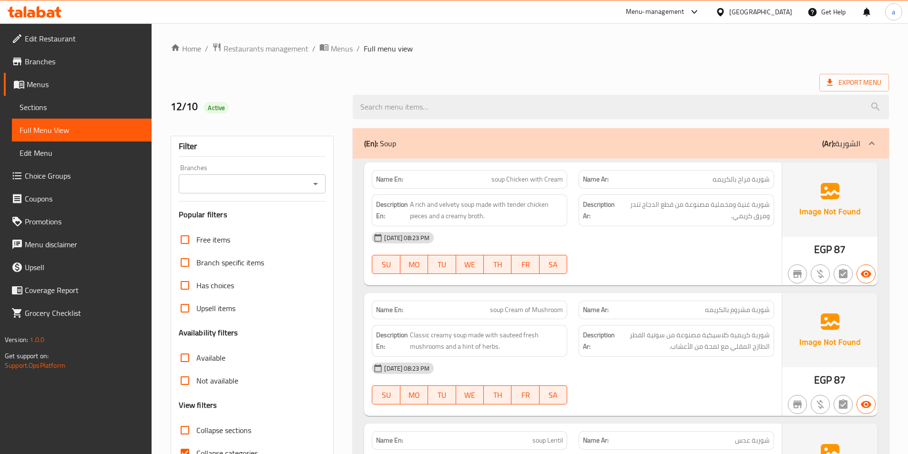
scroll to position [95, 0]
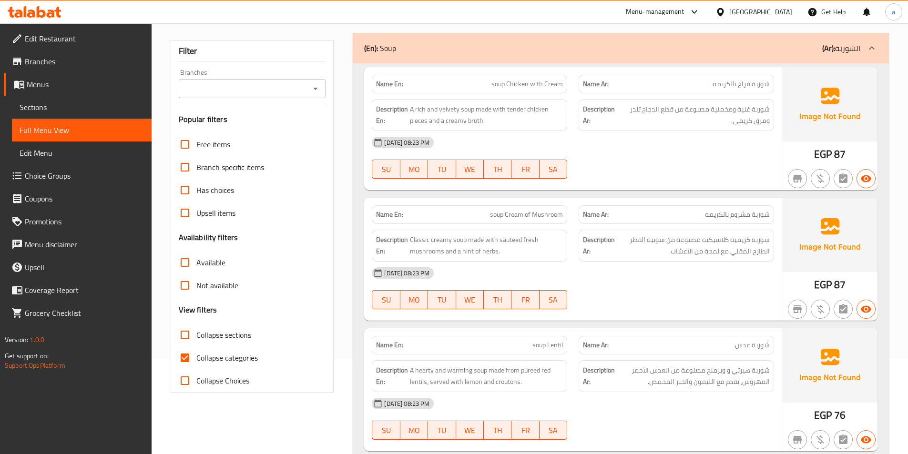
click at [236, 355] on span "Collapse categories" at bounding box center [226, 357] width 61 height 11
click at [196, 355] on input "Collapse categories" at bounding box center [184, 358] width 23 height 23
checkbox input "false"
click at [223, 329] on span "Collapse sections" at bounding box center [223, 334] width 55 height 11
click at [196, 329] on input "Collapse sections" at bounding box center [184, 335] width 23 height 23
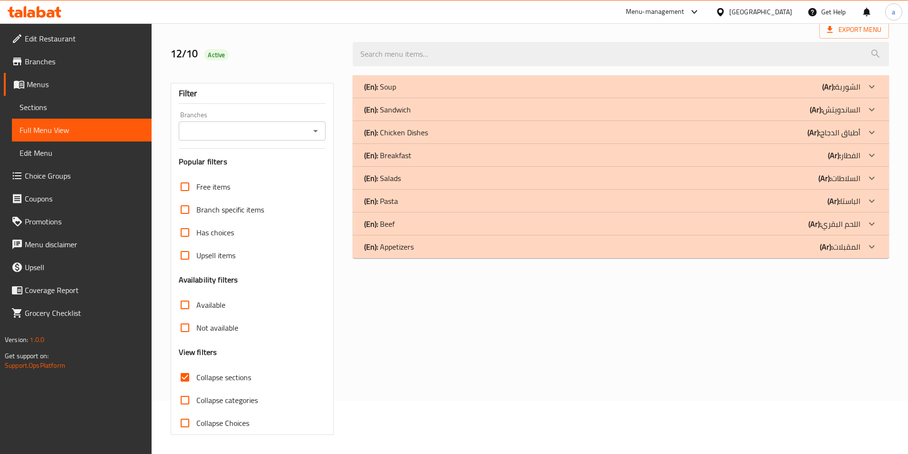
scroll to position [53, 0]
click at [230, 378] on span "Collapse sections" at bounding box center [223, 377] width 55 height 11
click at [196, 378] on input "Collapse sections" at bounding box center [184, 377] width 23 height 23
checkbox input "false"
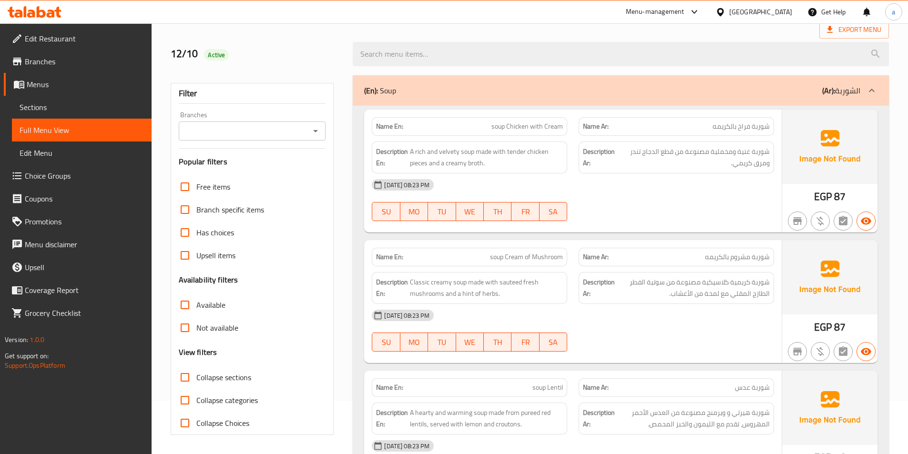
click at [398, 83] on div "(En): Soup (Ar): الشوربة" at bounding box center [621, 90] width 536 height 31
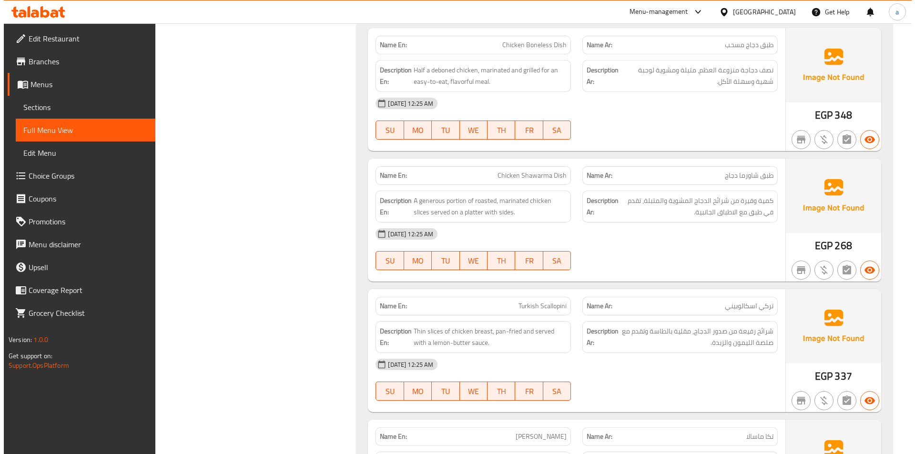
scroll to position [0, 0]
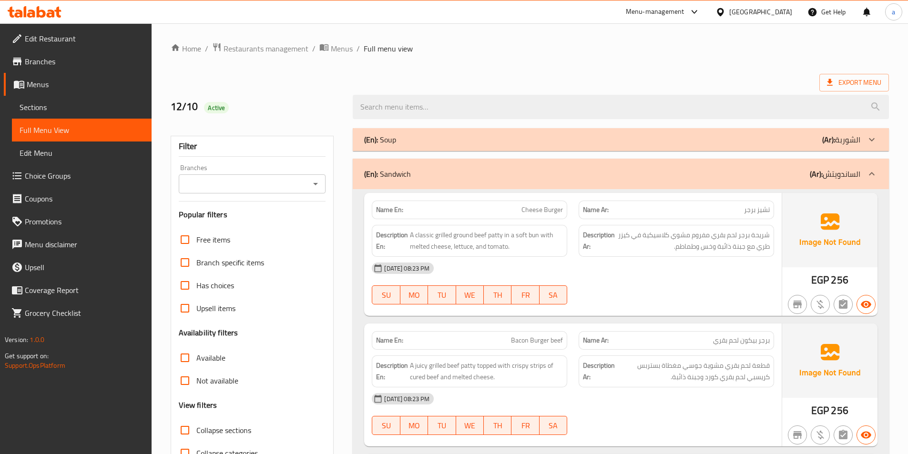
click at [488, 75] on div "Export Menu" at bounding box center [530, 83] width 718 height 18
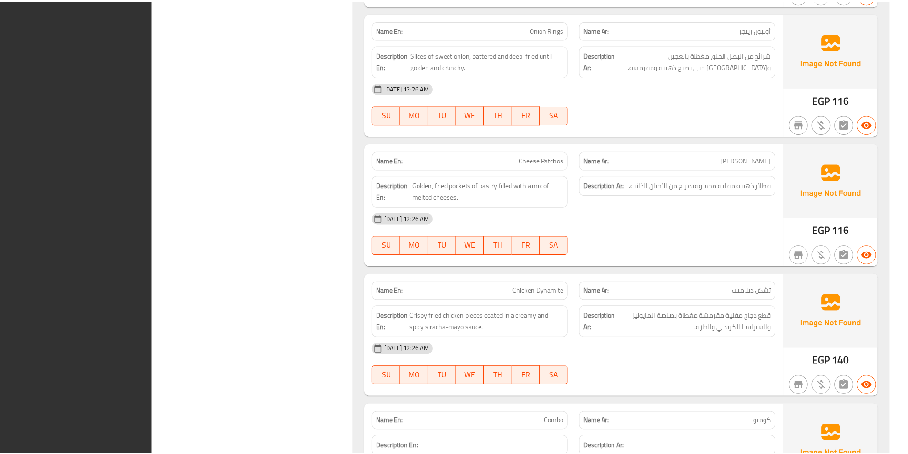
scroll to position [6552, 0]
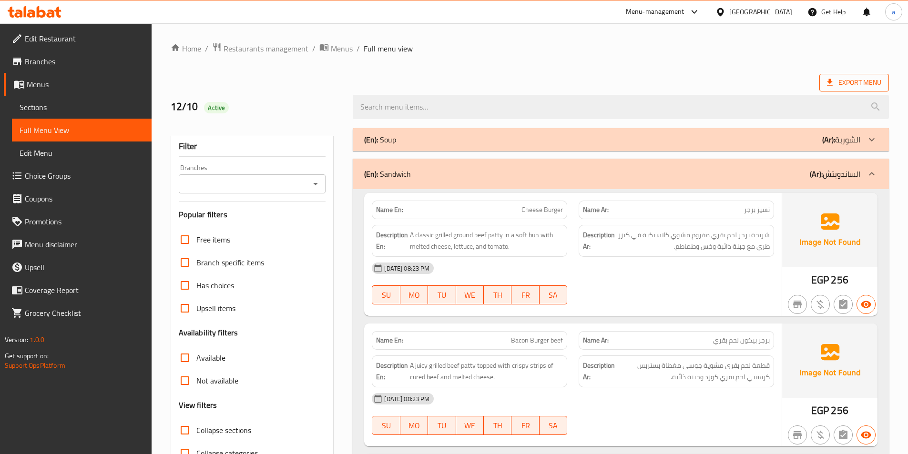
click at [838, 87] on span "Export Menu" at bounding box center [854, 83] width 54 height 12
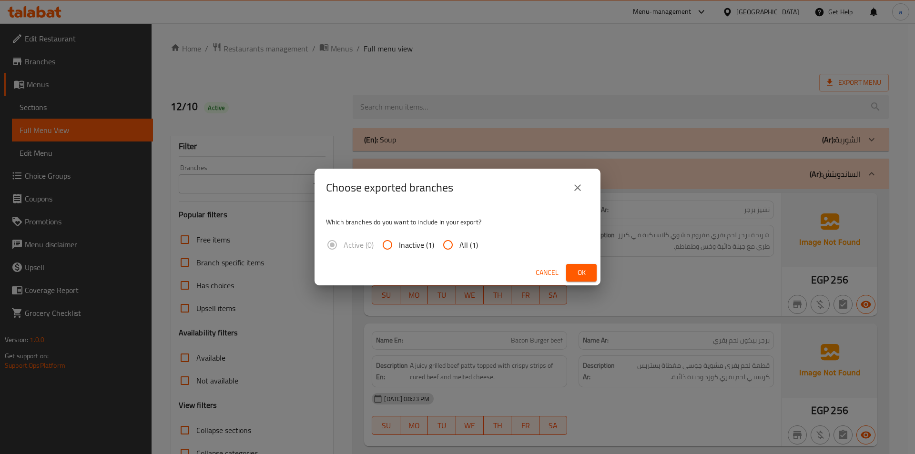
click at [451, 244] on input "All (1)" at bounding box center [448, 245] width 23 height 23
radio input "true"
click at [582, 271] on span "Ok" at bounding box center [581, 273] width 15 height 12
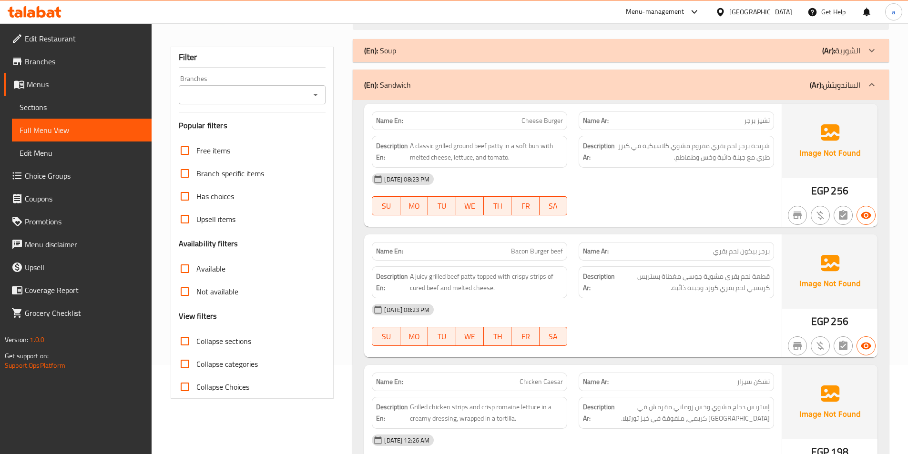
scroll to position [143, 0]
